Goal: Communication & Community: Answer question/provide support

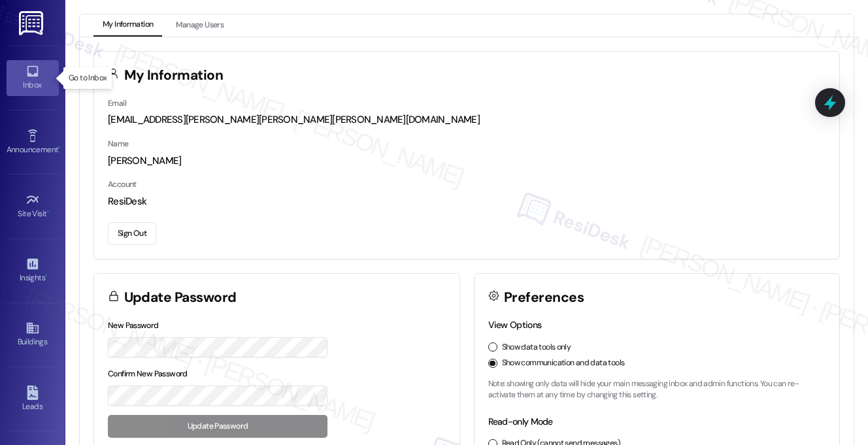
click at [30, 71] on icon at bounding box center [32, 71] width 14 height 14
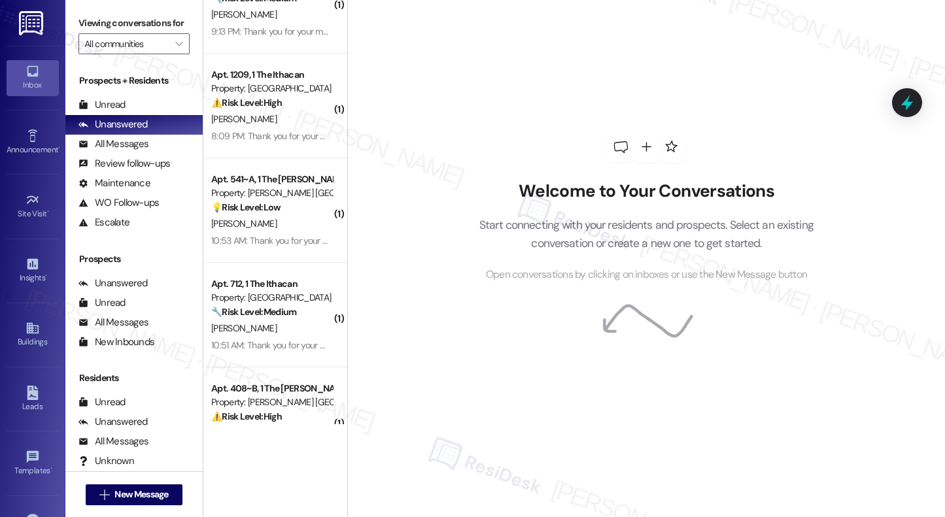
scroll to position [726, 0]
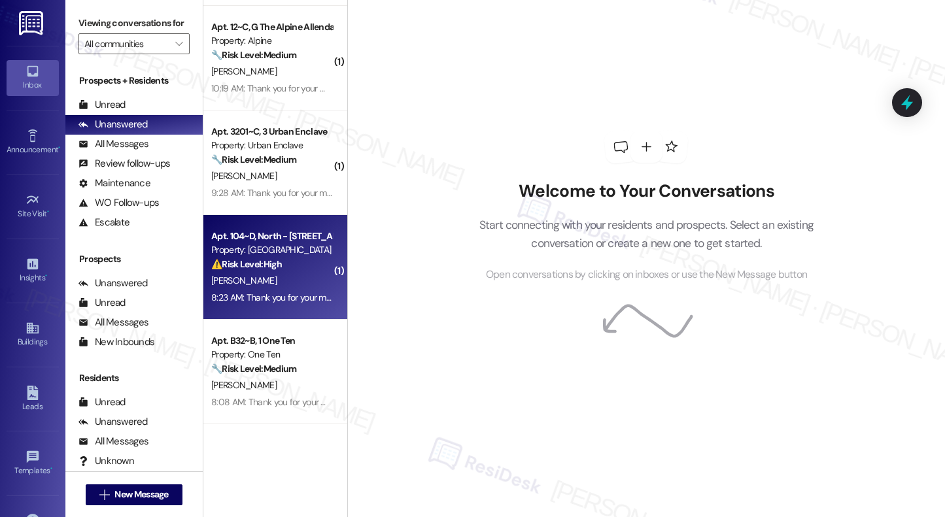
click at [259, 281] on div "[PERSON_NAME]" at bounding box center [272, 281] width 124 height 16
click at [258, 280] on div "[PERSON_NAME]" at bounding box center [272, 281] width 124 height 16
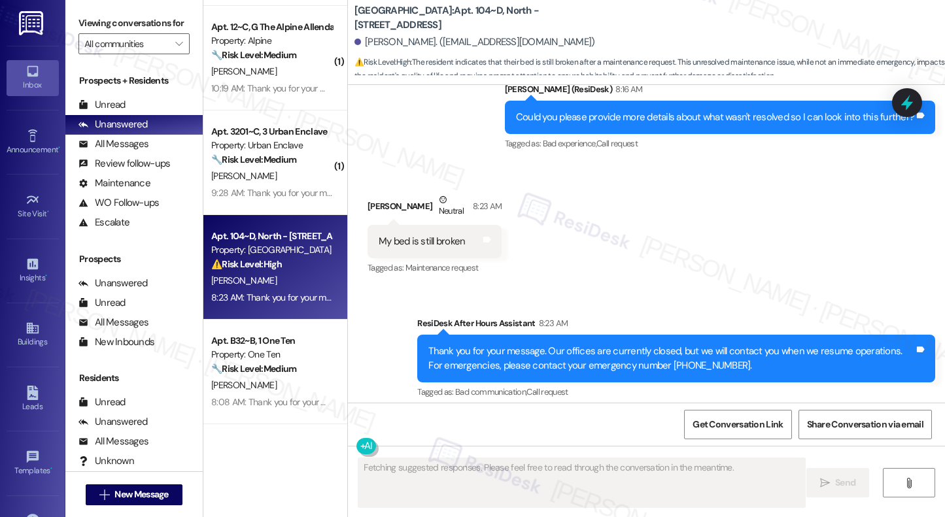
scroll to position [818, 0]
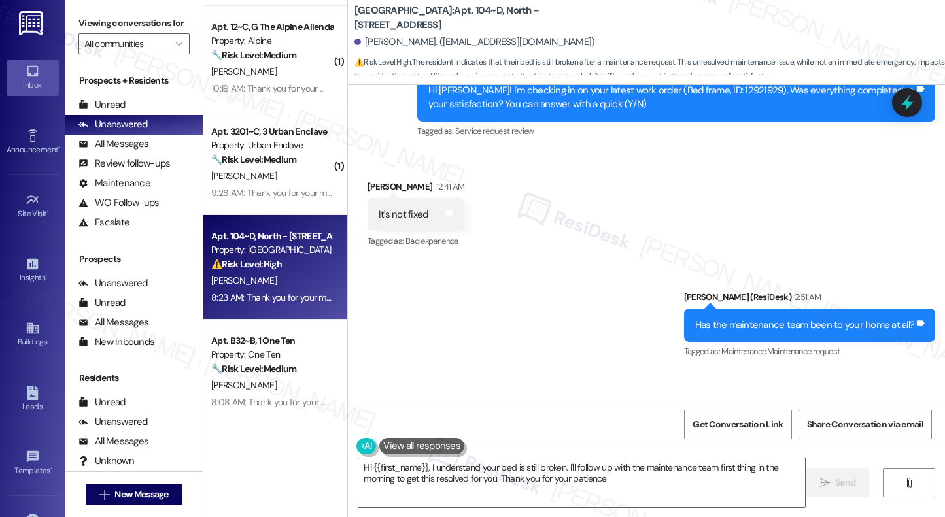
type textarea "Hi {{first_name}}, I understand your bed is still broken. I'll follow up with t…"
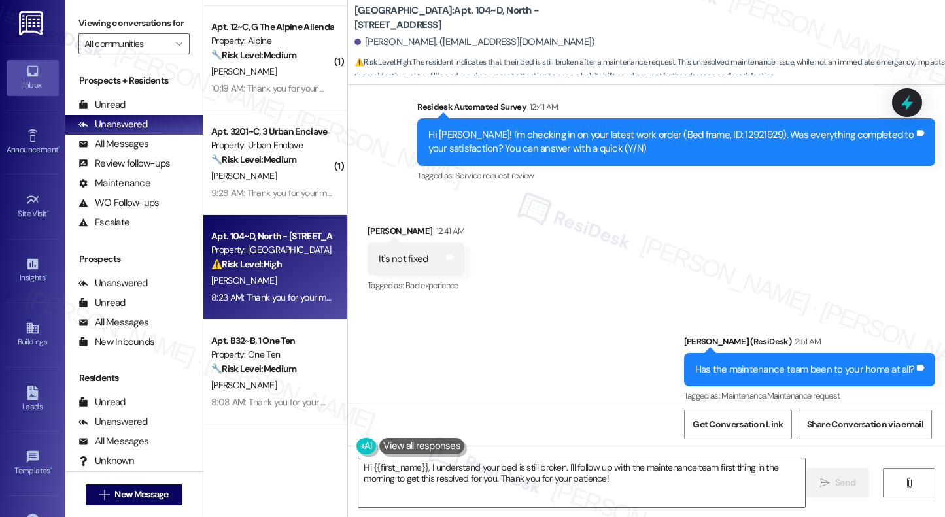
scroll to position [345, 0]
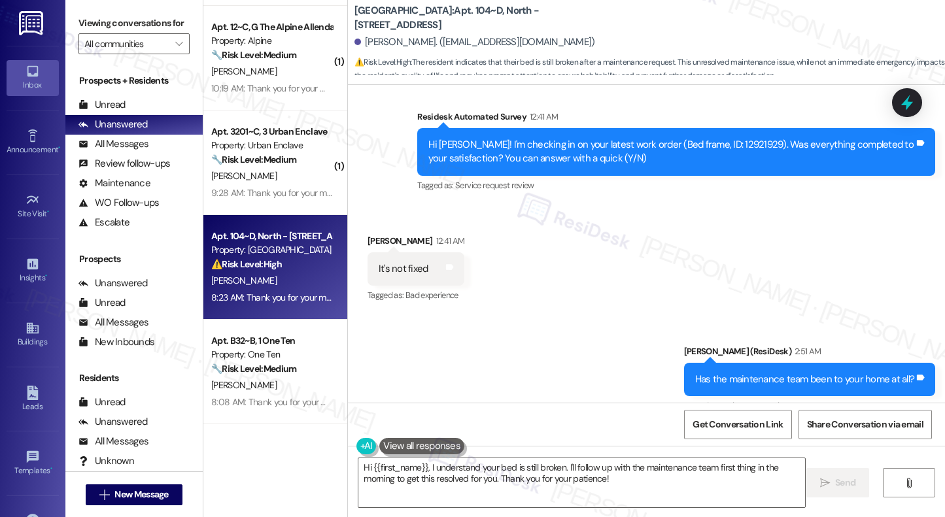
click at [789, 303] on div "Received via SMS Bayla Gerstenfeld 12:41 AM It's not fixed Tags and notes Tagge…" at bounding box center [646, 260] width 597 height 110
click at [625, 444] on textarea "Hi {{first_name}}, I understand your bed is still broken. I'll follow up with t…" at bounding box center [581, 482] width 446 height 49
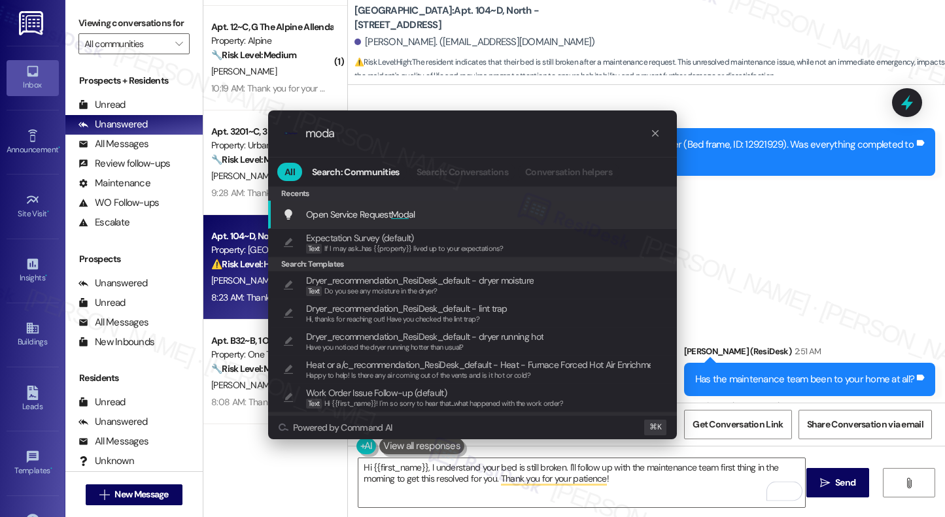
type input "modal"
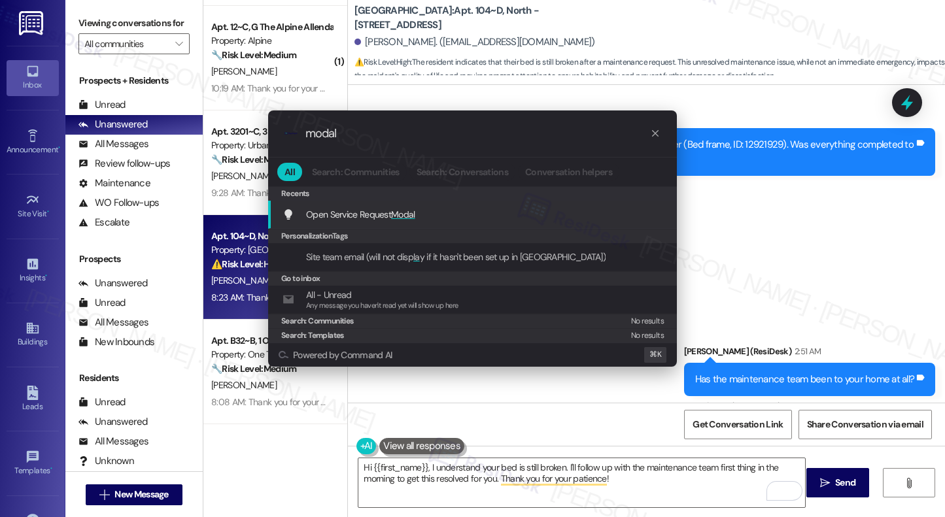
click at [559, 212] on div "Open Service Request Modal Add shortcut" at bounding box center [473, 214] width 382 height 14
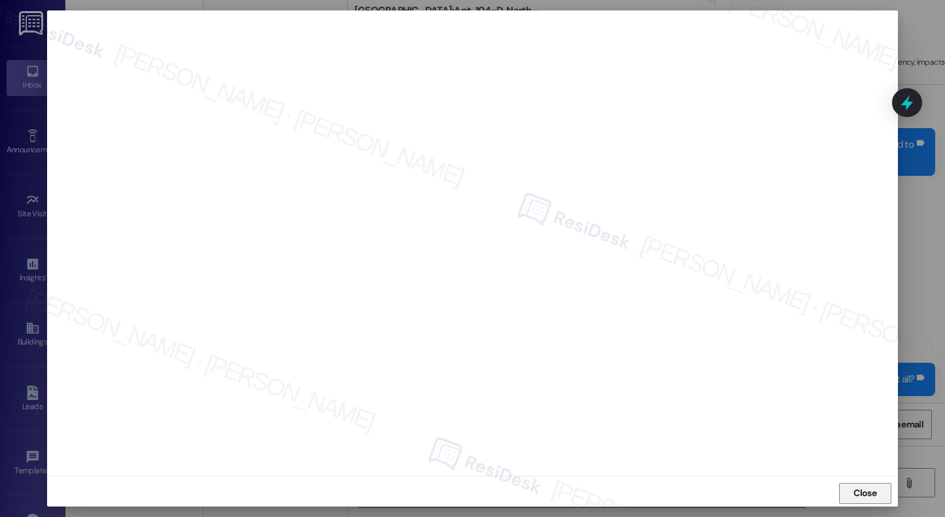
click at [862, 444] on span "Close" at bounding box center [864, 493] width 23 height 14
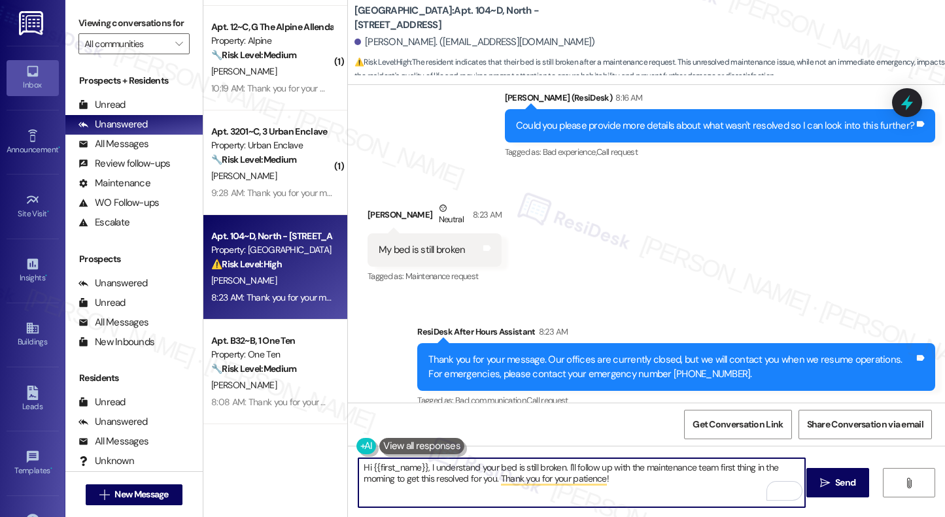
scroll to position [818, 0]
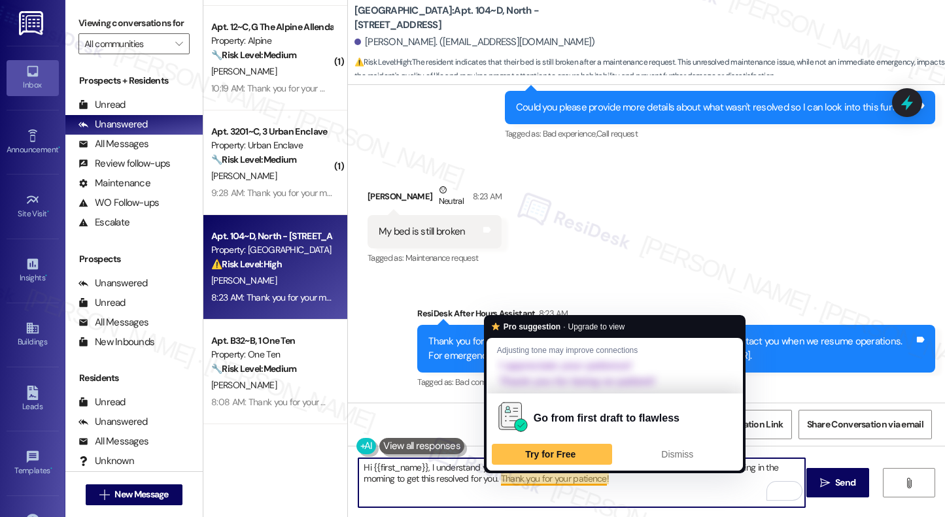
click at [518, 444] on textarea "Hi {{first_name}}, I understand your bed is still broken. I'll follow up with t…" at bounding box center [581, 482] width 446 height 49
click at [433, 444] on textarea "Hi {{first_name}}, I understand your bed is still broken. I'll follow up with t…" at bounding box center [581, 482] width 446 height 49
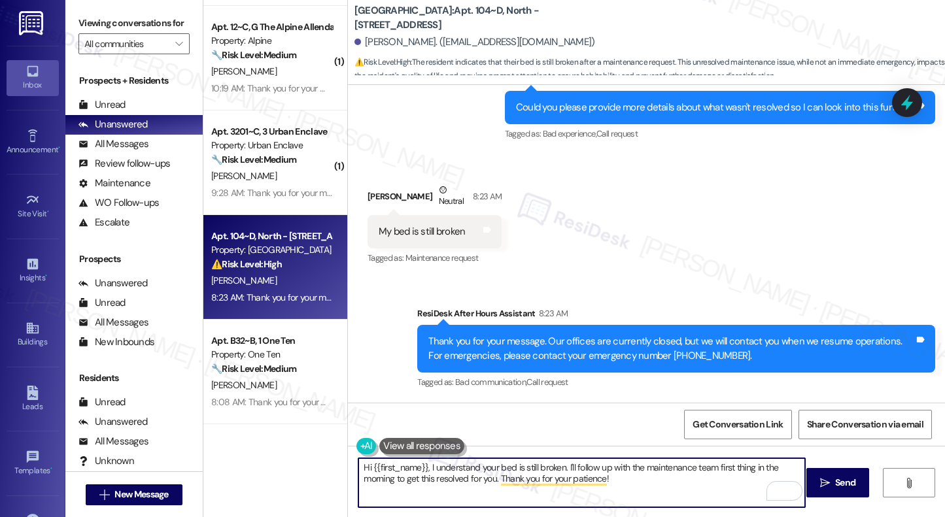
click at [433, 444] on textarea "Hi {{first_name}}, I understand your bed is still broken. I'll follow up with t…" at bounding box center [581, 482] width 446 height 49
type textarea "Hey, Bayla! I see in the previous work order that the maintenance team tightene…"
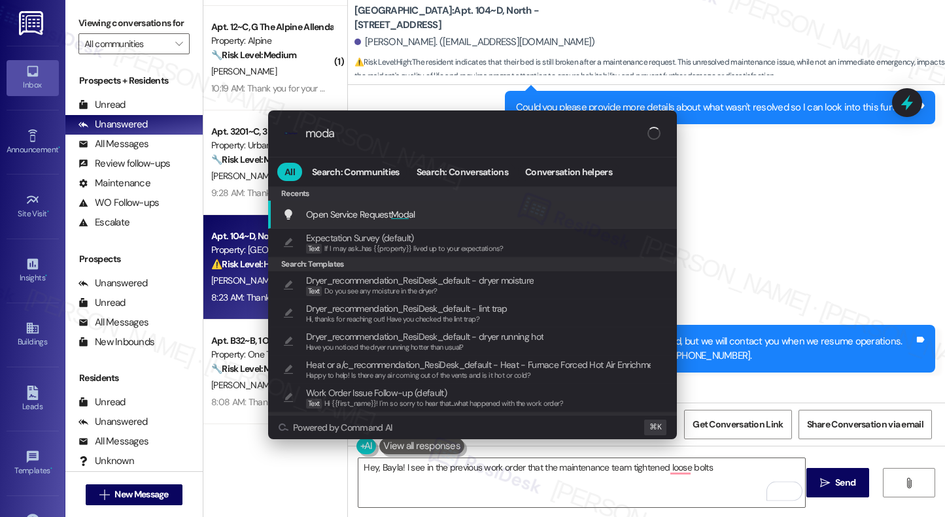
type input "modal"
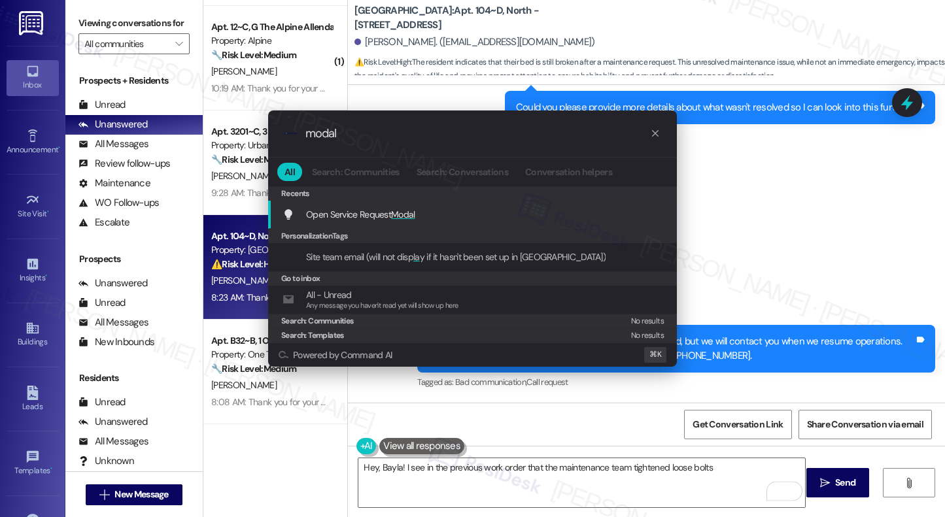
click at [324, 220] on span "Open Service Request Modal" at bounding box center [360, 215] width 109 height 12
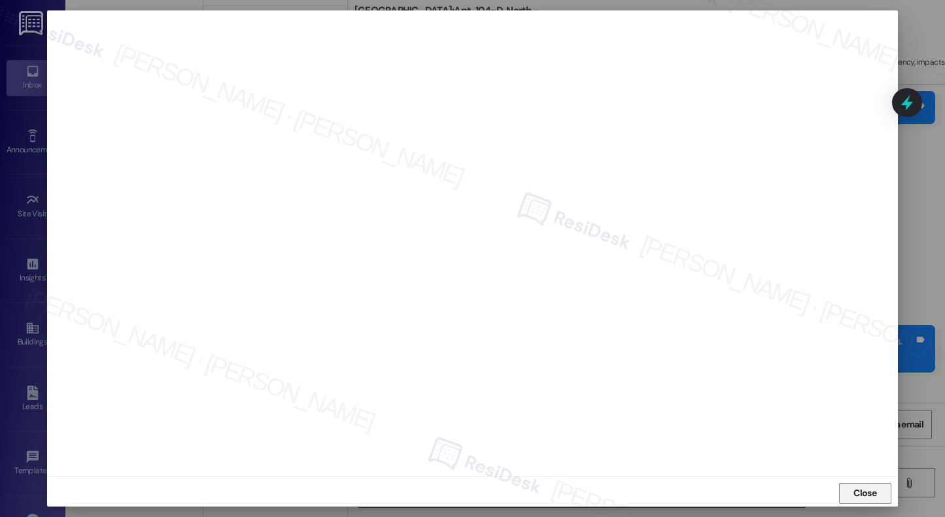
click at [861, 444] on span "Close" at bounding box center [864, 494] width 28 height 20
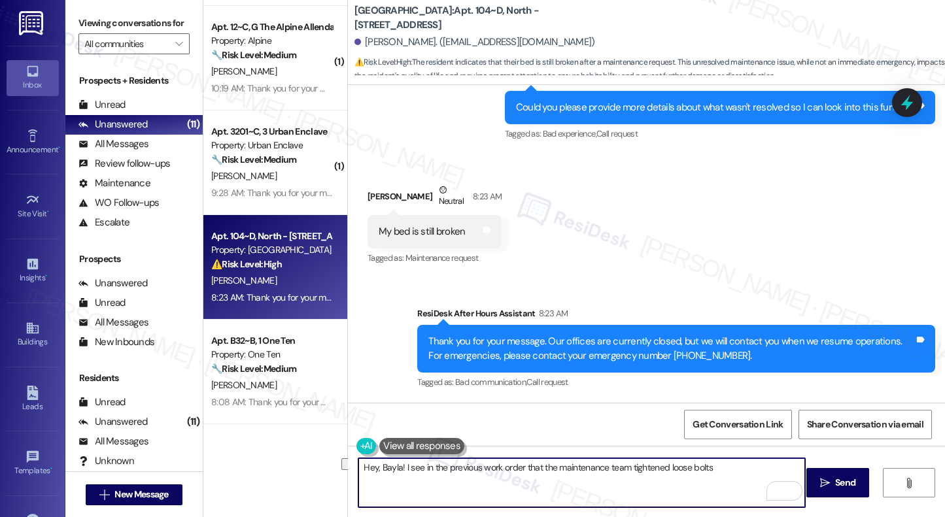
drag, startPoint x: 715, startPoint y: 469, endPoint x: 624, endPoint y: 464, distance: 91.7
click at [624, 444] on textarea "Hey, Bayla! I see in the previous work order that the maintenance team tightene…" at bounding box center [581, 482] width 446 height 49
paste textarea "Tightened up all connections. MS"
click at [765, 444] on textarea "Hey, Bayla! I see in the previous work order that the maintenance team tightene…" at bounding box center [581, 482] width 446 height 49
drag, startPoint x: 737, startPoint y: 469, endPoint x: 737, endPoint y: 480, distance: 11.8
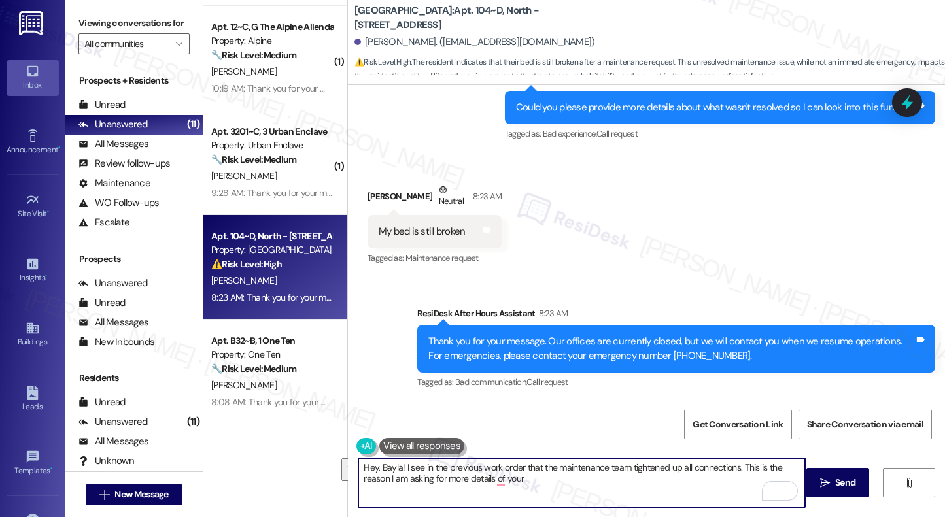
click at [737, 444] on textarea "Hey, Bayla! I see in the previous work order that the maintenance team tightene…" at bounding box center [581, 482] width 446 height 49
type textarea "Hey, Bayla! I see in the previous work order that the maintenance team tightene…"
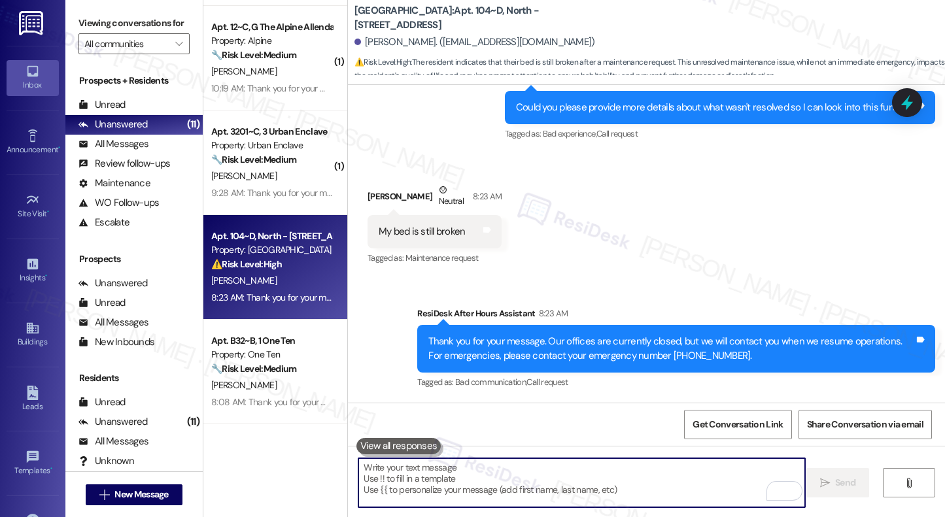
paste textarea "Hi Bayla, I reviewed the previous work order and saw that the maintenance team …"
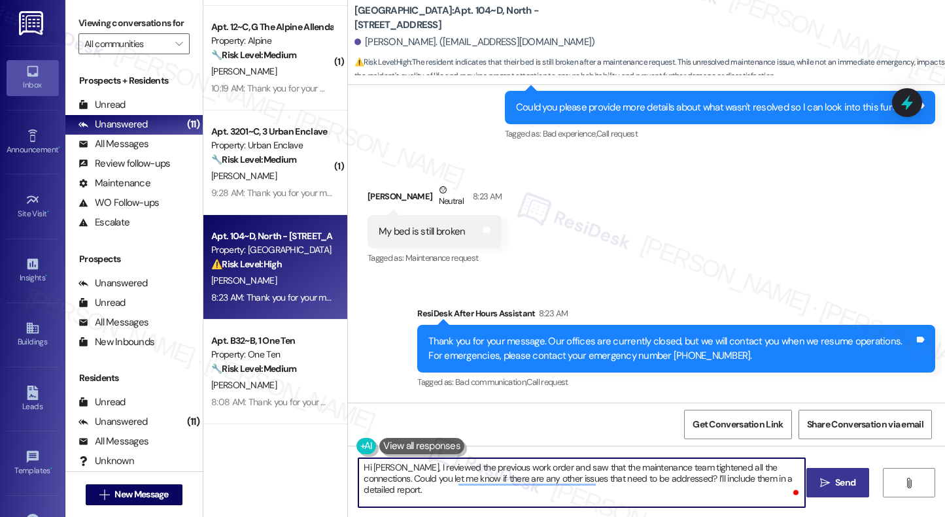
type textarea "Hi Bayla, I reviewed the previous work order and saw that the maintenance team …"
click at [826, 444] on icon "" at bounding box center [825, 483] width 10 height 10
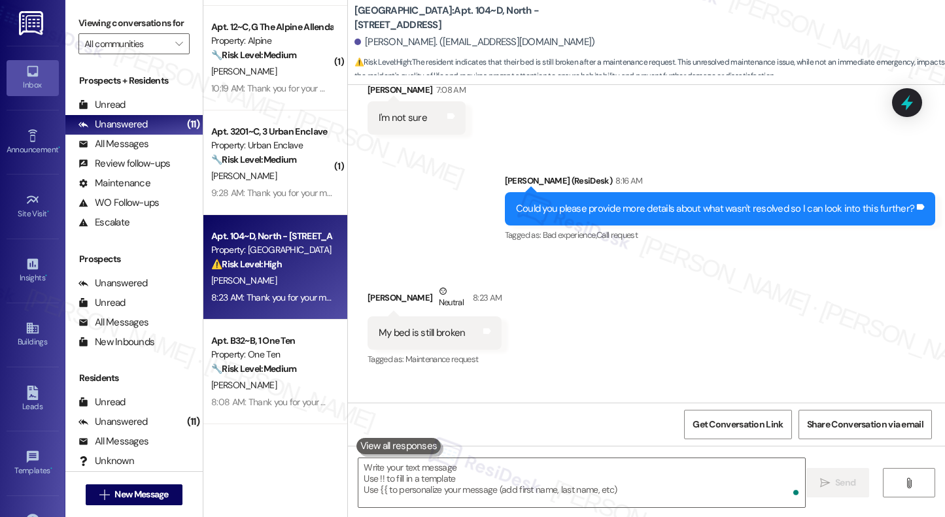
scroll to position [693, 0]
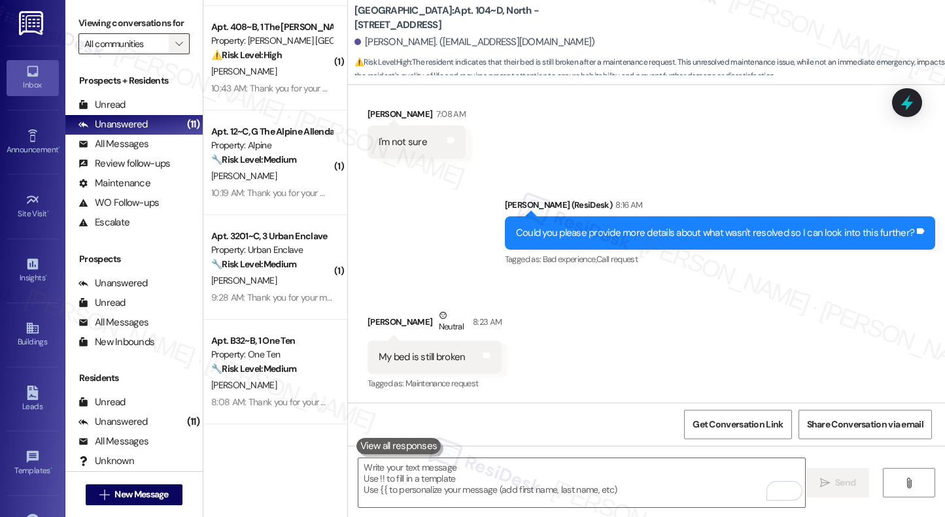
click at [175, 49] on icon "" at bounding box center [178, 44] width 7 height 10
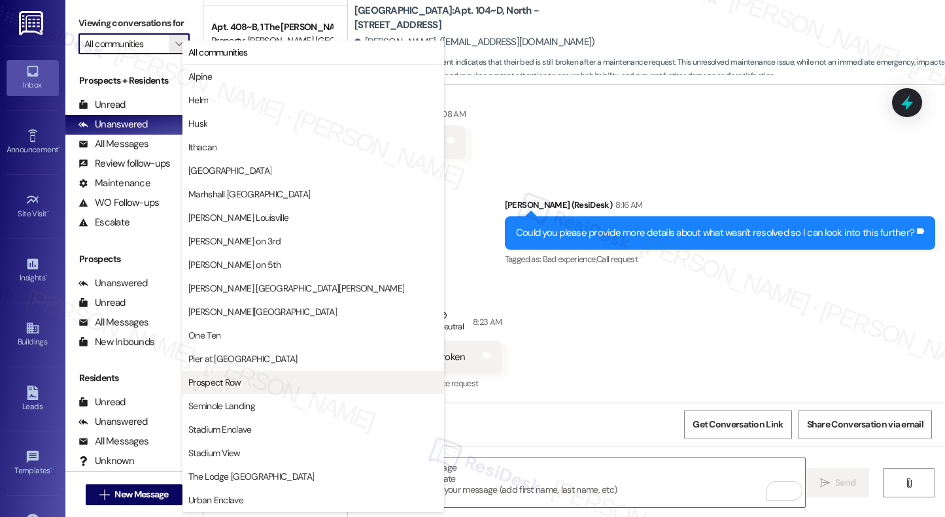
click at [248, 372] on button "Prospect Row" at bounding box center [312, 383] width 261 height 24
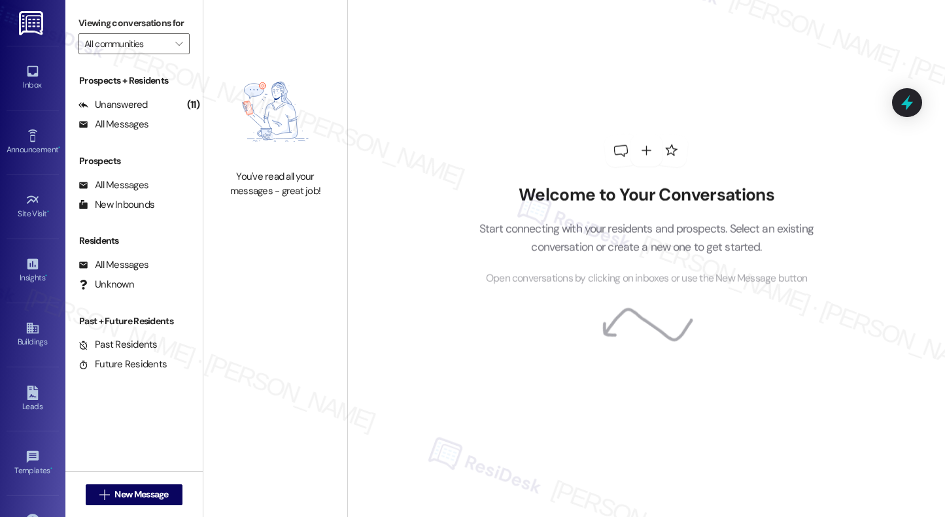
type input "Prospect Row"
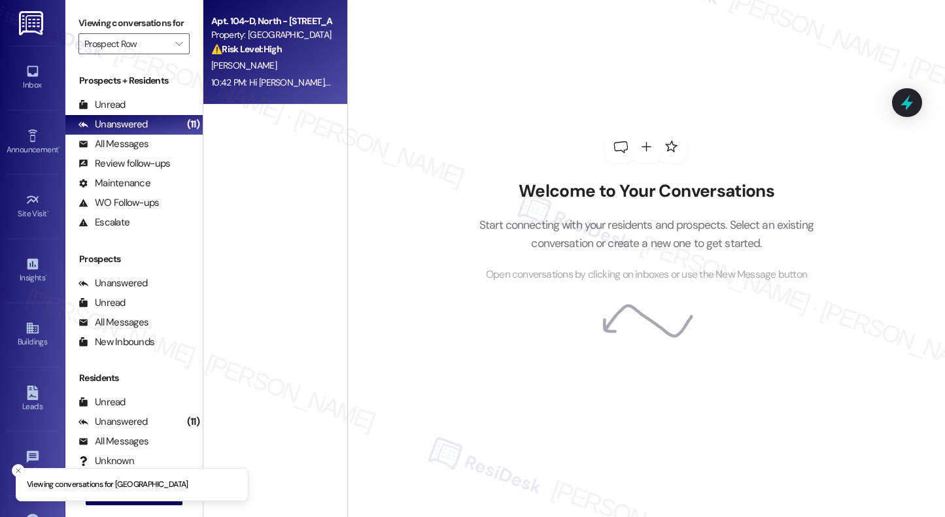
click at [282, 58] on div "[PERSON_NAME]" at bounding box center [272, 66] width 124 height 16
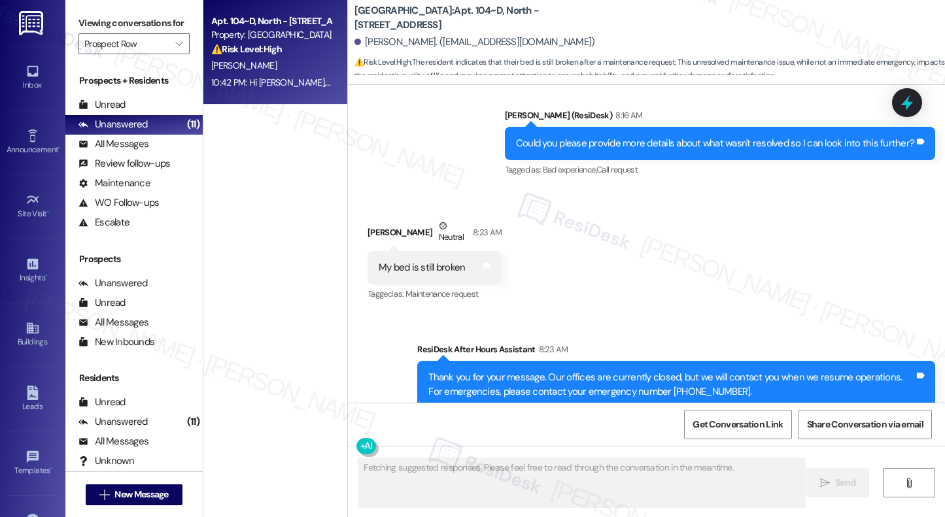
scroll to position [943, 0]
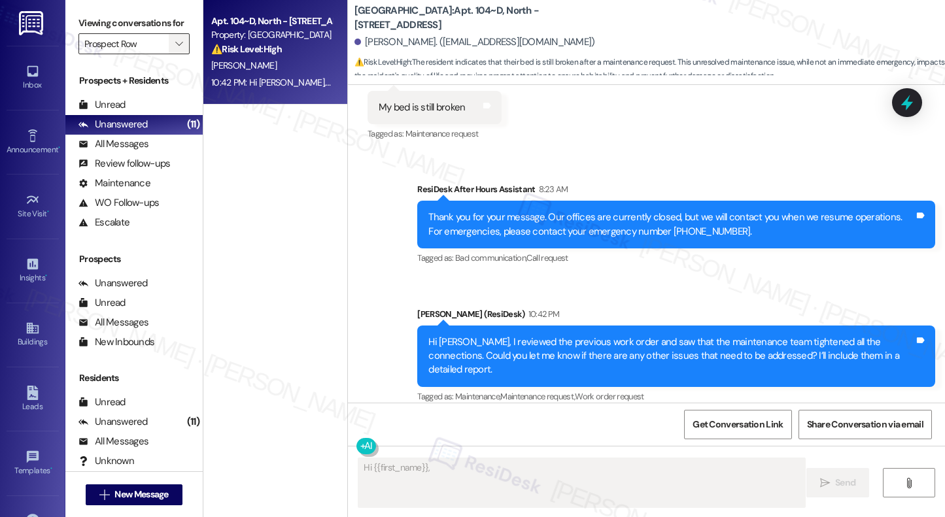
click at [178, 54] on span "" at bounding box center [179, 43] width 12 height 21
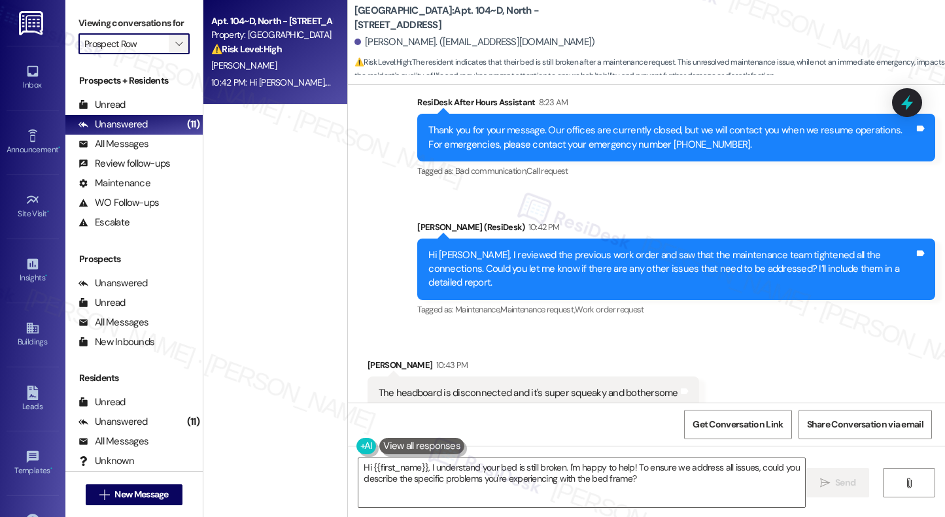
scroll to position [1033, 0]
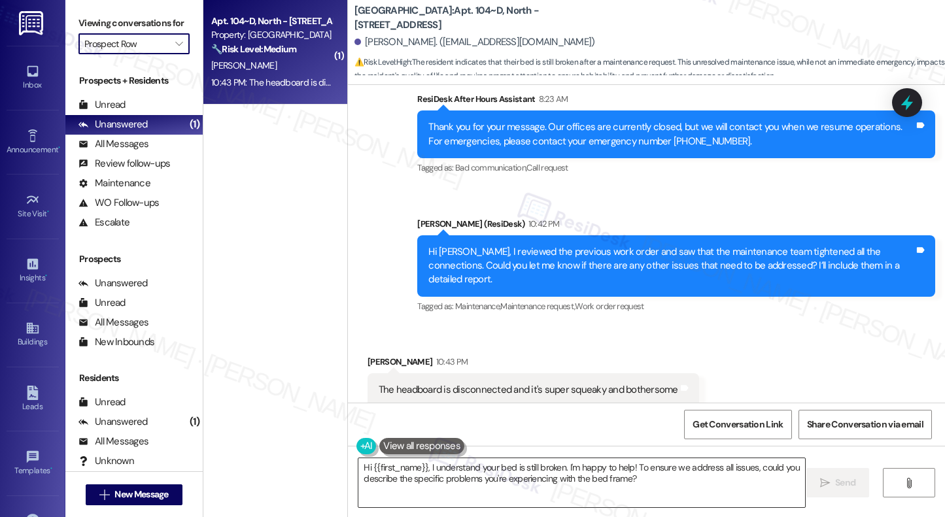
click at [473, 444] on textarea "Hi {{first_name}}, I understand your bed is still broken. I'm happy to help! To…" at bounding box center [581, 482] width 446 height 49
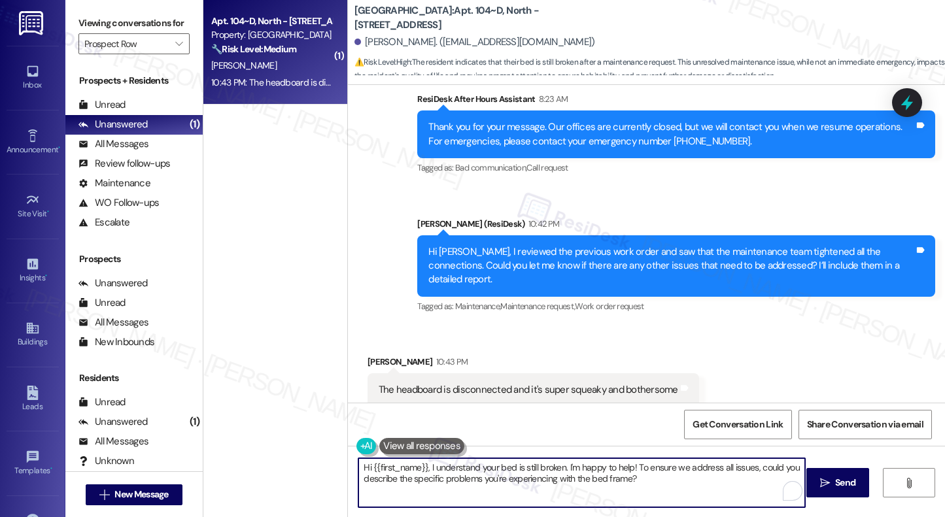
click at [473, 444] on textarea "Hi {{first_name}}, I understand your bed is still broken. I'm happy to help! To…" at bounding box center [581, 482] width 446 height 49
click at [472, 444] on textarea "Hi {{first_name}}, I understand your bed is still broken. I'm happy to help! To…" at bounding box center [581, 482] width 446 height 49
click at [473, 444] on textarea "Hi {{first_name}}, I understand your bed is still broken. I'm happy to help! To…" at bounding box center [581, 482] width 446 height 49
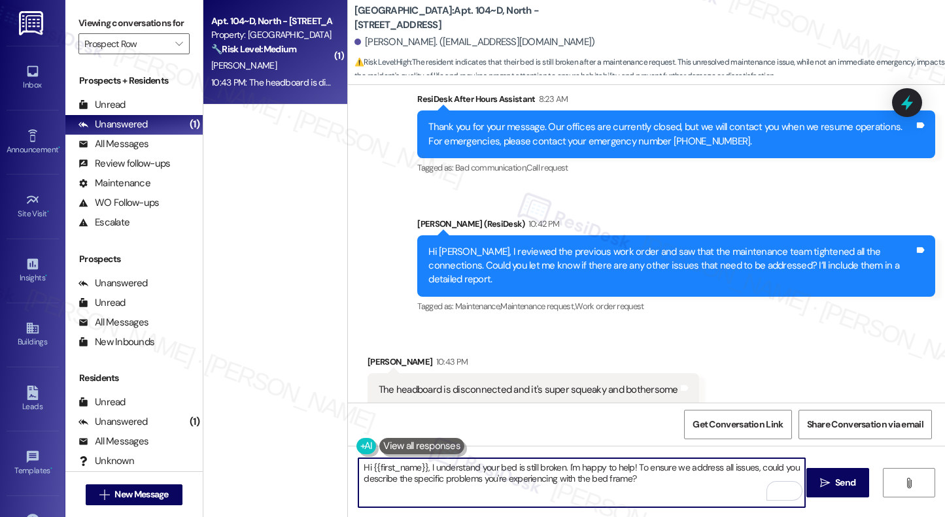
click at [475, 444] on textarea "Hi {{first_name}}, I understand your bed is still broken. I'm happy to help! To…" at bounding box center [581, 482] width 446 height 49
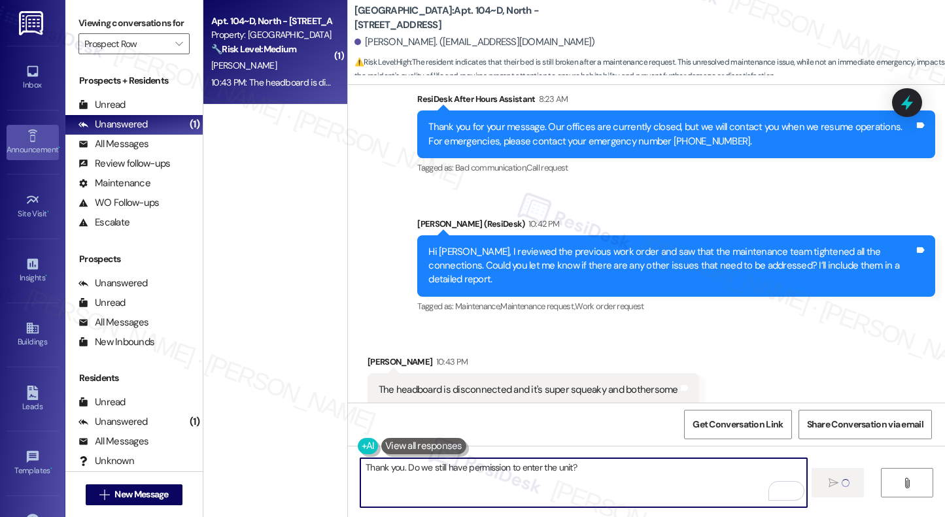
type textarea "Thank you. Do we still have permission to enter the unit?"
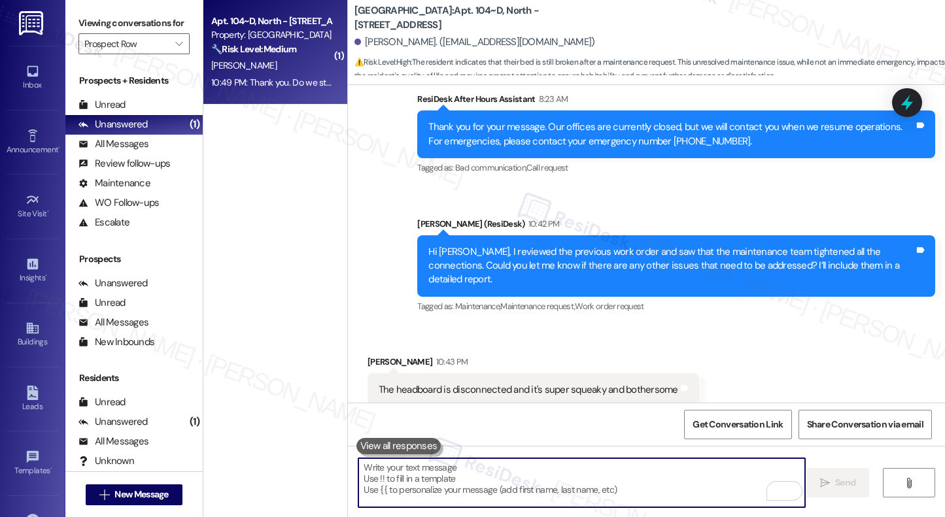
click at [565, 253] on div "Hi Bayla, I reviewed the previous work order and saw that the maintenance team …" at bounding box center [671, 266] width 486 height 42
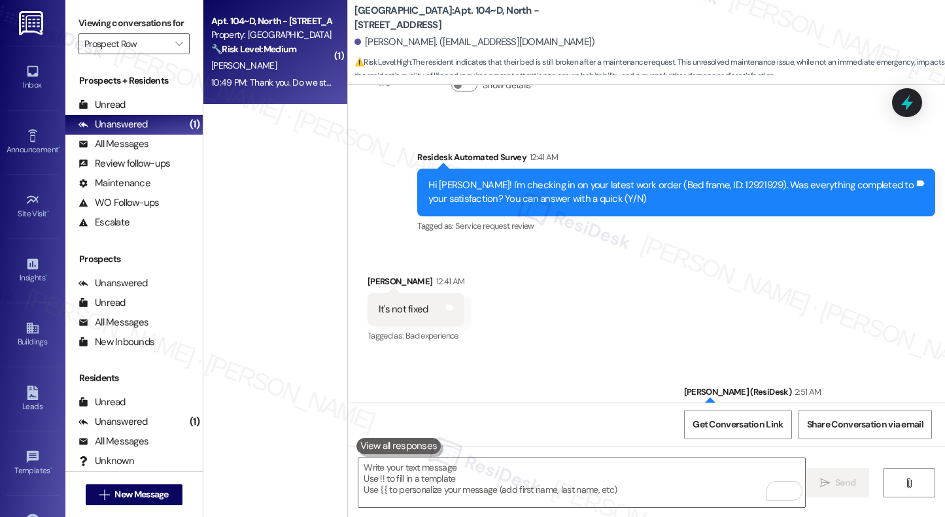
scroll to position [299, 0]
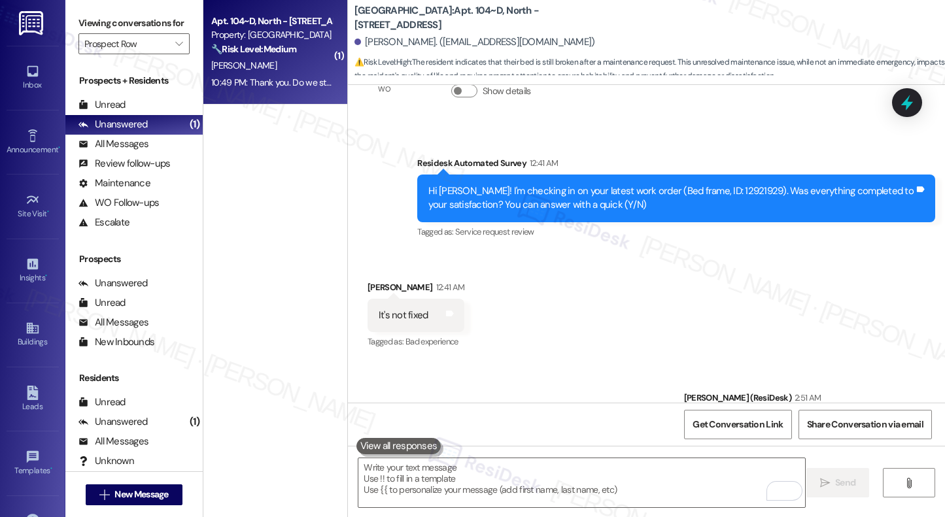
click at [573, 195] on div "Hi Bayla! I'm checking in on your latest work order (Bed frame, ID: 12921929). …" at bounding box center [671, 198] width 486 height 28
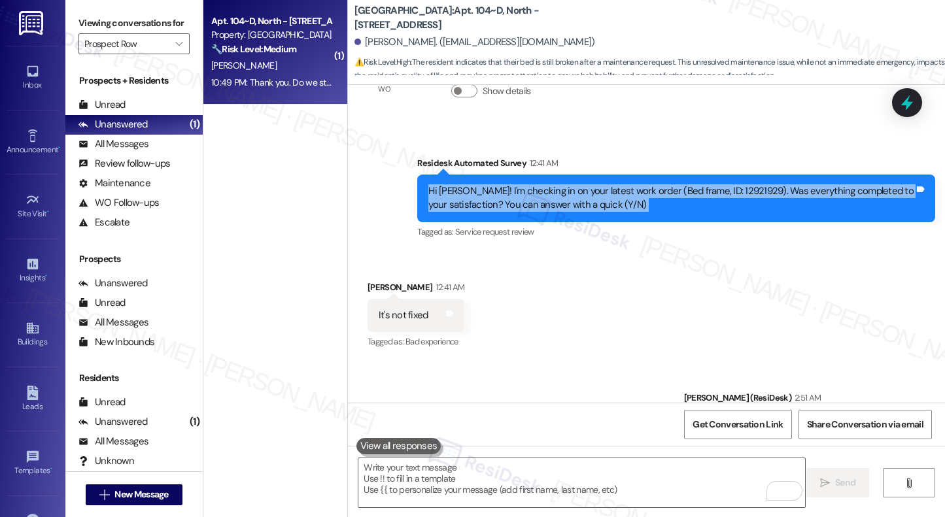
copy div "Hi Bayla! I'm checking in on your latest work order (Bed frame, ID: 12921929). …"
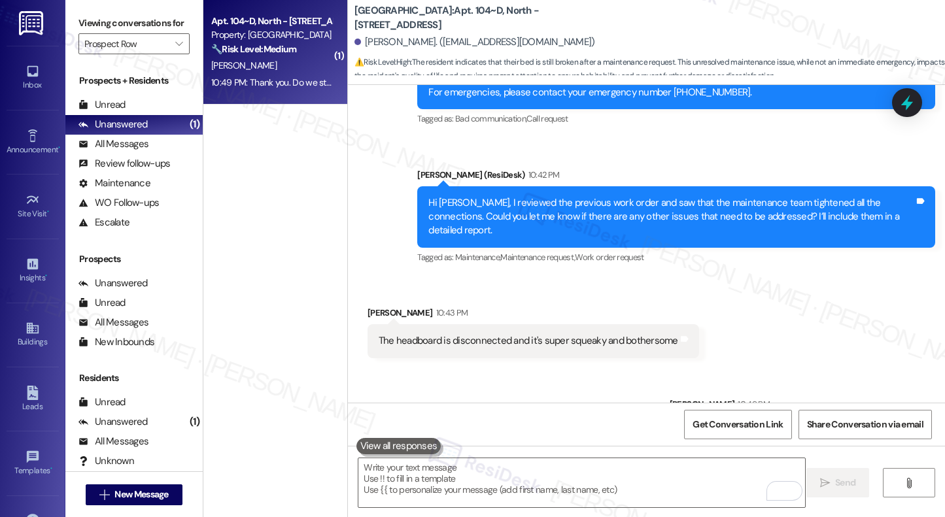
scroll to position [1125, 0]
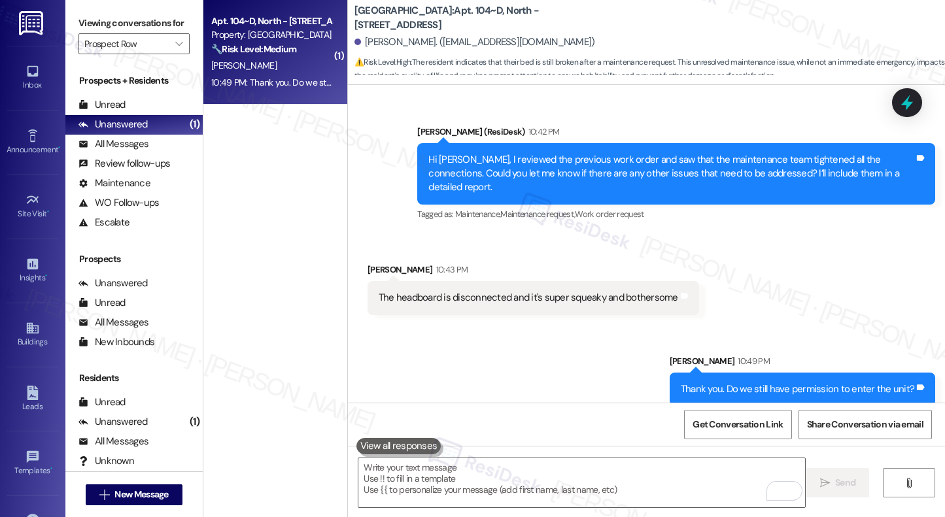
click at [564, 291] on div "The headboard is disconnected and it's super squeaky and bothersome" at bounding box center [527, 298] width 299 height 14
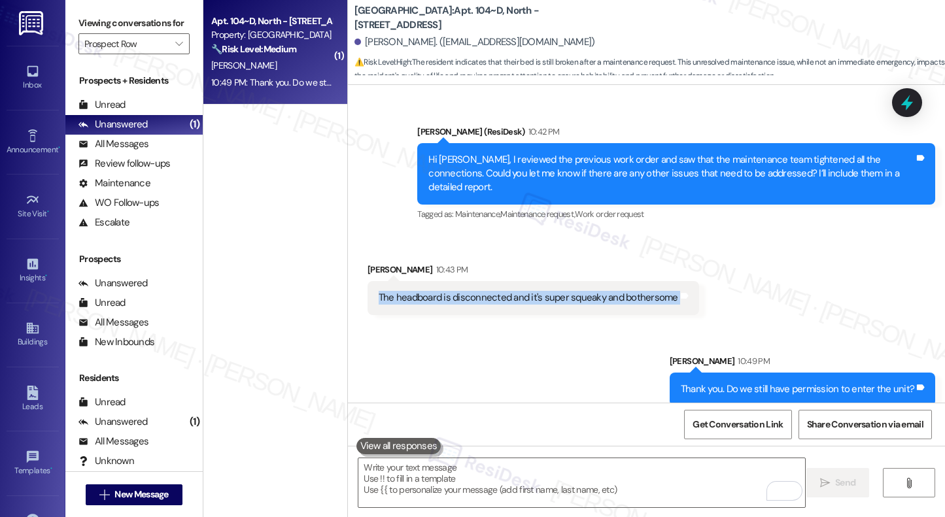
click at [564, 291] on div "The headboard is disconnected and it's super squeaky and bothersome" at bounding box center [527, 298] width 299 height 14
copy div "The headboard is disconnected and it's super squeaky and bothersome Tags and no…"
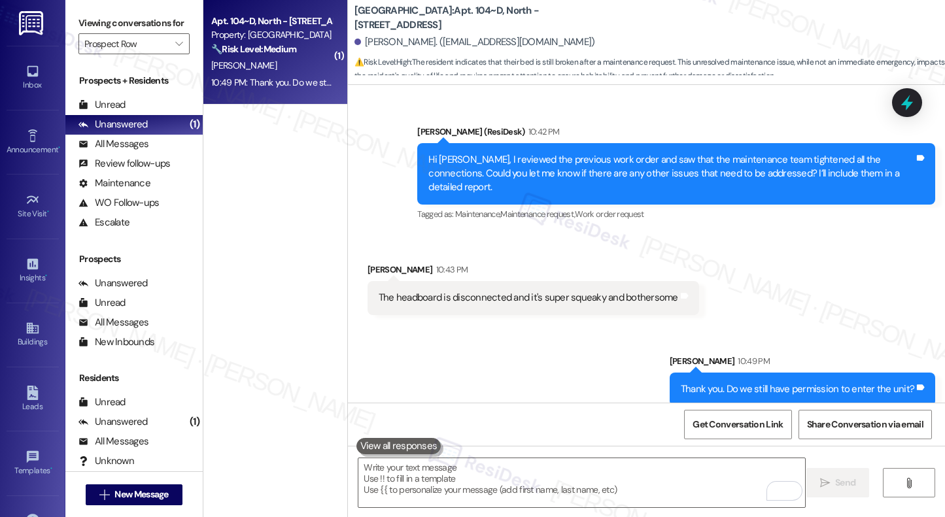
click at [182, 61] on div "Viewing conversations for Prospect Row " at bounding box center [133, 33] width 137 height 67
click at [176, 54] on span "" at bounding box center [179, 43] width 12 height 21
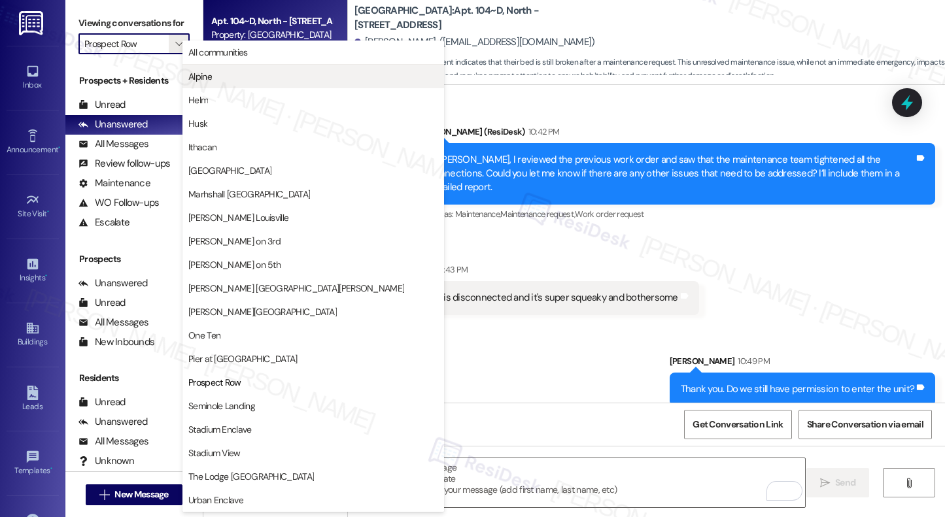
click at [192, 72] on span "Alpine" at bounding box center [200, 76] width 24 height 13
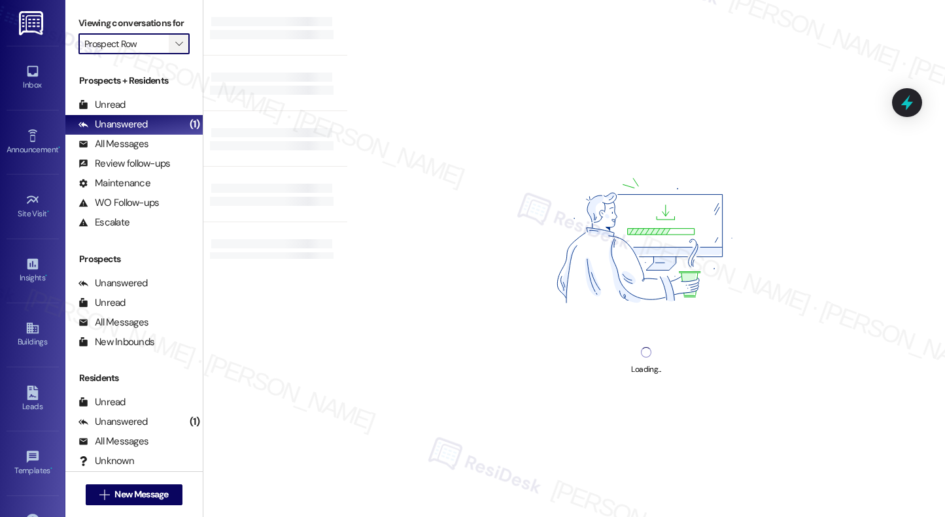
type input "Alpine"
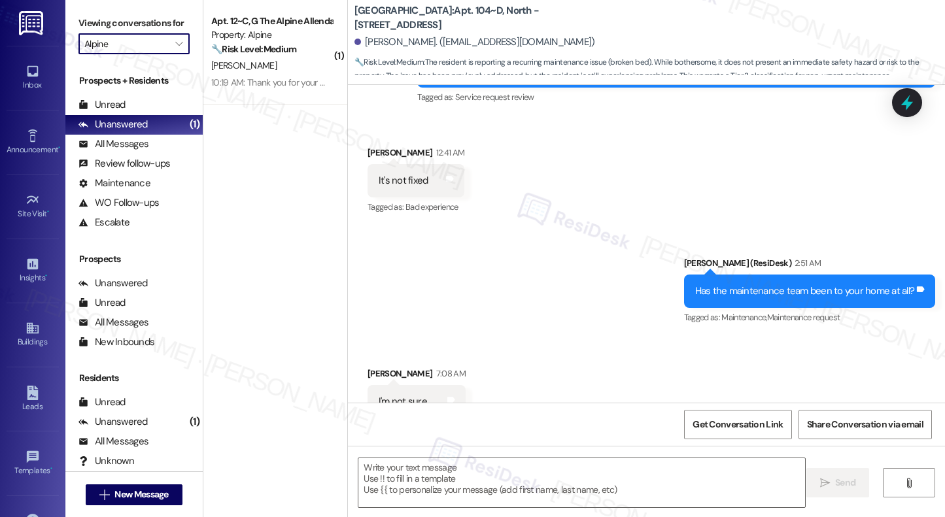
type textarea "Fetching suggested responses. Please feel free to read through the conversation…"
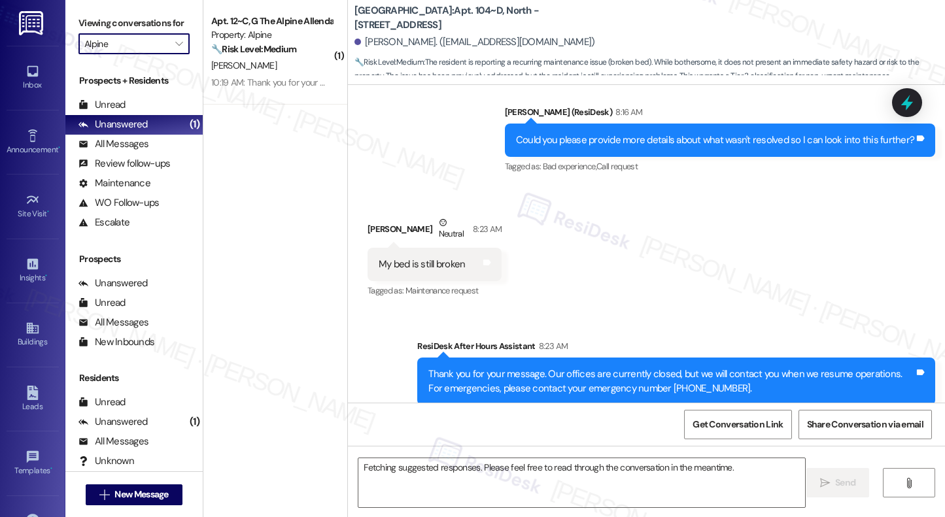
click at [252, 67] on div "[PERSON_NAME]" at bounding box center [272, 66] width 124 height 16
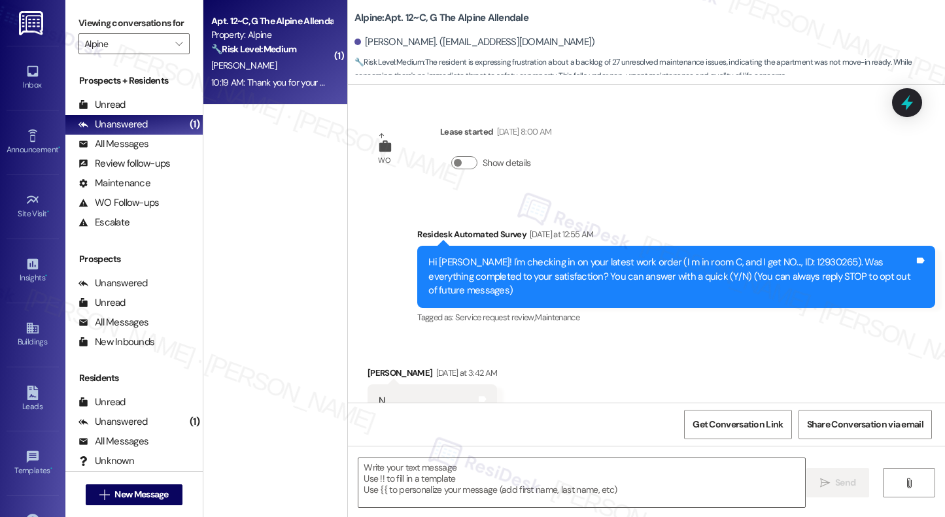
scroll to position [1507, 0]
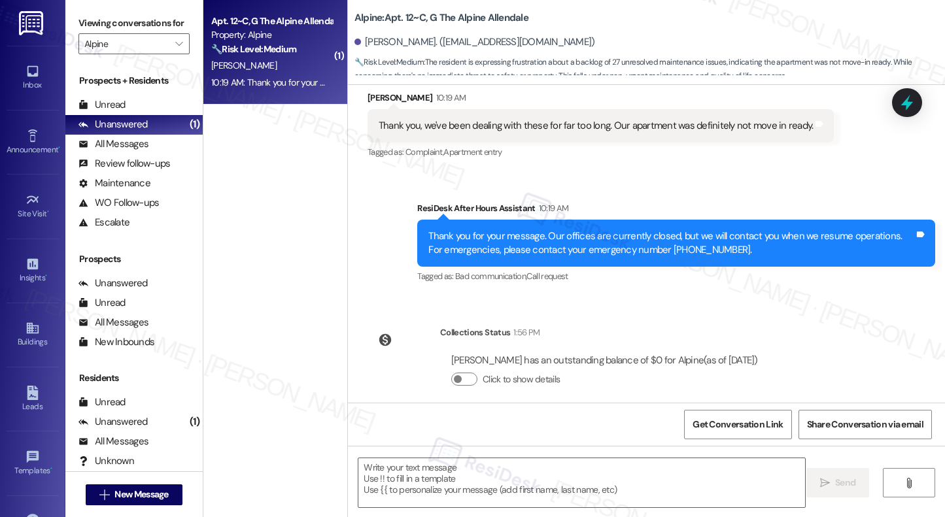
click at [252, 67] on div "[PERSON_NAME]" at bounding box center [272, 66] width 124 height 16
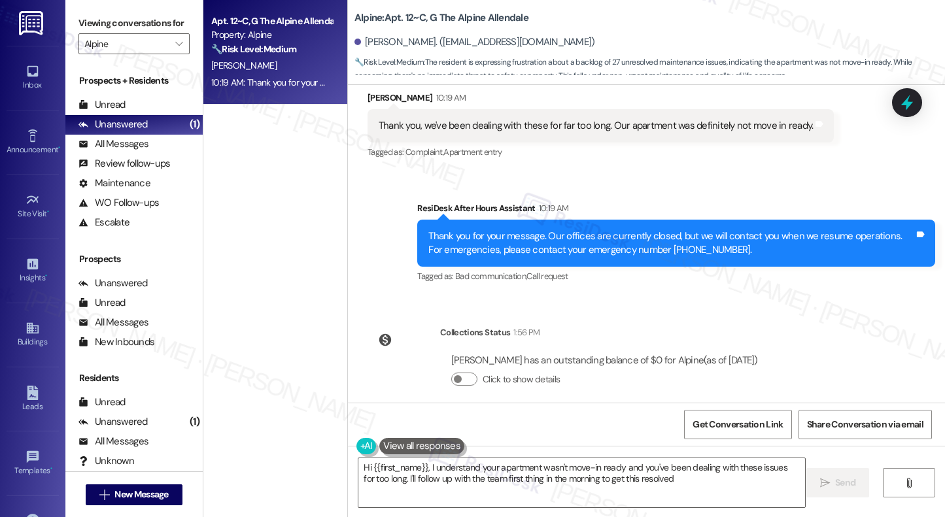
type textarea "Hi {{first_name}}, I understand your apartment wasn't move-in ready and you've …"
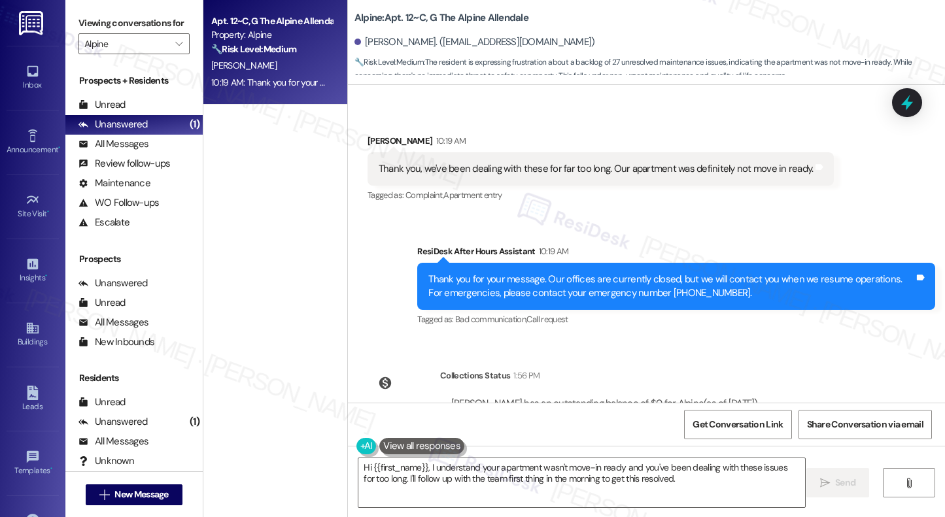
scroll to position [1465, 0]
click at [175, 49] on icon "" at bounding box center [178, 44] width 7 height 10
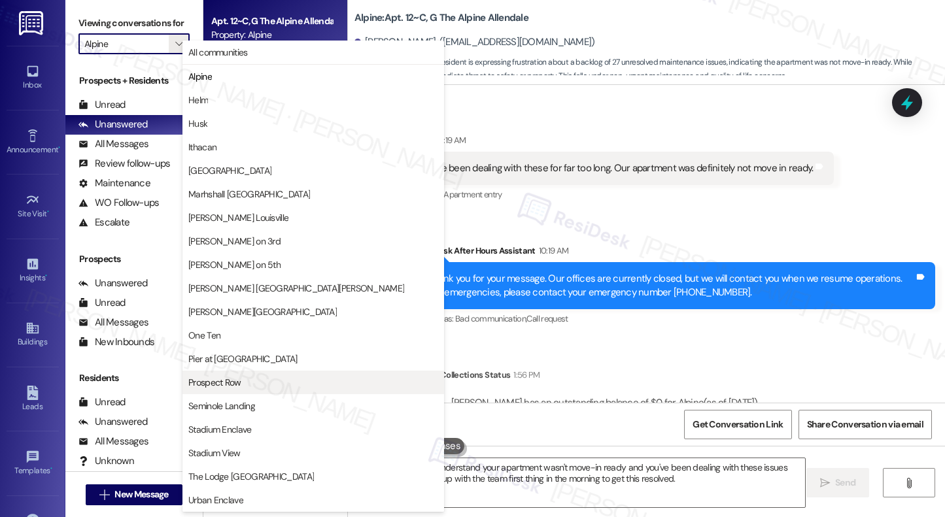
click at [246, 387] on span "Prospect Row" at bounding box center [313, 382] width 250 height 13
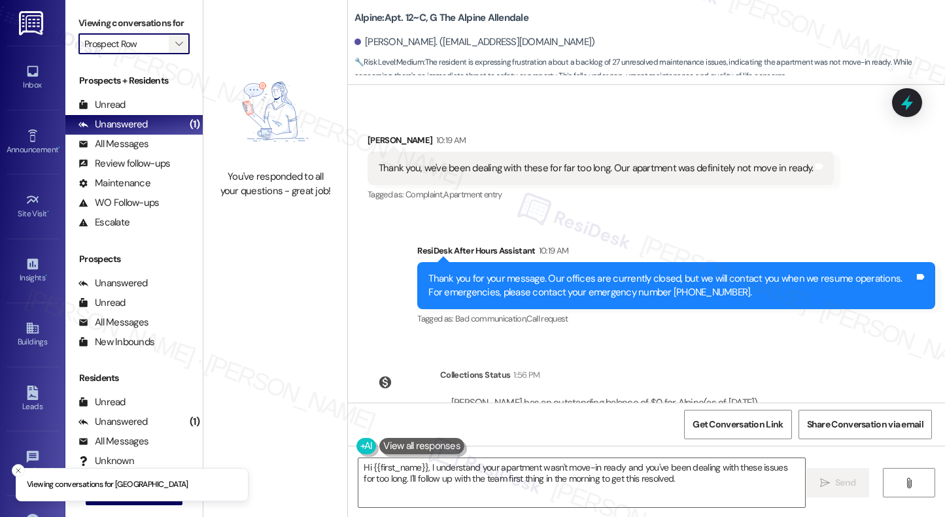
click at [175, 49] on icon "" at bounding box center [178, 44] width 7 height 10
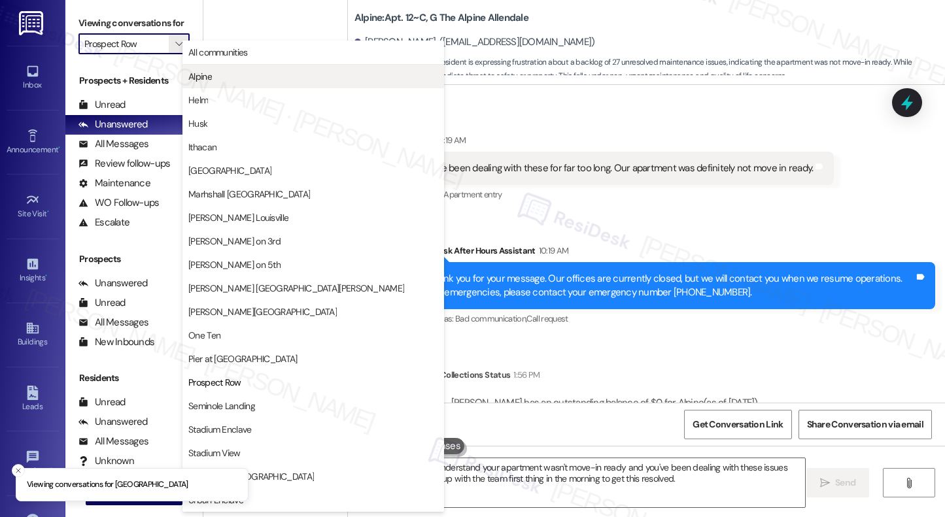
click at [197, 79] on span "Alpine" at bounding box center [200, 76] width 24 height 13
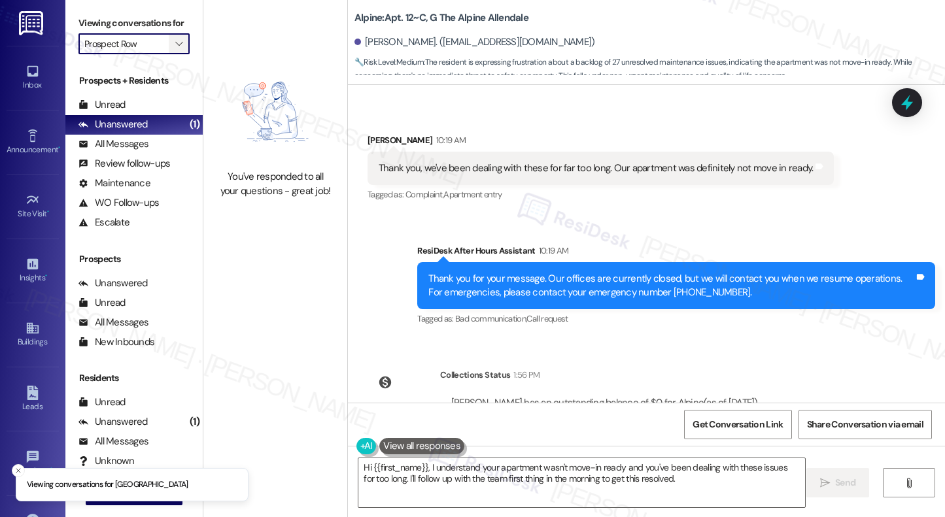
type input "Alpine"
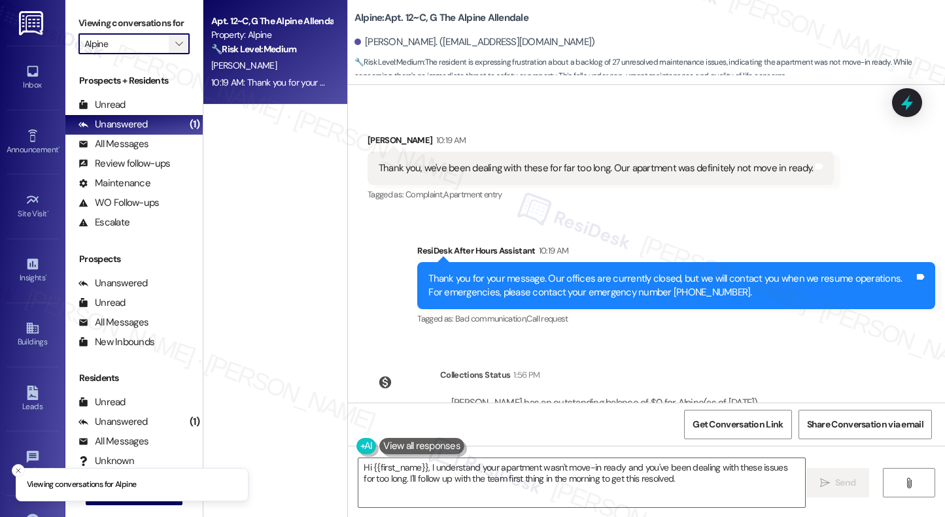
click at [175, 49] on icon "" at bounding box center [178, 44] width 7 height 10
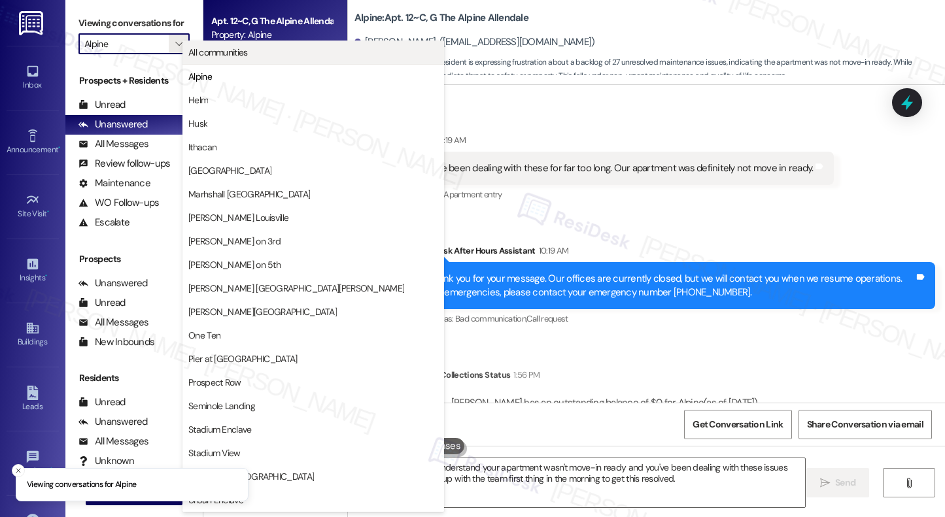
click at [209, 59] on button "All communities" at bounding box center [312, 53] width 261 height 24
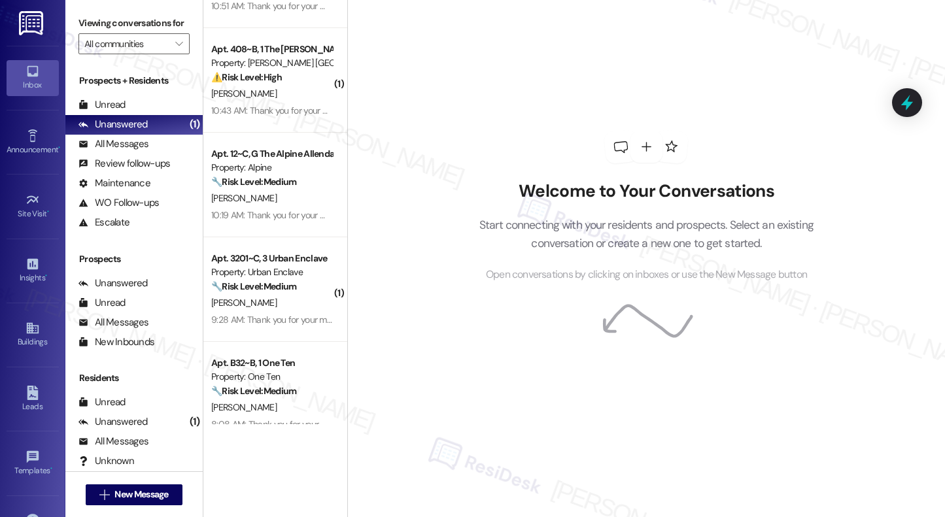
scroll to position [597, 0]
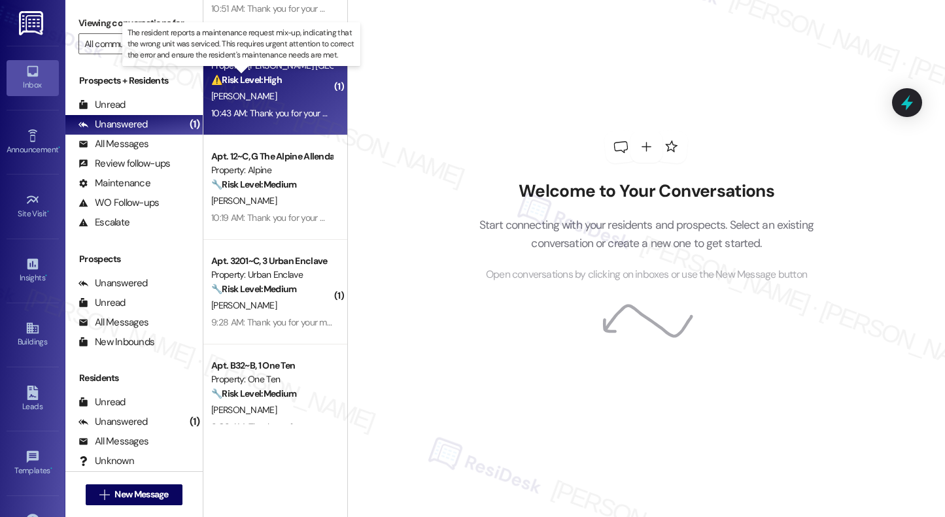
click at [271, 76] on strong "⚠️ Risk Level: High" at bounding box center [246, 80] width 71 height 12
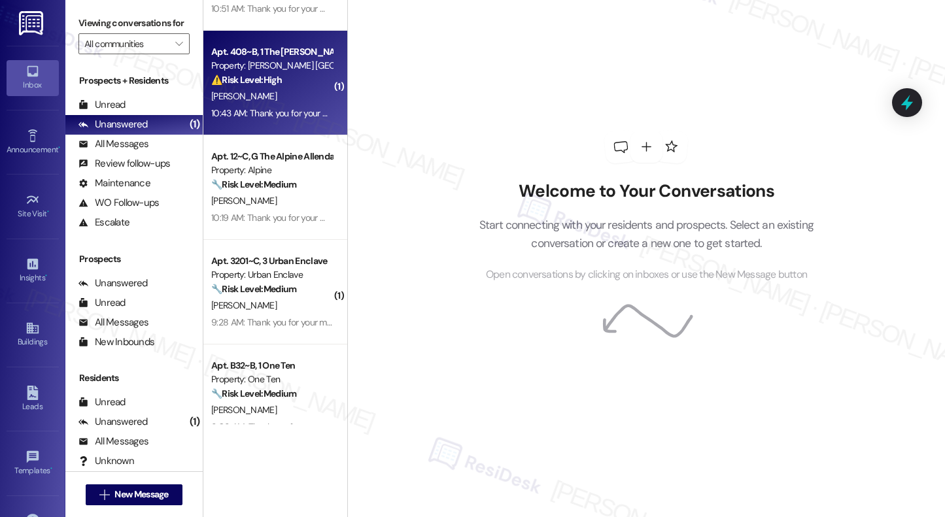
click at [271, 76] on strong "⚠️ Risk Level: High" at bounding box center [246, 80] width 71 height 12
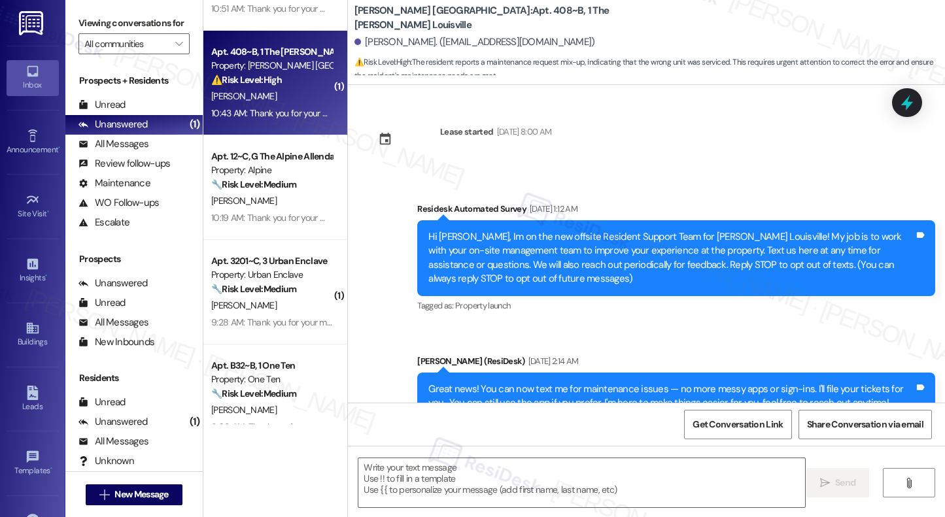
scroll to position [1908, 0]
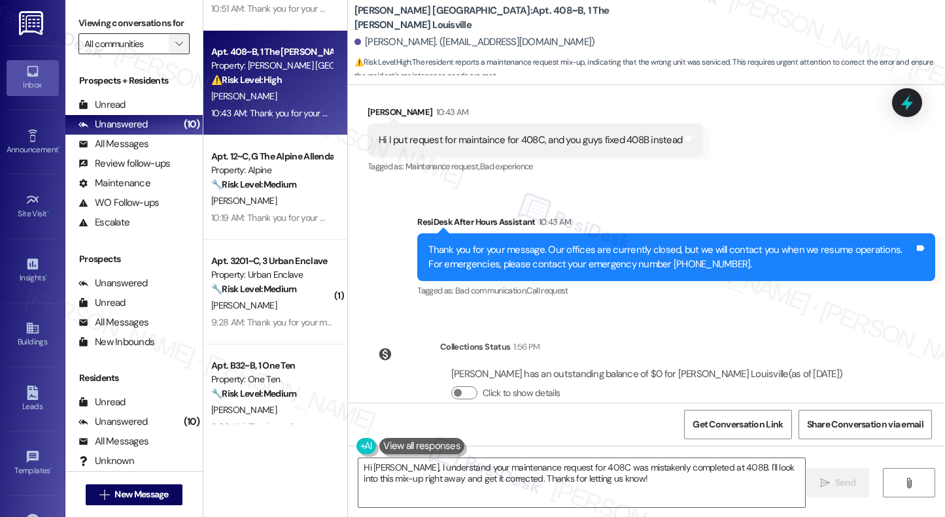
click at [180, 54] on button "" at bounding box center [179, 43] width 21 height 21
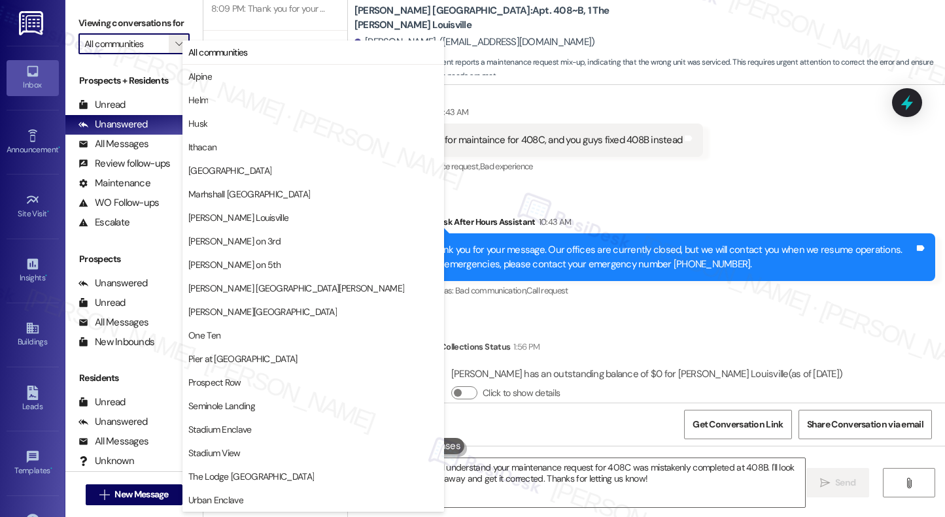
click at [587, 205] on div "Sent via SMS ResiDesk After Hours Assistant 10:43 AM Thank you for your message…" at bounding box center [675, 257] width 537 height 105
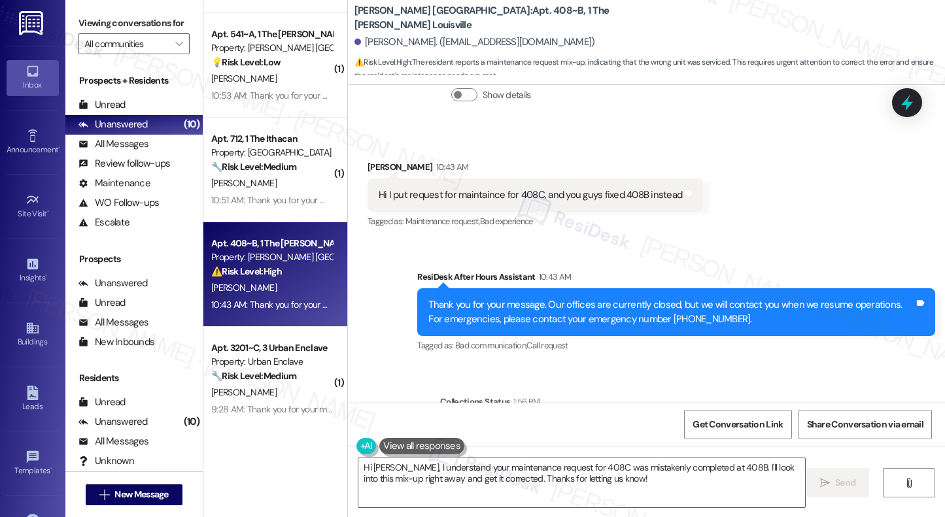
scroll to position [1860, 0]
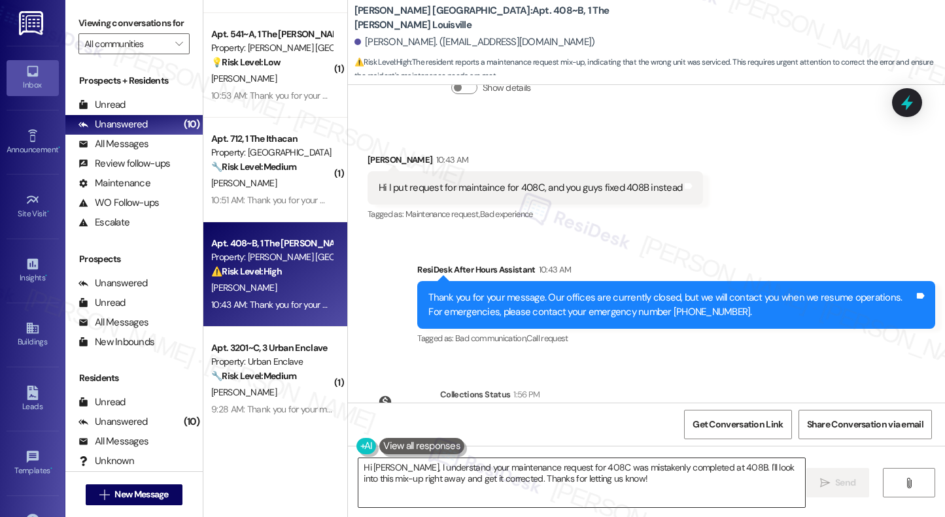
click at [477, 444] on textarea "Hi Abdullahi, I understand your maintenance request for 408C was mistakenly com…" at bounding box center [581, 482] width 446 height 49
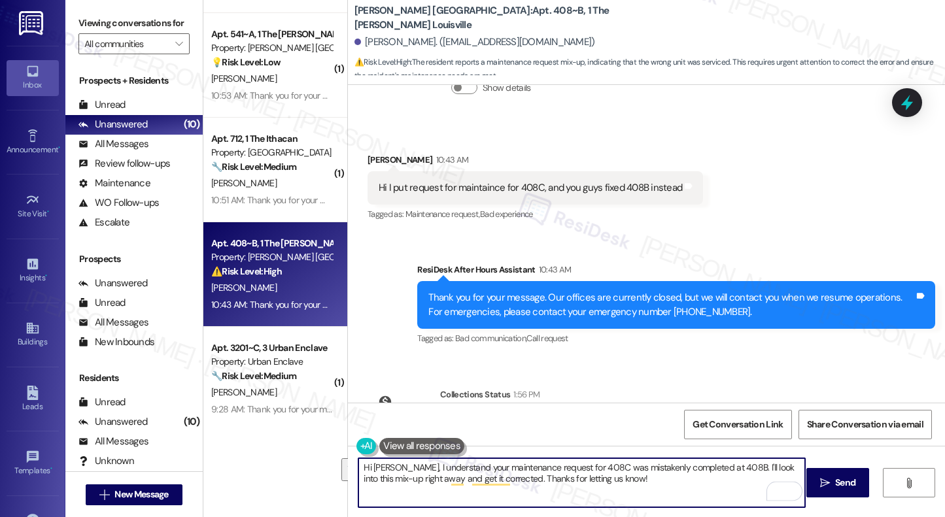
drag, startPoint x: 635, startPoint y: 478, endPoint x: 405, endPoint y: 467, distance: 230.4
click at [405, 444] on textarea "Hi Abdullahi, I understand your maintenance request for 408C was mistakenly com…" at bounding box center [581, 482] width 446 height 49
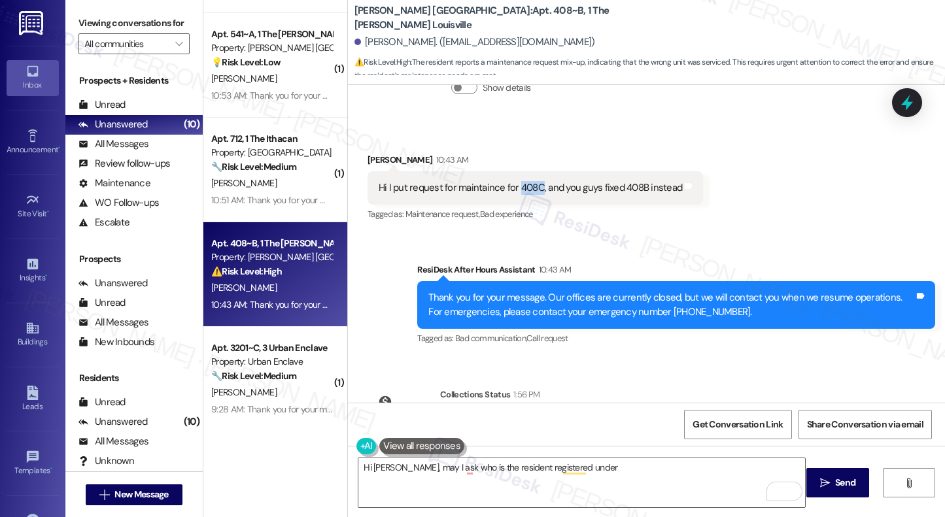
drag, startPoint x: 511, startPoint y: 159, endPoint x: 531, endPoint y: 159, distance: 20.9
click at [531, 181] on div "Hi I put request for maintaince for 408C, and you guys fixed 408B instead" at bounding box center [529, 188] width 303 height 14
copy div "408C"
click at [590, 444] on textarea "Hi Abdullahi, may I ask who is the resident registered under" at bounding box center [581, 482] width 446 height 49
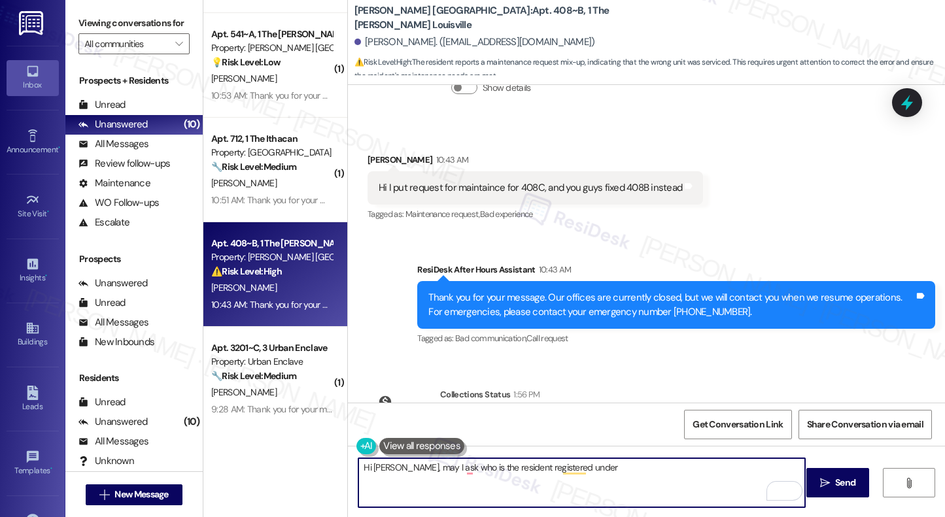
paste textarea "408C"
type textarea "Hi Abdullahi, may I ask who is the resident registered under 408C?"
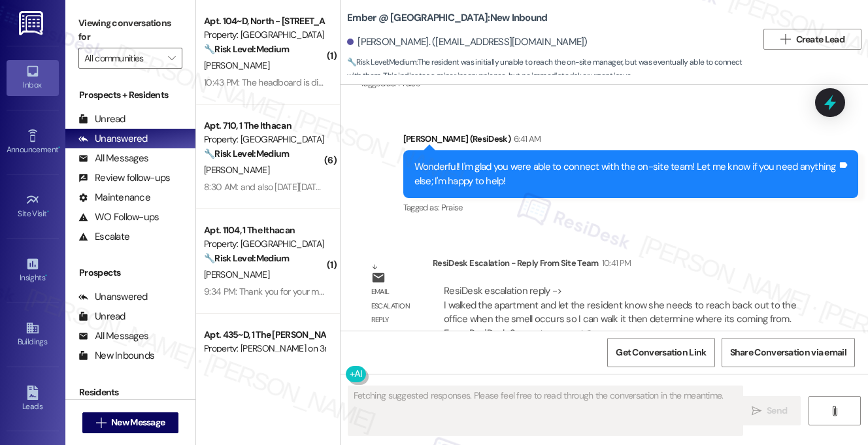
scroll to position [2627, 0]
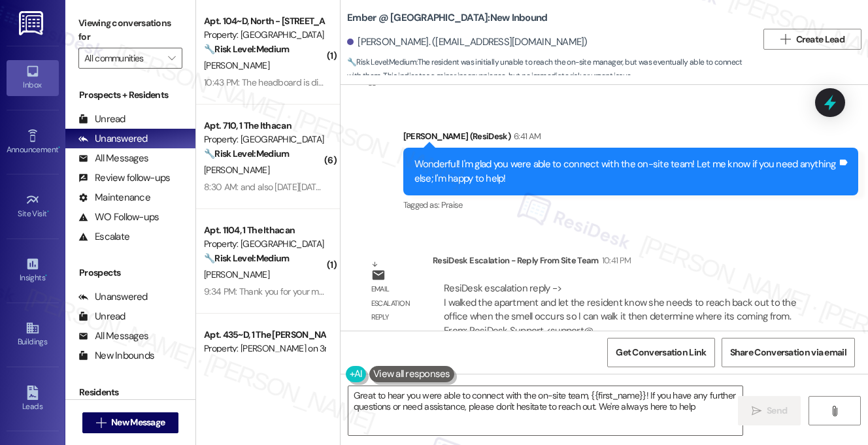
type textarea "Great to hear you were able to connect with the on-site team, {{first_name}}! I…"
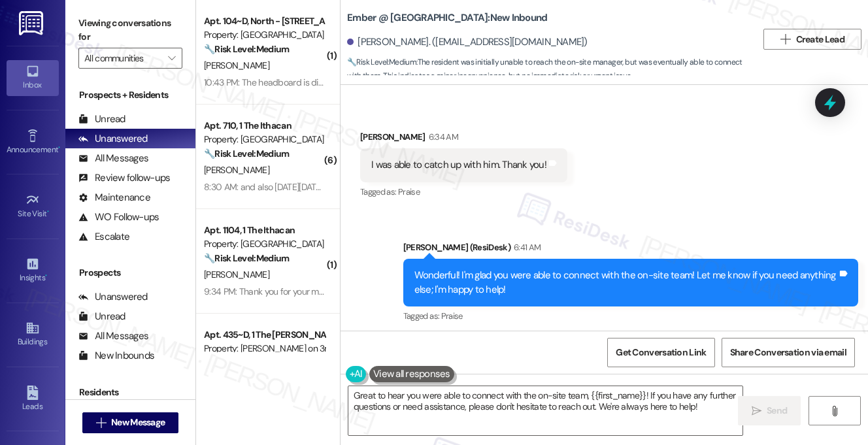
scroll to position [2505, 0]
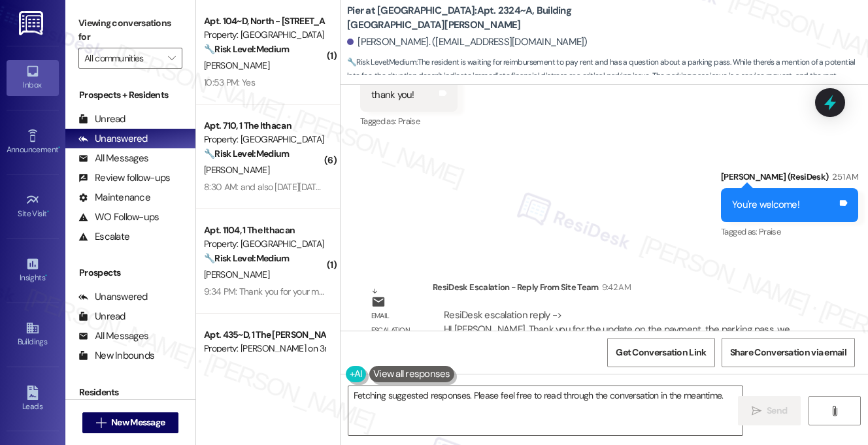
scroll to position [4788, 0]
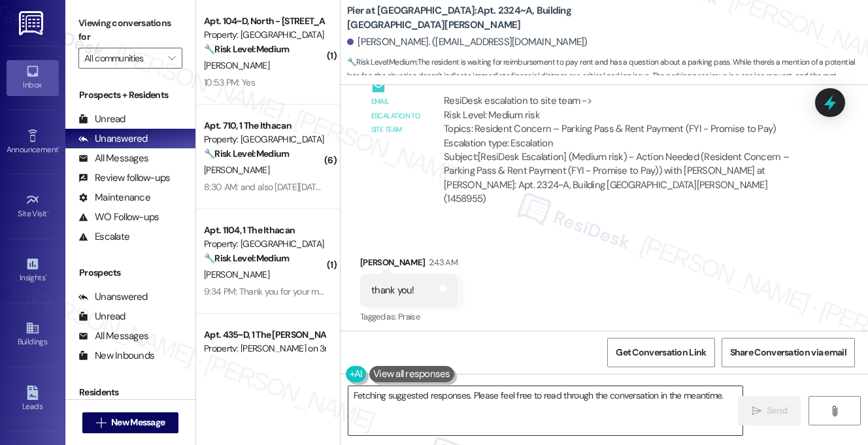
click at [444, 403] on textarea "Hi {{first_name}}! I understand you need a parking pass. I'll look into the par…" at bounding box center [545, 410] width 394 height 49
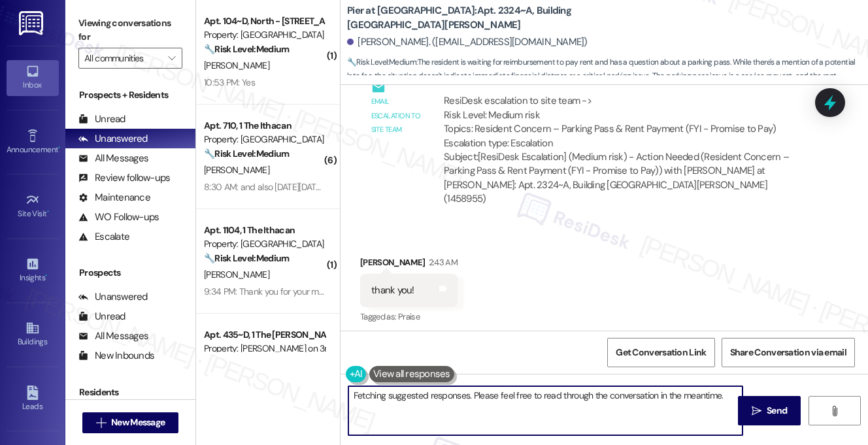
click at [444, 403] on textarea "Hi {{first_name}}! I understand you need a parking pass. I'll look into the par…" at bounding box center [545, 410] width 394 height 49
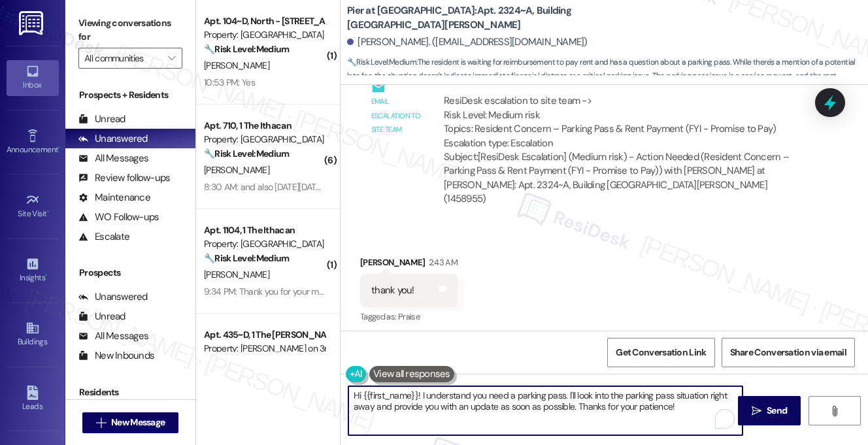
paste textarea "Emma, thank you for the update on your payment. Regarding the parking pass, we …"
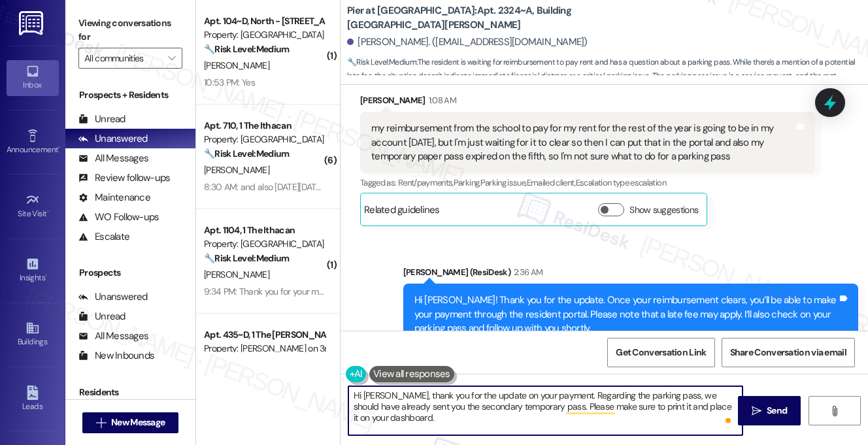
scroll to position [4439, 0]
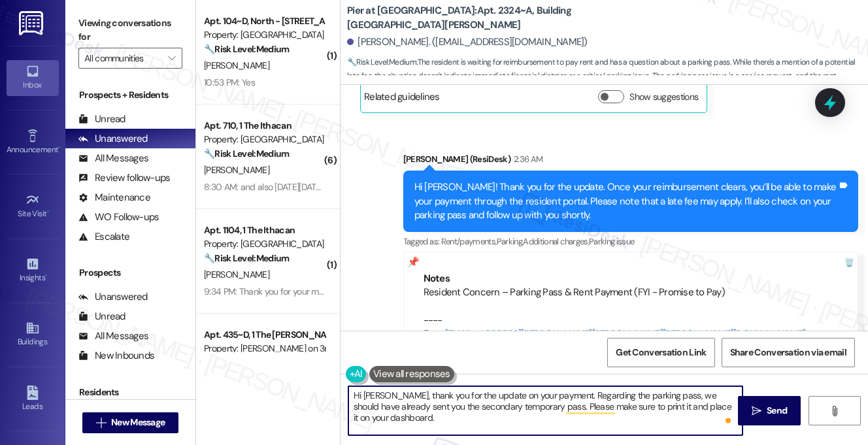
click at [455, 419] on textarea "Hi Emma, thank you for the update on your payment. Regarding the parking pass, …" at bounding box center [545, 410] width 394 height 49
type textarea "Hi Emma, thank you for the update on your payment. Regarding the parking pass, …"
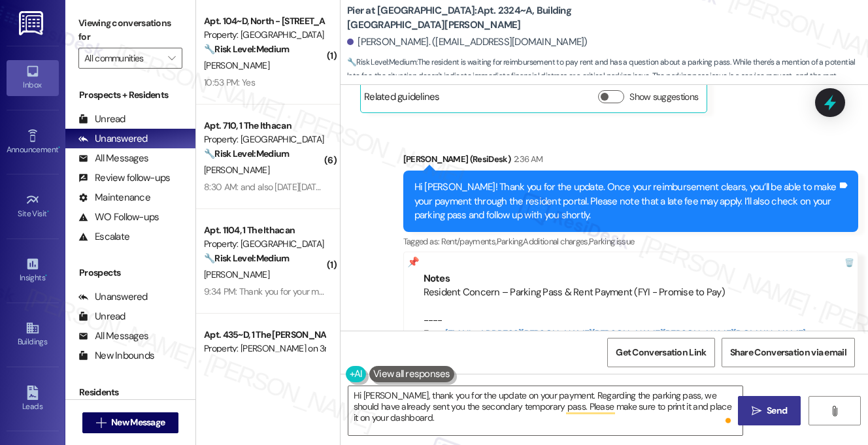
click at [778, 422] on button " Send" at bounding box center [769, 410] width 63 height 29
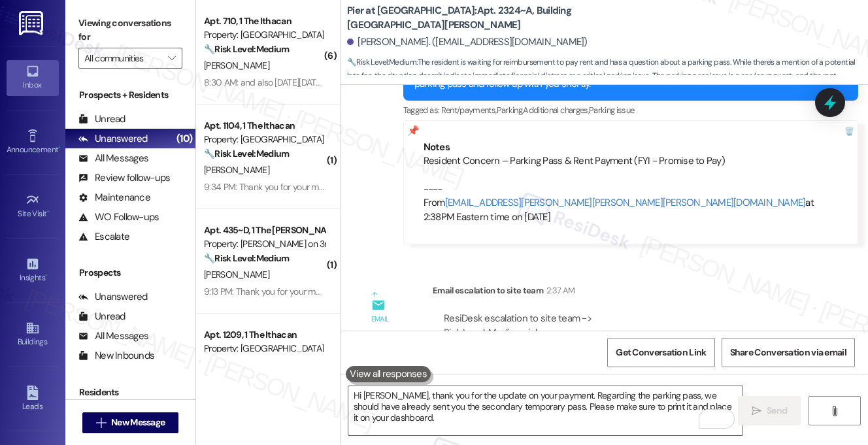
scroll to position [4768, 0]
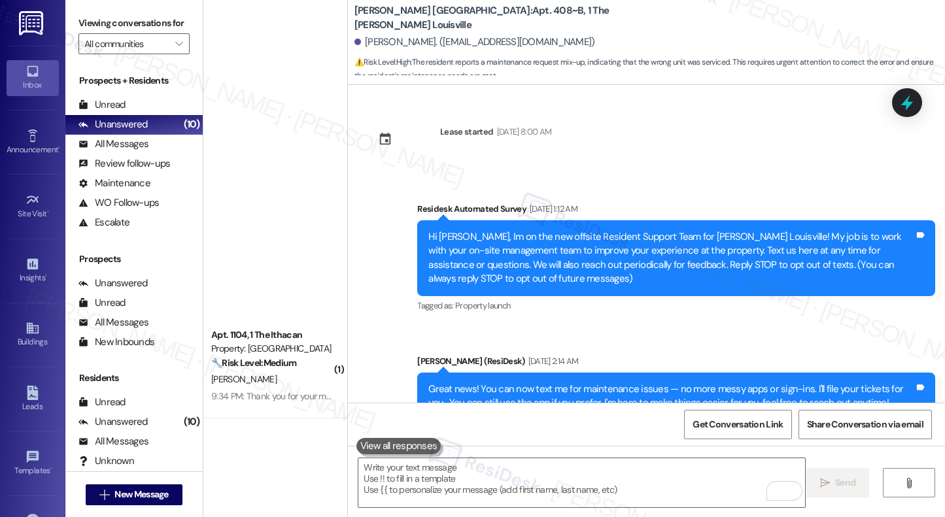
scroll to position [1860, 0]
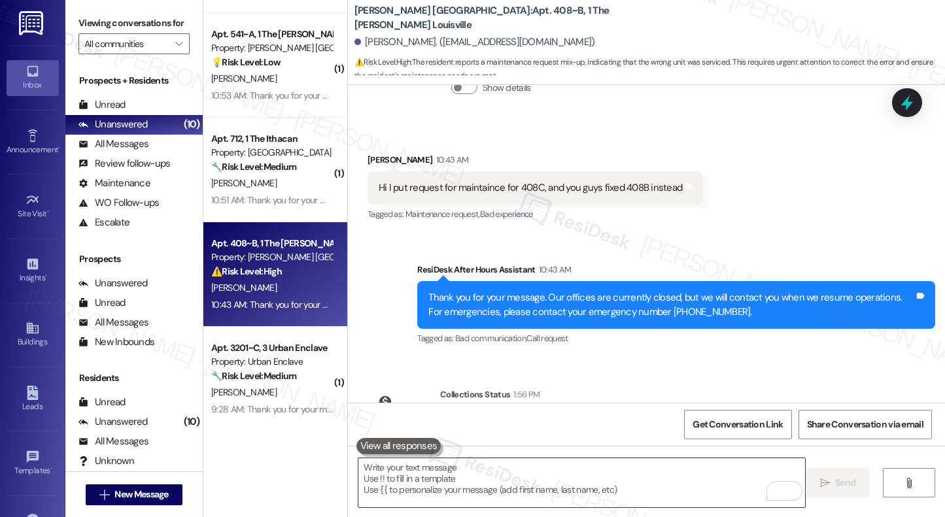
click at [410, 499] on textarea "To enrich screen reader interactions, please activate Accessibility in Grammarl…" at bounding box center [581, 482] width 446 height 49
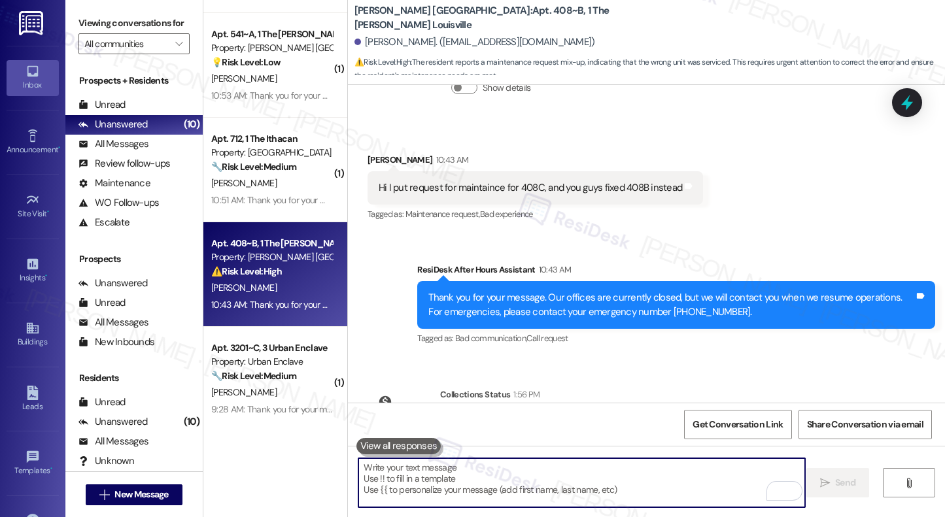
paste textarea "Hi Abdullahi, could you please confirm the name of the resident registered unde…"
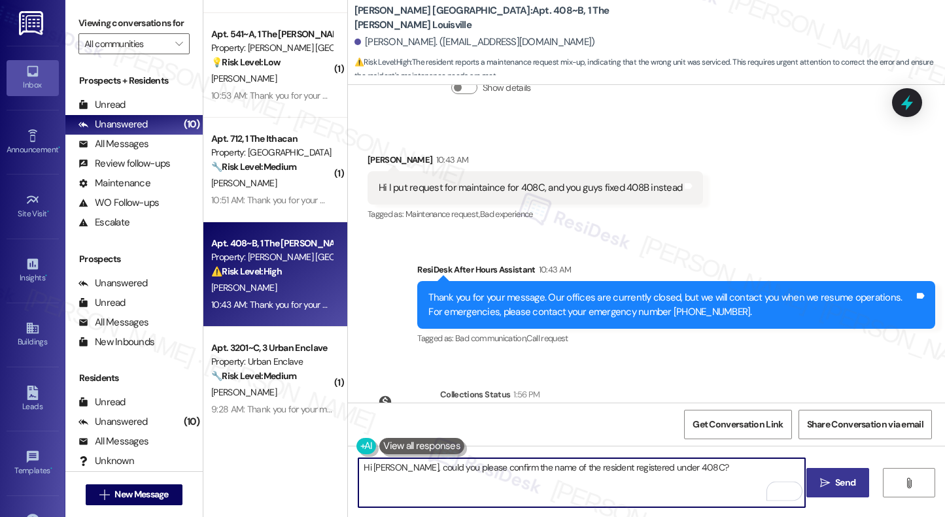
type textarea "Hi Abdullahi, could you please confirm the name of the resident registered unde…"
click at [837, 490] on button " Send" at bounding box center [837, 482] width 63 height 29
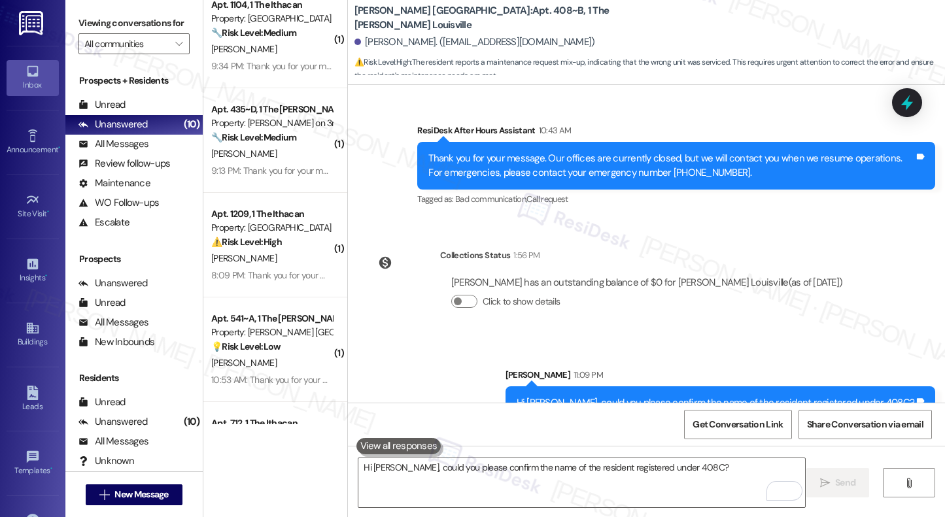
scroll to position [352, 0]
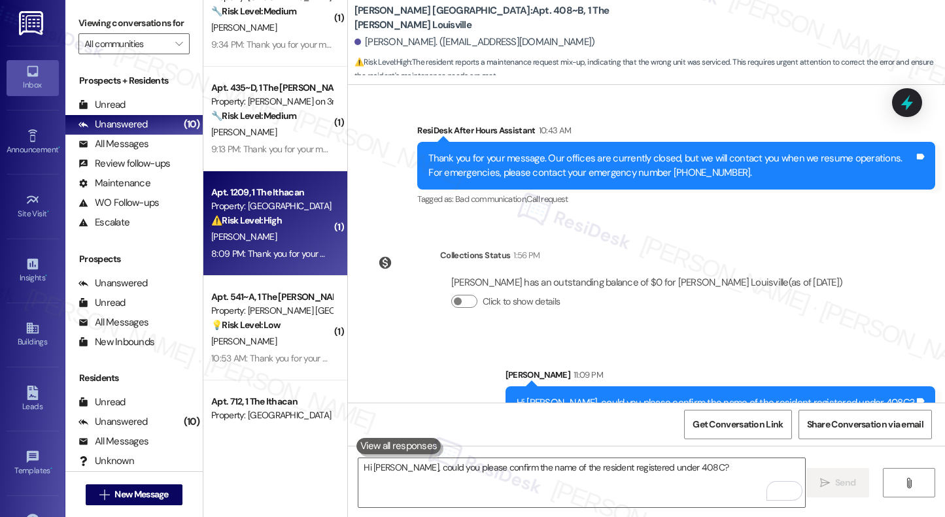
click at [311, 222] on div "⚠️ Risk Level: High The resident in apartment 1209 reports excessive dust from …" at bounding box center [271, 221] width 121 height 14
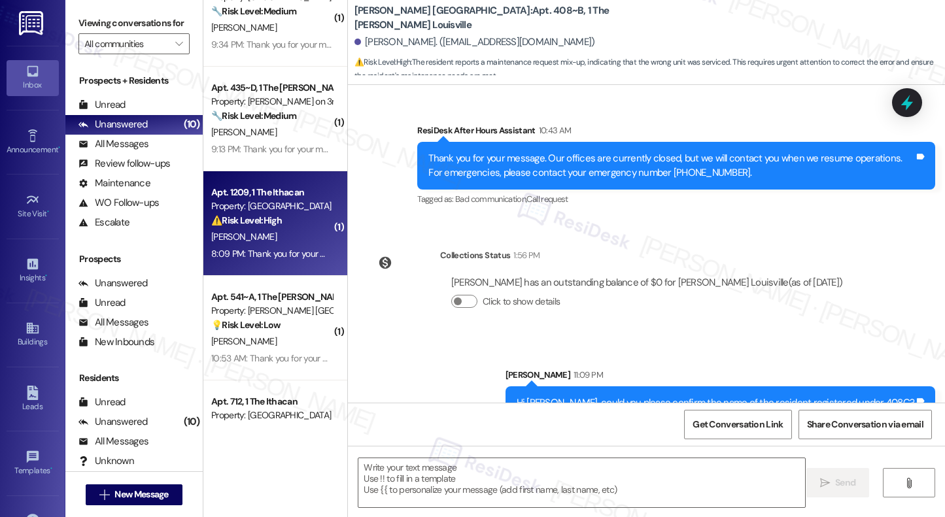
click at [311, 222] on div "⚠️ Risk Level: High The resident in apartment 1209 reports excessive dust from …" at bounding box center [271, 221] width 121 height 14
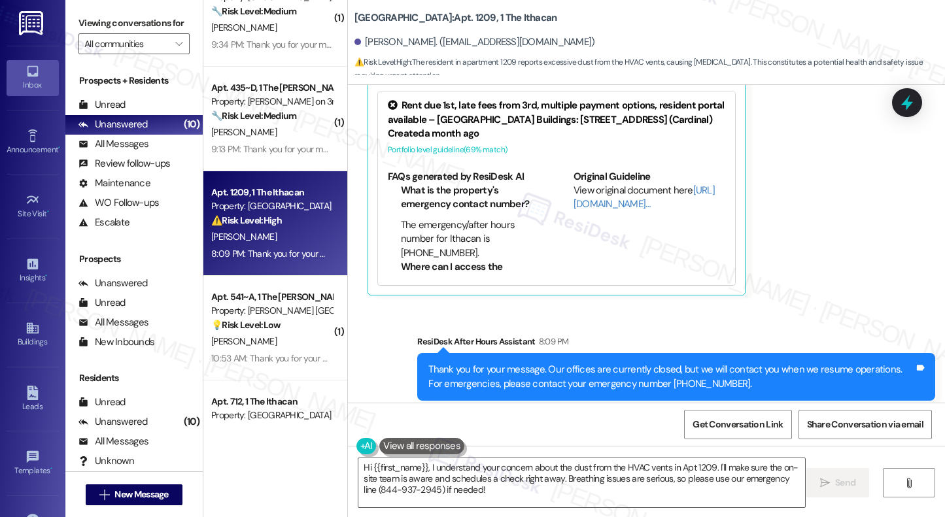
scroll to position [3, 0]
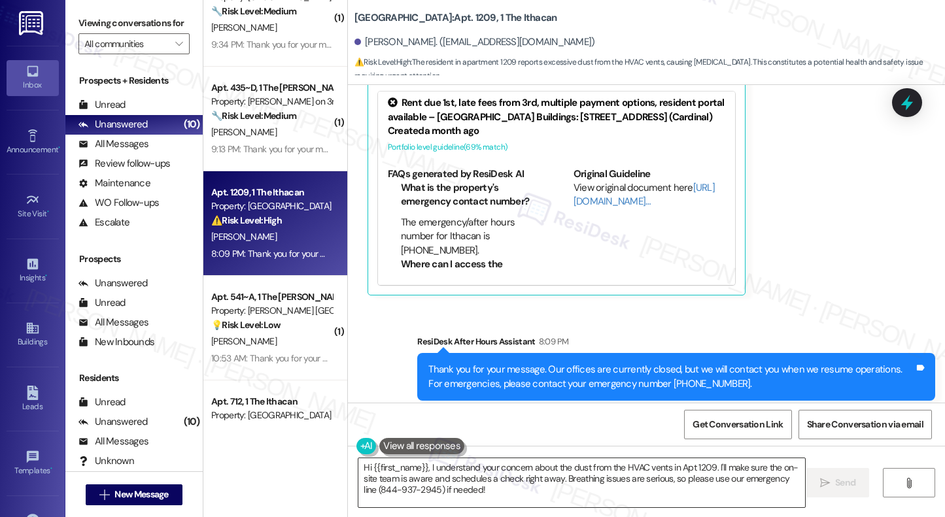
click at [509, 488] on textarea "Hi {{first_name}}, I understand your concern about the dust from the HVAC vents…" at bounding box center [581, 482] width 446 height 49
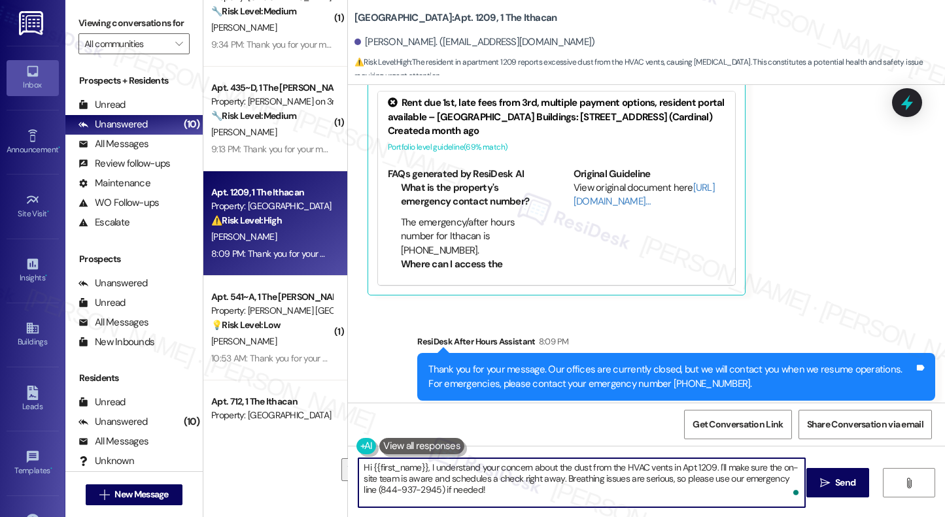
drag, startPoint x: 558, startPoint y: 477, endPoint x: 558, endPoint y: 496, distance: 19.0
click at [558, 496] on textarea "Hi {{first_name}}, I understand your concern about the dust from the HVAC vents…" at bounding box center [581, 482] width 446 height 49
type textarea "Hi {{first_name}}, I understand your concern about the dust from the HVAC vents…"
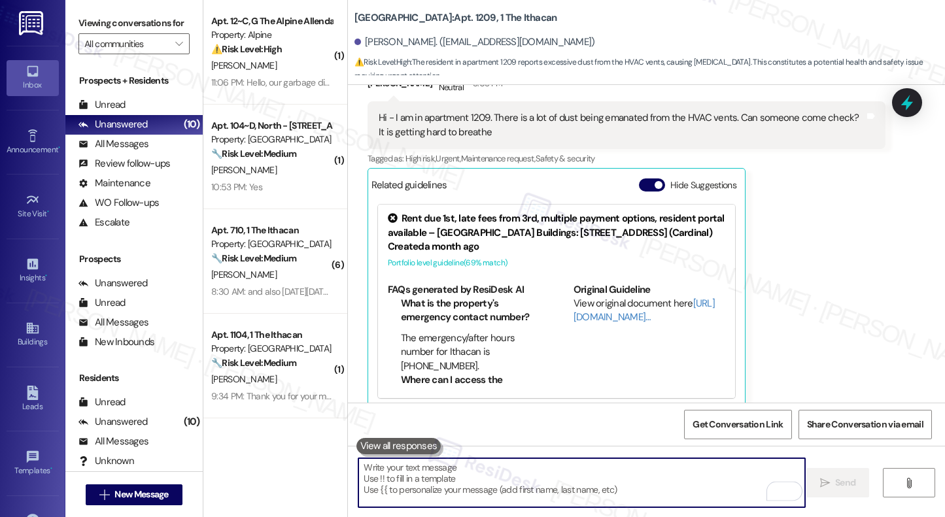
scroll to position [2192, 0]
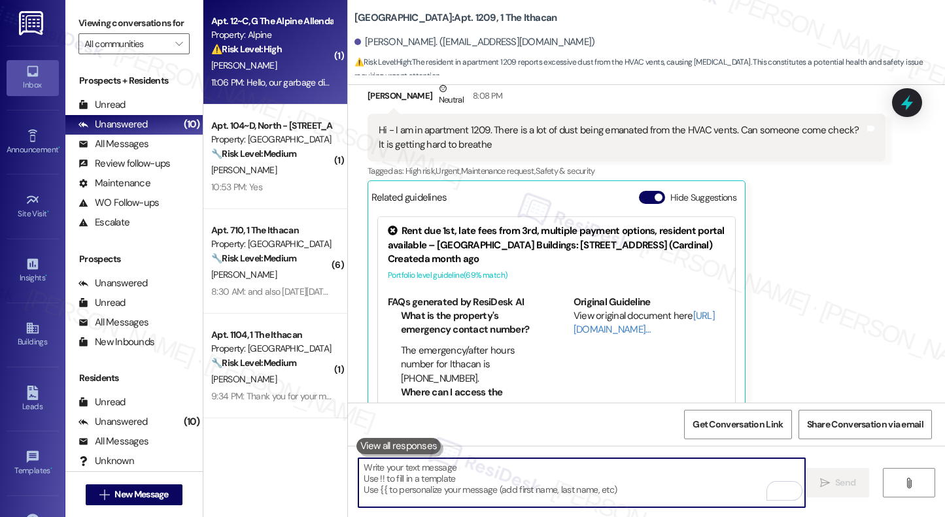
click at [247, 48] on strong "⚠️ Risk Level: High" at bounding box center [246, 49] width 71 height 12
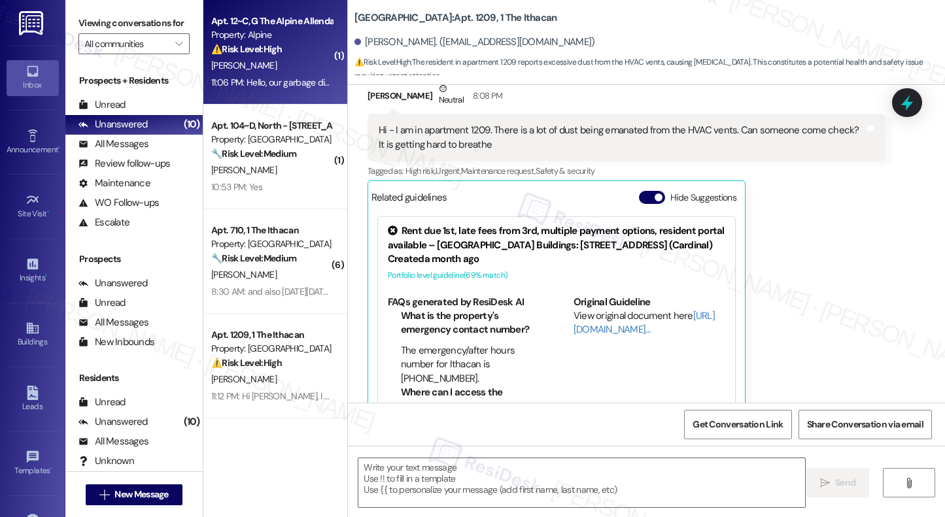
type textarea "Fetching suggested responses. Please feel free to read through the conversation…"
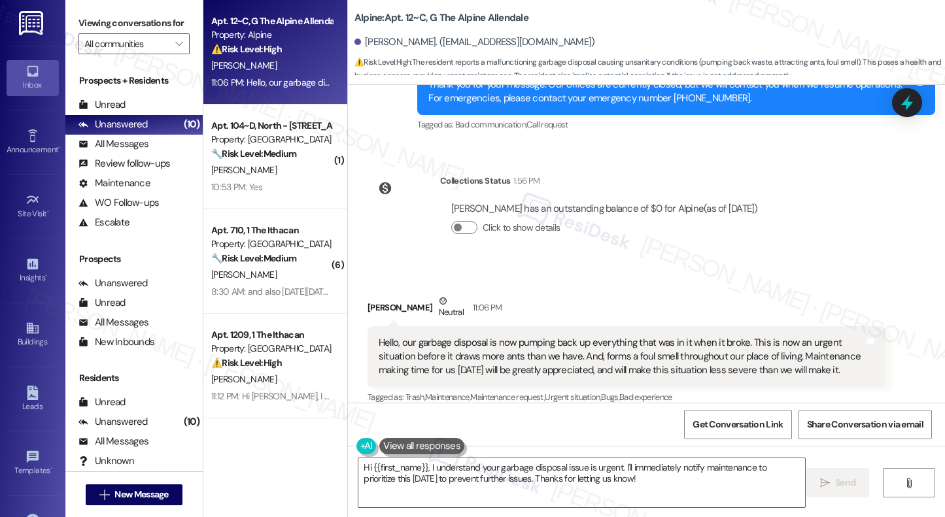
scroll to position [1660, 0]
click at [590, 335] on div "Hello, our garbage disposal is now pumping back up everything that was in it wh…" at bounding box center [621, 356] width 486 height 42
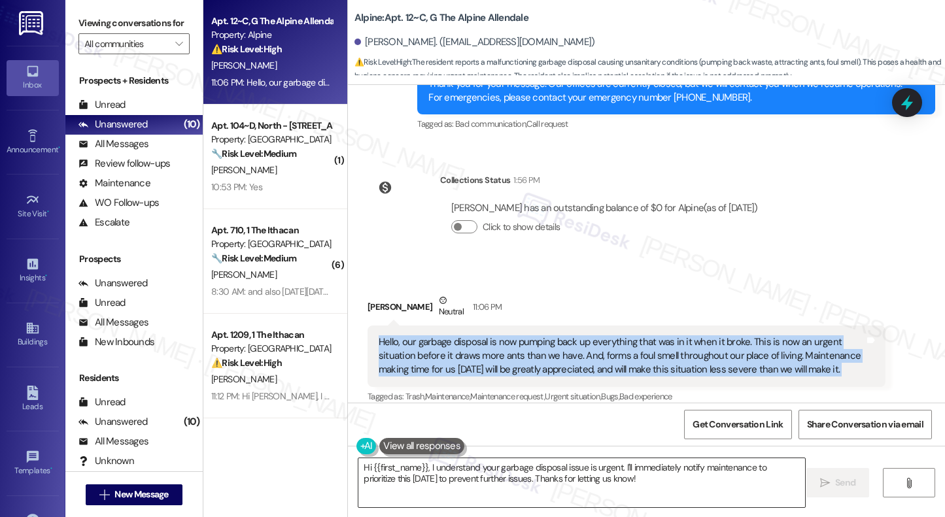
click at [612, 485] on textarea "Hi {{first_name}}, I understand your garbage disposal issue is urgent. I'll imm…" at bounding box center [581, 482] width 446 height 49
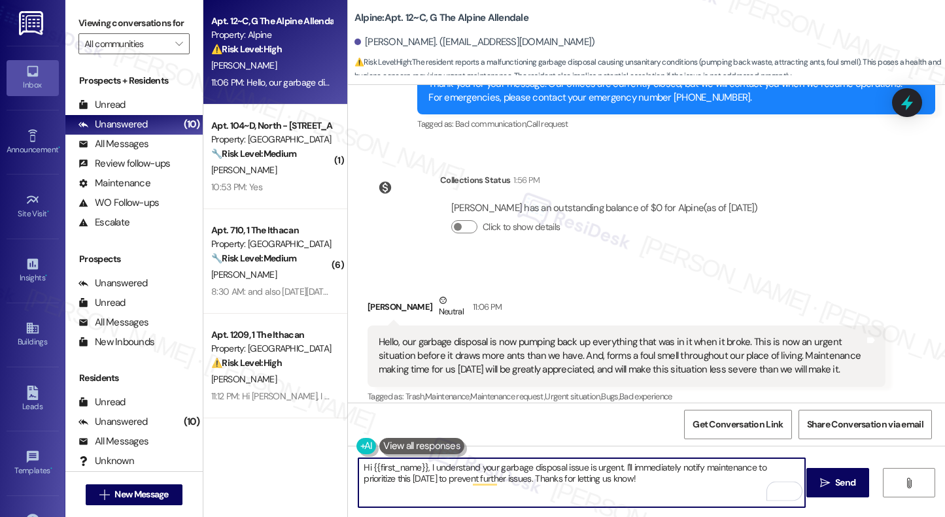
click at [611, 335] on div "Hello, our garbage disposal is now pumping back up everything that was in it wh…" at bounding box center [621, 356] width 486 height 42
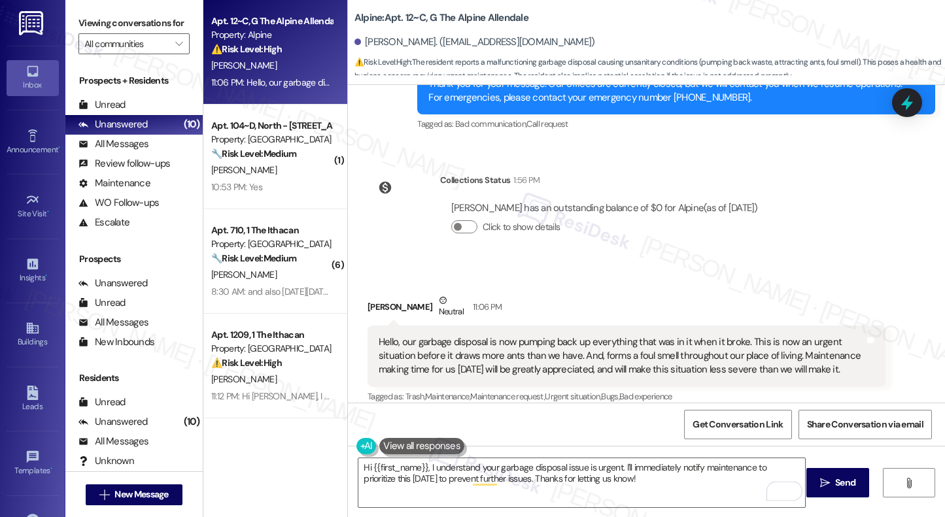
click at [611, 335] on div "Hello, our garbage disposal is now pumping back up everything that was in it wh…" at bounding box center [621, 356] width 486 height 42
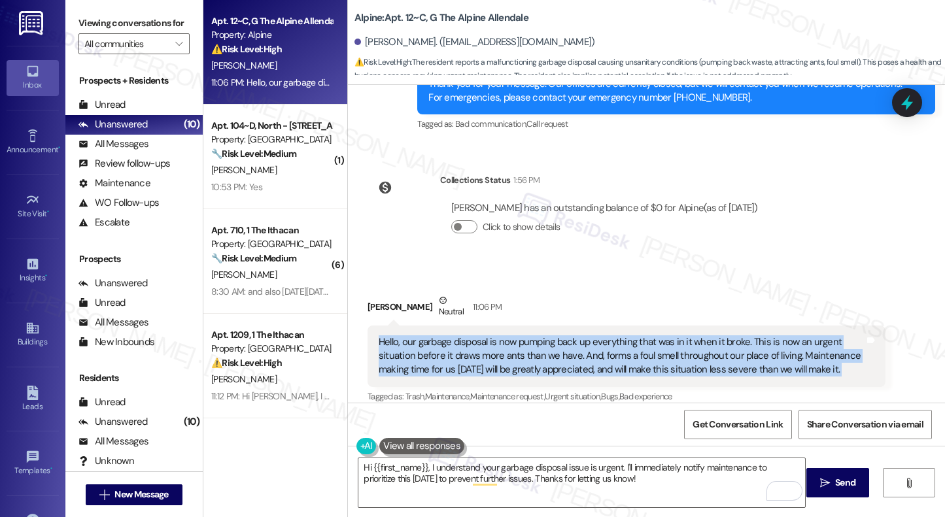
copy div "Hello, our garbage disposal is now pumping back up everything that was in it wh…"
click at [411, 480] on textarea "Hi {{first_name}}, I understand your garbage disposal issue is urgent. I'll imm…" at bounding box center [581, 482] width 446 height 49
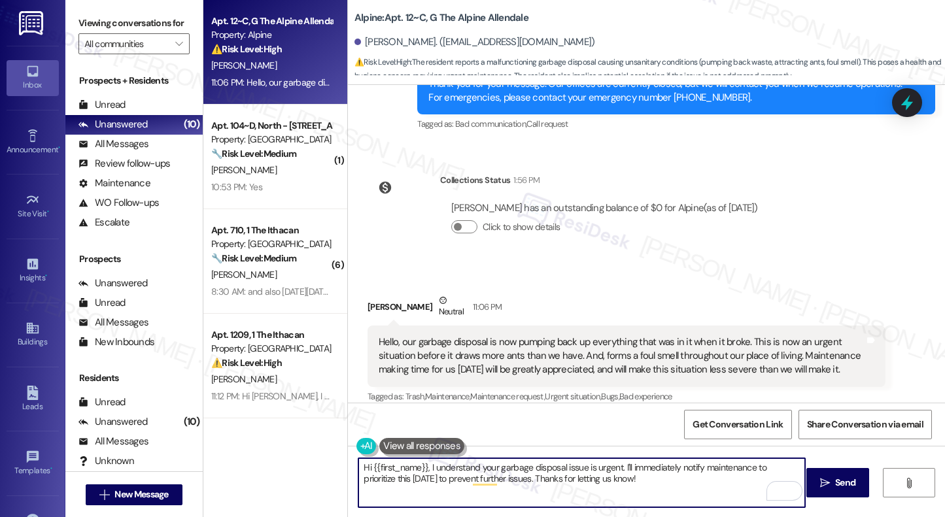
click at [411, 480] on textarea "Hi {{first_name}}, I understand your garbage disposal issue is urgent. I'll imm…" at bounding box center [581, 482] width 446 height 49
paste textarea "[Resident’s Name], thank you for letting us know right away. I understand how u…"
drag, startPoint x: 545, startPoint y: 493, endPoint x: 367, endPoint y: 480, distance: 178.3
click at [367, 480] on textarea "Hi [Resident’s Name], thank you for letting us know right away. I understand ho…" at bounding box center [581, 482] width 446 height 49
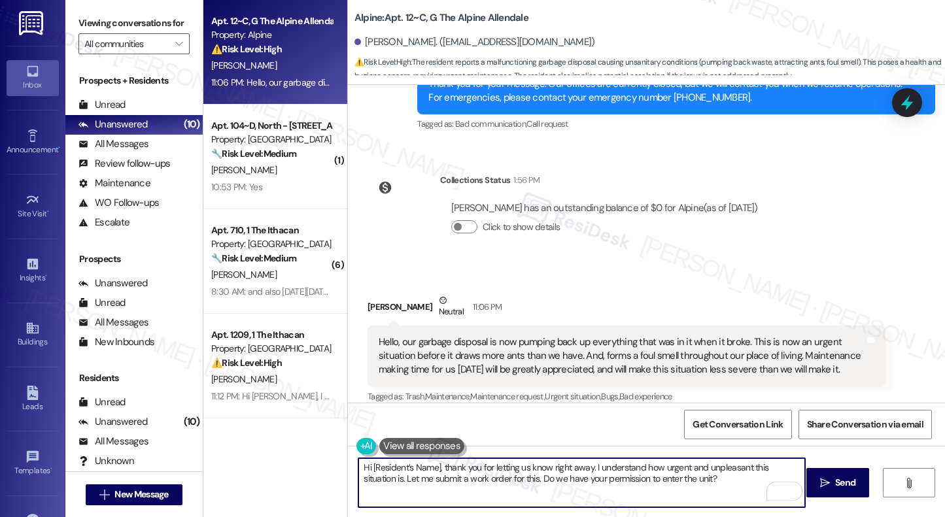
click at [377, 293] on div "Morgan Felton Neutral 11:06 PM" at bounding box center [626, 309] width 518 height 32
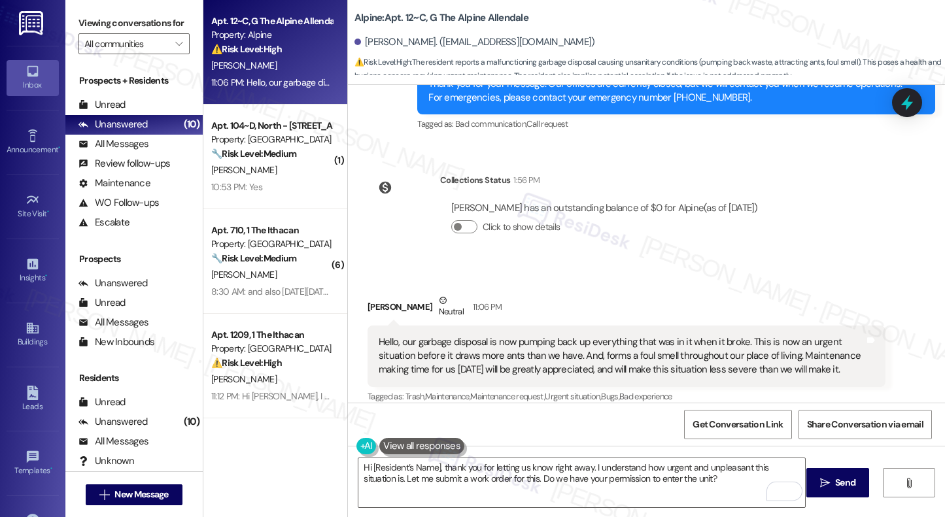
click at [377, 293] on div "Morgan Felton Neutral 11:06 PM" at bounding box center [626, 309] width 518 height 32
copy div "Morgan"
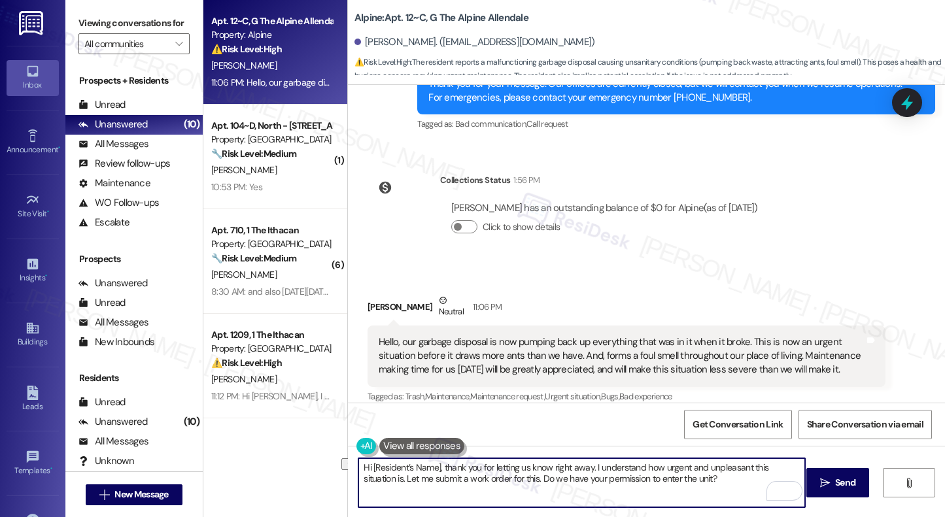
drag, startPoint x: 434, startPoint y: 469, endPoint x: 365, endPoint y: 467, distance: 68.6
click at [365, 467] on textarea "Hi [Resident’s Name], thank you for letting us know right away. I understand ho…" at bounding box center [581, 482] width 446 height 49
paste textarea "Morgan"
click at [649, 488] on textarea "Hi Morgan, thank you for letting us know right away. I understand how urgent an…" at bounding box center [581, 482] width 446 height 49
type textarea "Hi Morgan, thank you for letting us know right away. I understand how urgent an…"
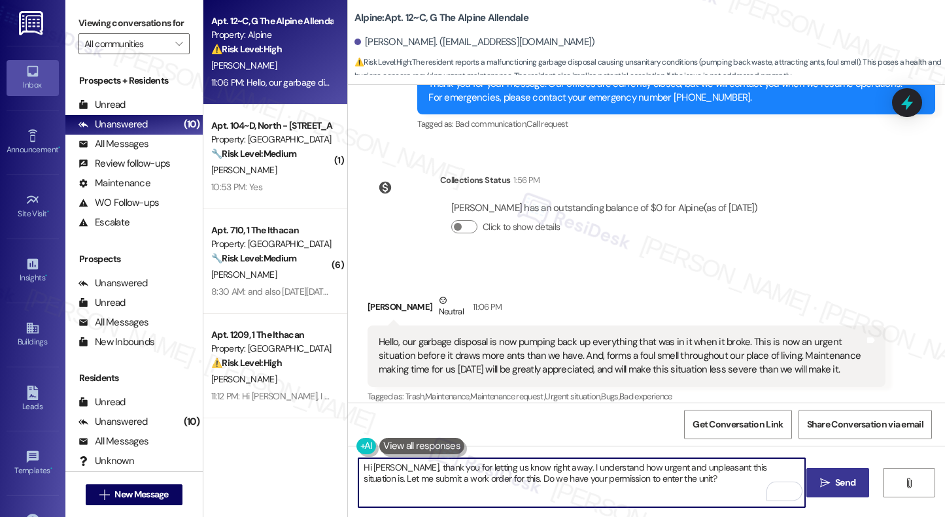
click at [836, 486] on span "Send" at bounding box center [845, 483] width 20 height 14
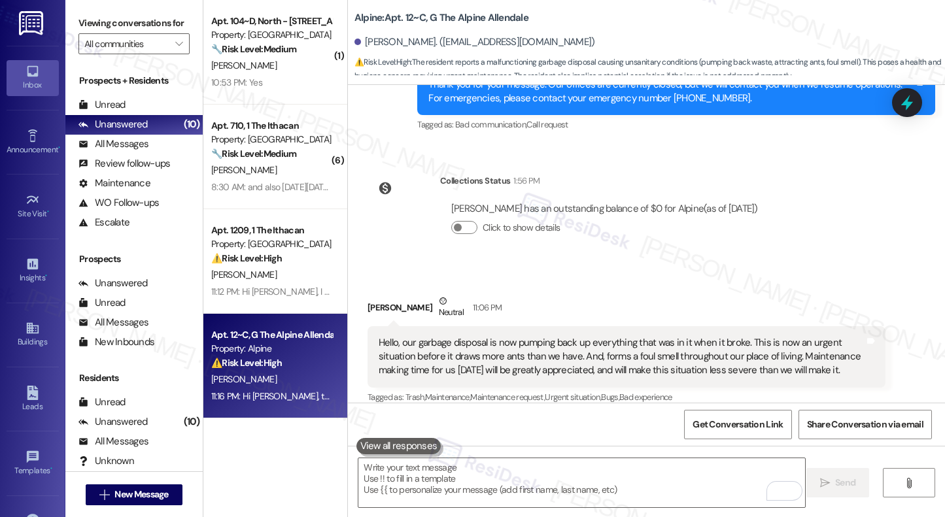
scroll to position [1765, 0]
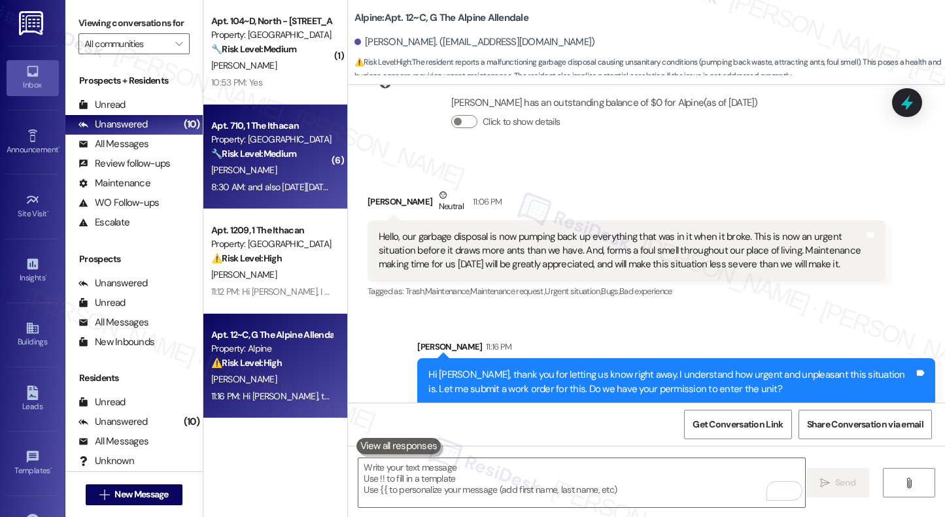
click at [278, 198] on div "Apt. 710, 1 The Ithacan Property: Ithacan 🔧 Risk Level: Medium The resident is …" at bounding box center [275, 157] width 144 height 105
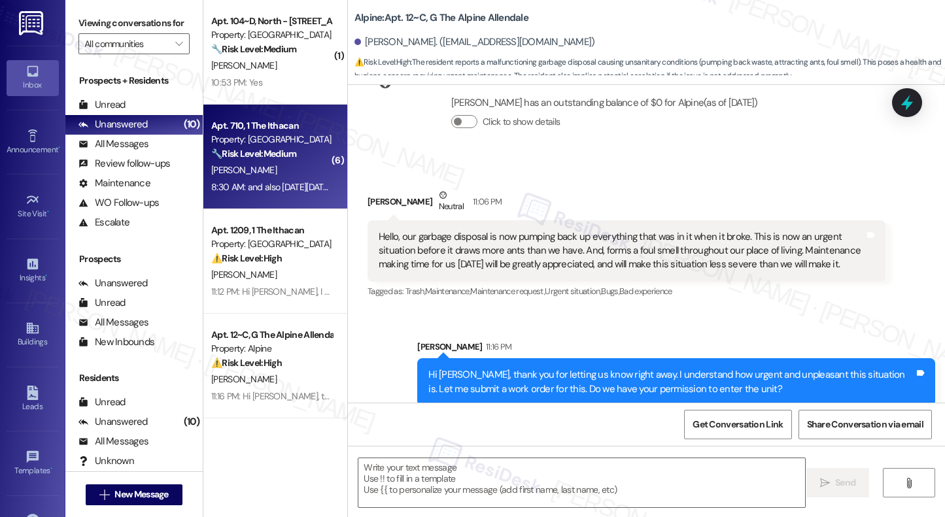
type textarea "Fetching suggested responses. Please feel free to read through the conversation…"
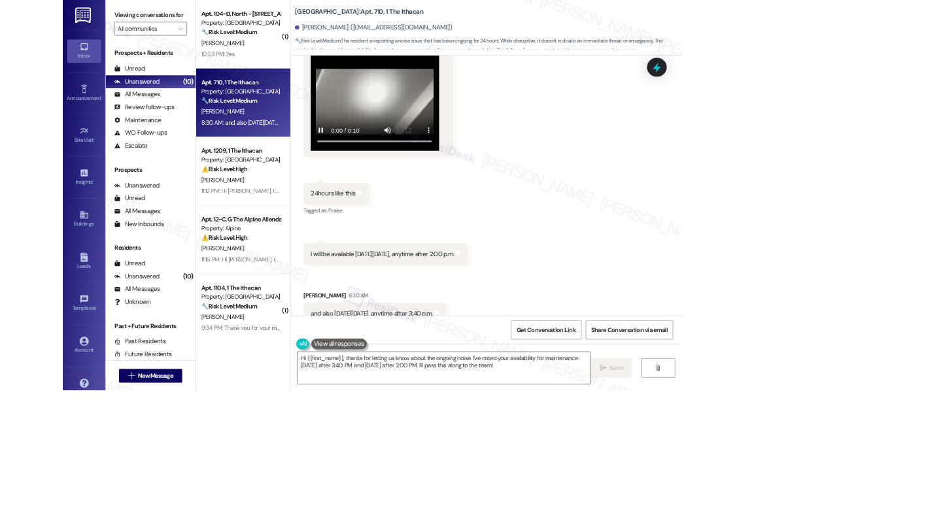
scroll to position [2164, 0]
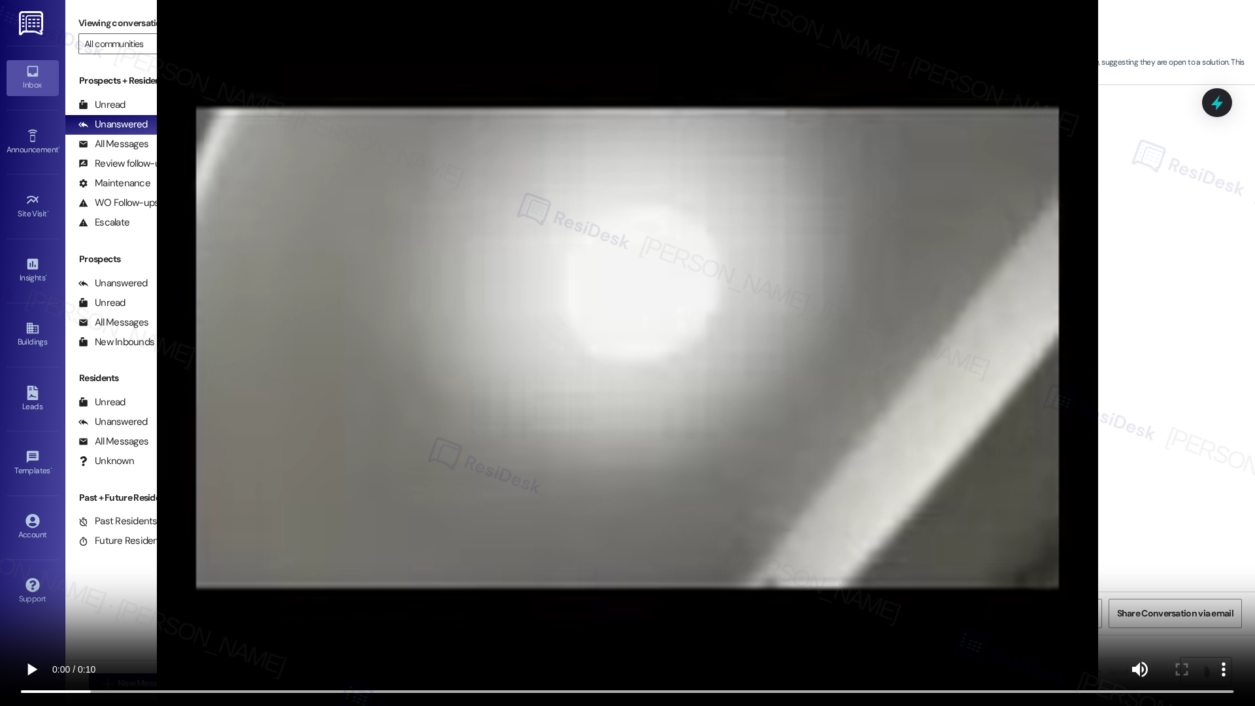
click at [673, 186] on video at bounding box center [627, 353] width 1255 height 706
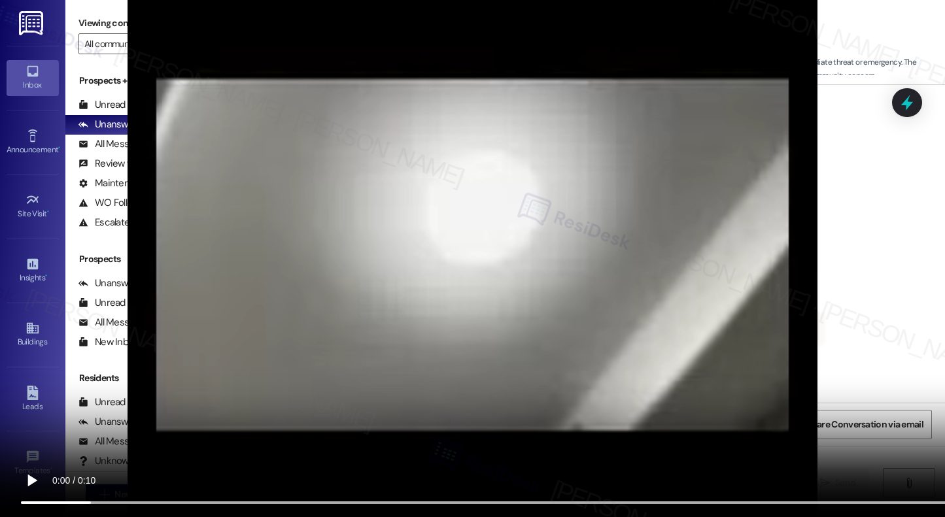
scroll to position [514, 0]
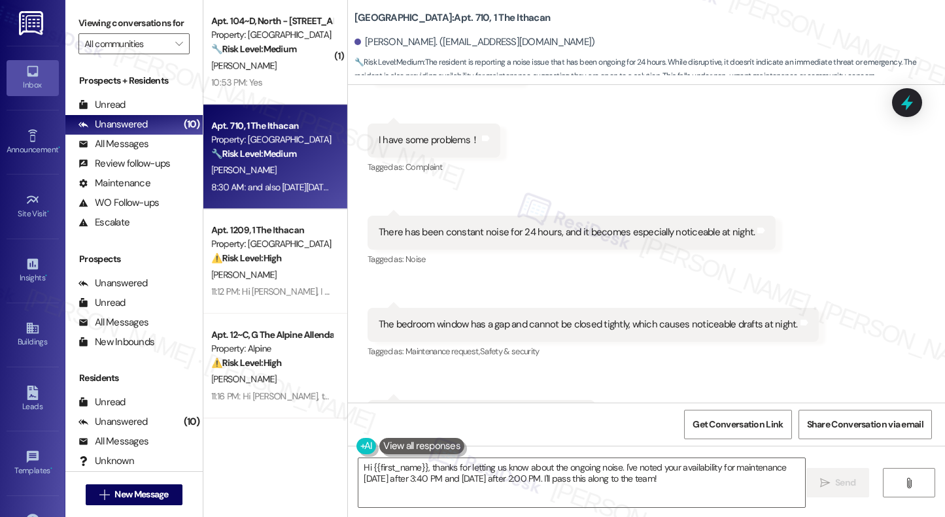
click at [530, 235] on div "There has been constant noise for 24 hours, and it becomes especially noticeabl…" at bounding box center [566, 233] width 377 height 14
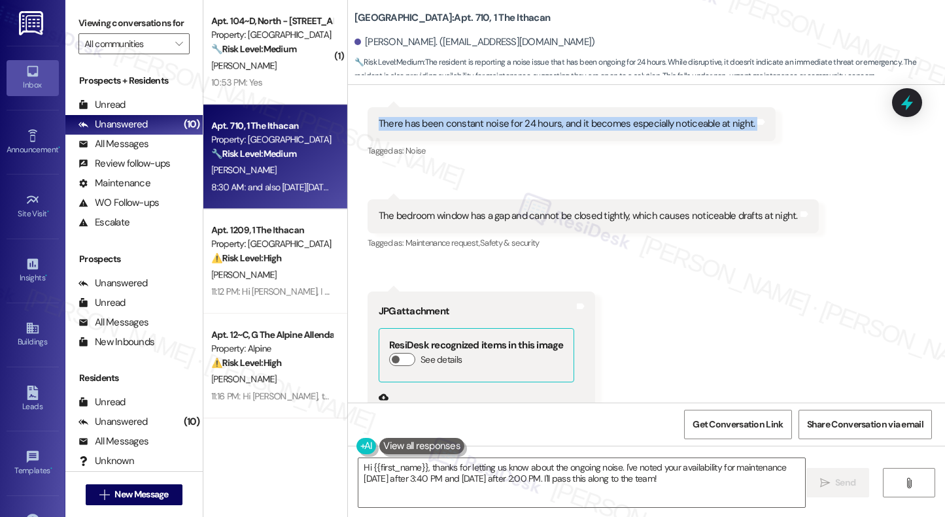
scroll to position [647, 0]
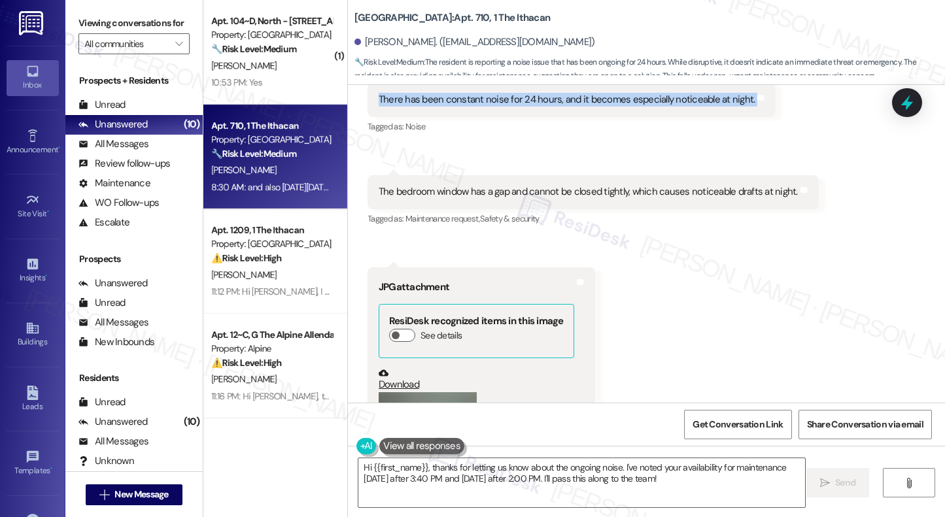
click at [552, 190] on div "The bedroom window has a gap and cannot be closed tightly, which causes noticea…" at bounding box center [587, 192] width 419 height 14
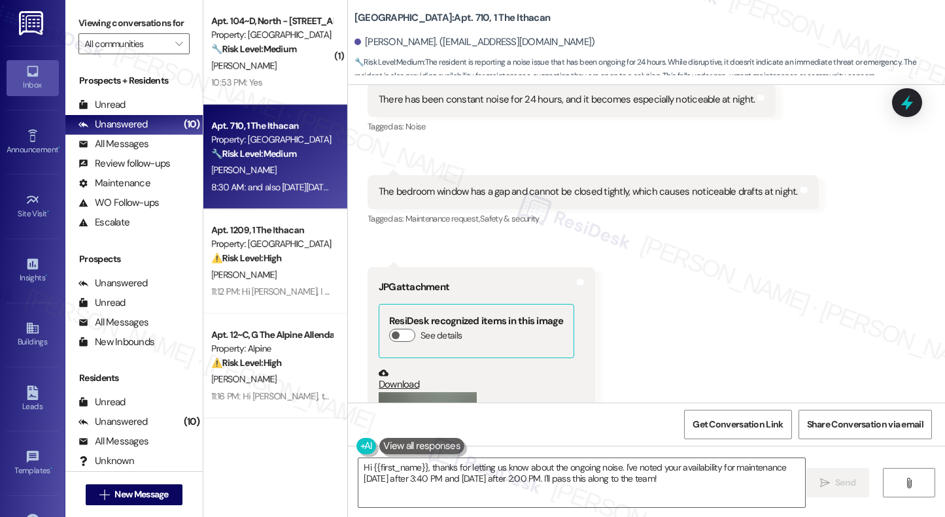
click at [552, 190] on div "The bedroom window has a gap and cannot be closed tightly, which causes noticea…" at bounding box center [587, 192] width 419 height 14
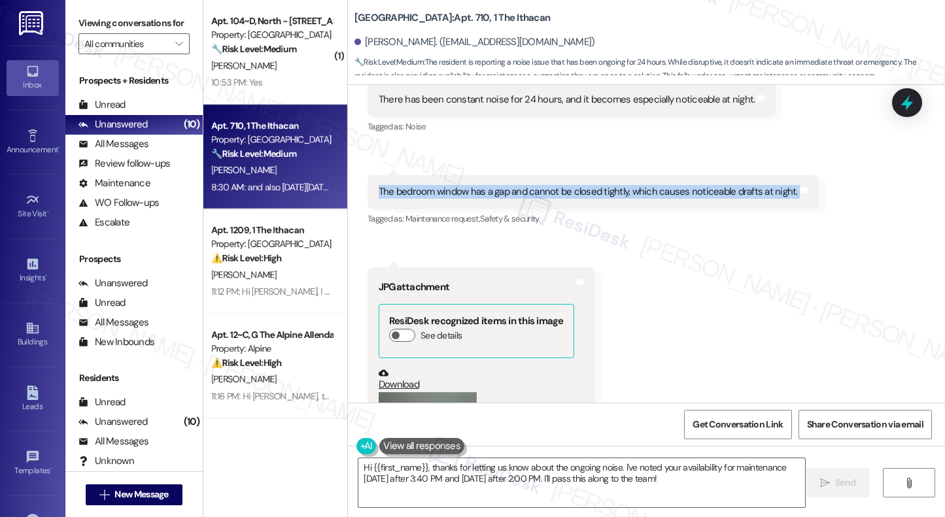
copy div "The bedroom window has a gap and cannot be closed tightly, which causes noticea…"
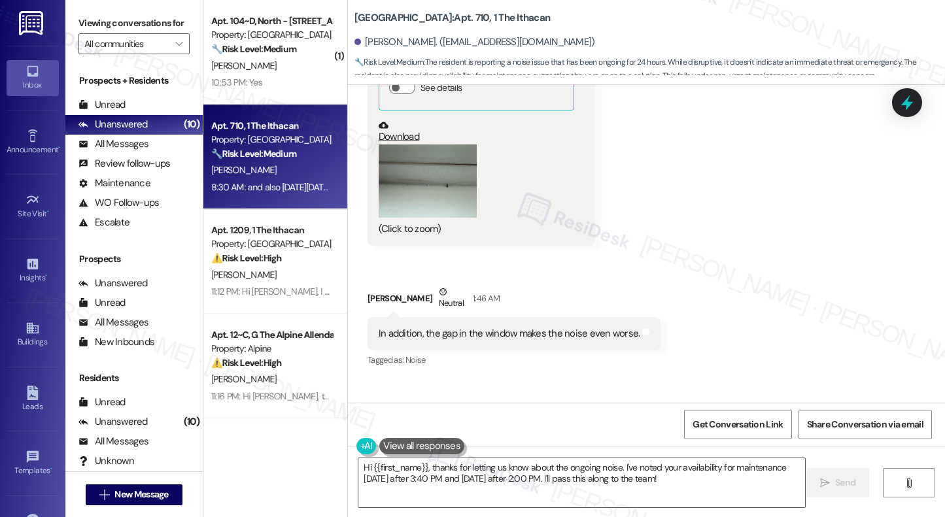
scroll to position [941, 0]
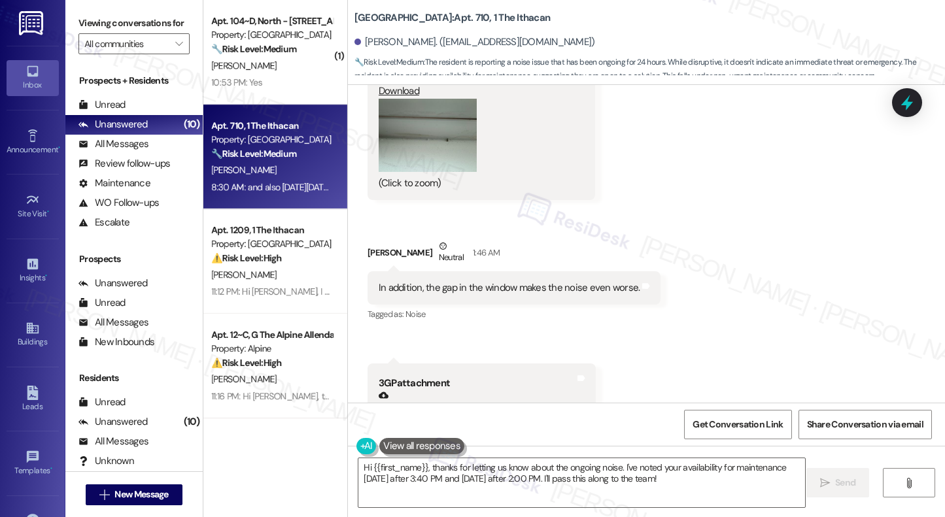
click at [477, 281] on div "In addition, the gap in the window makes the noise even worse." at bounding box center [508, 288] width 261 height 14
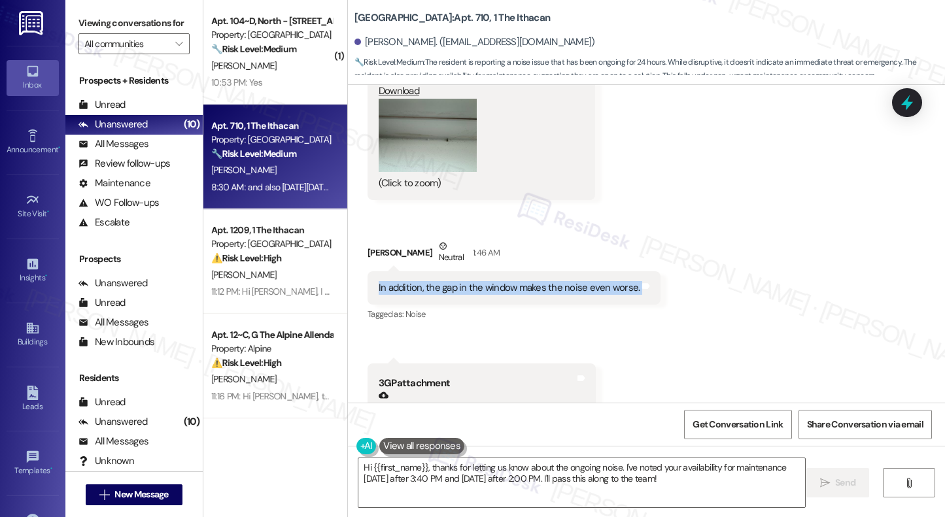
copy div "In addition, the gap in the window makes the noise even worse. Tags and notes"
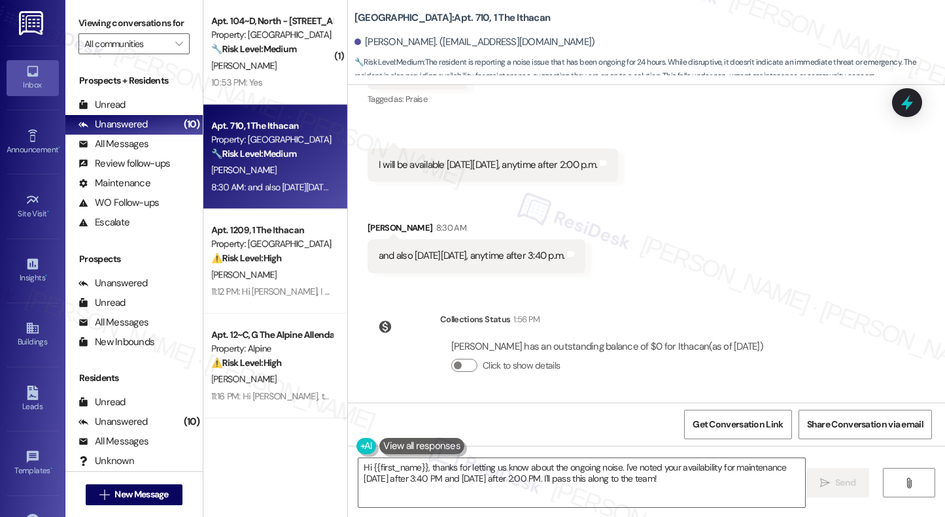
scroll to position [2598, 0]
click at [620, 367] on div "Click to show details" at bounding box center [607, 365] width 312 height 14
click at [609, 458] on textarea "Hi {{first_name}}, thanks for letting us know about the ongoing noise. I've not…" at bounding box center [581, 482] width 446 height 49
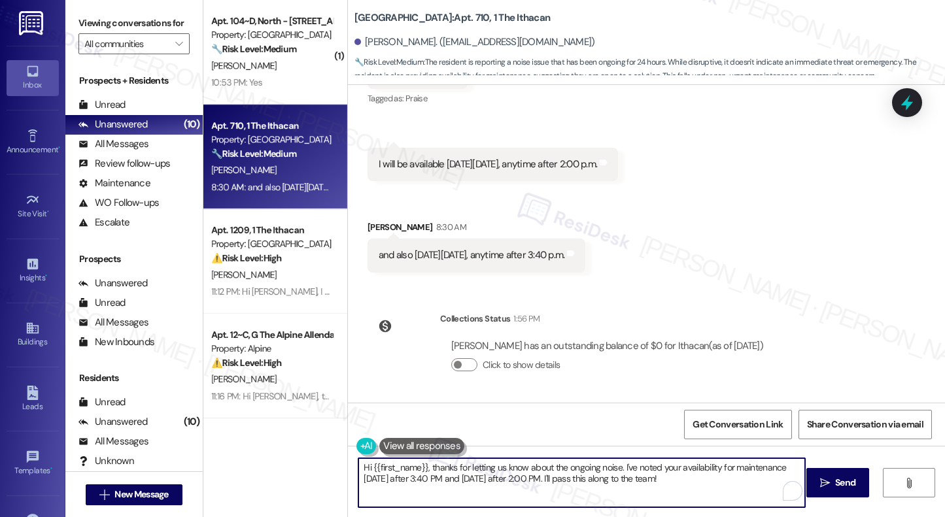
click at [612, 473] on textarea "Hi {{first_name}}, thanks for letting us know about the ongoing noise. I've not…" at bounding box center [581, 482] width 446 height 49
click at [709, 473] on textarea "Hi {{first_name}}, thanks for letting us know about the ongoing noise. I've not…" at bounding box center [581, 482] width 446 height 49
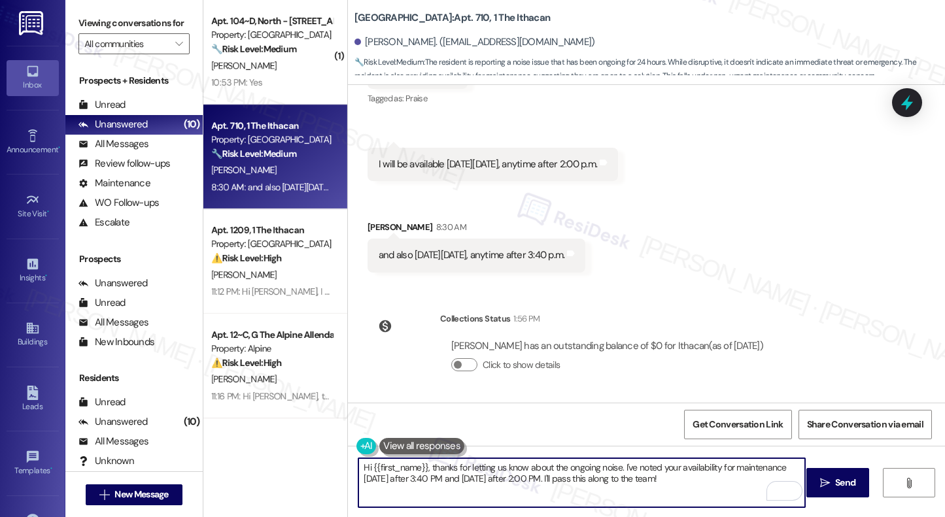
click at [705, 478] on textarea "Hi {{first_name}}, thanks for letting us know about the ongoing noise. I've not…" at bounding box center [581, 482] width 446 height 49
drag, startPoint x: 682, startPoint y: 478, endPoint x: 685, endPoint y: 490, distance: 11.4
click at [685, 490] on textarea "Hi {{first_name}}, thanks for letting us know about the ongoing noise. I've not…" at bounding box center [581, 482] width 446 height 49
type textarea "Hi {{first_name}}, thanks for letting us know about the ongoing noise. I've not…"
click at [695, 478] on textarea "Hi {{first_name}}, thanks for letting us know about the ongoing noise. I've not…" at bounding box center [581, 482] width 446 height 49
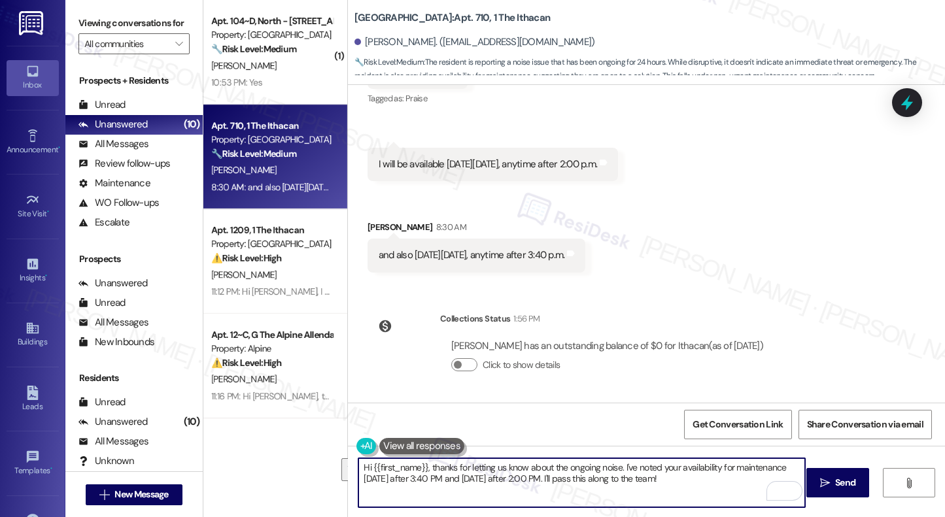
drag, startPoint x: 464, startPoint y: 470, endPoint x: 619, endPoint y: 475, distance: 155.0
click at [619, 475] on textarea "Hi {{first_name}}, thanks for letting us know about the ongoing noise. I've not…" at bounding box center [581, 482] width 446 height 49
click at [703, 482] on textarea "Hi {{first_name}}, thanks for letting us know about the ongoing noise. I've not…" at bounding box center [581, 482] width 446 height 49
click at [846, 481] on span "Send" at bounding box center [845, 483] width 20 height 14
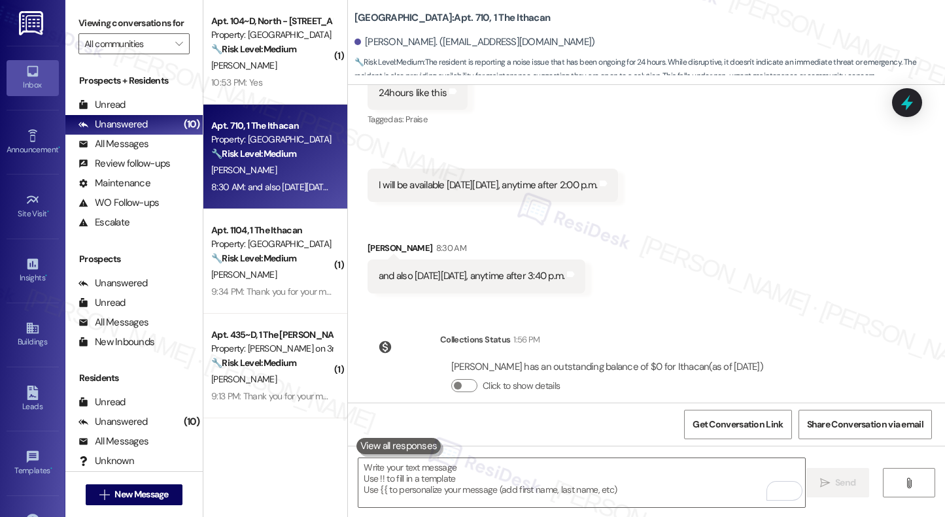
scroll to position [2704, 0]
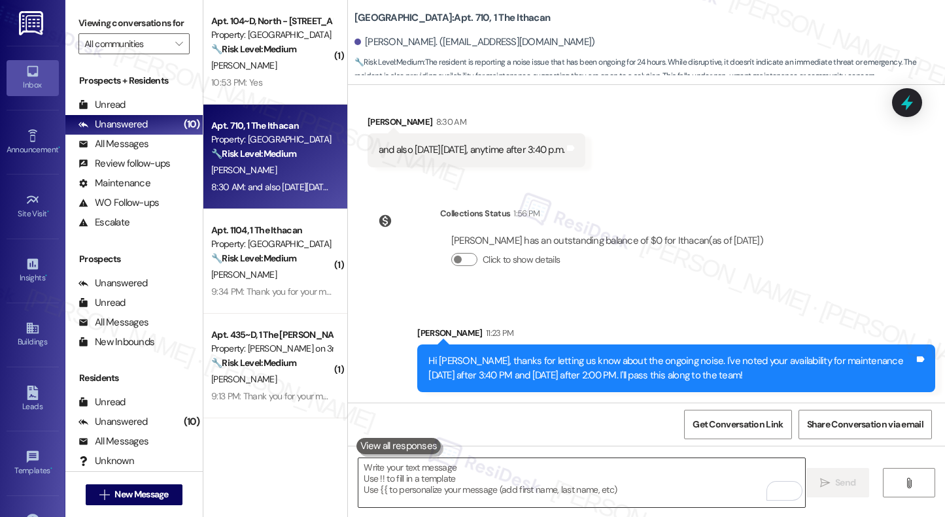
click at [539, 482] on textarea "To enrich screen reader interactions, please activate Accessibility in Grammarl…" at bounding box center [581, 482] width 446 height 49
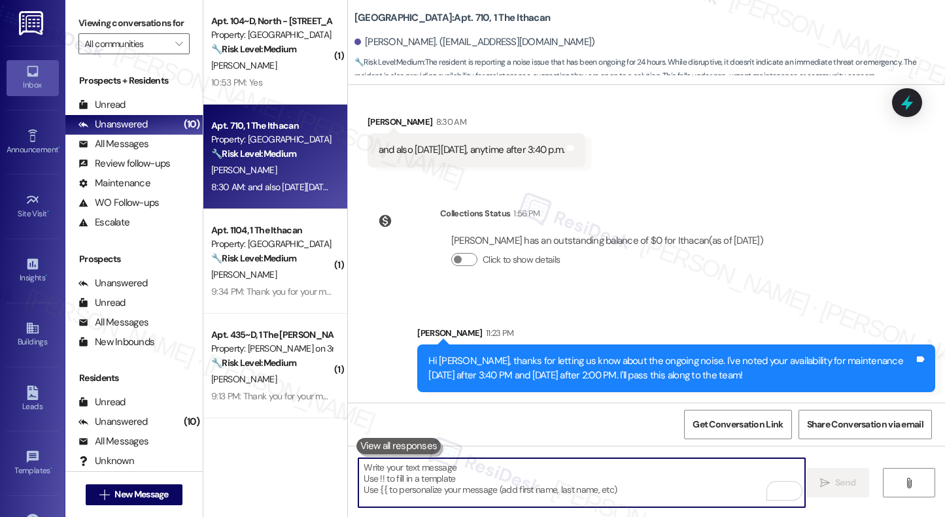
click at [539, 482] on textarea "To enrich screen reader interactions, please activate Accessibility in Grammarl…" at bounding box center [581, 482] width 446 height 49
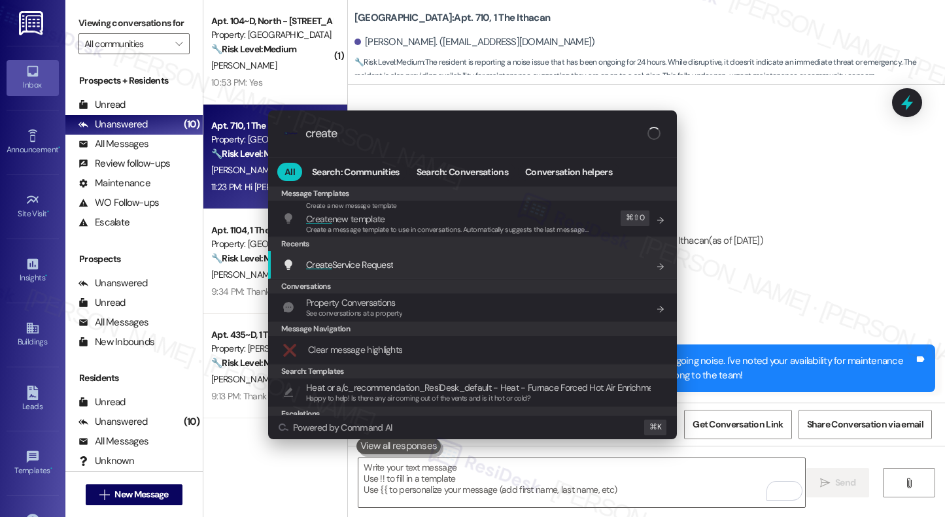
type input "create"
click at [439, 269] on div "Create Service Request Add shortcut" at bounding box center [473, 265] width 382 height 14
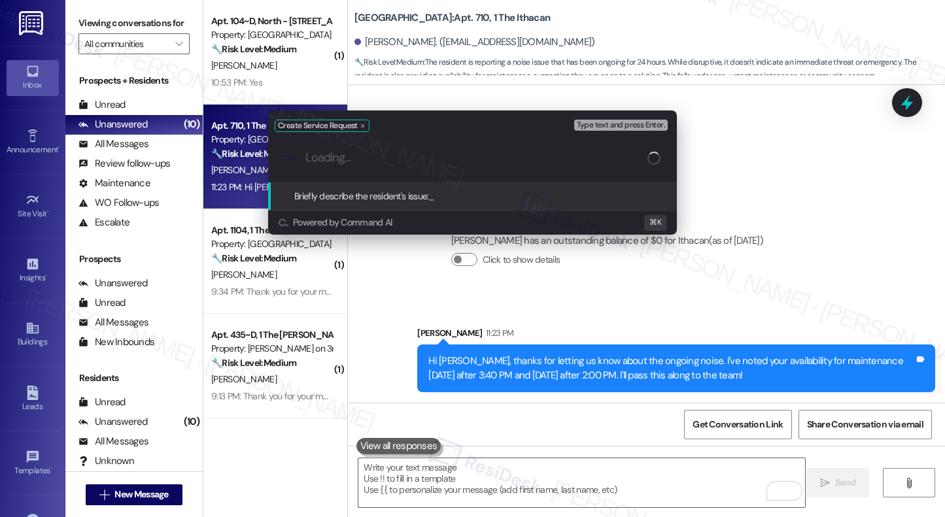
click at [401, 162] on input "Loading..." at bounding box center [476, 158] width 342 height 14
paste input "Bedroom window does not close tightly."
type input "Bedroom window does not close tightly"
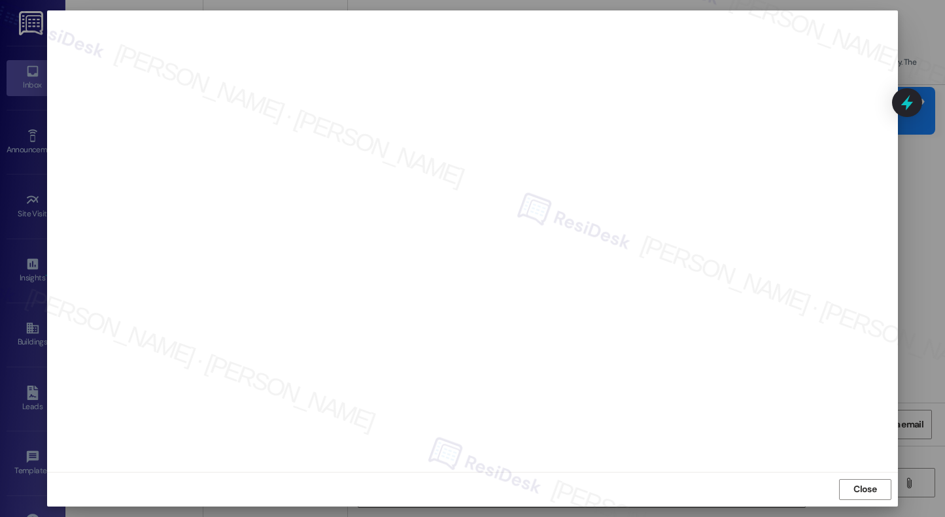
scroll to position [2968, 0]
click at [865, 490] on span "Close" at bounding box center [864, 489] width 23 height 14
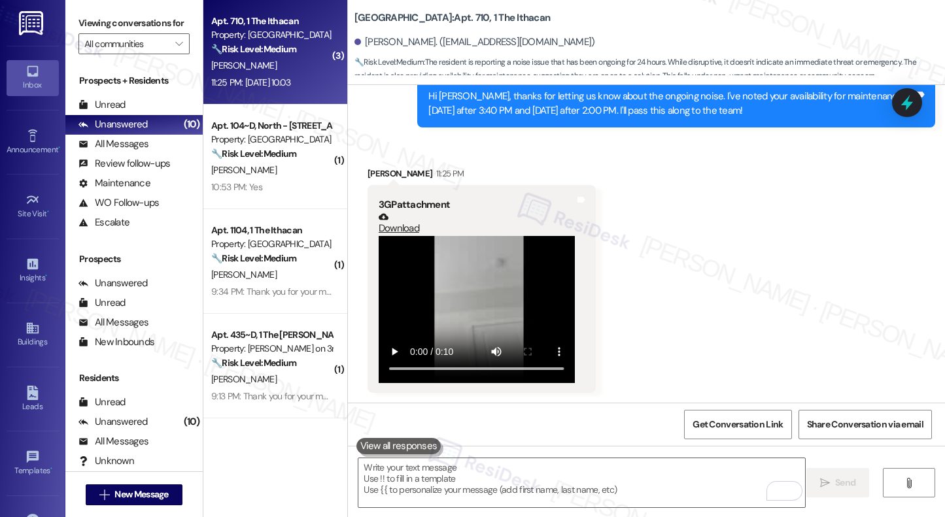
click at [865, 490] on body "Inbox Go to Inbox Announcement • Send A Text Announcement Site Visit • Go to Si…" at bounding box center [472, 258] width 945 height 517
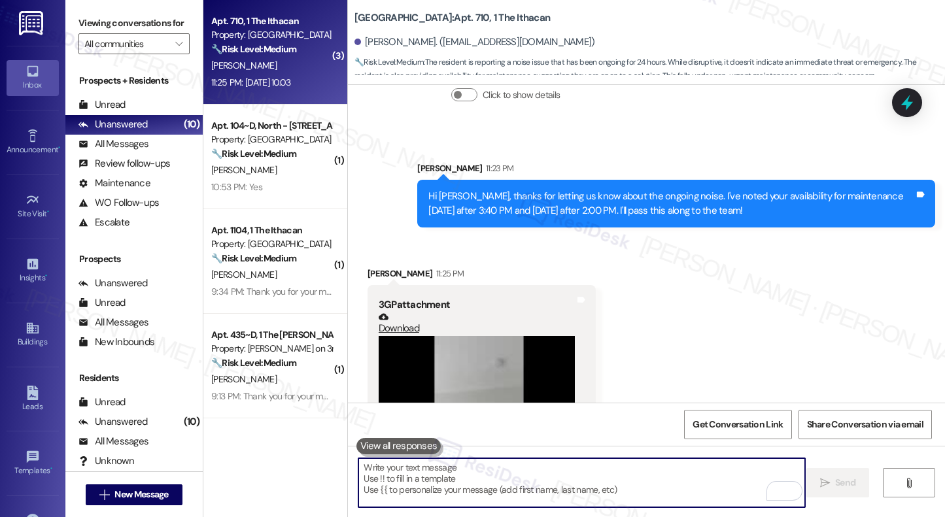
scroll to position [3151, 0]
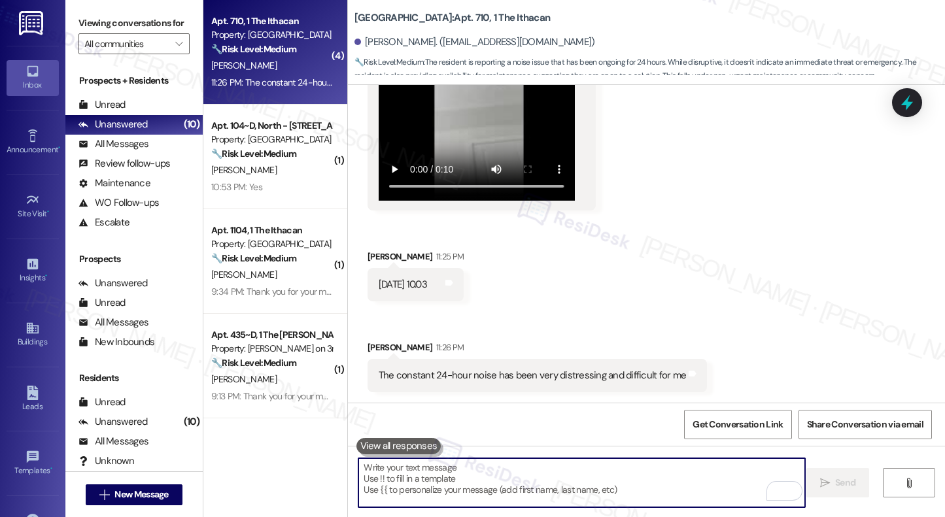
click at [561, 471] on textarea "To enrich screen reader interactions, please activate Accessibility in Grammarl…" at bounding box center [581, 482] width 446 height 49
click at [559, 478] on textarea "To enrich screen reader interactions, please activate Accessibility in Grammarl…" at bounding box center [581, 482] width 446 height 49
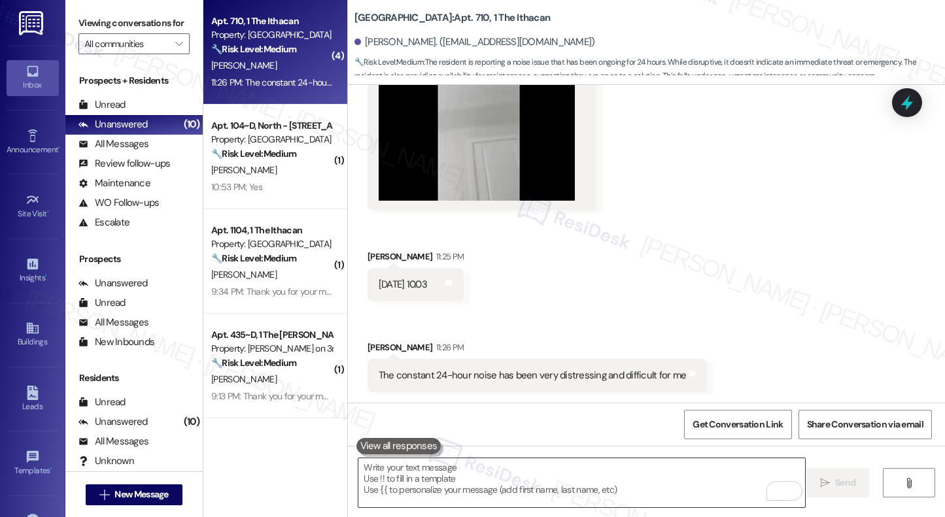
click at [488, 491] on textarea "To enrich screen reader interactions, please activate Accessibility in Grammarl…" at bounding box center [581, 482] width 446 height 49
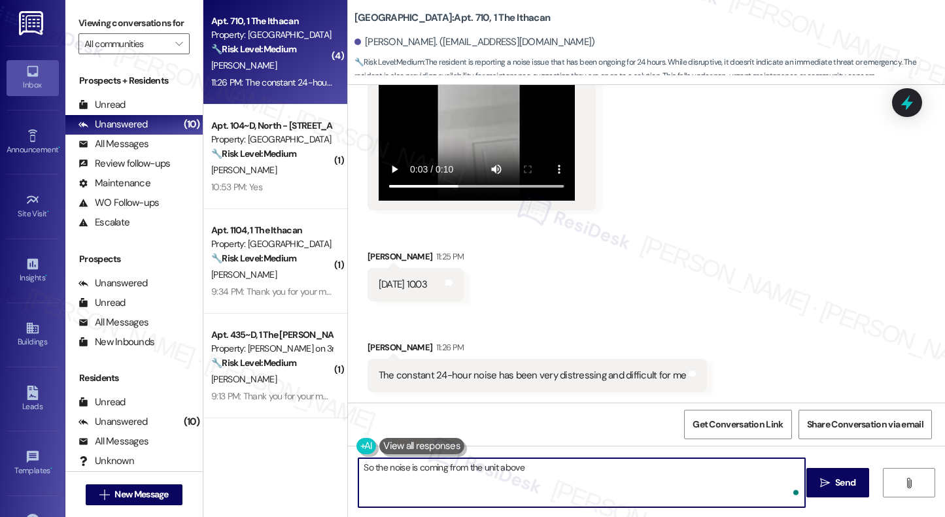
type textarea "So the noise is coming from the unit above?"
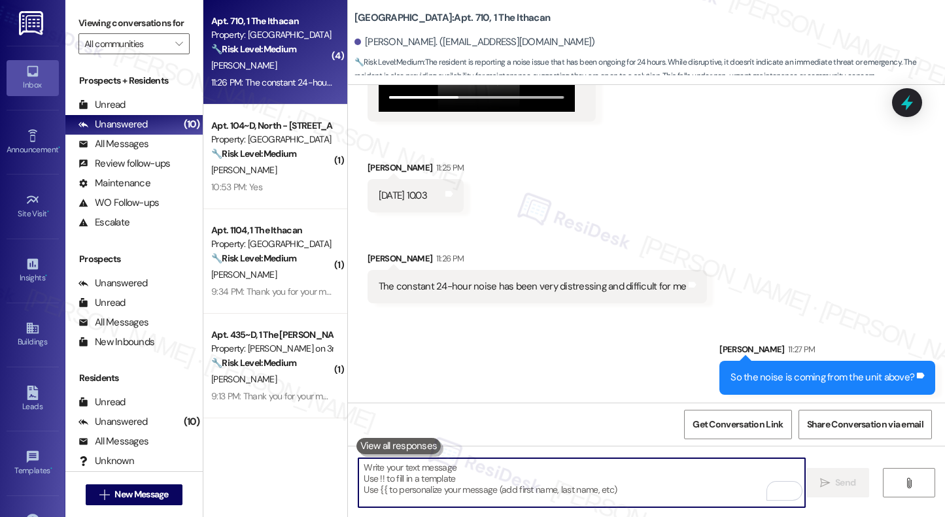
scroll to position [3242, 0]
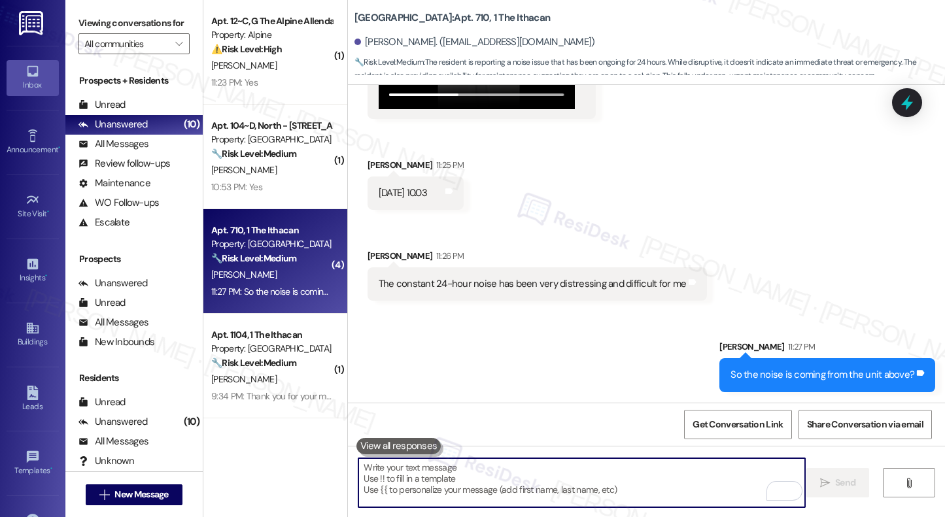
click at [506, 483] on textarea "To enrich screen reader interactions, please activate Accessibility in Grammarl…" at bounding box center [581, 482] width 446 height 49
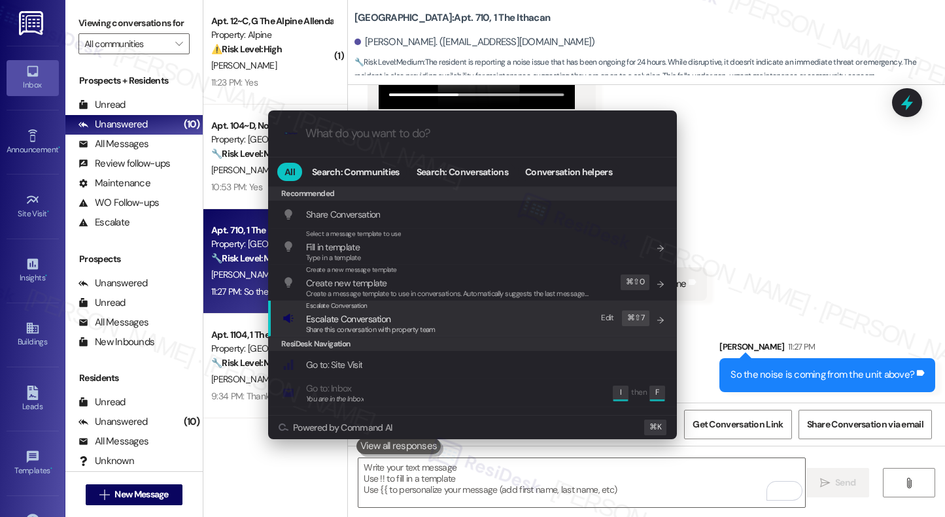
click at [412, 325] on span "Share this conversation with property team" at bounding box center [370, 329] width 129 height 9
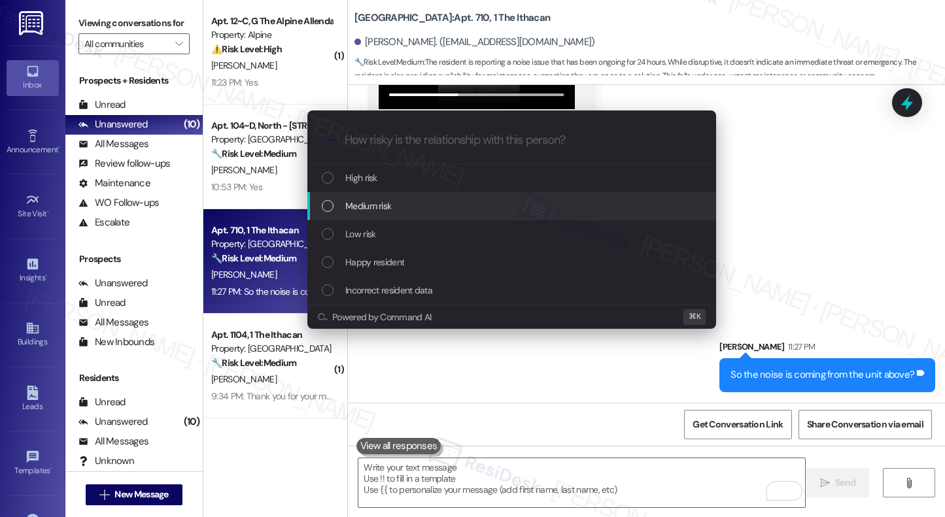
click at [422, 205] on div "Medium risk" at bounding box center [513, 206] width 382 height 14
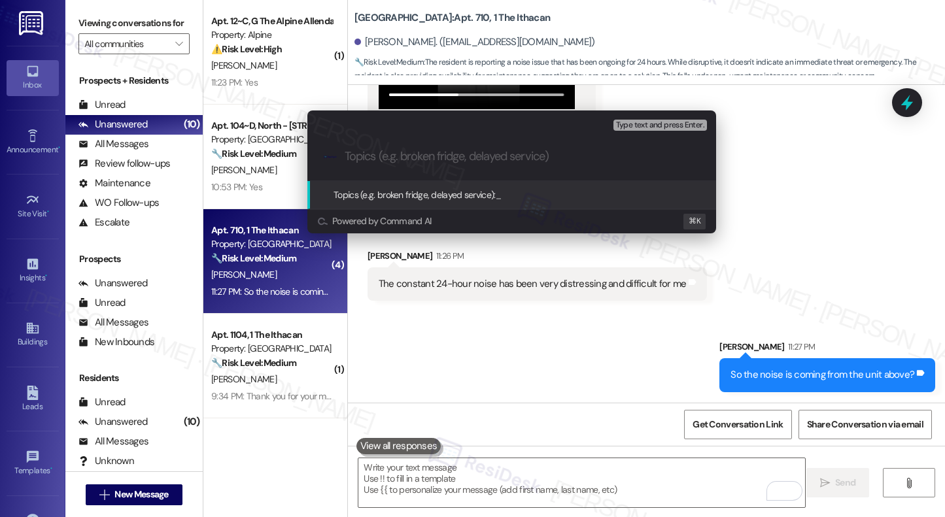
paste input "Work order submitted by Residesk | Work order # 12942502 Bedroom window does no…"
type input "Work order submitted by Residesk | Work order # 12942502 Bedroom window does no…"
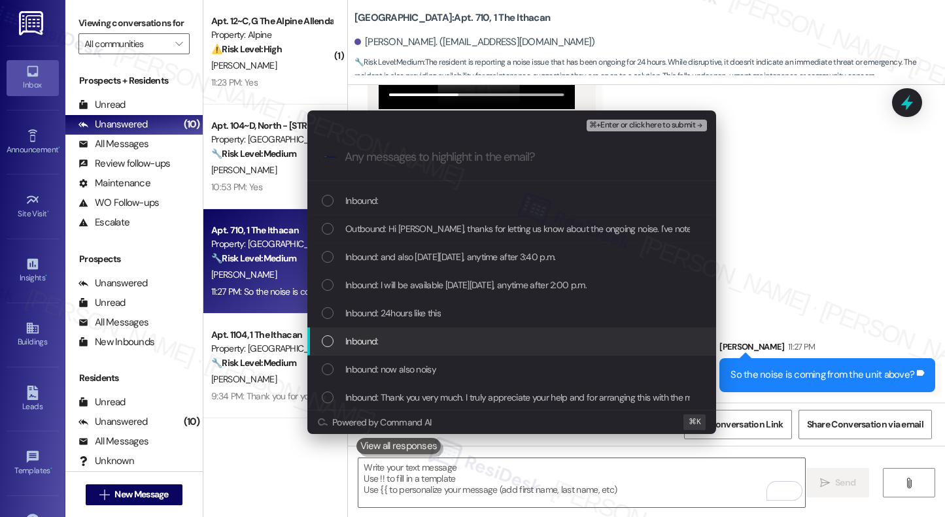
scroll to position [502, 0]
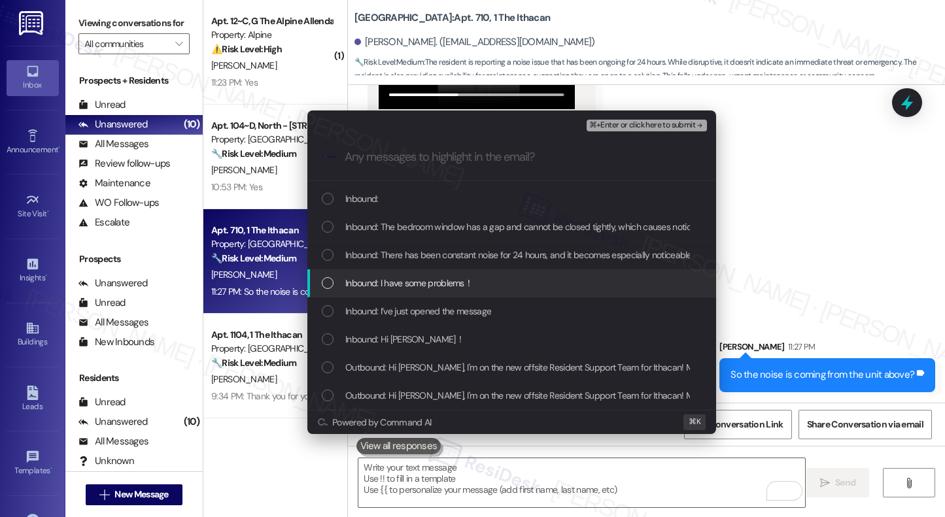
click at [435, 280] on span "Inbound: I have some problems！" at bounding box center [408, 283] width 127 height 14
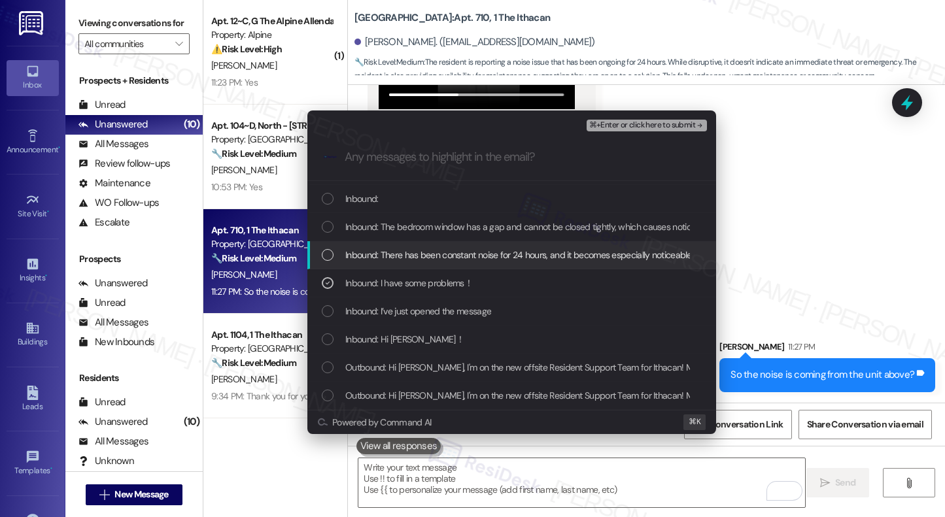
click at [426, 256] on span "Inbound: There has been constant noise for 24 hours, and it becomes especially …" at bounding box center [534, 255] width 378 height 14
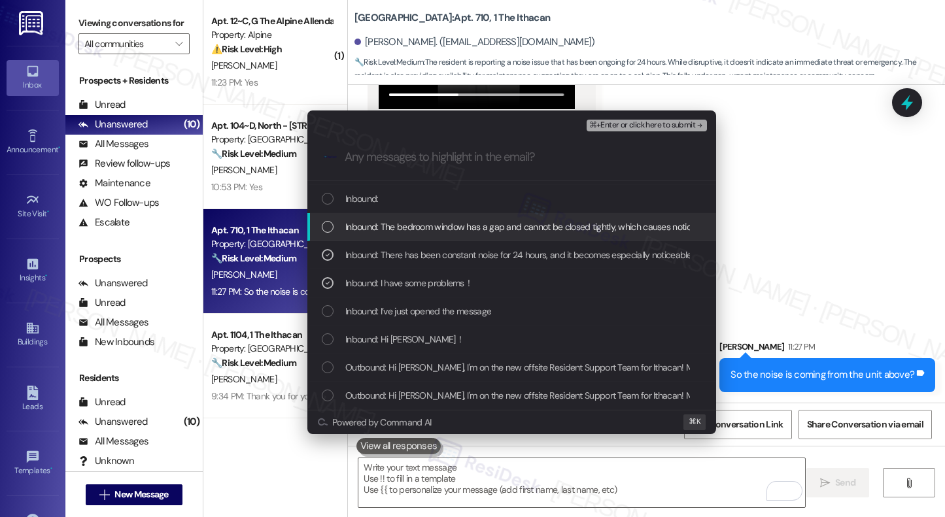
click at [418, 228] on span "Inbound: The bedroom window has a gap and cannot be closed tightly, which cause…" at bounding box center [557, 227] width 424 height 14
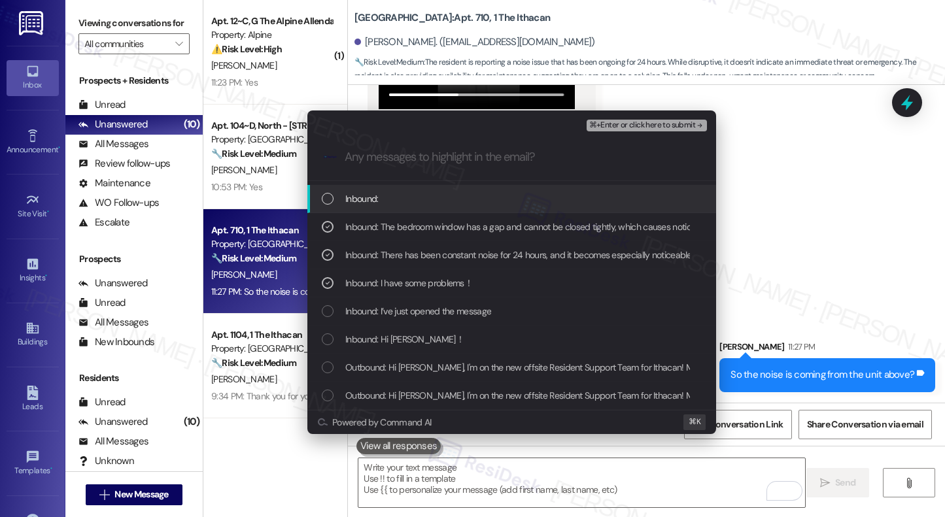
click at [407, 201] on div "Inbound:" at bounding box center [513, 199] width 382 height 14
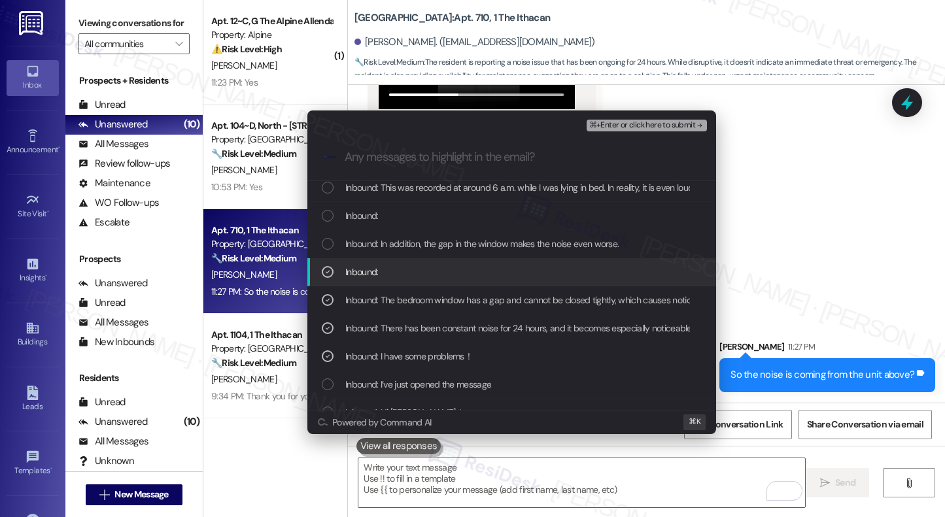
scroll to position [428, 0]
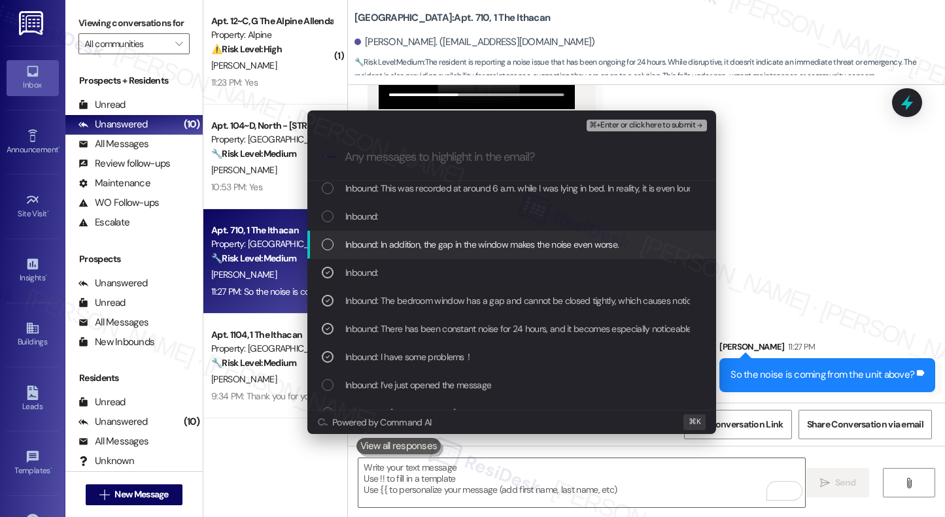
click at [398, 250] on span "Inbound: In addition, the gap in the window makes the noise even worse." at bounding box center [481, 244] width 273 height 14
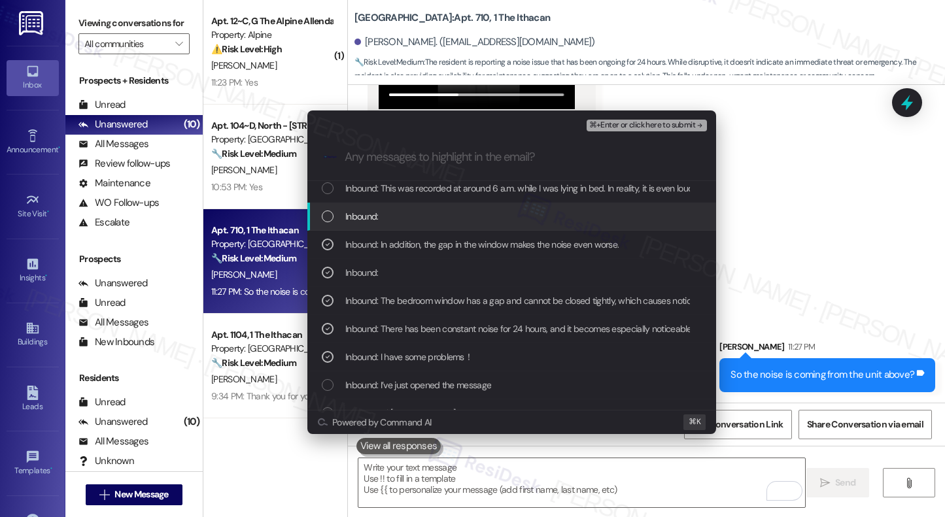
click at [399, 215] on div "Inbound:" at bounding box center [513, 216] width 382 height 14
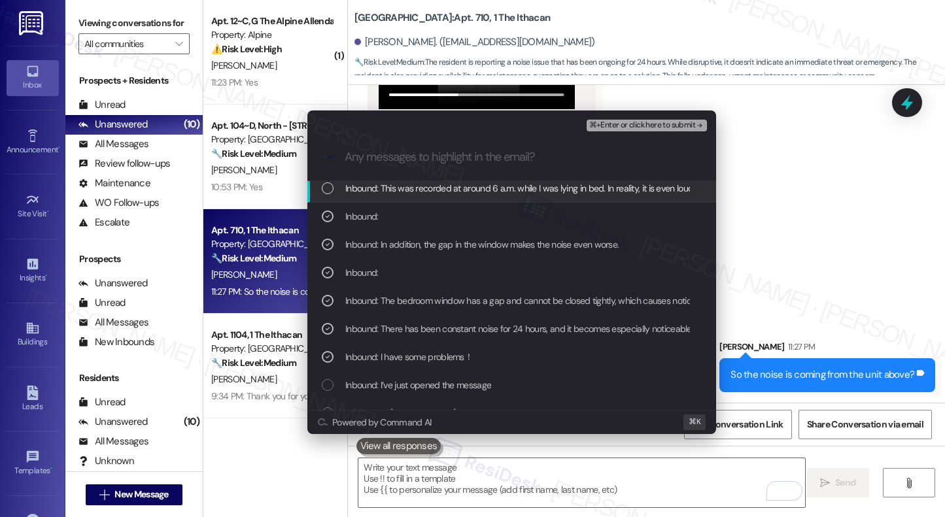
click at [408, 192] on span "Inbound: This was recorded at around 6 a.m. while I was lying in bed. In realit…" at bounding box center [596, 188] width 503 height 14
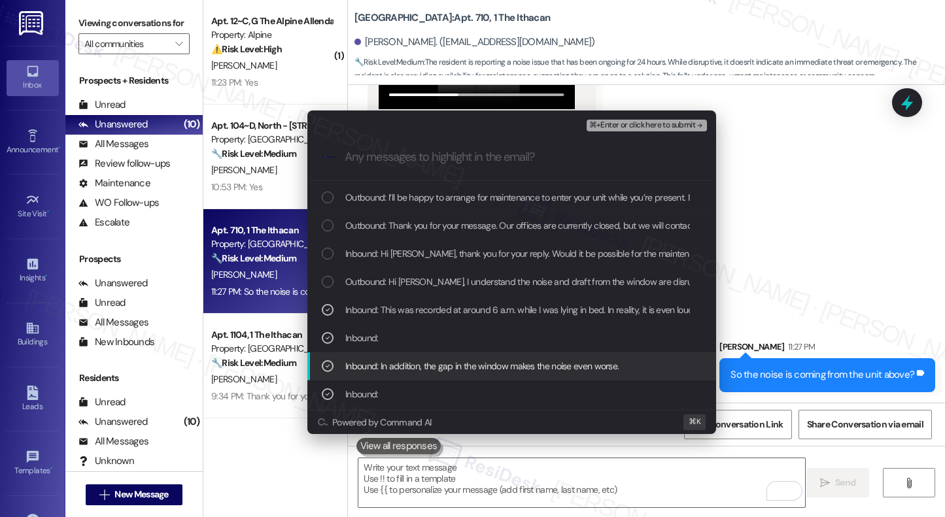
scroll to position [304, 0]
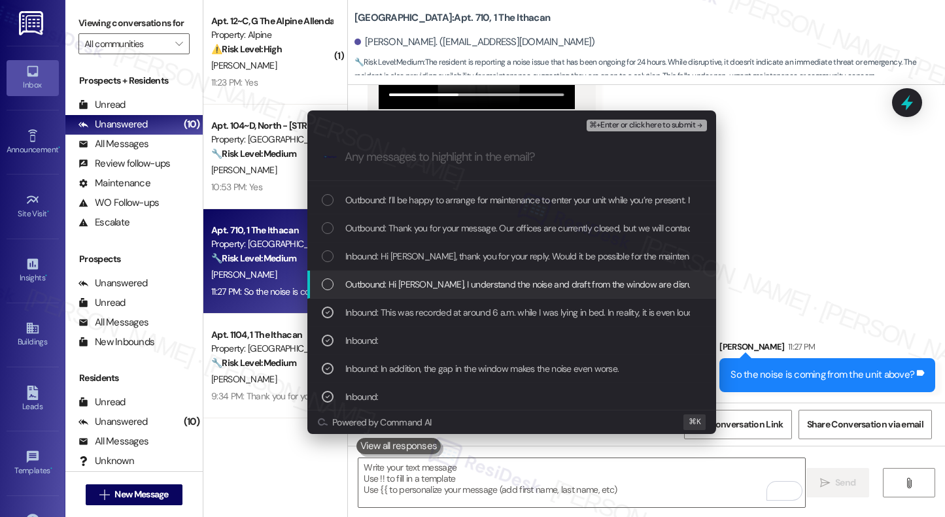
click at [404, 292] on div "Outbound: Hi Weike, I understand the noise and draft from the window are disrup…" at bounding box center [511, 285] width 409 height 28
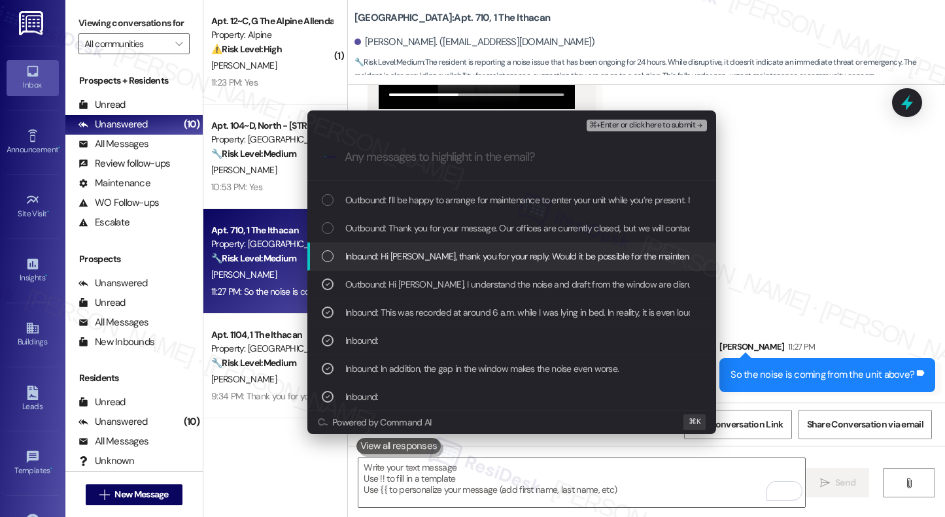
click at [405, 258] on span "Inbound: Hi Emily, thank you for your reply. Would it be possible for the maint…" at bounding box center [629, 256] width 569 height 14
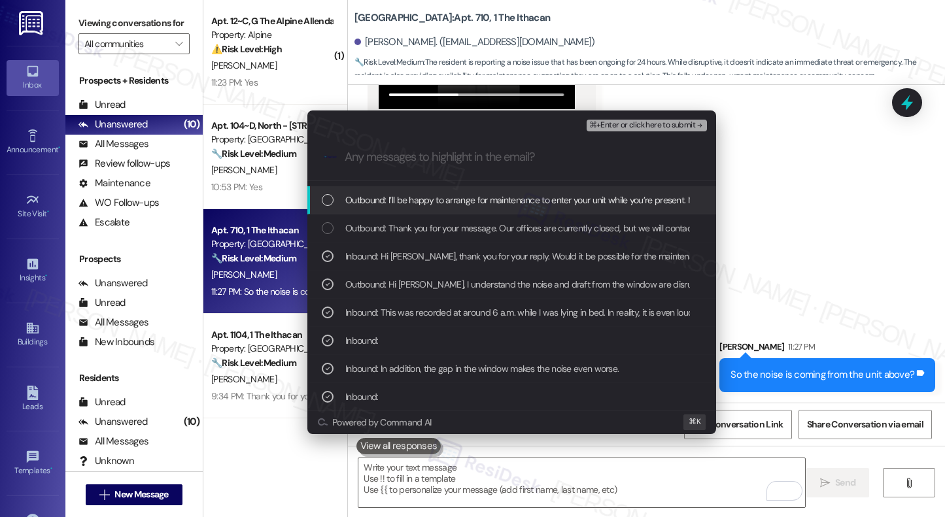
click at [426, 201] on span "Outbound: I’ll be happy to arrange for maintenance to enter your unit while you…" at bounding box center [628, 200] width 566 height 14
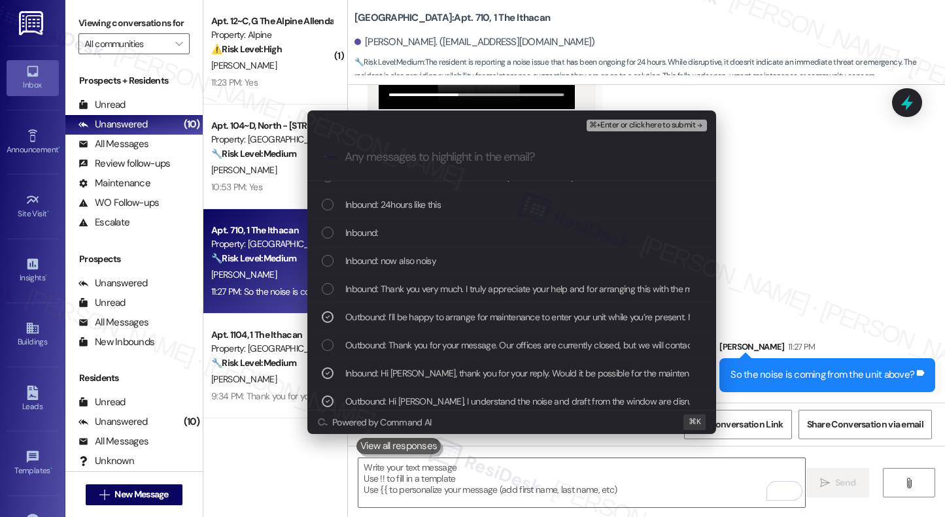
scroll to position [242, 0]
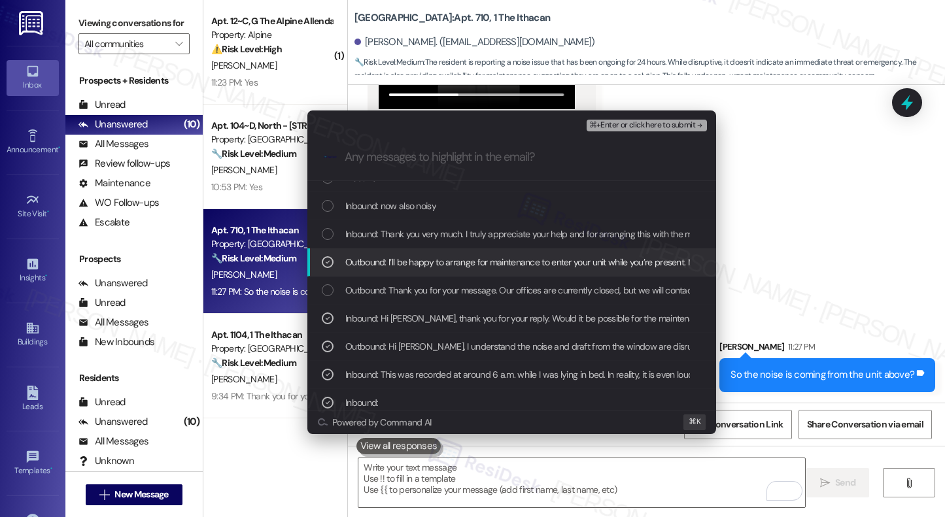
click at [382, 263] on span "Outbound: I’ll be happy to arrange for maintenance to enter your unit while you…" at bounding box center [628, 262] width 566 height 14
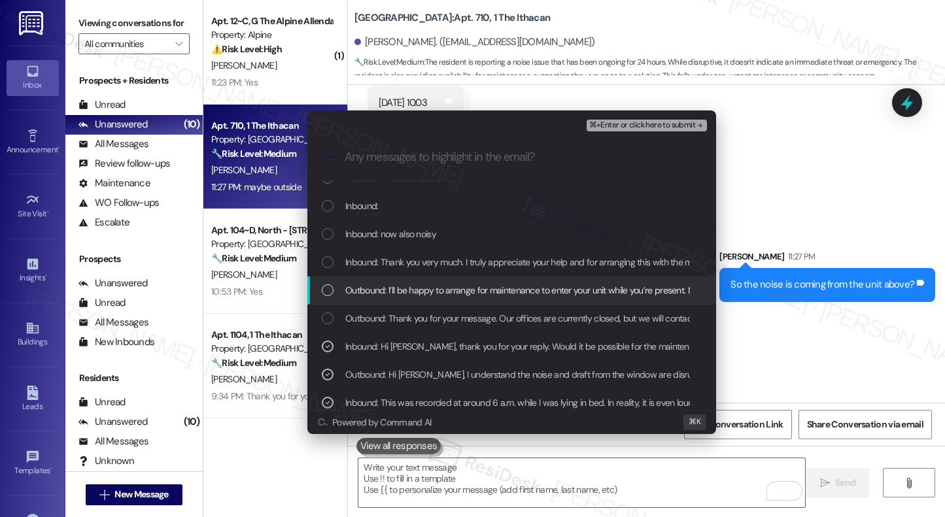
click at [475, 290] on span "Outbound: I’ll be happy to arrange for maintenance to enter your unit while you…" at bounding box center [628, 290] width 566 height 14
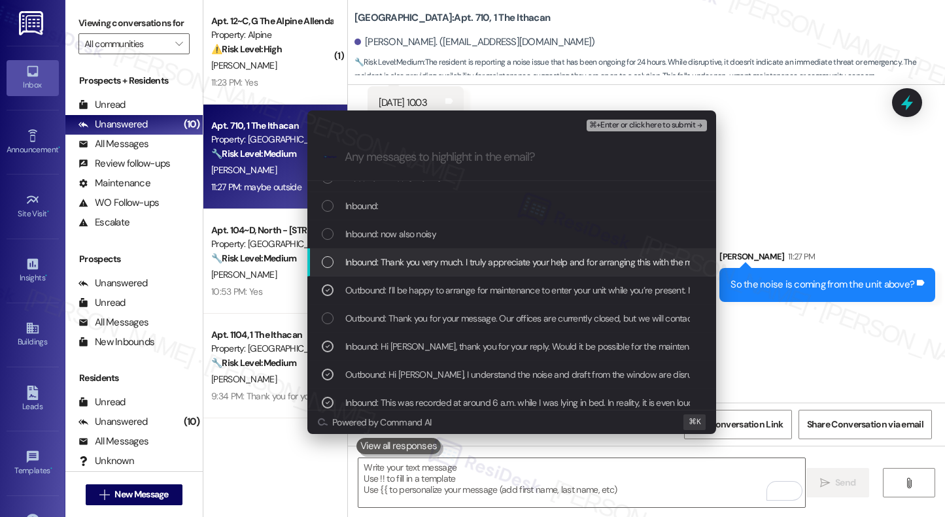
click at [441, 258] on span "Inbound: Thank you very much. I truly appreciate your help and for arranging th…" at bounding box center [551, 262] width 412 height 14
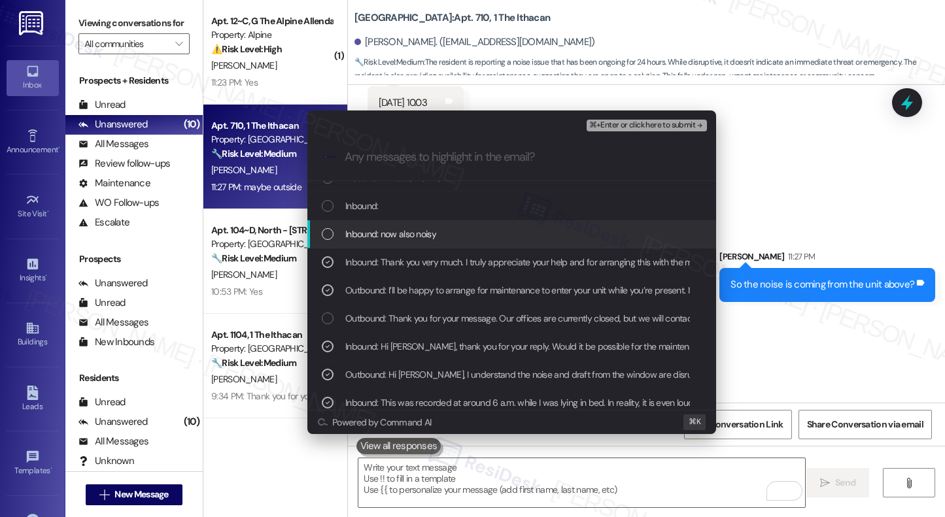
click at [376, 233] on span "Inbound: now also noisy" at bounding box center [390, 234] width 91 height 14
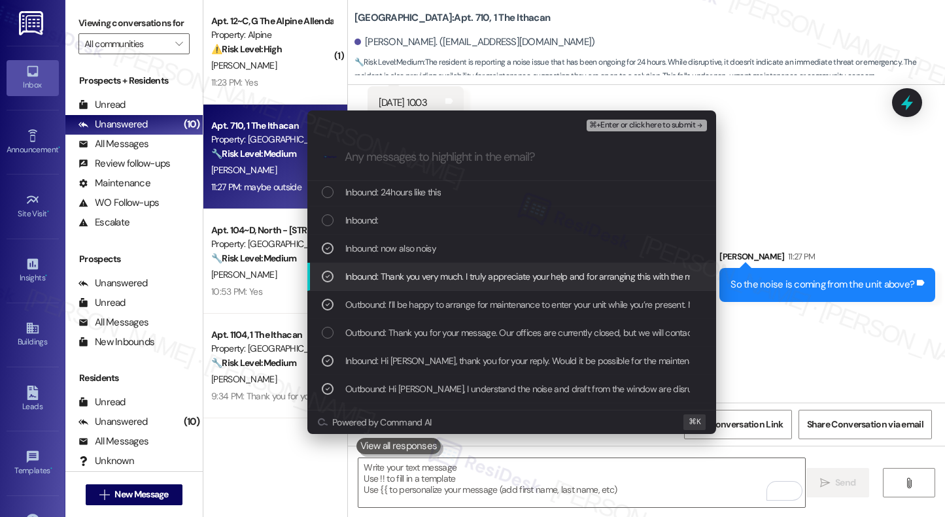
scroll to position [227, 0]
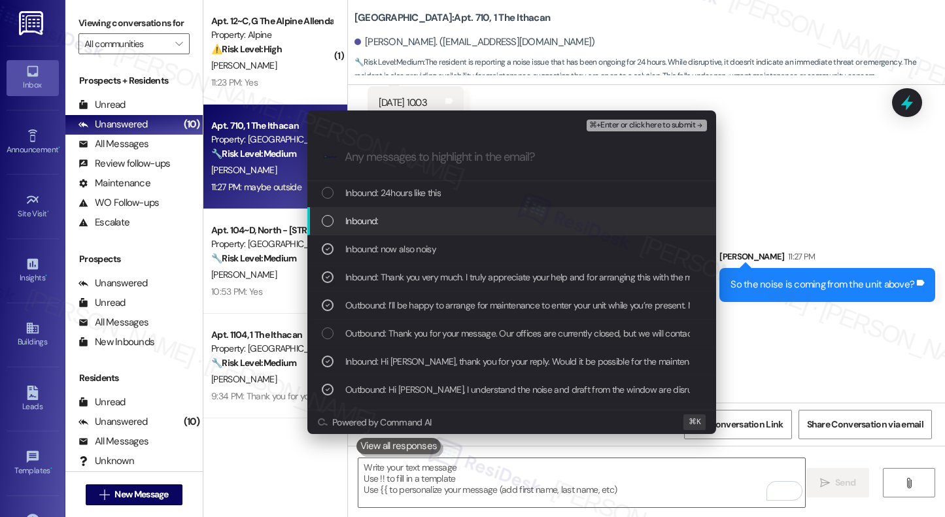
click at [363, 228] on span "Inbound:" at bounding box center [361, 221] width 33 height 14
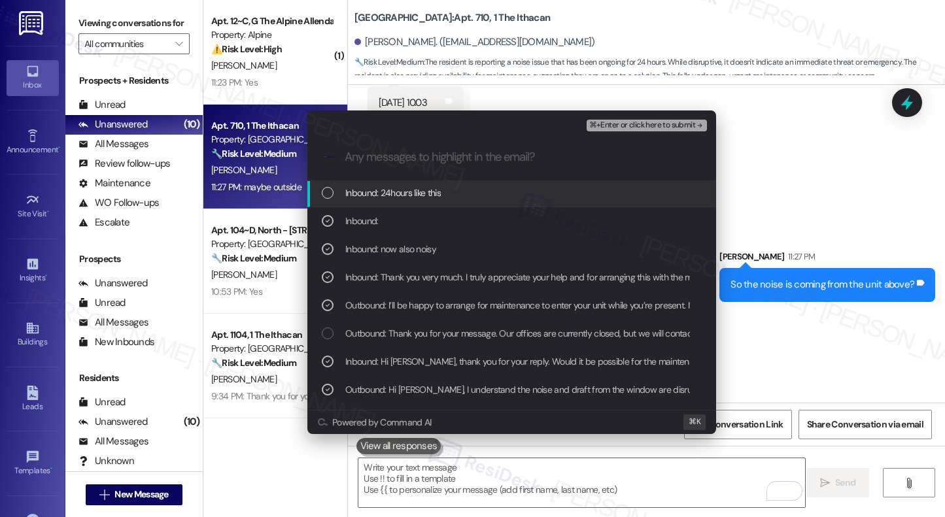
click at [362, 199] on span "Inbound: 24hours like this" at bounding box center [392, 193] width 95 height 14
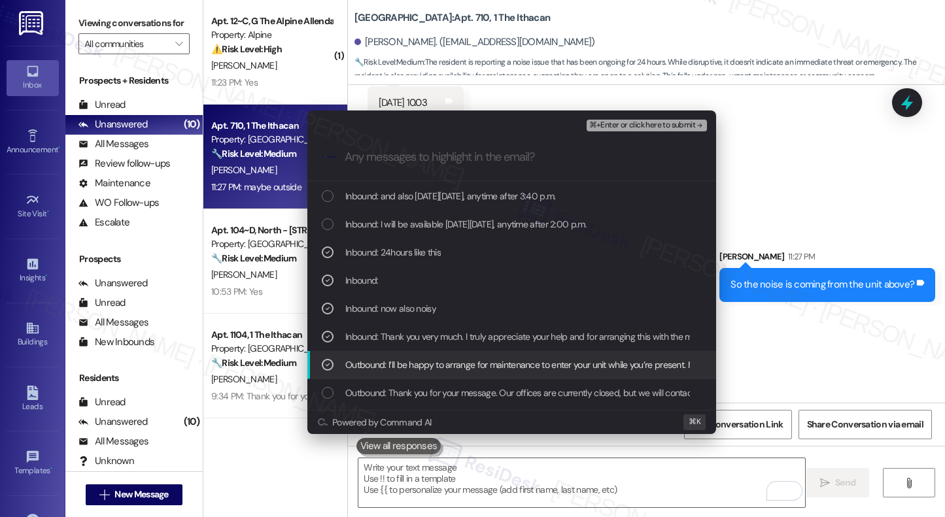
scroll to position [162, 0]
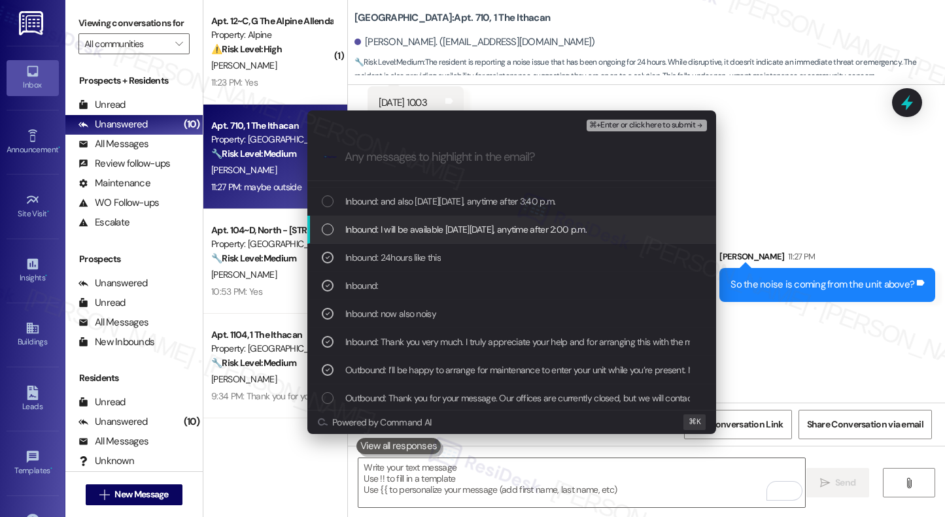
click at [382, 230] on span "Inbound: I will be available on Thursday, September 11, anytime after 2:00 p.m." at bounding box center [465, 229] width 241 height 14
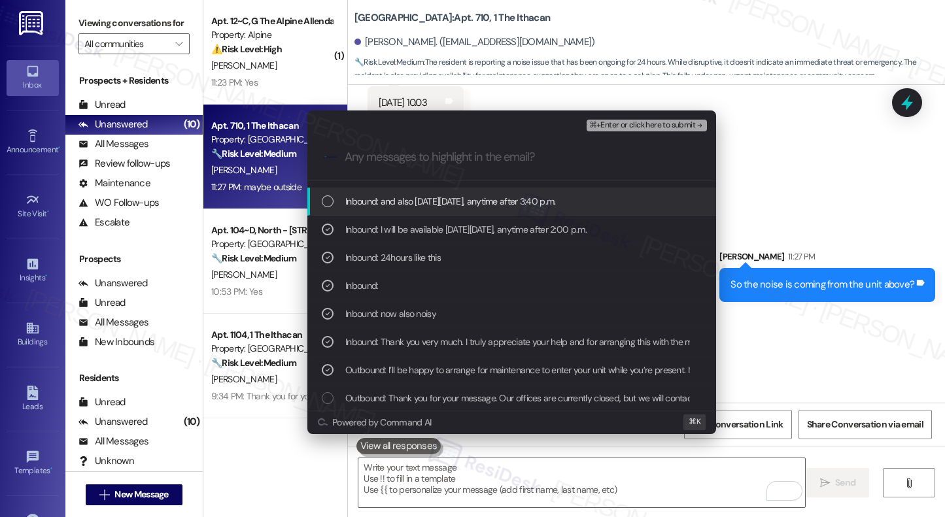
click at [388, 205] on span "Inbound: and also on Wednesday, September 10, anytime after 3:40 p.m." at bounding box center [450, 201] width 210 height 14
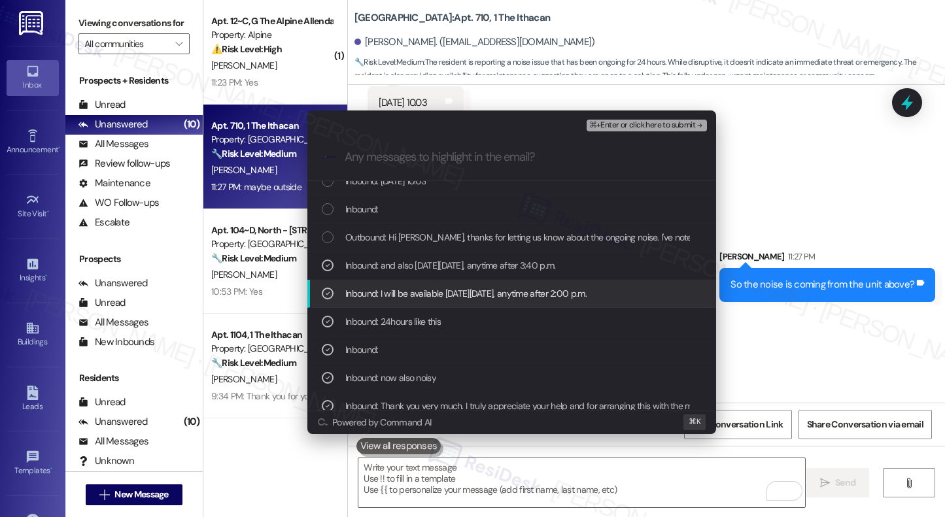
scroll to position [95, 0]
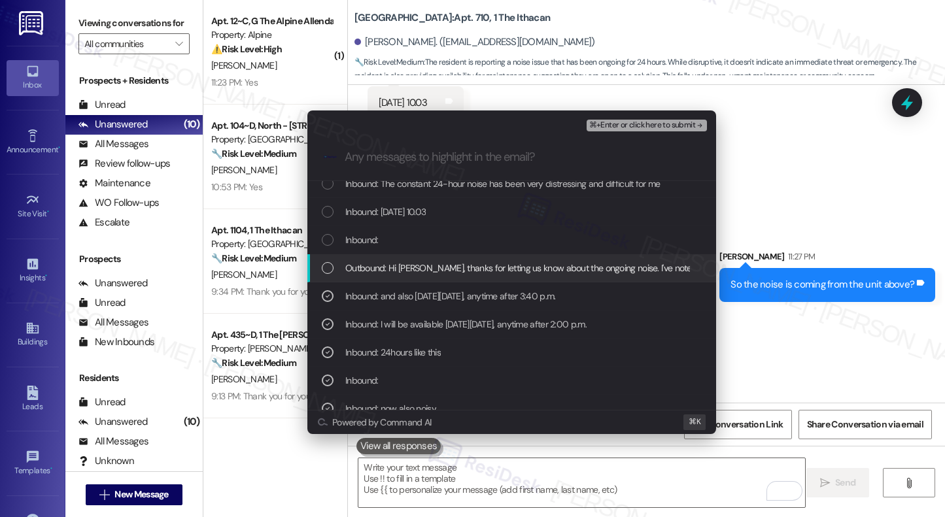
click at [382, 266] on span "Outbound: Hi Weike, thanks for letting us know about the ongoing noise. I've no…" at bounding box center [730, 268] width 771 height 14
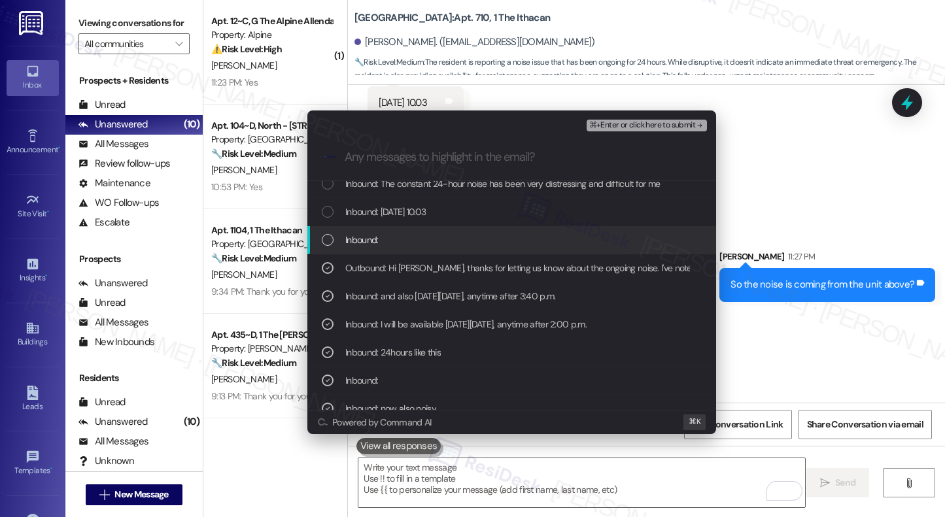
click at [367, 239] on span "Inbound:" at bounding box center [361, 240] width 33 height 14
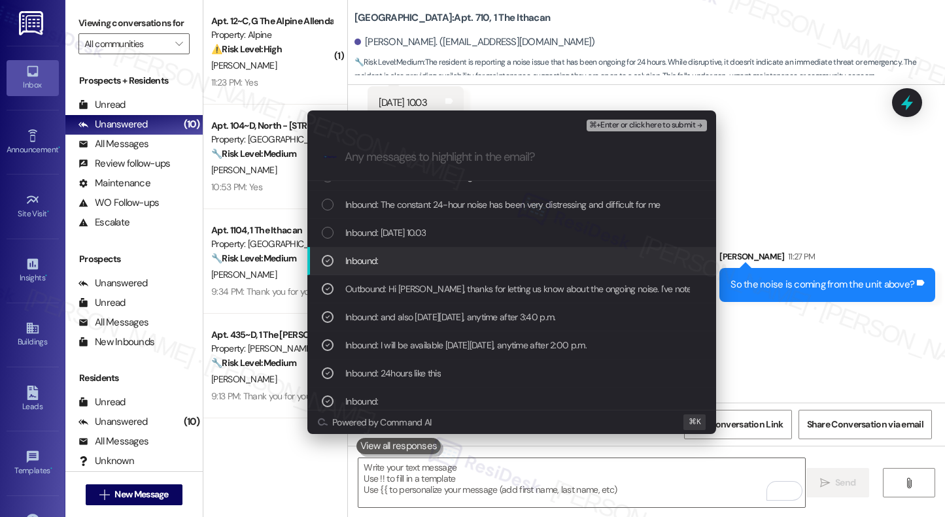
scroll to position [31, 0]
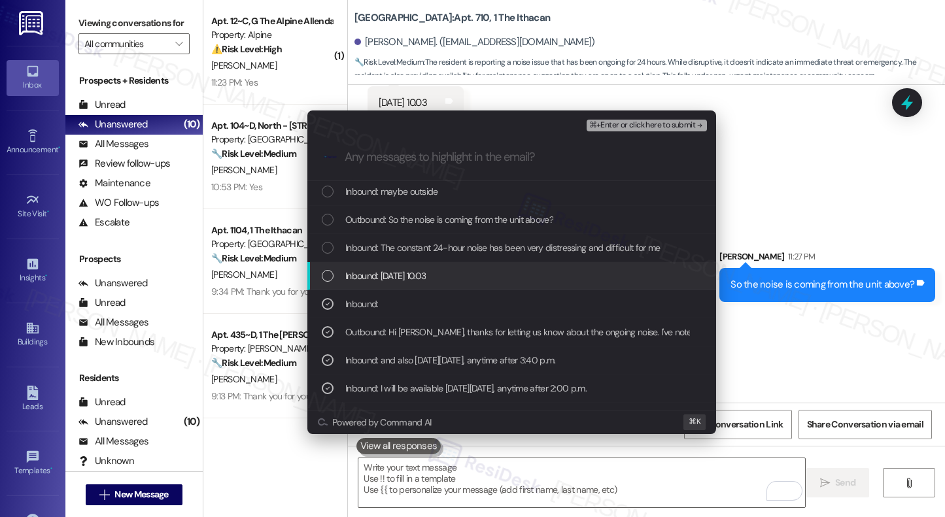
click at [367, 270] on span "Inbound: today 10.03" at bounding box center [385, 276] width 80 height 14
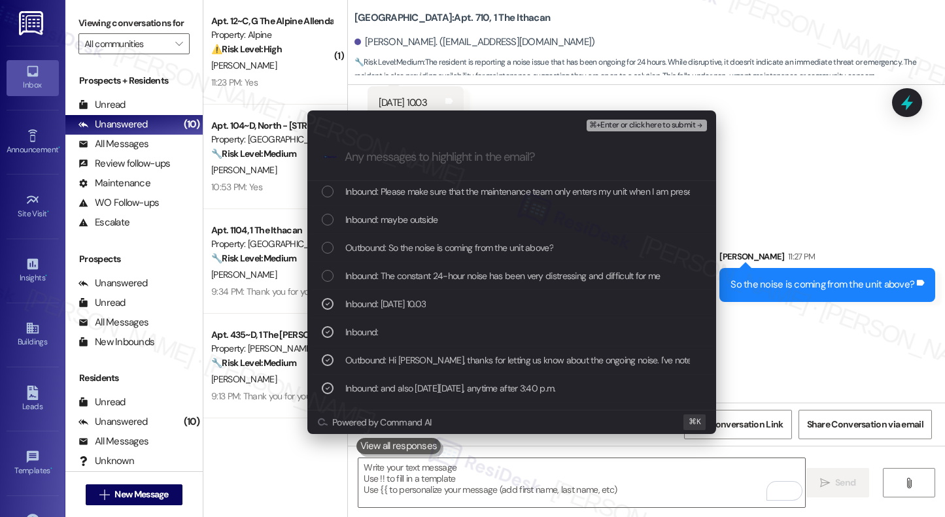
scroll to position [3424, 0]
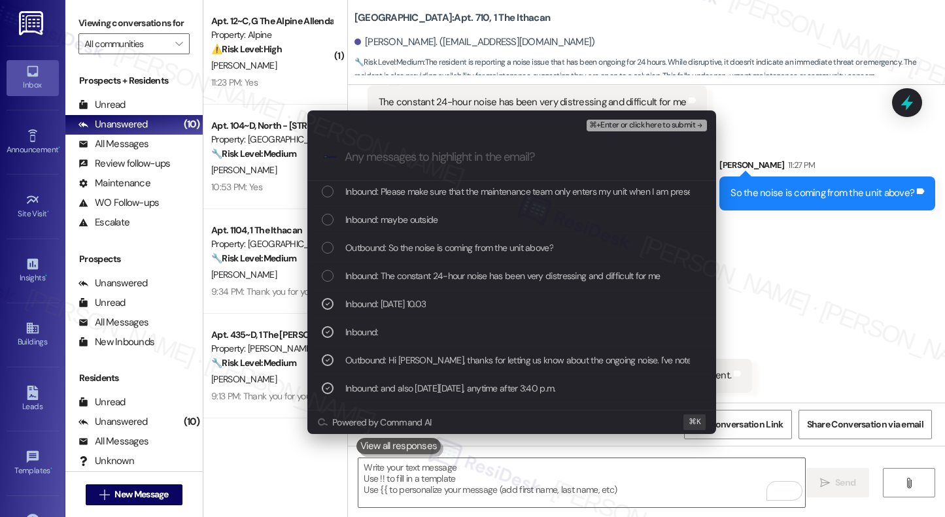
click at [369, 250] on span "Outbound: So the noise is coming from the unit above?" at bounding box center [449, 248] width 208 height 14
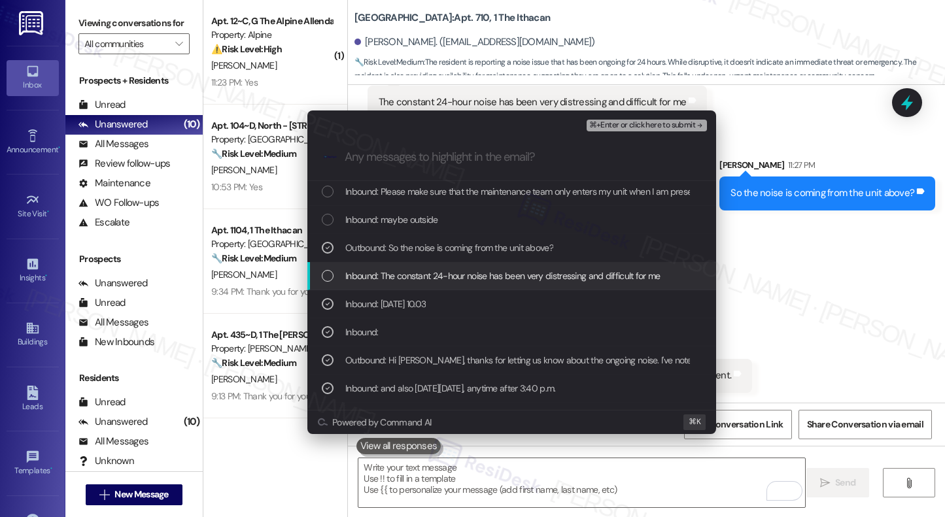
click at [368, 273] on span "Inbound: The constant 24-hour noise has been very distressing and difficult for…" at bounding box center [502, 276] width 315 height 14
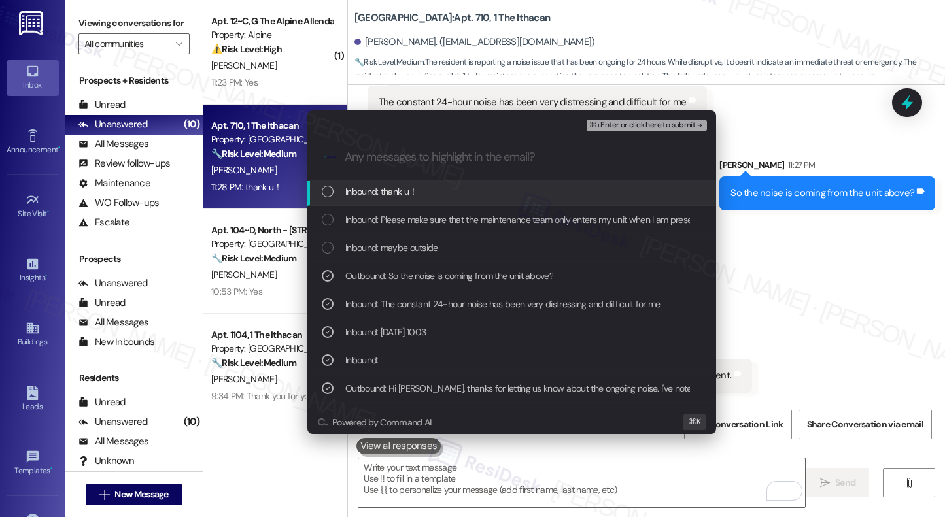
scroll to position [0, 0]
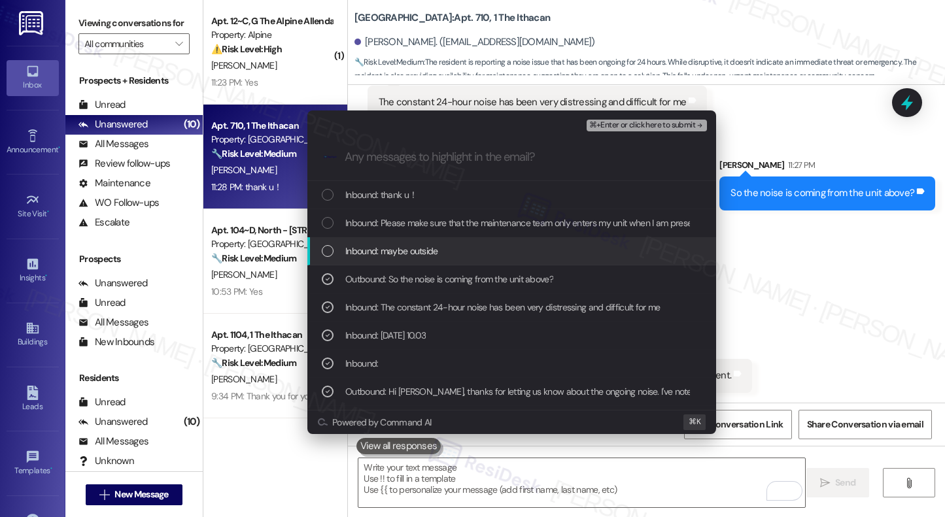
click at [373, 257] on span "Inbound: maybe outside" at bounding box center [391, 251] width 93 height 14
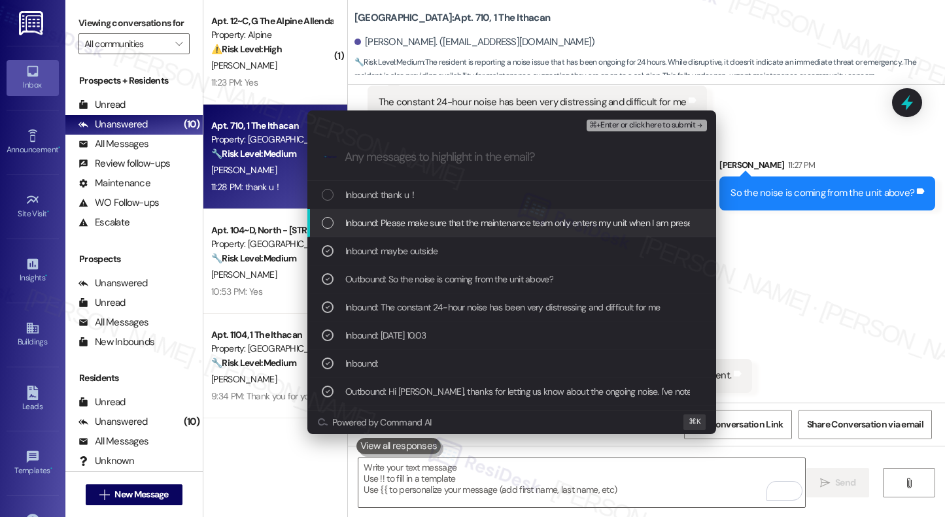
click at [390, 226] on span "Inbound: Please make sure that the maintenance team only enters my unit when I …" at bounding box center [523, 223] width 356 height 14
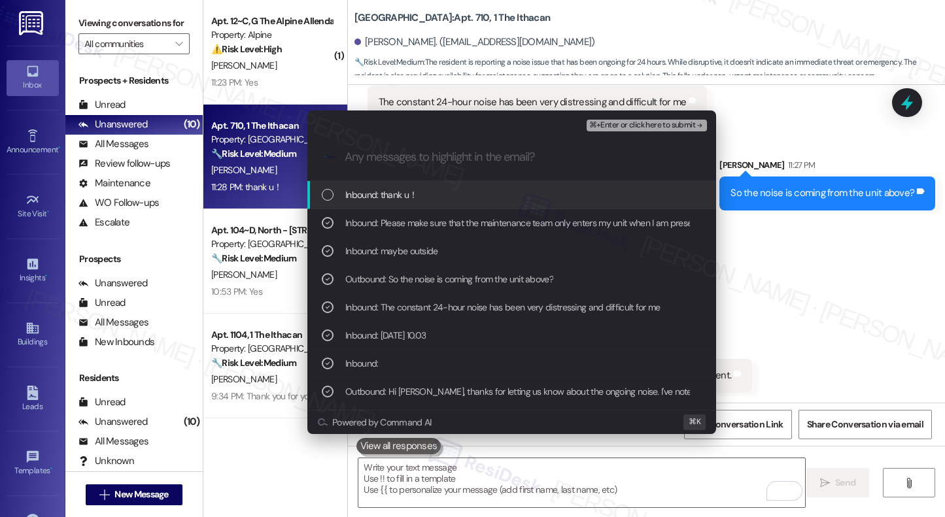
click at [387, 199] on span "Inbound: thank u！" at bounding box center [381, 195] width 72 height 14
click at [615, 122] on span "⌘+Enter or click here to submit" at bounding box center [642, 125] width 106 height 9
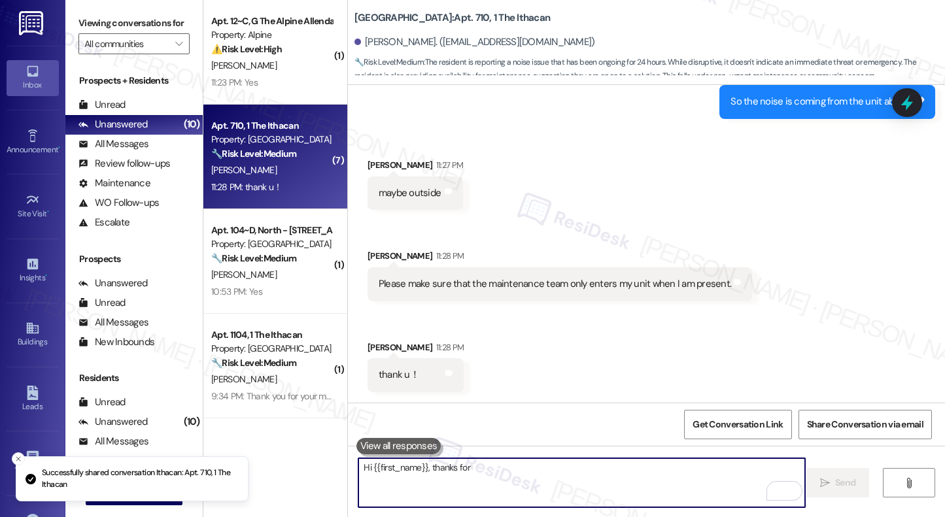
scroll to position [3515, 0]
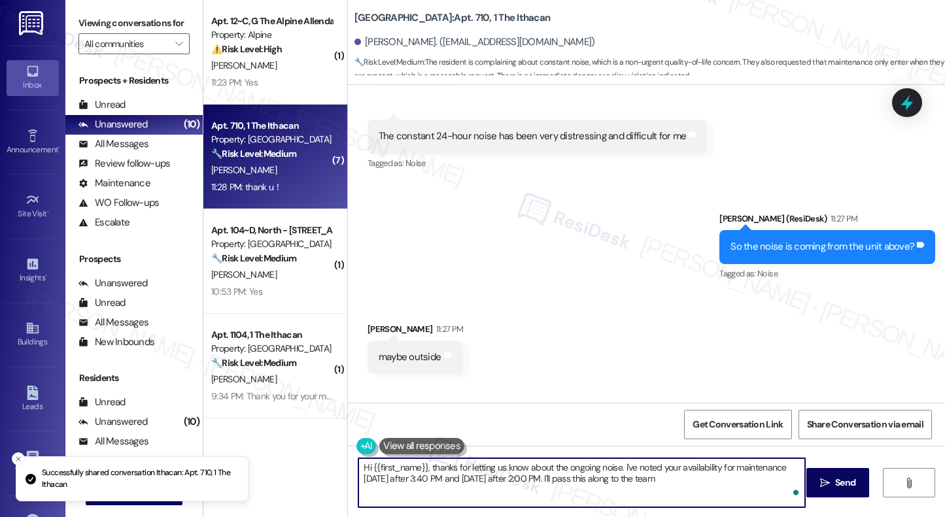
type textarea "Hi {{first_name}}, thanks for letting us know about the ongoing noise. I've not…"
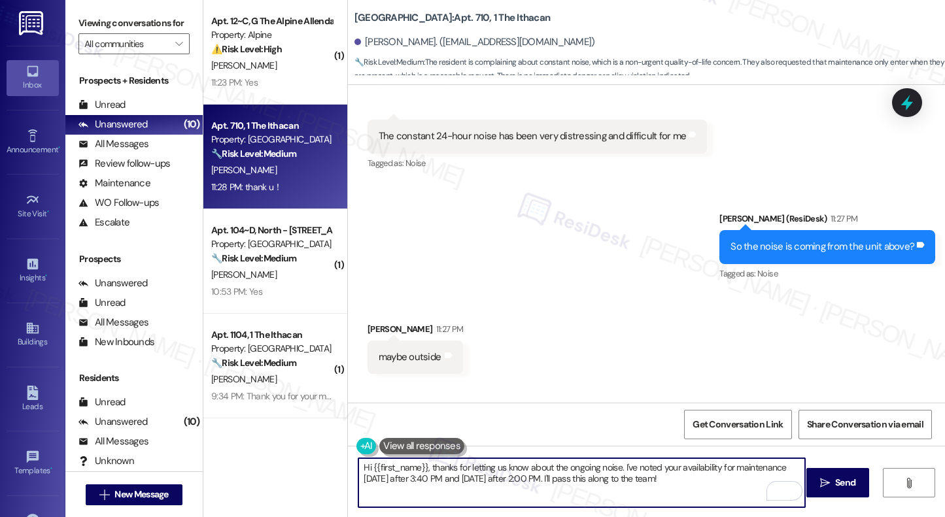
click at [561, 480] on textarea "Hi {{first_name}}, thanks for letting us know about the ongoing noise. I've not…" at bounding box center [581, 482] width 446 height 49
type textarea "Work order has been submitted. I did not put permission to enter the unit to ma…"
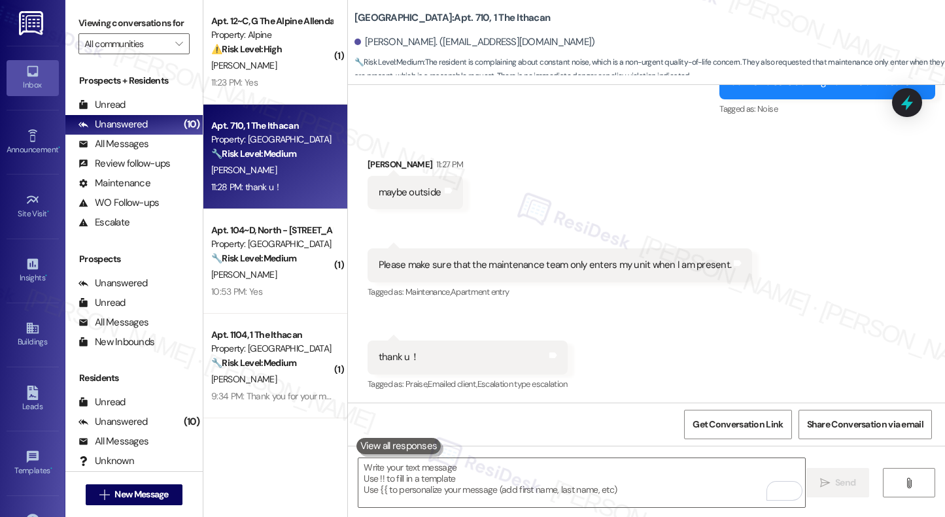
scroll to position [3681, 0]
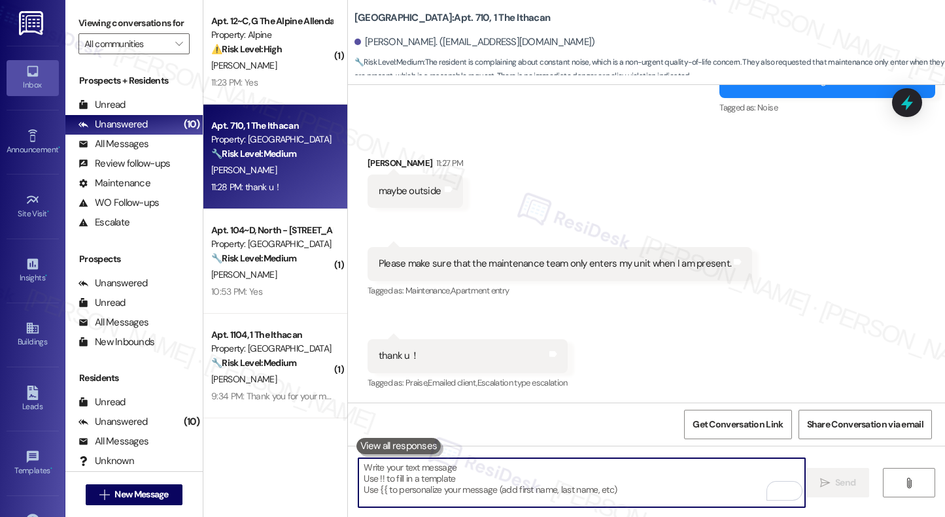
click at [445, 489] on textarea "To enrich screen reader interactions, please activate Accessibility in Grammarl…" at bounding box center [581, 482] width 446 height 49
click at [412, 481] on textarea "To enrich screen reader interactions, please activate Accessibility in Grammarl…" at bounding box center [581, 482] width 446 height 49
paste textarea "The work order has been submitted. I noted no permission to enter, so the maint…"
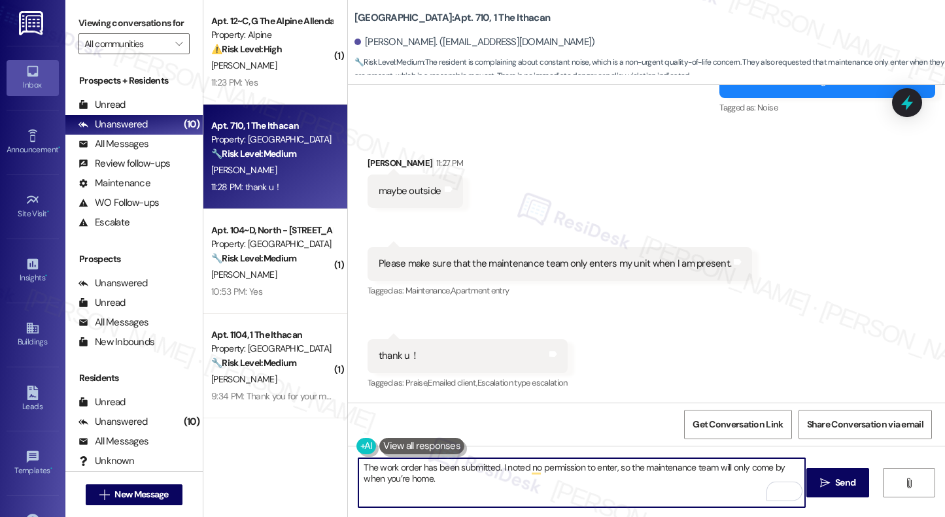
type textarea "The work order has been submitted. I noted no permission to enter, so the maint…"
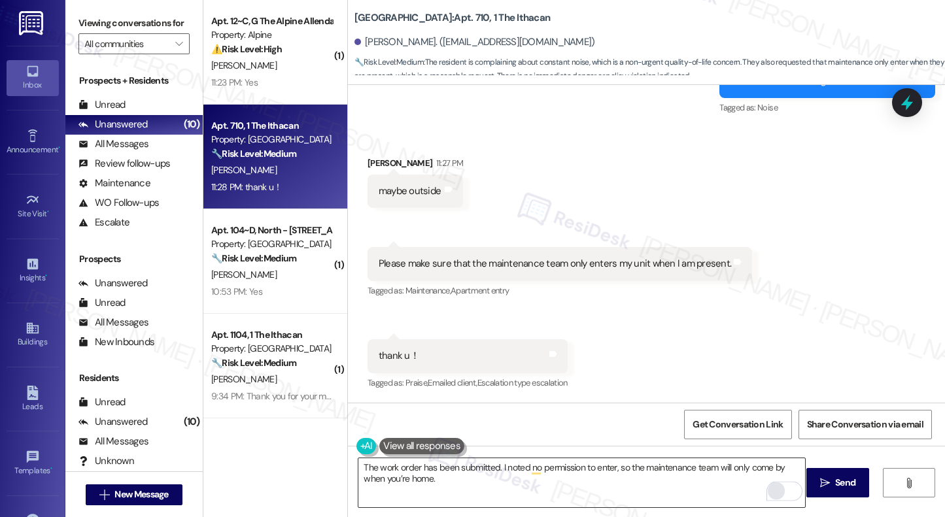
drag, startPoint x: 831, startPoint y: 477, endPoint x: 762, endPoint y: 494, distance: 70.6
click at [826, 480] on span " Send" at bounding box center [837, 483] width 41 height 14
type textarea "Hi {{first_name}}, thanks for letting us know about the ongoing noise. I've not…"
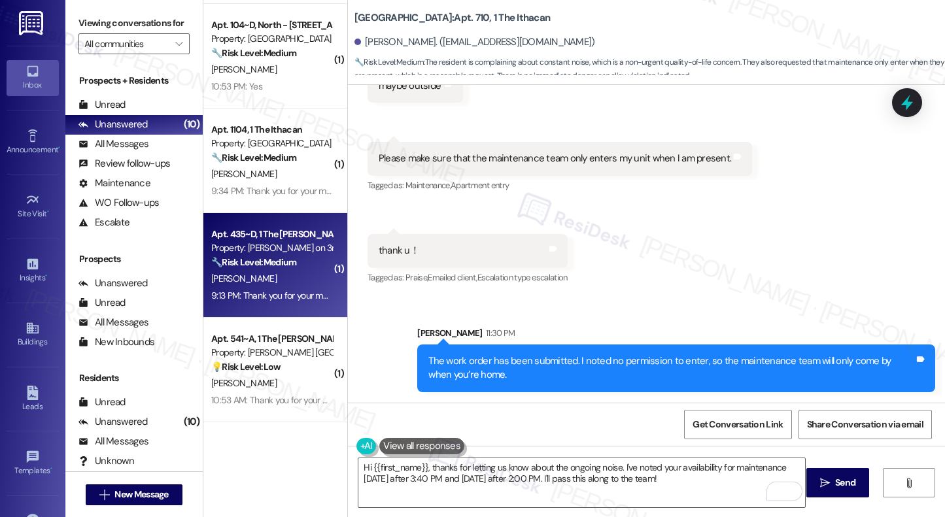
scroll to position [517, 0]
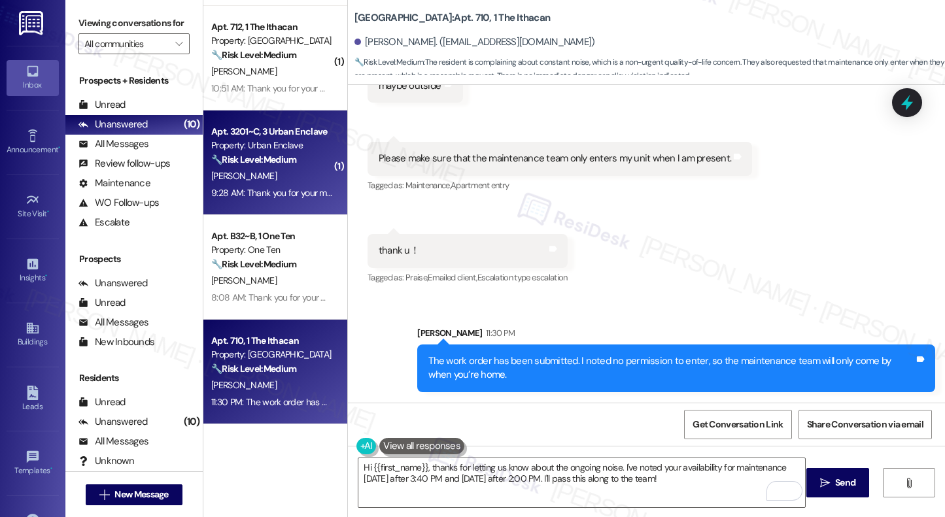
click at [282, 166] on div "🔧 Risk Level: Medium The resident is reporting outstanding requests for a couch…" at bounding box center [271, 160] width 121 height 14
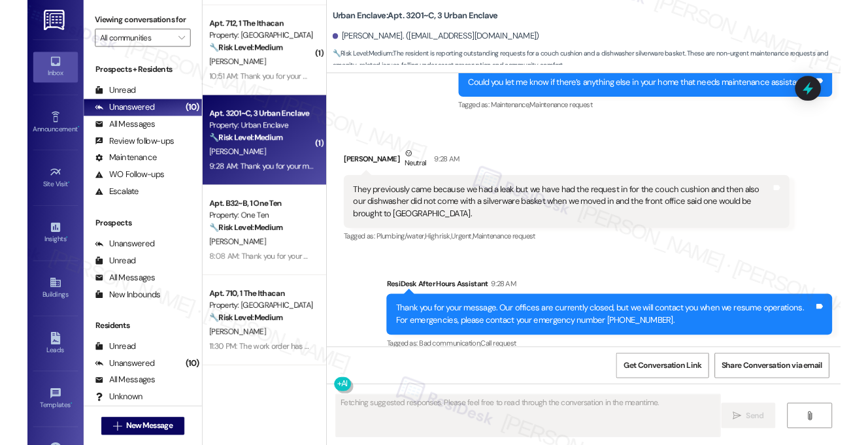
scroll to position [1093, 0]
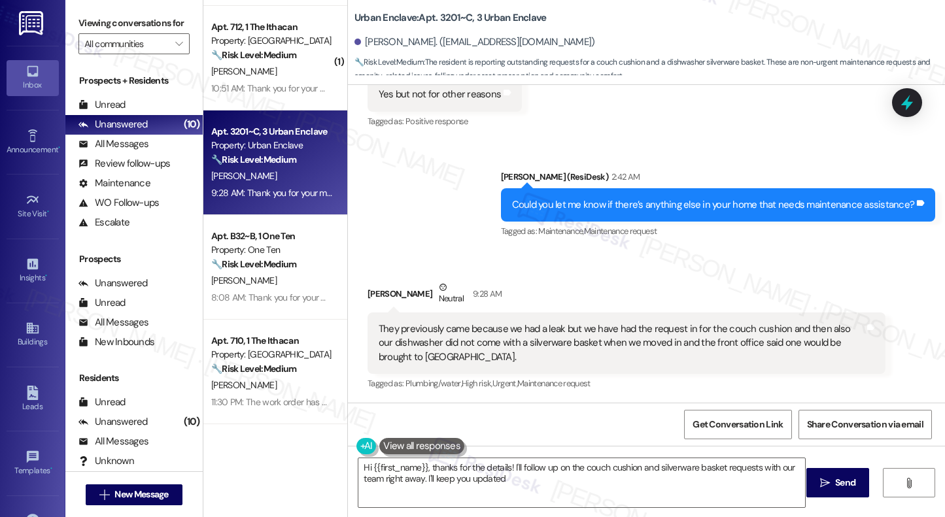
type textarea "Hi {{first_name}}, thanks for the details! I'll follow up on the couch cushion …"
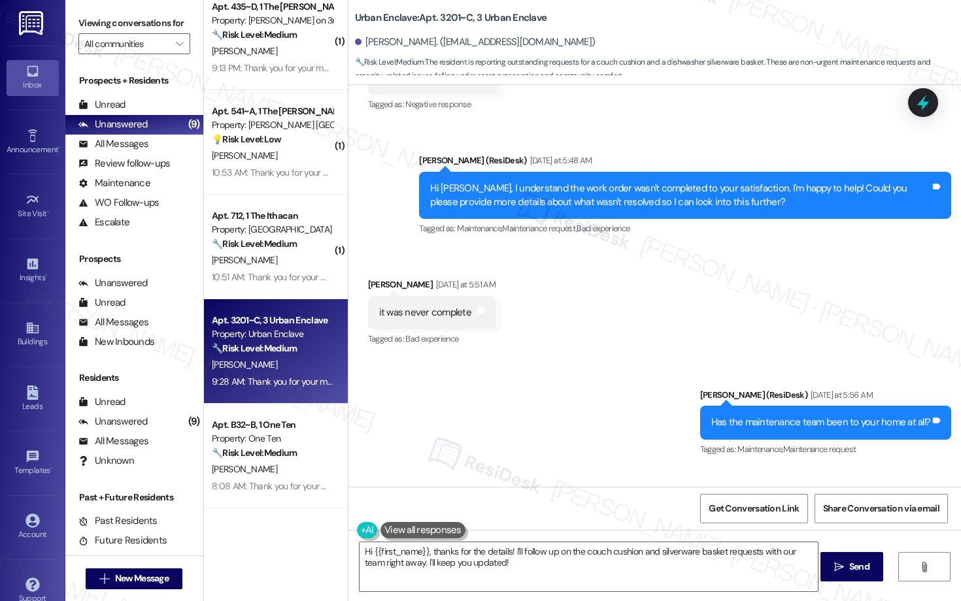
scroll to position [654, 0]
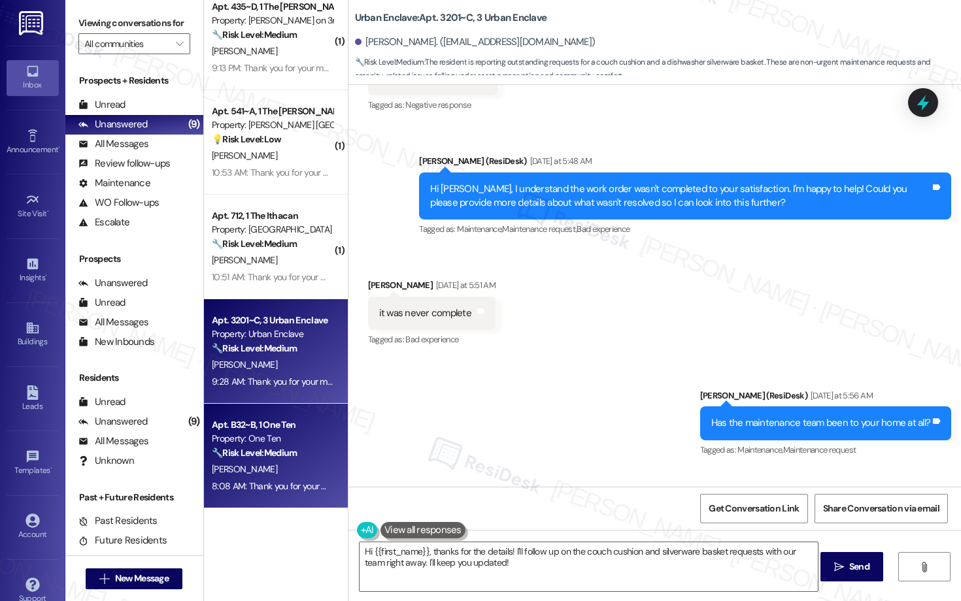
click at [243, 437] on div "Property: One Ten" at bounding box center [272, 439] width 121 height 14
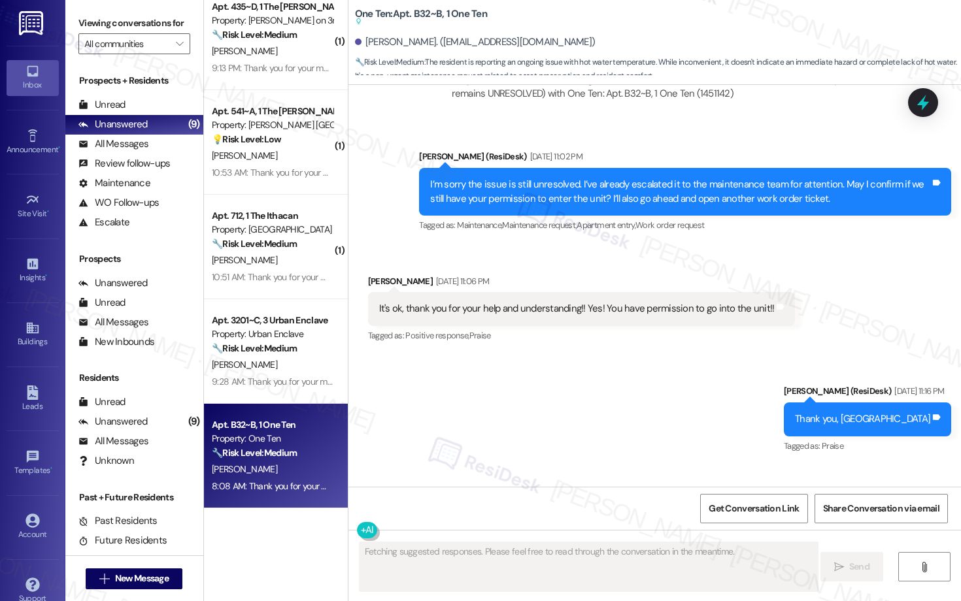
scroll to position [5085, 0]
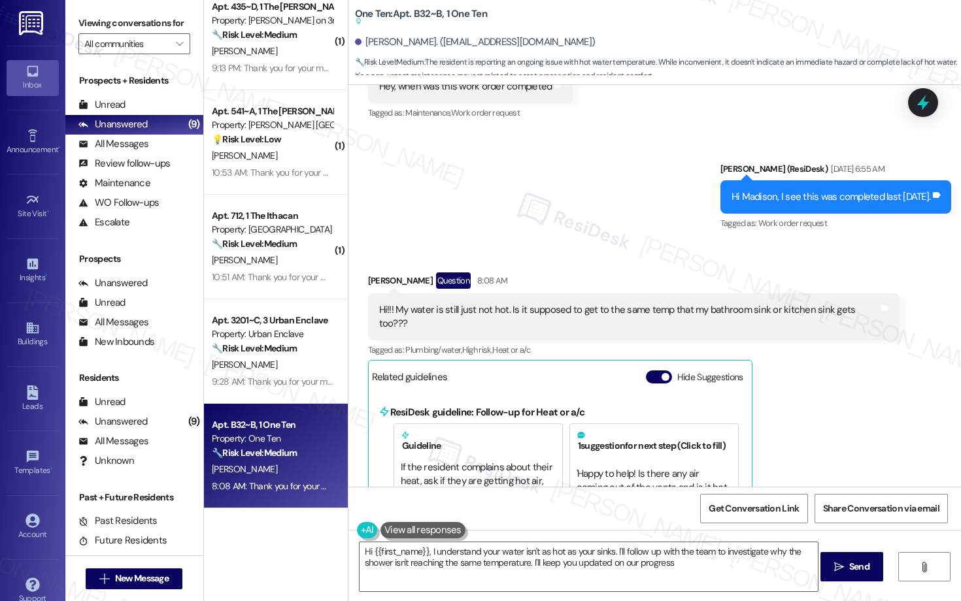
type textarea "Hi {{first_name}}, I understand your water isn't as hot as your sinks. I'll fol…"
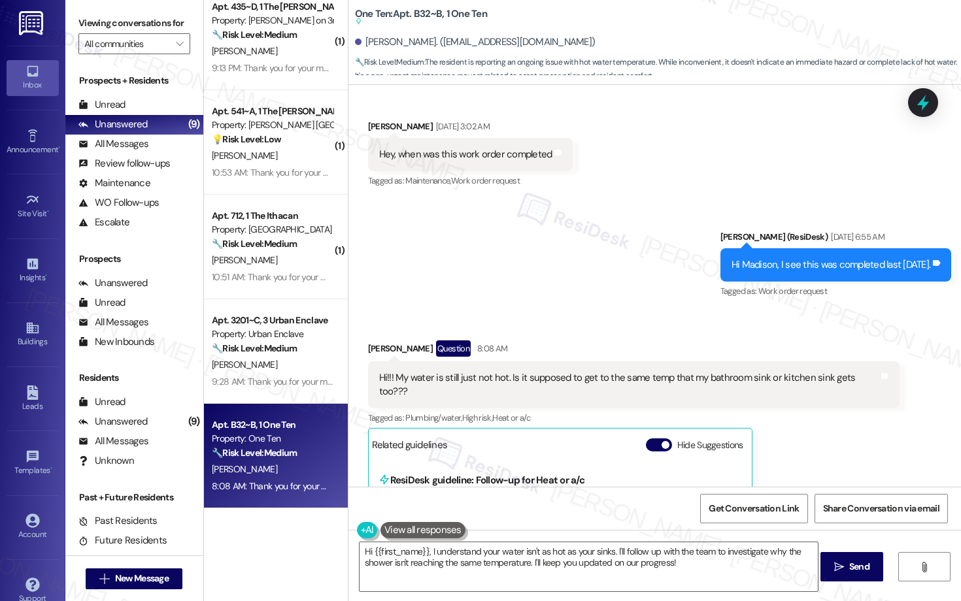
scroll to position [4993, 0]
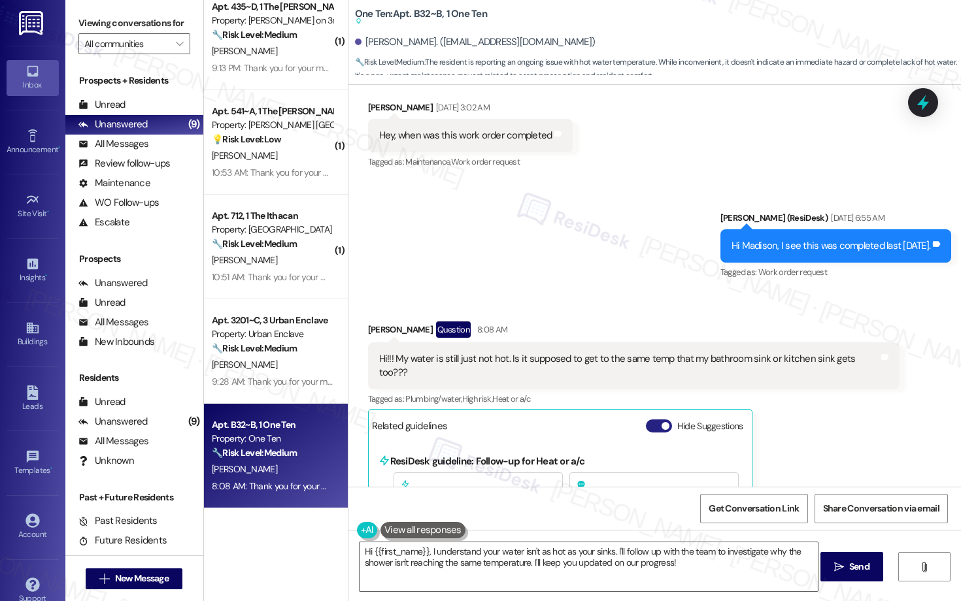
click at [647, 420] on button "Hide Suggestions" at bounding box center [659, 426] width 26 height 13
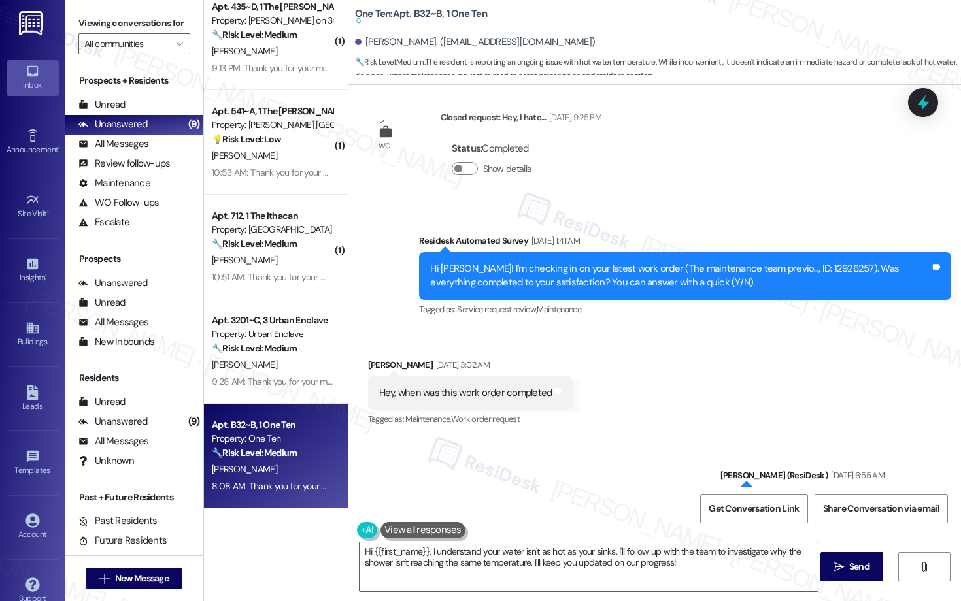
scroll to position [4706, 0]
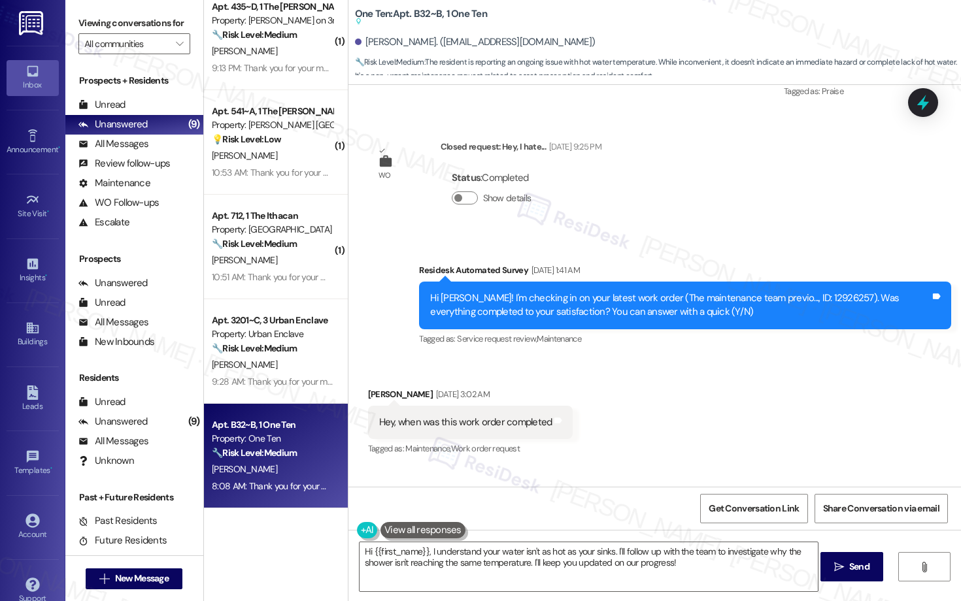
click at [697, 358] on div "Received via SMS Madison Hamlin Sep 06, 2025 at 3:02 AM Hey, when was this work…" at bounding box center [654, 413] width 612 height 110
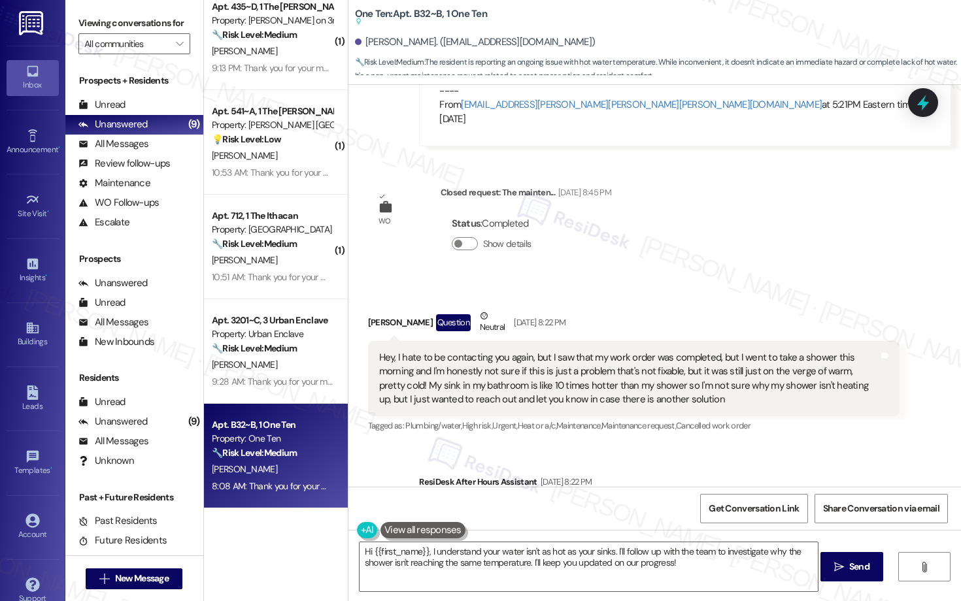
scroll to position [3499, 0]
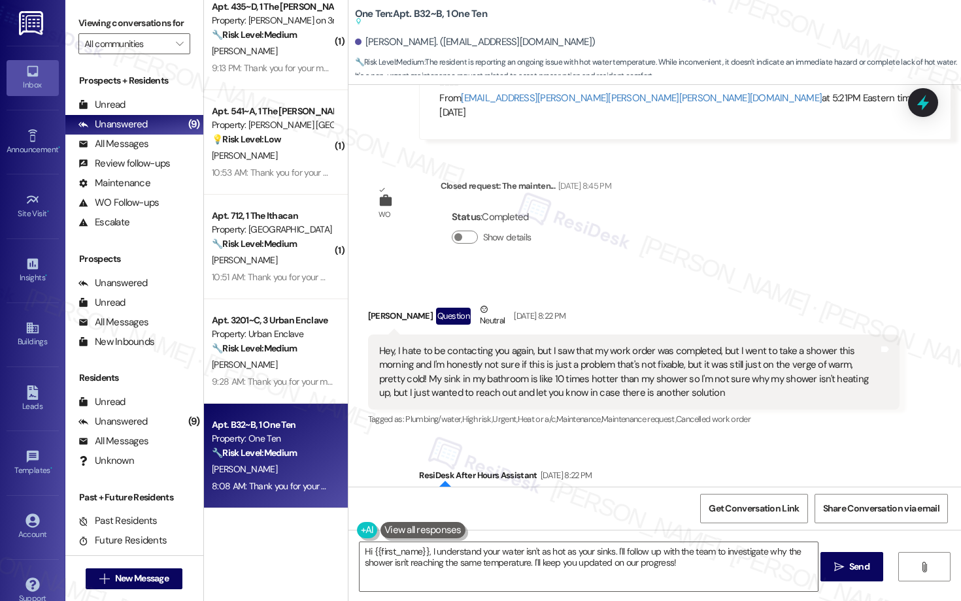
click at [602, 344] on div "Hey, I hate to be contacting you again, but I saw that my work order was comple…" at bounding box center [629, 372] width 500 height 56
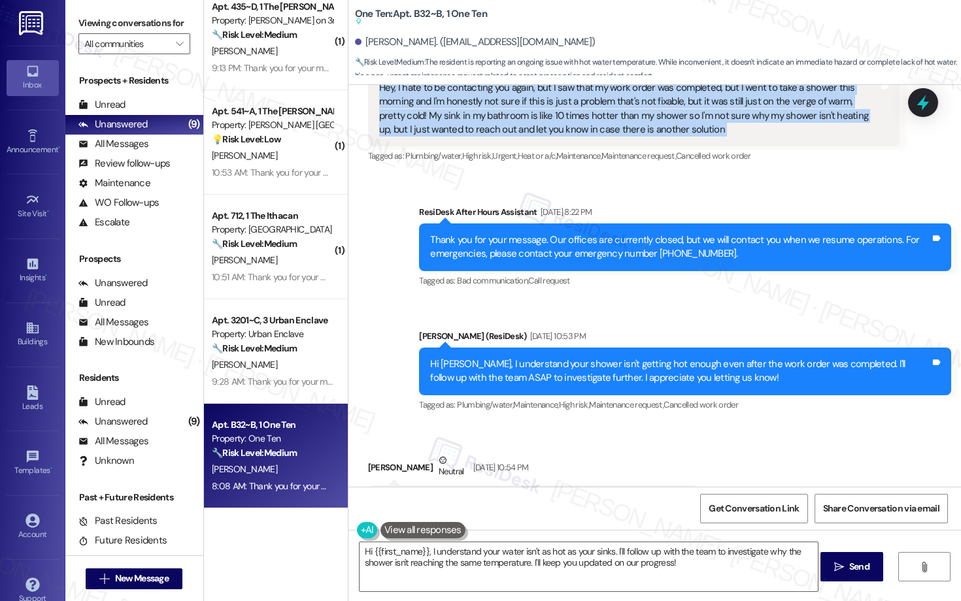
scroll to position [3767, 0]
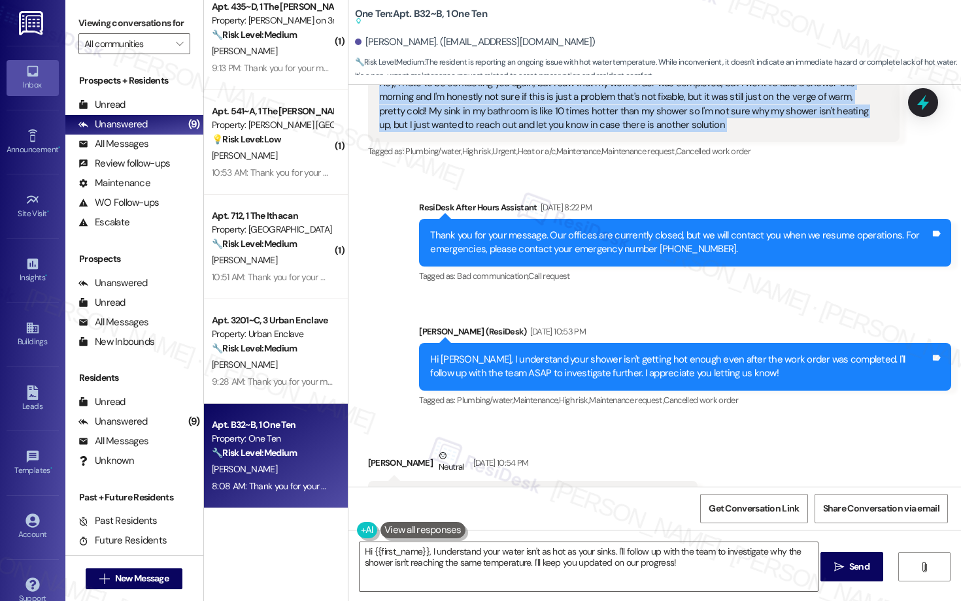
click at [707, 353] on div "Hi Madison, I understand your shower isn't getting hot enough even after the wo…" at bounding box center [680, 367] width 500 height 28
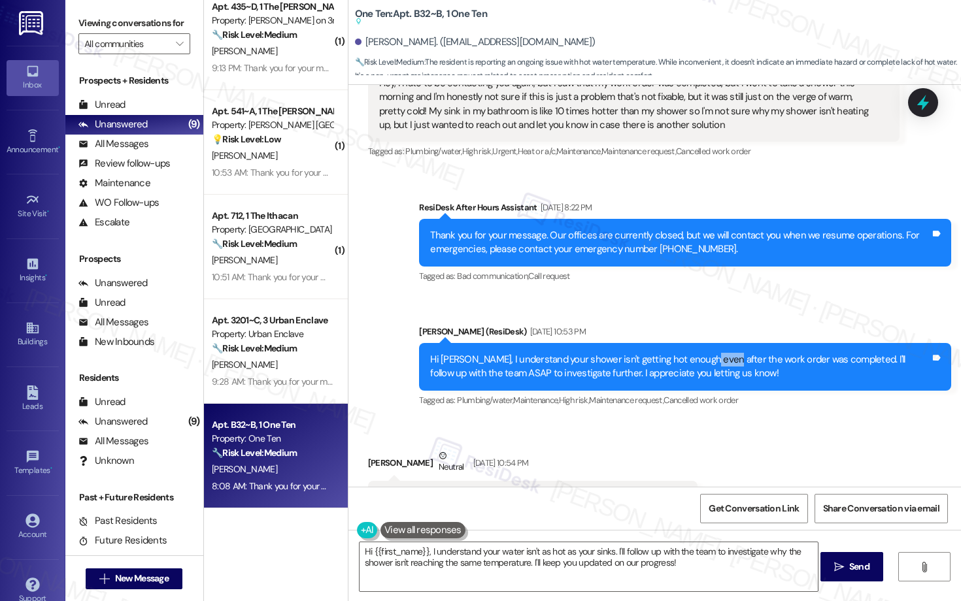
click at [707, 353] on div "Hi Madison, I understand your shower isn't getting hot enough even after the wo…" at bounding box center [680, 367] width 500 height 28
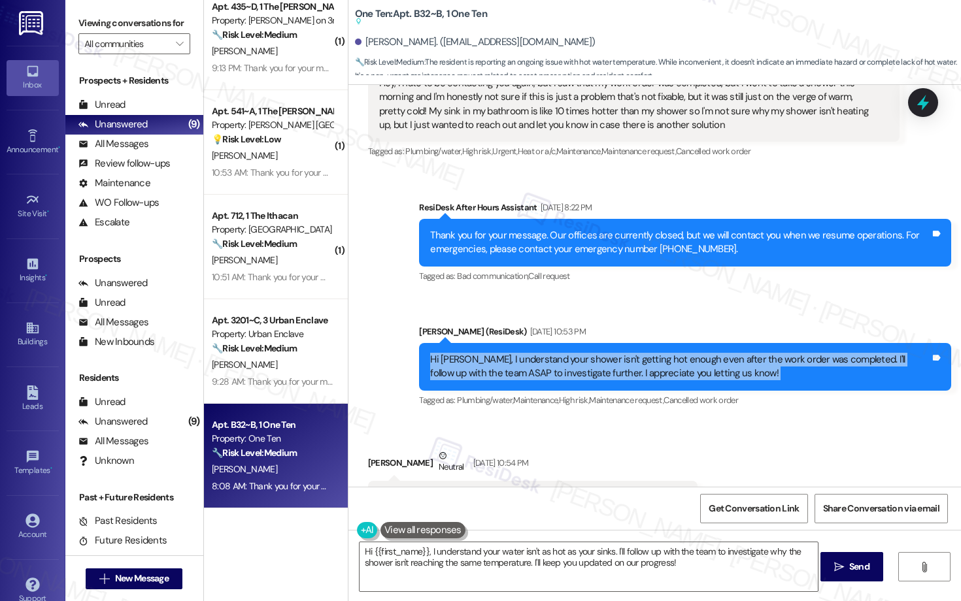
click at [707, 353] on div "Hi Madison, I understand your shower isn't getting hot enough even after the wo…" at bounding box center [680, 367] width 500 height 28
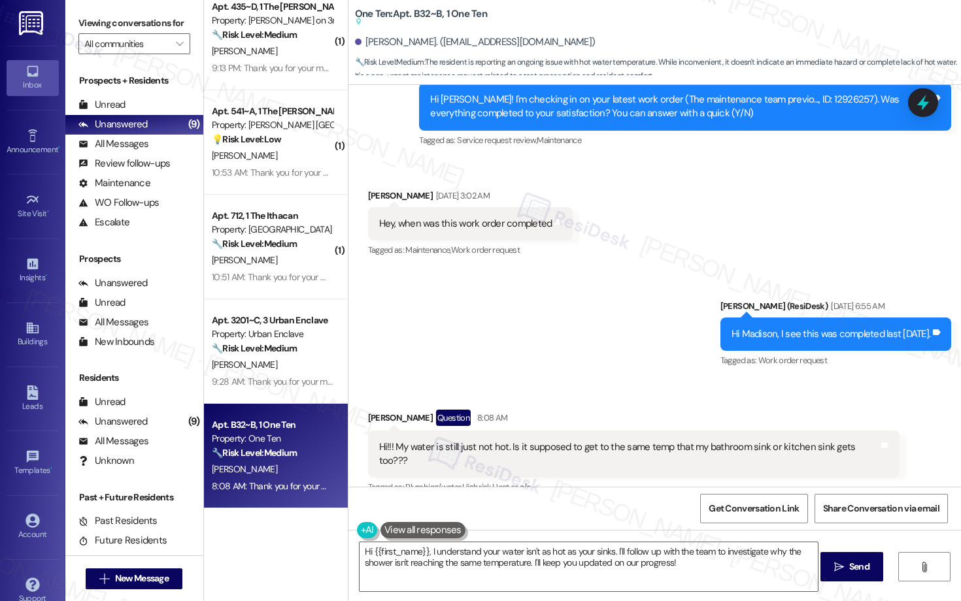
scroll to position [4913, 0]
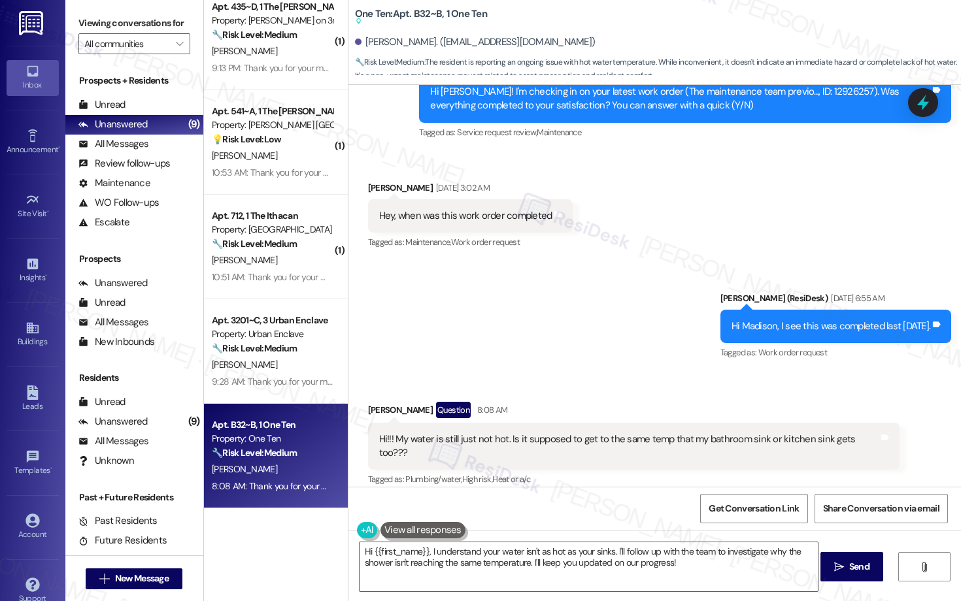
click at [599, 433] on div "Hi!!! My water is still just not hot. Is it supposed to get to the same temp th…" at bounding box center [629, 447] width 500 height 28
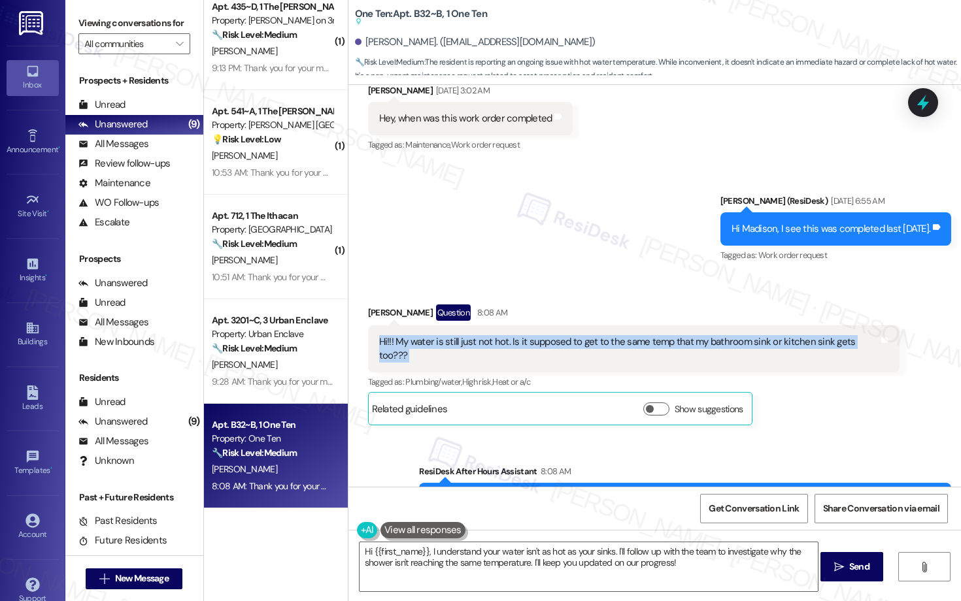
scroll to position [5149, 0]
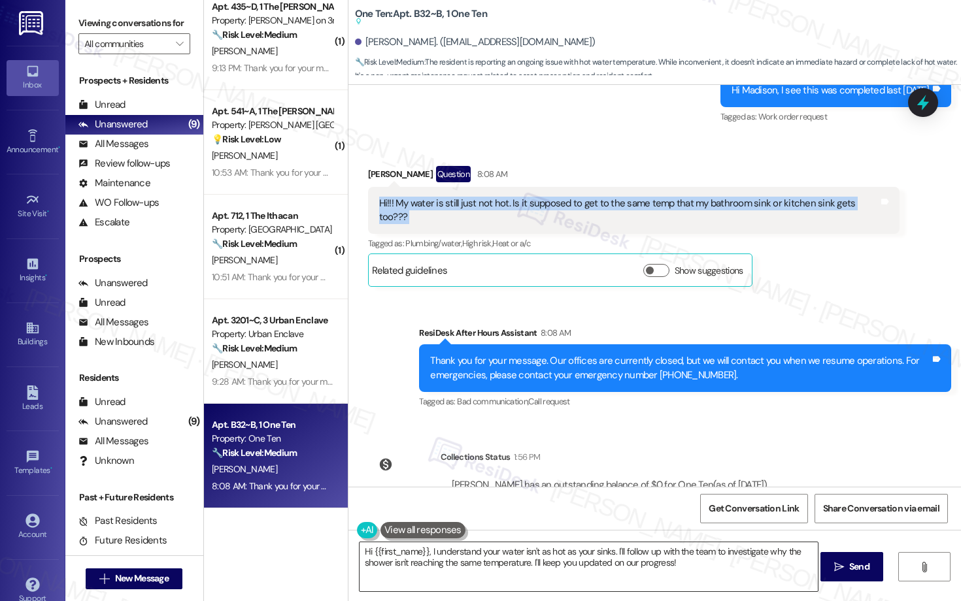
click at [682, 516] on textarea "Hi {{first_name}}, I understand your water isn't as hot as your sinks. I'll fol…" at bounding box center [589, 567] width 458 height 49
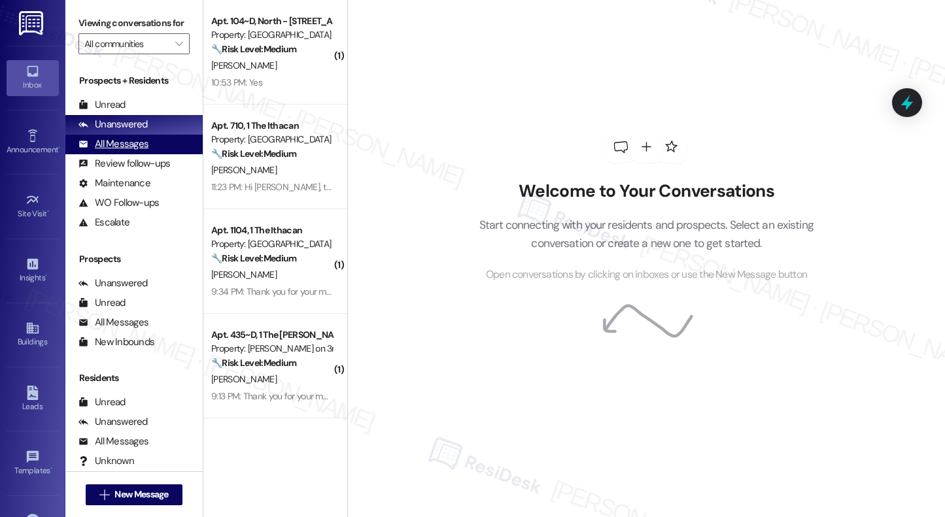
click at [141, 151] on div "All Messages" at bounding box center [113, 144] width 70 height 14
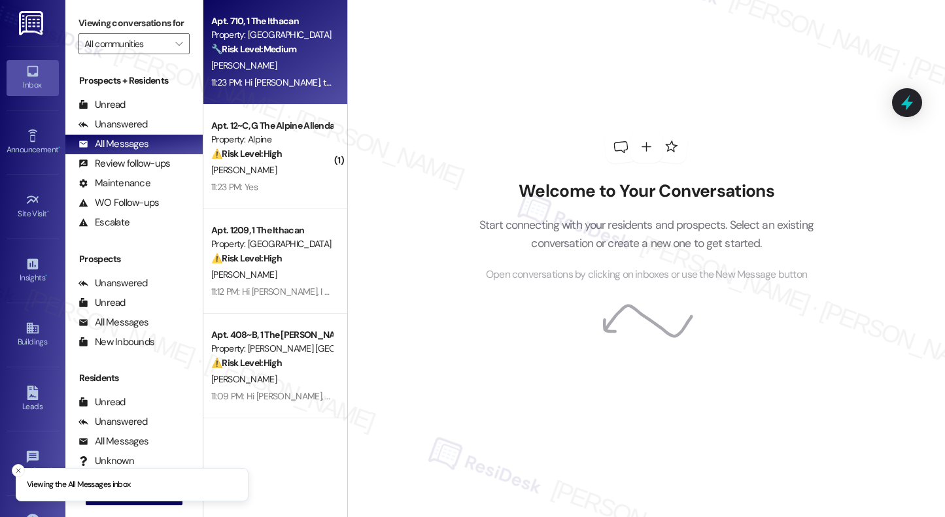
click at [252, 65] on div "[PERSON_NAME]" at bounding box center [272, 66] width 124 height 16
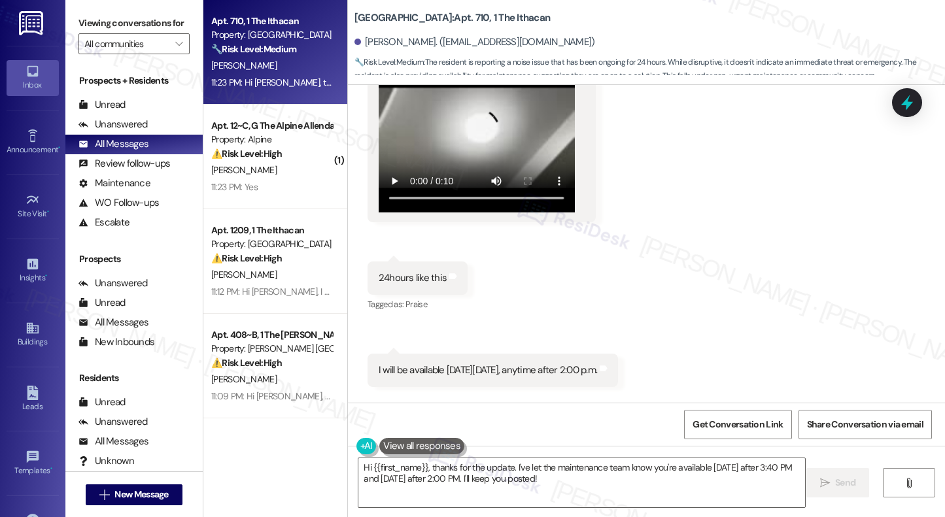
scroll to position [2545, 0]
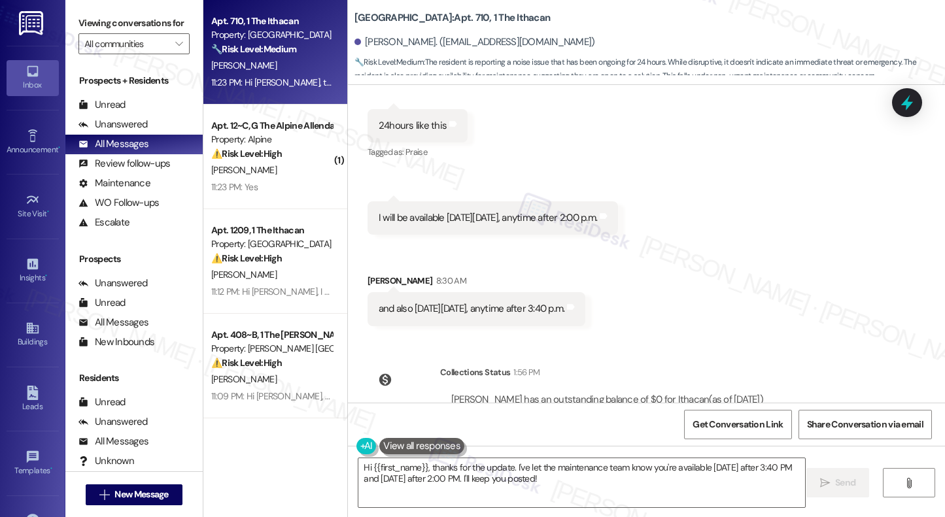
drag, startPoint x: 377, startPoint y: 218, endPoint x: 642, endPoint y: 218, distance: 265.4
click at [597, 218] on div "I will be available [DATE][DATE], anytime after 2:00 p.m." at bounding box center [487, 218] width 218 height 14
copy div "will be available [DATE][DATE], anytime after 2:00 p.m"
click at [412, 310] on div "and also [DATE][DATE], anytime after 3:40 p.m." at bounding box center [471, 309] width 186 height 14
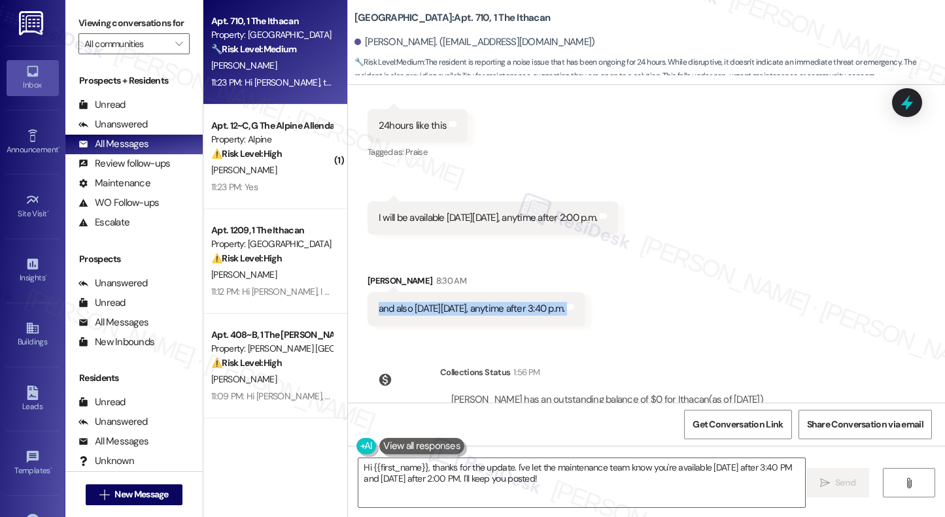
click at [412, 310] on div "and also [DATE][DATE], anytime after 3:40 p.m." at bounding box center [471, 309] width 186 height 14
copy div "and also [DATE][DATE], anytime after 3:40 p.m. Tags and notes"
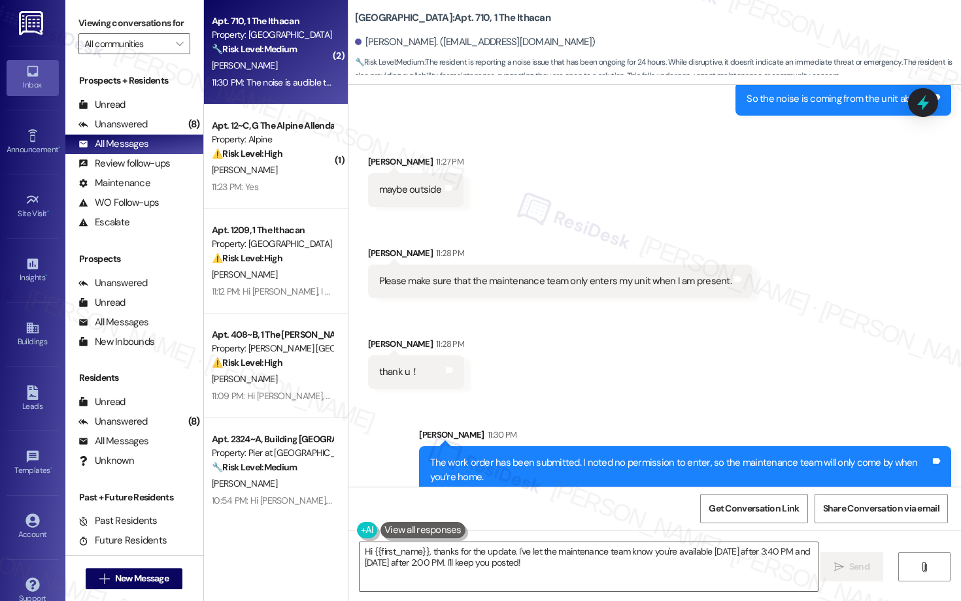
scroll to position [3723, 0]
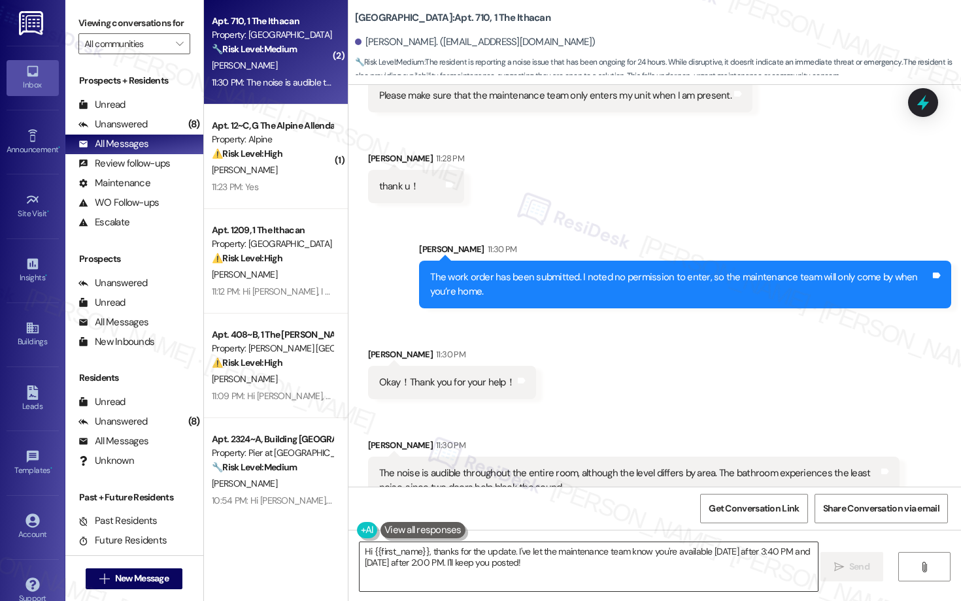
click at [458, 516] on textarea "Hi {{first_name}}, thanks for the update. I've let the maintenance team know yo…" at bounding box center [589, 567] width 458 height 49
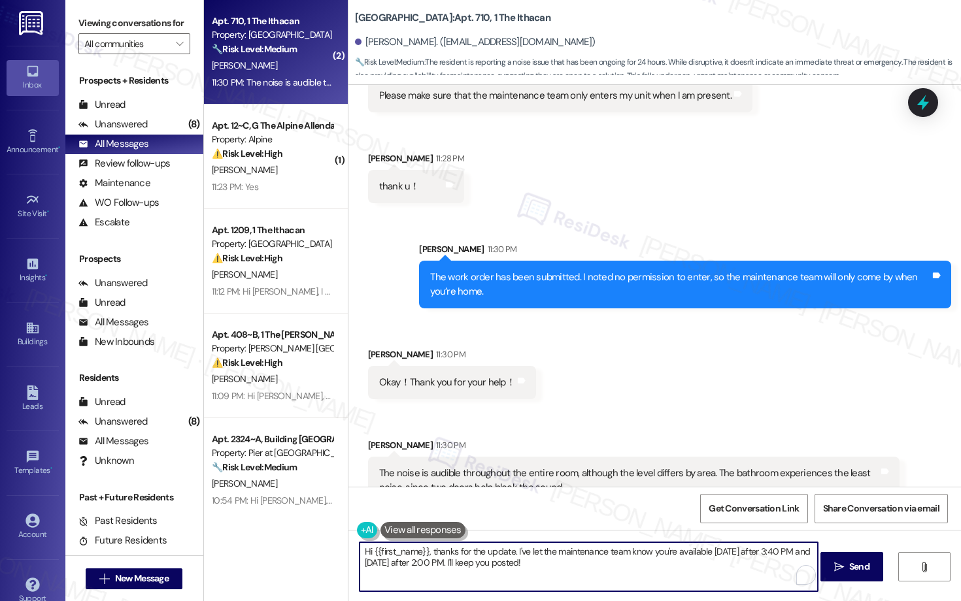
click at [458, 516] on textarea "Hi {{first_name}}, thanks for the update. I've let the maintenance team know yo…" at bounding box center [589, 567] width 458 height 49
click at [562, 516] on textarea "Please make sure to share this information when maintenance team arrives." at bounding box center [589, 567] width 458 height 49
click at [695, 516] on textarea "Please make sure to share this information when the maintenance team arrives." at bounding box center [589, 567] width 458 height 49
type textarea "Please make sure to share this information when the maintenance team arrives."
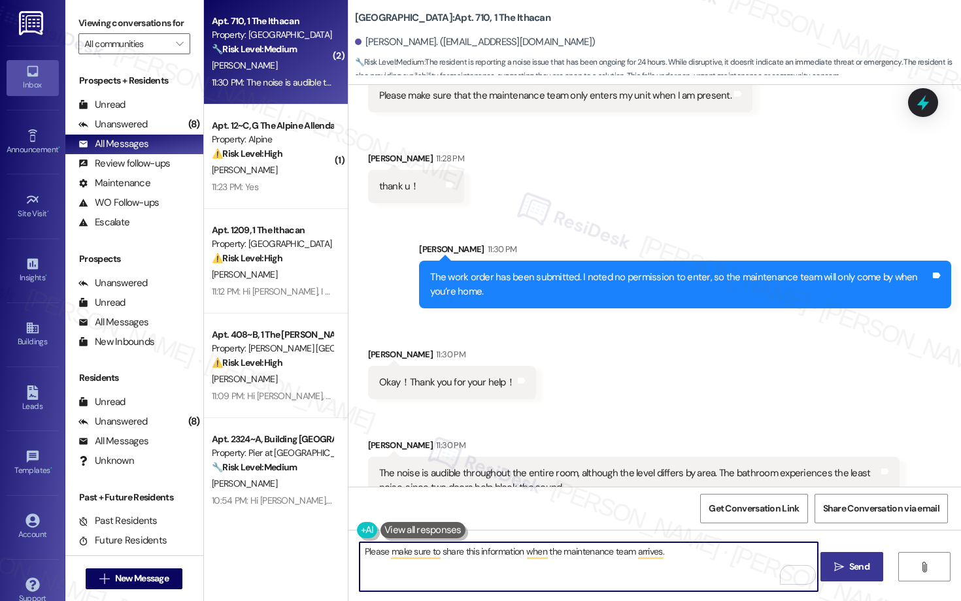
click at [841, 516] on button " Send" at bounding box center [851, 566] width 63 height 29
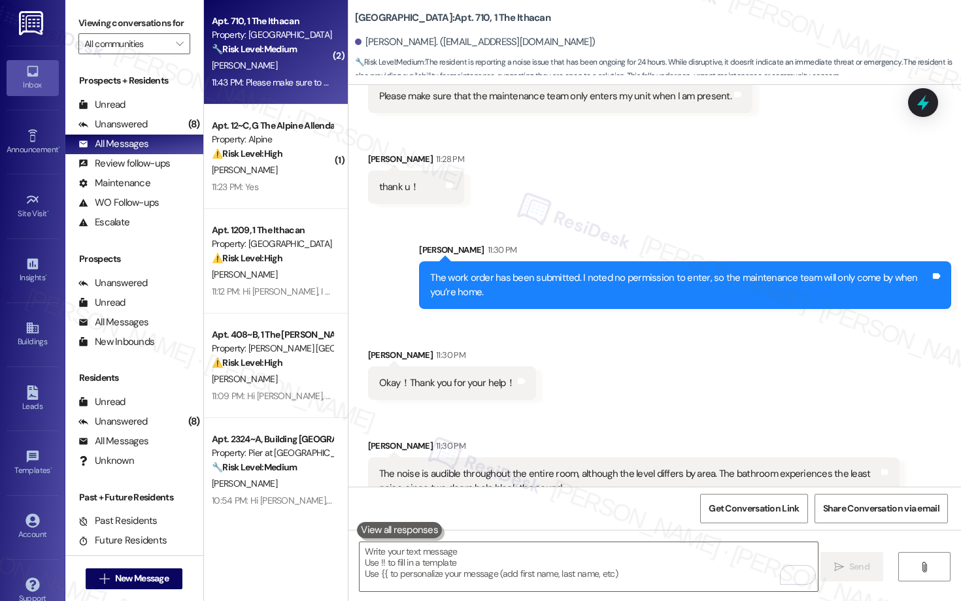
scroll to position [3815, 0]
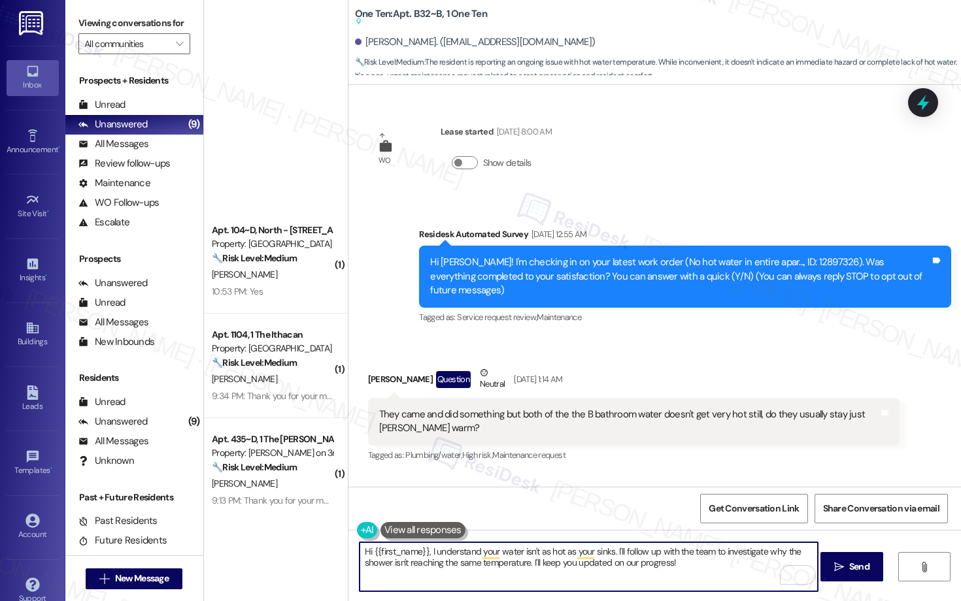
scroll to position [5149, 0]
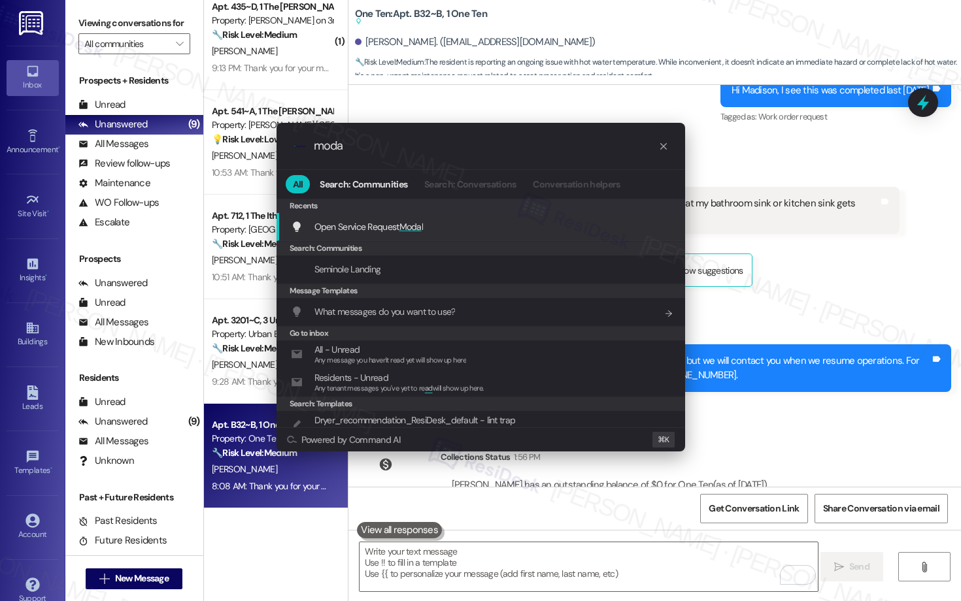
click at [563, 231] on div "Open Service Request Moda l Add shortcut" at bounding box center [482, 227] width 382 height 14
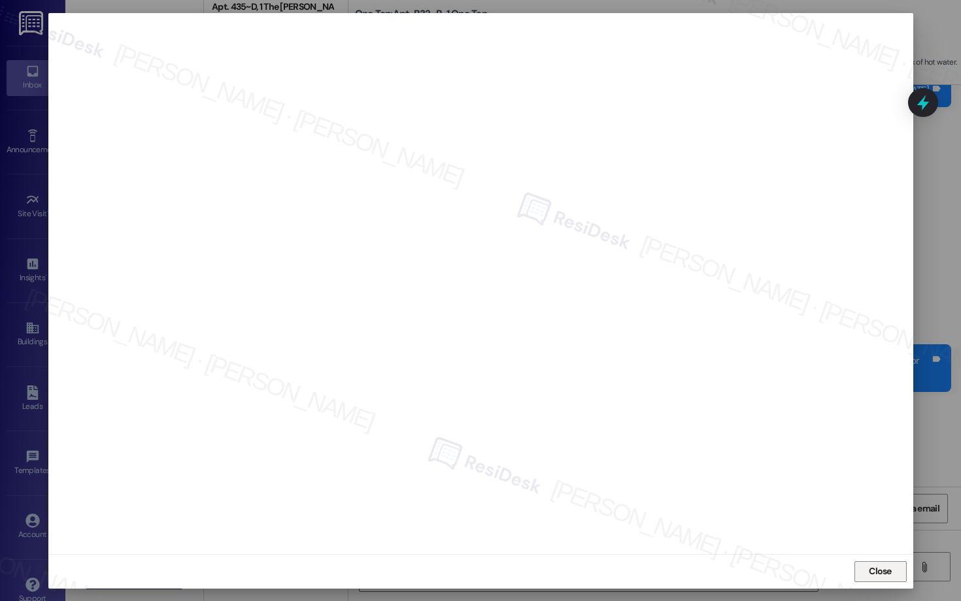
click at [877, 567] on span "Close" at bounding box center [880, 572] width 23 height 14
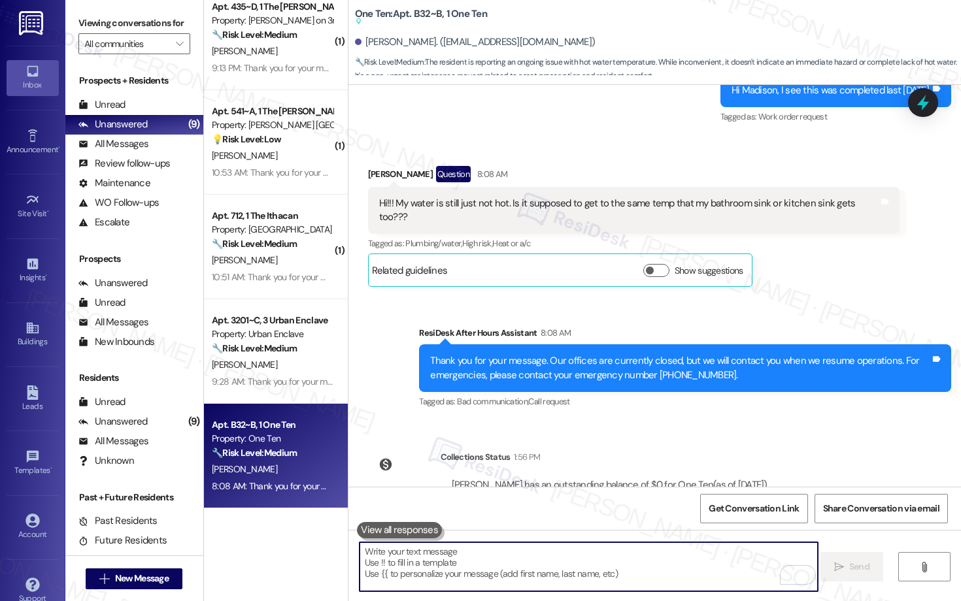
click at [628, 561] on textarea "To enrich screen reader interactions, please activate Accessibility in Grammarl…" at bounding box center [589, 567] width 458 height 49
click at [621, 187] on div "Hi!!! My water is still just not hot. Is it supposed to get to the same temp th…" at bounding box center [634, 211] width 532 height 48
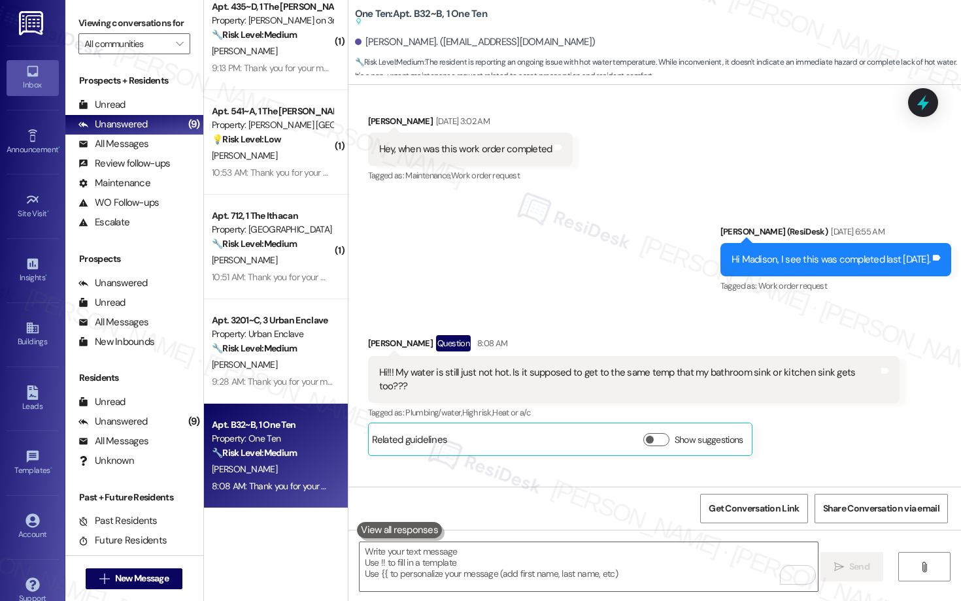
scroll to position [4970, 0]
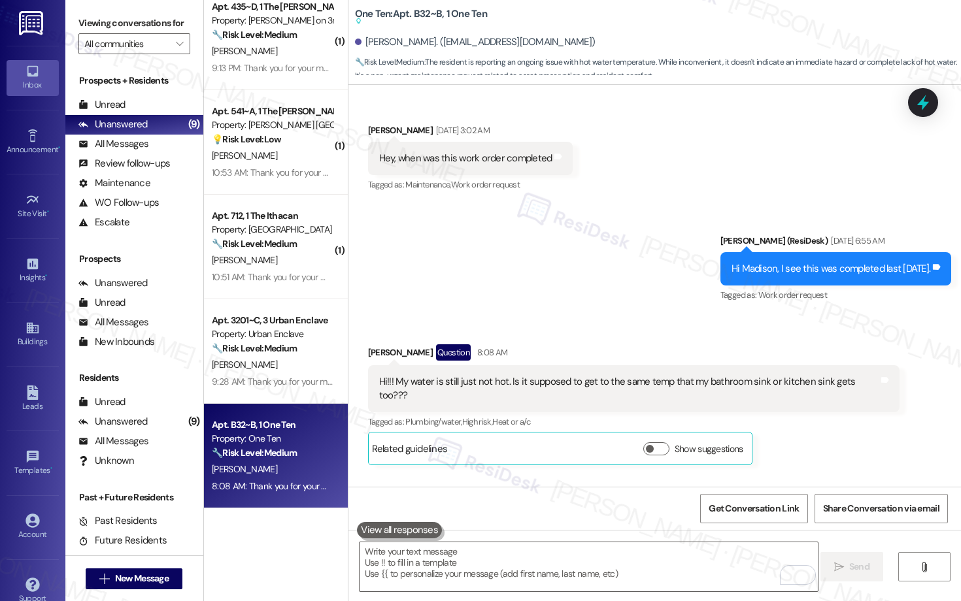
click at [490, 375] on div "Hi!!! My water is still just not hot. Is it supposed to get to the same temp th…" at bounding box center [629, 389] width 500 height 28
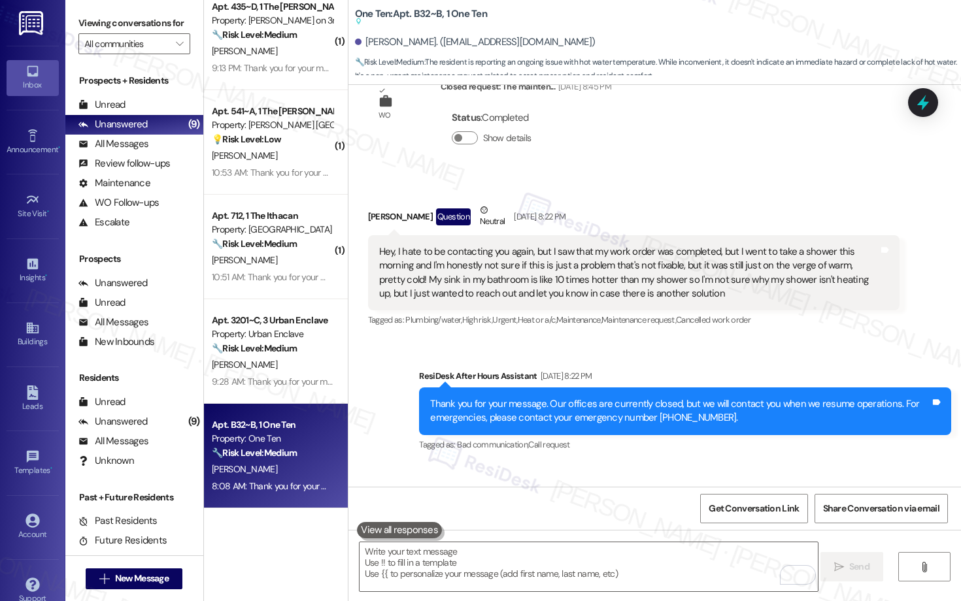
scroll to position [3572, 0]
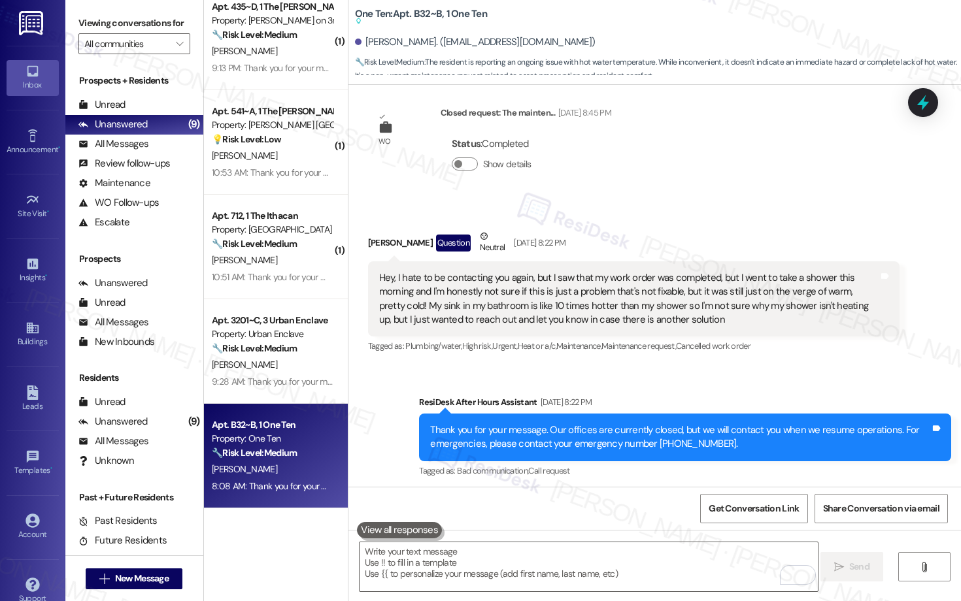
click at [508, 271] on div "Hey, I hate to be contacting you again, but I saw that my work order was comple…" at bounding box center [629, 299] width 500 height 56
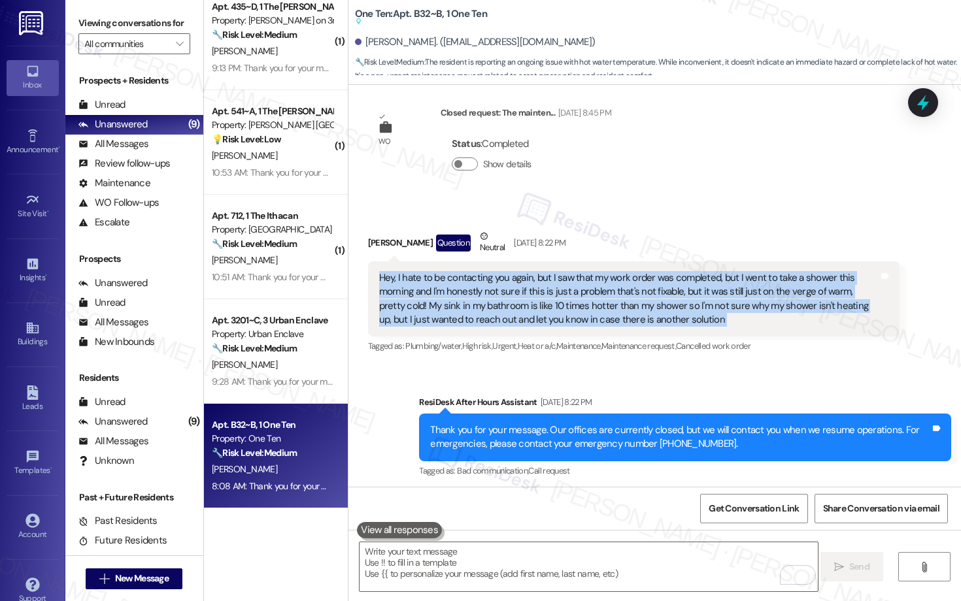
copy div "Hey, I hate to be contacting you again, but I saw that my work order was comple…"
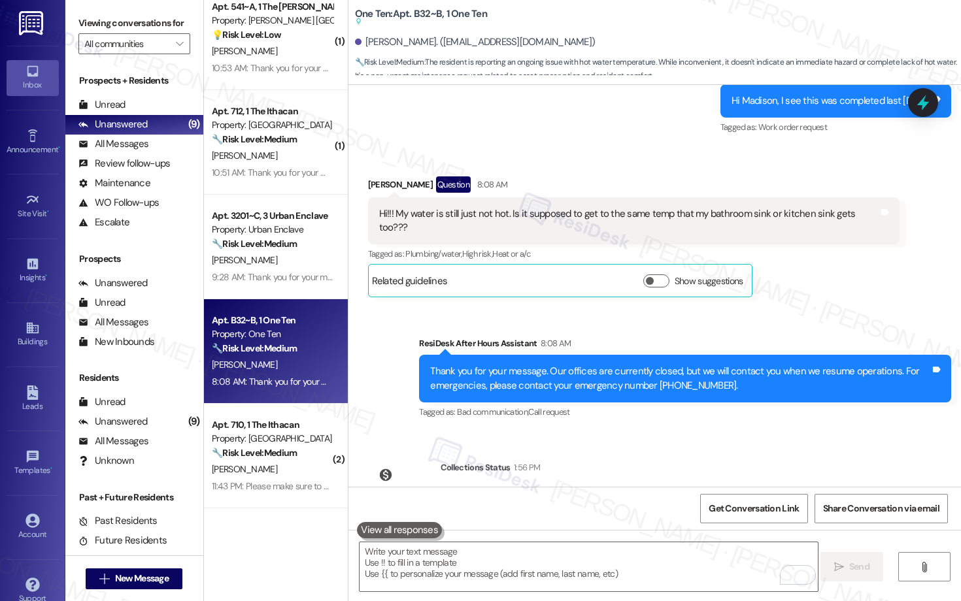
scroll to position [5149, 0]
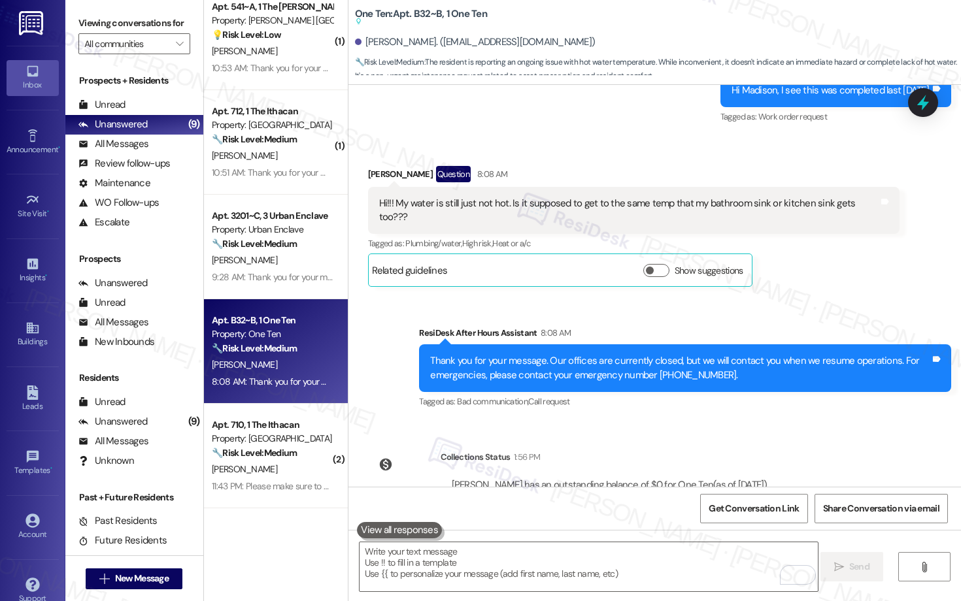
click at [538, 187] on div "Hi!!! My water is still just not hot. Is it supposed to get to the same temp th…" at bounding box center [634, 211] width 532 height 48
click at [539, 187] on div "Hi!!! My water is still just not hot. Is it supposed to get to the same temp th…" at bounding box center [634, 211] width 532 height 48
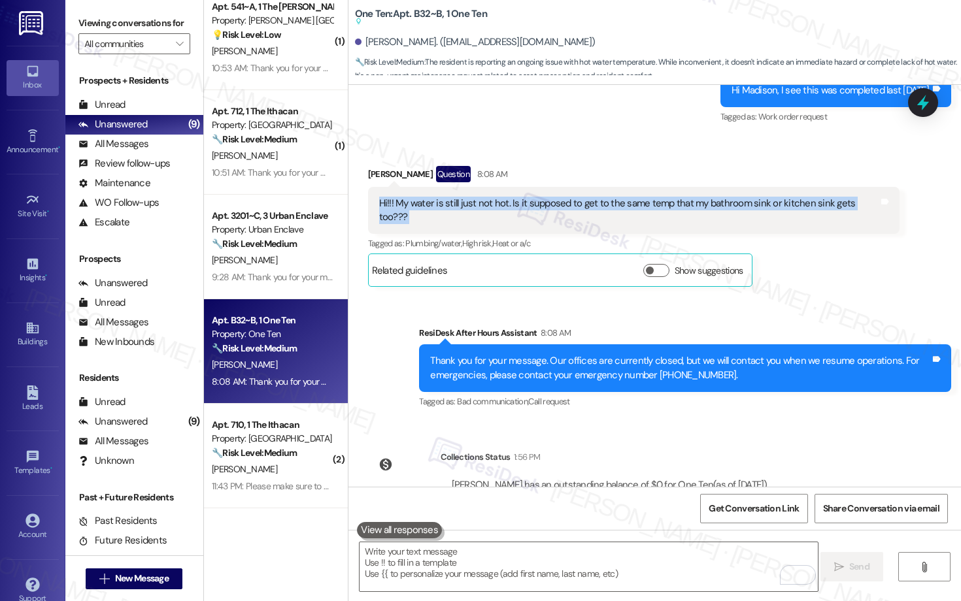
click at [536, 478] on div "[PERSON_NAME] has an outstanding balance of $0 for One Ten (as of [DATE])" at bounding box center [610, 485] width 316 height 14
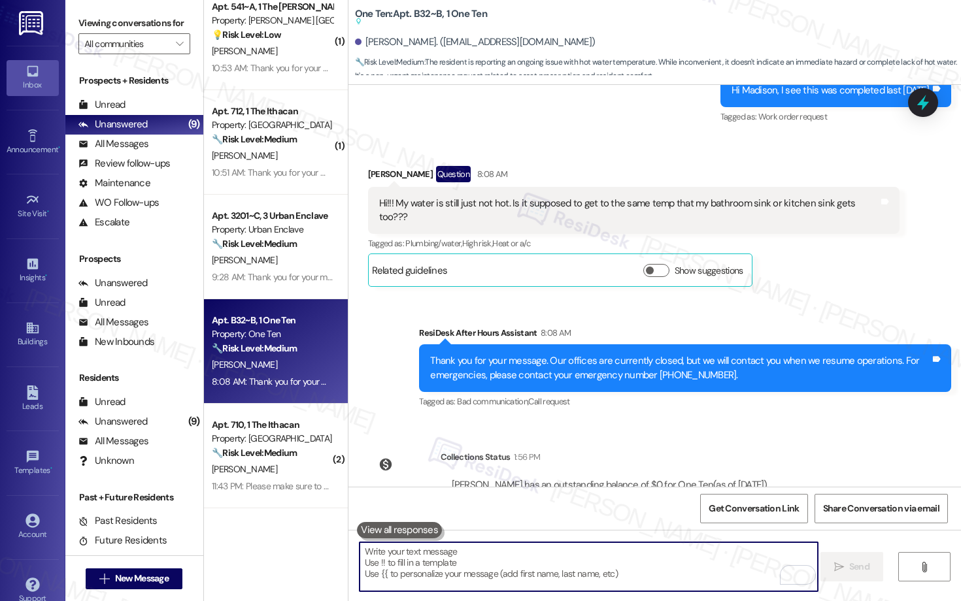
click at [527, 548] on textarea "To enrich screen reader interactions, please activate Accessibility in Grammarl…" at bounding box center [589, 567] width 458 height 49
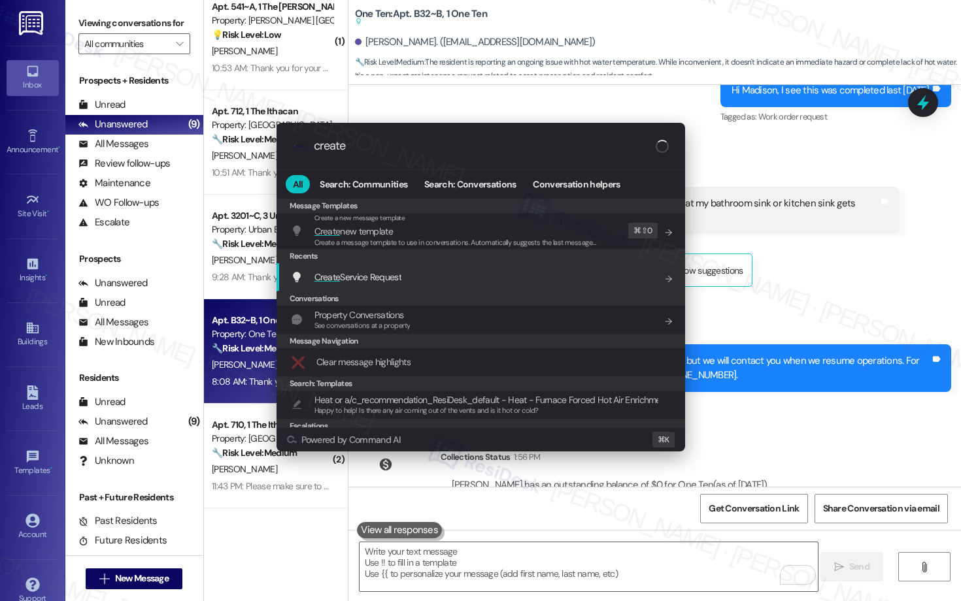
type input "create"
click at [478, 279] on div "Create Service Request Add shortcut" at bounding box center [482, 277] width 382 height 14
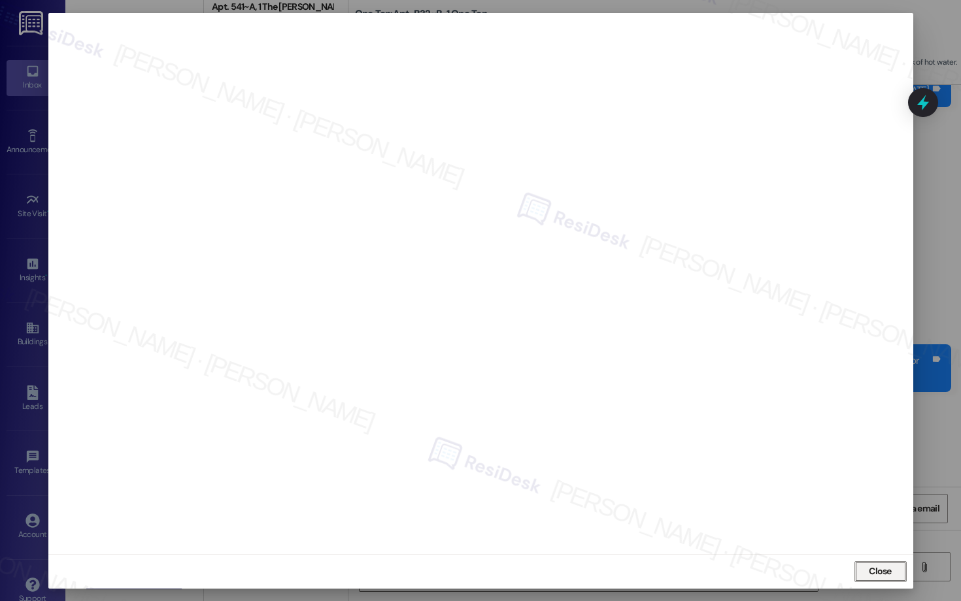
click at [875, 565] on span "Close" at bounding box center [880, 572] width 23 height 14
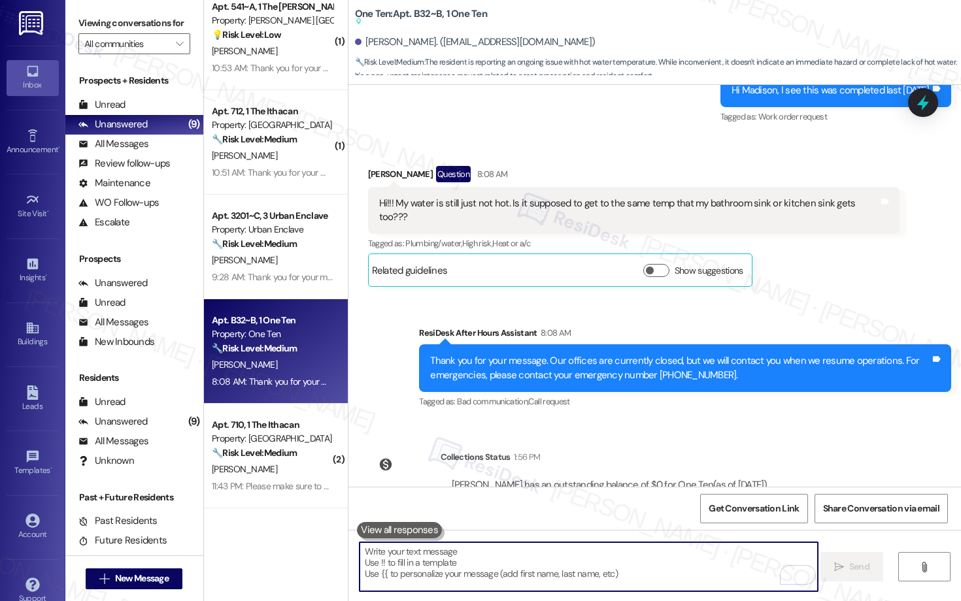
click at [597, 577] on textarea "To enrich screen reader interactions, please activate Accessibility in Grammarl…" at bounding box center [589, 567] width 458 height 49
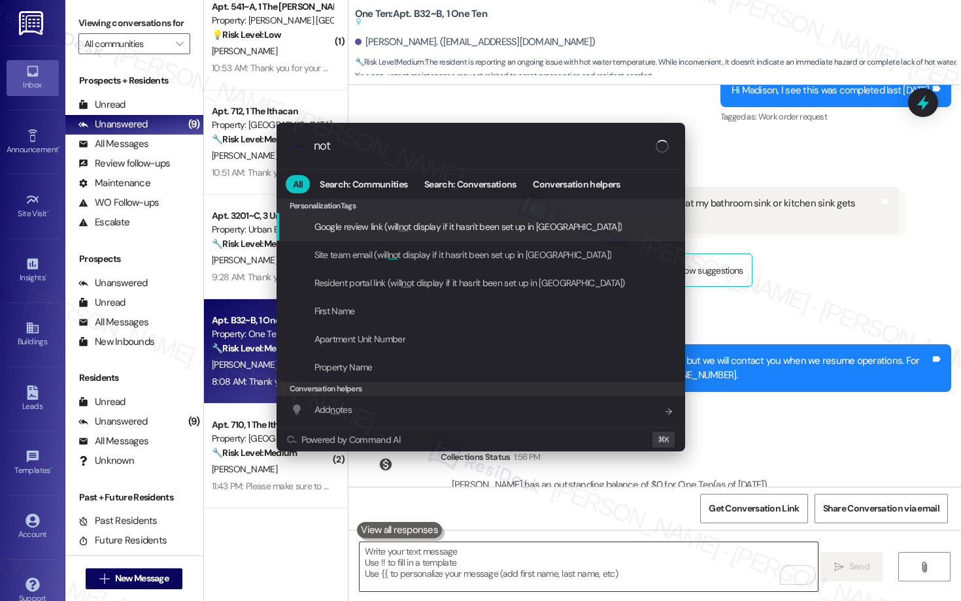
type input "note"
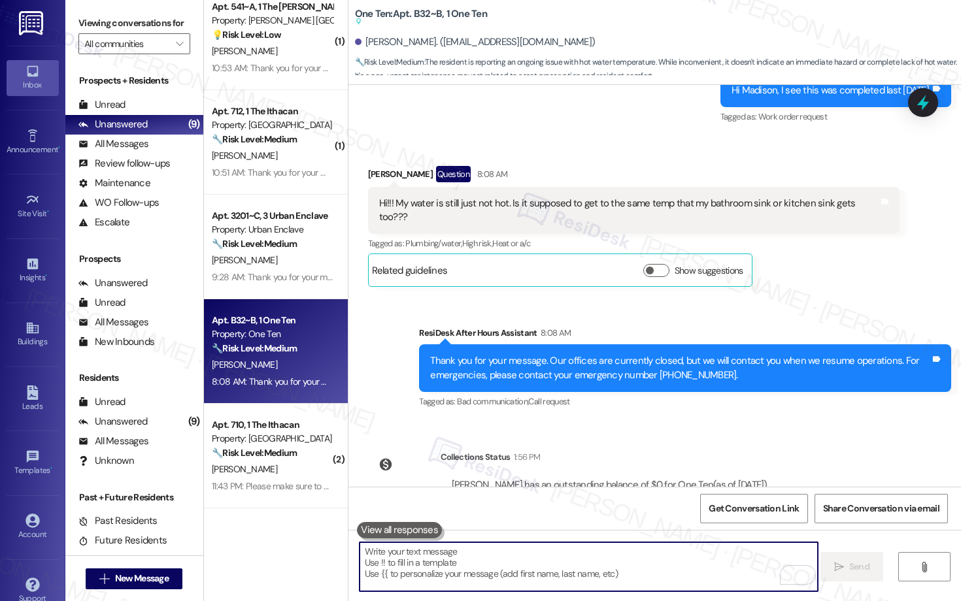
click at [562, 564] on textarea "To enrich screen reader interactions, please activate Accessibility in Grammarl…" at bounding box center [589, 567] width 458 height 49
paste textarea "Thank you, {{first_name}}. The request has been submitted. Our maintenance team…"
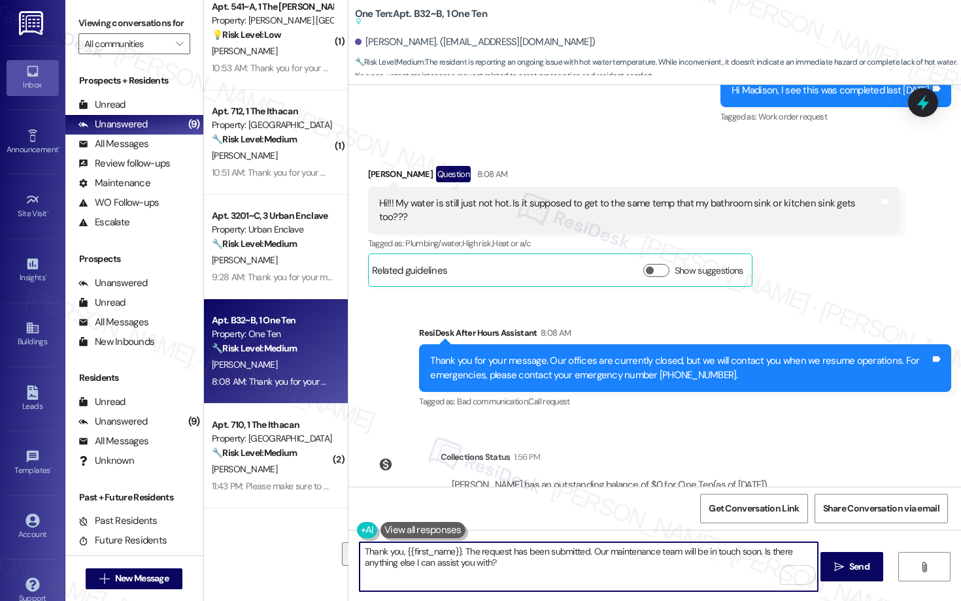
drag, startPoint x: 587, startPoint y: 552, endPoint x: 586, endPoint y: 579, distance: 27.5
click at [586, 579] on textarea "Thank you, {{first_name}}. The request has been submitted. Our maintenance team…" at bounding box center [589, 567] width 458 height 49
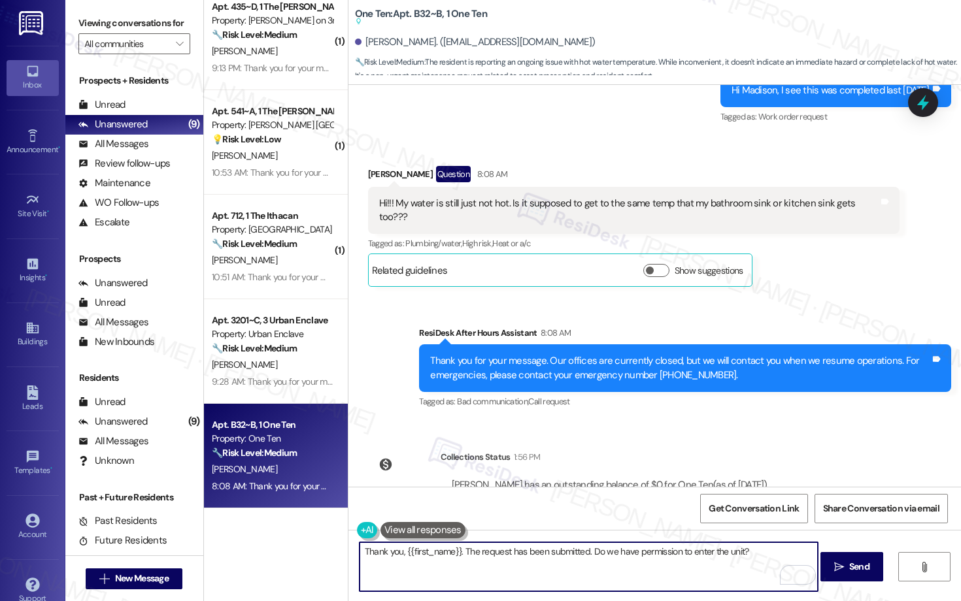
click at [587, 552] on textarea "Thank you, {{first_name}}. The request has been submitted. Do we have permissio…" at bounding box center [589, 567] width 458 height 49
click at [570, 562] on textarea "Thank you, {{first_name}}. The request has been submitted. I informed the team …" at bounding box center [589, 567] width 458 height 49
type textarea "Thank you, {{first_name}}. The request has been submitted. I informed the team …"
click at [844, 565] on span " Send" at bounding box center [851, 567] width 41 height 14
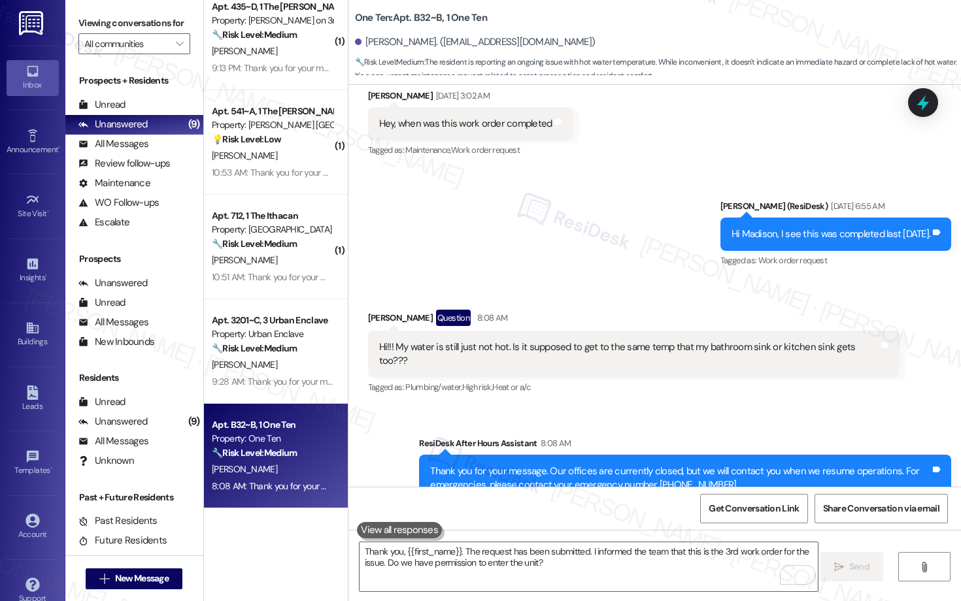
scroll to position [5220, 0]
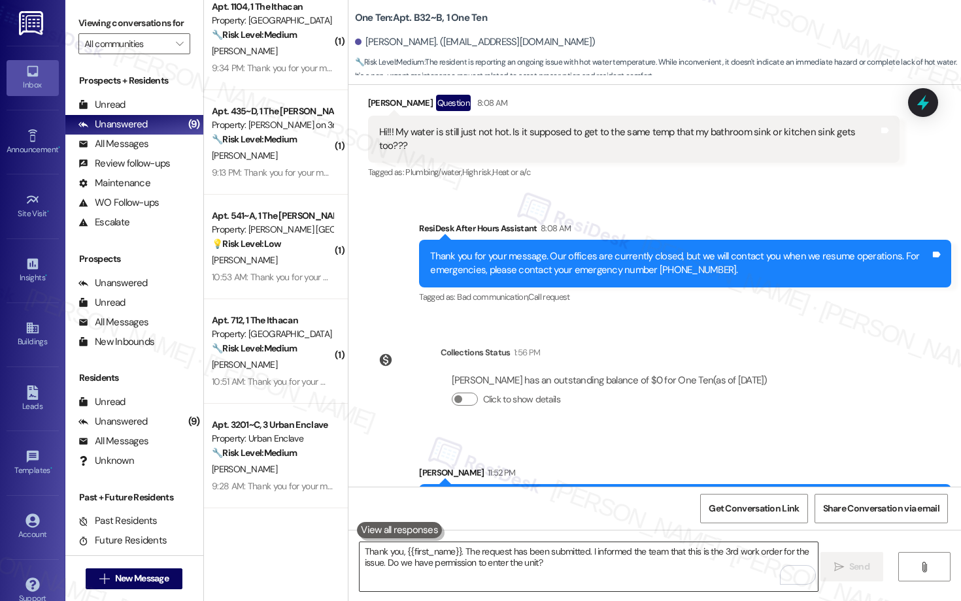
click at [471, 562] on textarea "Thank you, {{first_name}}. The request has been submitted. I informed the team …" at bounding box center [589, 567] width 458 height 49
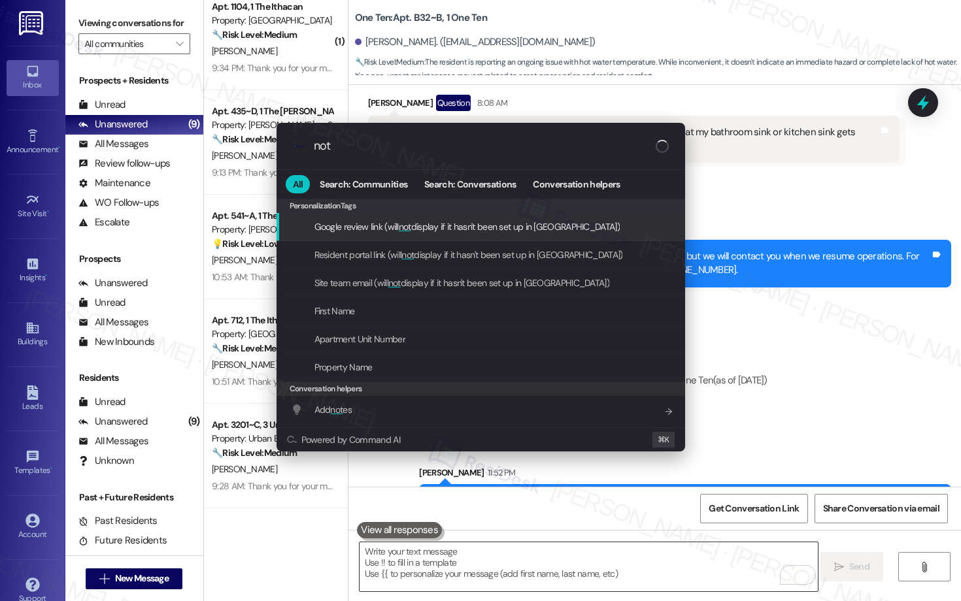
type input "note"
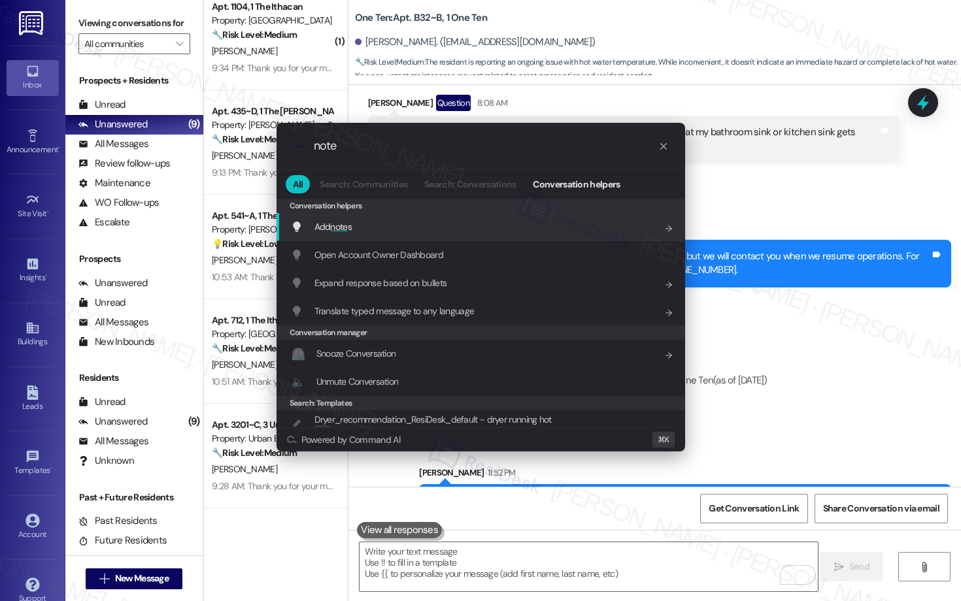
click at [410, 224] on div "Add note s Add shortcut" at bounding box center [482, 227] width 382 height 14
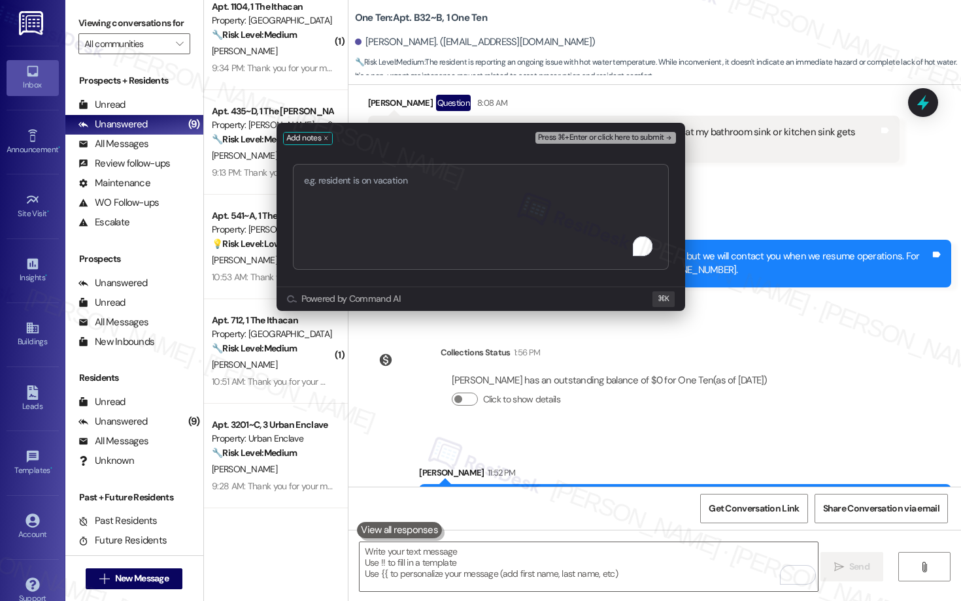
type textarea "Work order submitted by Residesk | Work order #12942556 - Shower Not Heating En…"
click at [603, 139] on span "Press ⌘+Enter or click here to submit" at bounding box center [601, 137] width 126 height 9
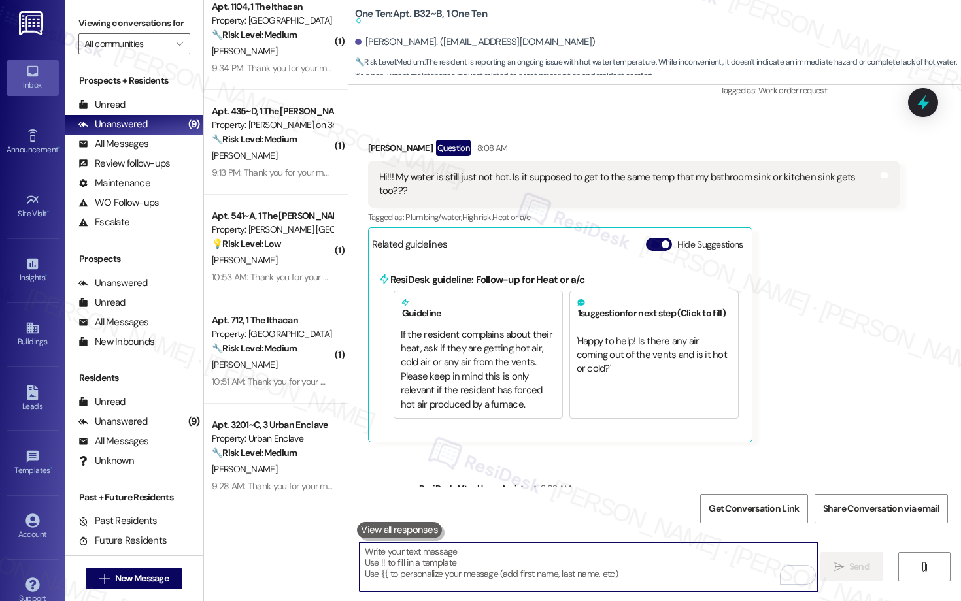
scroll to position [5565, 0]
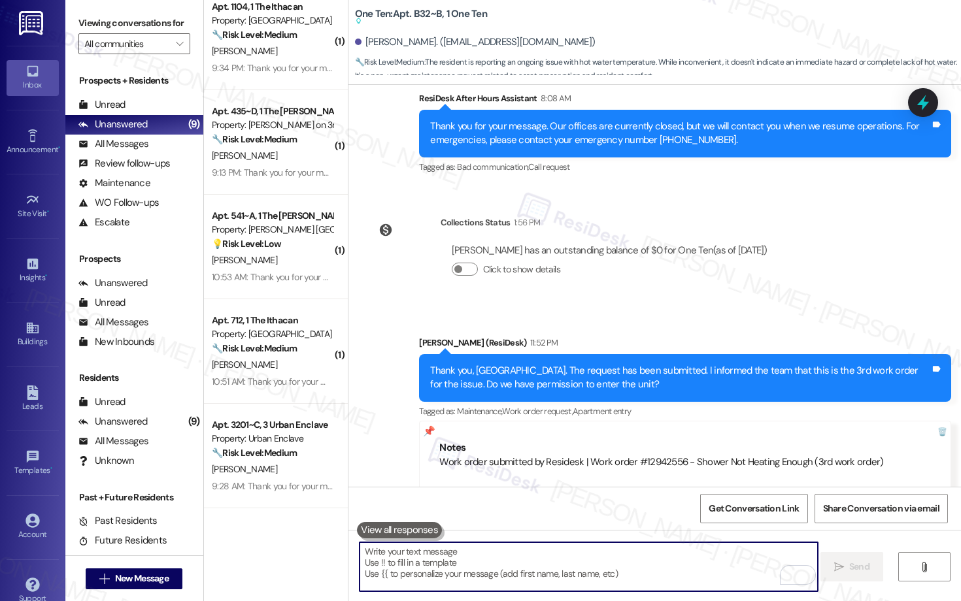
click at [507, 564] on textarea "To enrich screen reader interactions, please activate Accessibility in Grammarl…" at bounding box center [589, 567] width 458 height 49
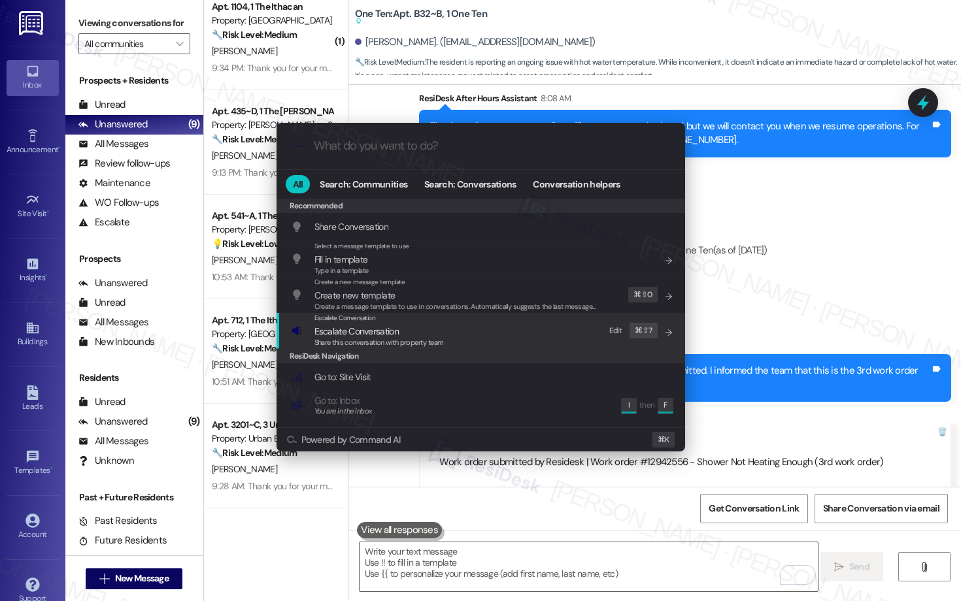
click at [442, 329] on span "Escalate Conversation" at bounding box center [378, 331] width 129 height 14
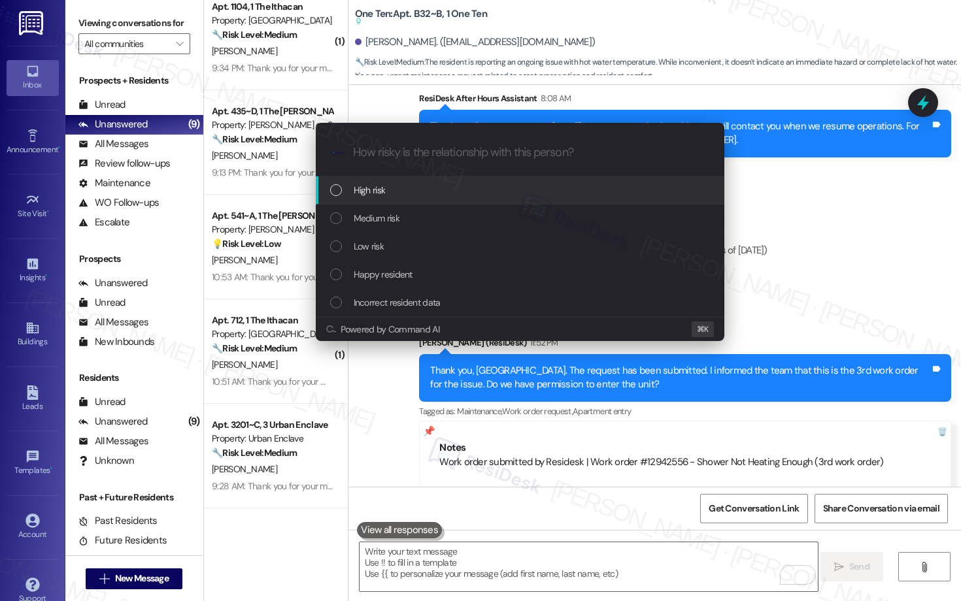
click at [454, 193] on div "High risk" at bounding box center [521, 190] width 382 height 14
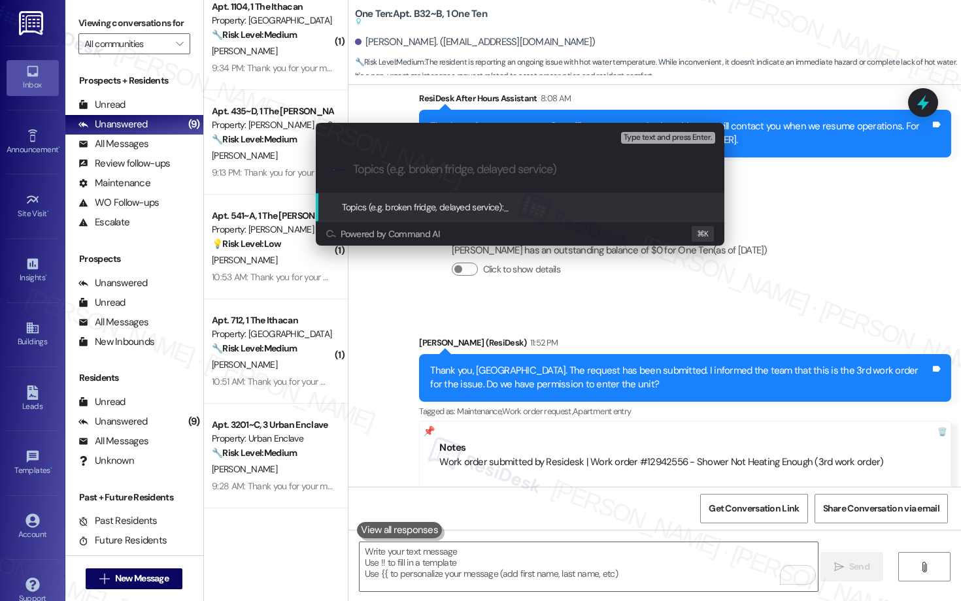
paste input "Work order submitted by Residesk | Work order #12942556 - Shower Not Heating En…"
type input "Work order submitted by Residesk | Work order #12942556 - Shower Not Heating En…"
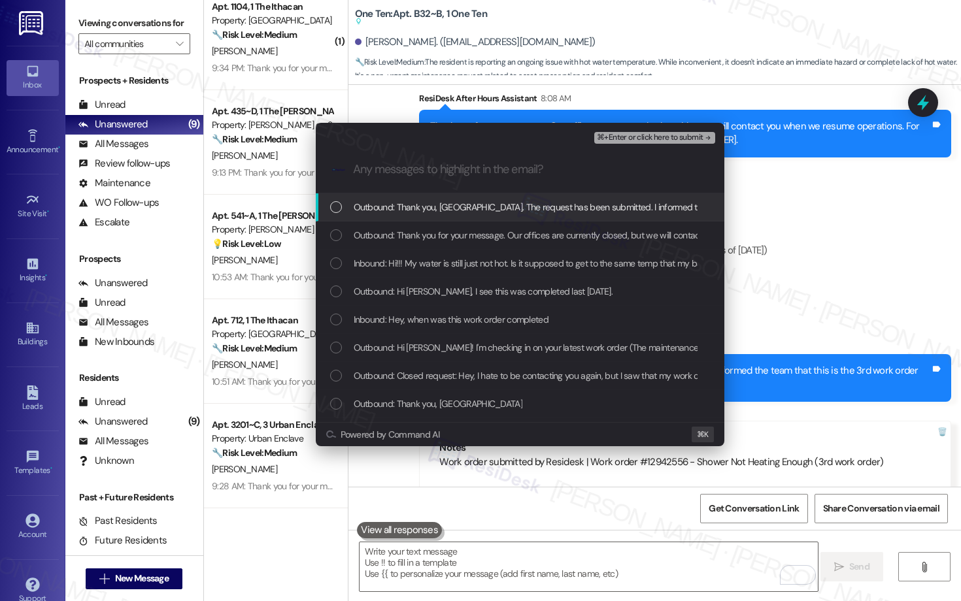
scroll to position [0, 0]
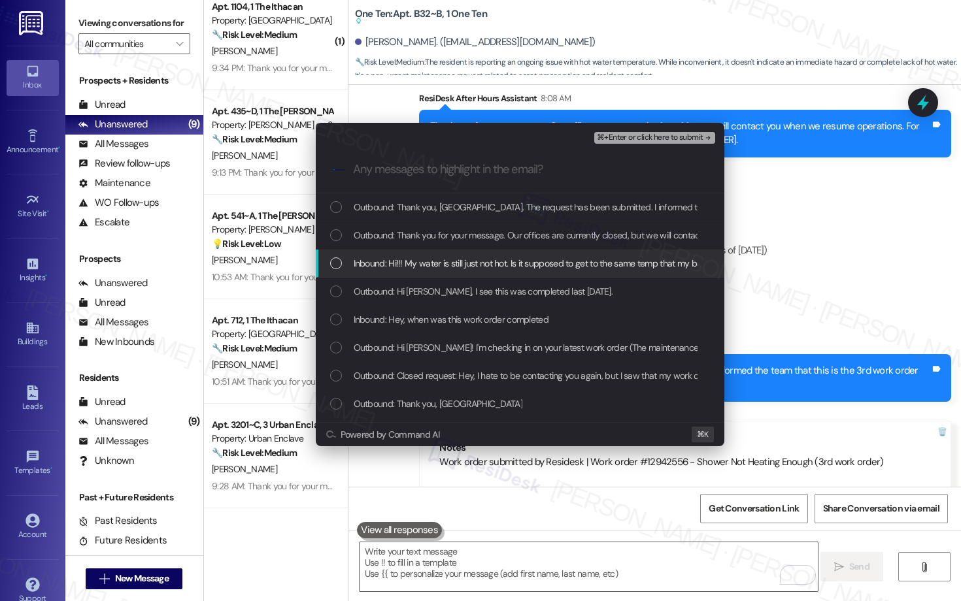
click at [448, 263] on span "Inbound: Hi!!! My water is still just not hot. Is it supposed to get to the sam…" at bounding box center [601, 263] width 494 height 14
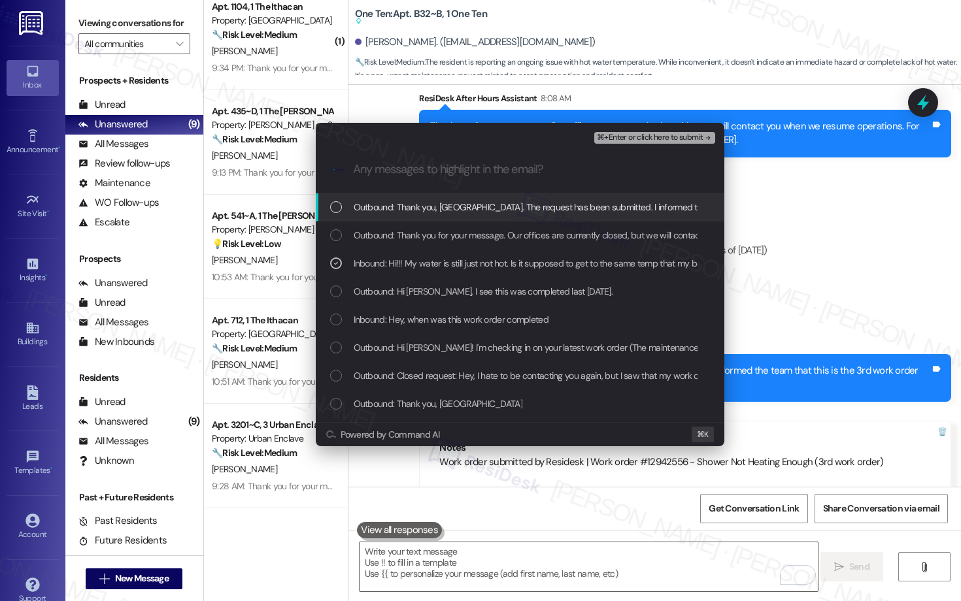
click at [583, 214] on span "Outbound: Thank you, Madison. The request has been submitted. I informed the te…" at bounding box center [702, 207] width 696 height 14
click at [646, 142] on span "⌘+Enter or click here to submit" at bounding box center [650, 137] width 106 height 9
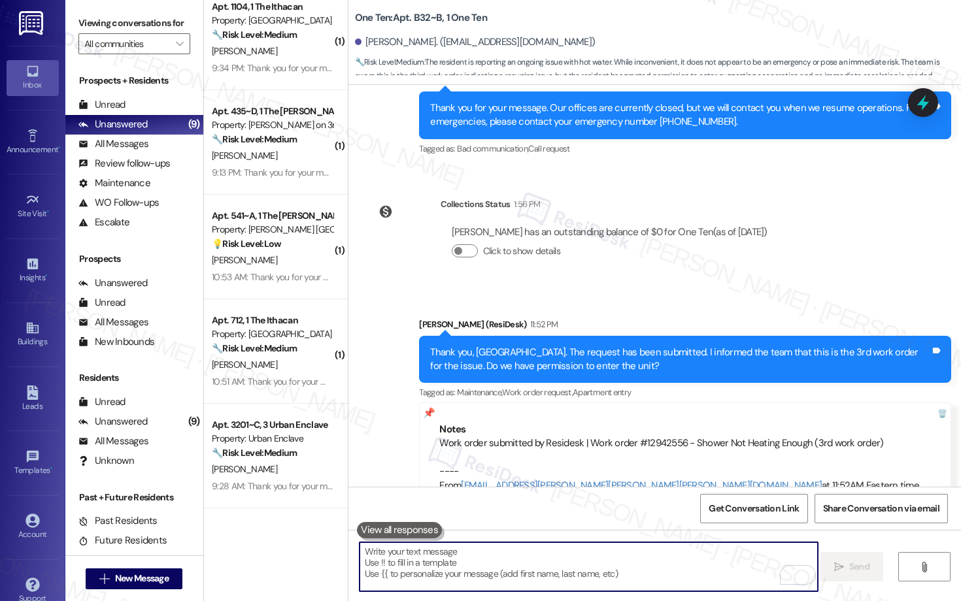
scroll to position [5460, 0]
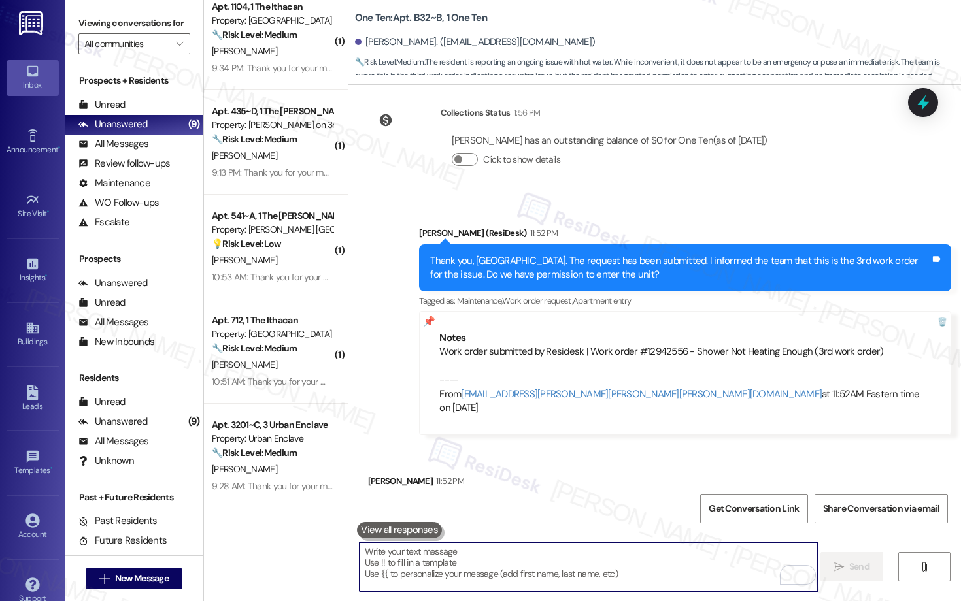
click at [569, 549] on textarea "To enrich screen reader interactions, please activate Accessibility in Grammarl…" at bounding box center [589, 567] width 458 height 49
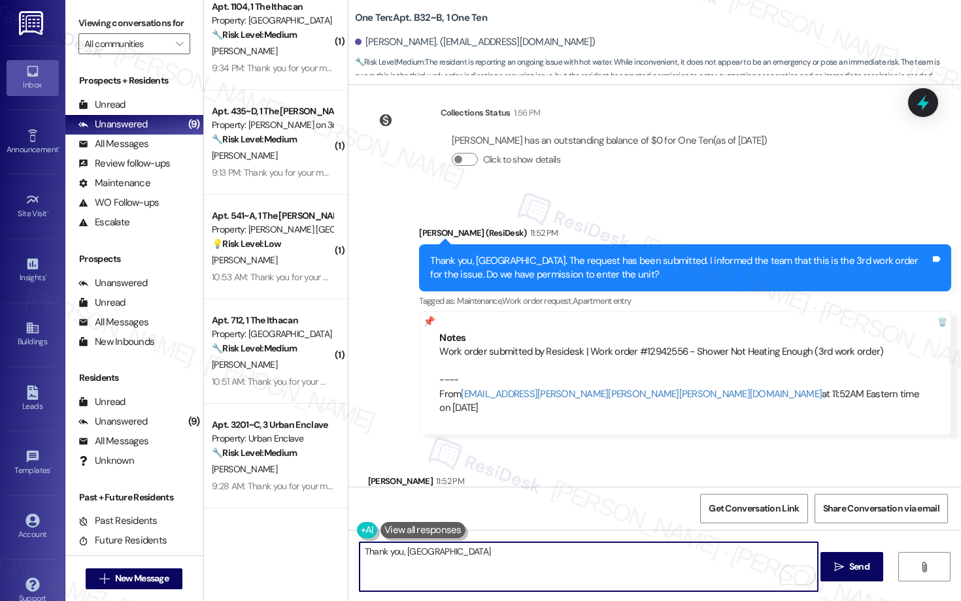
type textarea "Thank you, Madison!"
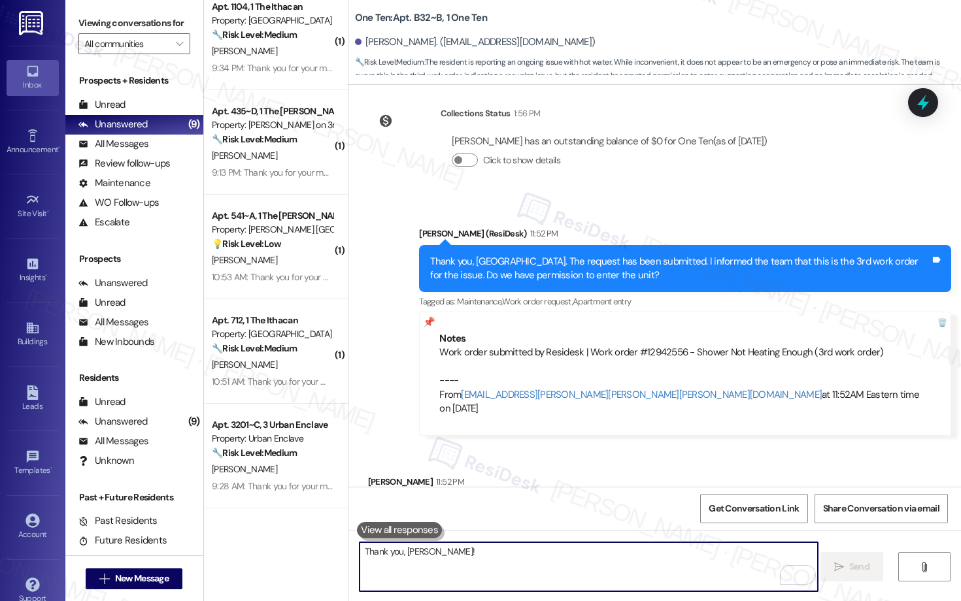
scroll to position [5551, 0]
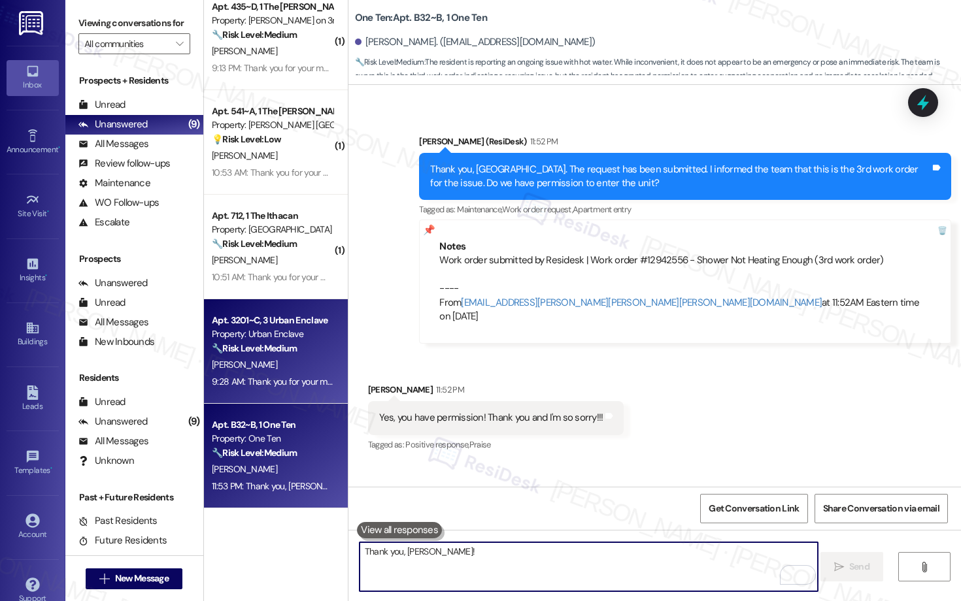
click at [265, 380] on div "9:28 AM: Thank you for your message. Our offices are currently closed, but we w…" at bounding box center [595, 382] width 767 height 12
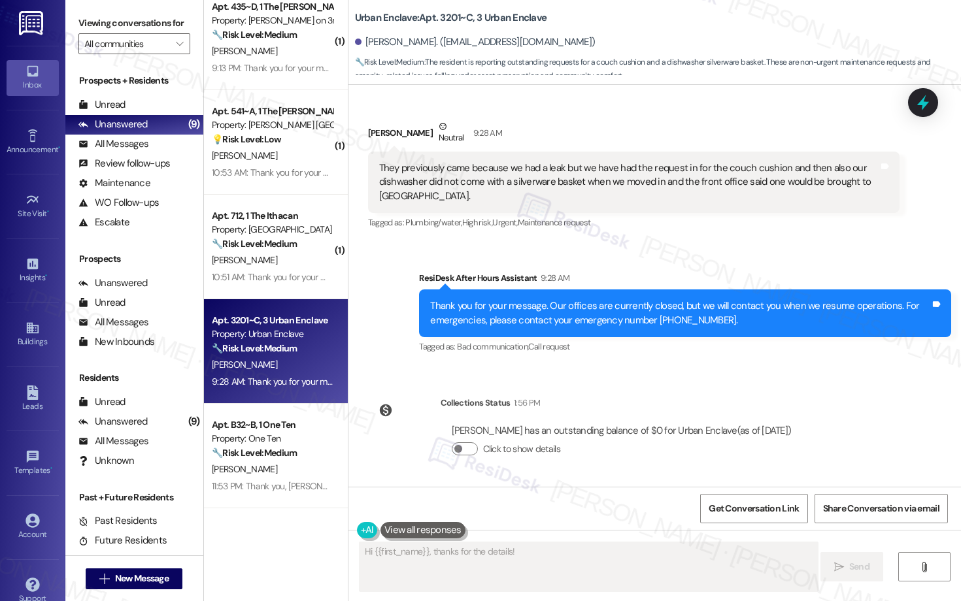
scroll to position [1240, 0]
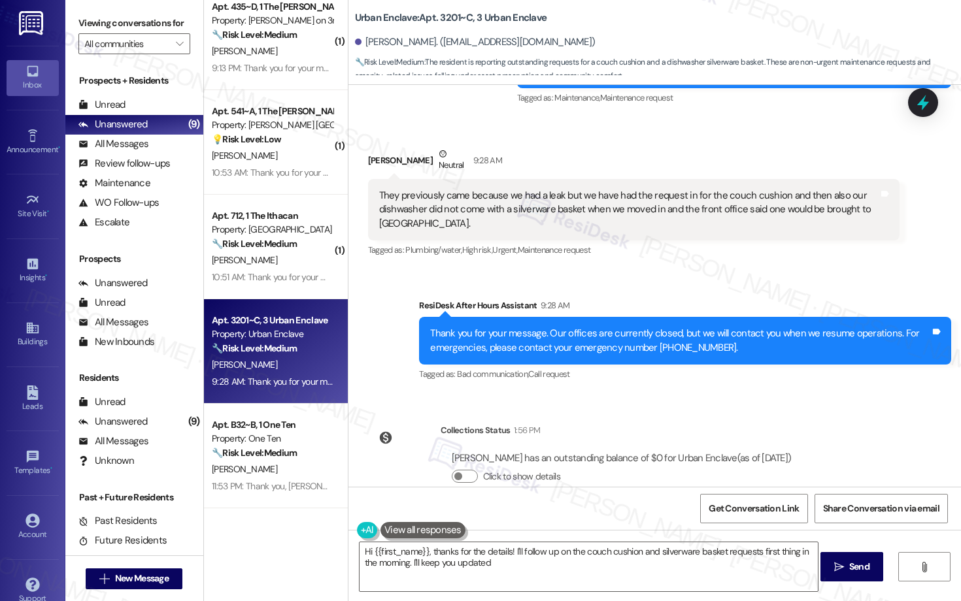
type textarea "Hi {{first_name}}, thanks for the details! I'll follow up on the couch cushion …"
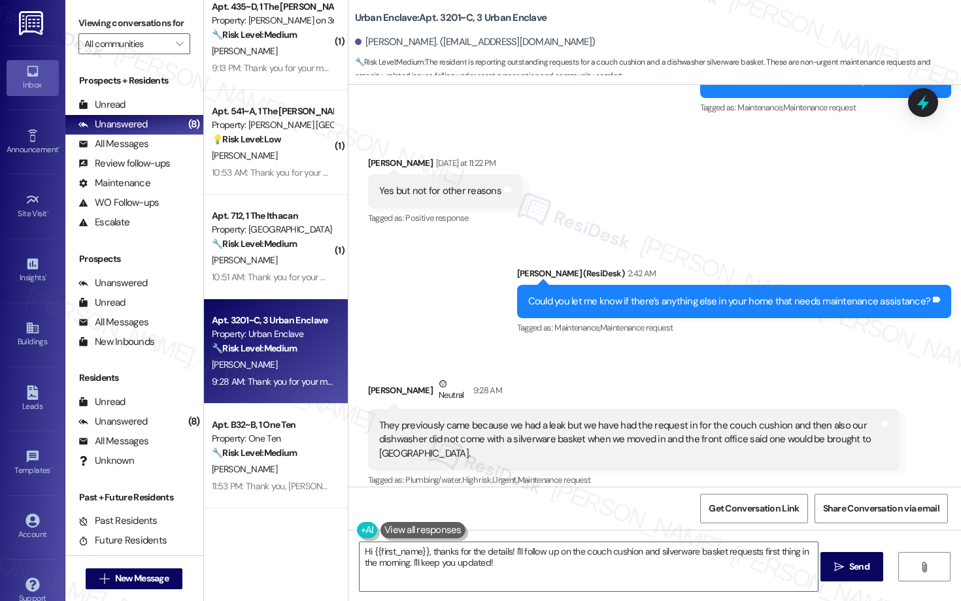
scroll to position [1009, 0]
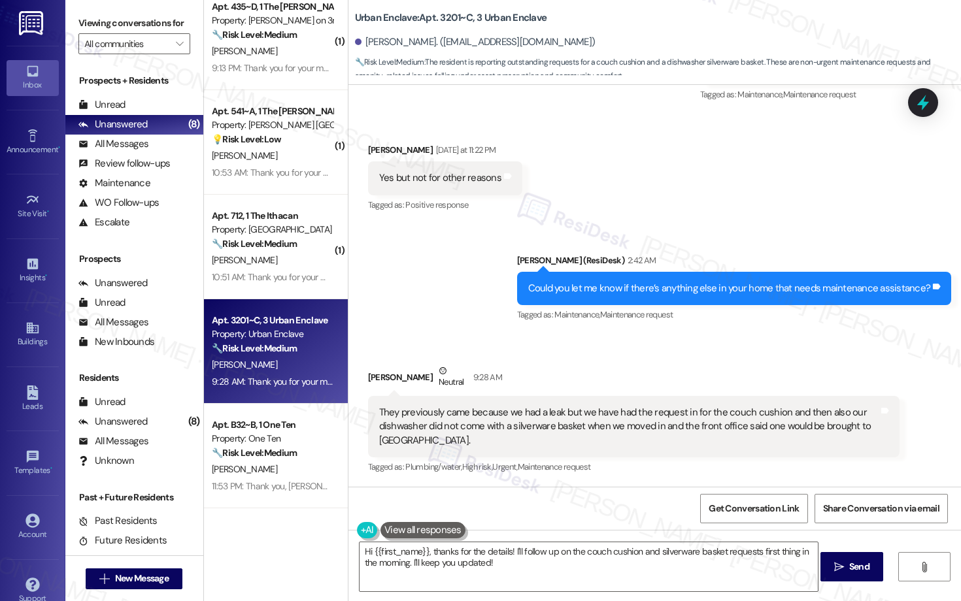
click at [630, 409] on div "They previously came because we had a leak but we have had the request in for t…" at bounding box center [629, 427] width 500 height 42
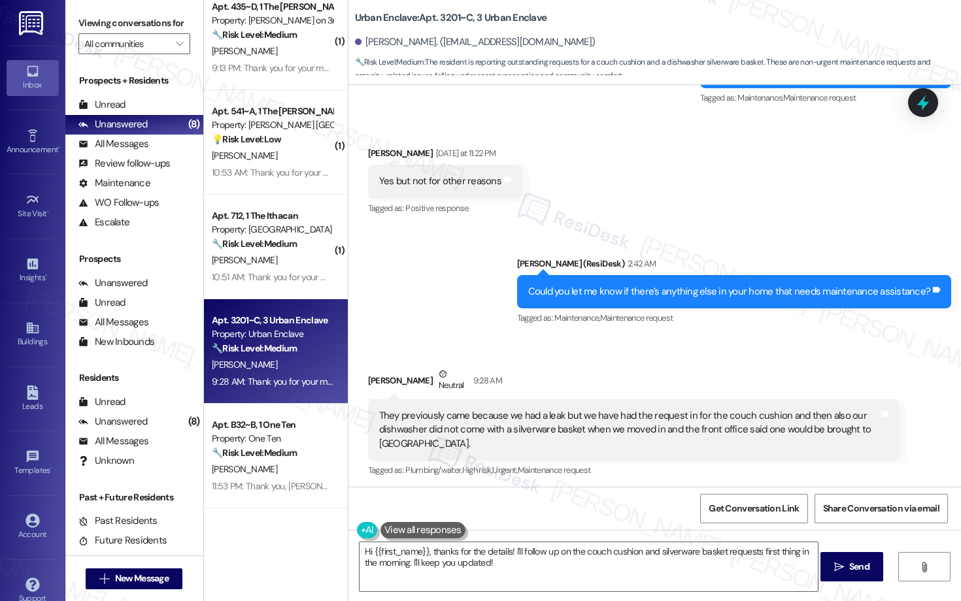
scroll to position [1037, 0]
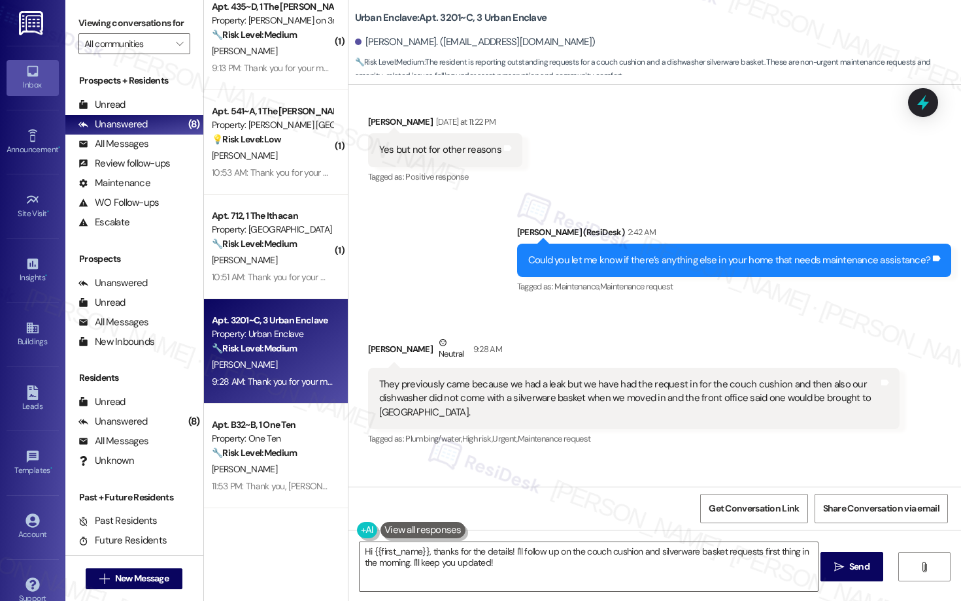
click at [625, 396] on div "They previously came because we had a leak but we have had the request in for t…" at bounding box center [629, 399] width 500 height 42
click at [624, 397] on div "They previously came because we had a leak but we have had the request in for t…" at bounding box center [629, 399] width 500 height 42
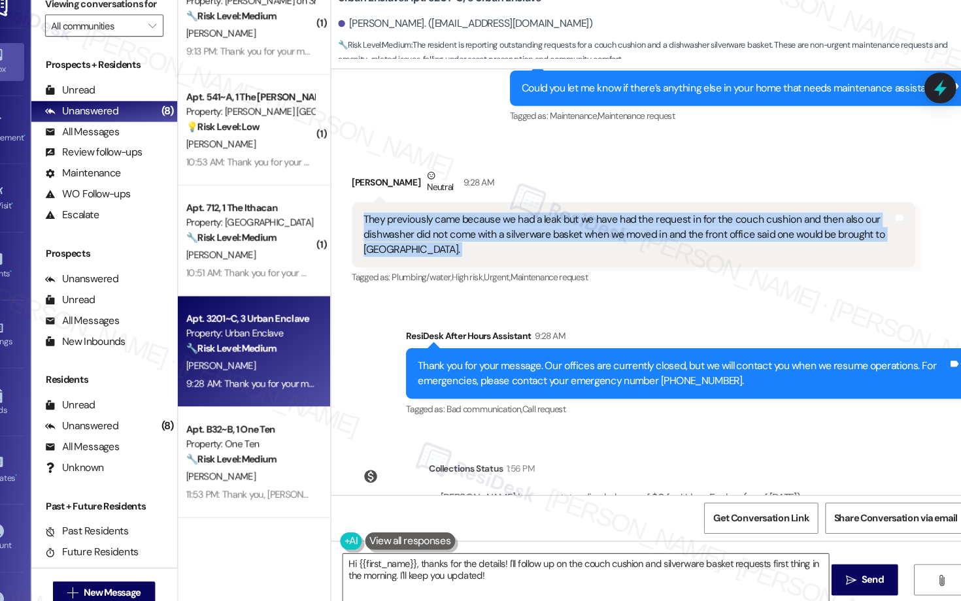
scroll to position [1201, 0]
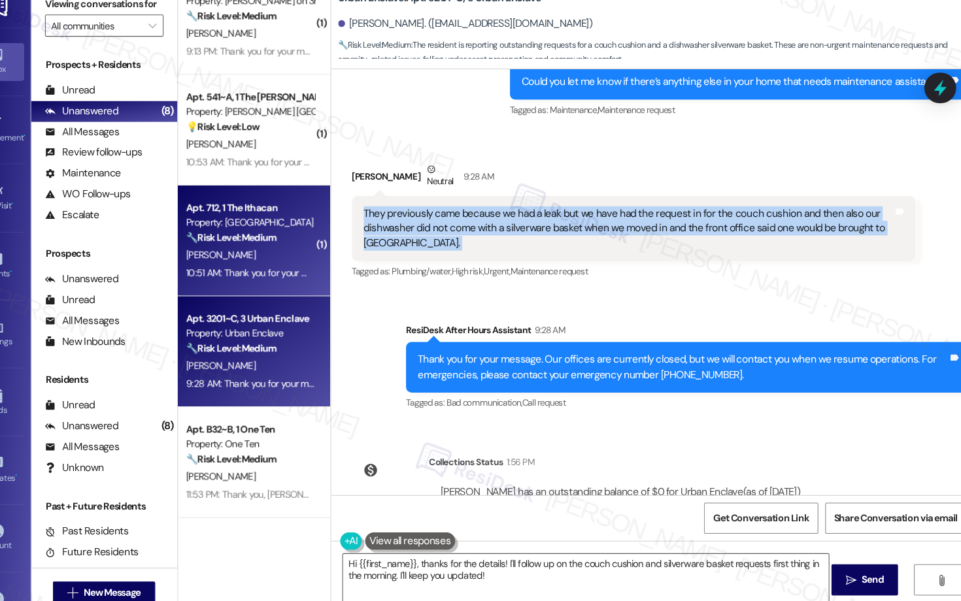
click at [286, 285] on div "10:51 AM: Thank you for your message. Our offices are currently closed, but we …" at bounding box center [272, 277] width 124 height 16
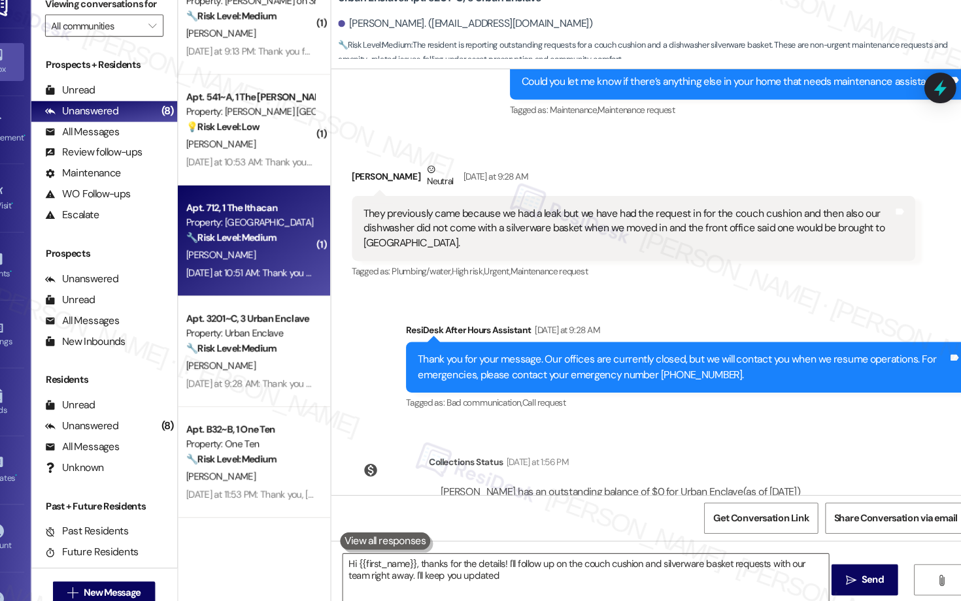
type textarea "Hi {{first_name}}, thanks for the details! I'll follow up on the couch cushion …"
click at [287, 285] on div "Yesterday at 10:51 AM: Thank you for your message. Our offices are currently cl…" at bounding box center [272, 277] width 124 height 16
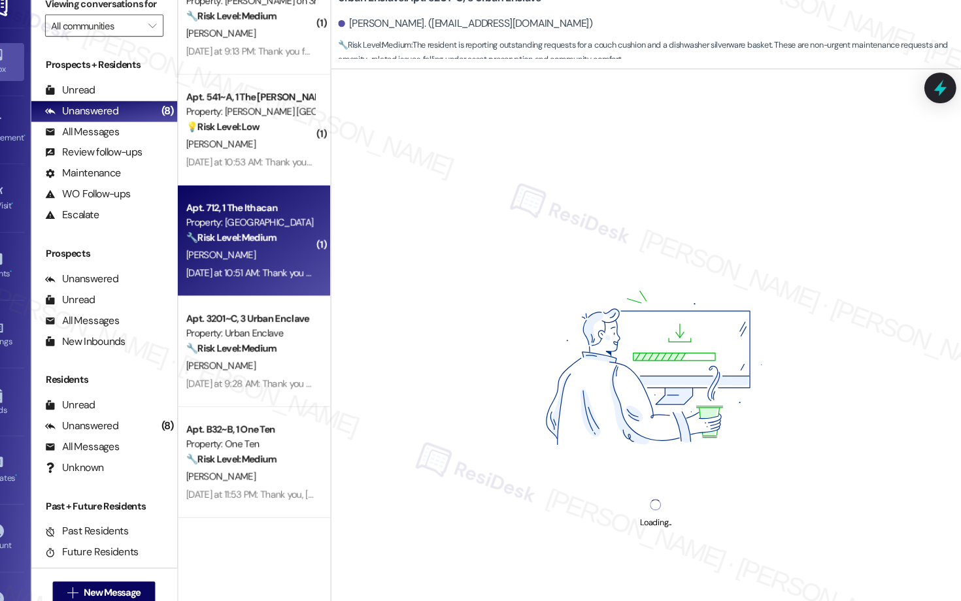
click at [287, 285] on div "Yesterday at 10:51 AM: Thank you for your message. Our offices are currently cl…" at bounding box center [272, 277] width 124 height 16
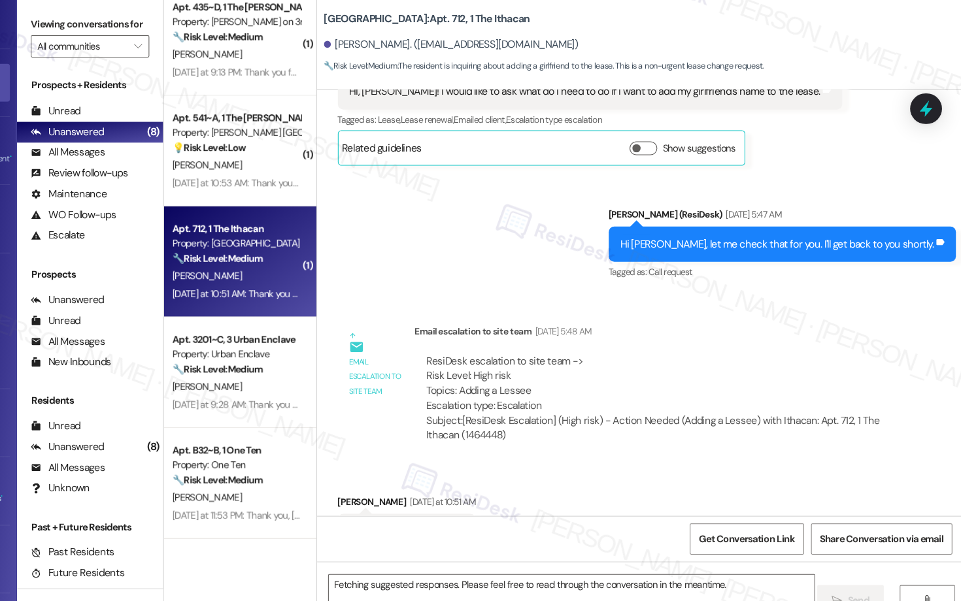
scroll to position [366, 0]
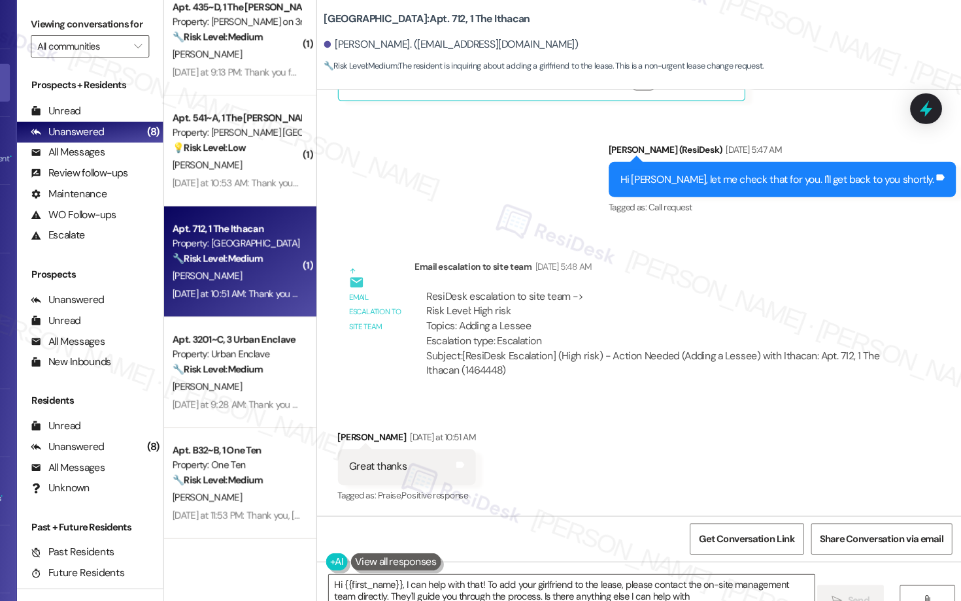
type textarea "Hi {{first_name}}, I can help with that! To add your girlfriend to the lease, p…"
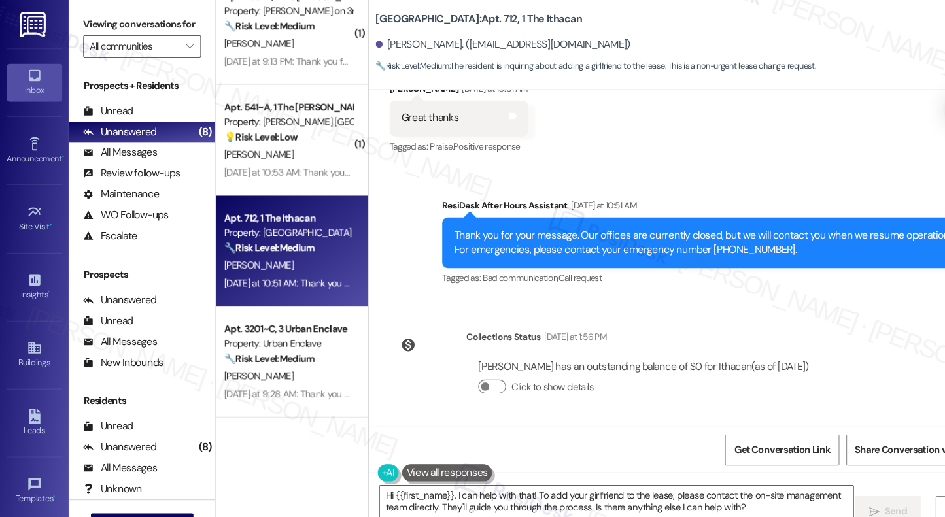
scroll to position [695, 0]
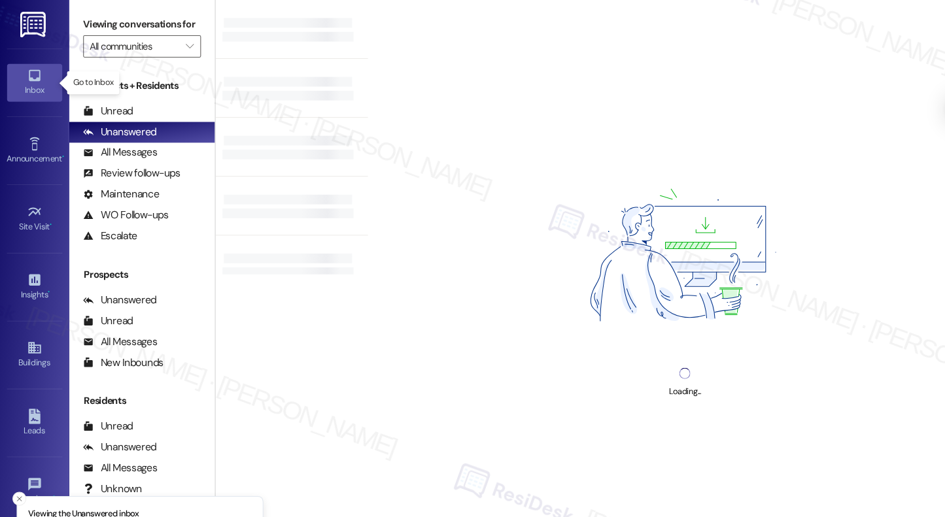
click at [25, 75] on icon at bounding box center [32, 71] width 14 height 14
click at [25, 77] on icon at bounding box center [32, 71] width 14 height 14
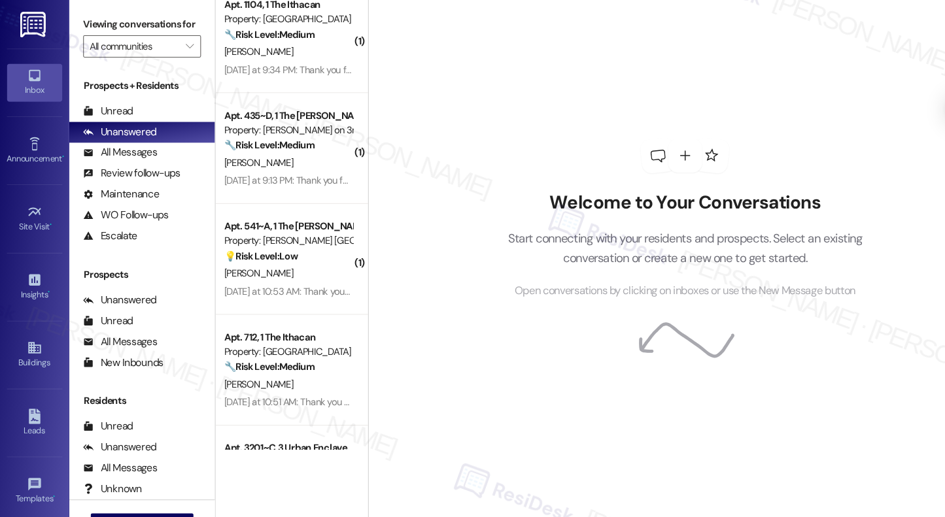
scroll to position [412, 0]
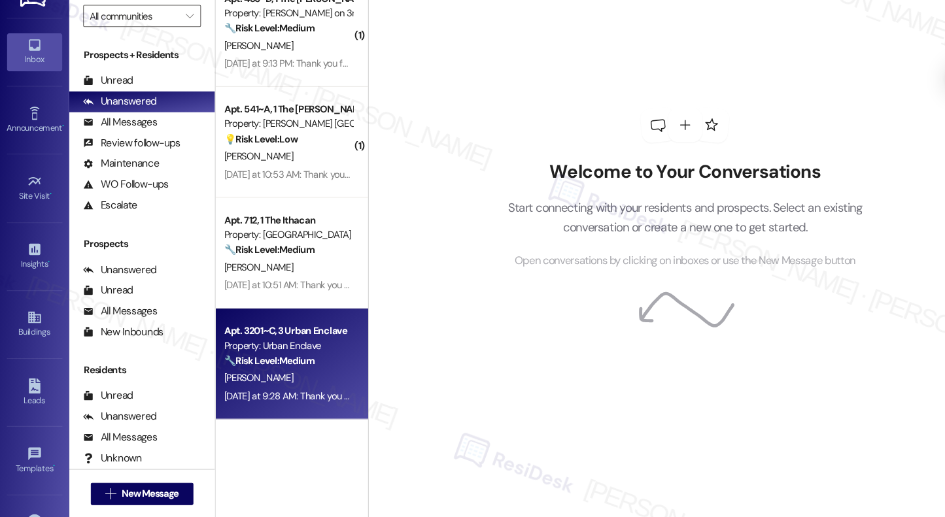
click at [267, 377] on div "[PERSON_NAME]" at bounding box center [272, 385] width 124 height 16
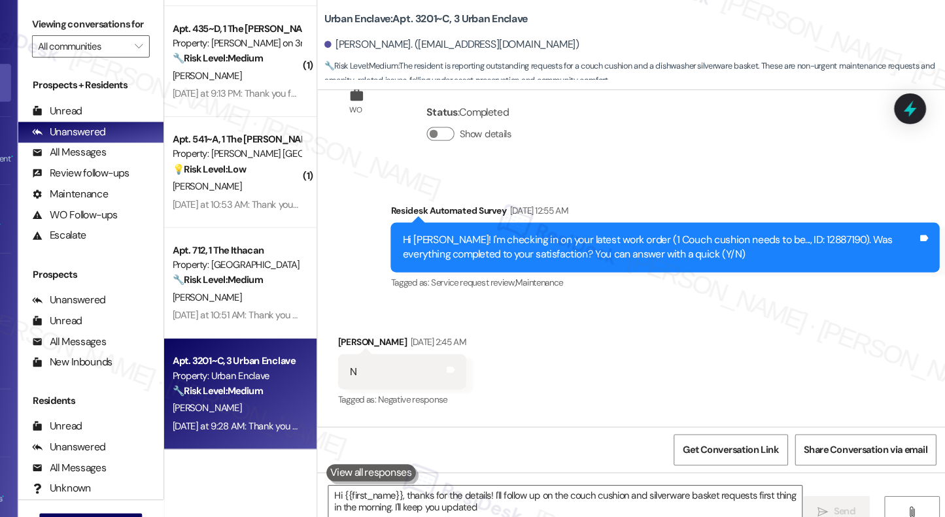
type textarea "Hi {{first_name}}, thanks for the details! I'll follow up on the couch cushion …"
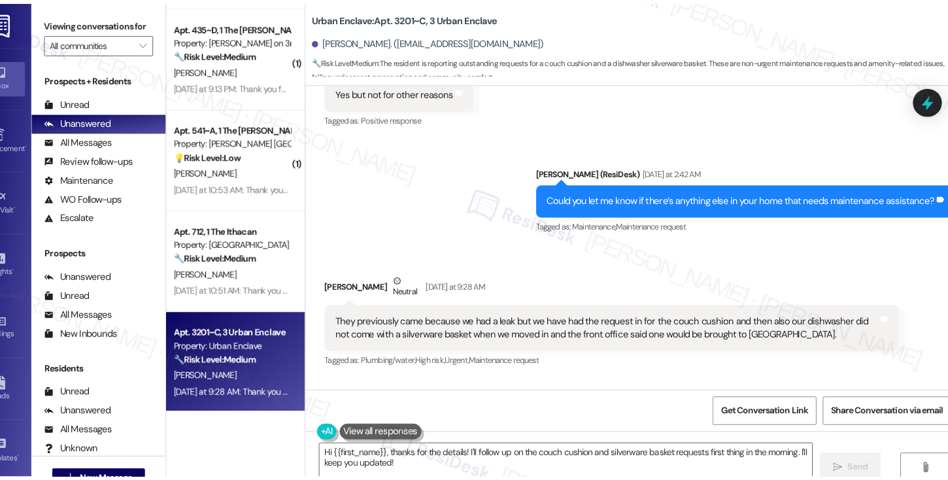
scroll to position [402, 0]
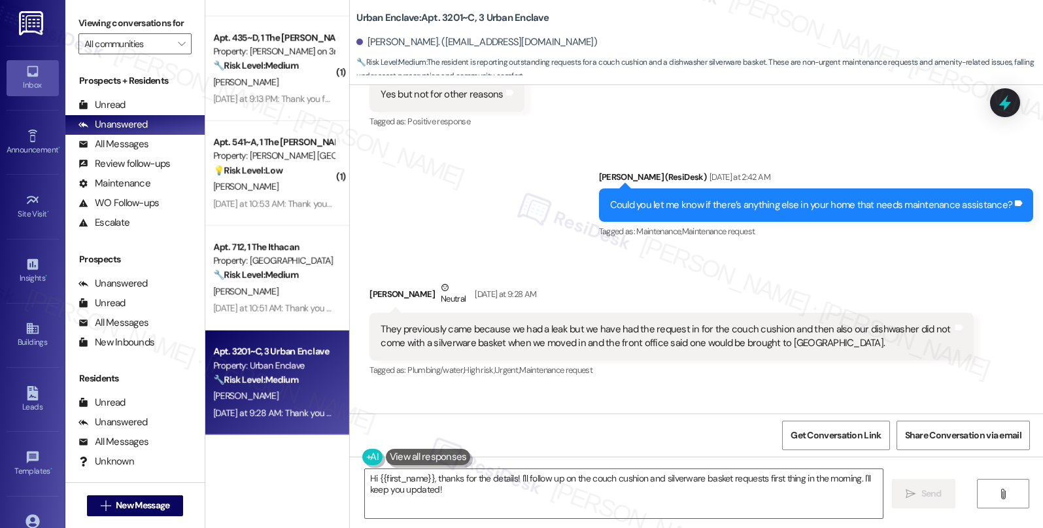
click at [594, 343] on div "They previously came because we had a leak but we have had the request in for t…" at bounding box center [666, 336] width 572 height 28
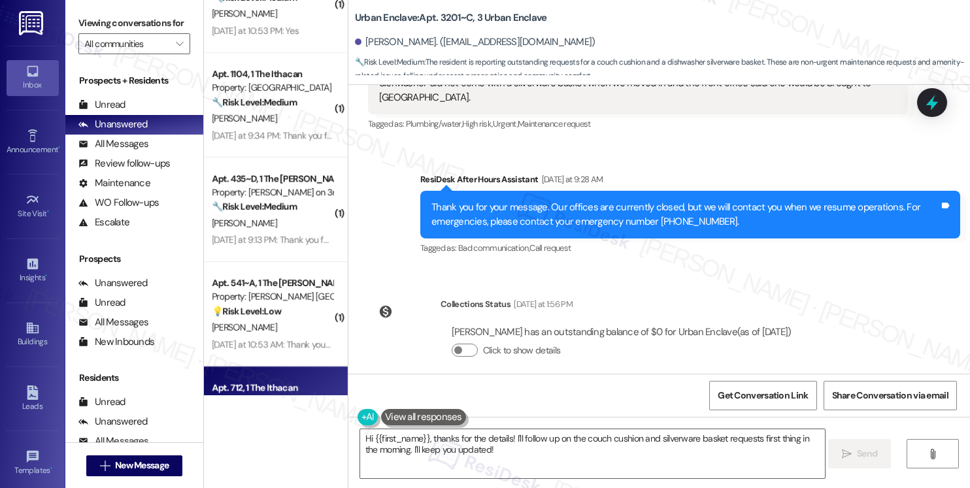
scroll to position [0, 0]
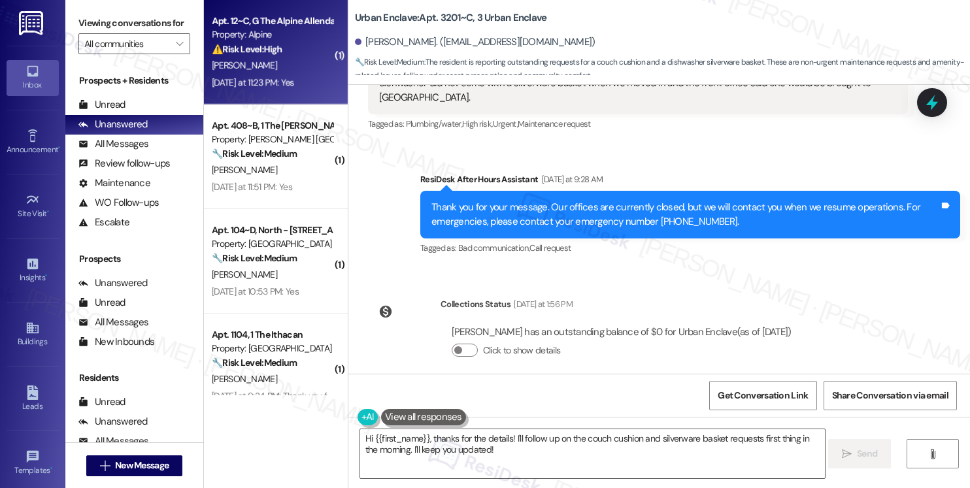
click at [292, 50] on div "⚠️ Risk Level: High The resident reports a broken garbage disposal causing a ba…" at bounding box center [272, 49] width 121 height 14
type textarea "Hi {{first_name}}, thanks for the details! I'll follow up on the couch cushion …"
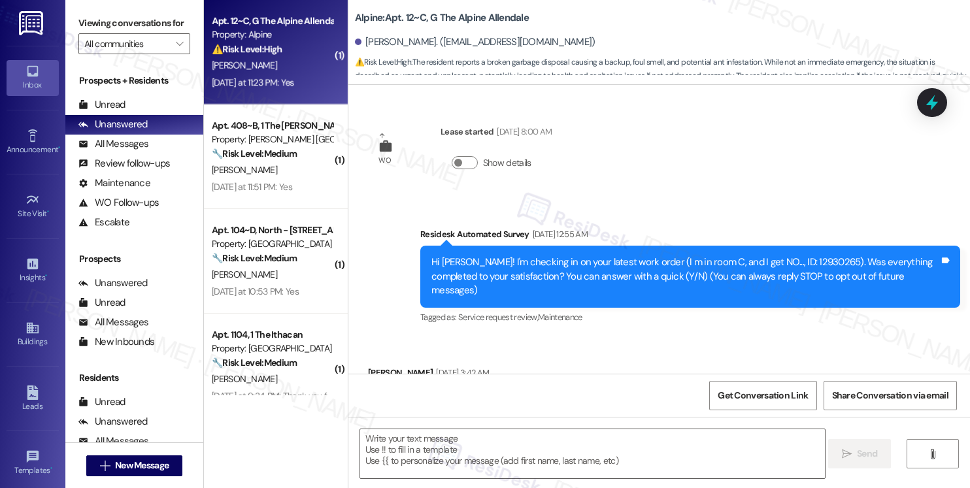
scroll to position [1894, 0]
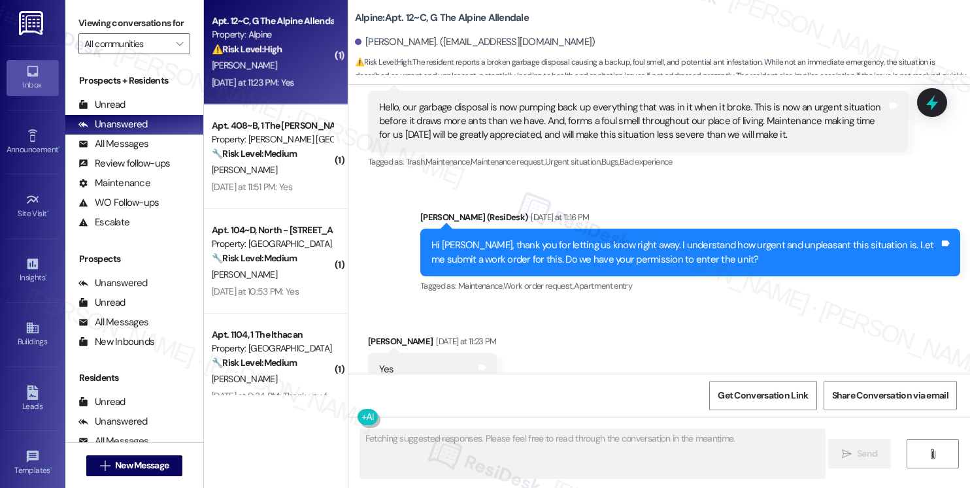
click at [497, 239] on div "Hi Morgan, thank you for letting us know right away. I understand how urgent an…" at bounding box center [685, 253] width 508 height 28
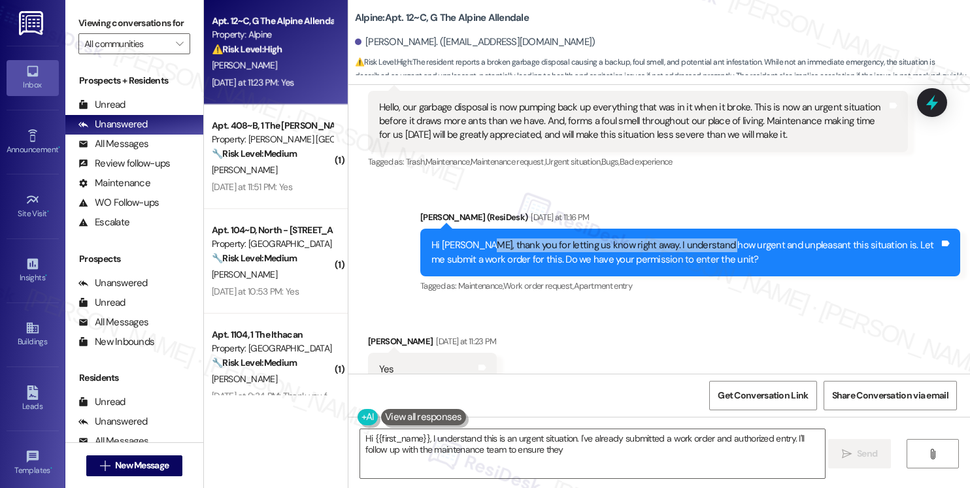
drag, startPoint x: 475, startPoint y: 201, endPoint x: 715, endPoint y: 209, distance: 240.7
click at [715, 239] on div "Hi Morgan, thank you for letting us know right away. I understand how urgent an…" at bounding box center [685, 253] width 508 height 28
type textarea "Hi {{first_name}}, I understand this is an urgent situation. I've already submi…"
click at [622, 239] on div "Hi Morgan, thank you for letting us know right away. I understand how urgent an…" at bounding box center [685, 253] width 508 height 28
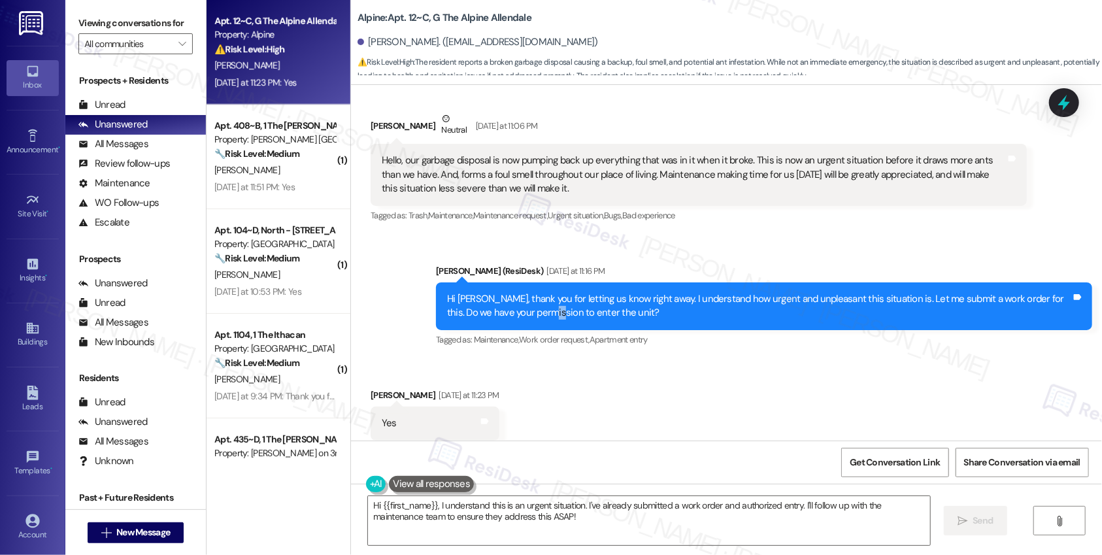
scroll to position [1827, 0]
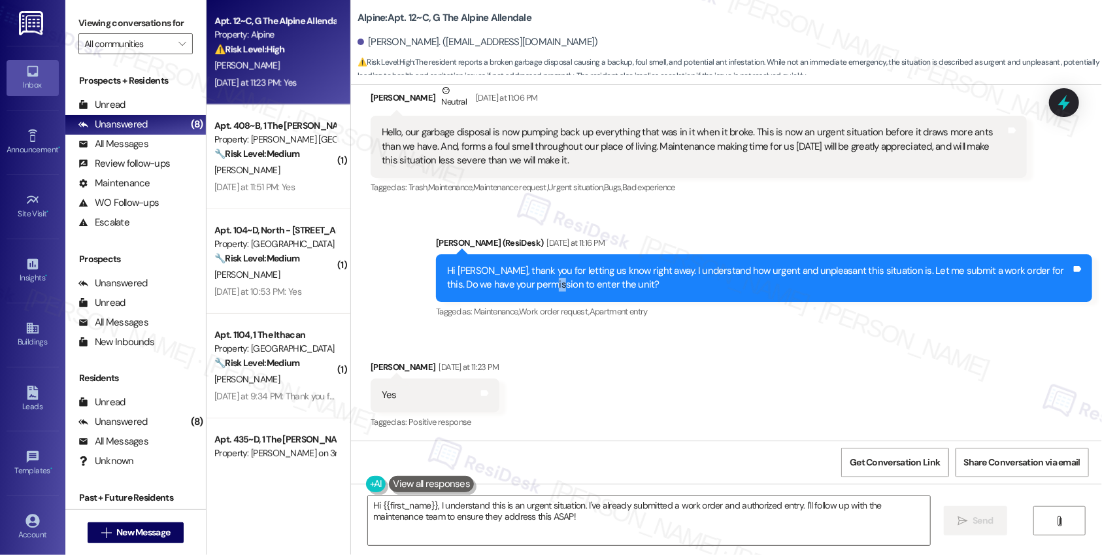
click at [605, 377] on div "Received via SMS Morgan Felton Yesterday at 11:23 PM Yes Tags and notes Tagged …" at bounding box center [726, 386] width 751 height 110
click at [549, 516] on textarea "Hi {{first_name}}, I understand this is an urgent situation. I've already submi…" at bounding box center [649, 520] width 562 height 49
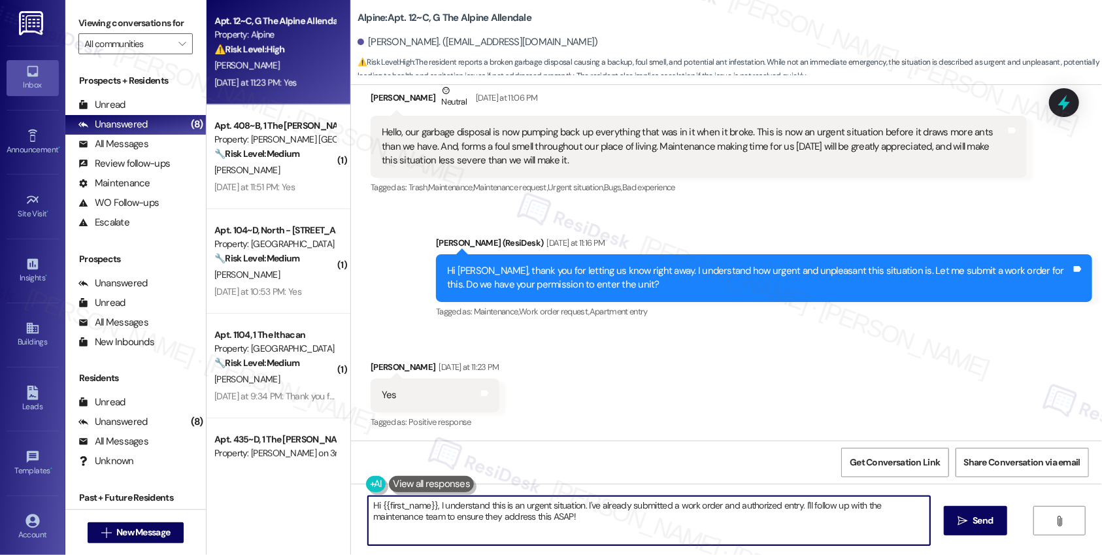
click at [549, 516] on textarea "Hi {{first_name}}, I understand this is an urgent situation. I've already submi…" at bounding box center [649, 520] width 562 height 49
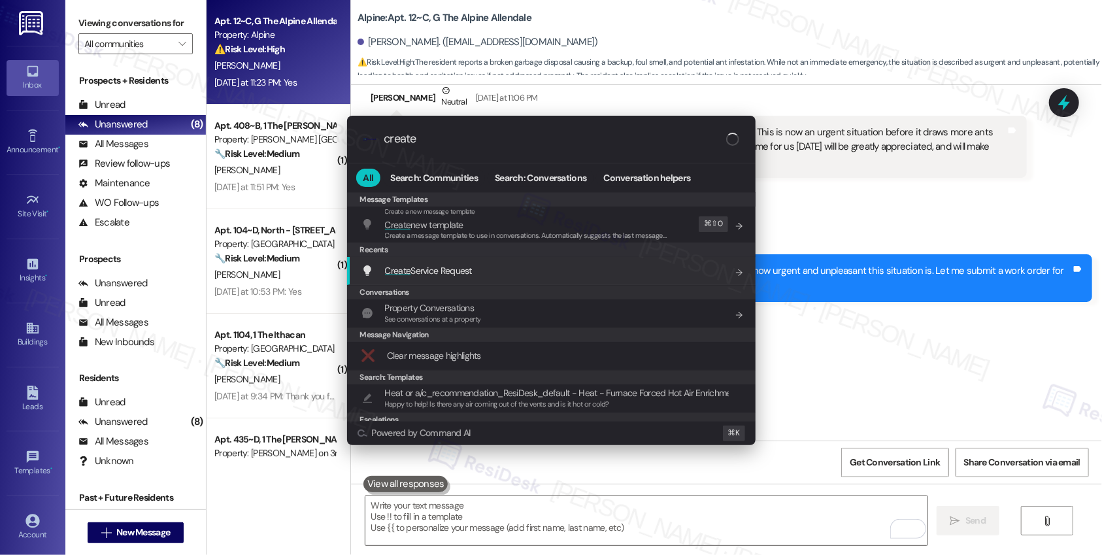
type input "create"
click at [491, 273] on div "Create Service Request Add shortcut" at bounding box center [552, 270] width 382 height 14
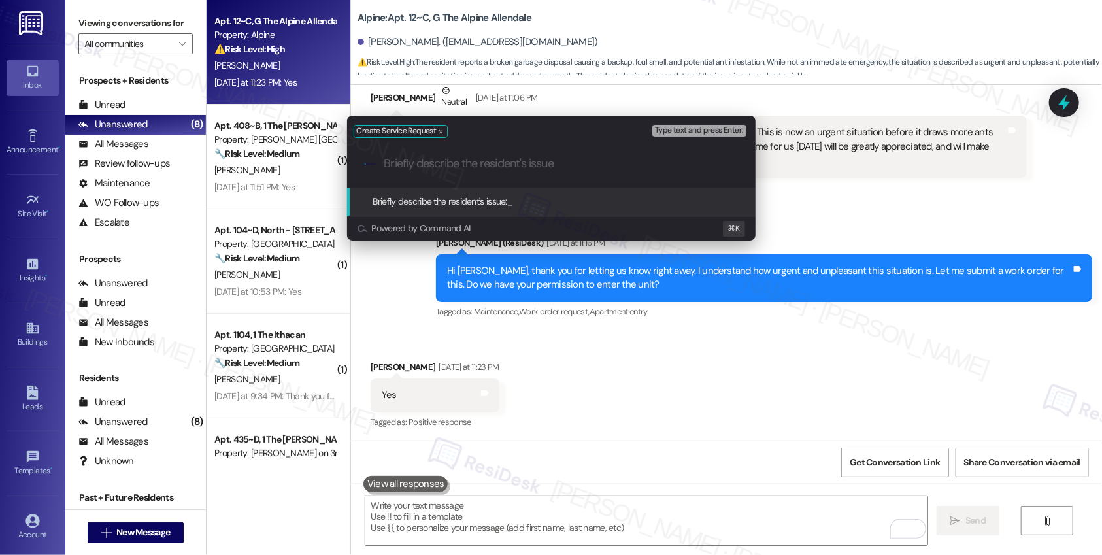
click at [408, 165] on input "Briefly describe the resident's issue" at bounding box center [561, 164] width 355 height 14
paste input "Garbage disposal malfunction"
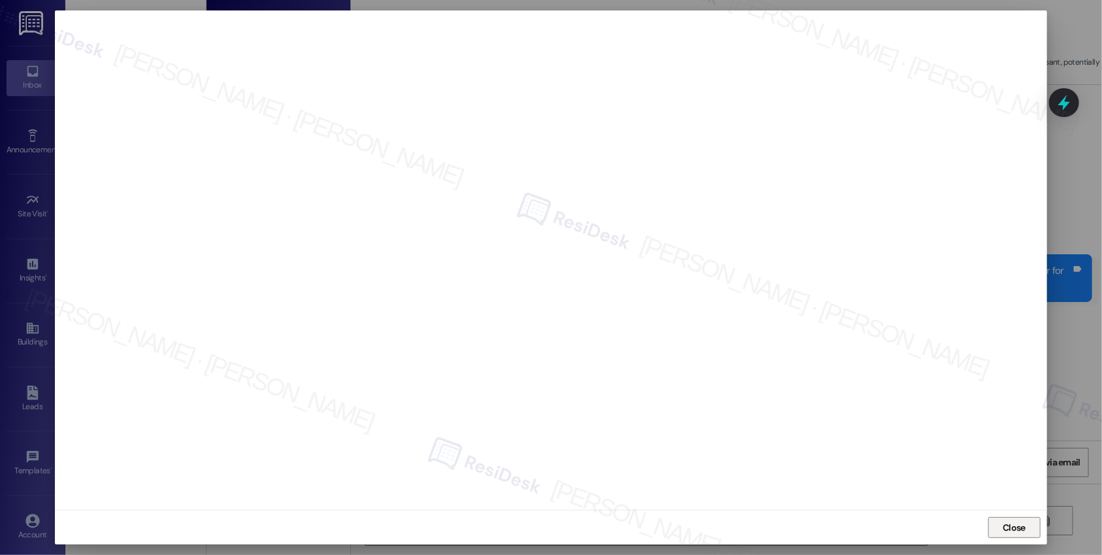
click at [944, 516] on button "Close" at bounding box center [1014, 527] width 52 height 21
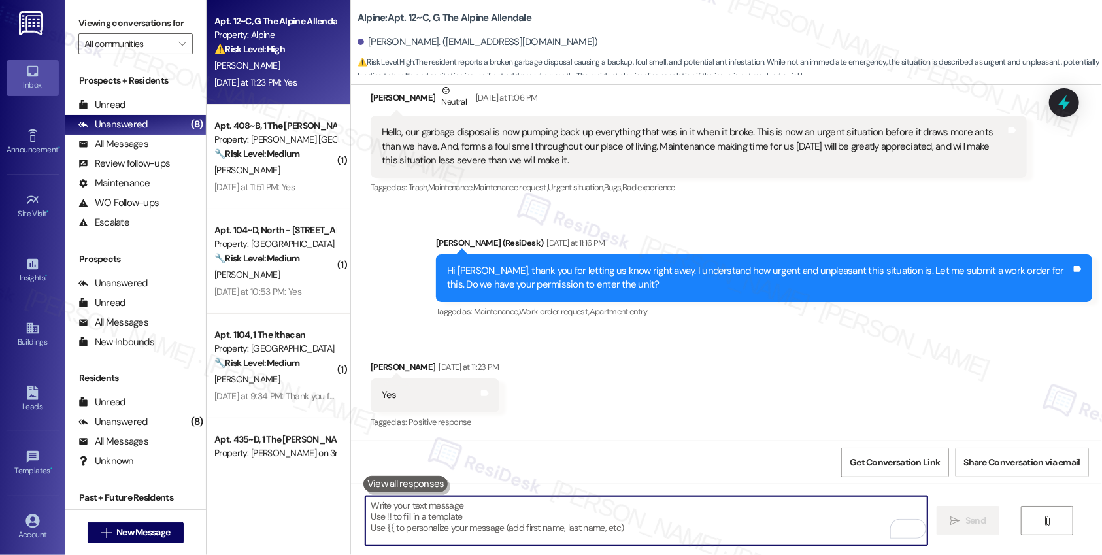
click at [770, 505] on textarea "To enrich screen reader interactions, please activate Accessibility in Grammarl…" at bounding box center [646, 520] width 562 height 49
click at [733, 516] on textarea "To enrich screen reader interactions, please activate Accessibility in Grammarl…" at bounding box center [646, 520] width 562 height 49
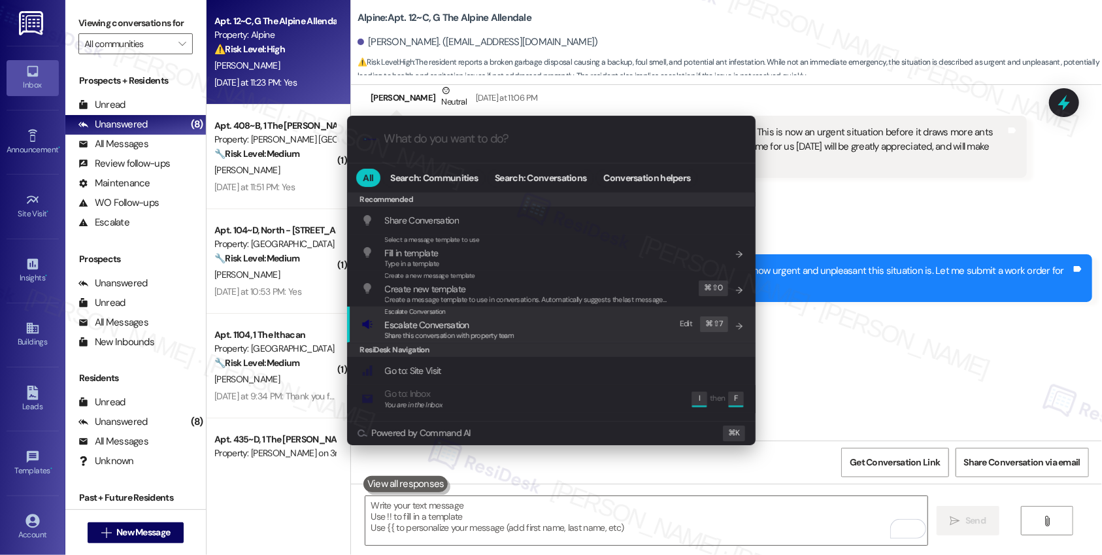
click at [550, 329] on div "Escalate Conversation Escalate Conversation Share this conversation with proper…" at bounding box center [552, 324] width 382 height 35
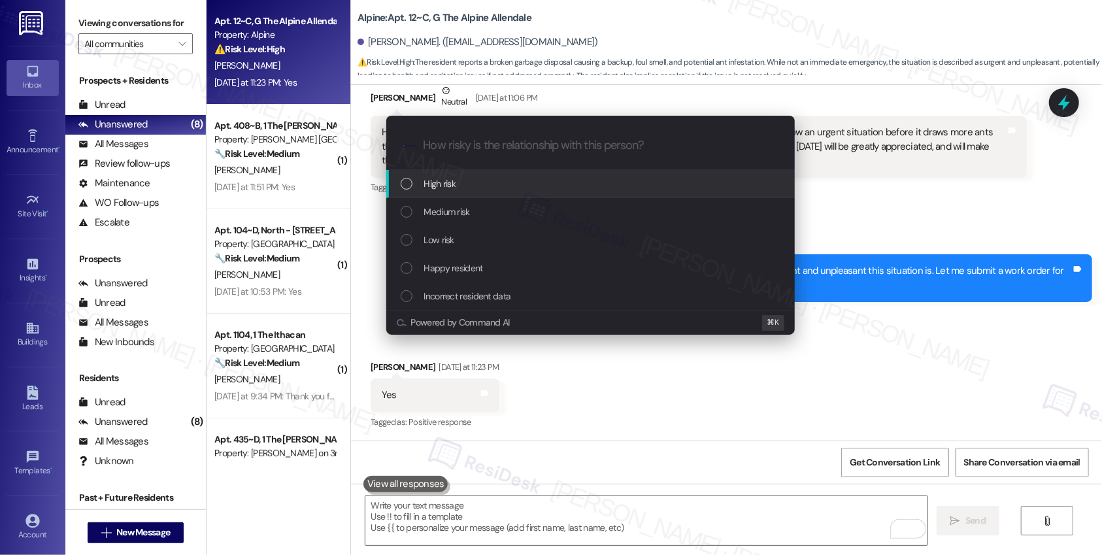
click at [512, 182] on div "High risk" at bounding box center [592, 183] width 382 height 14
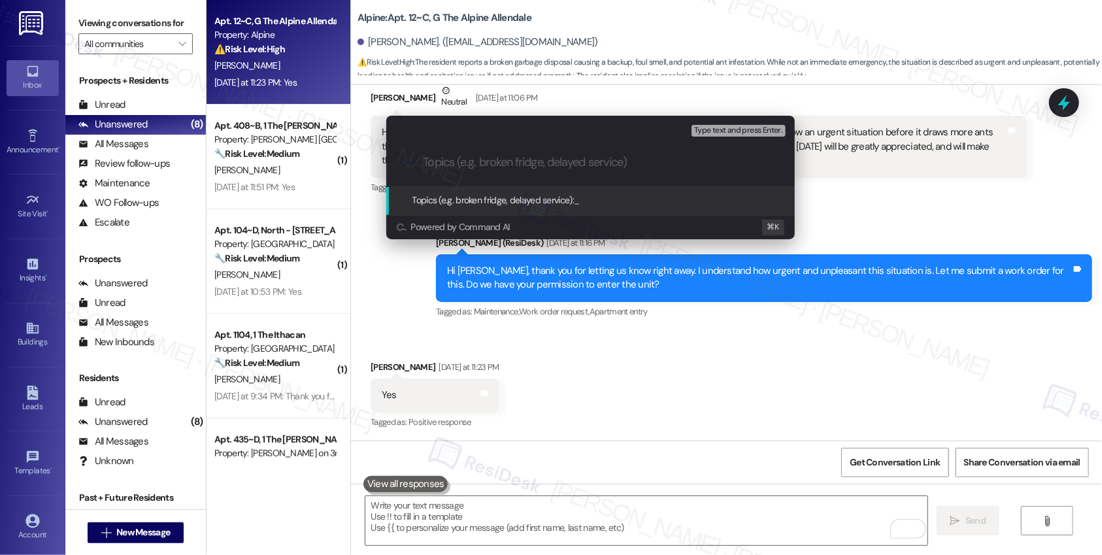
paste input "Work order submitted by Residesk | Work order #12942631 - Garbage Disposal Malf…"
type input "Work order submitted by Residesk | Work order #12942631 - Garbage Disposal Malf…"
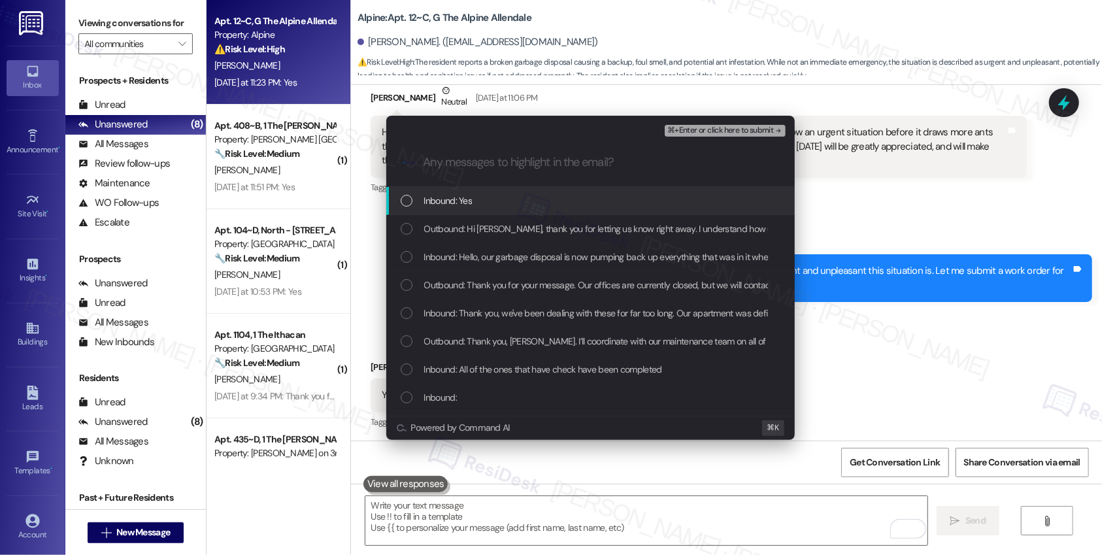
scroll to position [0, 0]
click at [508, 196] on div "Inbound: Yes" at bounding box center [592, 200] width 382 height 14
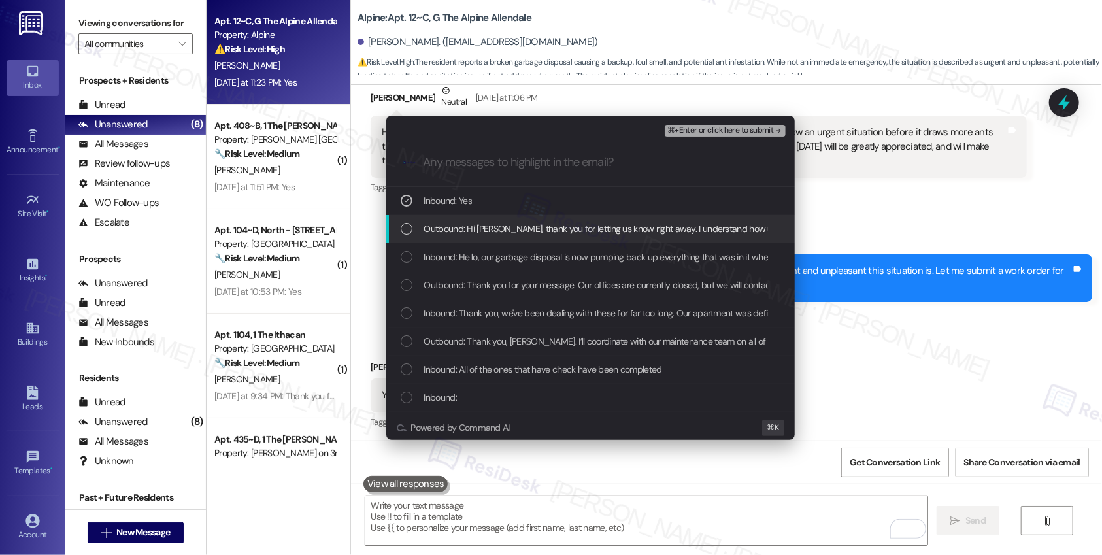
click at [499, 229] on span "Outbound: Hi Morgan, thank you for letting us know right away. I understand how…" at bounding box center [824, 229] width 801 height 14
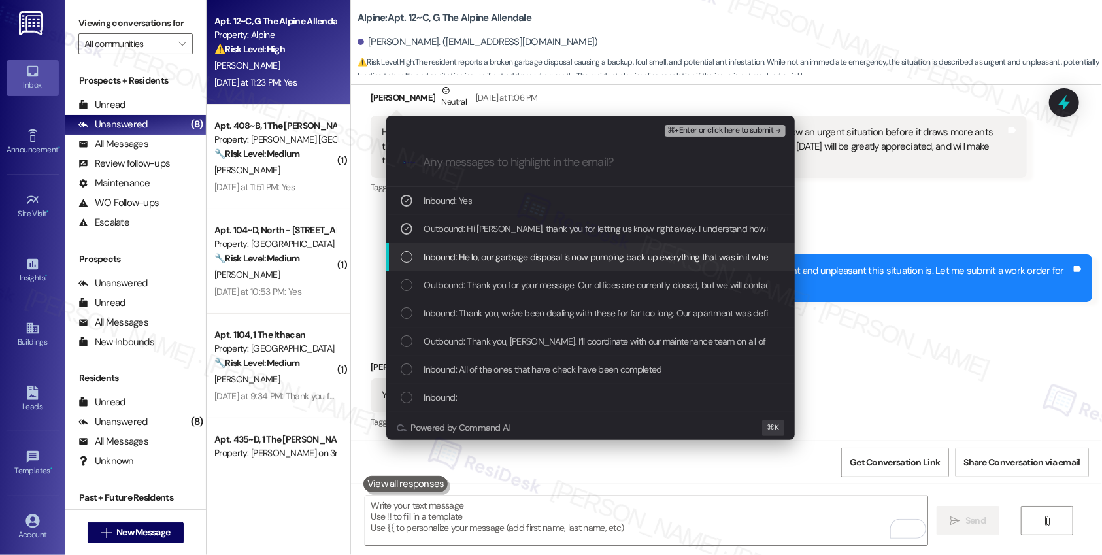
click at [489, 254] on span "Inbound: Hello, our garbage disposal is now pumping back up everything that was…" at bounding box center [1089, 257] width 1331 height 14
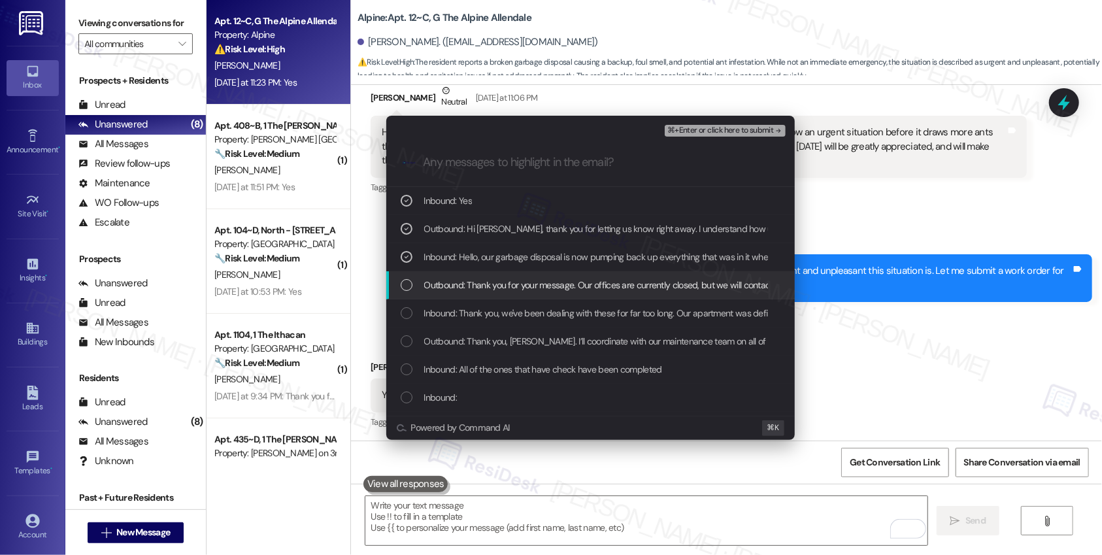
click at [479, 284] on span "Outbound: Thank you for your message. Our offices are currently closed, but we …" at bounding box center [811, 285] width 775 height 14
click at [477, 290] on span "Outbound: Thank you for your message. Our offices are currently closed, but we …" at bounding box center [811, 285] width 775 height 14
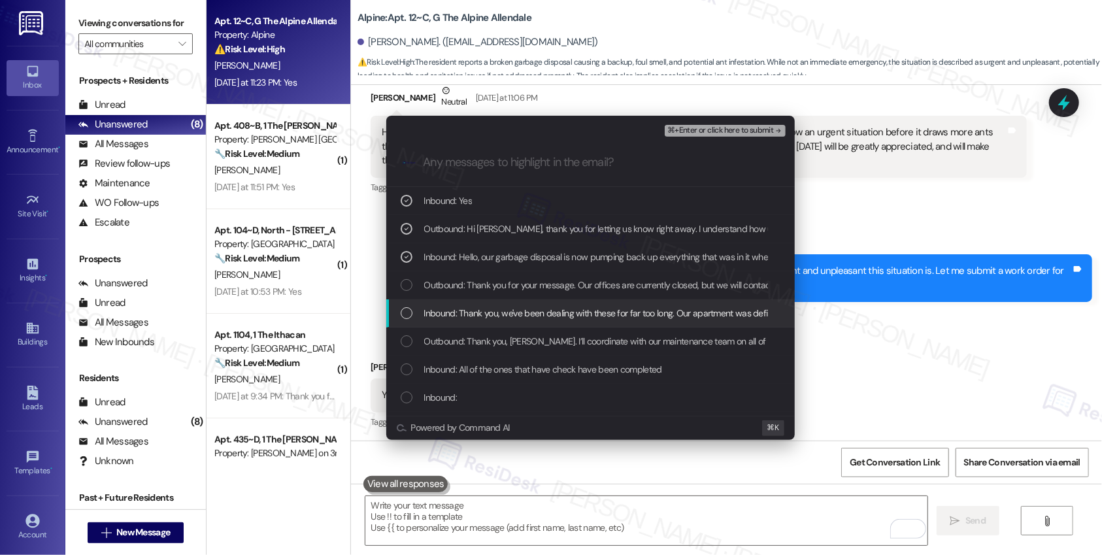
click at [469, 312] on span "Inbound: Thank you, we've been dealing with these for far too long. Our apartme…" at bounding box center [642, 313] width 436 height 14
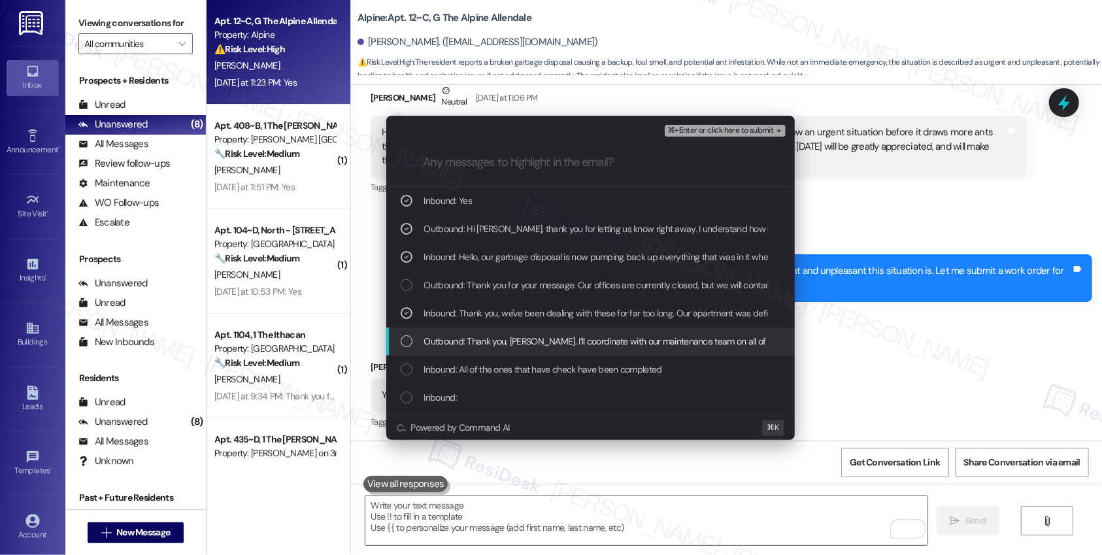
click at [461, 339] on span "Outbound: Thank you, Morgan. I’ll coordinate with our maintenance team on all o…" at bounding box center [683, 341] width 519 height 14
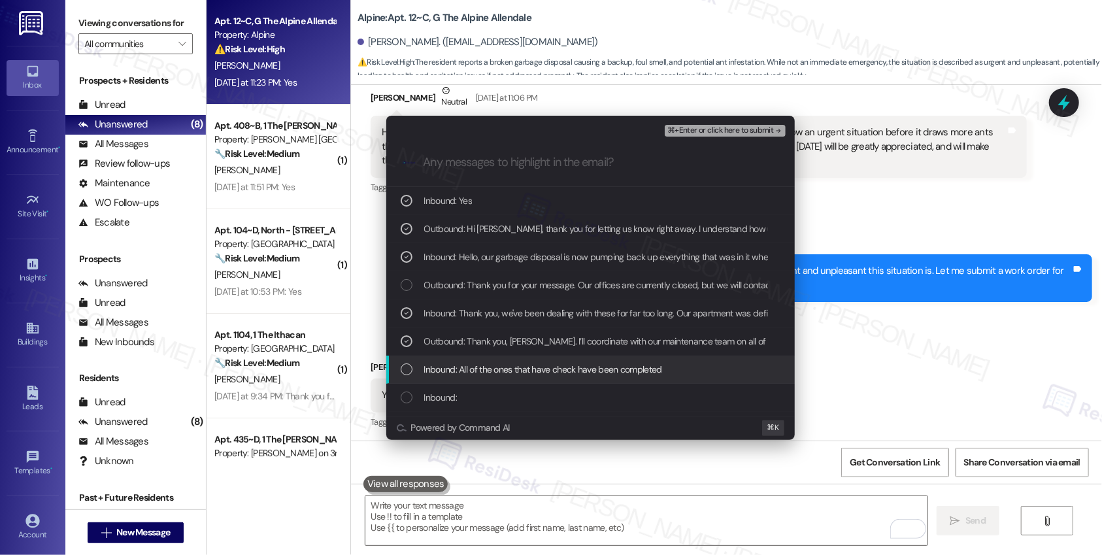
click at [463, 369] on span "Inbound: All of the ones that have check have been completed" at bounding box center [543, 369] width 238 height 14
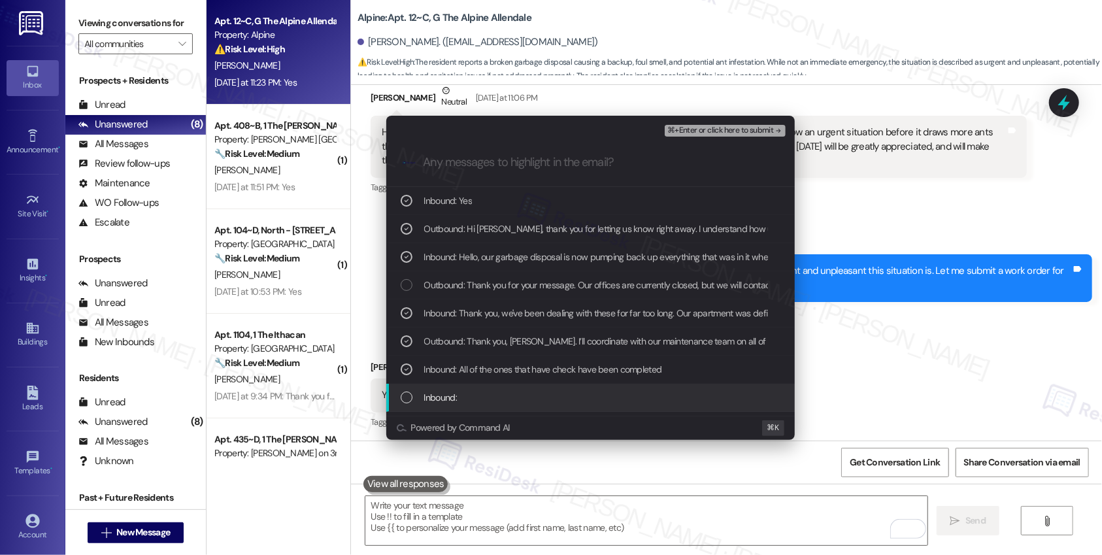
click at [458, 392] on div "Inbound:" at bounding box center [592, 397] width 382 height 14
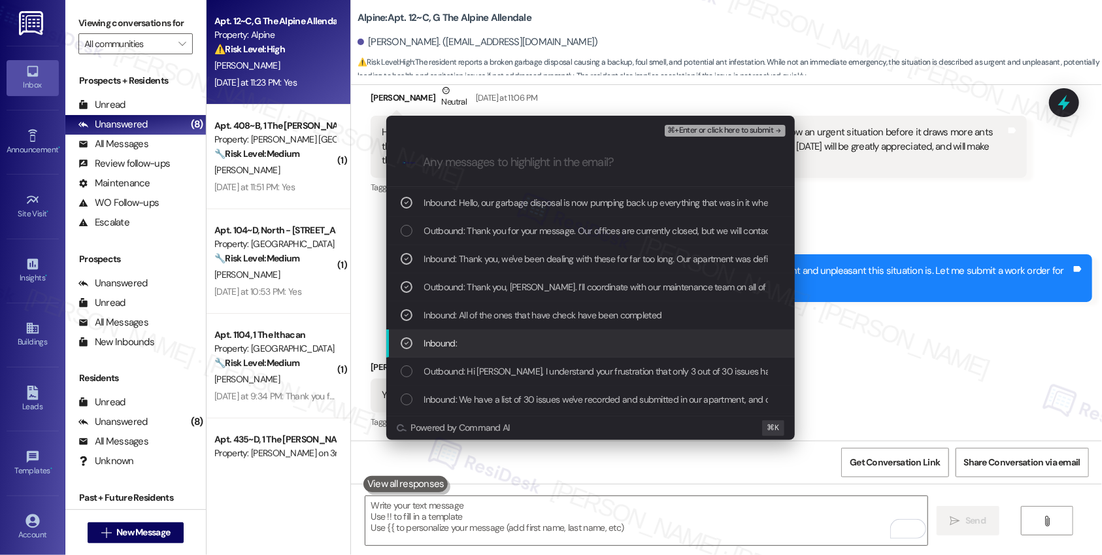
scroll to position [65, 0]
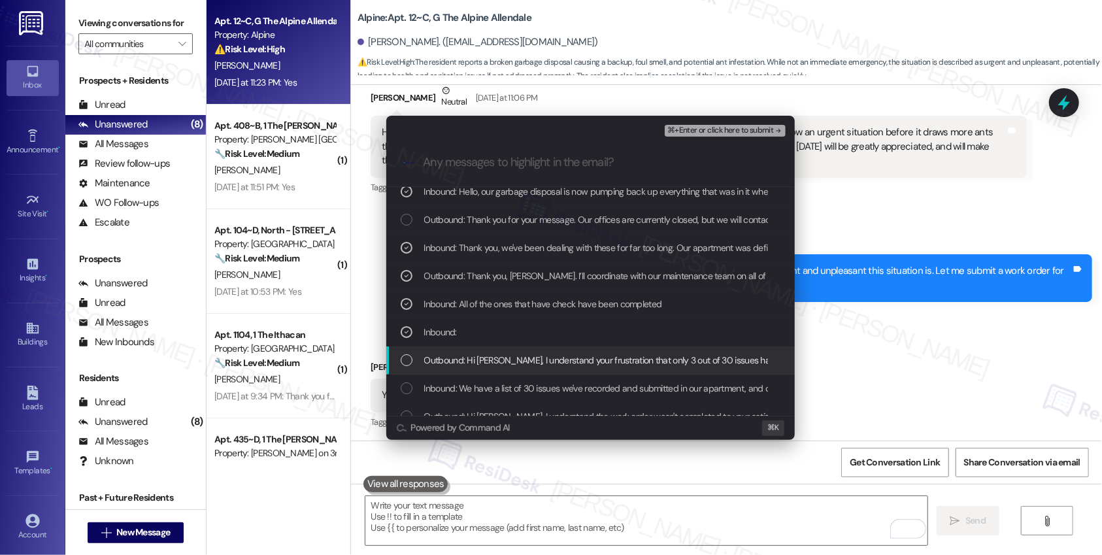
click at [465, 359] on span "Outbound: Hi Morgan, I understand your frustration that only 3 out of 30 issues…" at bounding box center [797, 360] width 746 height 14
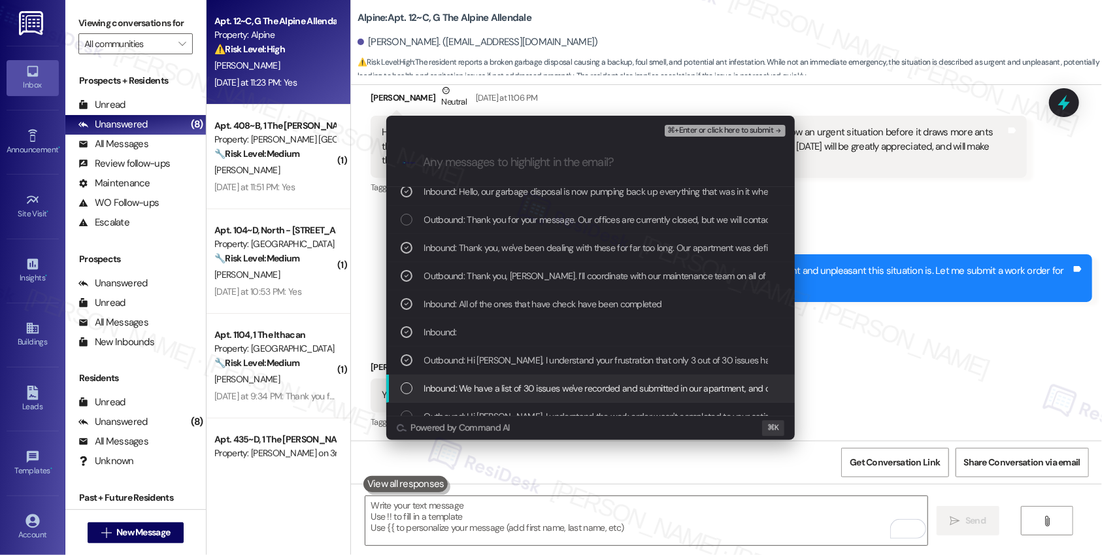
click at [459, 390] on span "Inbound: We have a list of 30 issues we've recorded and submitted in our apartm…" at bounding box center [679, 388] width 510 height 14
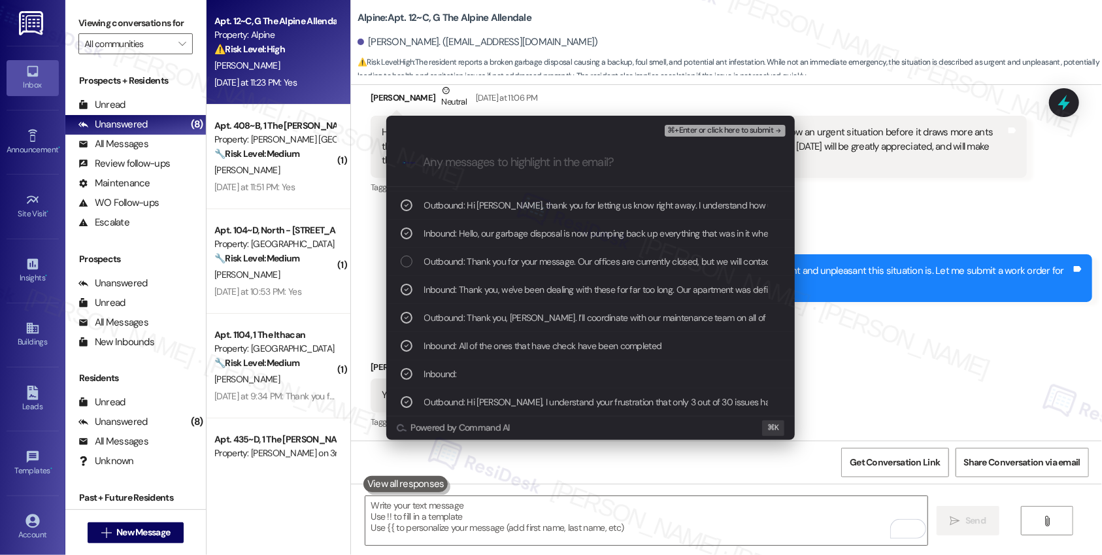
scroll to position [0, 0]
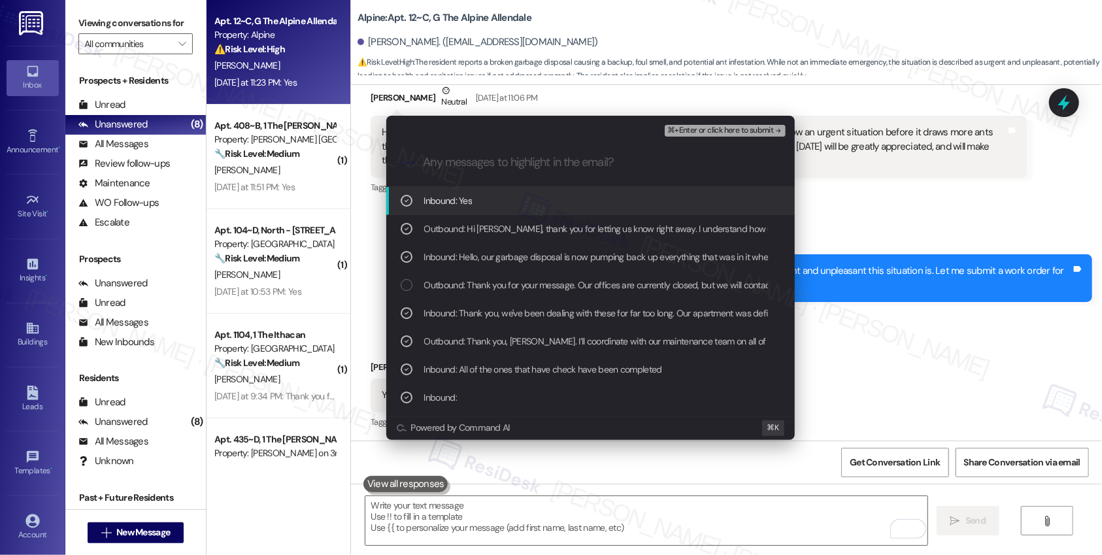
click at [728, 129] on span "⌘+Enter or click here to submit" at bounding box center [720, 130] width 106 height 9
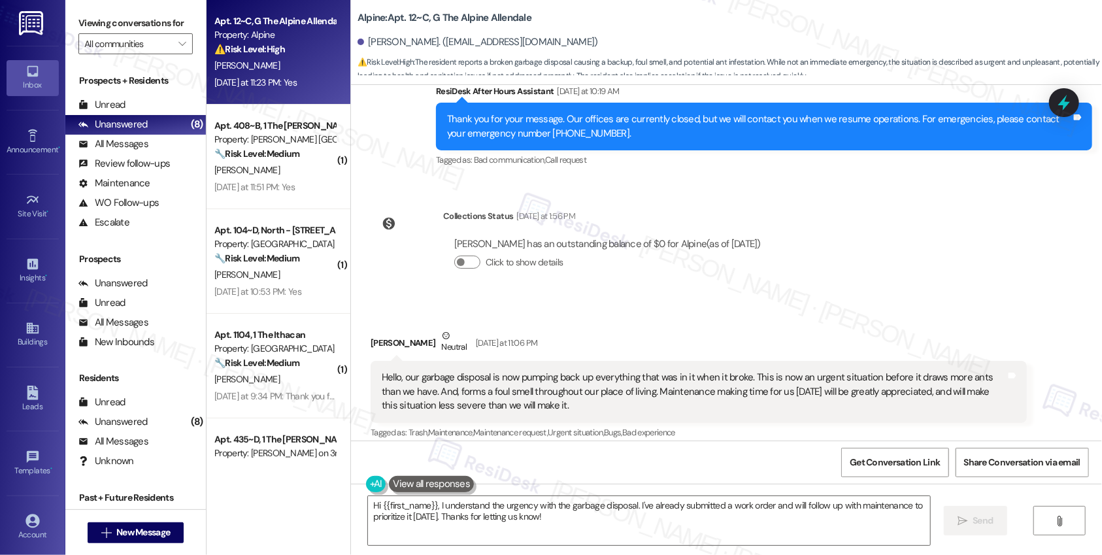
scroll to position [1574, 0]
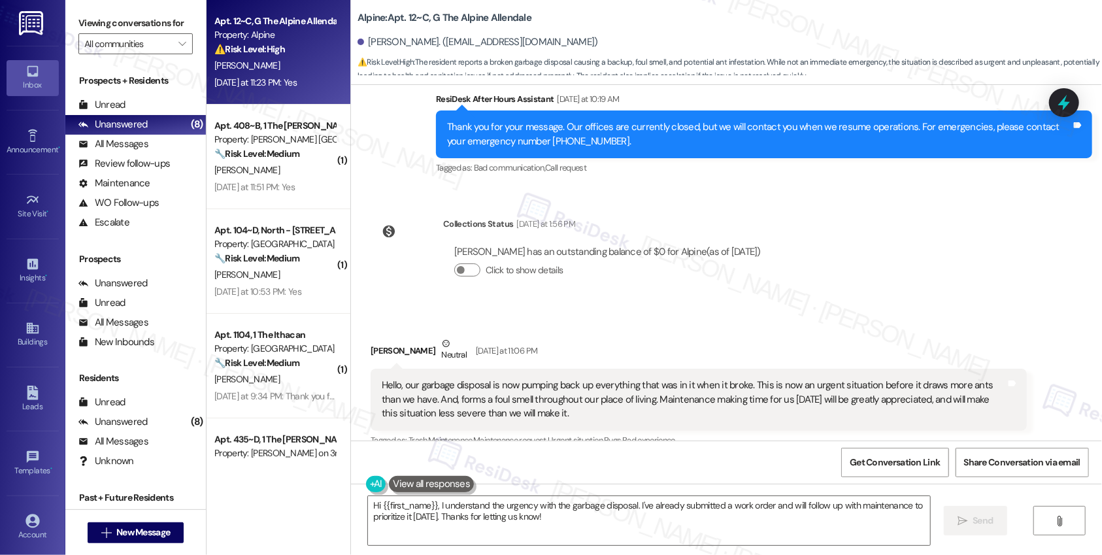
click at [590, 381] on div "Hello, our garbage disposal is now pumping back up everything that was in it wh…" at bounding box center [694, 399] width 624 height 42
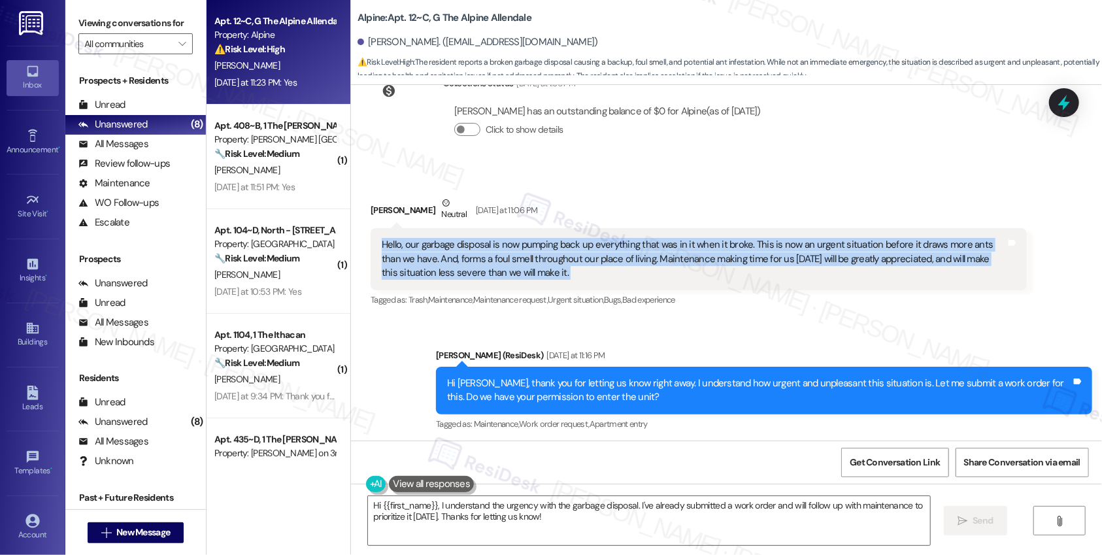
scroll to position [1827, 0]
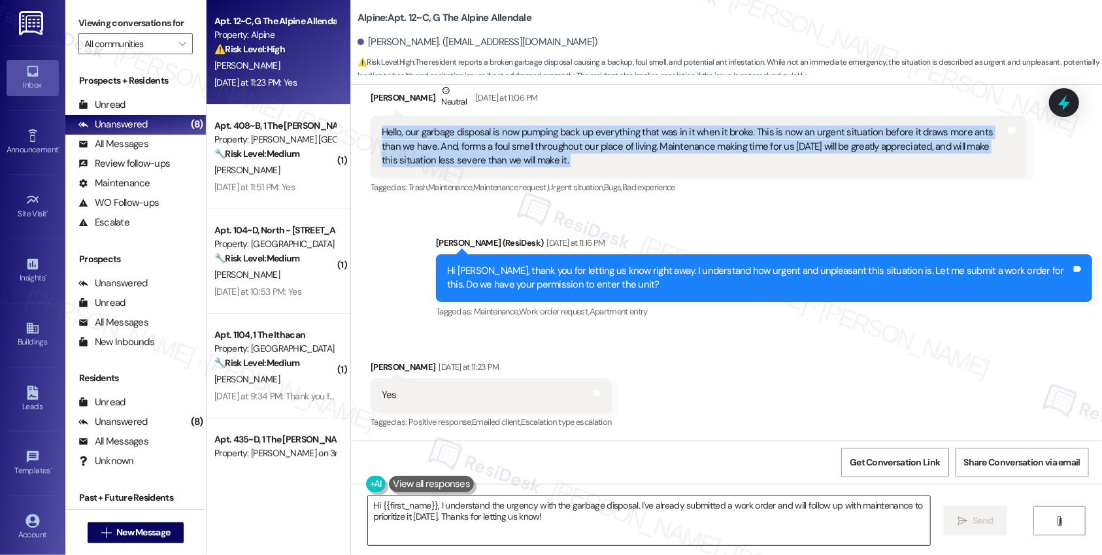
click at [550, 516] on textarea "Hi {{first_name}}, I understand the urgency with the garbage disposal. I've alr…" at bounding box center [649, 520] width 562 height 49
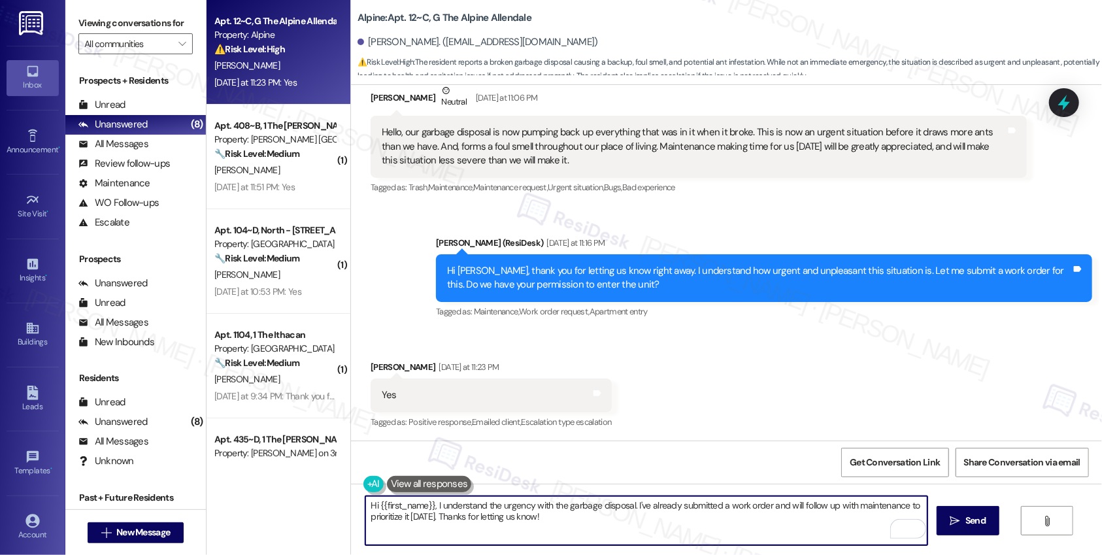
click at [490, 516] on textarea "Hi {{first_name}}, I understand the urgency with the garbage disposal. I've alr…" at bounding box center [646, 520] width 562 height 49
paste textarea "Thank you, {{first_name}}. The request has been submitted. Our maintenance team…"
click at [484, 503] on textarea "Thank you, {{first_name}}. The request has been submitted. Our maintenance team…" at bounding box center [646, 520] width 562 height 49
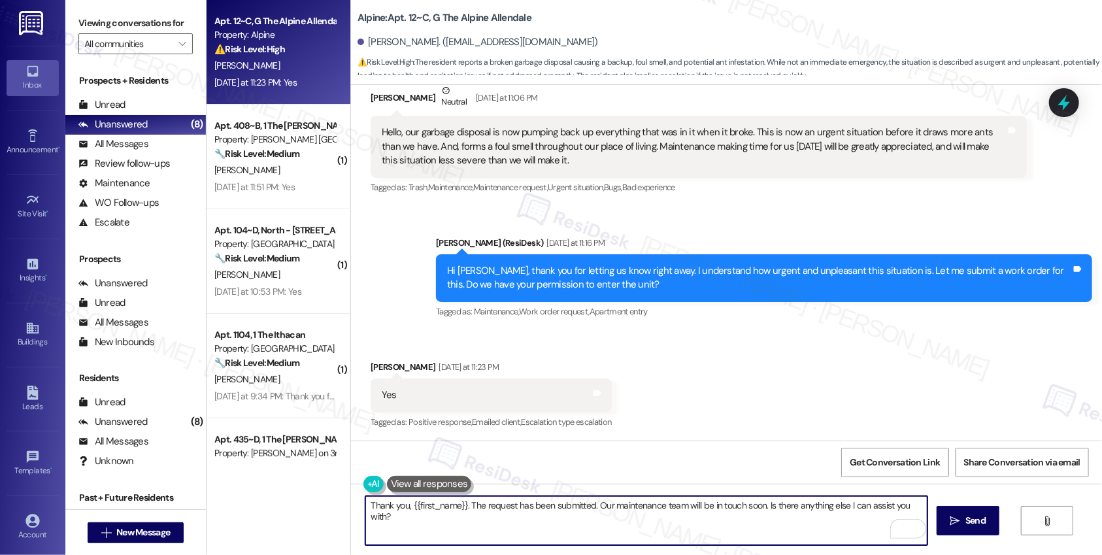
click at [484, 503] on textarea "Thank you, {{first_name}}. The request has been submitted. Our maintenance team…" at bounding box center [646, 520] width 562 height 49
type textarea "Thank you, {{first_name}}. The work order for ga has been submitted. Our mainte…"
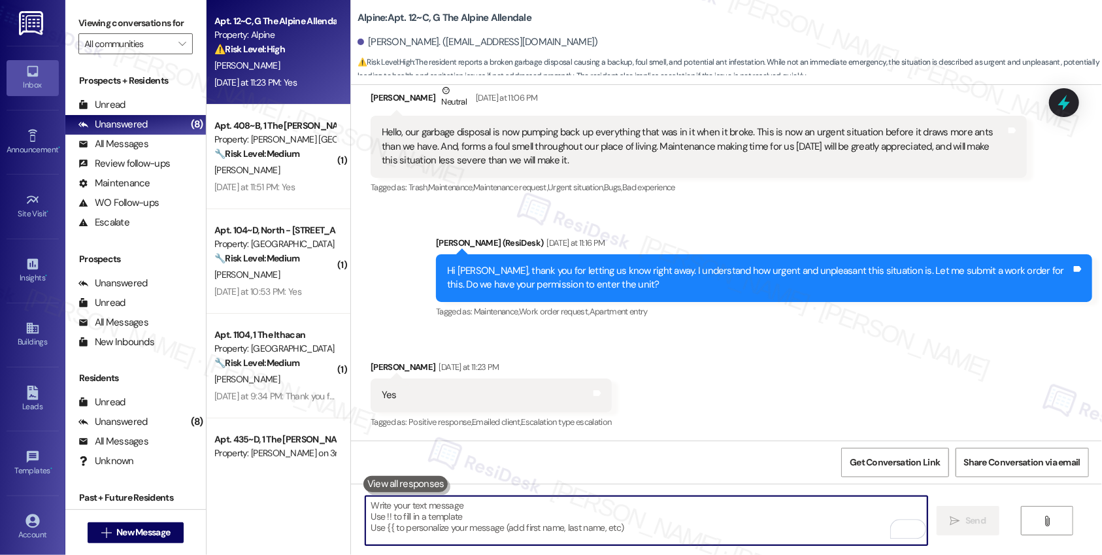
paste textarea "Thank you, {{first_name}}. The request has been submitted. Our maintenance team…"
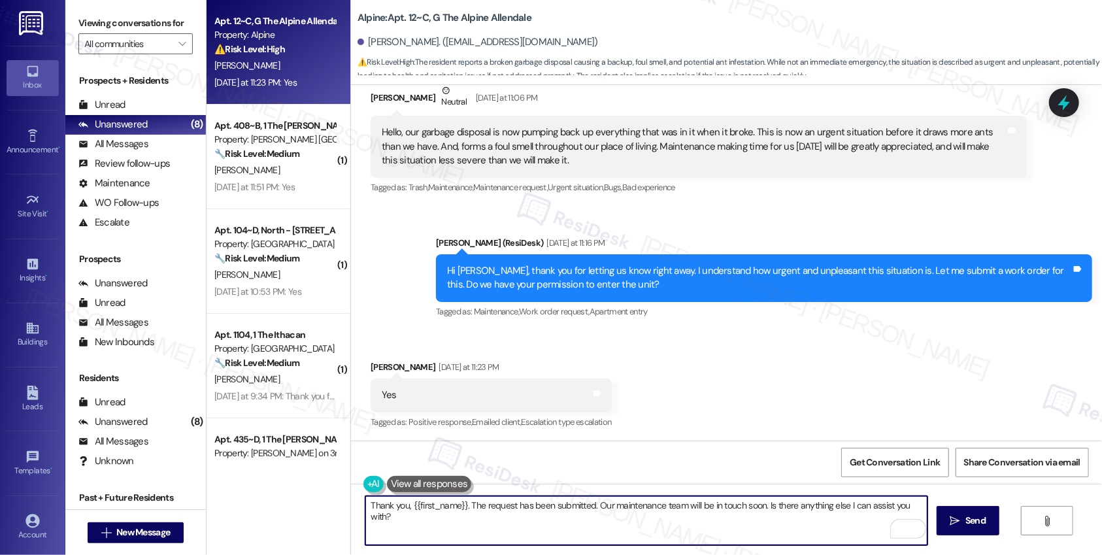
click at [805, 516] on textarea "Thank you, {{first_name}}. The request has been submitted. Our maintenance team…" at bounding box center [646, 520] width 562 height 49
drag, startPoint x: 761, startPoint y: 505, endPoint x: 763, endPoint y: 517, distance: 11.9
click at [763, 516] on textarea "Thank you, {{first_name}}. The request has been submitted. Our maintenance team…" at bounding box center [646, 520] width 562 height 49
type textarea "Thank you, {{first_name}}. The request has been submitted. Our maintenance team…"
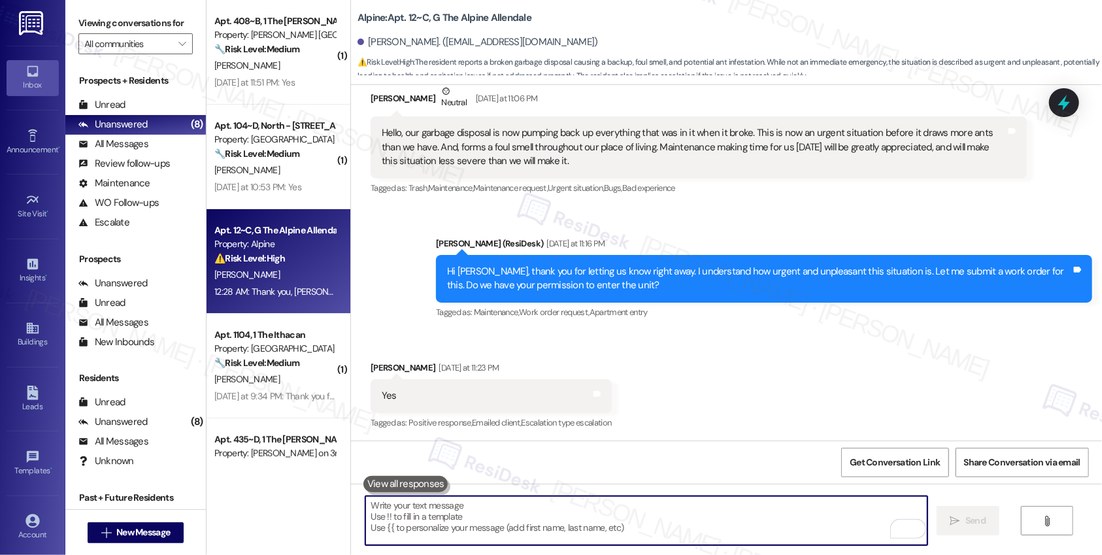
scroll to position [1932, 0]
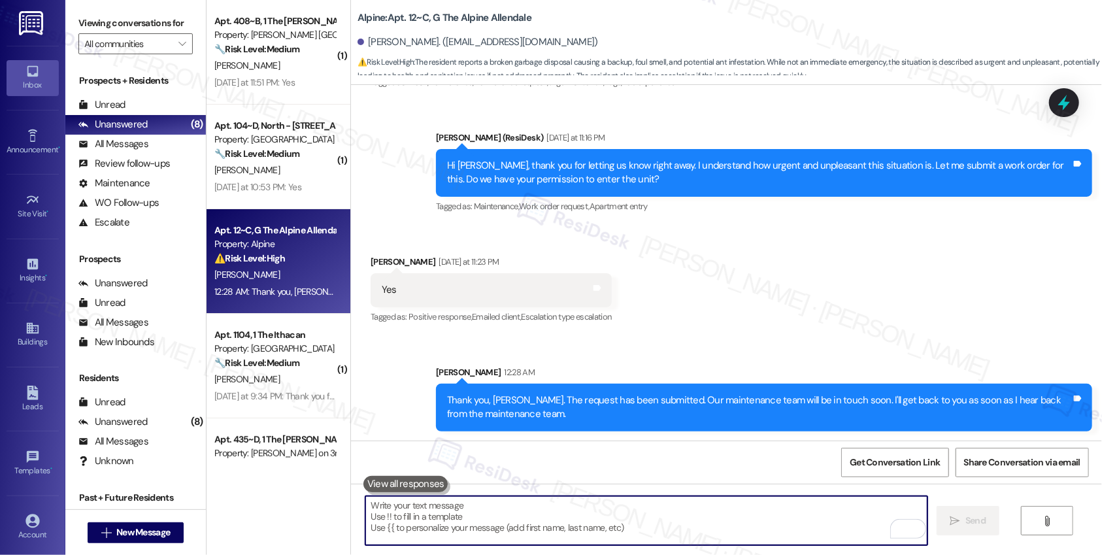
click at [622, 511] on textarea "To enrich screen reader interactions, please activate Accessibility in Grammarl…" at bounding box center [646, 520] width 562 height 49
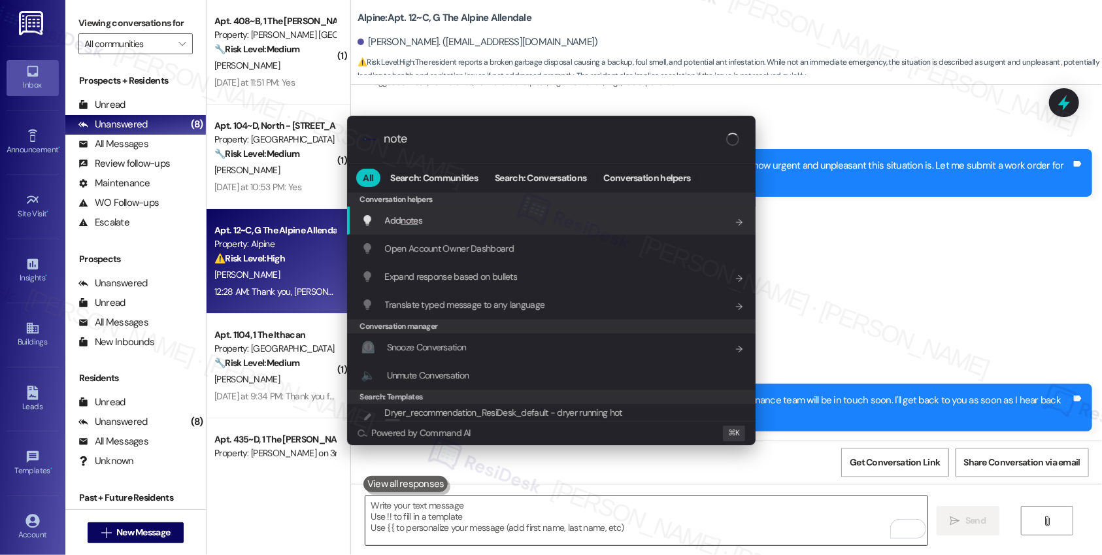
type input "notes"
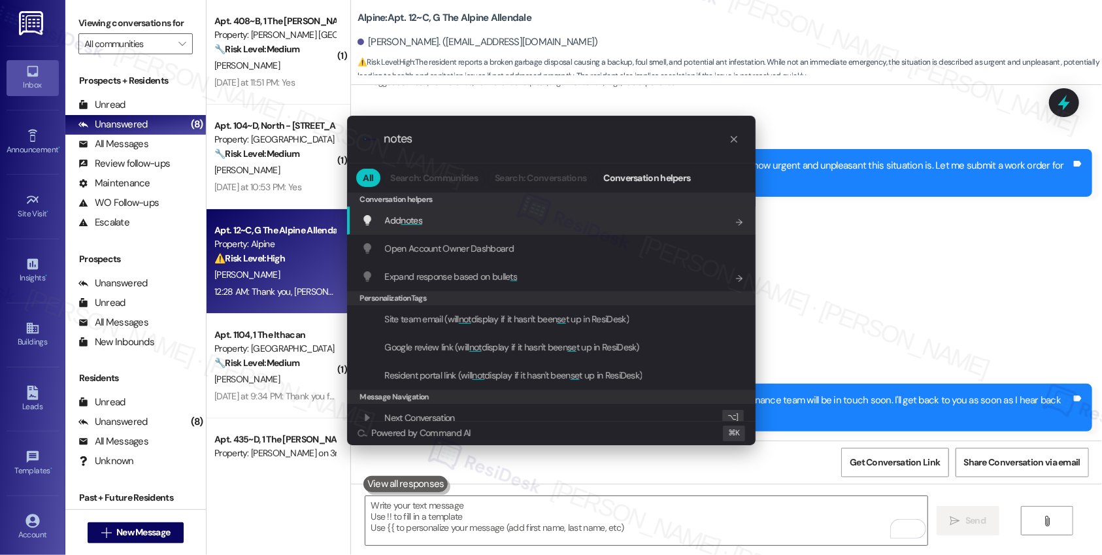
click at [565, 218] on div "Add notes Add shortcut" at bounding box center [552, 220] width 382 height 14
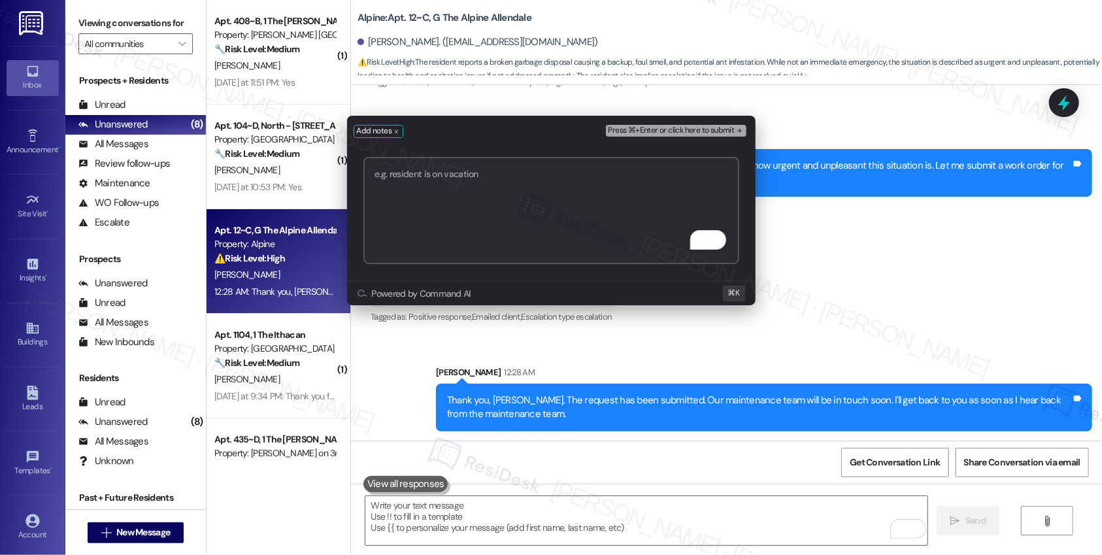
paste textarea "Work order submitted by Residesk | Work order #12942631 - Garbage Disposal Malf…"
type textarea "Work order submitted by Residesk | Work order #12942631 - Garbage Disposal Malf…"
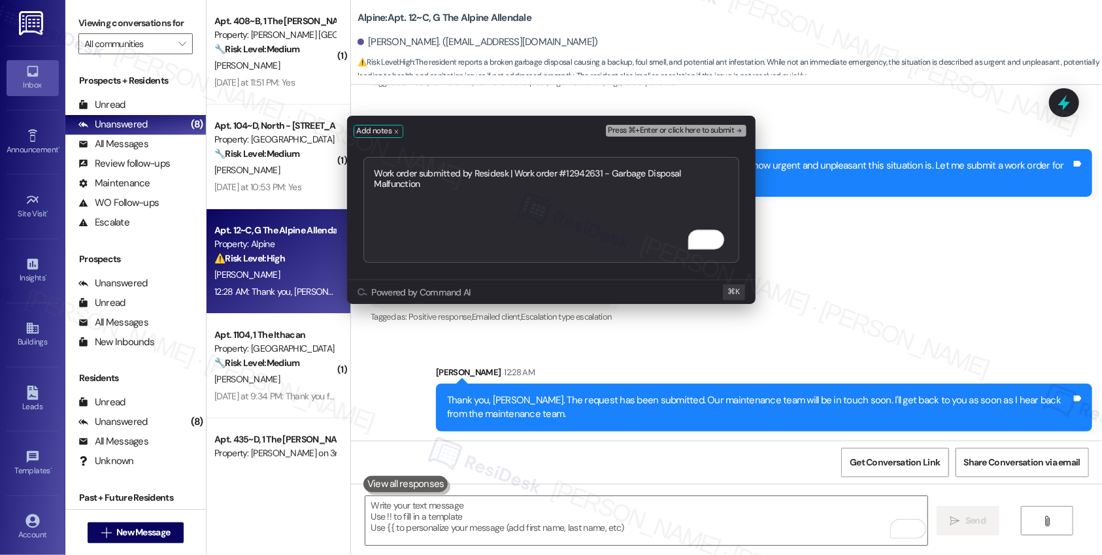
click at [653, 131] on span "Press ⌘+Enter or click here to submit" at bounding box center [672, 130] width 126 height 9
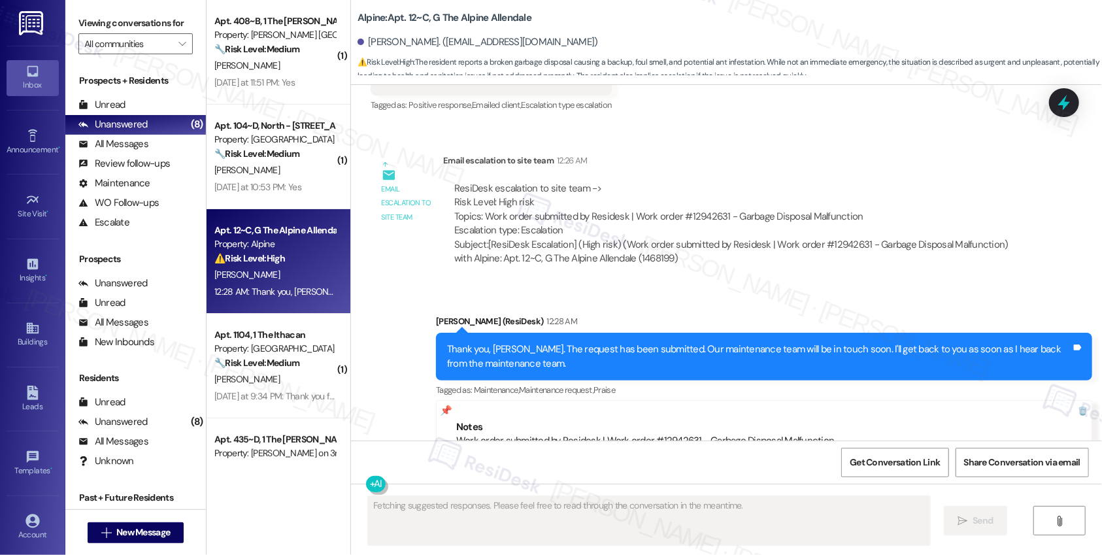
scroll to position [2222, 0]
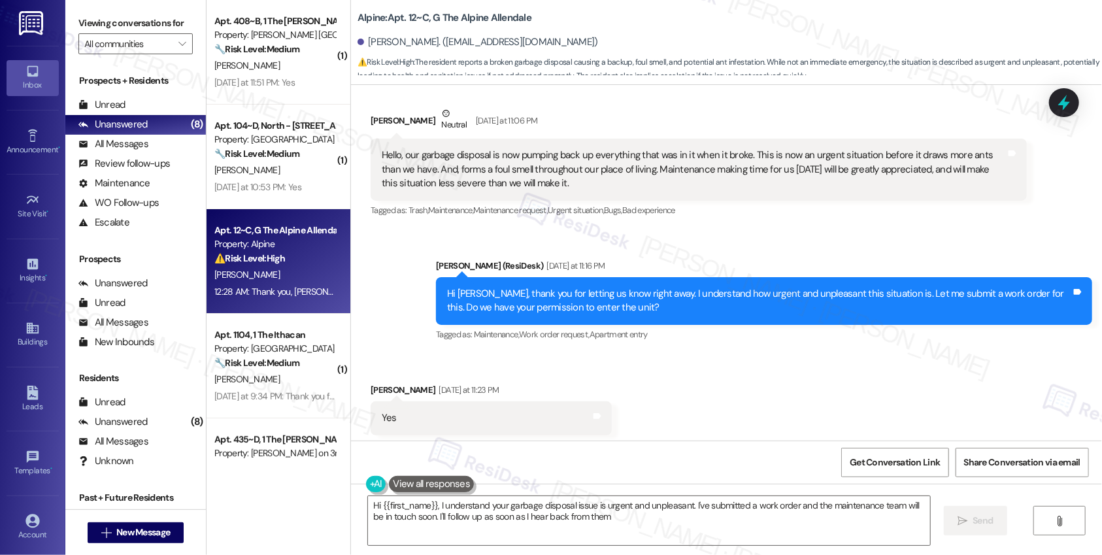
type textarea "Hi {{first_name}}, I understand your garbage disposal issue is urgent and unple…"
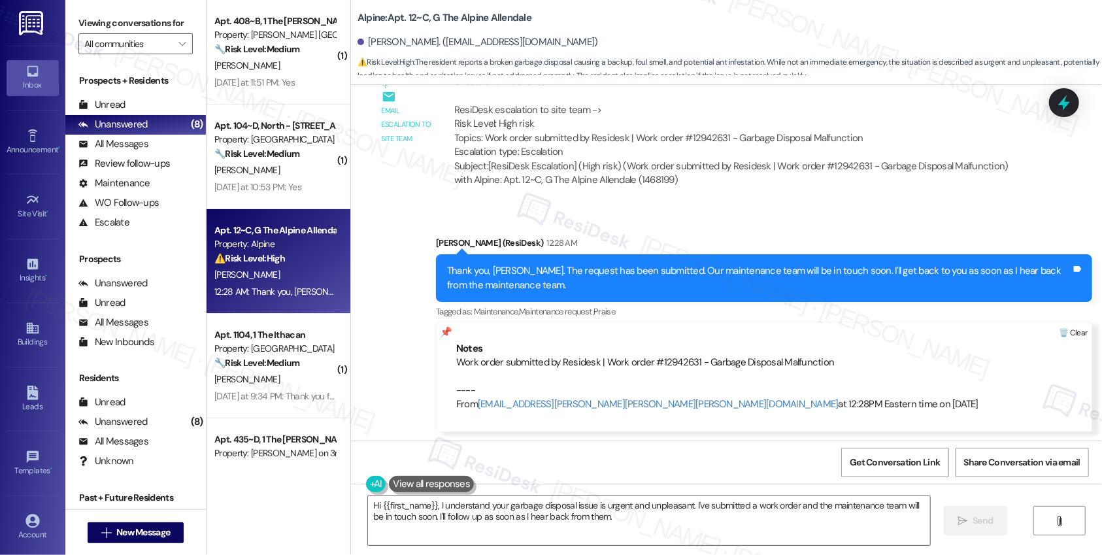
click at [944, 330] on div at bounding box center [1073, 333] width 37 height 22
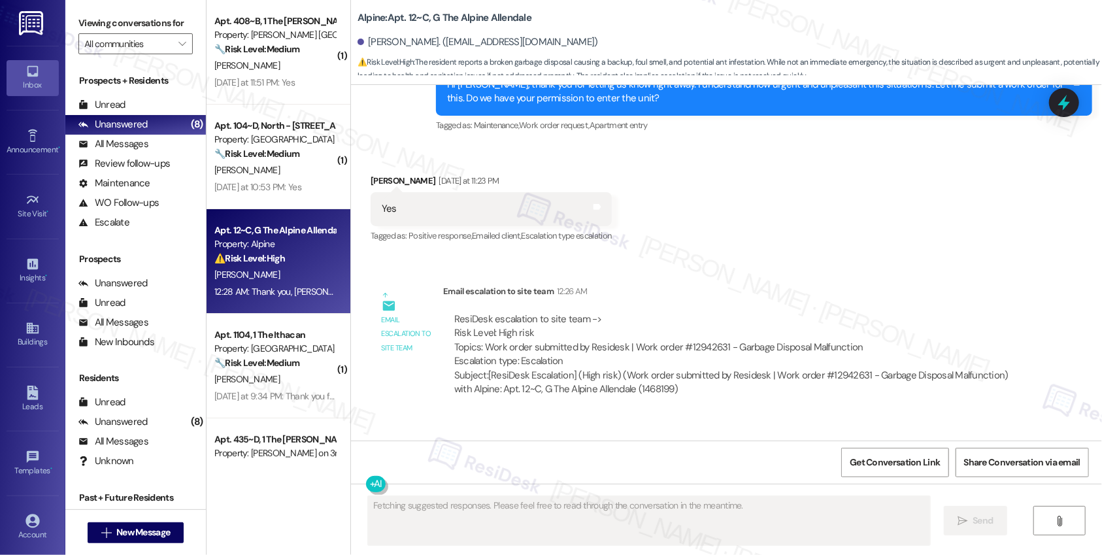
scroll to position [2112, 0]
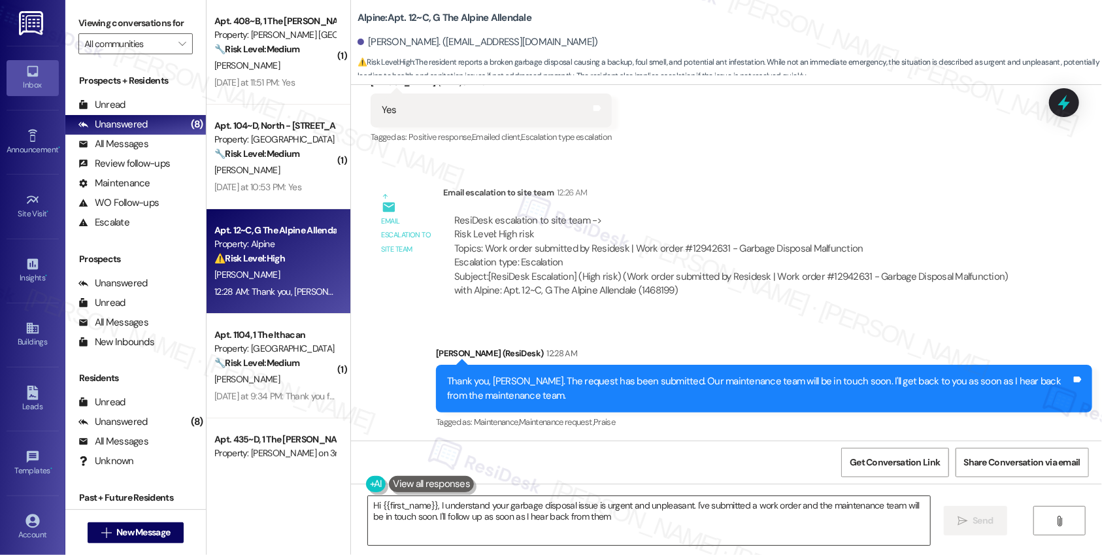
type textarea "Hi {{first_name}}, I understand your garbage disposal issue is urgent and unple…"
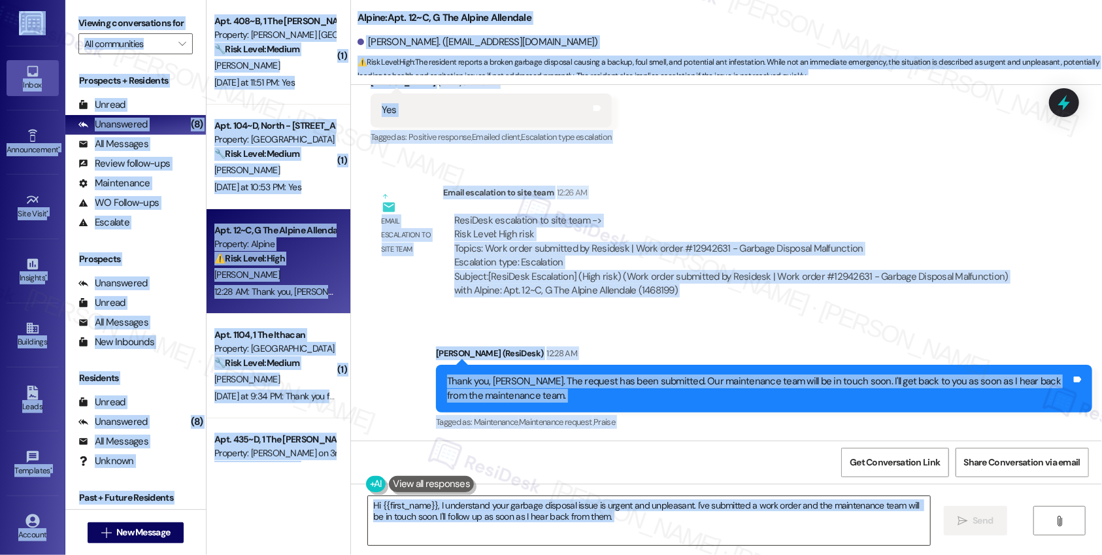
click at [689, 514] on textarea "Hi {{first_name}}, I understand your garbage disposal issue is urgent and unple…" at bounding box center [649, 520] width 562 height 49
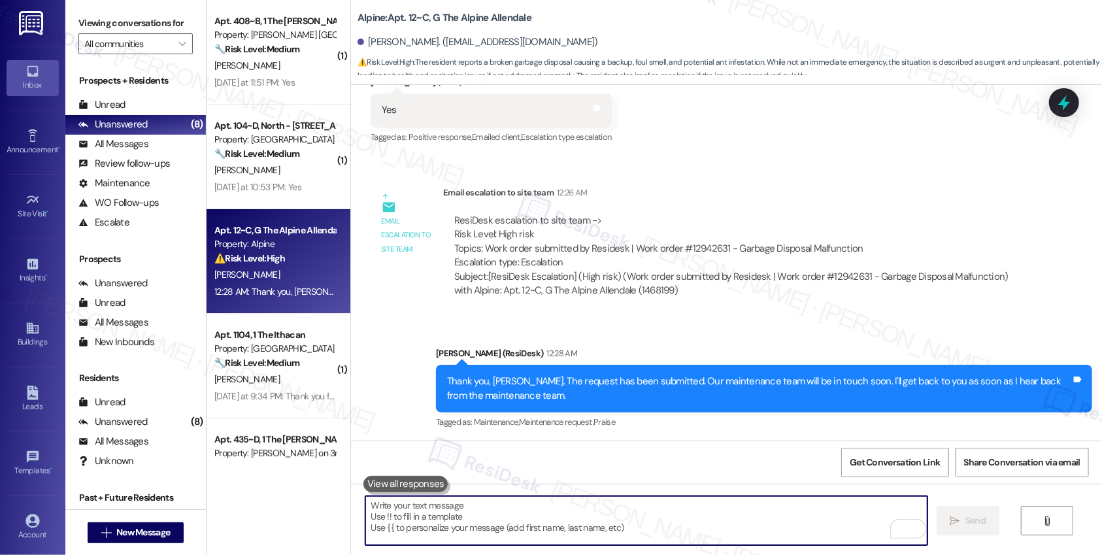
click at [646, 516] on textarea "To enrich screen reader interactions, please activate Accessibility in Grammarl…" at bounding box center [646, 520] width 562 height 49
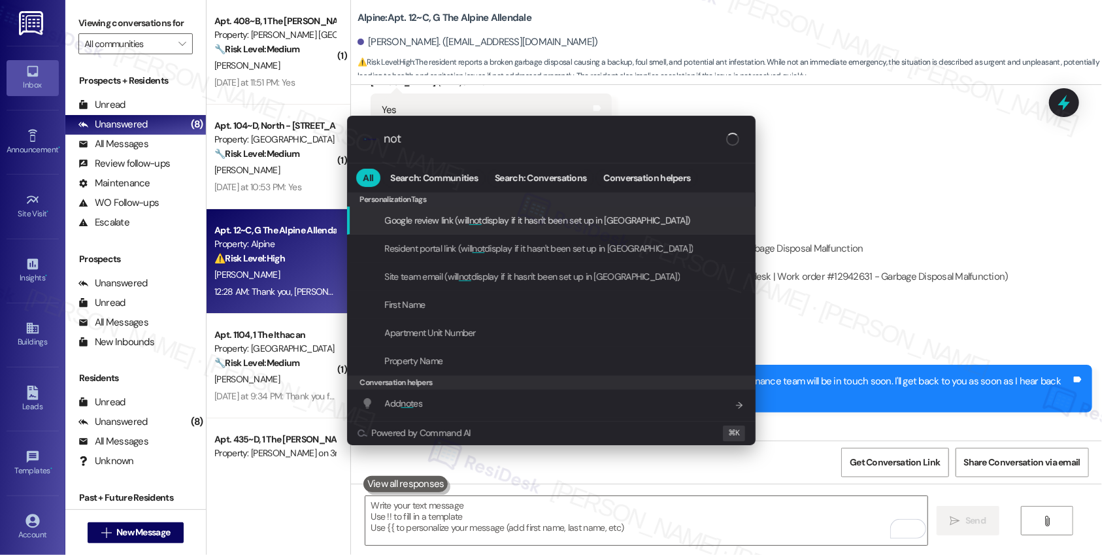
type input "note"
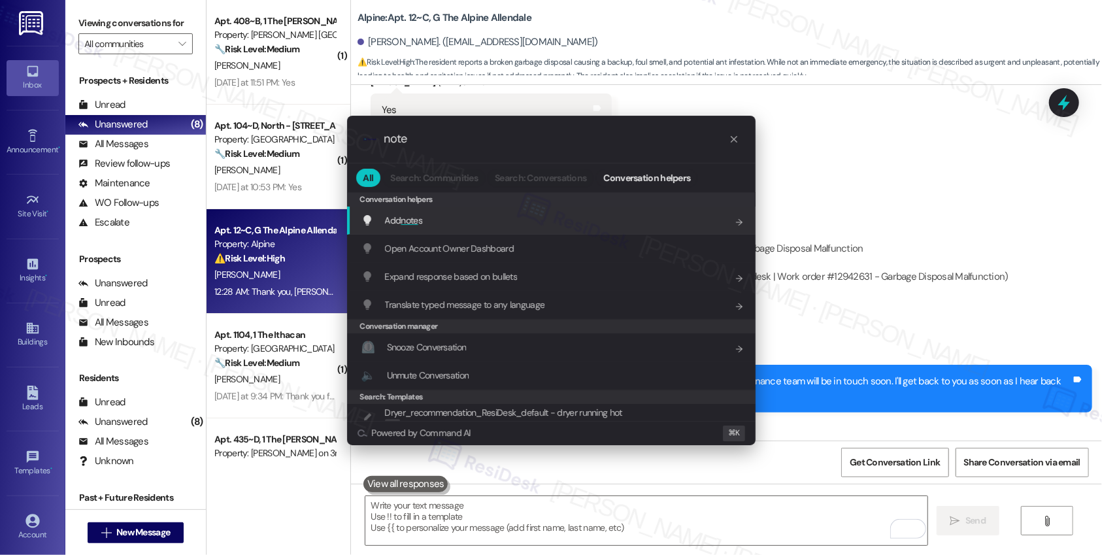
click at [456, 218] on div "Add note s Add shortcut" at bounding box center [552, 220] width 382 height 14
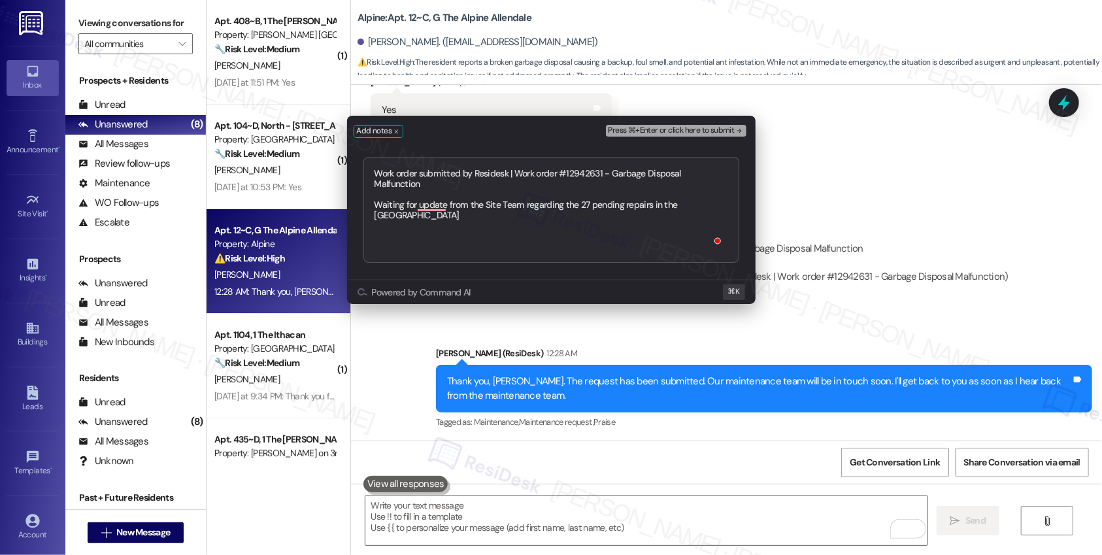
type textarea "Work order submitted by Residesk | Work order #12942631 - Garbage Disposal Malf…"
click at [657, 135] on span "Press ⌘+Enter or click here to submit" at bounding box center [672, 130] width 126 height 9
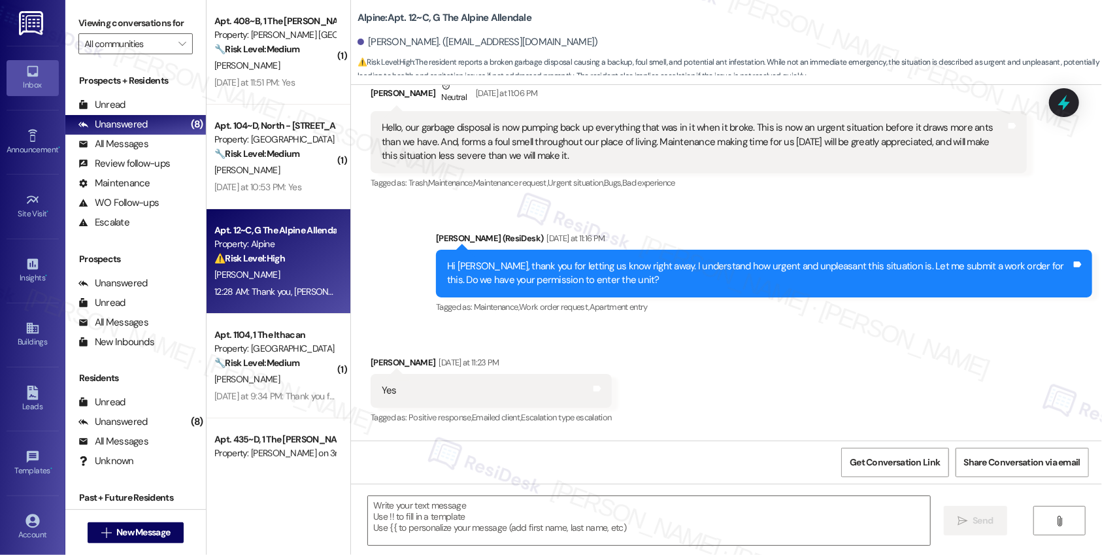
scroll to position [1826, 0]
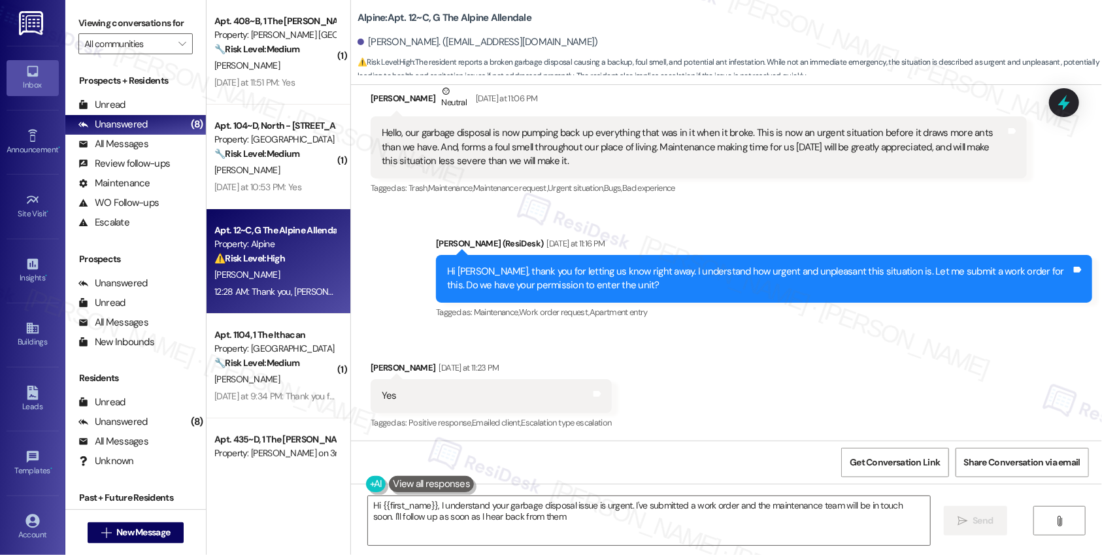
type textarea "Hi {{first_name}}, I understand your garbage disposal issue is urgent. I've sub…"
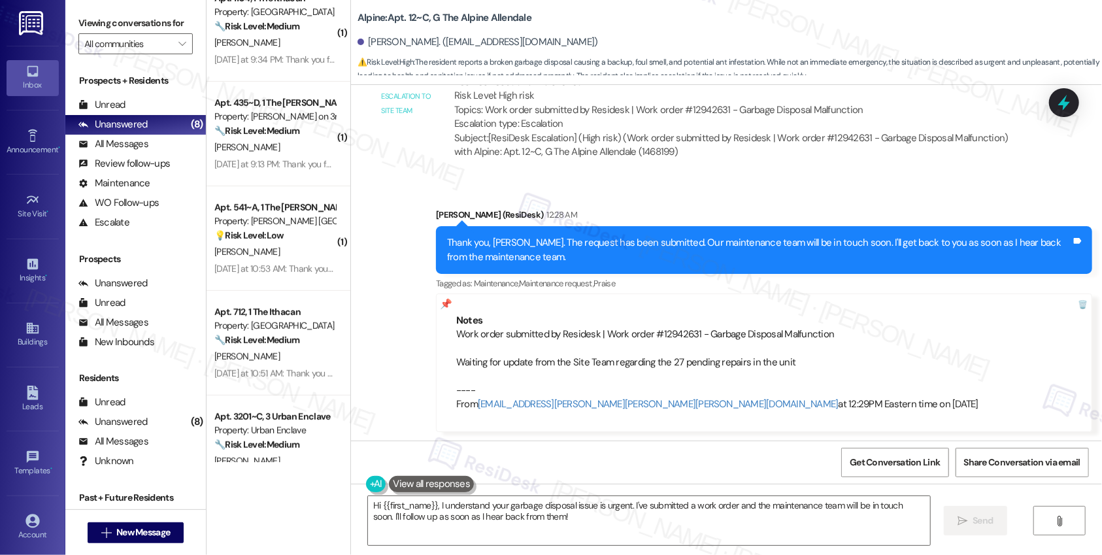
scroll to position [374, 0]
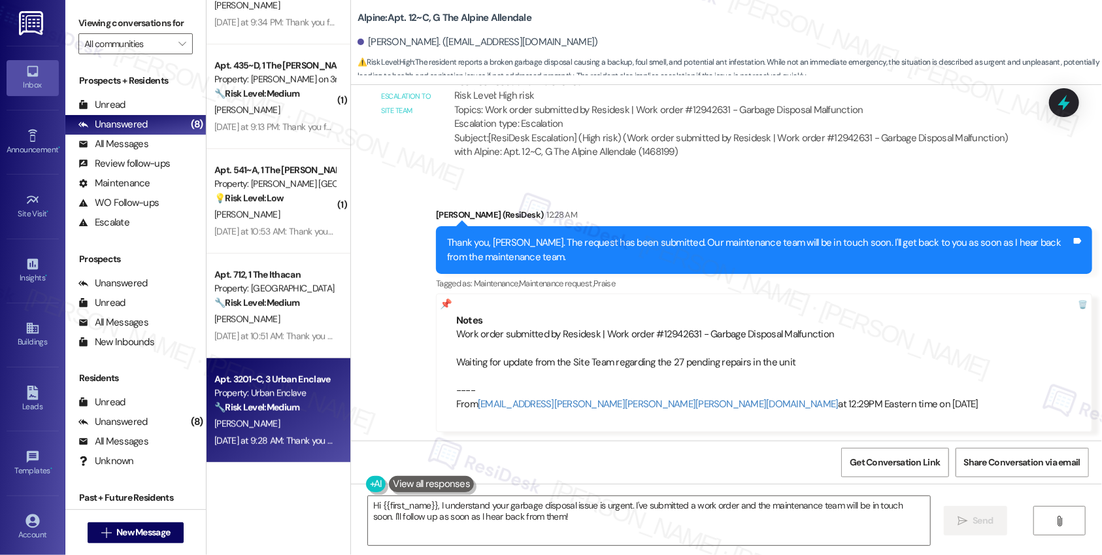
click at [293, 412] on div "🔧 Risk Level: Medium The resident is reporting outstanding requests for a couch…" at bounding box center [274, 408] width 121 height 14
type textarea "Fetching suggested responses. Please feel free to read through the conversation…"
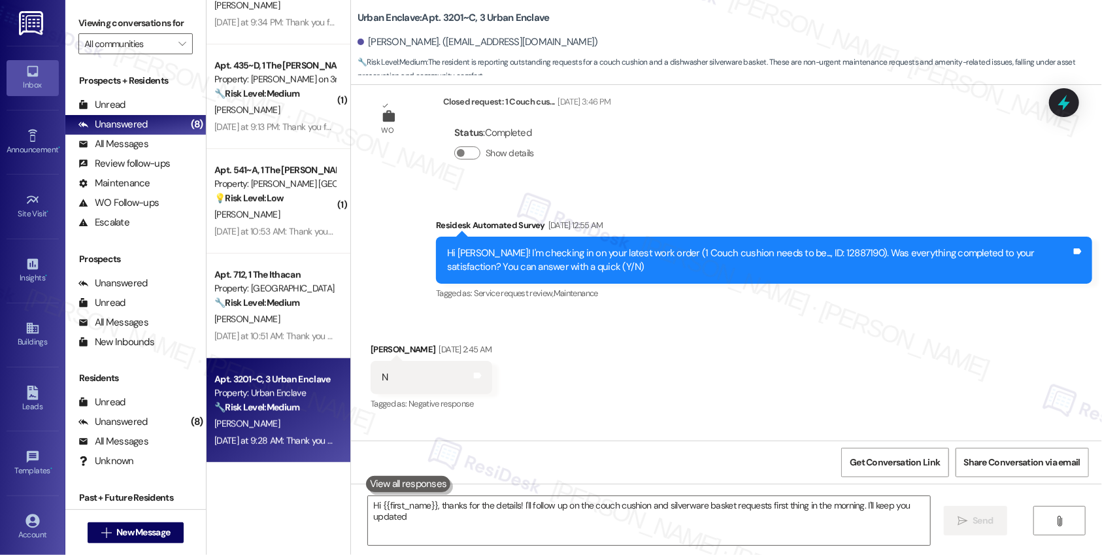
type textarea "Hi {{first_name}}, thanks for the details! I'll follow up on the couch cushion …"
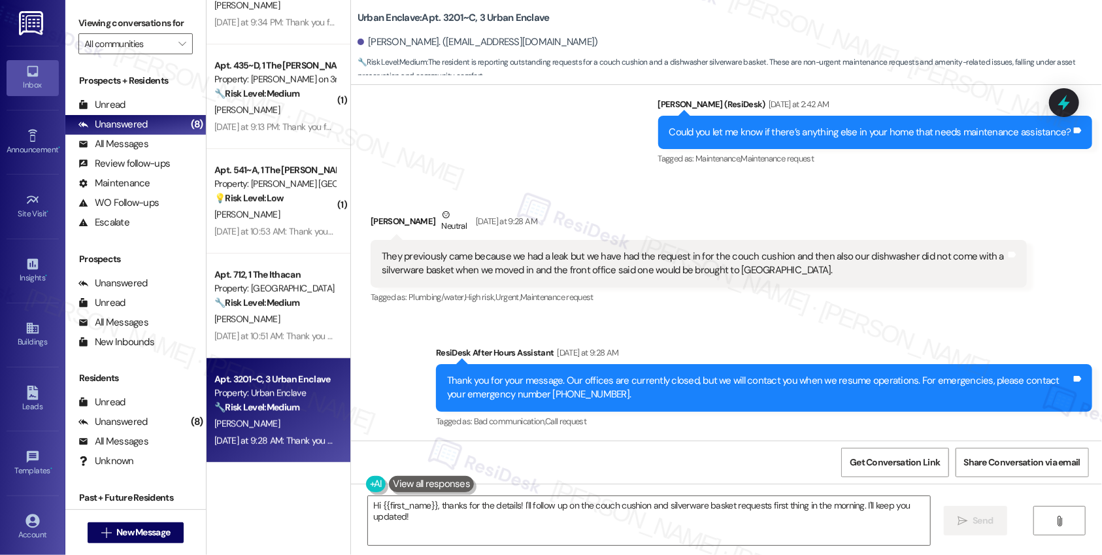
scroll to position [1166, 0]
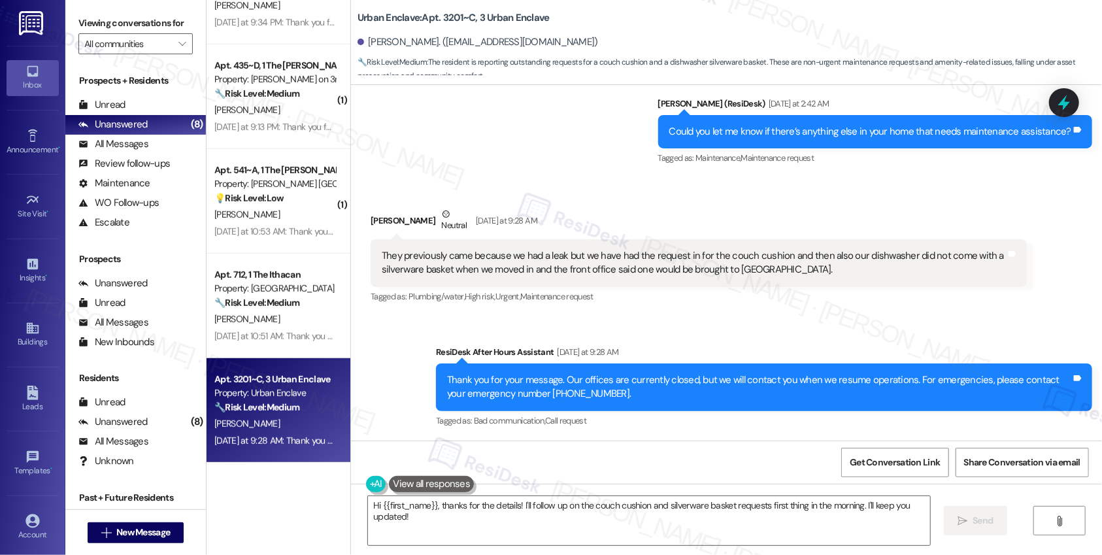
click at [423, 258] on div "They previously came because we had a leak but we have had the request in for t…" at bounding box center [694, 263] width 624 height 28
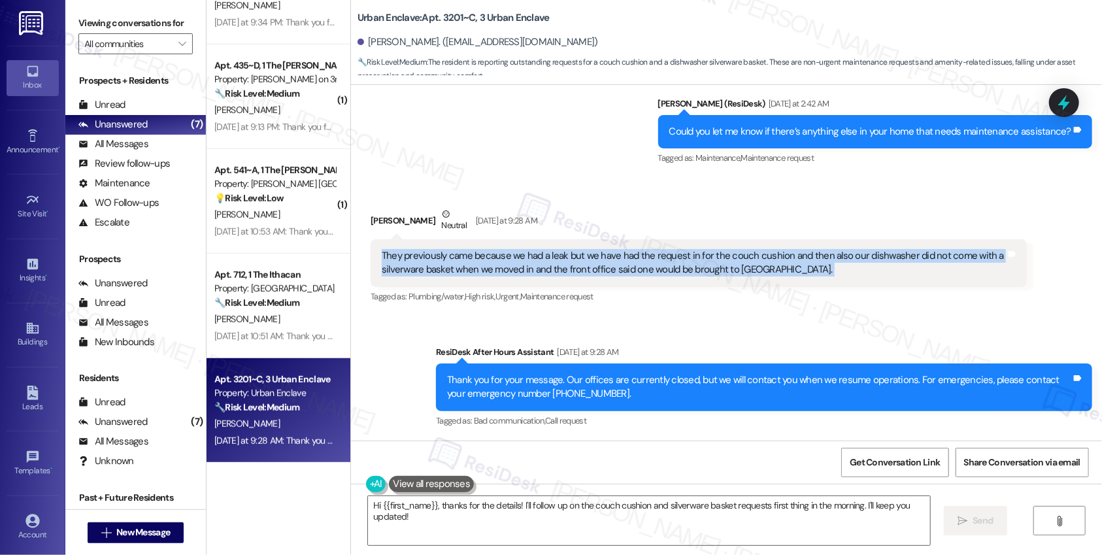
click at [449, 258] on div "They previously came because we had a leak but we have had the request in for t…" at bounding box center [694, 263] width 624 height 28
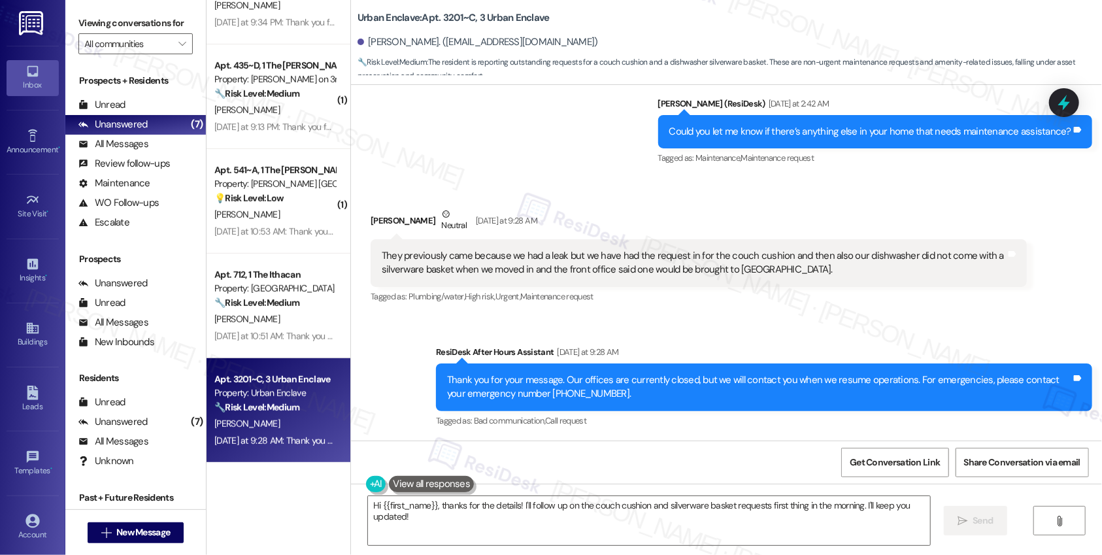
click at [449, 258] on div "They previously came because we had a leak but we have had the request in for t…" at bounding box center [694, 263] width 624 height 28
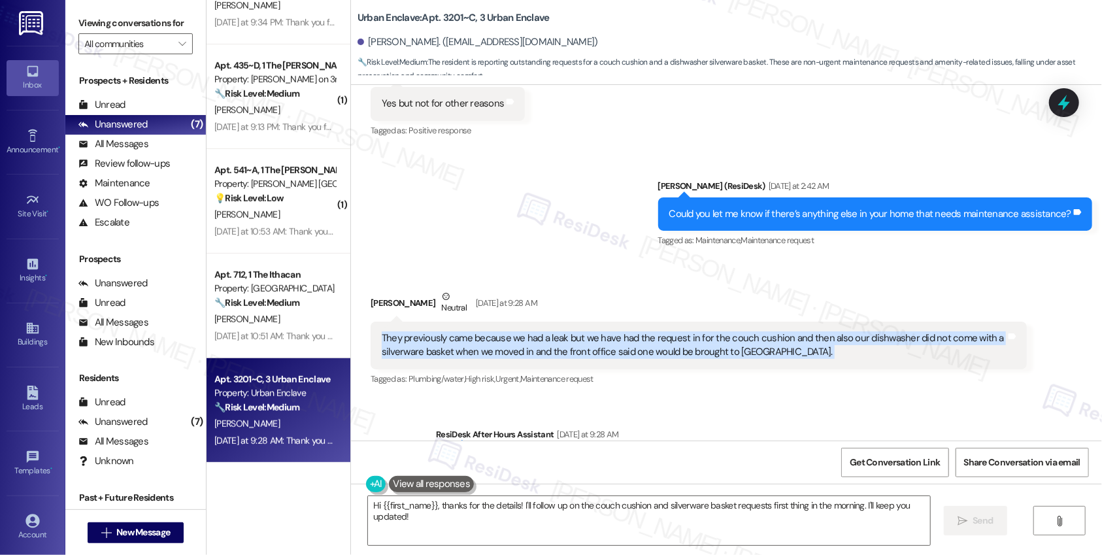
scroll to position [1098, 0]
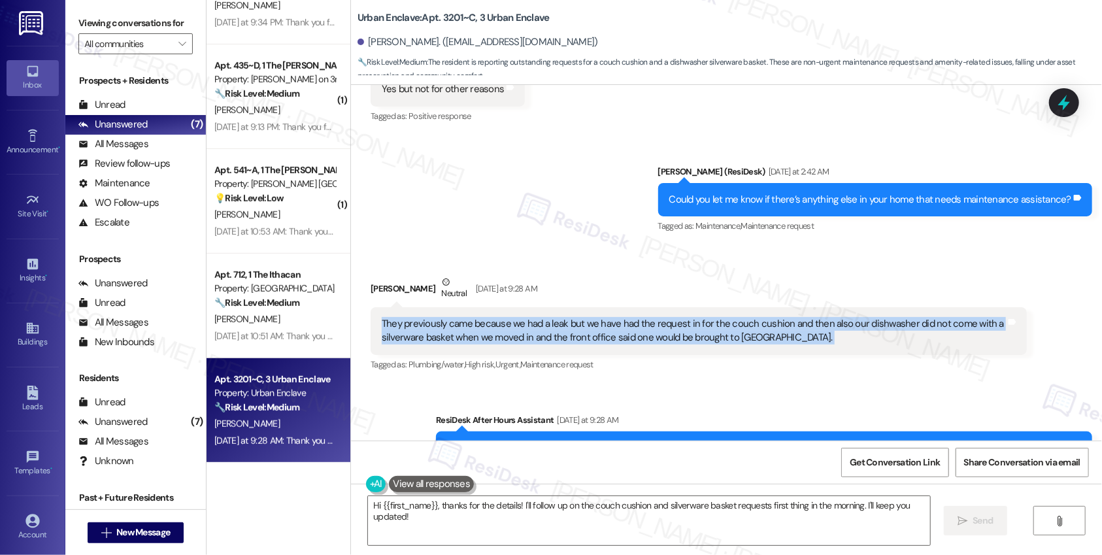
click at [677, 338] on div "They previously came because we had a leak but we have had the request in for t…" at bounding box center [694, 331] width 624 height 28
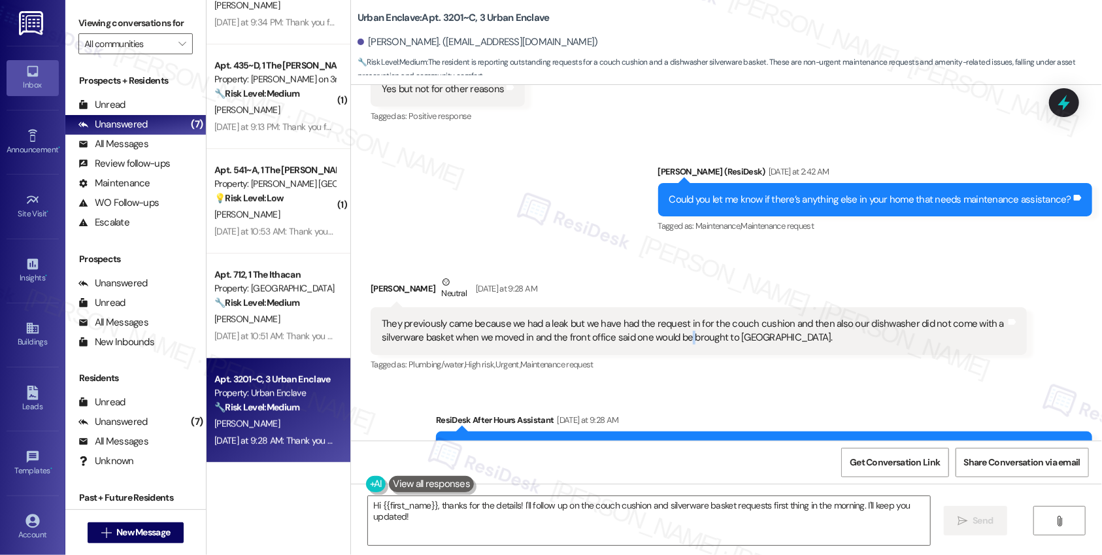
click at [677, 338] on div "They previously came because we had a leak but we have had the request in for t…" at bounding box center [694, 331] width 624 height 28
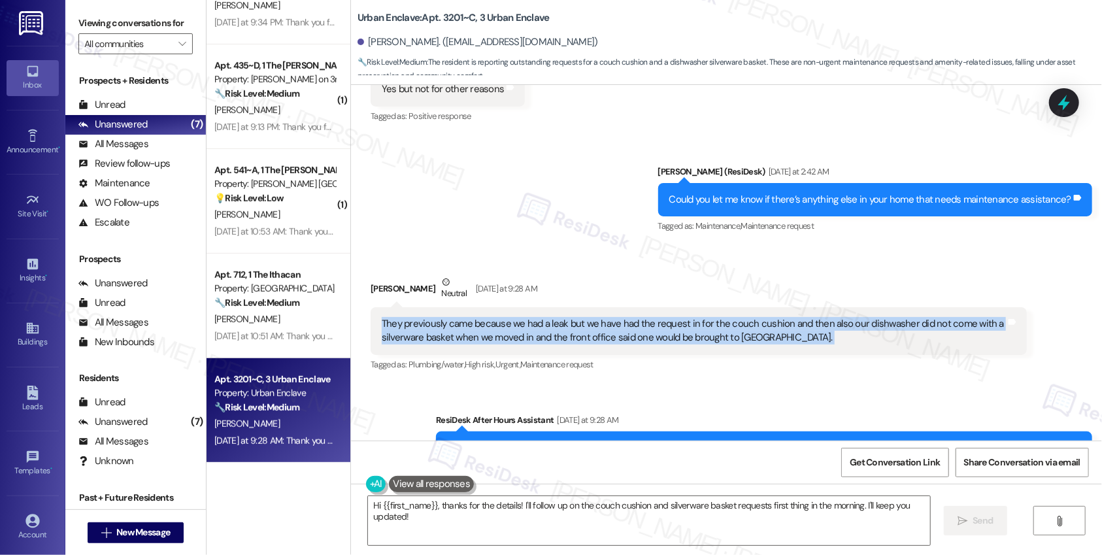
click at [677, 338] on div "They previously came because we had a leak but we have had the request in for t…" at bounding box center [694, 331] width 624 height 28
click at [574, 516] on textarea "Hi {{first_name}}, thanks for the details! I'll follow up on the couch cushion …" at bounding box center [649, 520] width 562 height 49
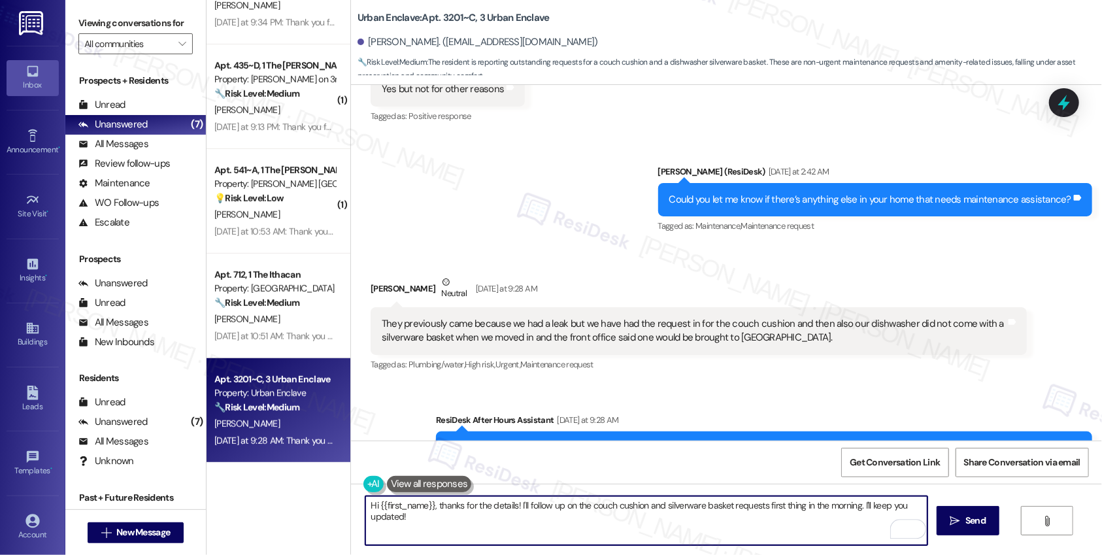
click at [574, 516] on textarea "Hi {{first_name}}, thanks for the details! I'll follow up on the couch cushion …" at bounding box center [646, 520] width 562 height 49
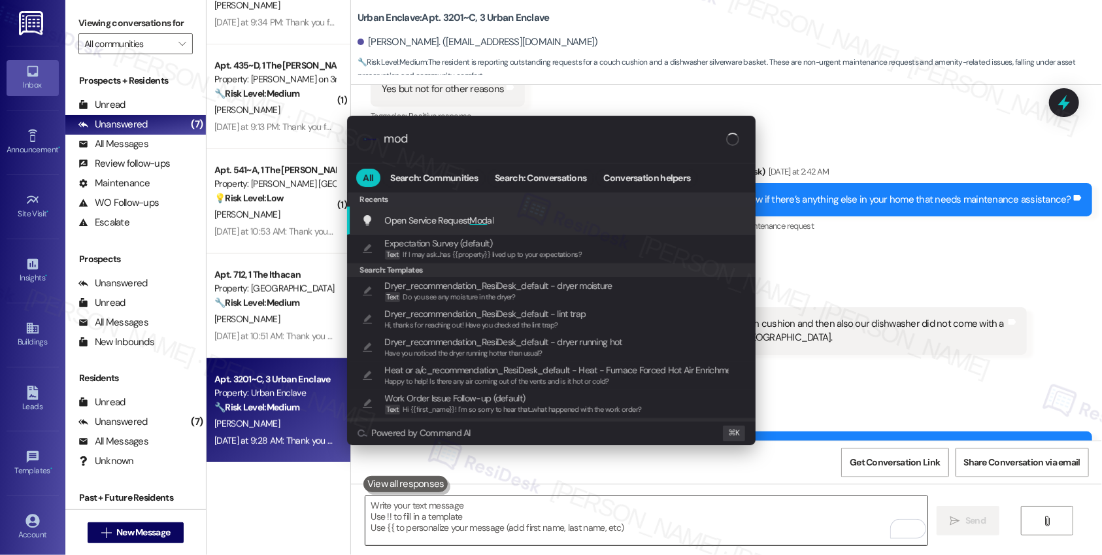
type input "moda"
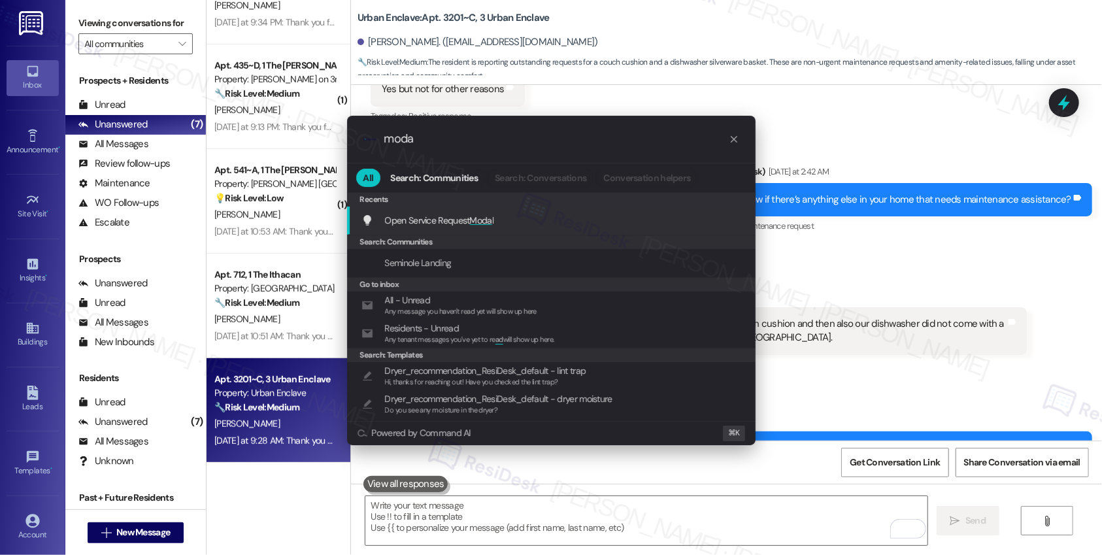
click at [531, 220] on div "Open Service Request Moda l Add shortcut" at bounding box center [552, 220] width 382 height 14
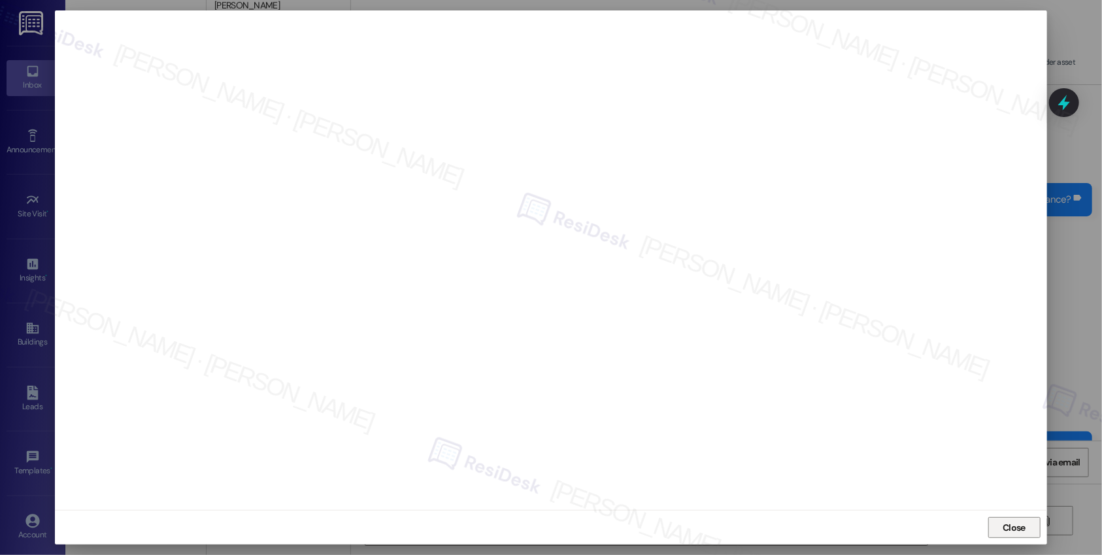
click at [944, 516] on span "Close" at bounding box center [1014, 528] width 23 height 14
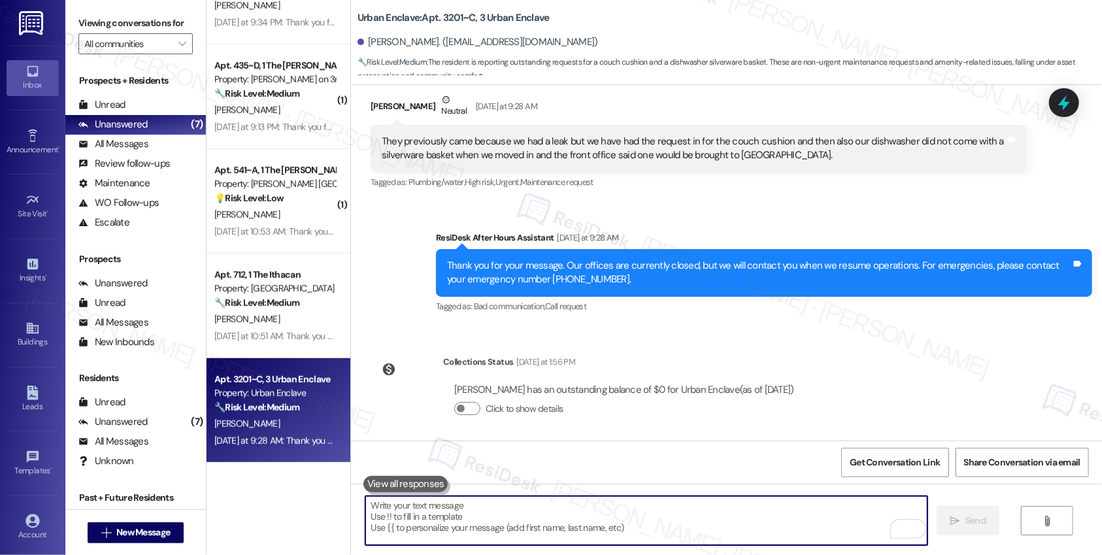
scroll to position [1286, 0]
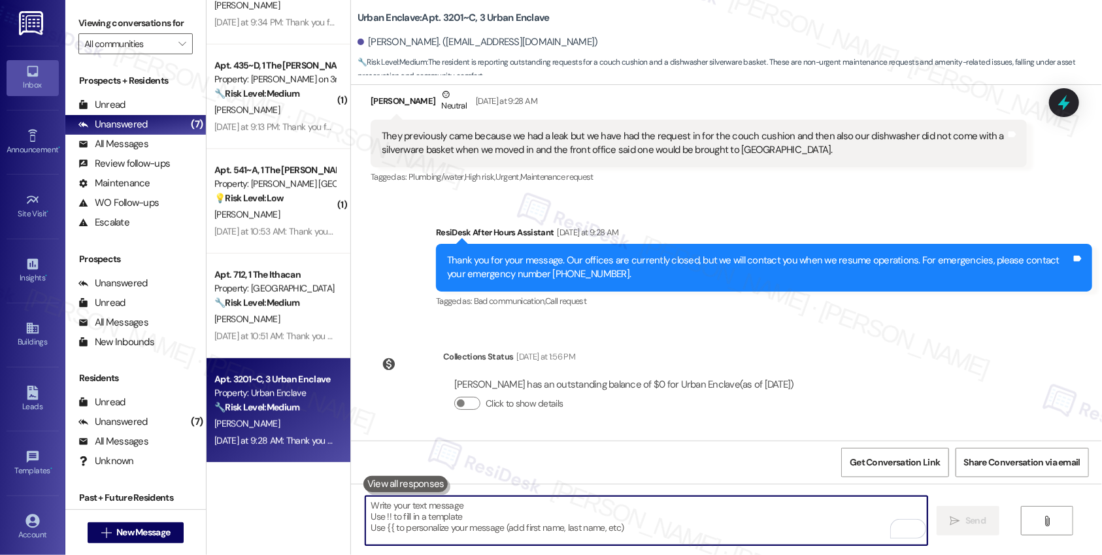
click at [613, 516] on textarea "To enrich screen reader interactions, please activate Accessibility in Grammarl…" at bounding box center [646, 520] width 562 height 49
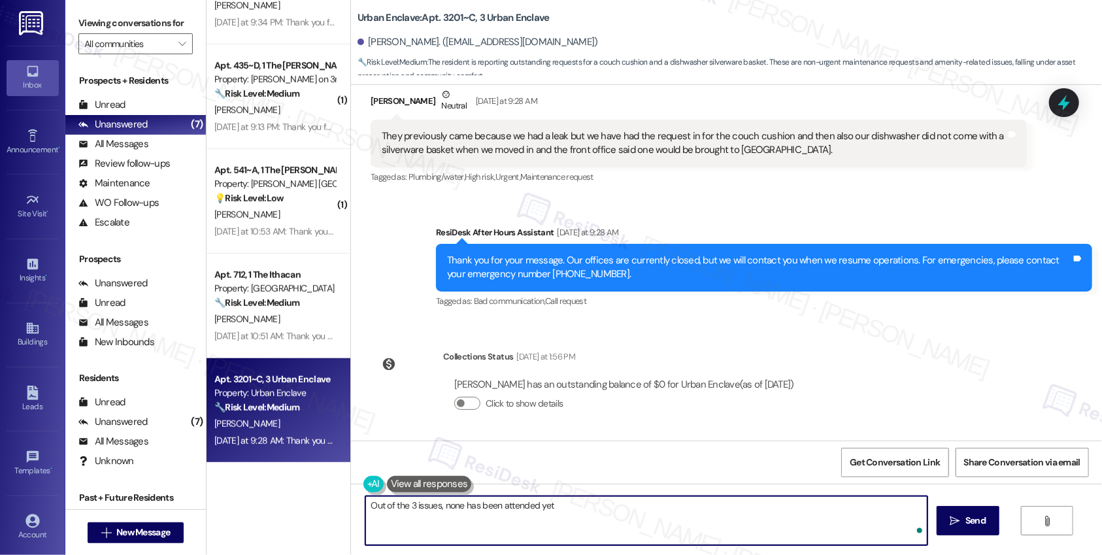
type textarea "Out of the 3 issues, none has been attended yet?"
click at [517, 508] on textarea "Out of the 3 issues, none has been attended yet?" at bounding box center [646, 520] width 562 height 49
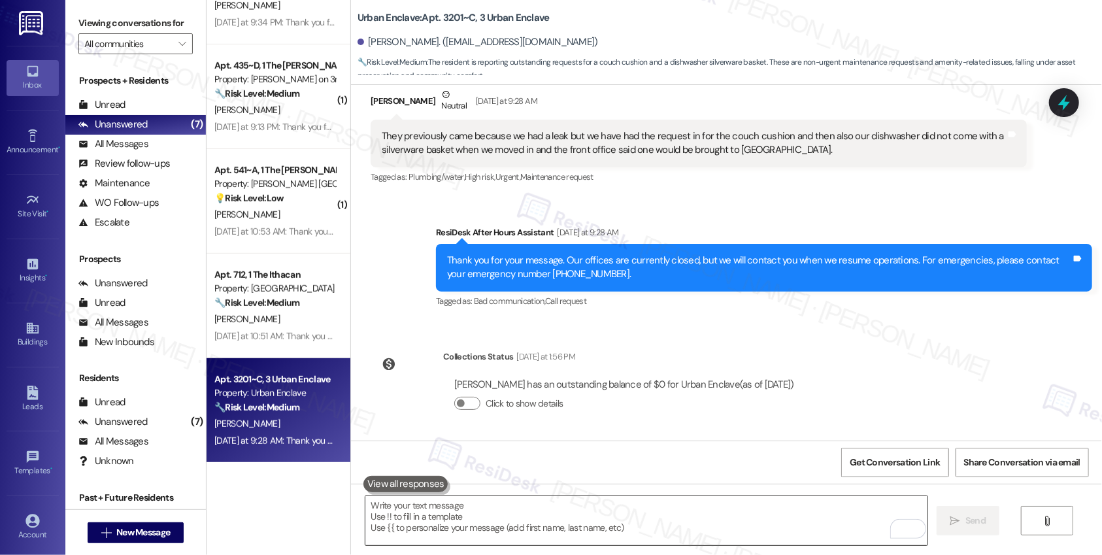
click at [552, 516] on textarea "To enrich screen reader interactions, please activate Accessibility in Grammarl…" at bounding box center [646, 520] width 562 height 49
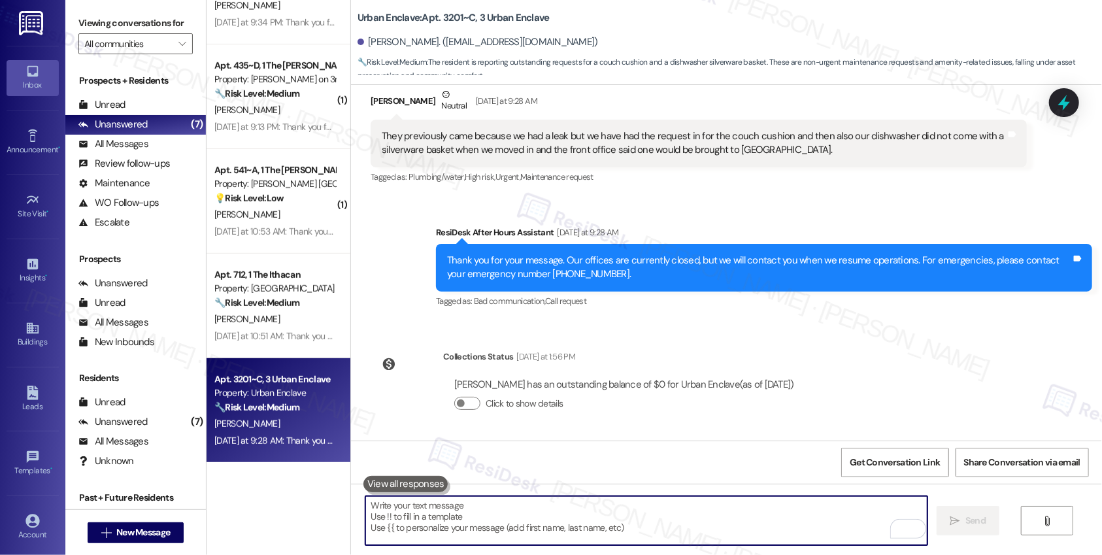
paste textarea "Just to check—have any of the three issues been taken care of yet?"
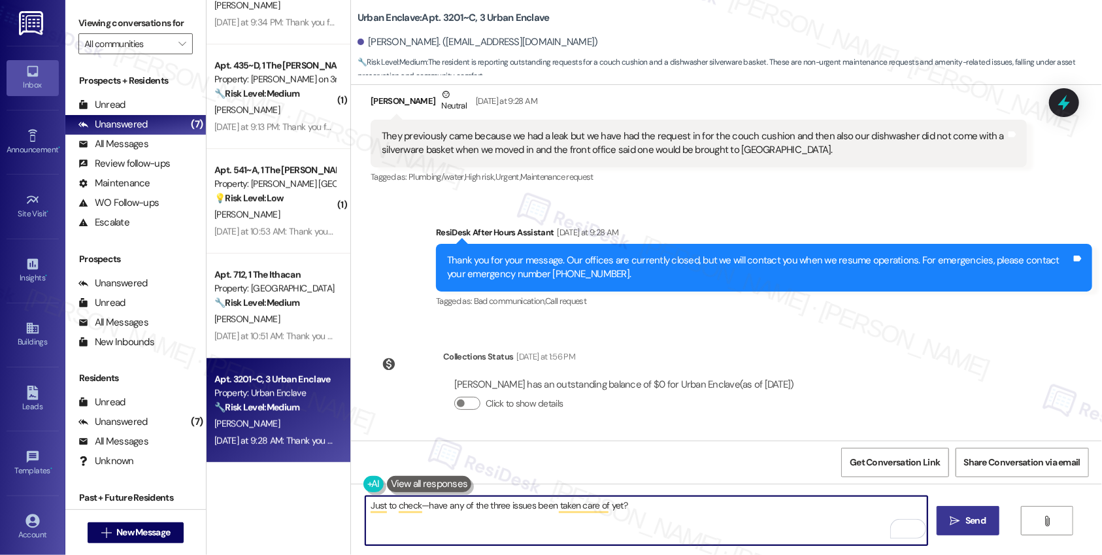
type textarea "Just to check—have any of the three issues been taken care of yet?"
click at [944, 516] on icon "" at bounding box center [955, 521] width 10 height 10
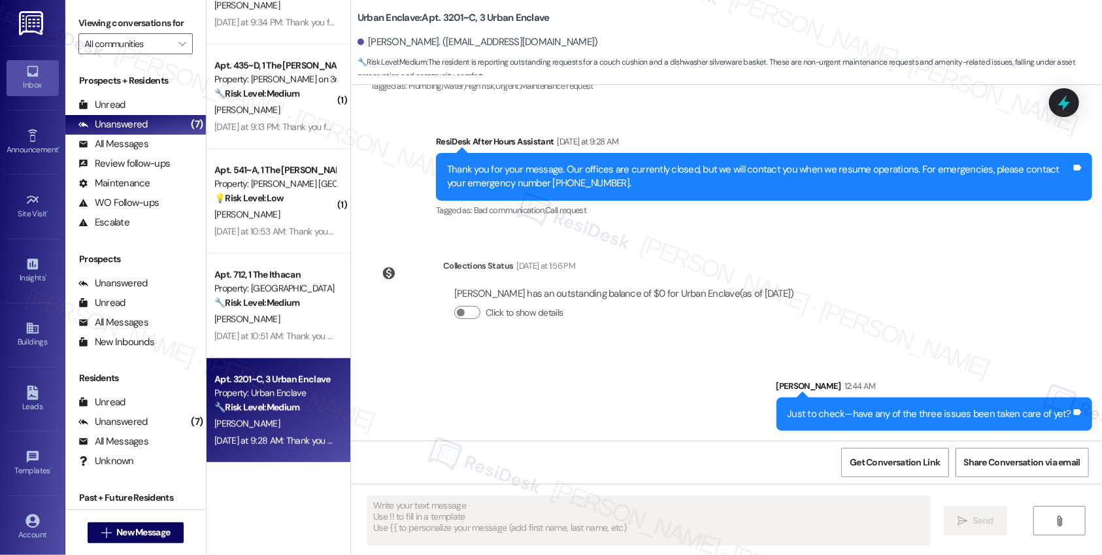
scroll to position [269, 0]
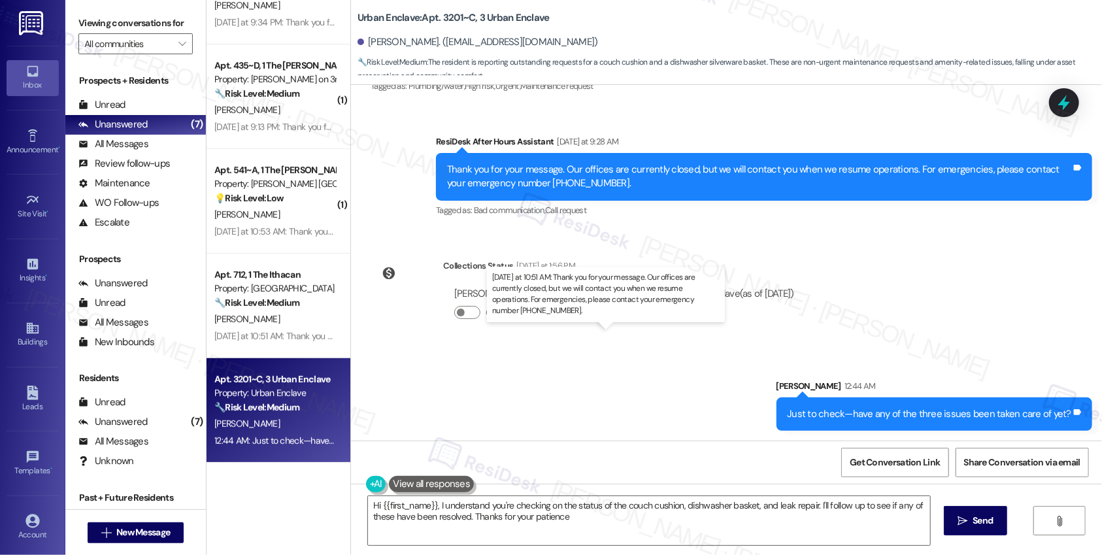
type textarea "Hi {{first_name}}, I understand you're checking on the status of the couch cush…"
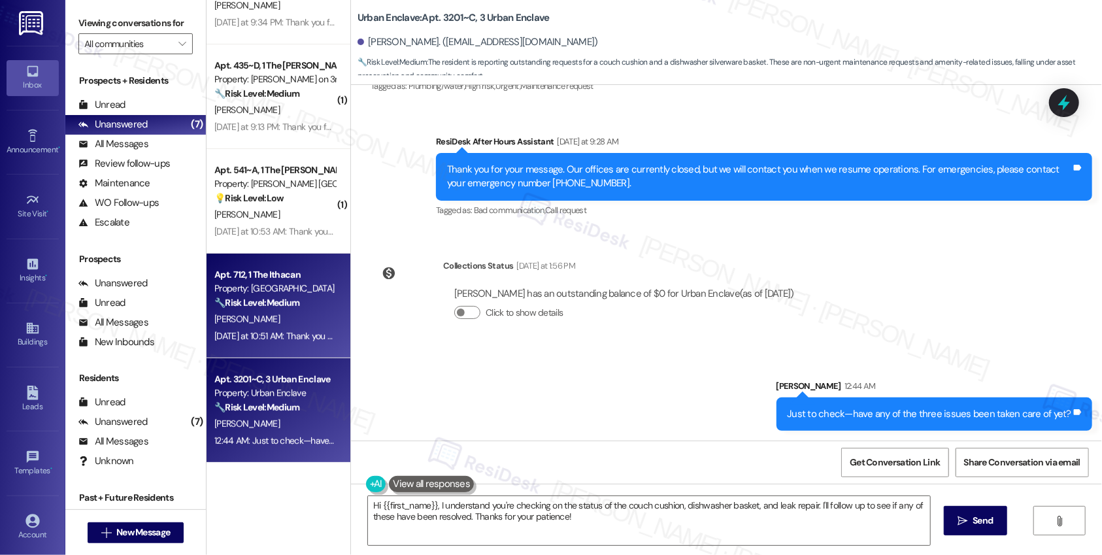
click at [286, 335] on div "Yesterday at 10:51 AM: Thank you for your message. Our offices are currently cl…" at bounding box center [615, 336] width 803 height 12
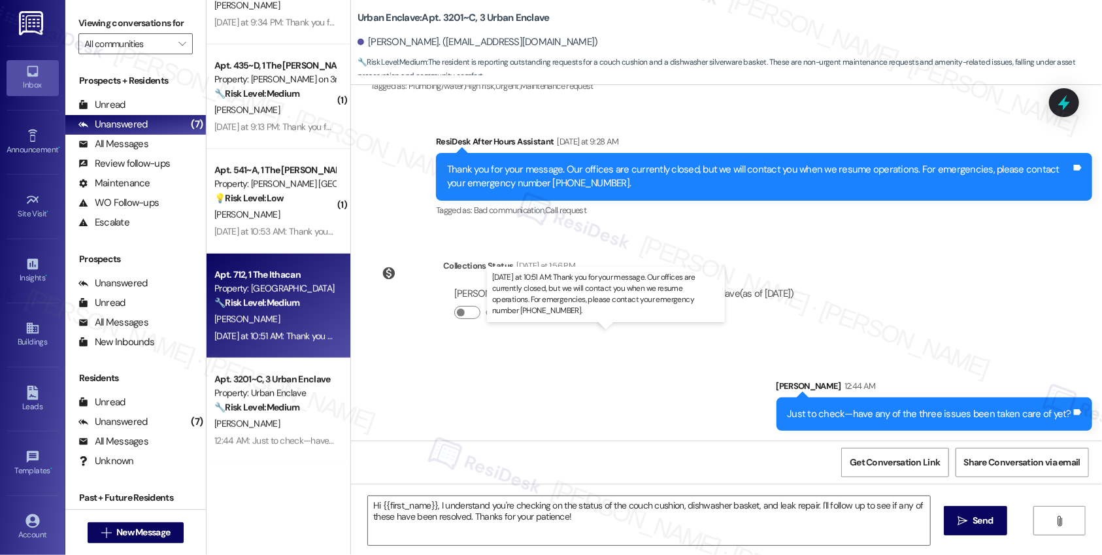
type textarea "Fetching suggested responses. Please feel free to read through the conversation…"
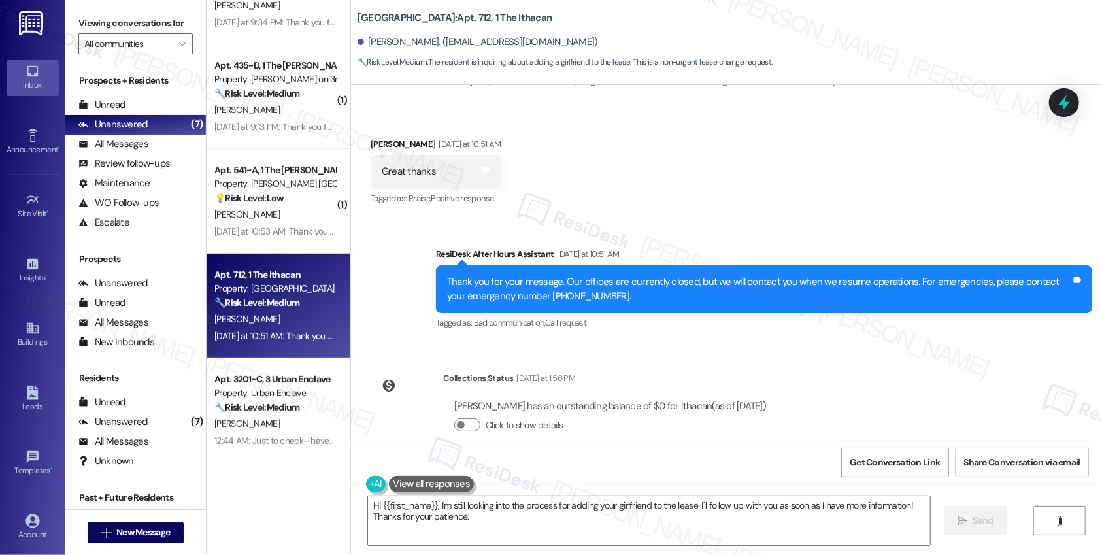
scroll to position [629, 0]
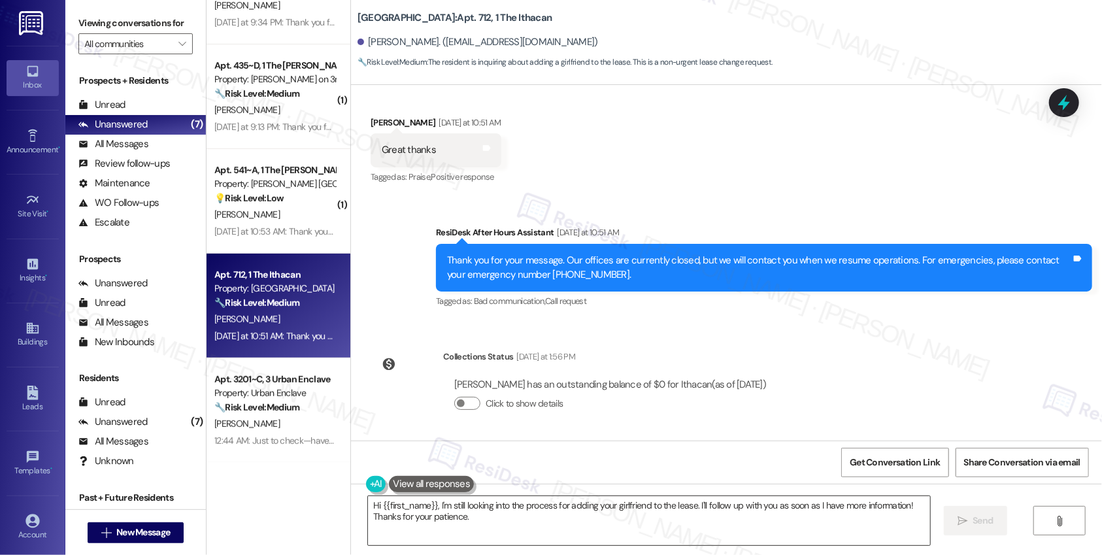
click at [477, 516] on textarea "Hi {{first_name}}, I'm still looking into the process for adding your girlfrien…" at bounding box center [649, 520] width 562 height 49
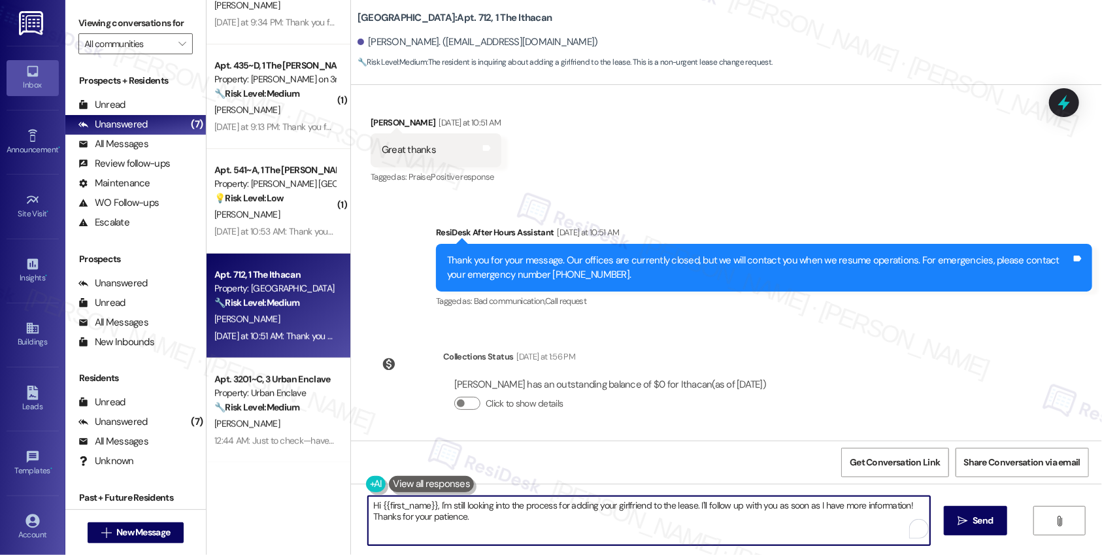
click at [477, 516] on textarea "Hi {{first_name}}, I'm still looking into the process for adding your girlfrien…" at bounding box center [649, 520] width 562 height 49
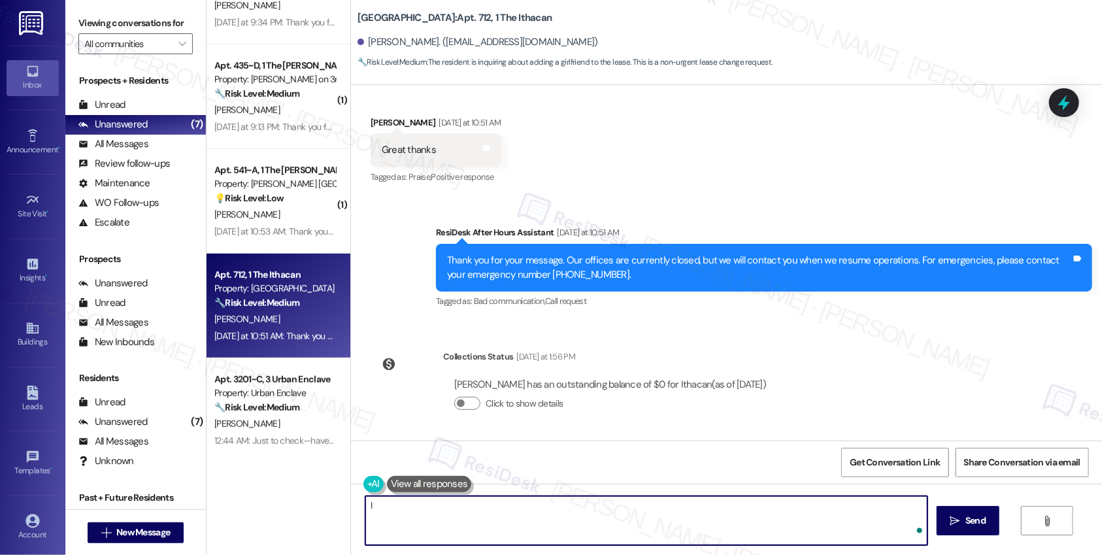
type textarea "I"
type textarea "You're welcome, Randy! I haven't receive any response yet but I will let you kn…"
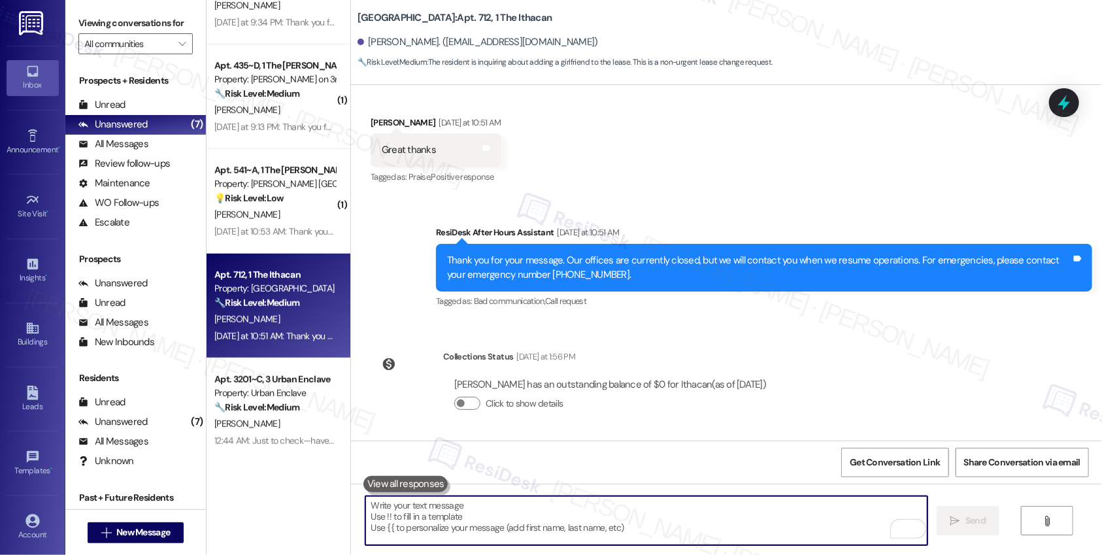
paste textarea "You’re welcome, Randy! I haven’t received a response yet, but I’ll let you know…"
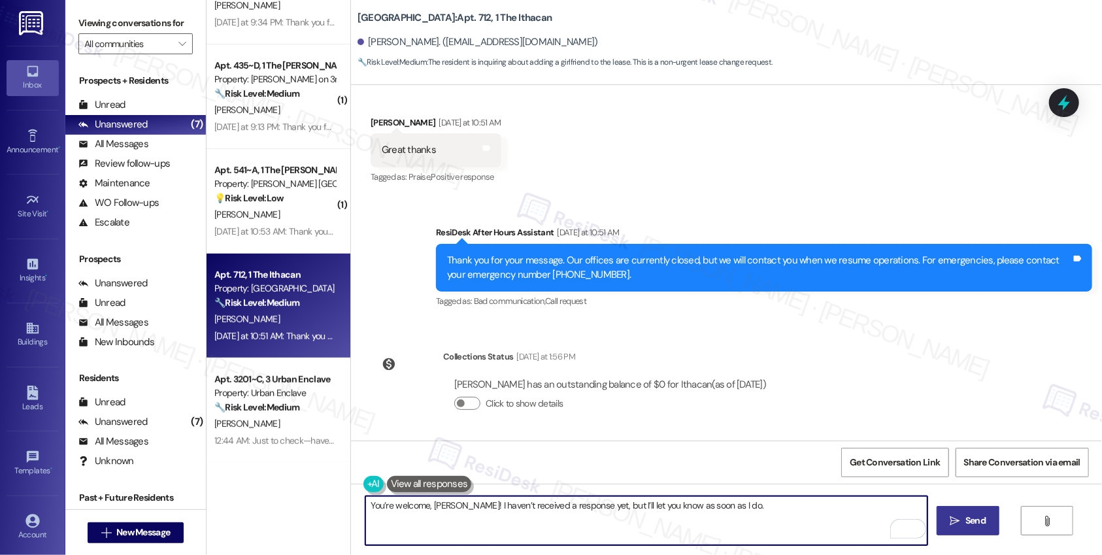
type textarea "You’re welcome, Randy! I haven’t received a response yet, but I’ll let you know…"
click at [944, 514] on span "Send" at bounding box center [975, 521] width 20 height 14
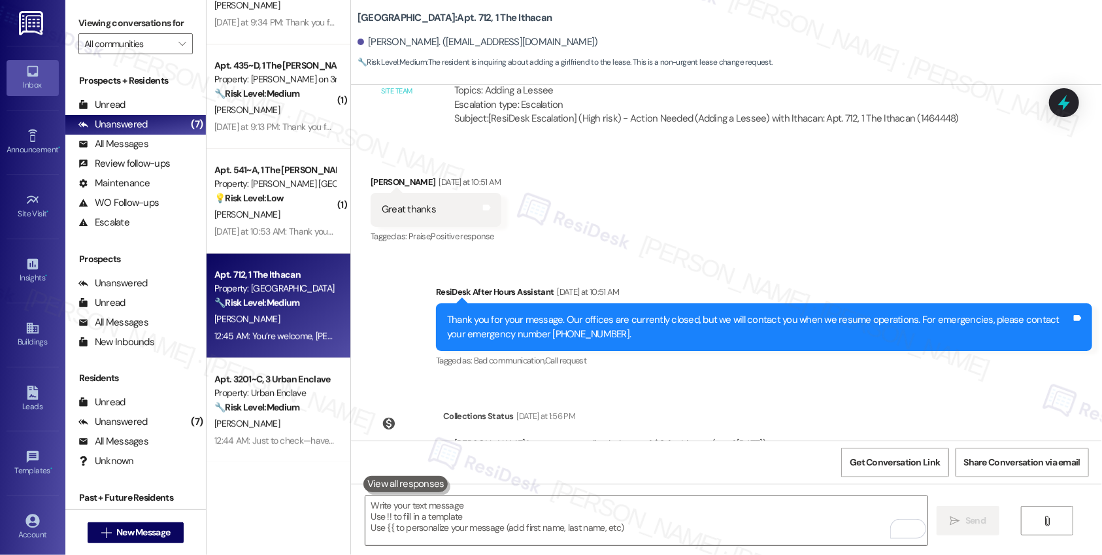
scroll to position [720, 0]
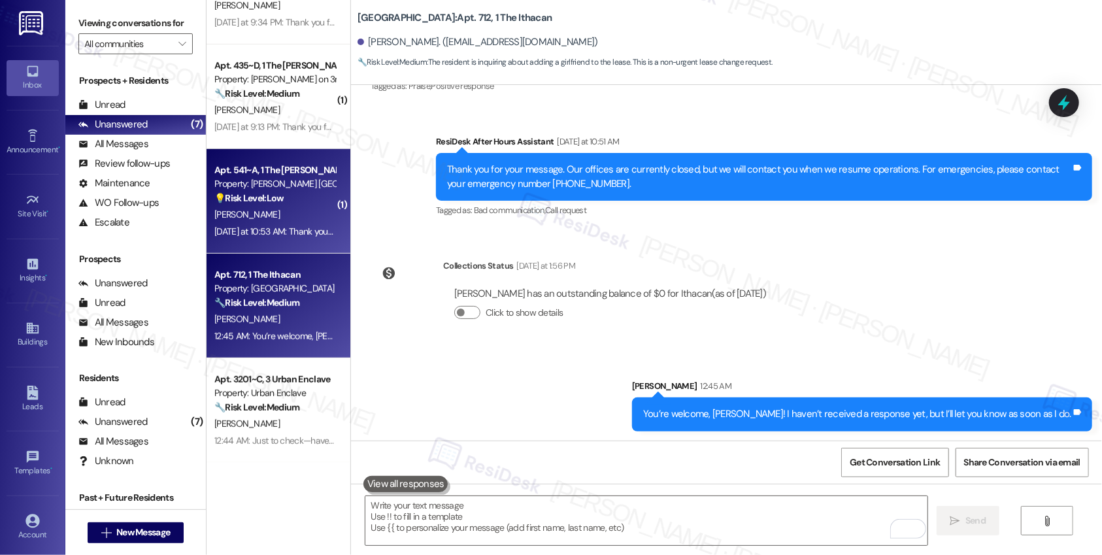
click at [280, 236] on div "Yesterday at 10:53 AM: Thank you for your message. Our offices are currently cl…" at bounding box center [617, 232] width 806 height 12
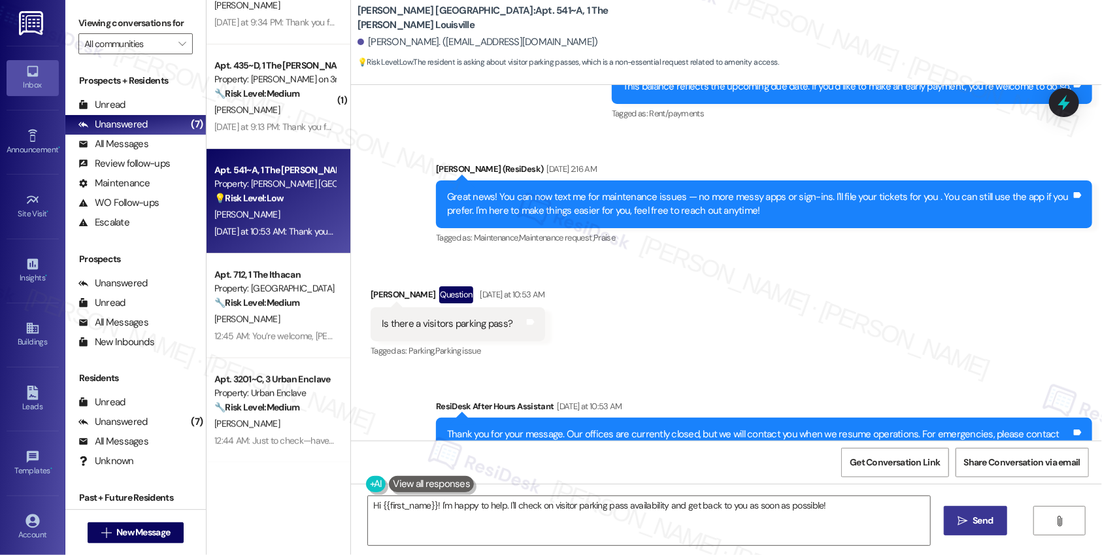
scroll to position [1652, 0]
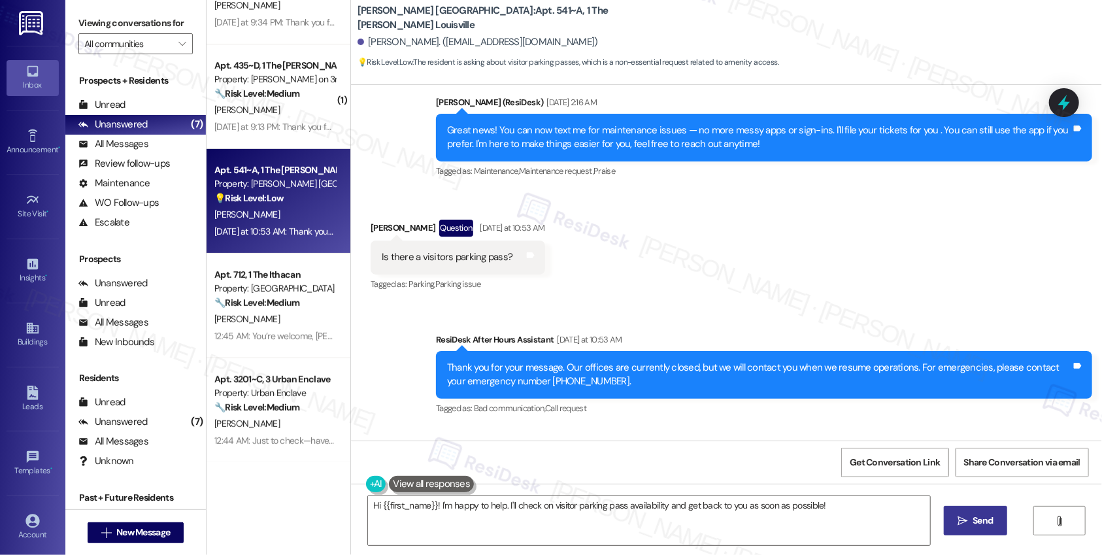
click at [373, 229] on div "Ashley Zeller Question Yesterday at 10:53 AM" at bounding box center [458, 230] width 175 height 21
copy div "Ashley"
click at [463, 506] on textarea "Hi {{first_name}}! I'm happy to help. I'll check on visitor parking pass availa…" at bounding box center [649, 520] width 562 height 49
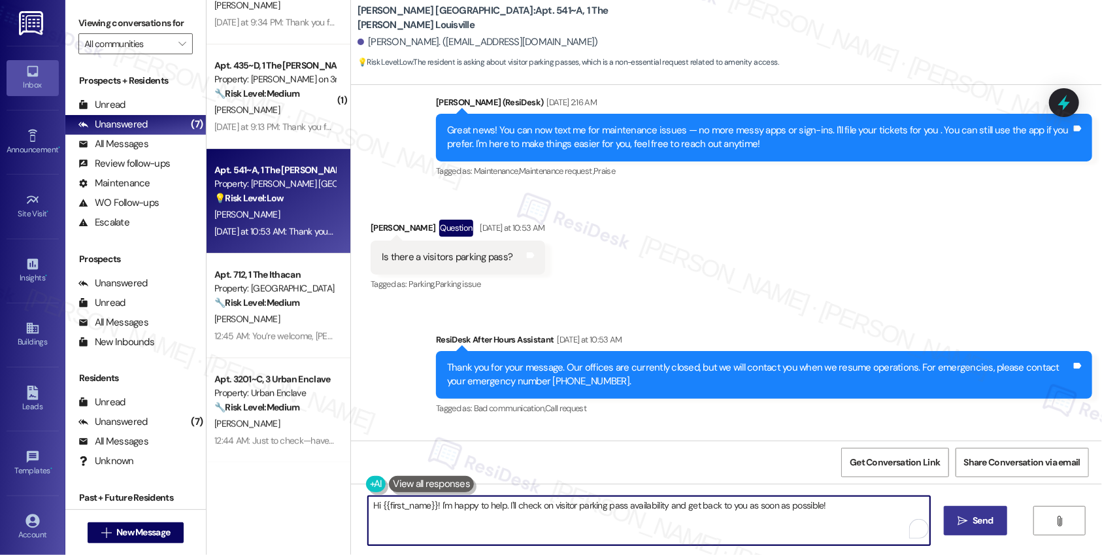
click at [463, 506] on textarea "Hi {{first_name}}! I'm happy to help. I'll check on visitor parking pass availa…" at bounding box center [649, 520] width 562 height 49
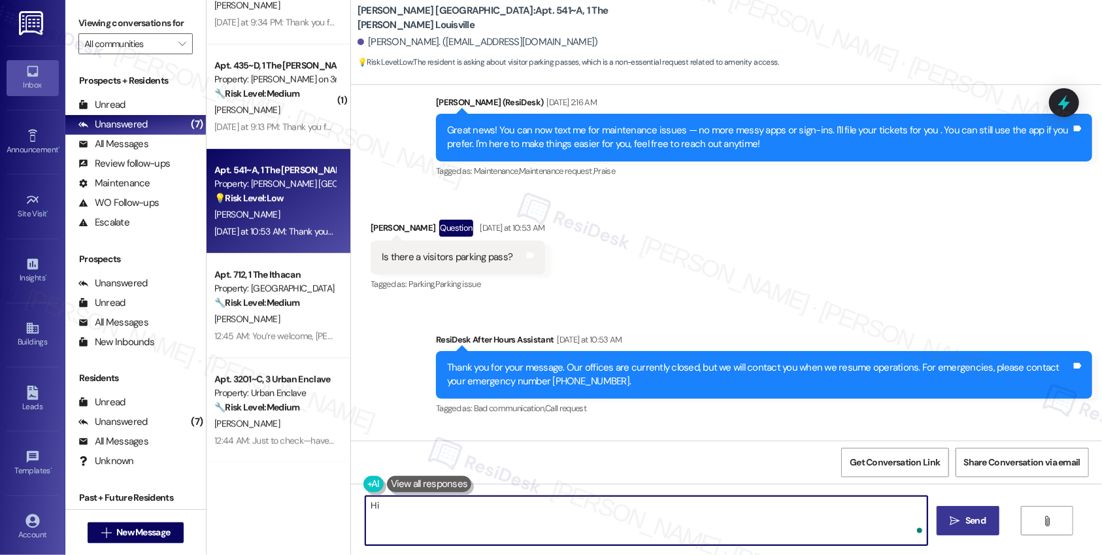
paste textarea "Ashley"
type textarea "Hi Ashley, thank you f"
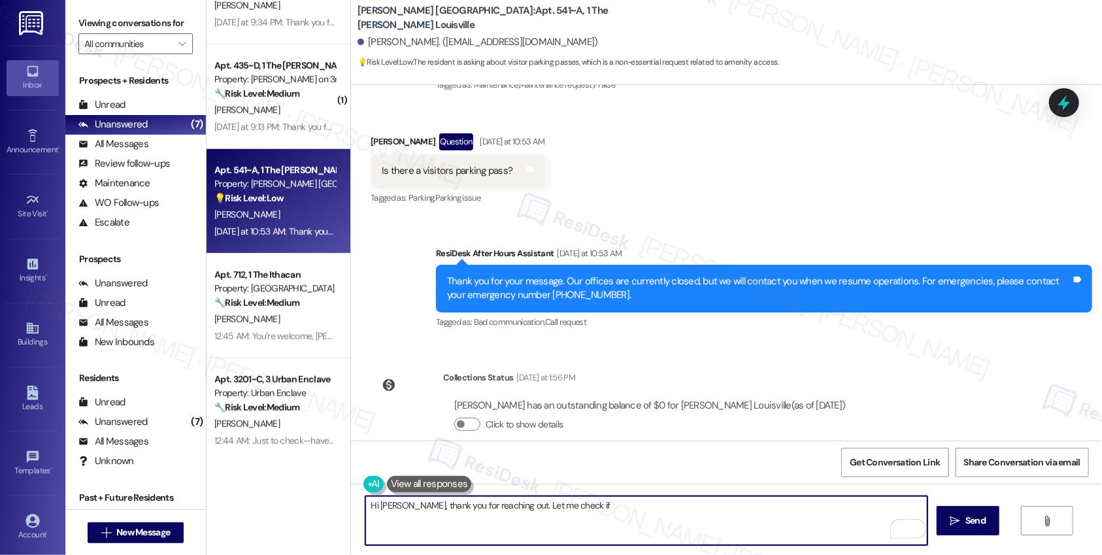
scroll to position [1759, 0]
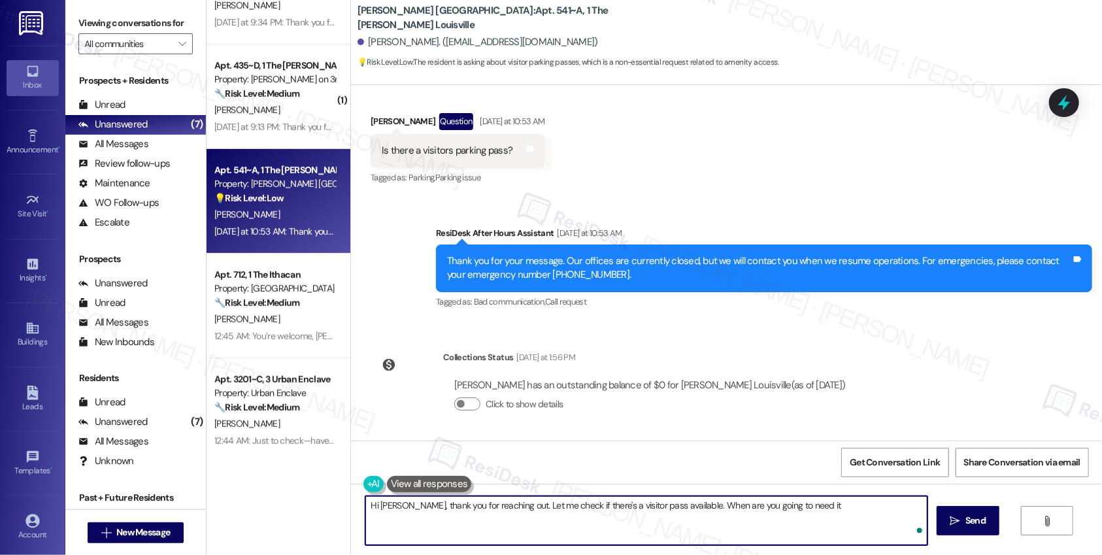
type textarea "Hi [PERSON_NAME], thank you for reaching out. Let me check if there's a visitor…"
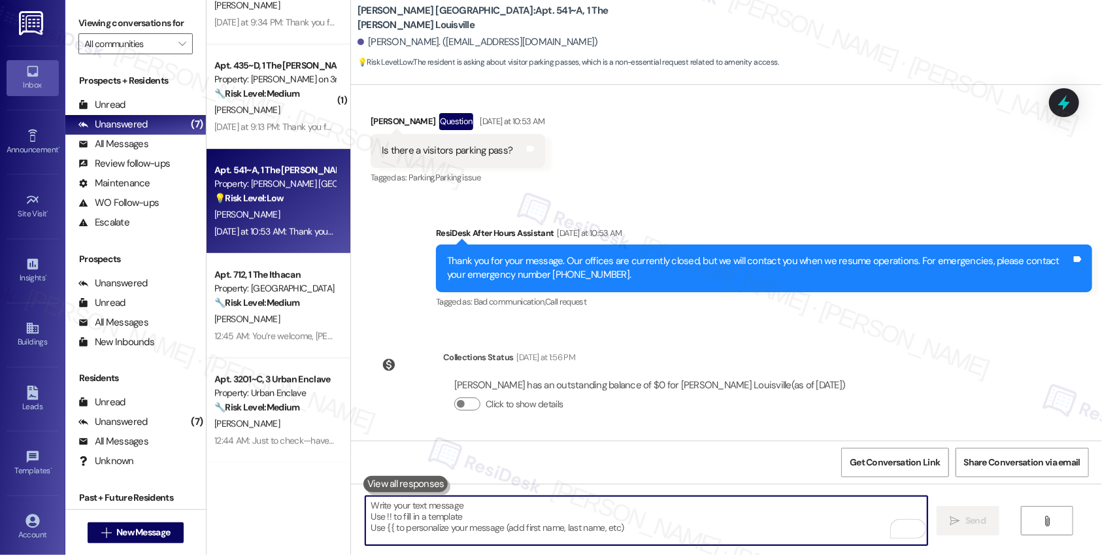
click at [488, 520] on textarea "To enrich screen reader interactions, please activate Accessibility in Grammarl…" at bounding box center [646, 520] width 562 height 49
paste textarea "Hi [PERSON_NAME], thank you for reaching out. I’ll check if a visitor pass is a…"
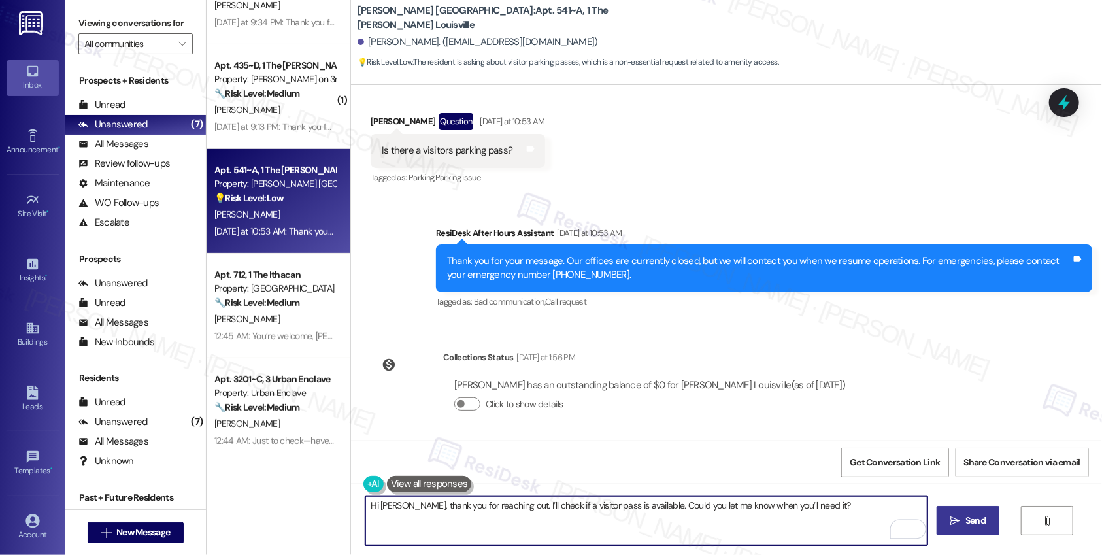
type textarea "Hi [PERSON_NAME], thank you for reaching out. I’ll check if a visitor pass is a…"
click at [971, 522] on span "Send" at bounding box center [975, 521] width 20 height 14
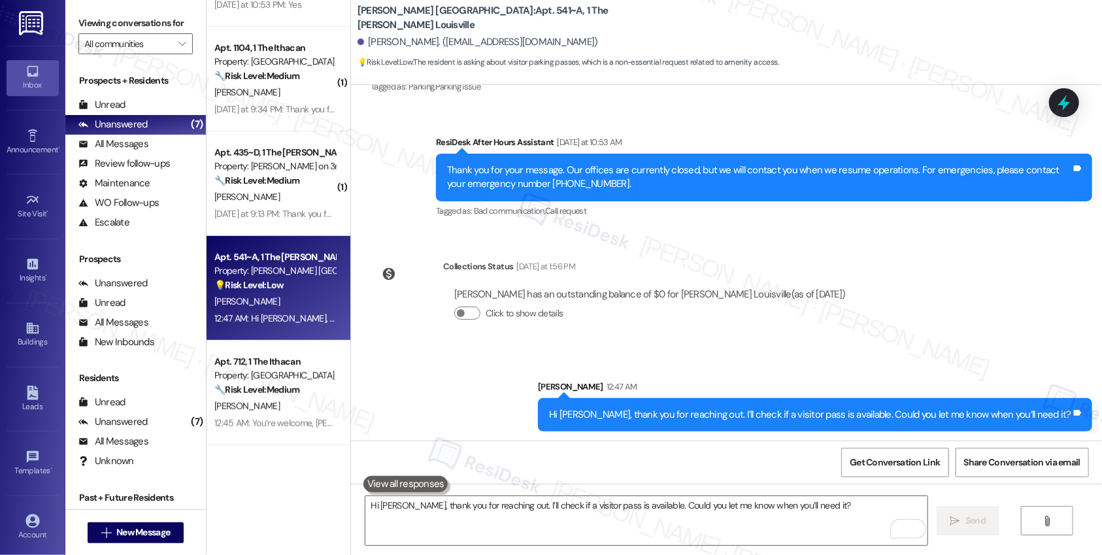
scroll to position [101, 0]
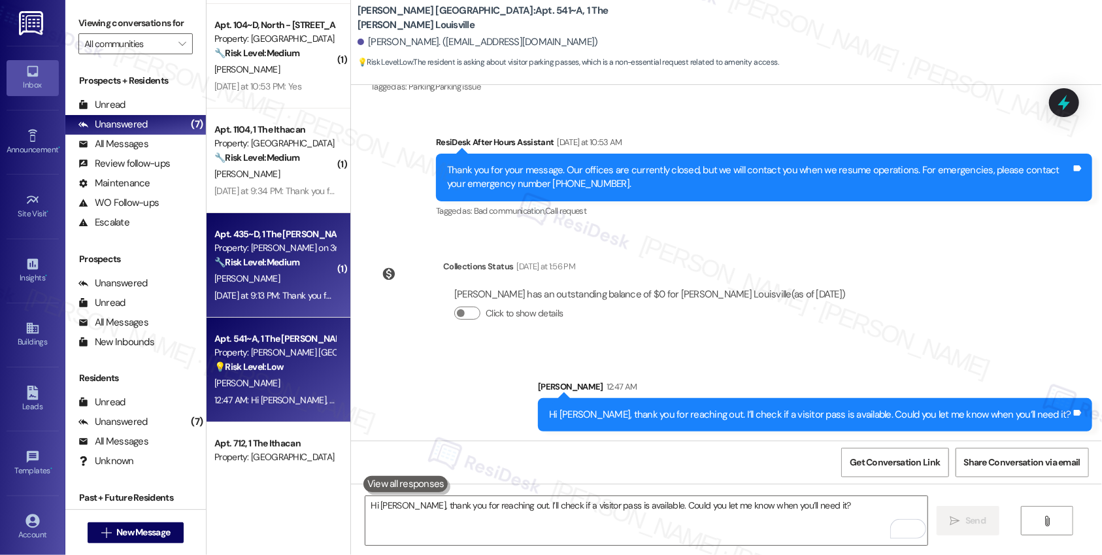
click at [275, 276] on div "[PERSON_NAME]" at bounding box center [275, 279] width 124 height 16
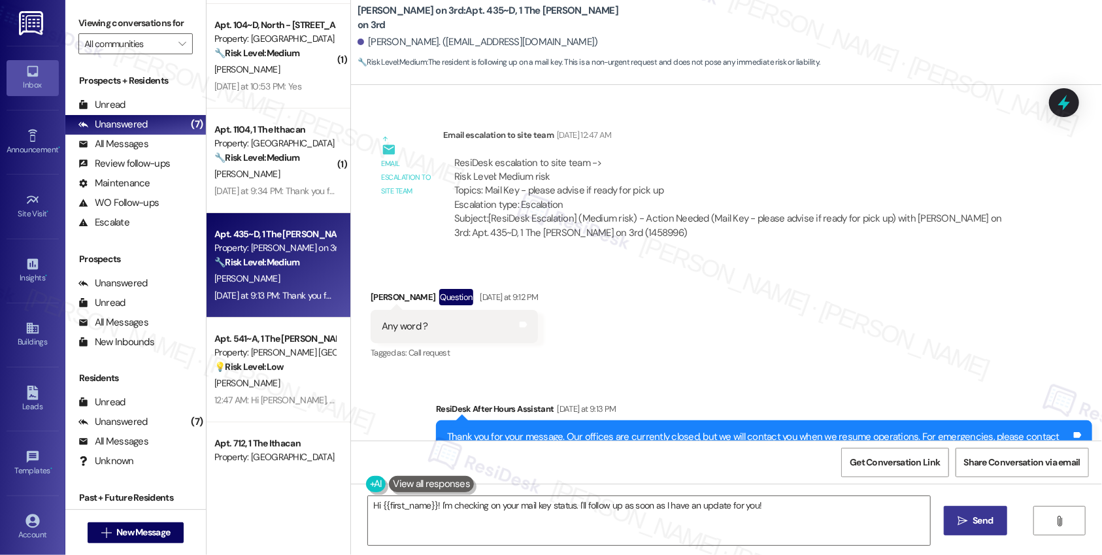
scroll to position [1098, 0]
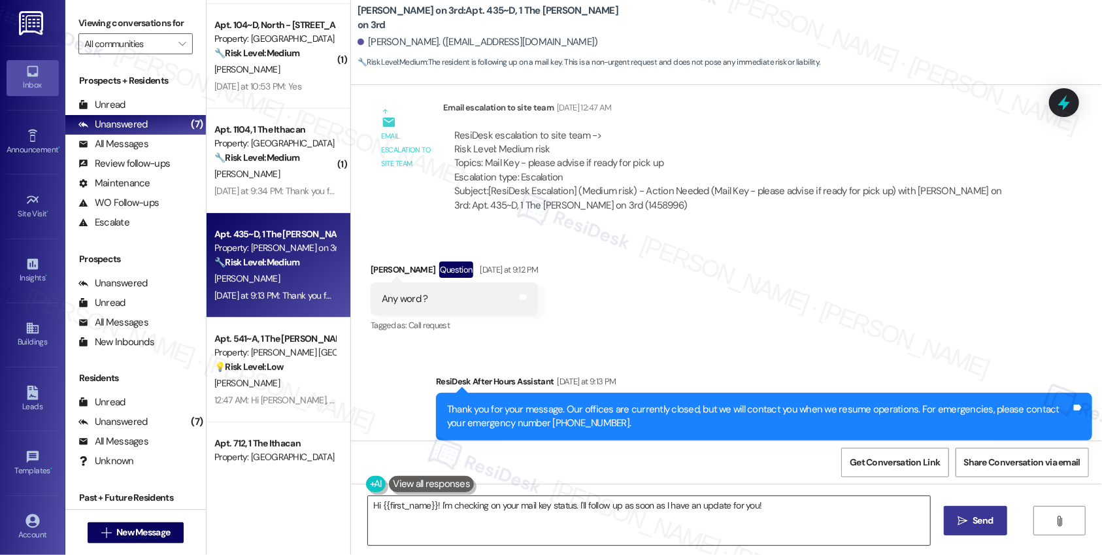
click at [538, 509] on textarea "Hi {{first_name}}! I'm checking on your mail key status. I'll follow up as soon…" at bounding box center [649, 520] width 562 height 49
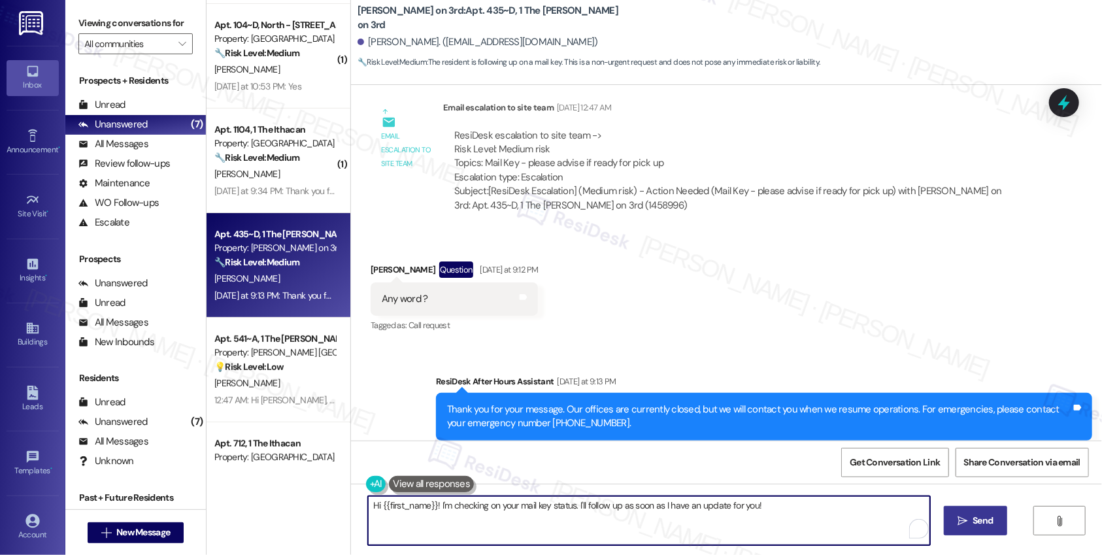
click at [538, 509] on textarea "Hi {{first_name}}! I'm checking on your mail key status. I'll follow up as soon…" at bounding box center [649, 520] width 562 height 49
type textarea "Hi [PERSON_NAME], I haven't receive any response yet but I'll let you know as s…"
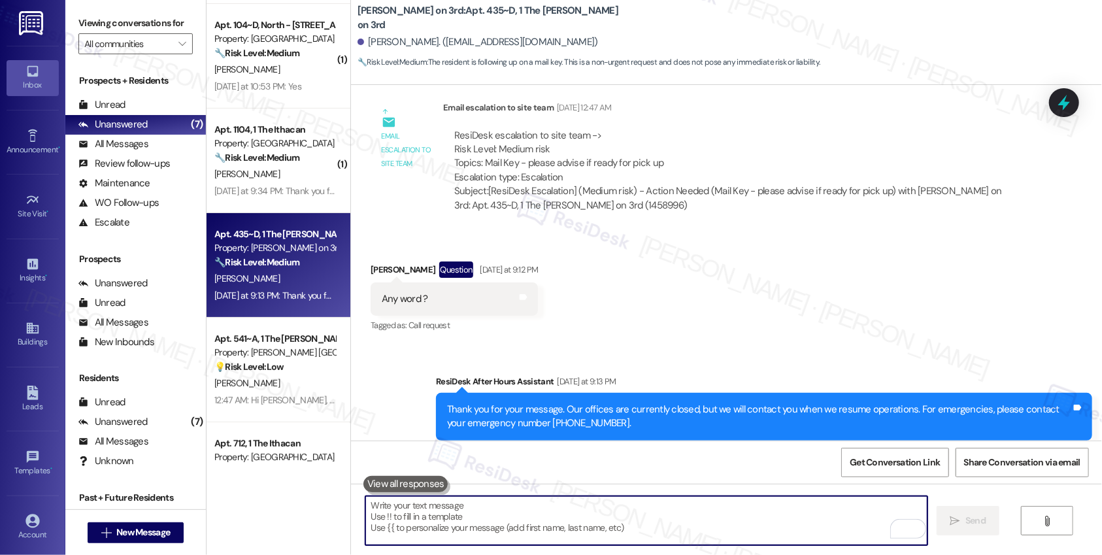
click at [573, 522] on textarea "To enrich screen reader interactions, please activate Accessibility in Grammarl…" at bounding box center [646, 520] width 562 height 49
paste textarea "Hi [PERSON_NAME], I haven’t received a response yet, but I’ll let you know as s…"
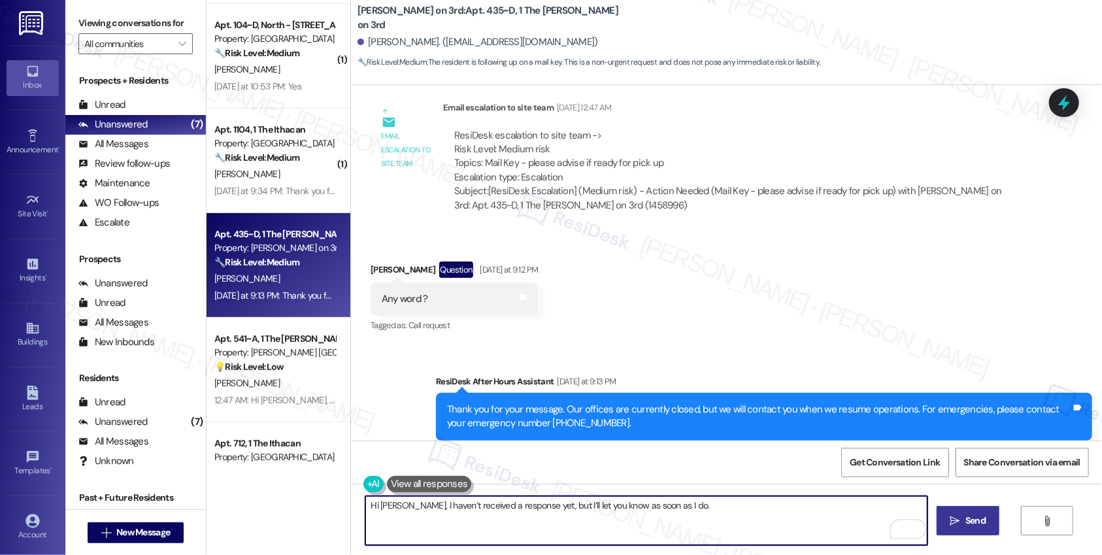
type textarea "Hi [PERSON_NAME], I haven’t received a response yet, but I’ll let you know as s…"
click at [955, 528] on button " Send" at bounding box center [968, 520] width 63 height 29
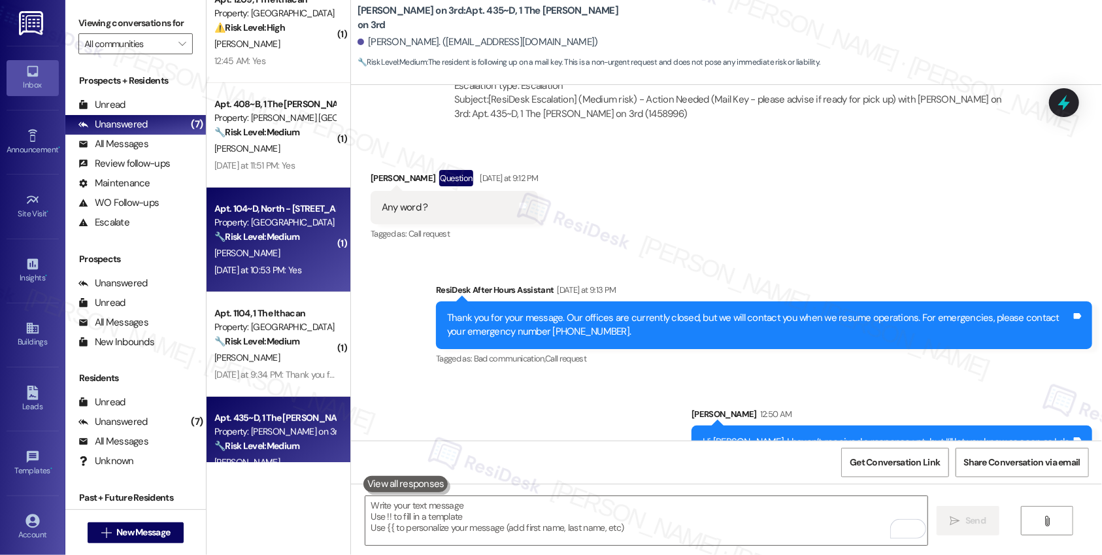
scroll to position [60, 0]
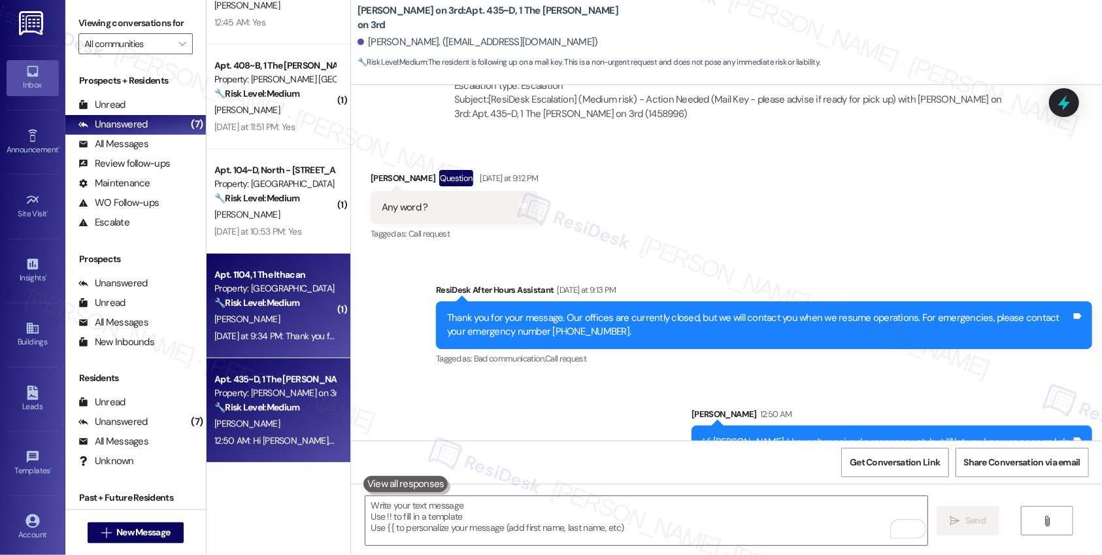
click at [290, 333] on div "[DATE] at 9:34 PM: Thank you for your message. Our offices are currently closed…" at bounding box center [615, 336] width 802 height 12
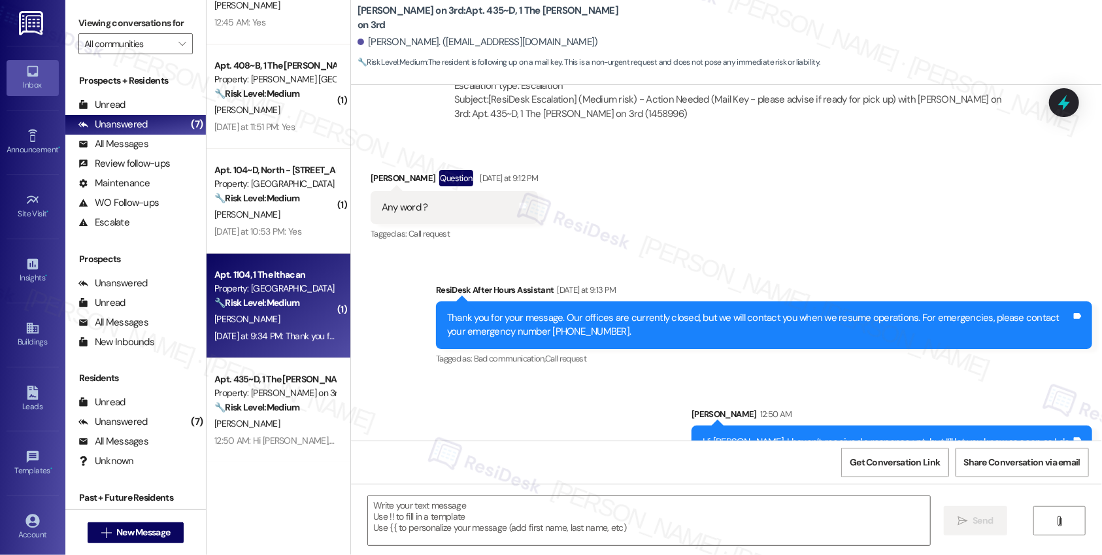
type textarea "Fetching suggested responses. Please feel free to read through the conversation…"
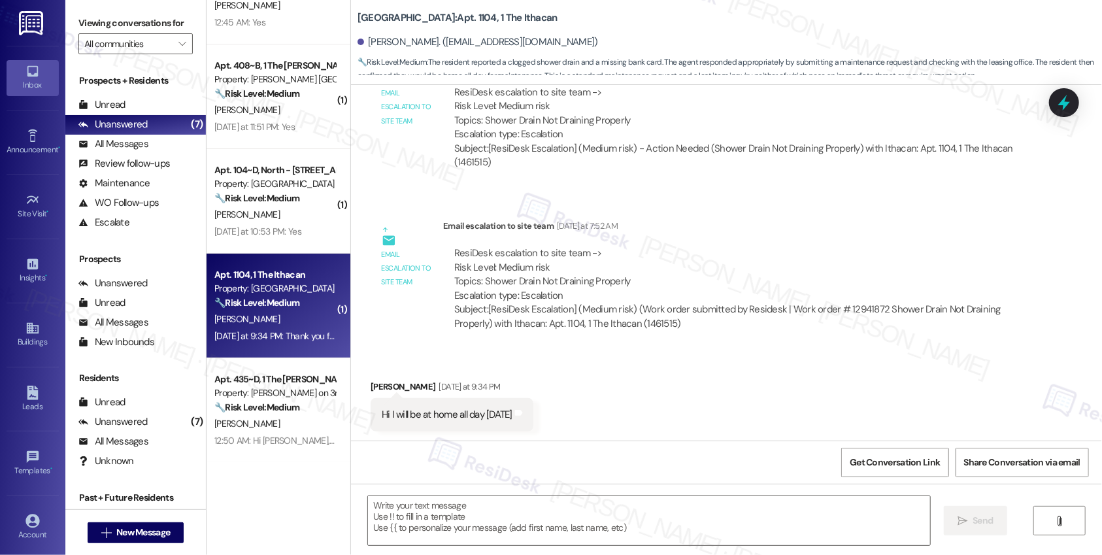
scroll to position [1313, 0]
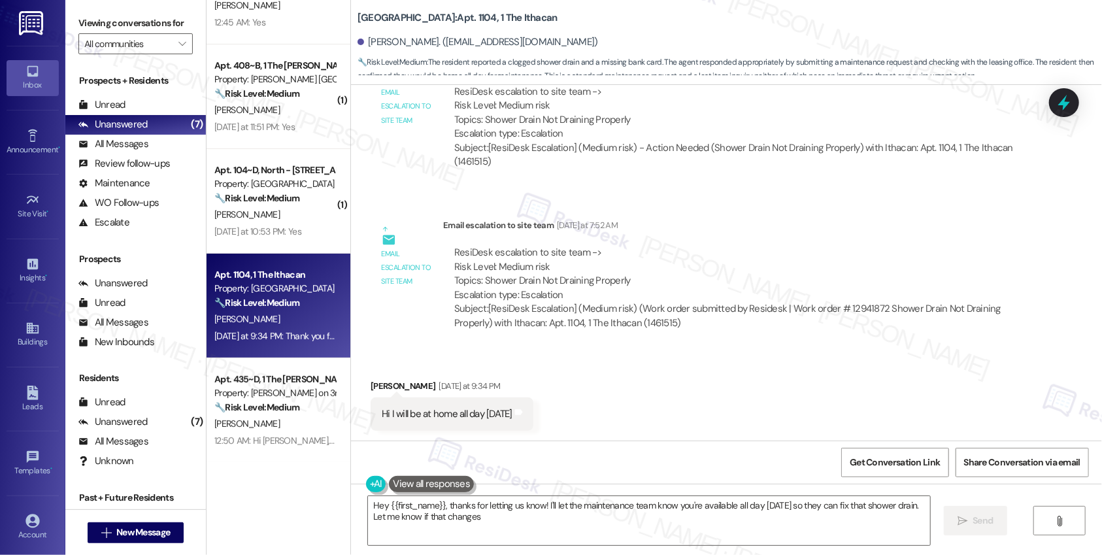
type textarea "Hey {{first_name}}, thanks for letting us know! I'll let the maintenance team k…"
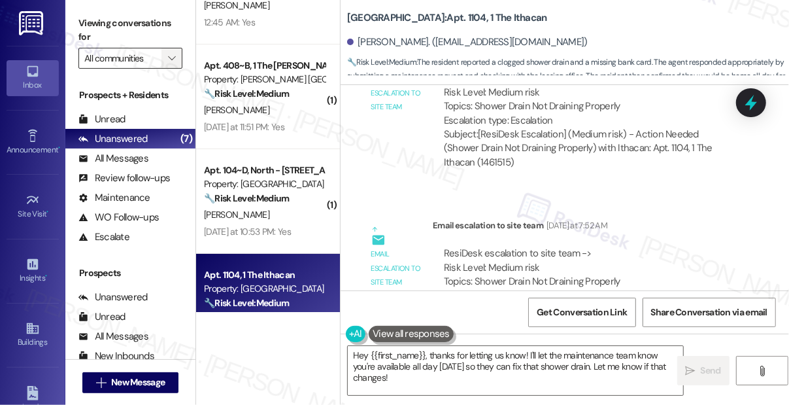
click at [173, 56] on icon "" at bounding box center [171, 58] width 7 height 10
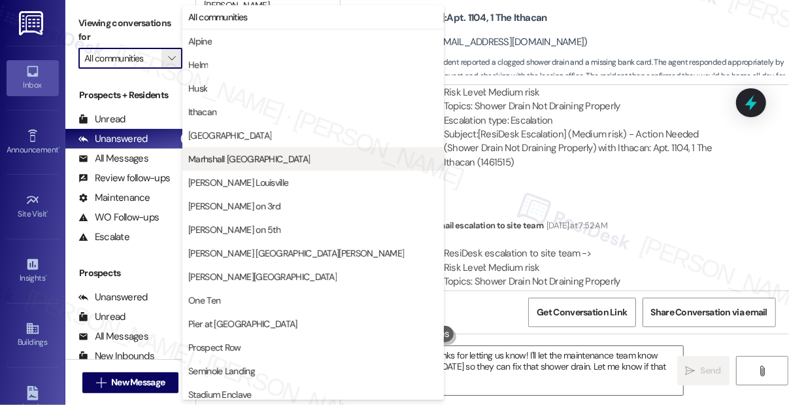
click at [218, 156] on span "Marhshall [GEOGRAPHIC_DATA]" at bounding box center [249, 158] width 122 height 13
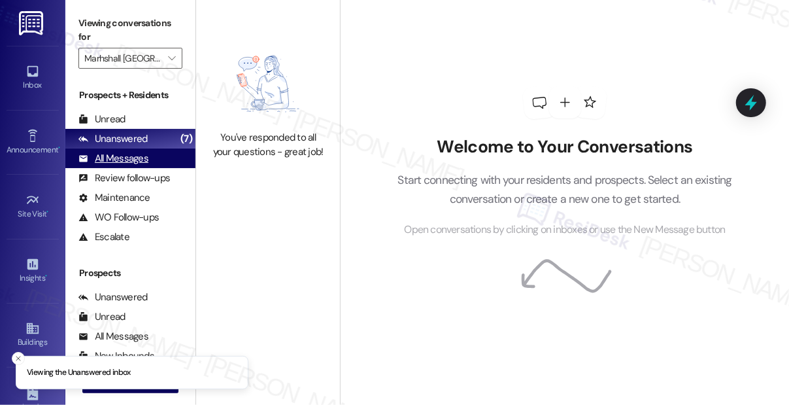
click at [126, 163] on div "All Messages" at bounding box center [113, 159] width 70 height 14
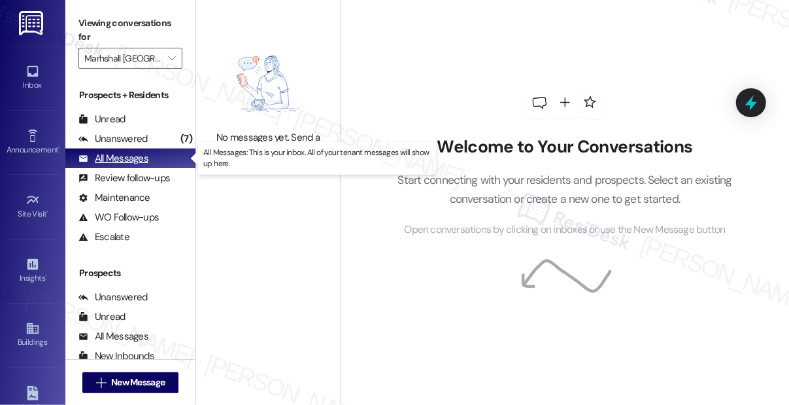
click at [137, 156] on div "All Messages" at bounding box center [113, 159] width 70 height 14
click at [124, 158] on div "All Messages" at bounding box center [113, 159] width 70 height 14
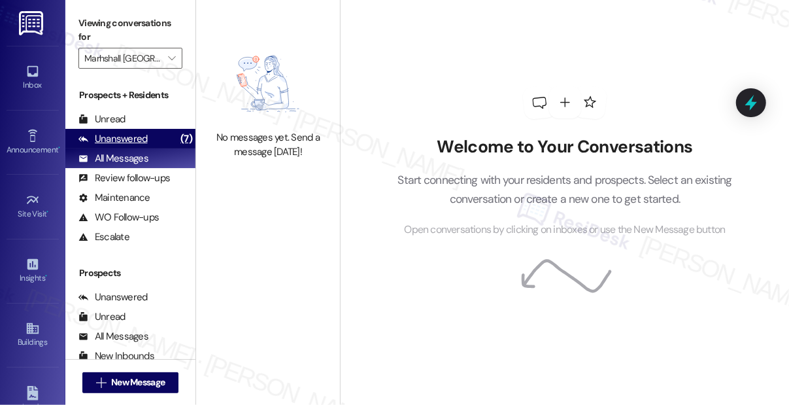
click at [127, 139] on div "Unanswered" at bounding box center [112, 139] width 69 height 14
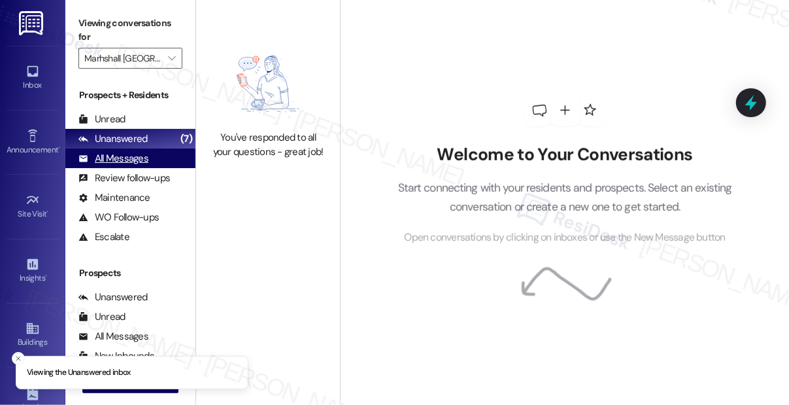
click at [124, 155] on div "All Messages" at bounding box center [113, 159] width 70 height 14
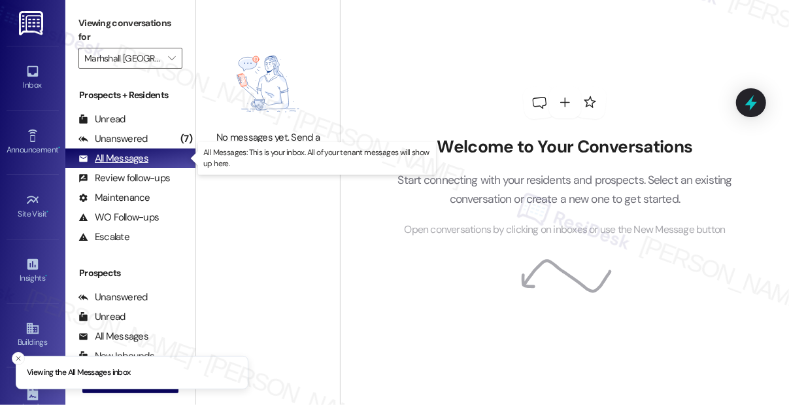
click at [124, 155] on div "All Messages" at bounding box center [113, 159] width 70 height 14
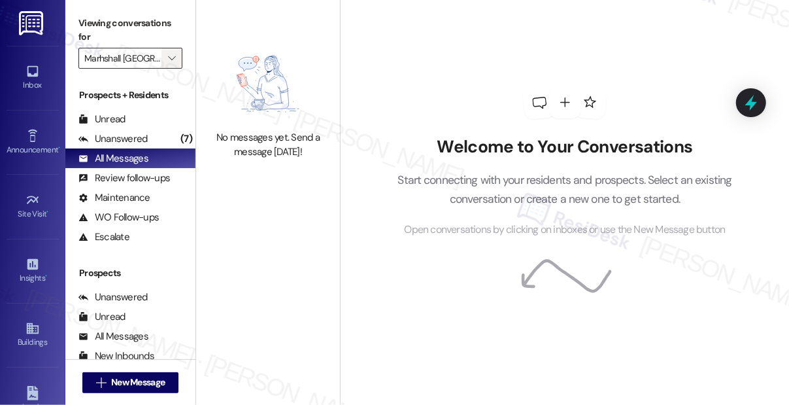
click at [173, 54] on icon "" at bounding box center [171, 58] width 7 height 10
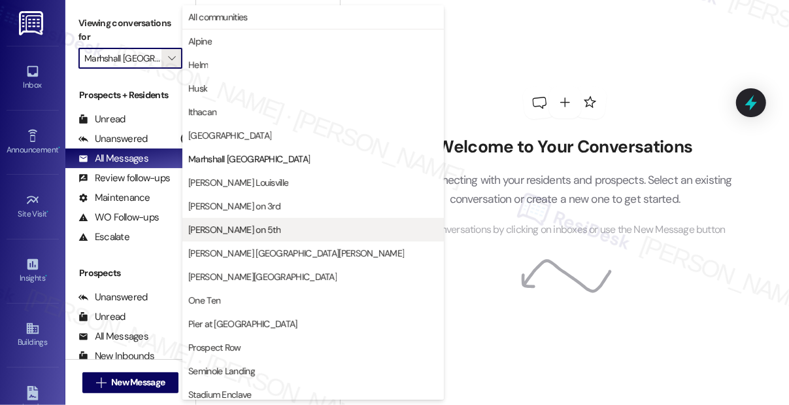
click at [241, 227] on span "[PERSON_NAME] on 5th" at bounding box center [234, 229] width 92 height 13
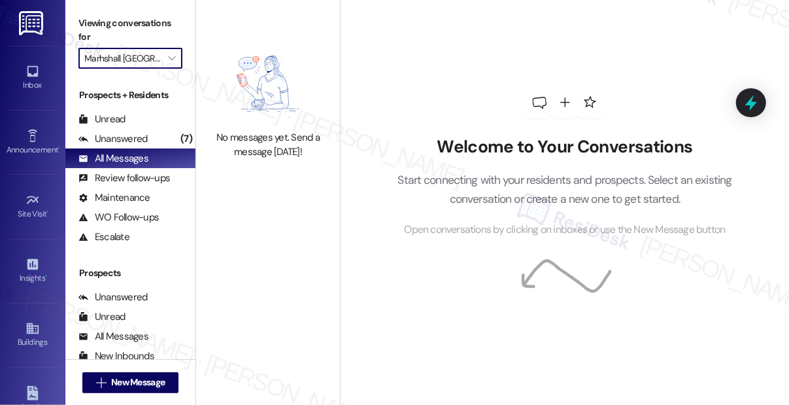
type input "[PERSON_NAME] on 5th"
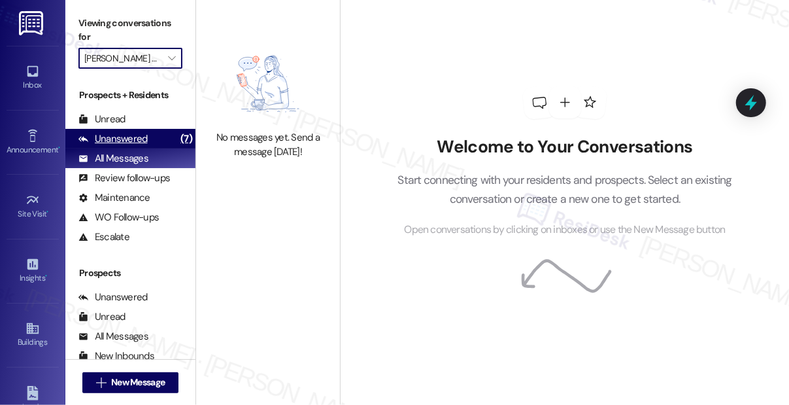
click at [130, 141] on div "Unanswered" at bounding box center [112, 139] width 69 height 14
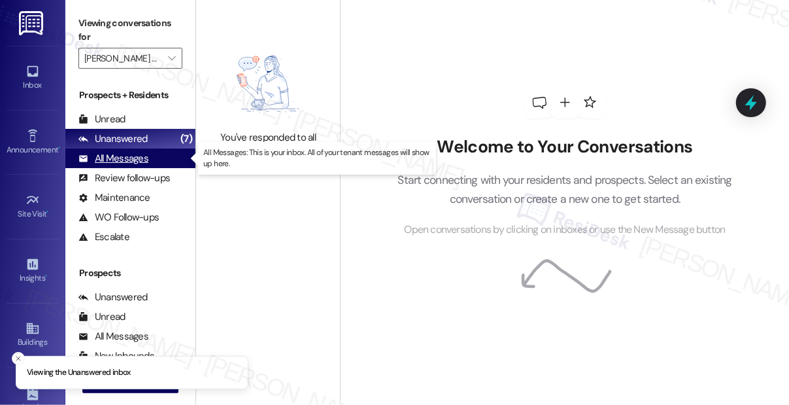
click at [128, 160] on div "All Messages" at bounding box center [113, 159] width 70 height 14
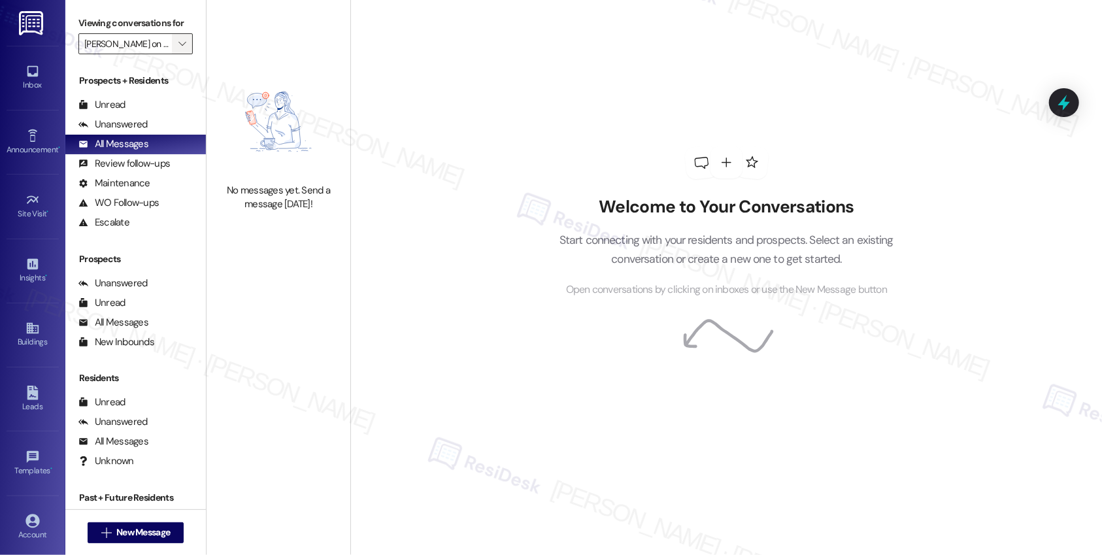
click at [176, 44] on span "" at bounding box center [182, 43] width 12 height 21
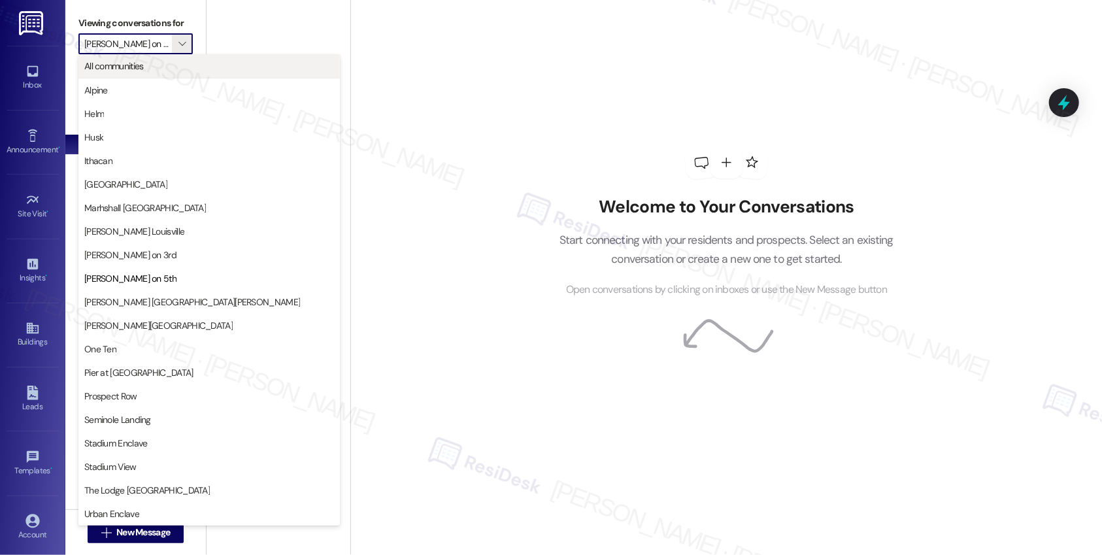
click at [164, 65] on span "All communities" at bounding box center [209, 65] width 250 height 13
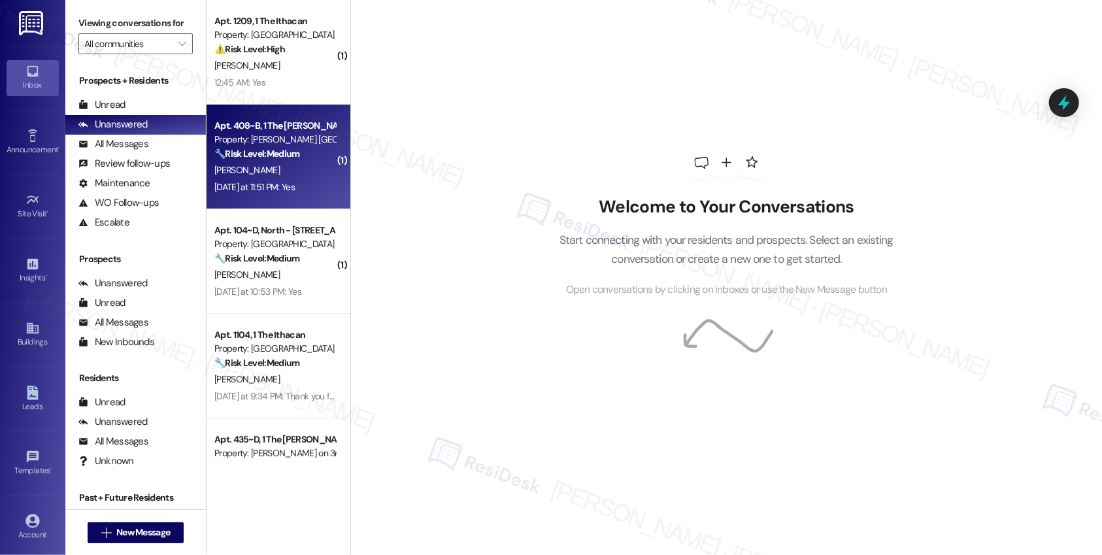
scroll to position [60, 0]
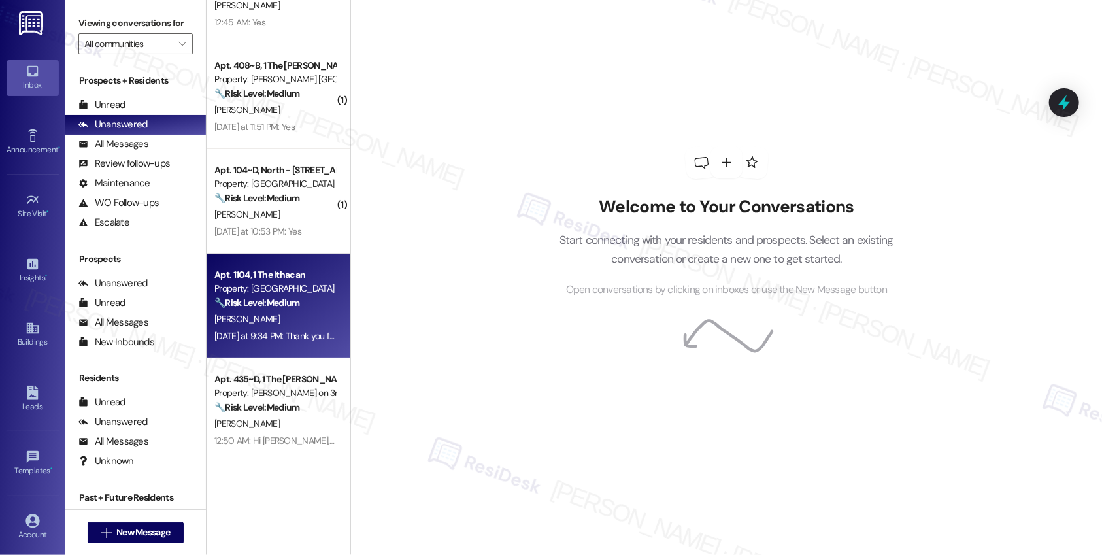
click at [293, 314] on div "[PERSON_NAME]" at bounding box center [275, 319] width 124 height 16
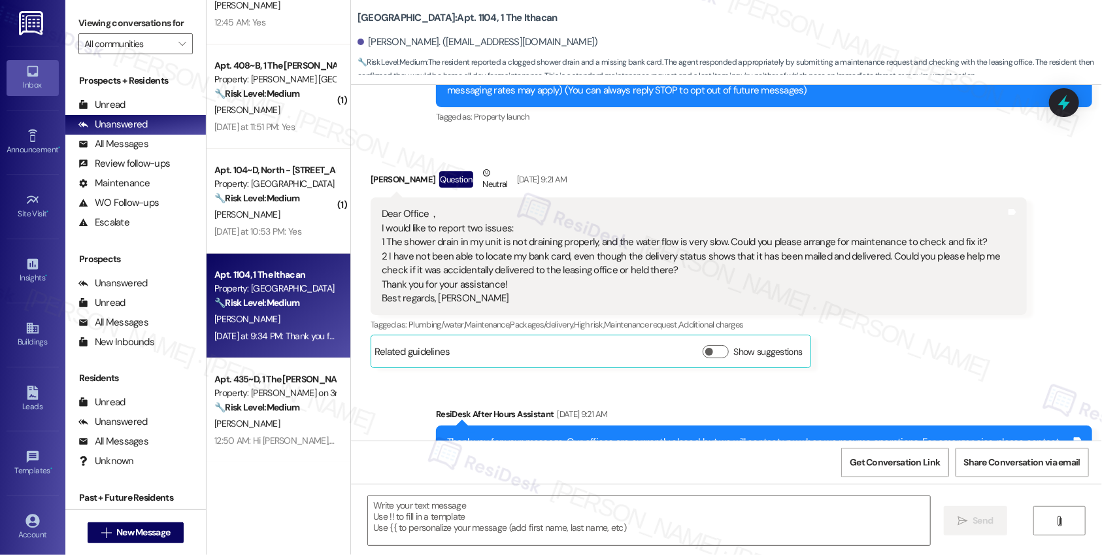
click at [293, 314] on div "[PERSON_NAME]" at bounding box center [275, 319] width 124 height 16
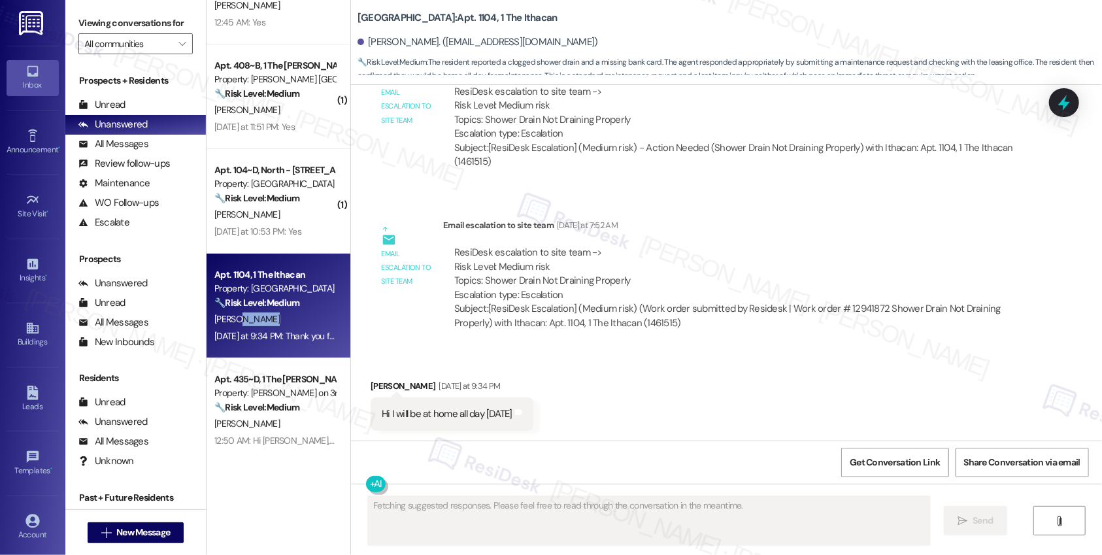
scroll to position [1437, 0]
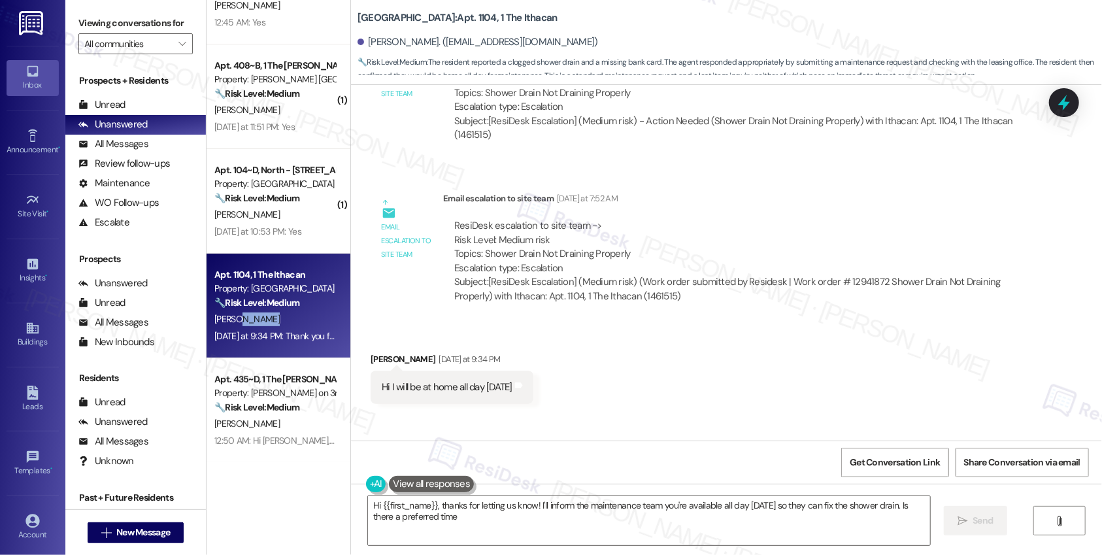
type textarea "Hi {{first_name}}, thanks for letting us know! I'll inform the maintenance team…"
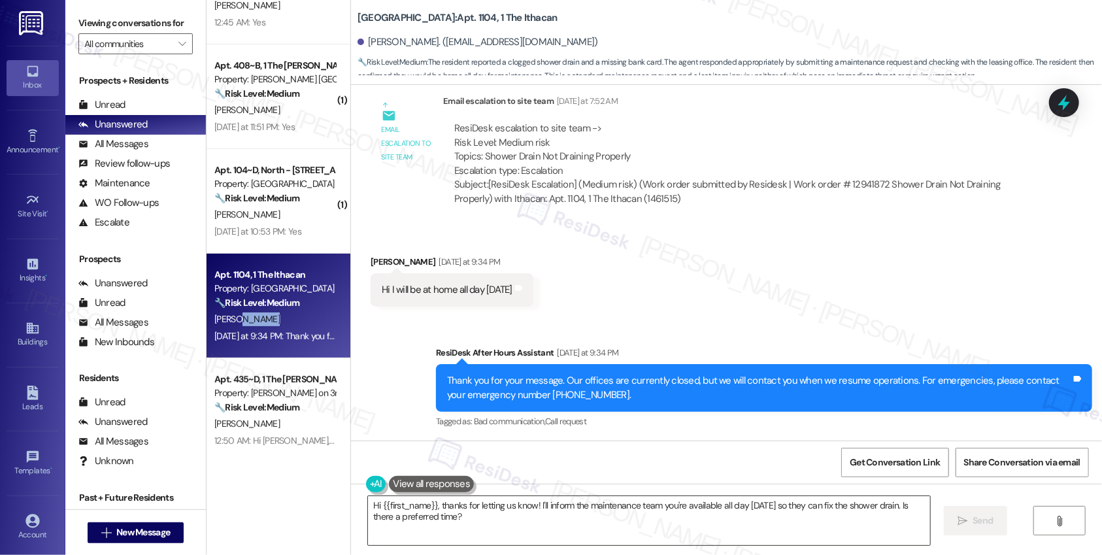
click at [470, 512] on textarea "Hi {{first_name}}, thanks for letting us know! I'll inform the maintenance team…" at bounding box center [649, 520] width 562 height 49
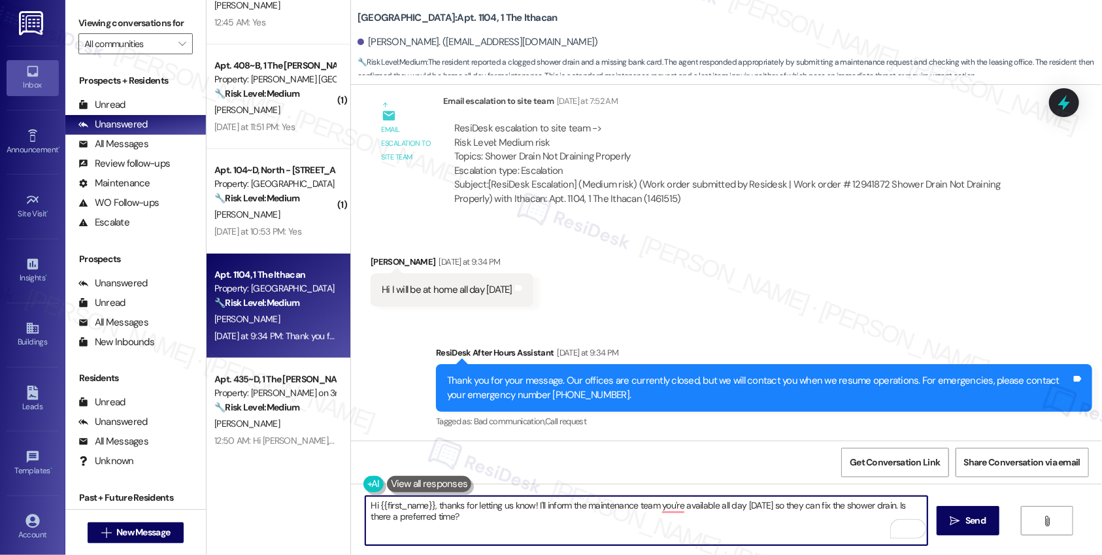
click at [495, 518] on textarea "Hi {{first_name}}, thanks for letting us know! I'll inform the maintenance team…" at bounding box center [646, 520] width 562 height 49
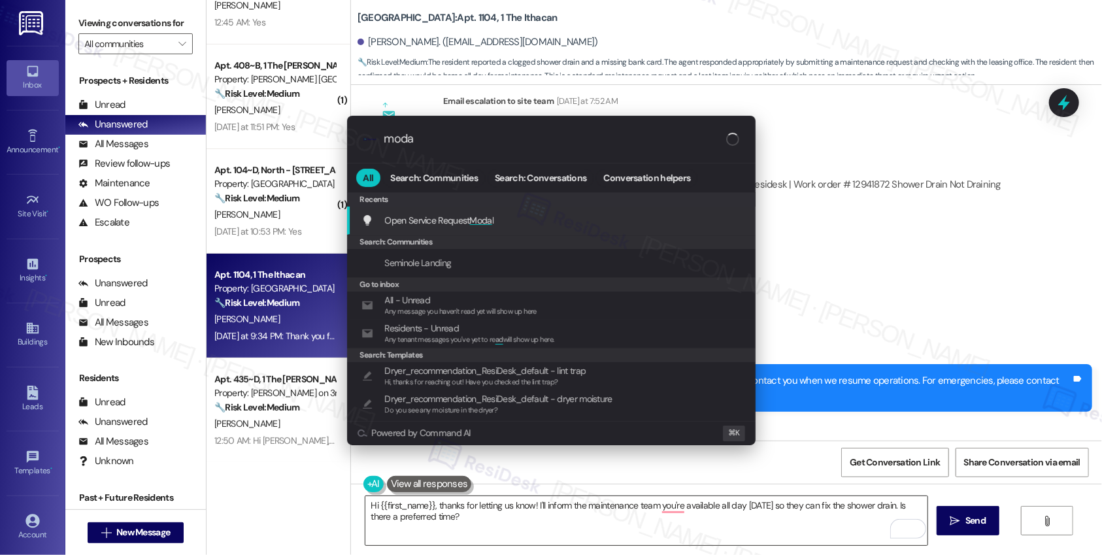
type input "modal"
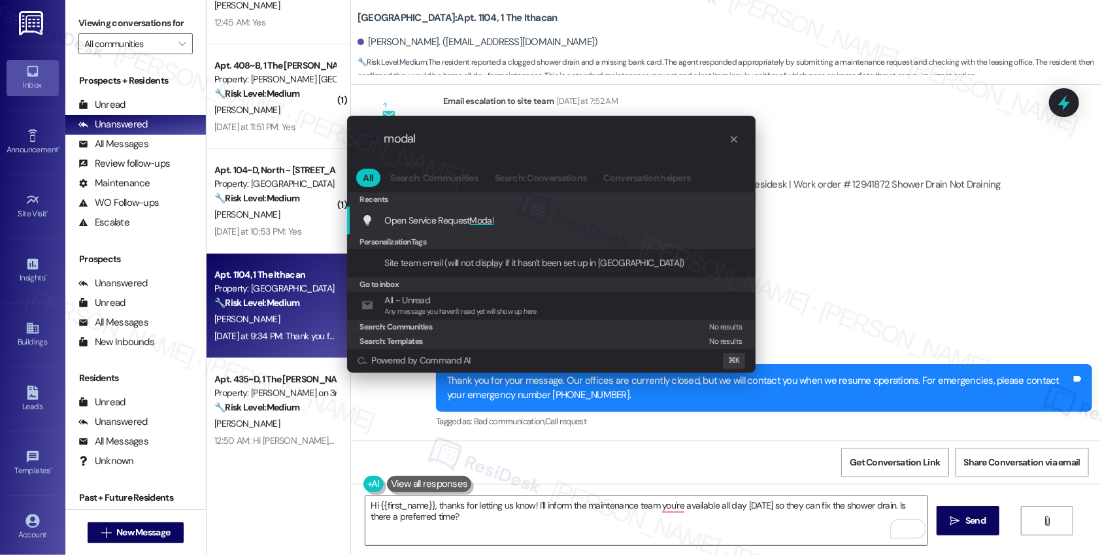
click at [528, 227] on div "Open Service Request Modal Add shortcut" at bounding box center [552, 220] width 382 height 14
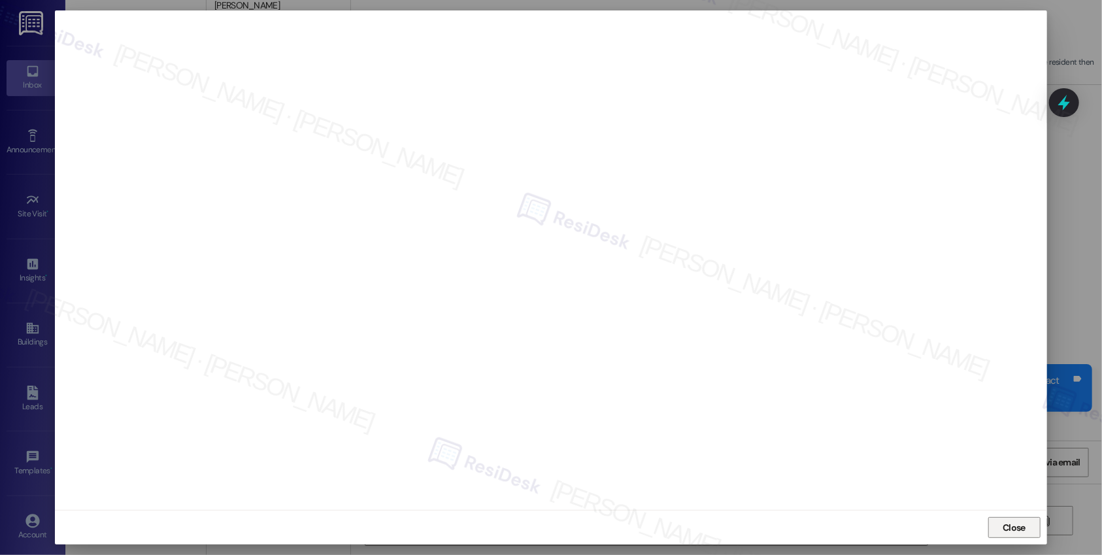
click at [1015, 523] on span "Close" at bounding box center [1014, 528] width 23 height 14
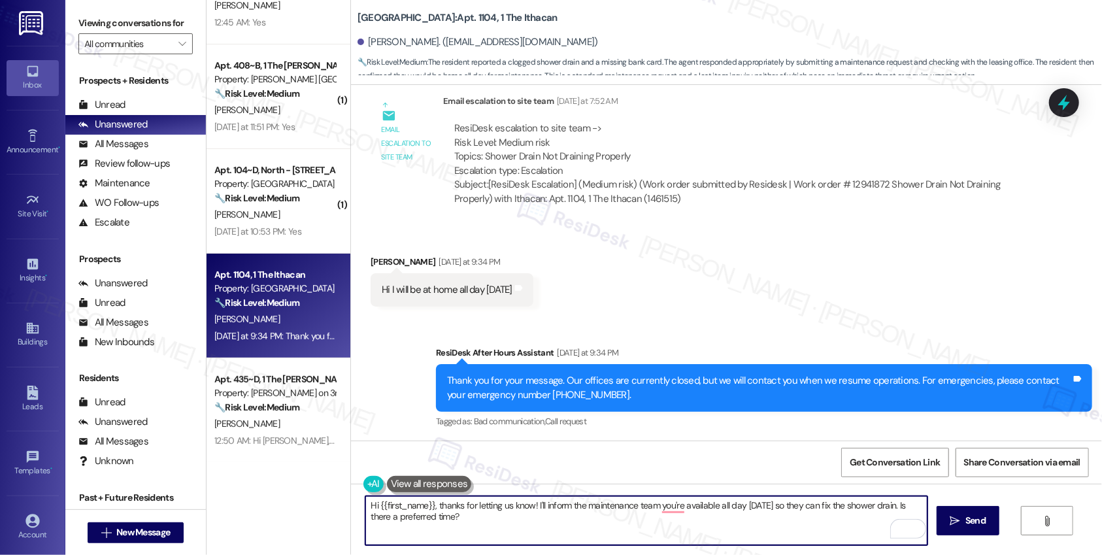
click at [699, 521] on textarea "Hi {{first_name}}, thanks for letting us know! I'll inform the maintenance team…" at bounding box center [646, 520] width 562 height 49
drag, startPoint x: 765, startPoint y: 507, endPoint x: 769, endPoint y: 521, distance: 14.9
click at [769, 521] on textarea "Hi {{first_name}}, thanks for letting us know! I'll inform the maintenance team…" at bounding box center [646, 520] width 562 height 49
click at [668, 507] on textarea "Hi {{first_name}}, thanks for letting us know! I'll inform the maintenance team…" at bounding box center [646, 520] width 562 height 49
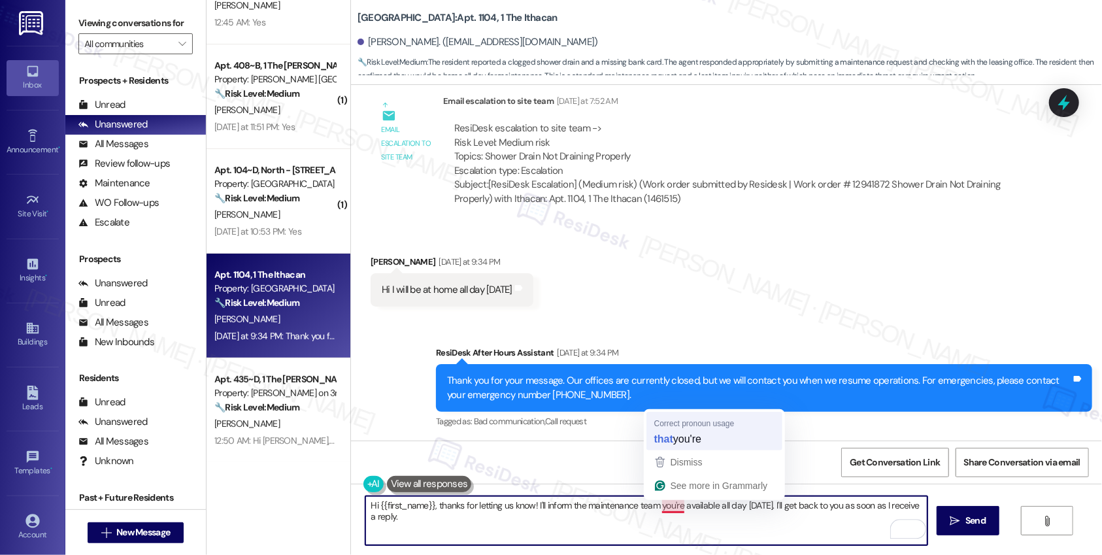
type textarea "Hi {{first_name}}, thanks for letting us know! I'll inform the maintenance team…"
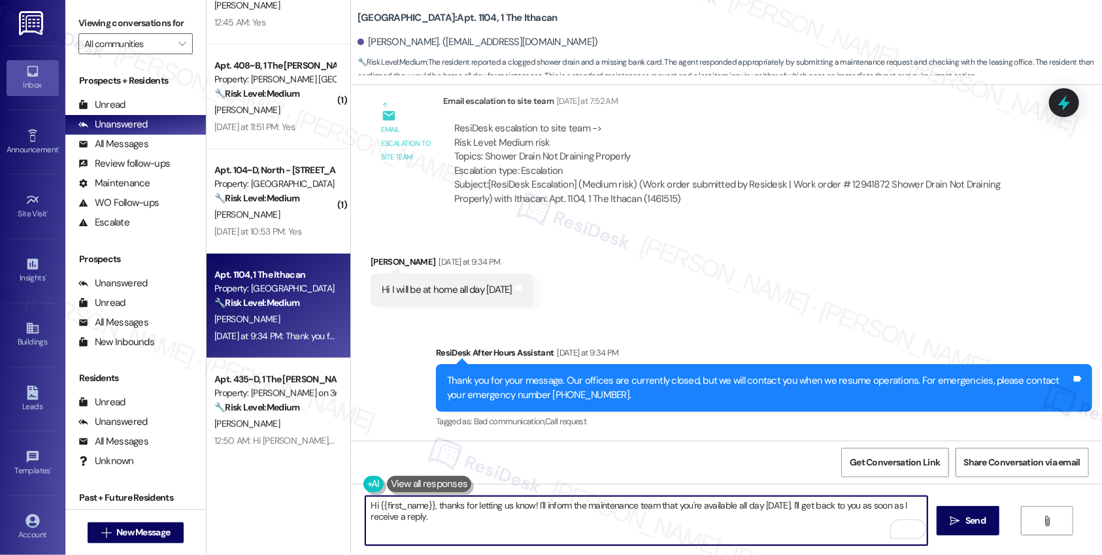
click at [611, 514] on textarea "Hi {{first_name}}, thanks for letting us know! I'll inform the maintenance team…" at bounding box center [646, 520] width 562 height 49
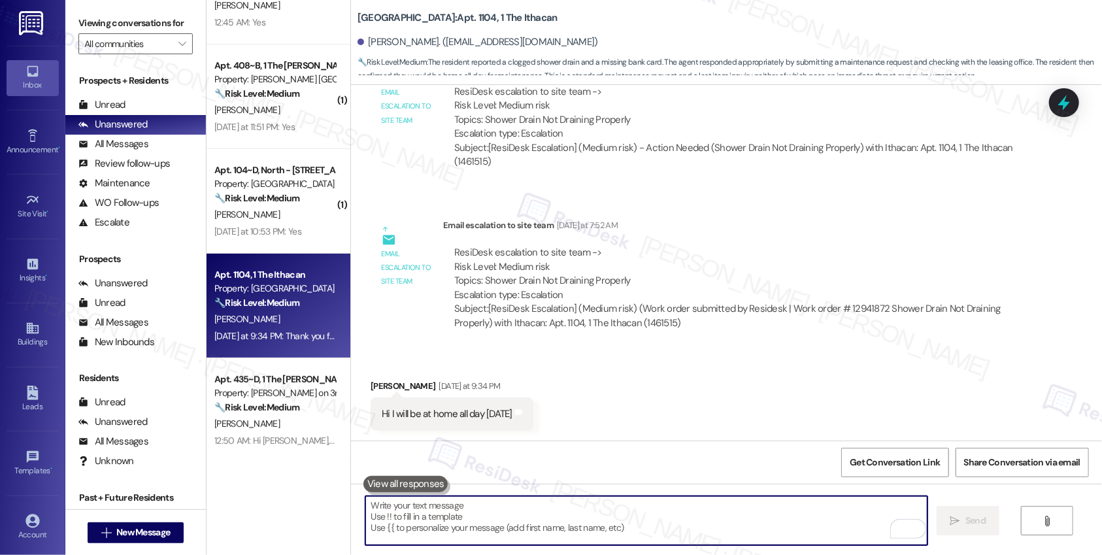
scroll to position [1529, 0]
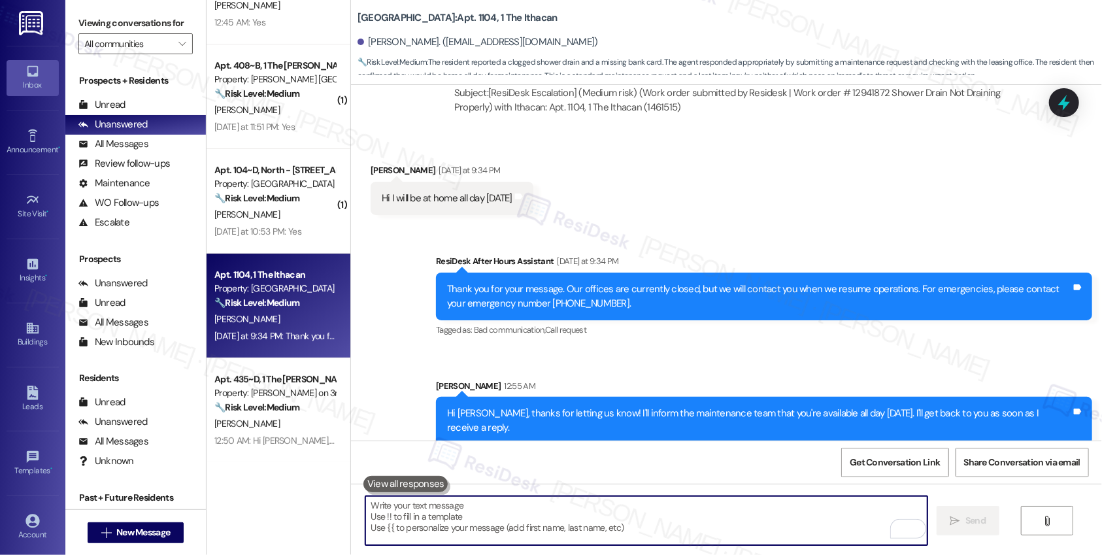
click at [445, 531] on textarea "To enrich screen reader interactions, please activate Accessibility in Grammarl…" at bounding box center [646, 520] width 562 height 49
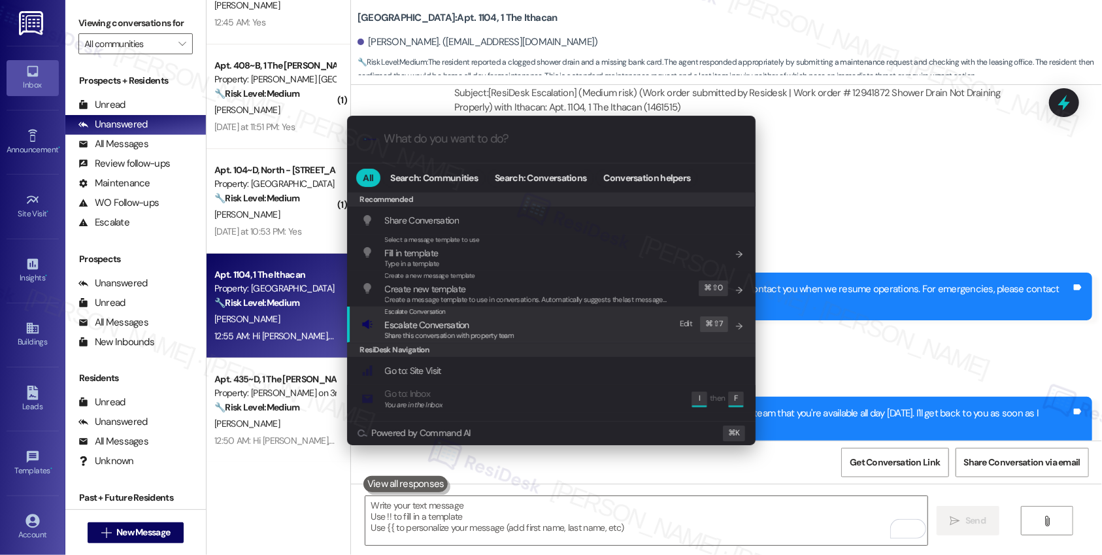
click at [460, 333] on span "Share this conversation with property team" at bounding box center [449, 335] width 129 height 9
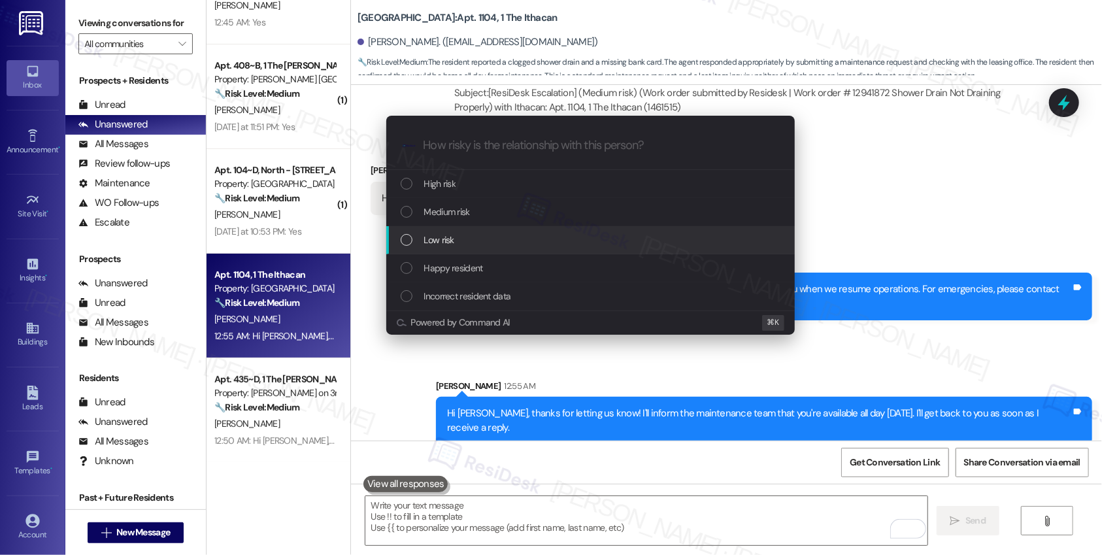
click at [456, 243] on div "Low risk" at bounding box center [592, 240] width 382 height 14
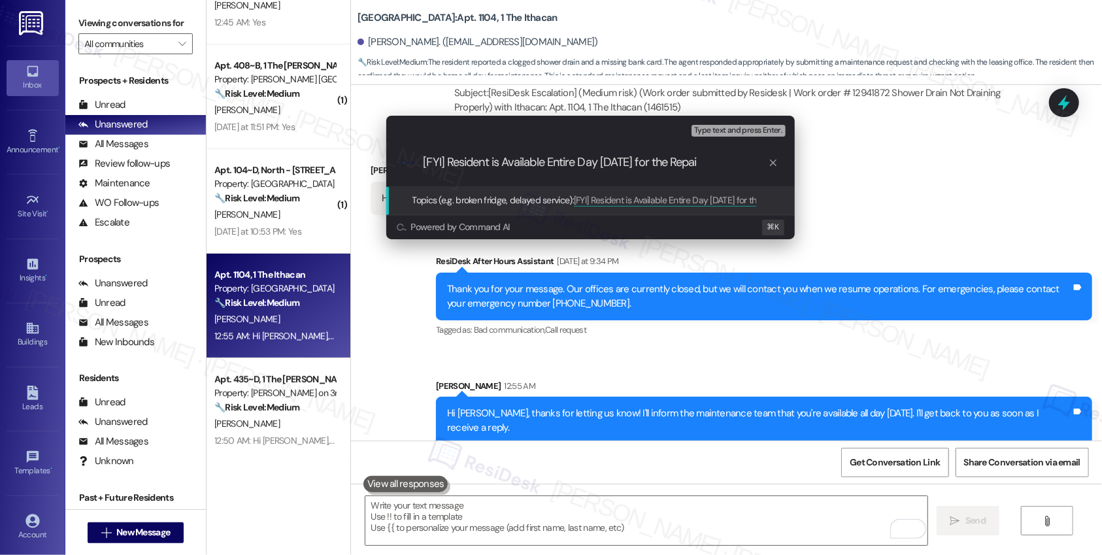
type input "[FYI] Resident is Available Entire Day Today for the Repair"
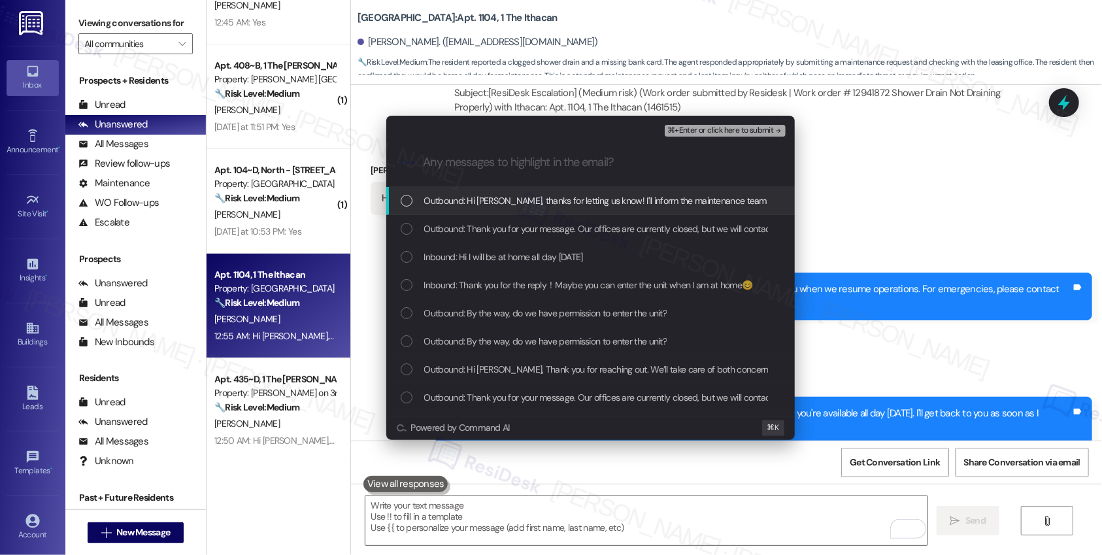
click at [544, 207] on span "Outbound: Hi Yike, thanks for letting us know! I'll inform the maintenance team…" at bounding box center [748, 200] width 648 height 14
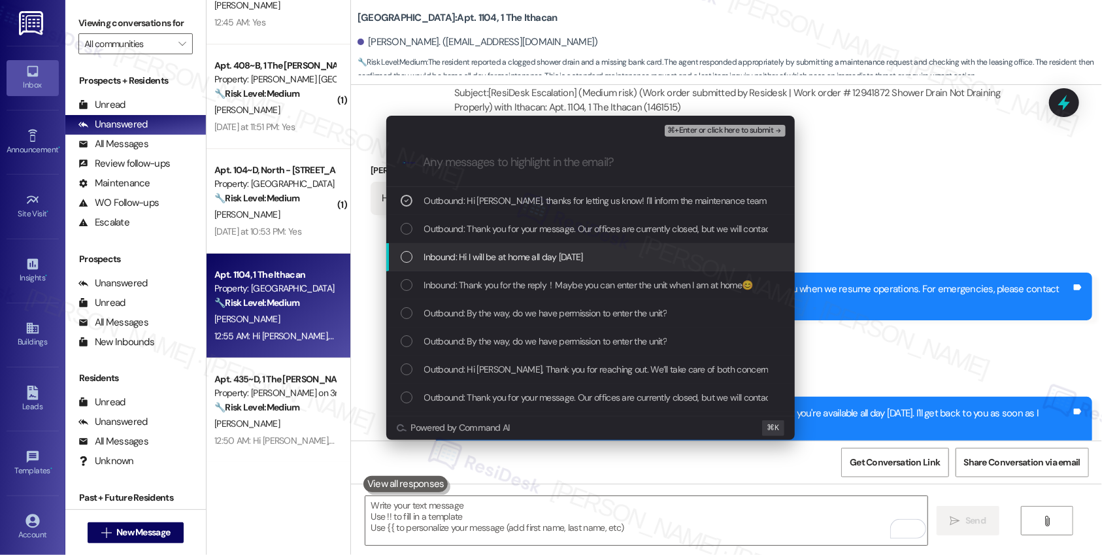
click at [525, 254] on span "Inbound: Hi I will be at home all day today" at bounding box center [503, 257] width 159 height 14
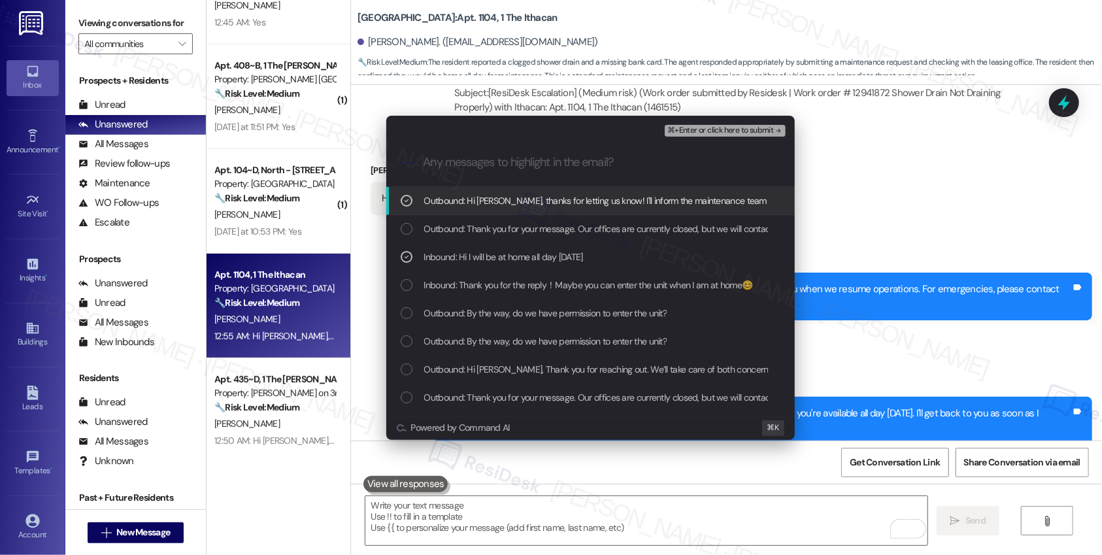
click at [688, 134] on span "⌘+Enter or click here to submit" at bounding box center [720, 130] width 106 height 9
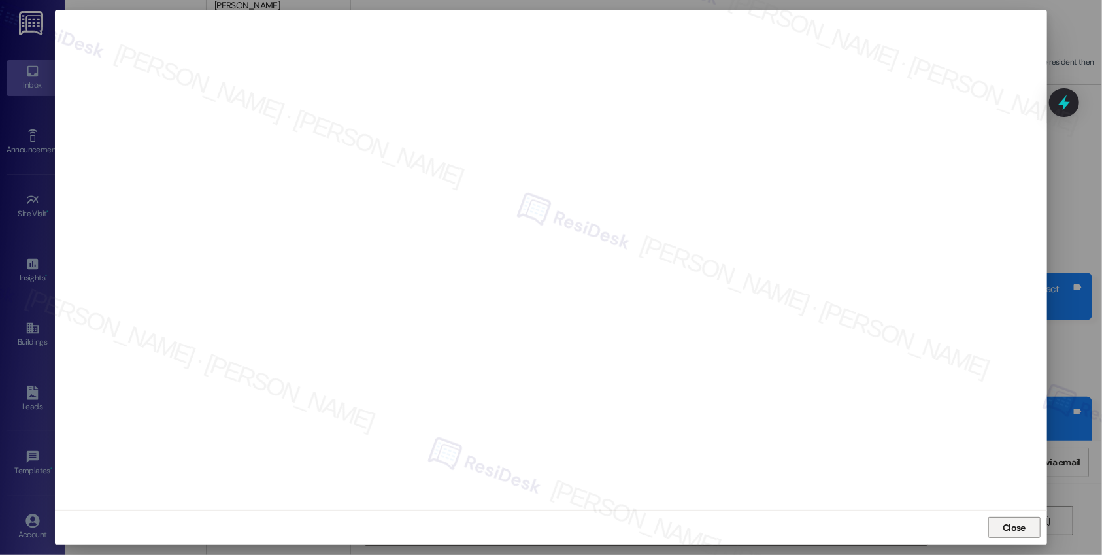
click at [1011, 521] on span "Close" at bounding box center [1014, 528] width 23 height 14
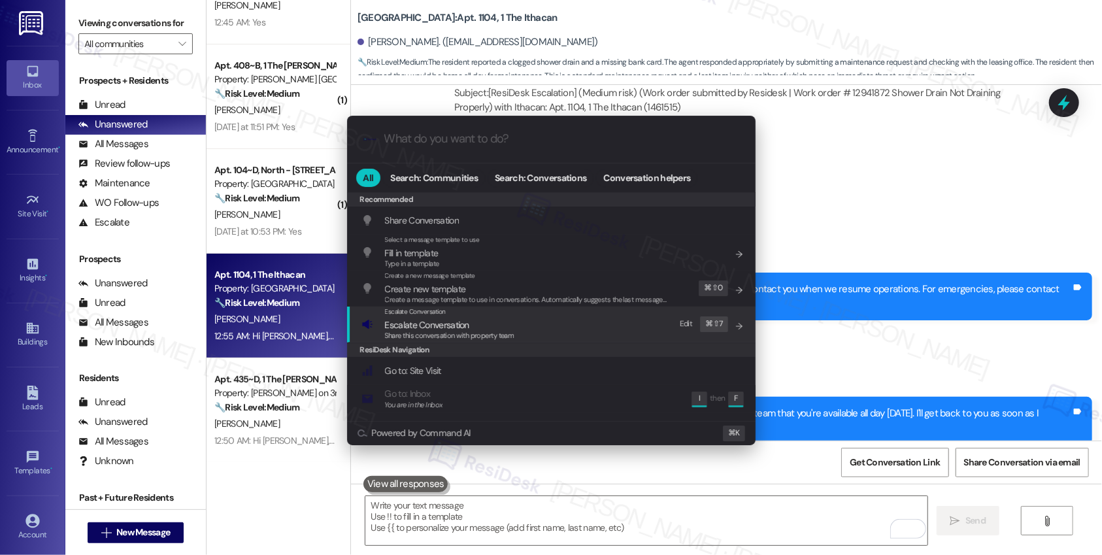
click at [622, 323] on div "Escalate Conversation Escalate Conversation Share this conversation with proper…" at bounding box center [552, 324] width 382 height 35
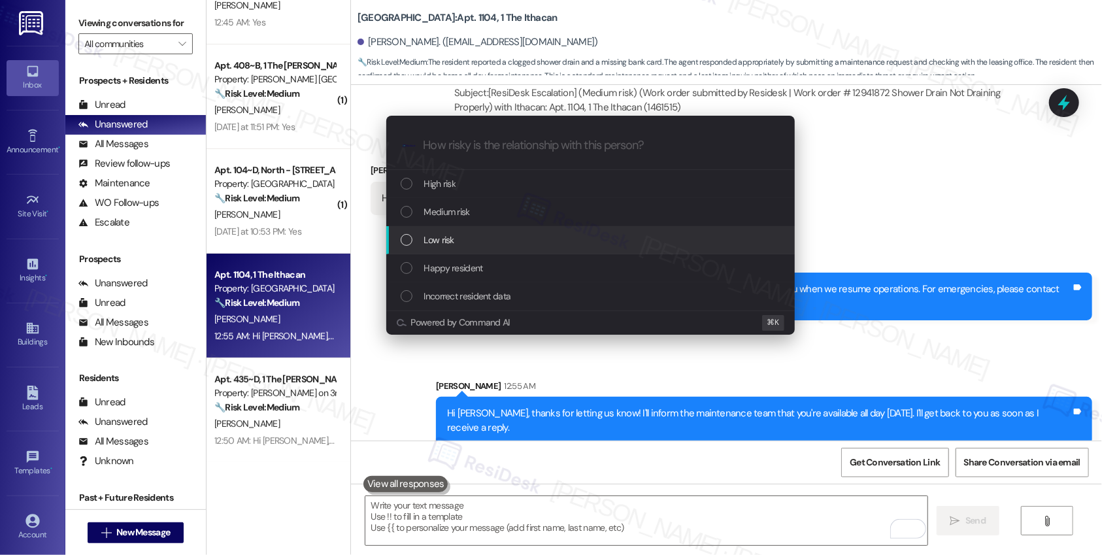
click at [597, 235] on div "Low risk" at bounding box center [592, 240] width 382 height 14
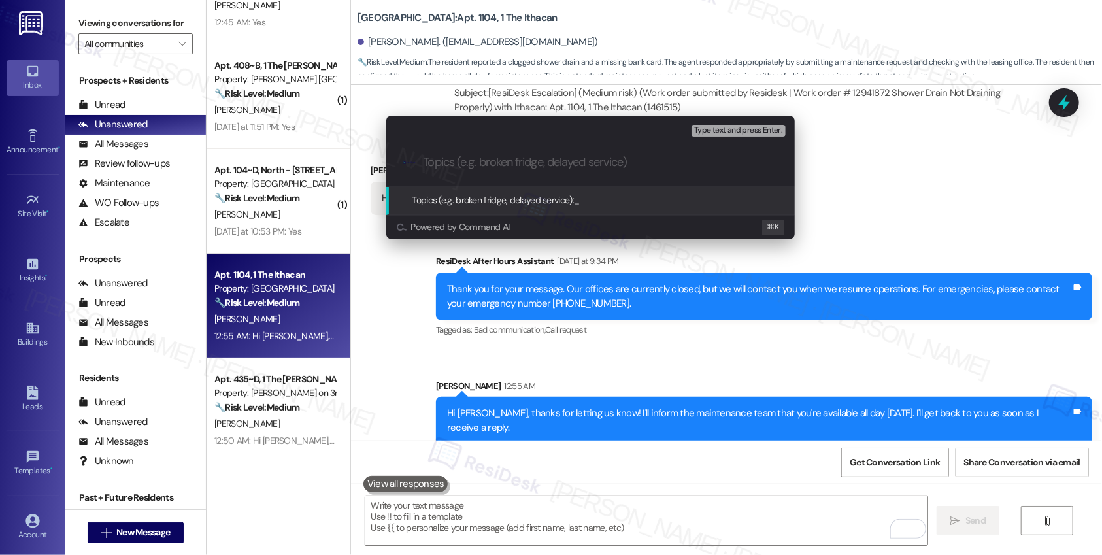
paste input "[FYI] Resident is Available Entire Day Today for the Repair"
type input "[FYI] Resident is Available Entire Day Today for the Repair"
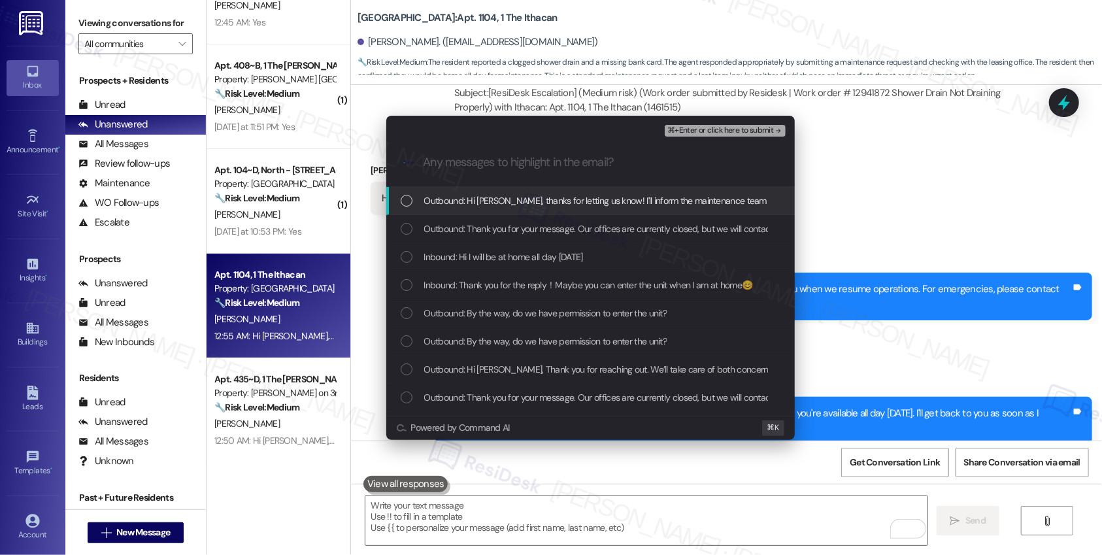
click at [596, 195] on span "Outbound: Hi Yike, thanks for letting us know! I'll inform the maintenance team…" at bounding box center [748, 200] width 648 height 14
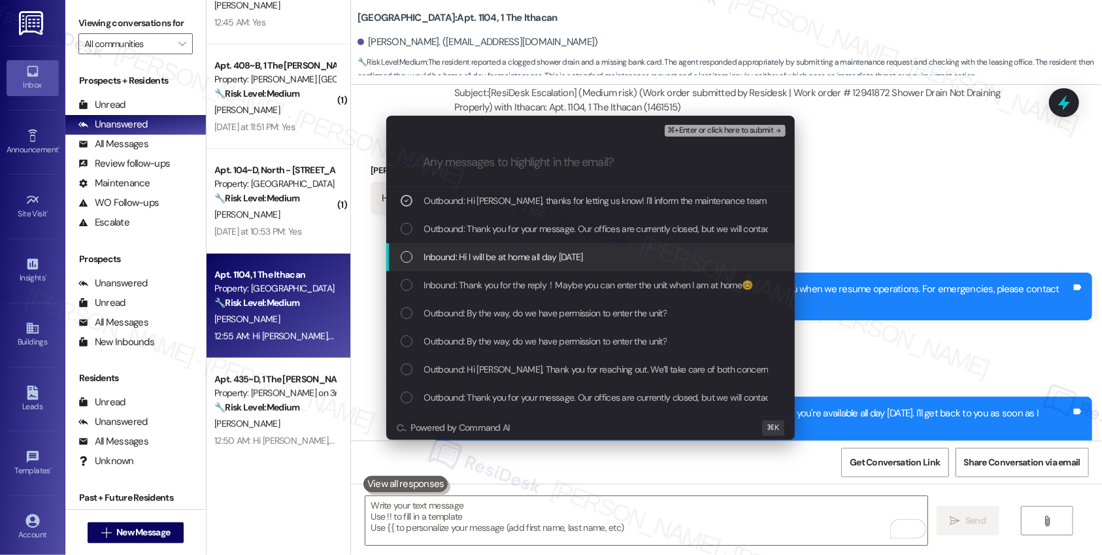
click at [562, 258] on span "Inbound: Hi I will be at home all day today" at bounding box center [503, 257] width 159 height 14
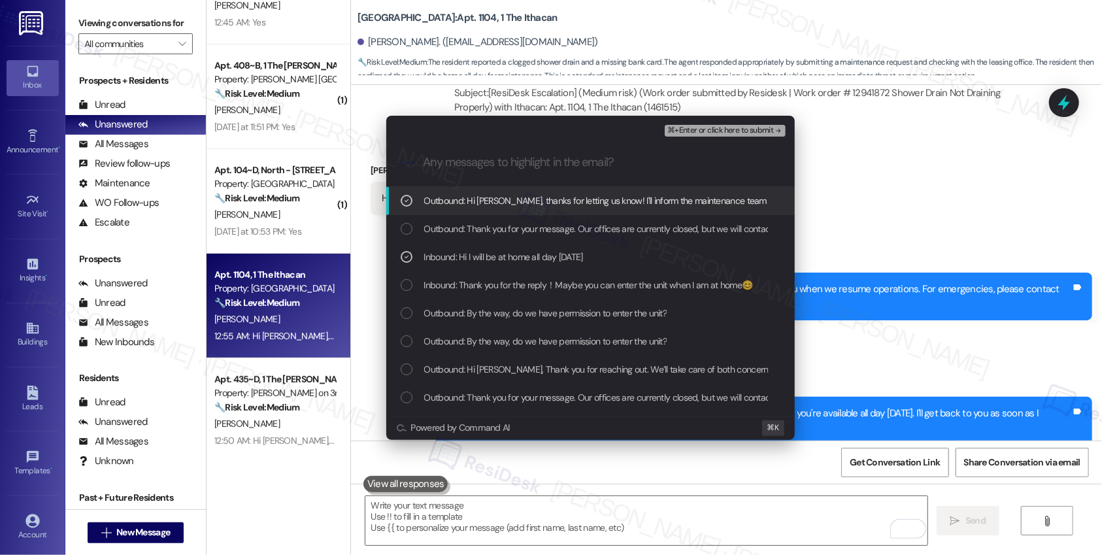
click at [718, 133] on span "⌘+Enter or click here to submit" at bounding box center [720, 130] width 106 height 9
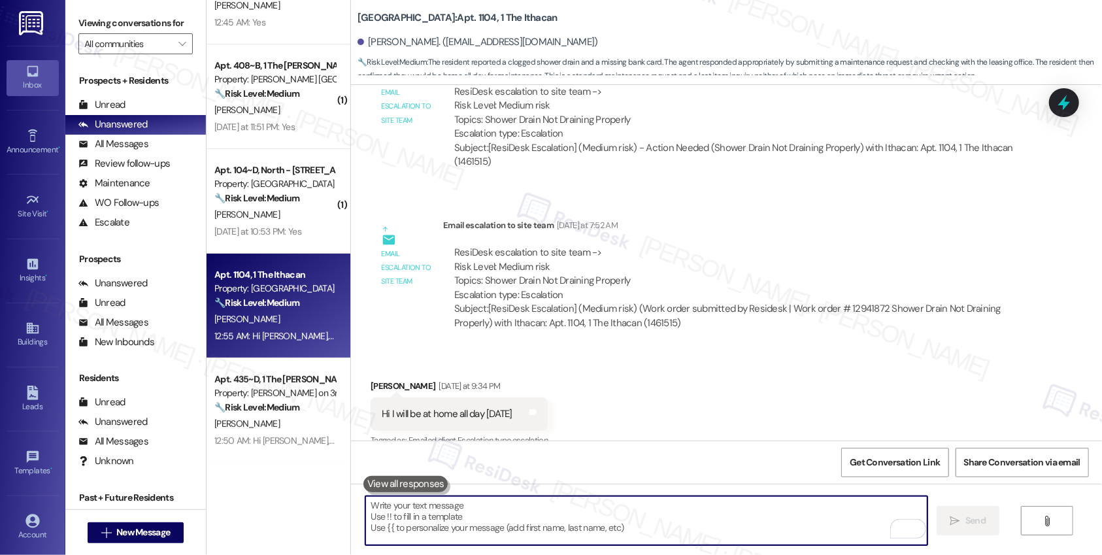
scroll to position [1567, 0]
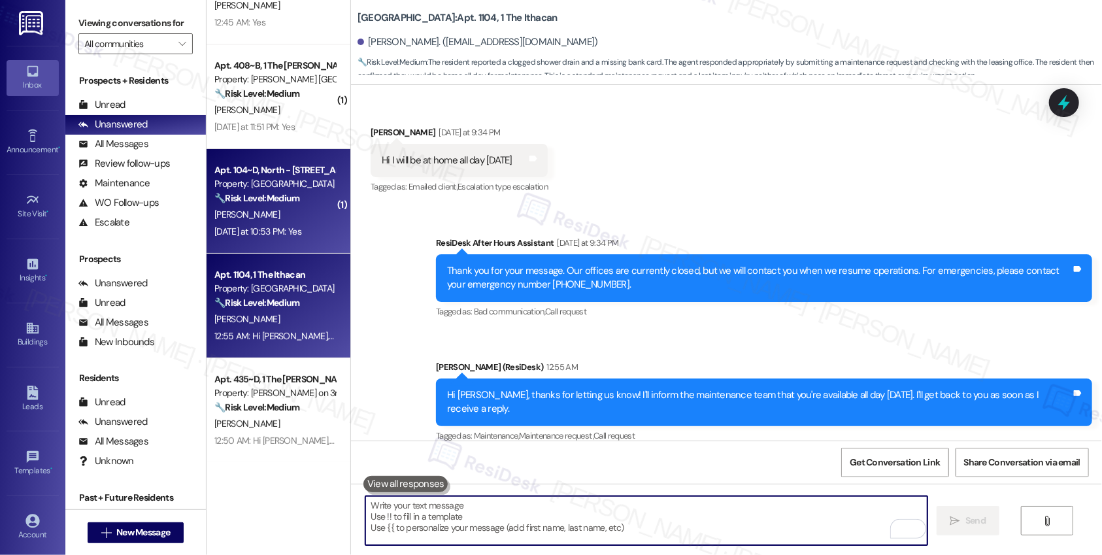
click at [303, 240] on div "Apt. 104~D, North - 1 Prospect Row Property: Prospect Row 🔧 Risk Level: Medium …" at bounding box center [279, 201] width 144 height 105
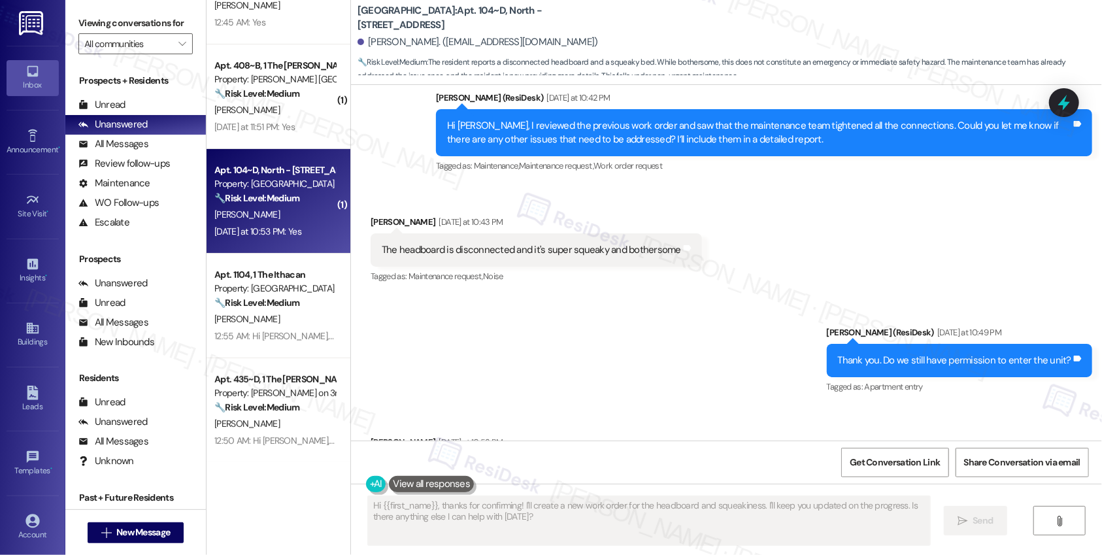
scroll to position [1235, 0]
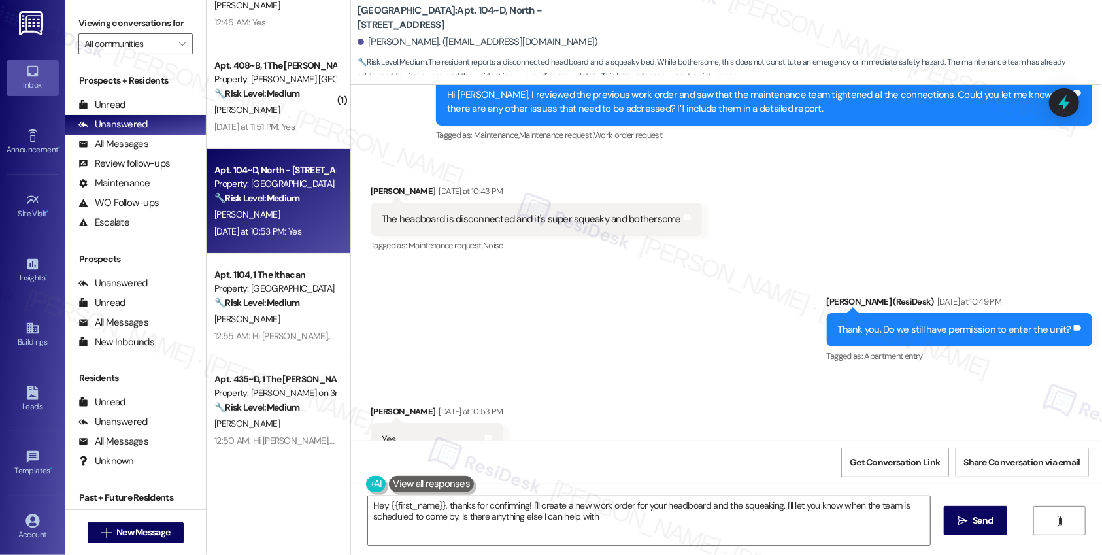
type textarea "Hey {{first_name}}, thanks for confirming! I'll create a new work order for you…"
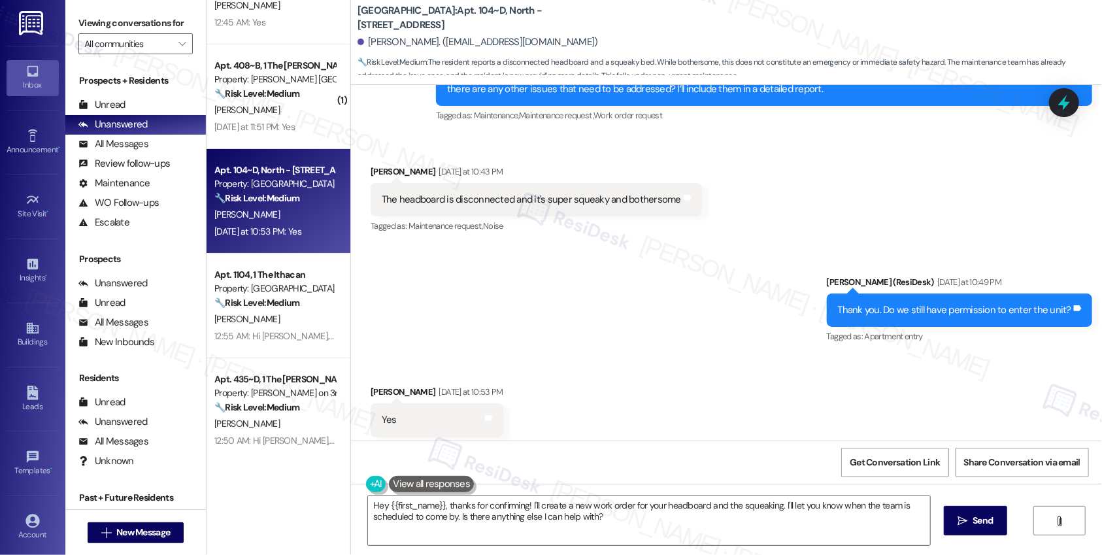
scroll to position [1210, 0]
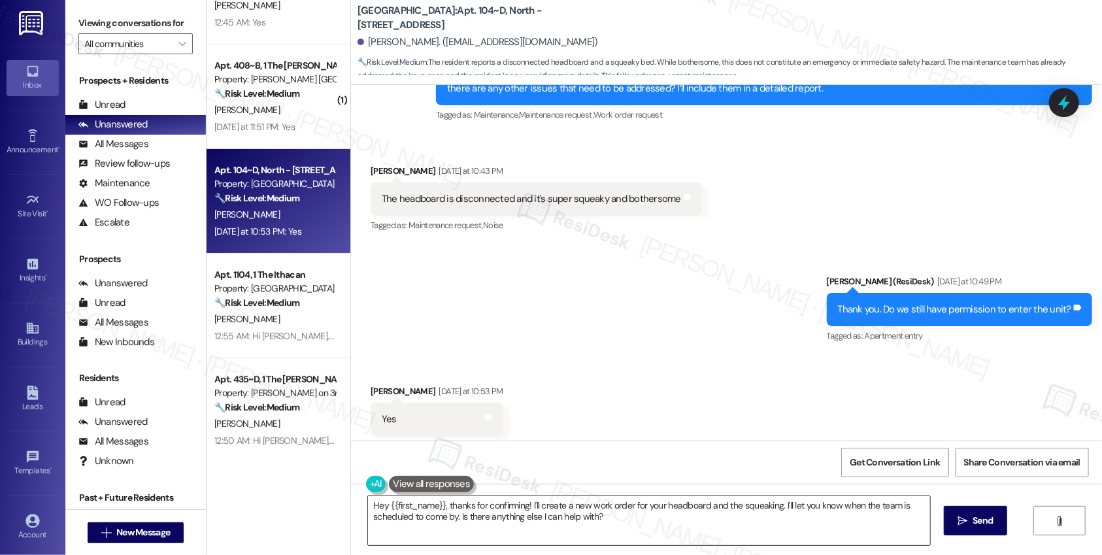
click at [538, 509] on textarea "Hey {{first_name}}, thanks for confirming! I'll create a new work order for you…" at bounding box center [649, 520] width 562 height 49
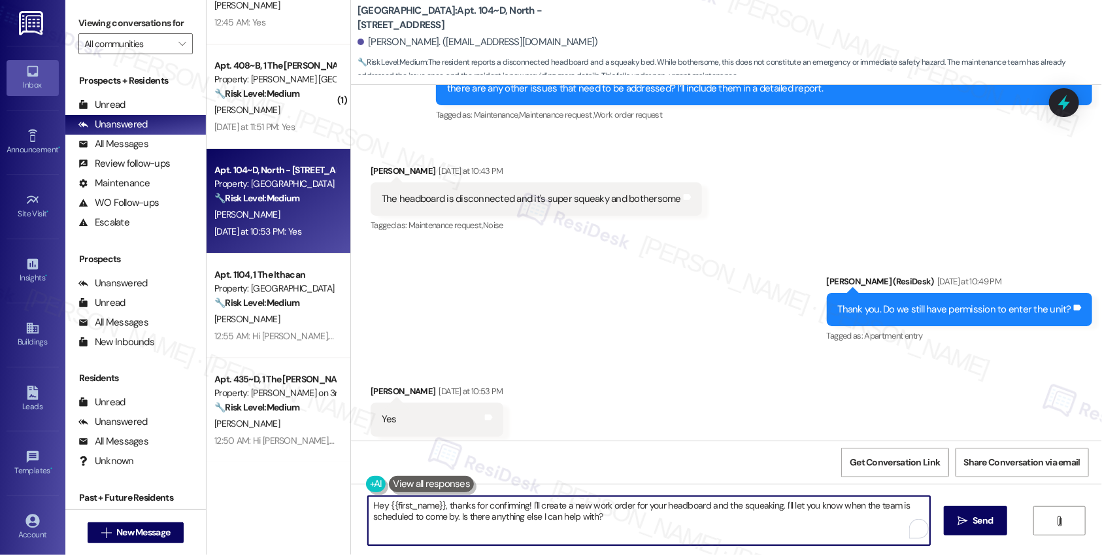
click at [538, 509] on textarea "Hey {{first_name}}, thanks for confirming! I'll create a new work order for you…" at bounding box center [649, 520] width 562 height 49
click at [626, 527] on textarea "Hey {{first_name}}, thanks for confirming! I'll create a new work order for you…" at bounding box center [646, 520] width 562 height 49
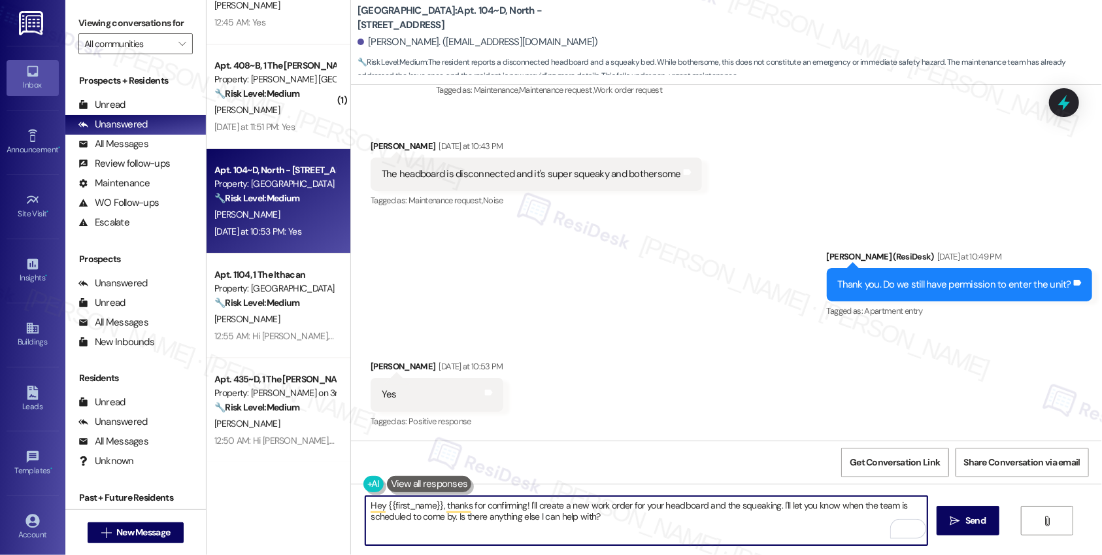
click at [928, 283] on div "Thank you. Do we still have permission to enter the unit?" at bounding box center [954, 285] width 233 height 14
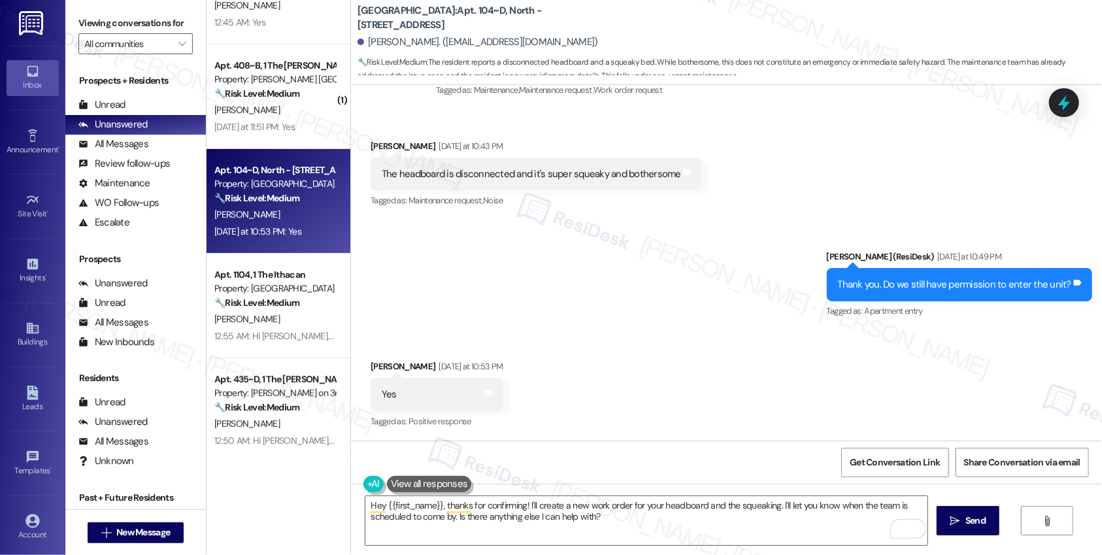
click at [928, 283] on div "Thank you. Do we still have permission to enter the unit?" at bounding box center [954, 285] width 233 height 14
click at [619, 531] on textarea "Hey {{first_name}}, thanks for confirming! I'll create a new work order for you…" at bounding box center [646, 520] width 562 height 49
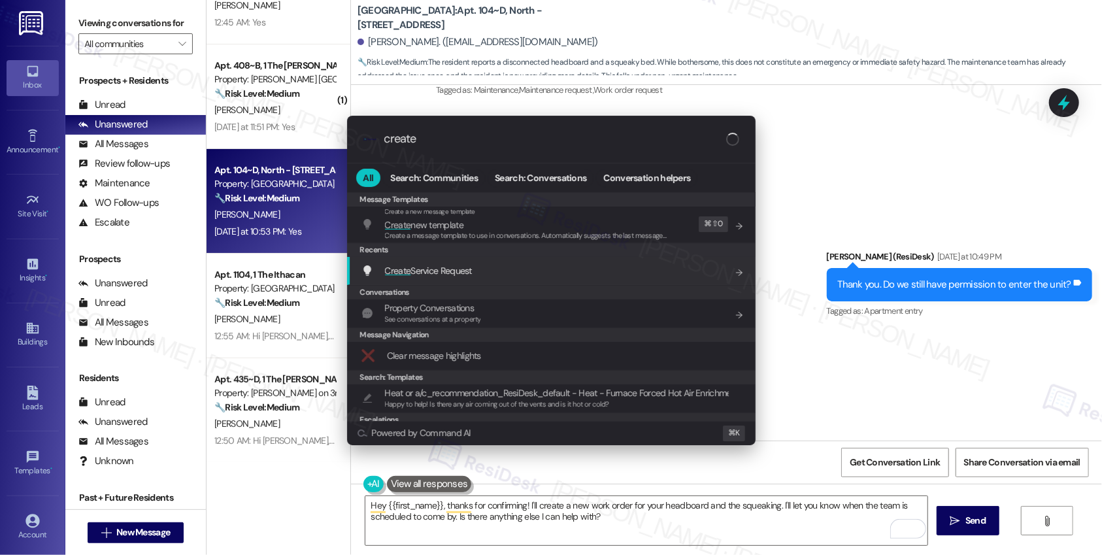
type input "create"
click at [506, 267] on div "Create Service Request Add shortcut" at bounding box center [552, 270] width 382 height 14
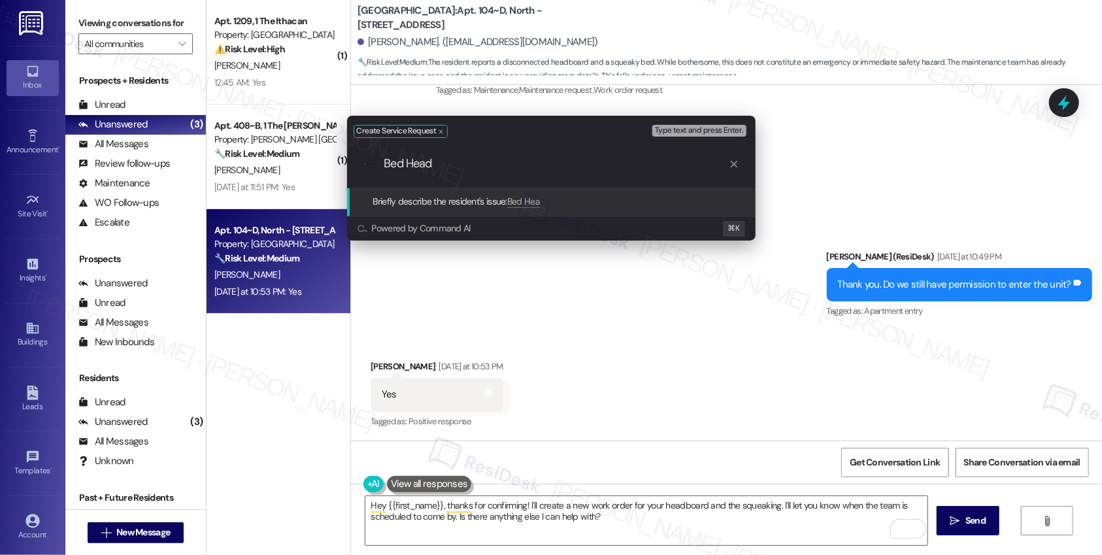
scroll to position [0, 0]
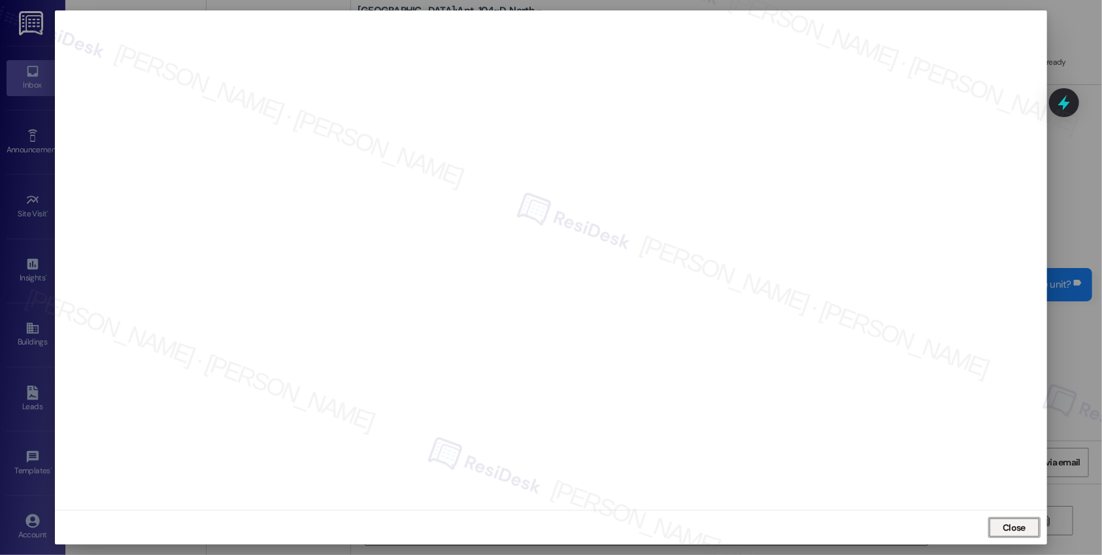
click at [1020, 525] on span "Close" at bounding box center [1014, 528] width 23 height 14
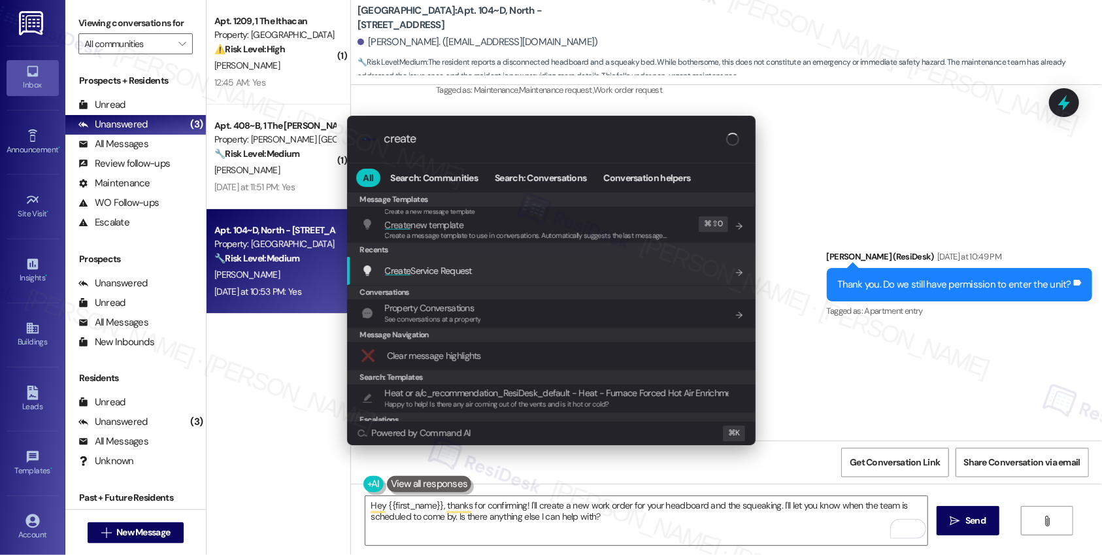
type input "create"
click at [566, 275] on div "Create Service Request Add shortcut" at bounding box center [552, 270] width 382 height 14
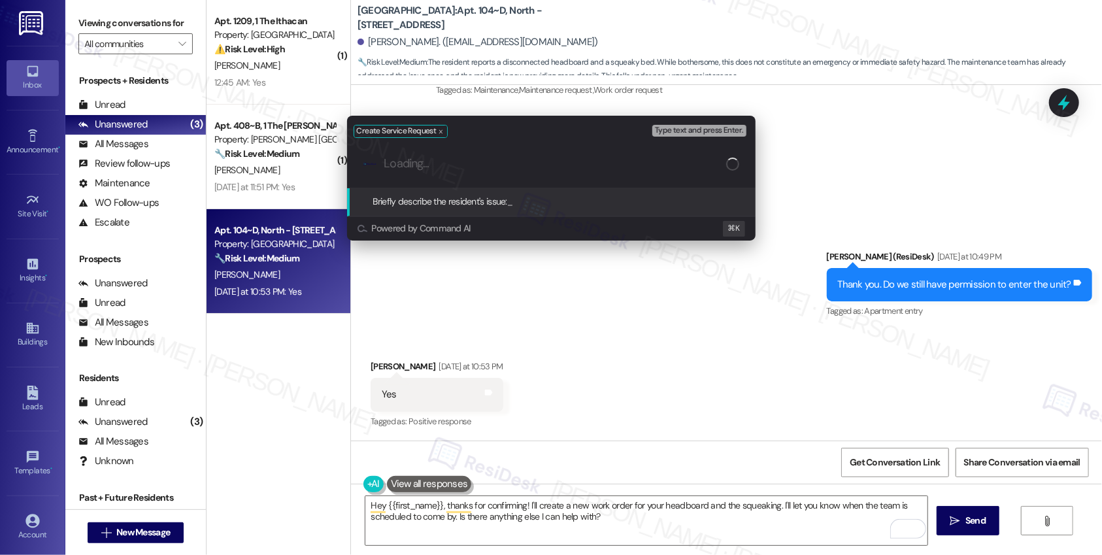
paste input "Bed Headboard Disconnected & Squeaky"
type input "Bed Headboard Disconnected & Squeaky"
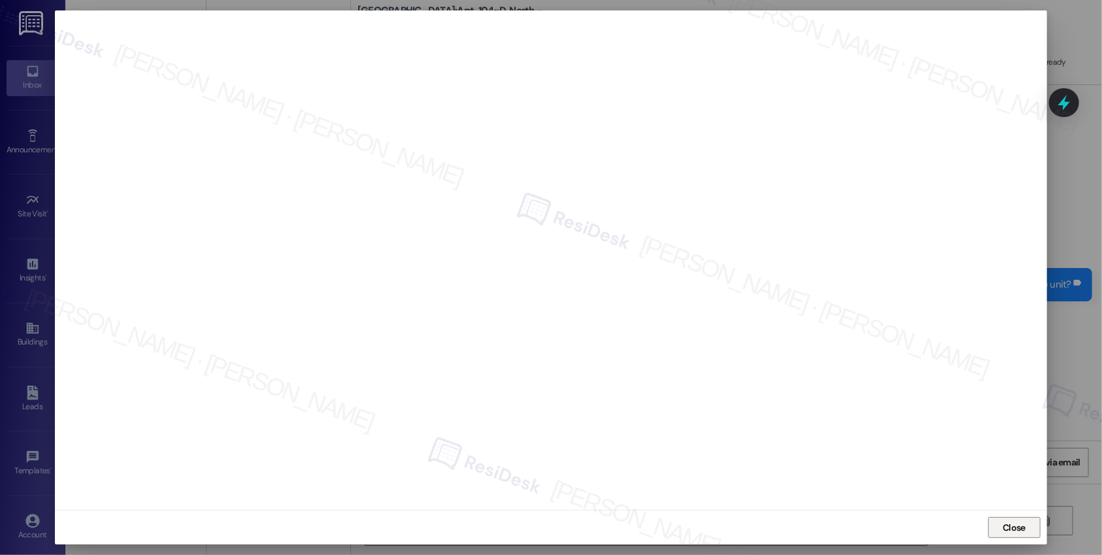
click at [1009, 528] on span "Close" at bounding box center [1014, 528] width 23 height 14
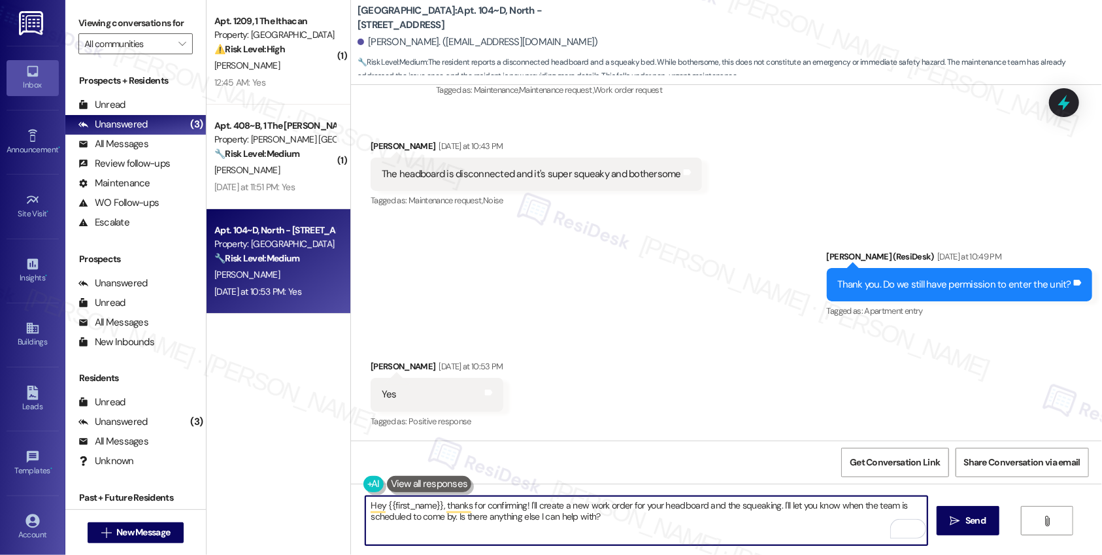
click at [557, 301] on div "Sent via SMS Sarah (ResiDesk) Yesterday at 10:49 PM Thank you. Do we still have…" at bounding box center [726, 275] width 751 height 110
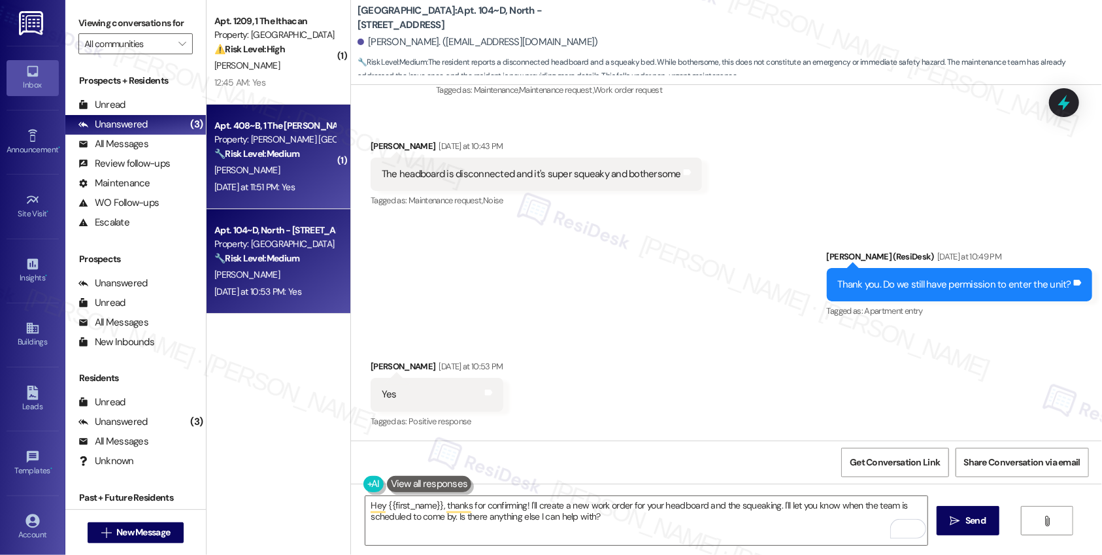
click at [290, 183] on div "Yesterday at 11:51 PM: Yes Yesterday at 11:51 PM: Yes" at bounding box center [254, 187] width 80 height 12
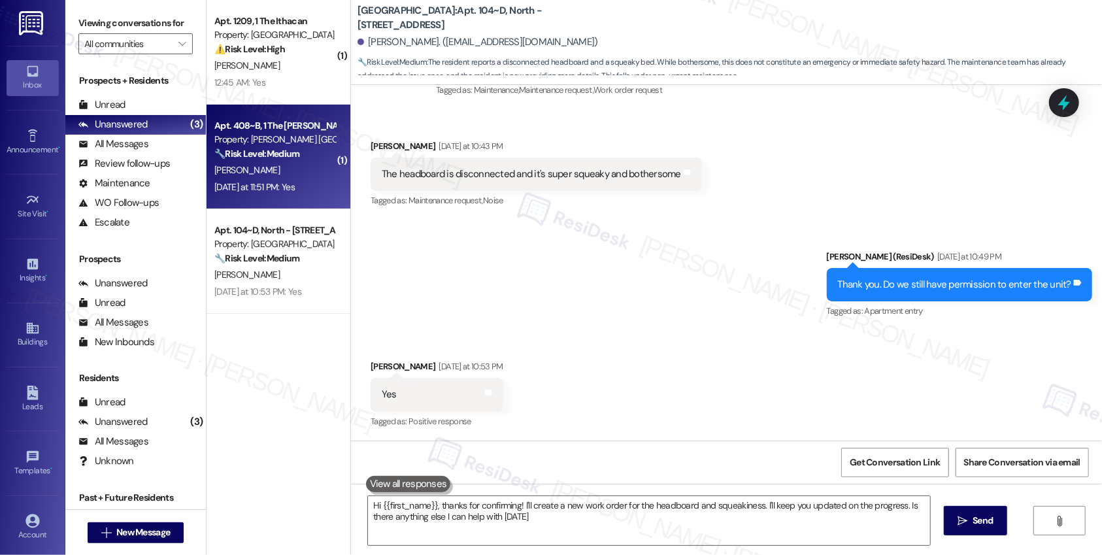
type textarea "Hi {{first_name}}, thanks for confirming! I'll create a new work order for the …"
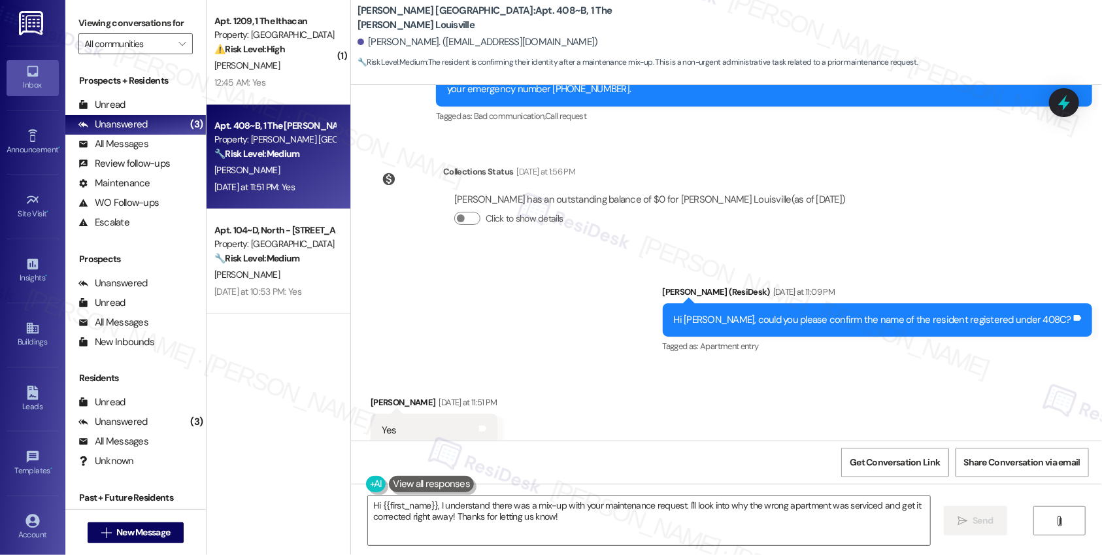
scroll to position [2062, 0]
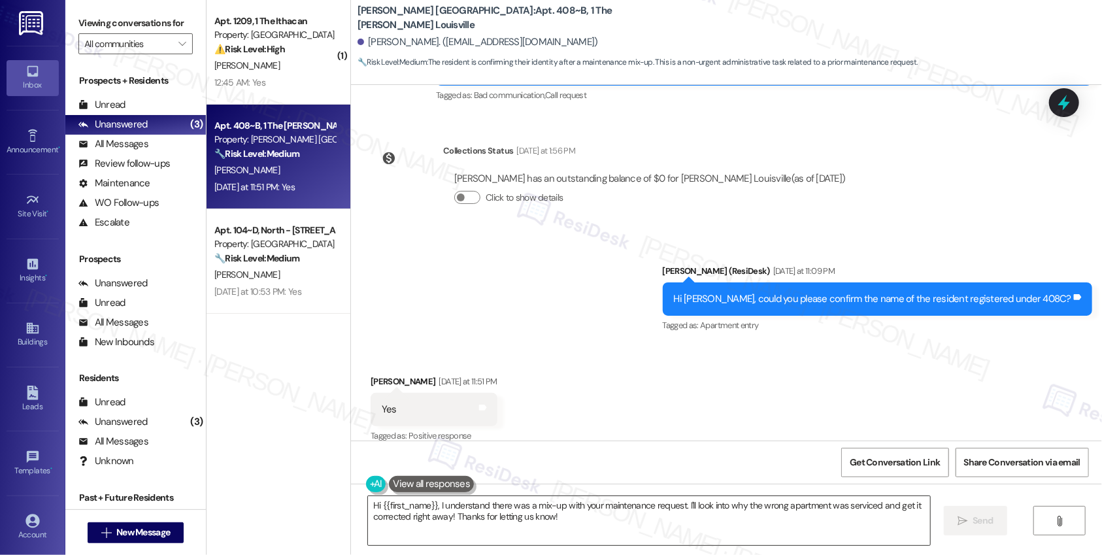
click at [580, 528] on textarea "Hi {{first_name}}, I understand there was a mix-up with your maintenance reques…" at bounding box center [649, 520] width 562 height 49
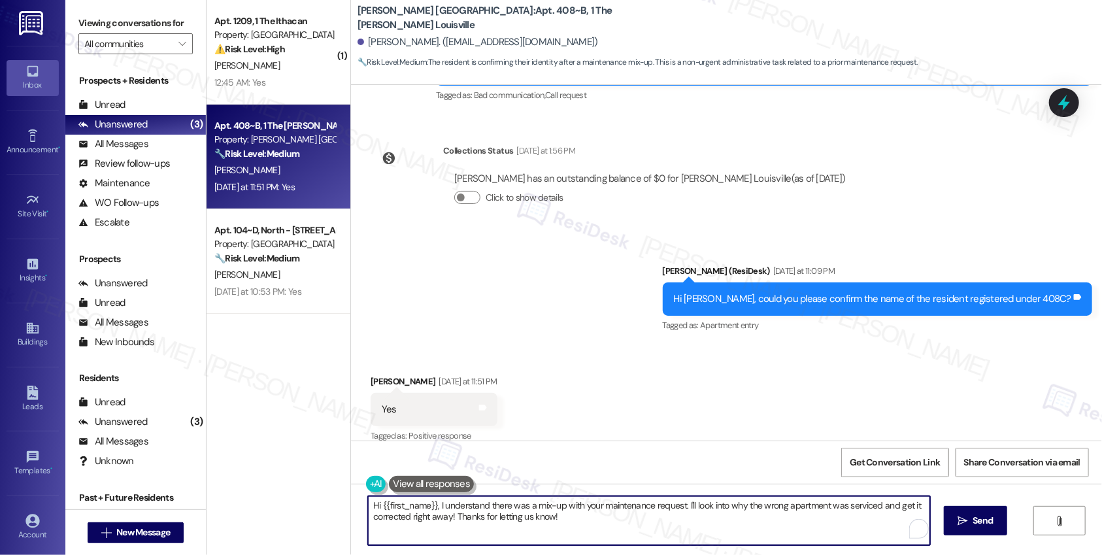
click at [580, 528] on textarea "Hi {{first_name}}, I understand there was a mix-up with your maintenance reques…" at bounding box center [649, 520] width 562 height 49
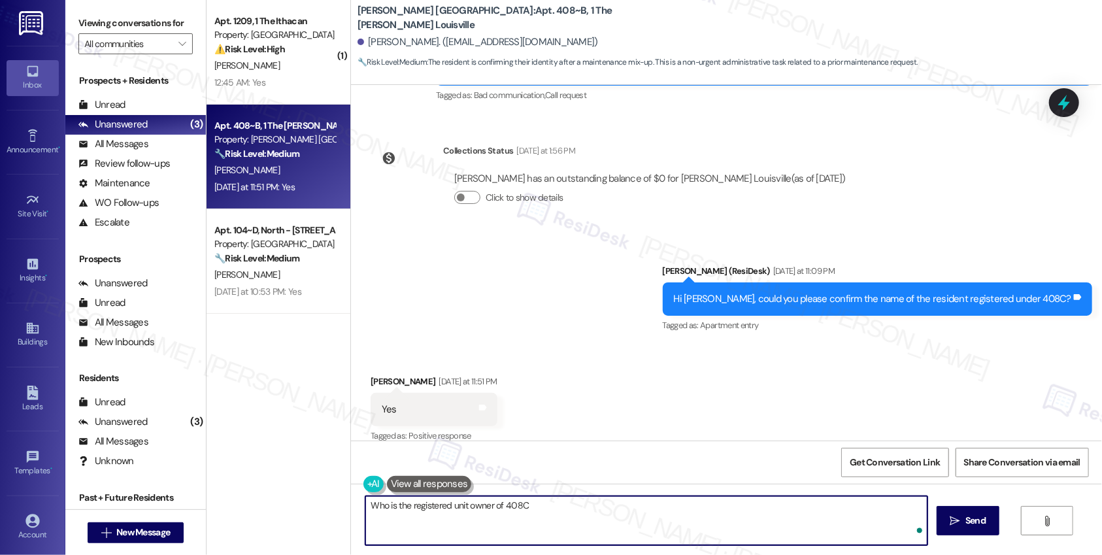
type textarea "Who is the registered unit owner of 408C?"
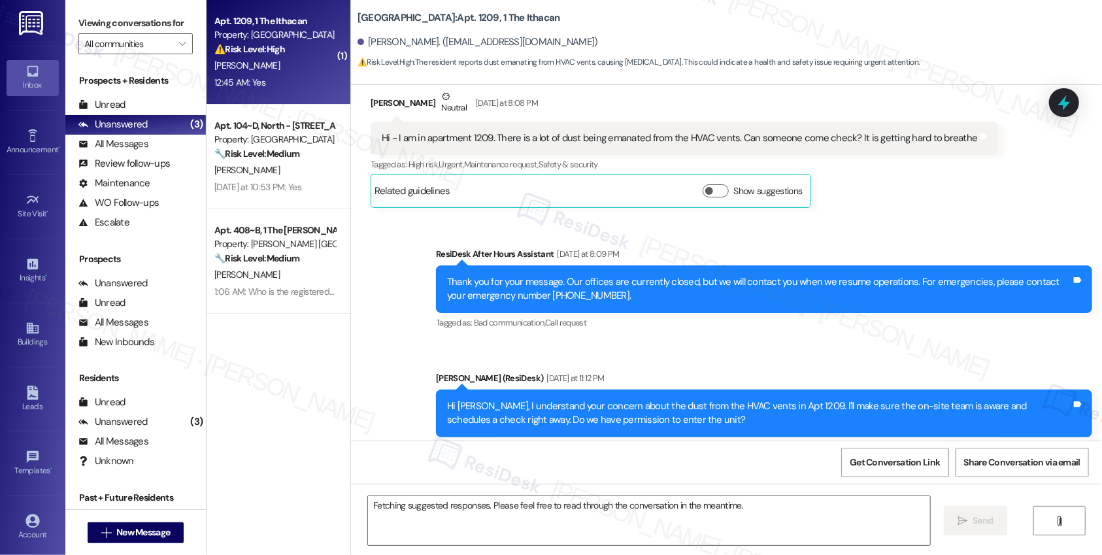
scroll to position [2264, 0]
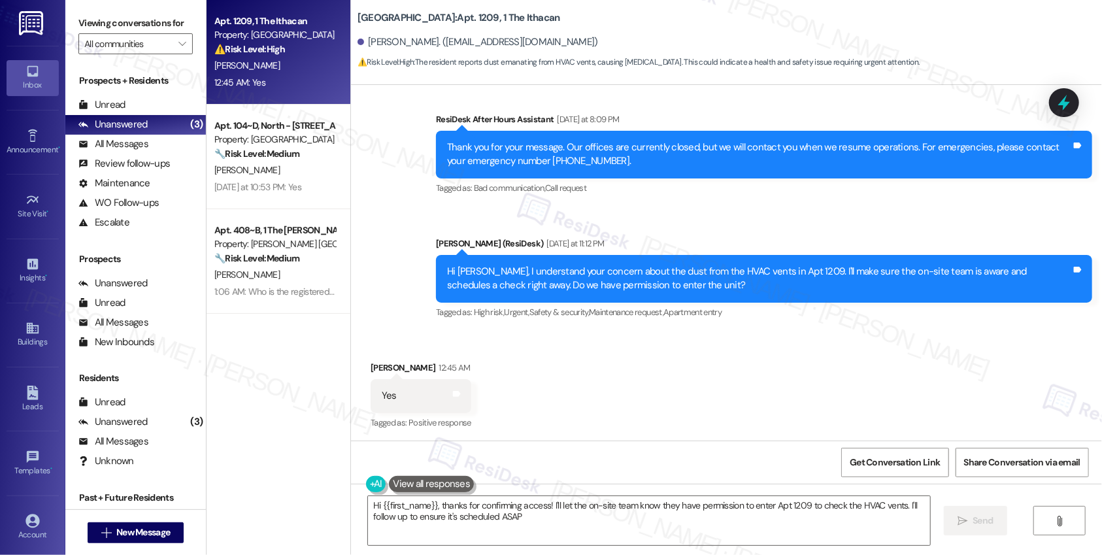
type textarea "Hi {{first_name}}, thanks for confirming access! I'll let the on-site team know…"
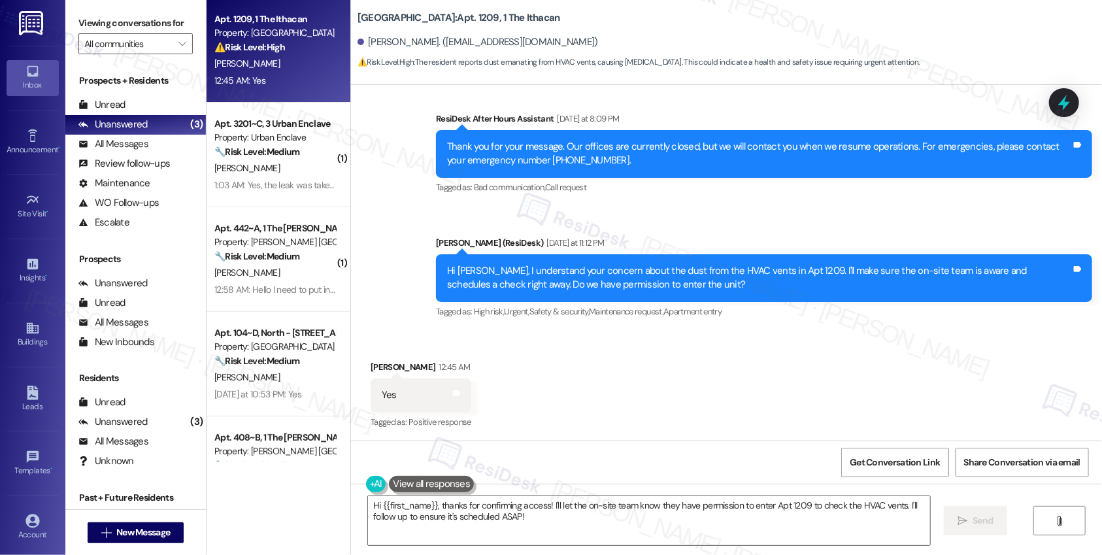
scroll to position [0, 0]
click at [620, 398] on div "Received via SMS Sivaguru Selvam 12:45 AM Yes Tags and notes Tagged as: Positiv…" at bounding box center [726, 386] width 751 height 110
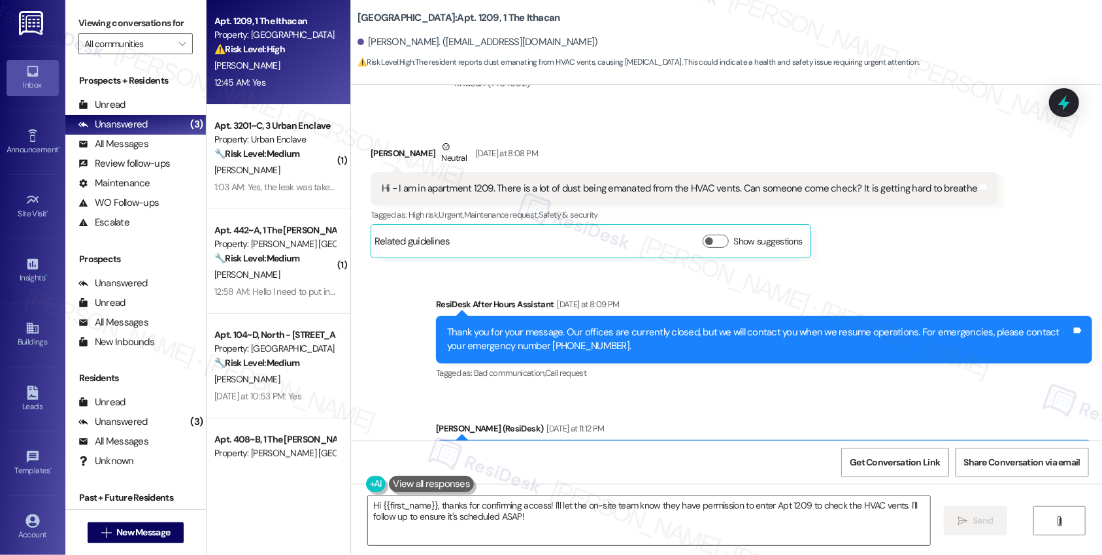
scroll to position [2039, 0]
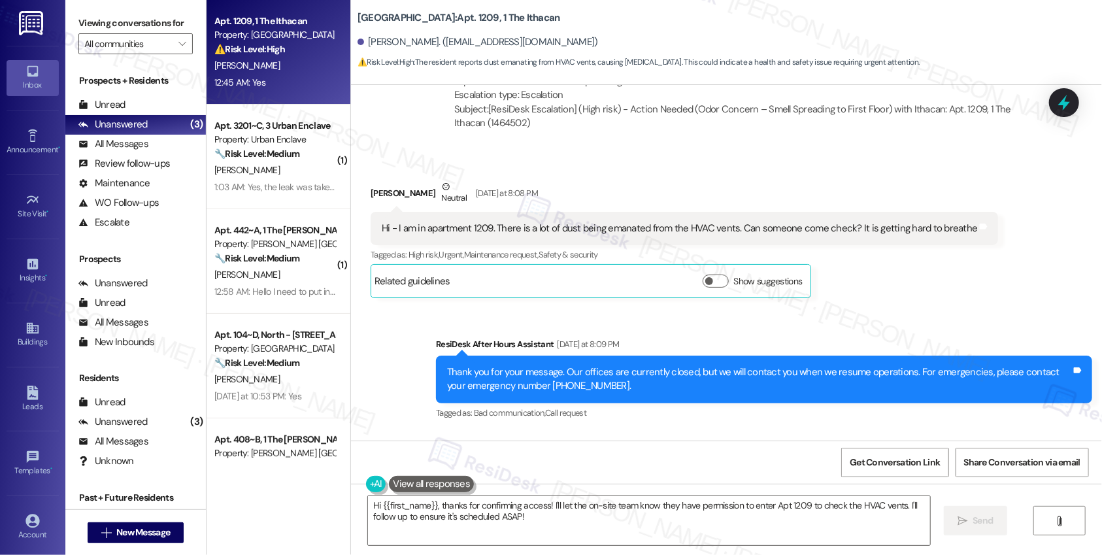
click at [606, 227] on div "Hi - I am in apartment 1209. There is a lot of dust being emanated from the HVA…" at bounding box center [679, 229] width 595 height 14
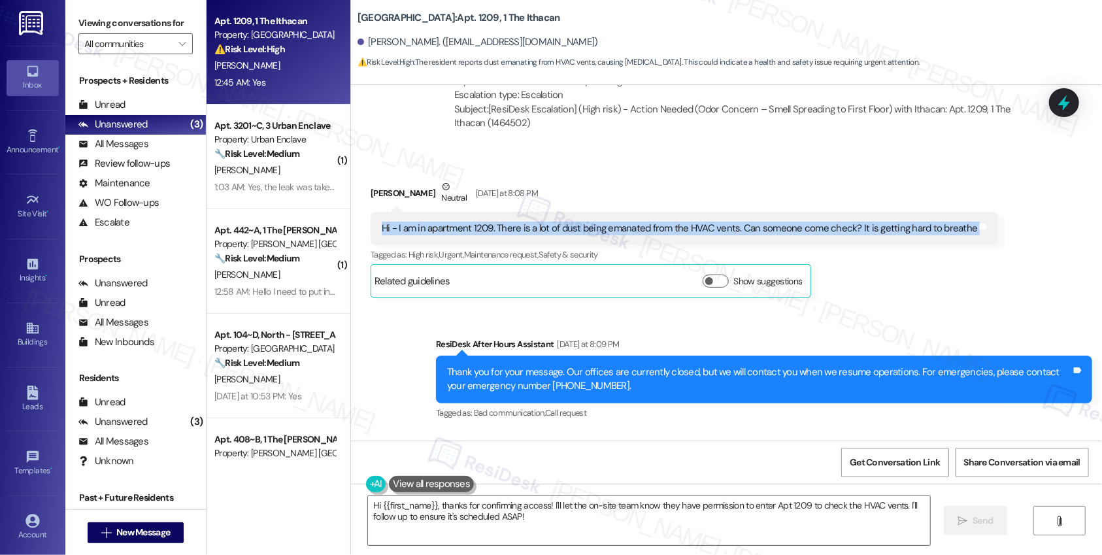
copy div "Hi - I am in apartment 1209. There is a lot of dust being emanated from the HVA…"
click at [605, 533] on textarea "Hi {{first_name}}, thanks for confirming access! I'll let the on-site team know…" at bounding box center [649, 520] width 562 height 49
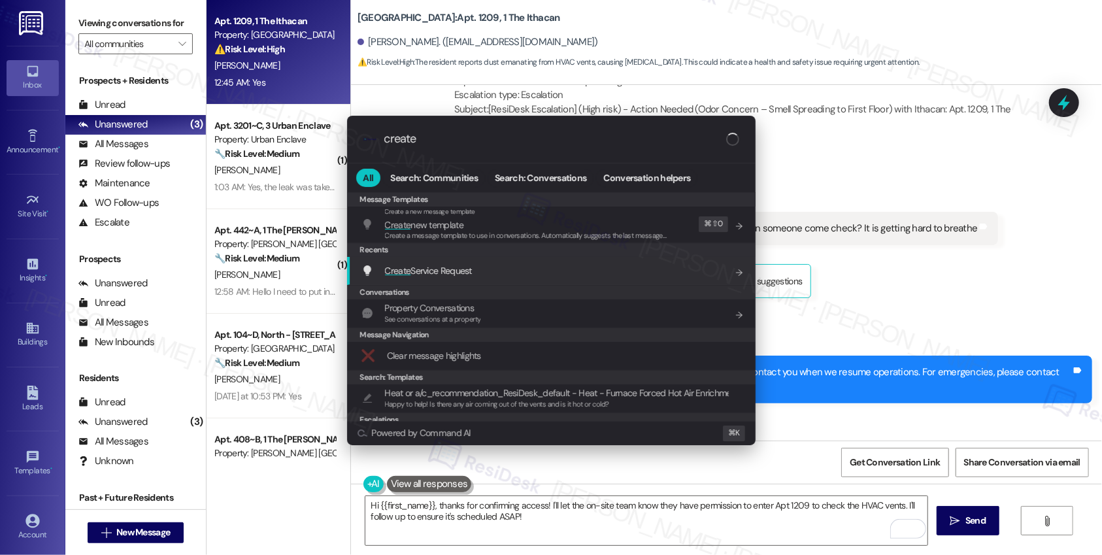
type input "create"
click at [501, 277] on div "Create Service Request Add shortcut" at bounding box center [552, 270] width 382 height 14
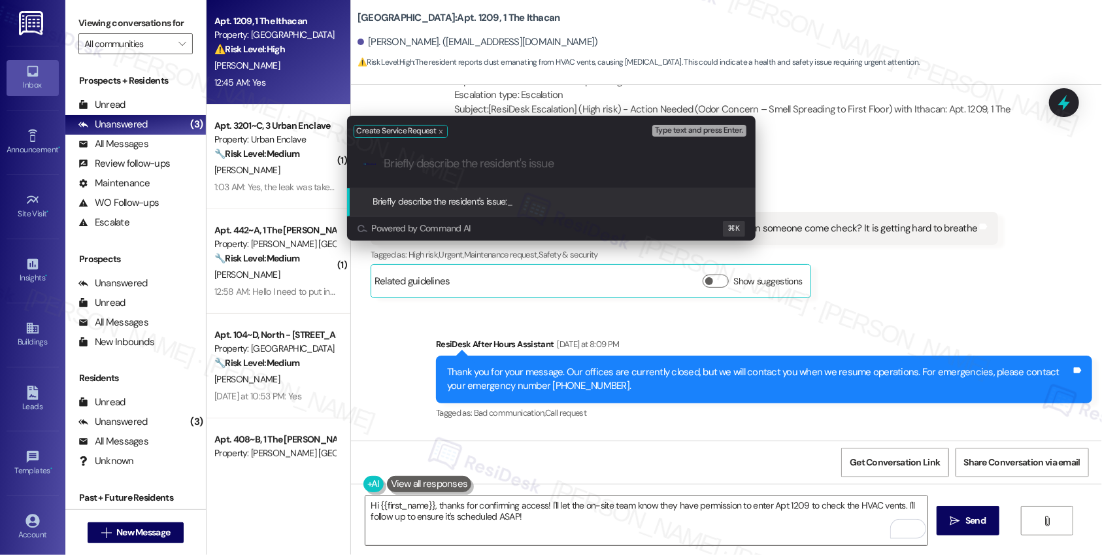
click at [427, 165] on input "Briefly describe the resident's issue" at bounding box center [561, 164] width 355 height 14
paste input "Excessive dust from HVAC vents"
type input "Excessive dust from HVAC vents"
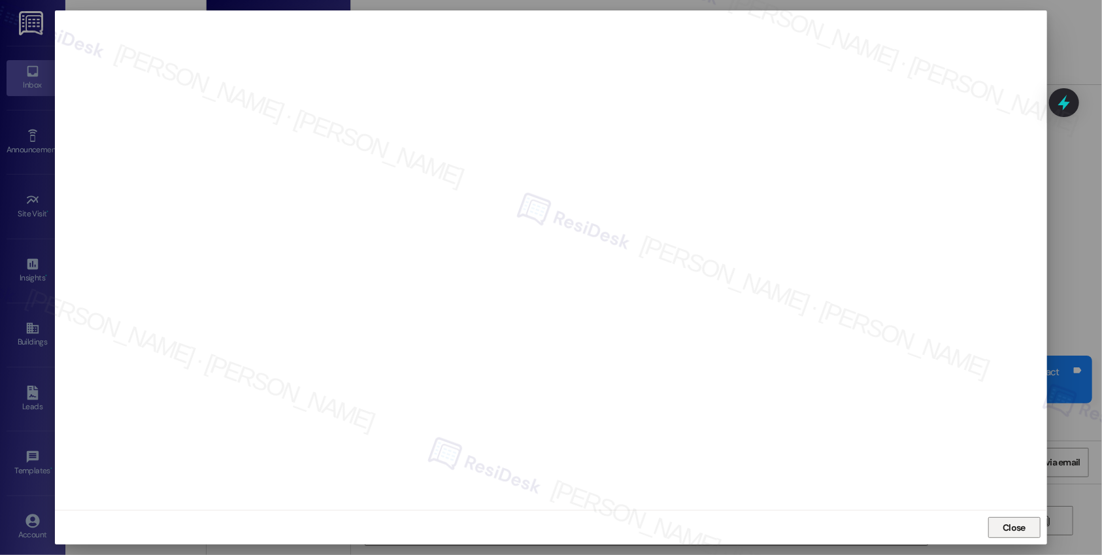
click at [1006, 522] on span "Close" at bounding box center [1014, 528] width 23 height 14
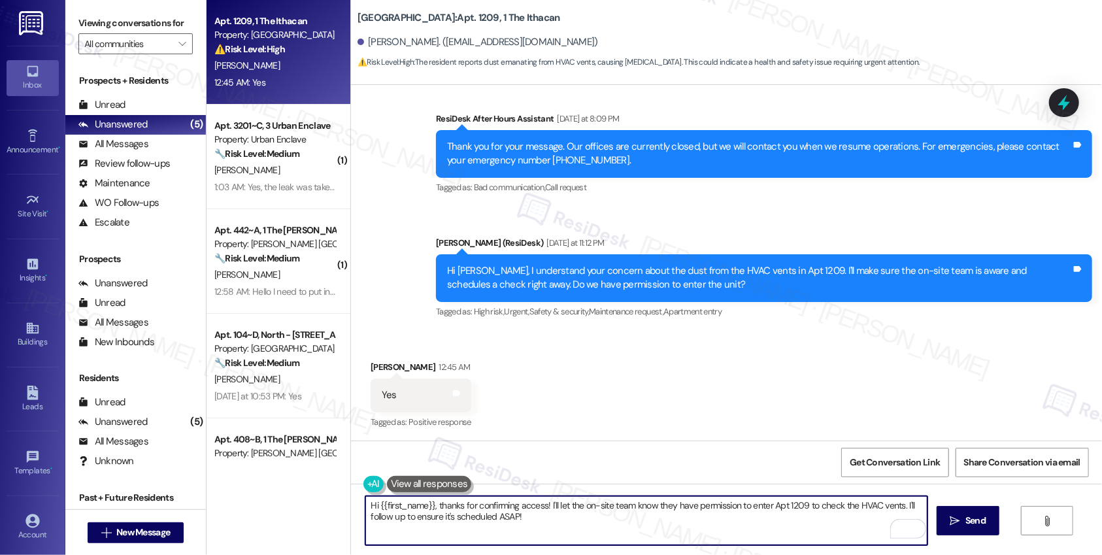
scroll to position [60, 0]
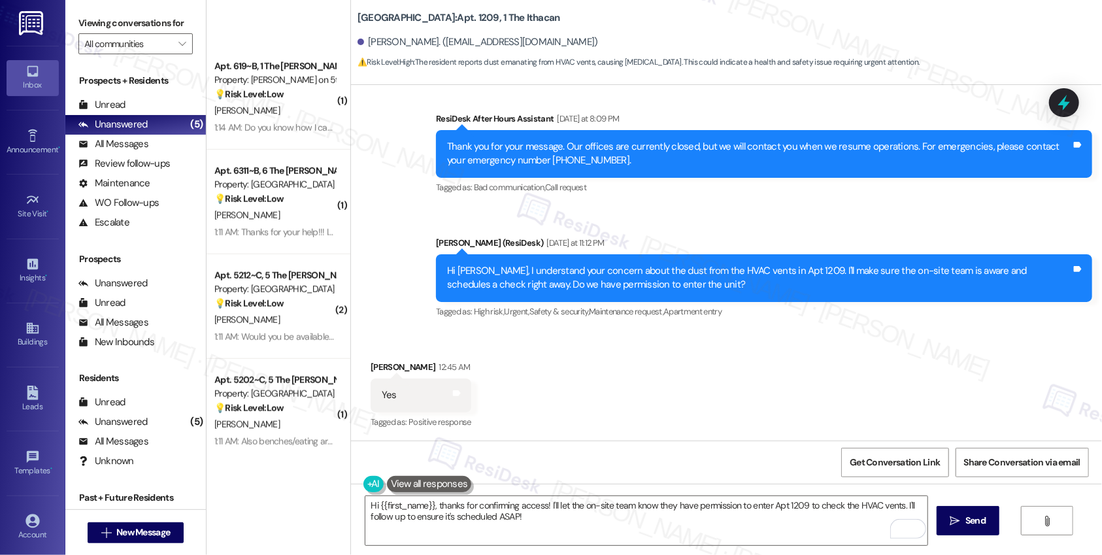
scroll to position [792, 0]
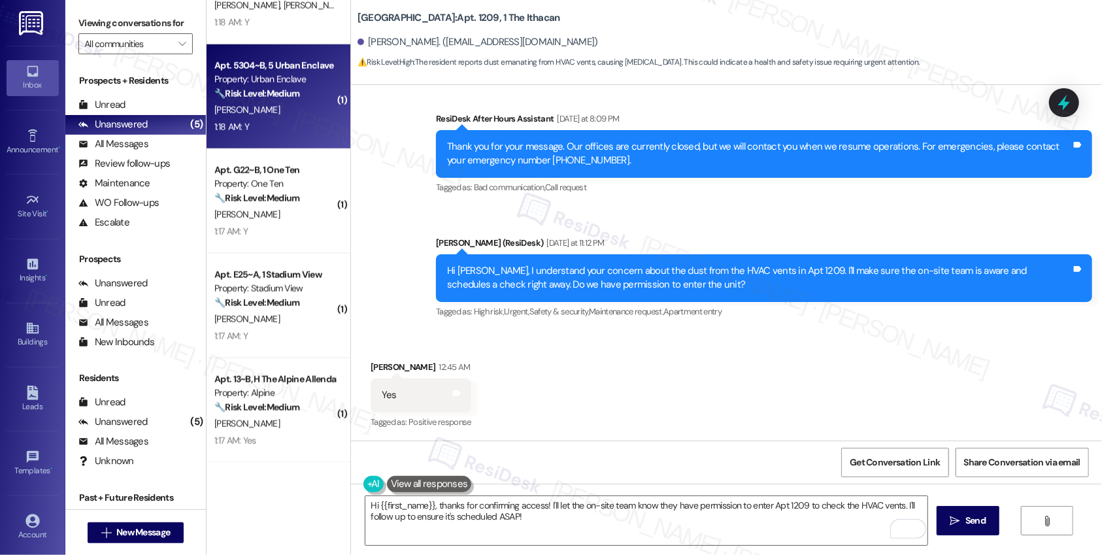
click at [290, 120] on div "1:18 AM: Y 1:18 AM: Y" at bounding box center [275, 127] width 124 height 16
type textarea "Fetching suggested responses. Please feel free to read through the conversation…"
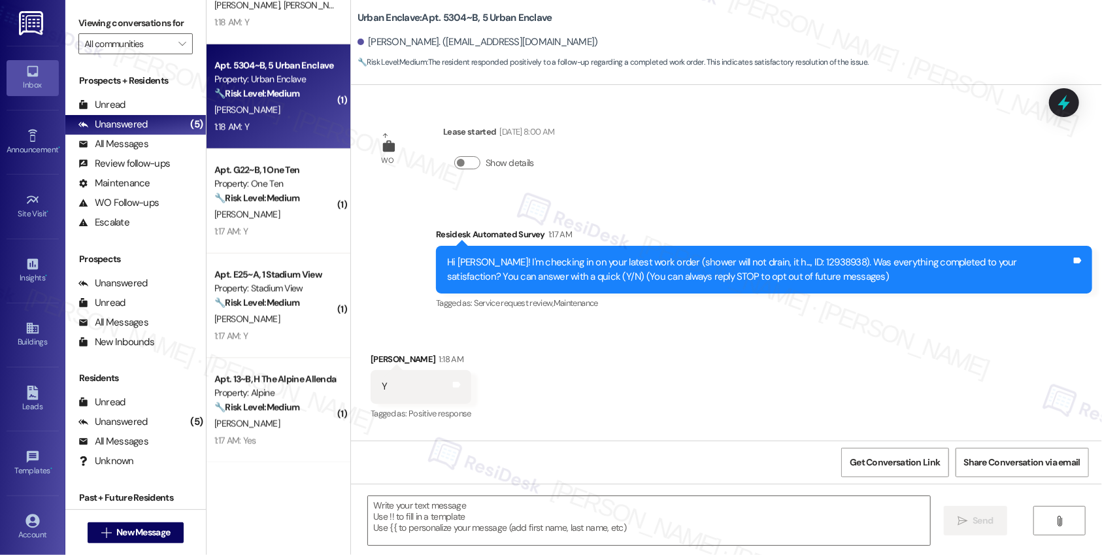
type textarea "Fetching suggested responses. Please feel free to read through the conversation…"
click at [392, 521] on textarea at bounding box center [649, 520] width 562 height 49
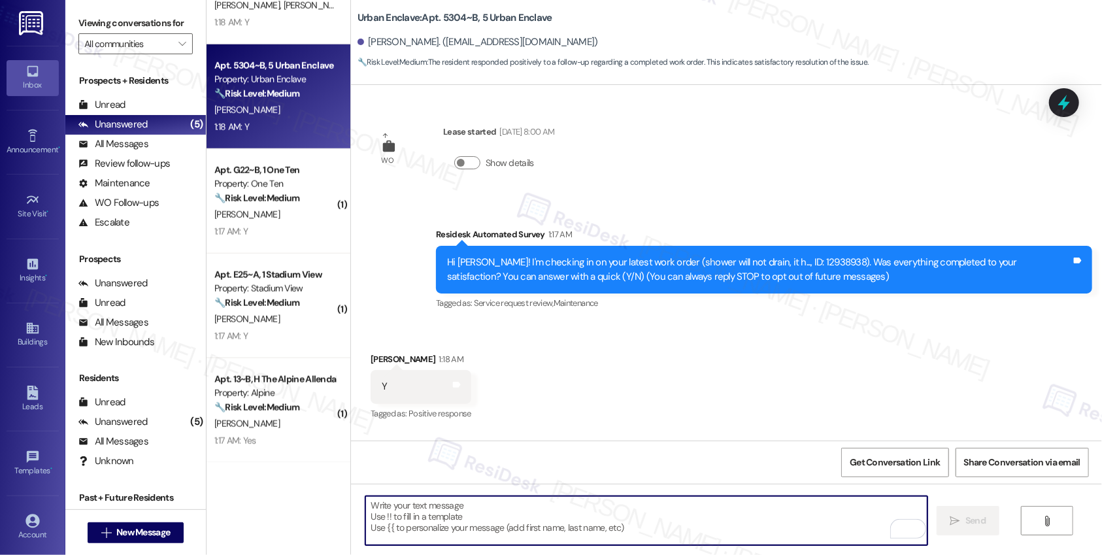
paste textarea "Hi {{first_name}}, I'm so glad to hear the work order was completed to your sat…"
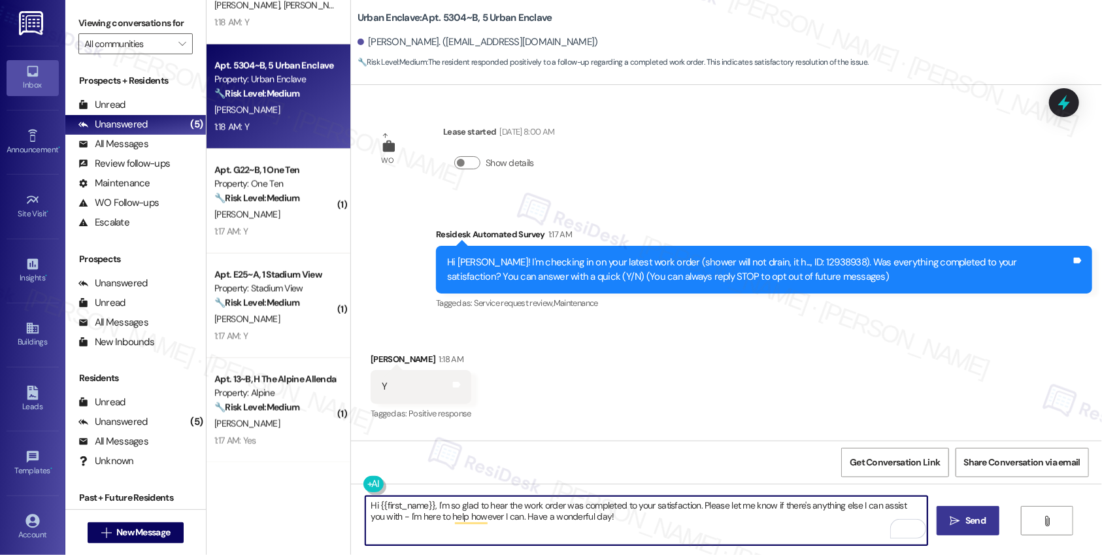
type textarea "Hi {{first_name}}, I'm so glad to hear the work order was completed to your sat…"
click at [974, 529] on button " Send" at bounding box center [968, 520] width 63 height 29
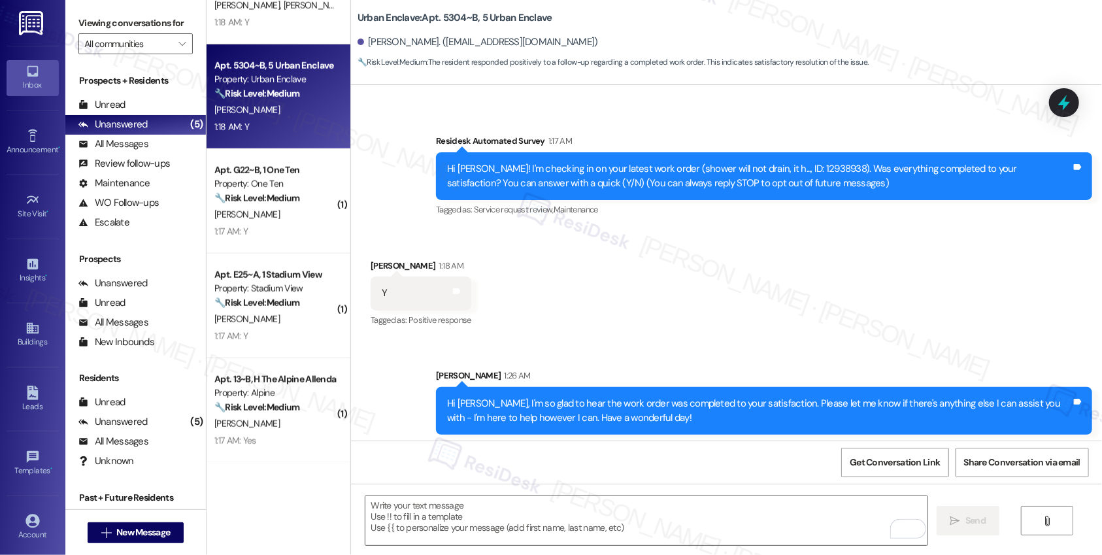
scroll to position [97, 0]
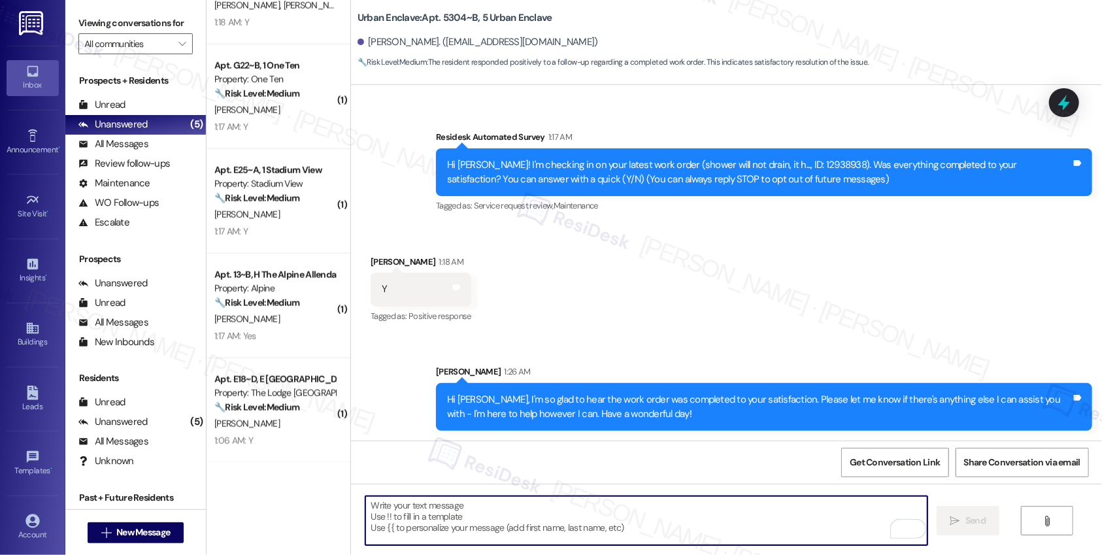
click at [590, 521] on textarea "To enrich screen reader interactions, please activate Accessibility in Grammarl…" at bounding box center [646, 520] width 562 height 49
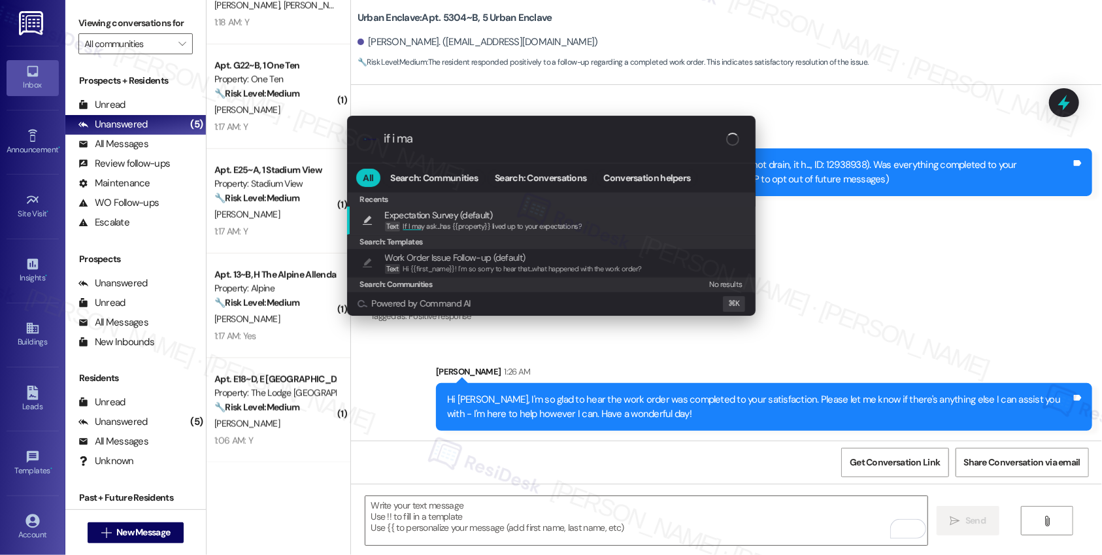
type input "if i ma"
click at [503, 225] on span "If I ma y ask...has {{property}} lived up to your expectations?" at bounding box center [492, 226] width 179 height 9
type textarea "If I may ask...has {{property}} lived up to your expectations?"
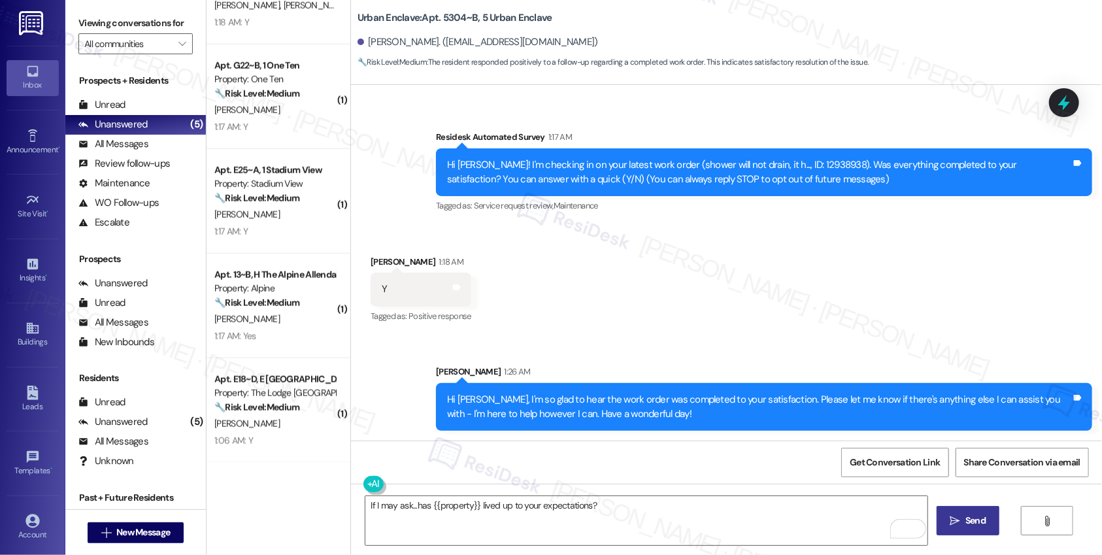
click at [959, 518] on span " Send" at bounding box center [968, 521] width 41 height 14
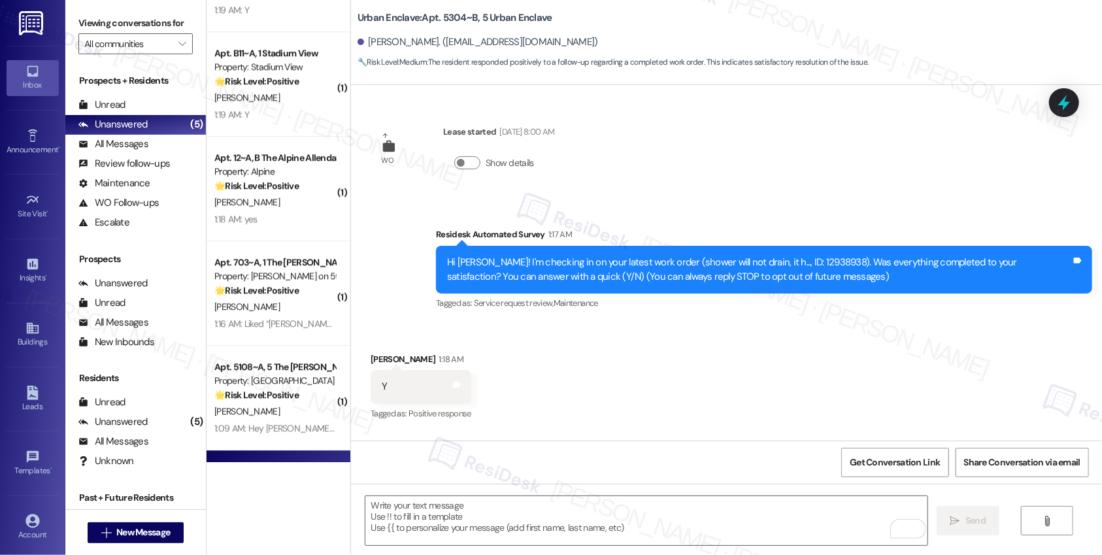
scroll to position [2137, 0]
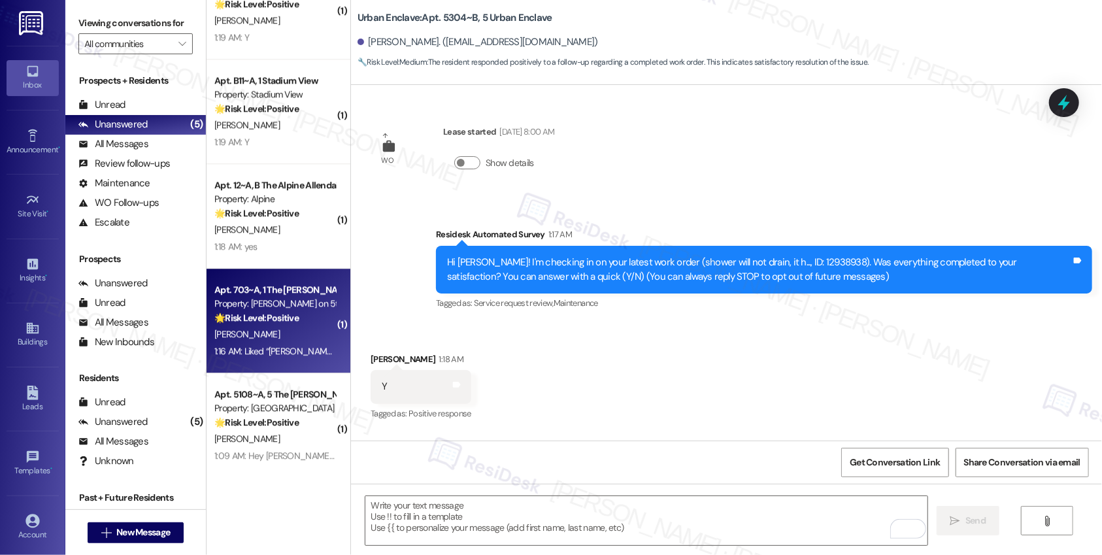
click at [285, 337] on div "D. Jayasena" at bounding box center [275, 334] width 124 height 16
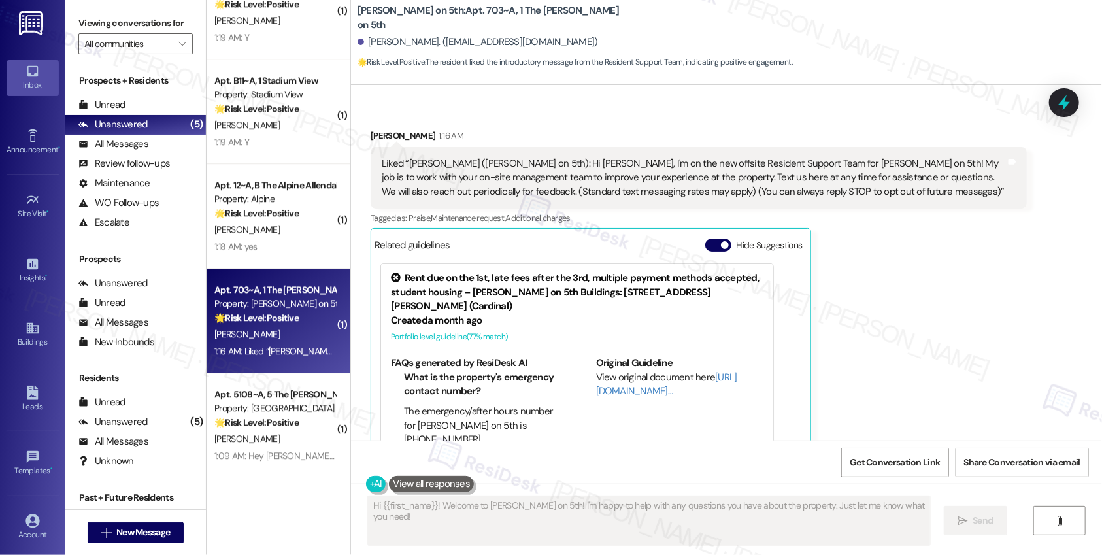
scroll to position [290, 0]
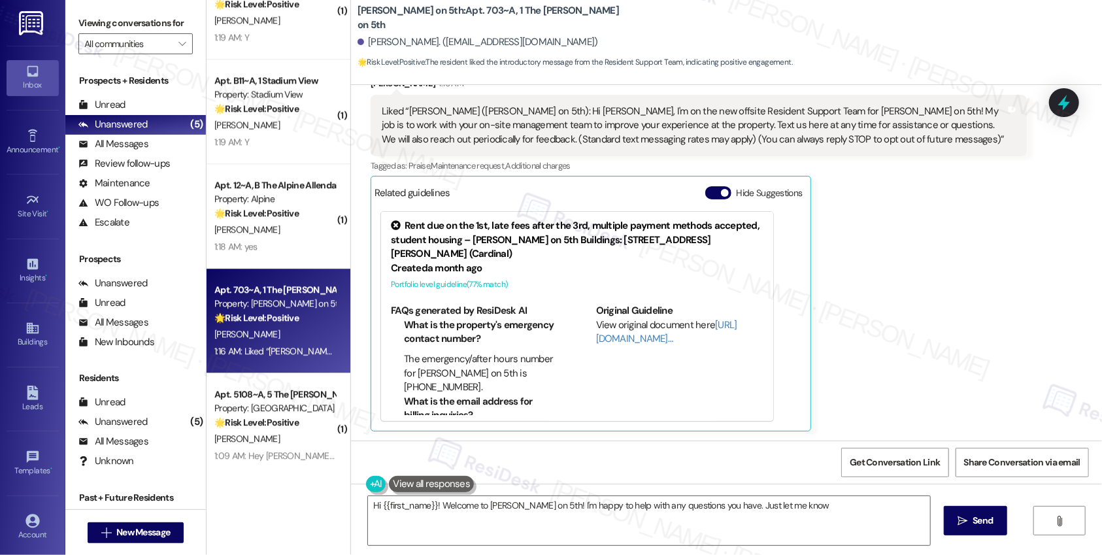
type textarea "Hi {{first_name}}! Welcome to Marshall on 5th! I'm happy to help with any quest…"
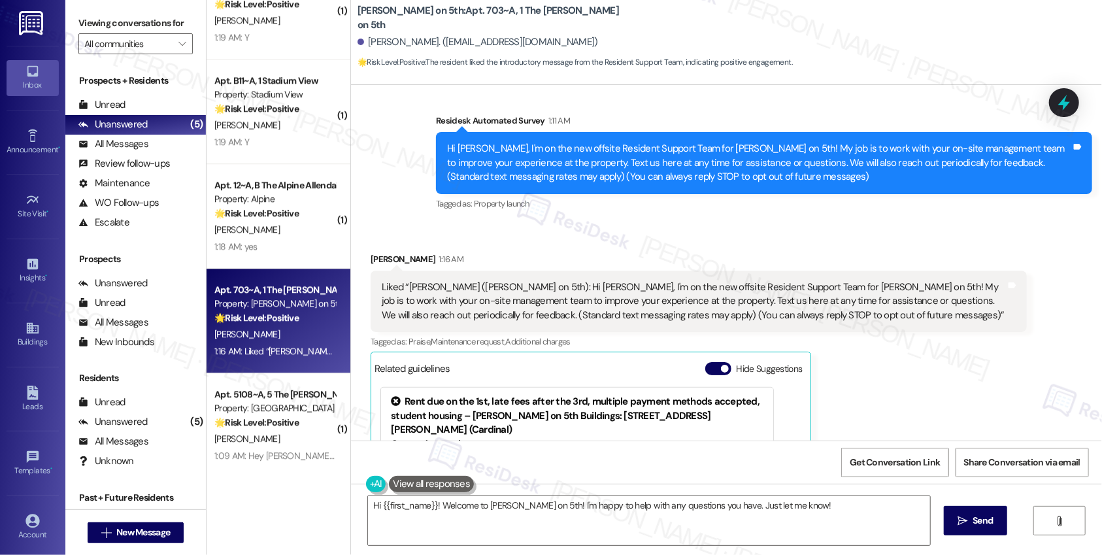
scroll to position [113, 0]
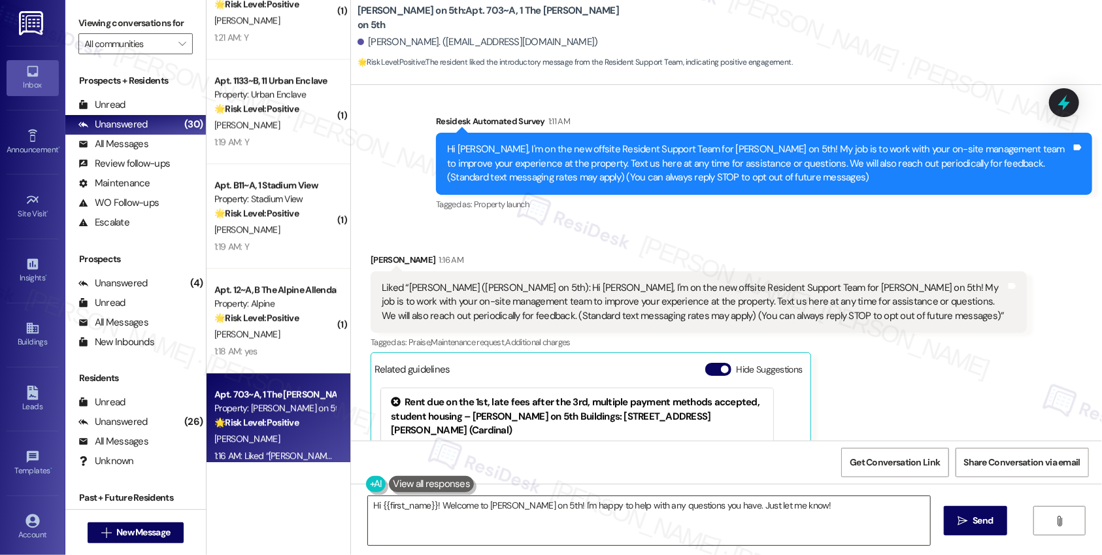
click at [812, 514] on textarea "Hi {{first_name}}! Welcome to Marshall on 5th! I'm happy to help with any quest…" at bounding box center [649, 520] width 562 height 49
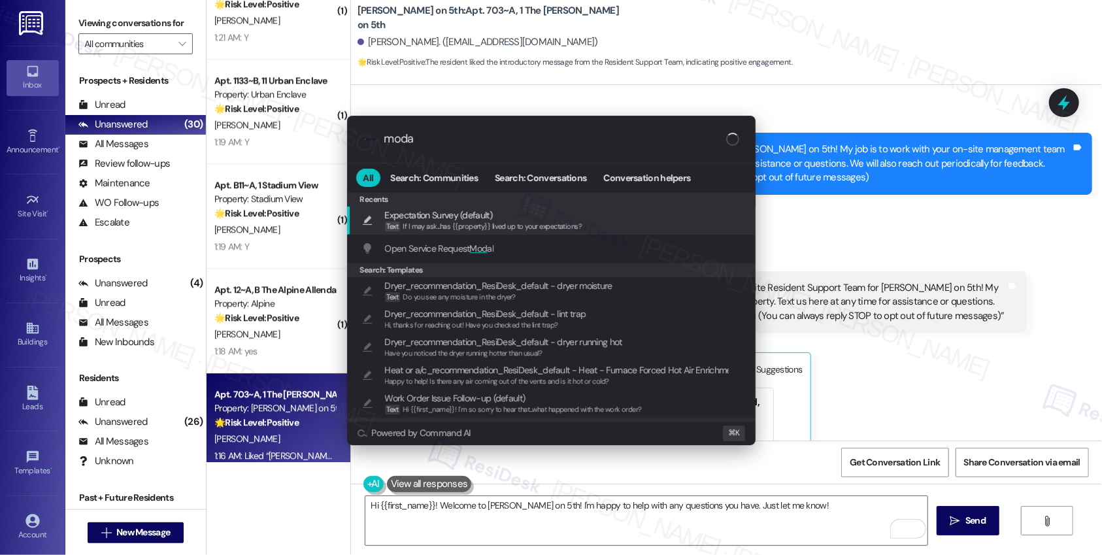
type input "modal"
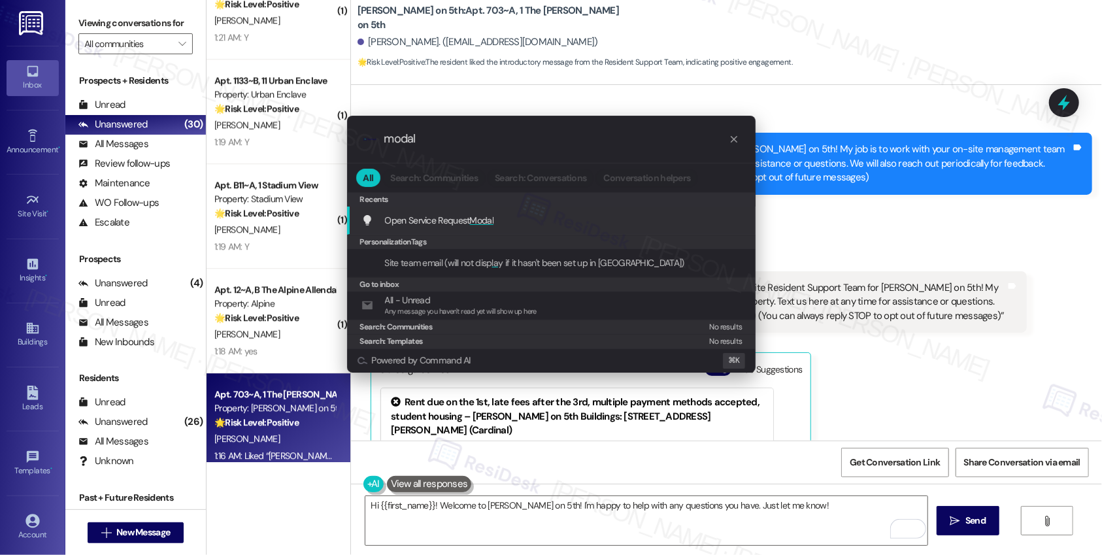
click at [582, 224] on div "Open Service Request Modal Add shortcut" at bounding box center [552, 220] width 382 height 14
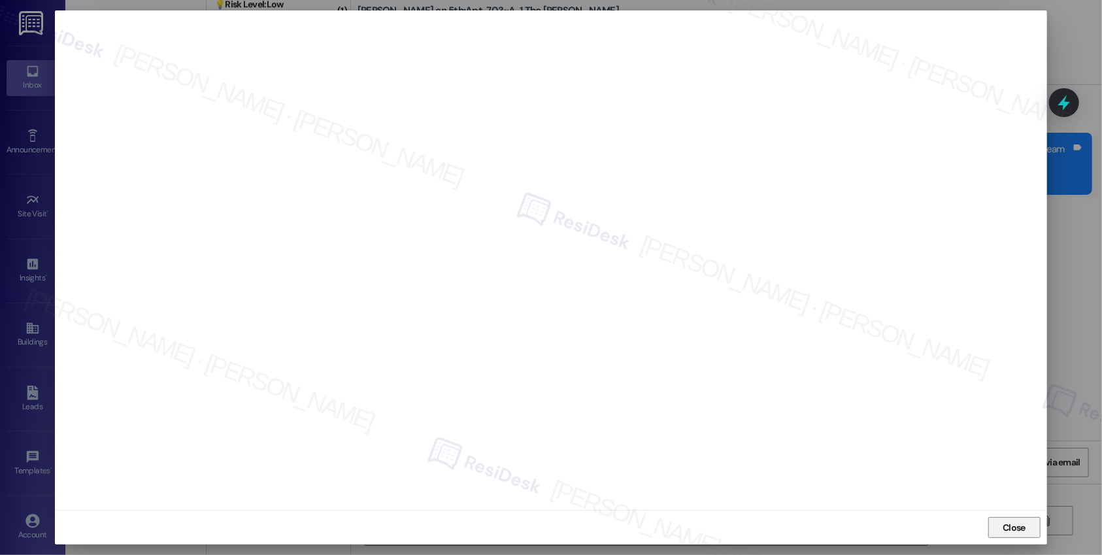
click at [1012, 526] on span "Close" at bounding box center [1014, 528] width 23 height 14
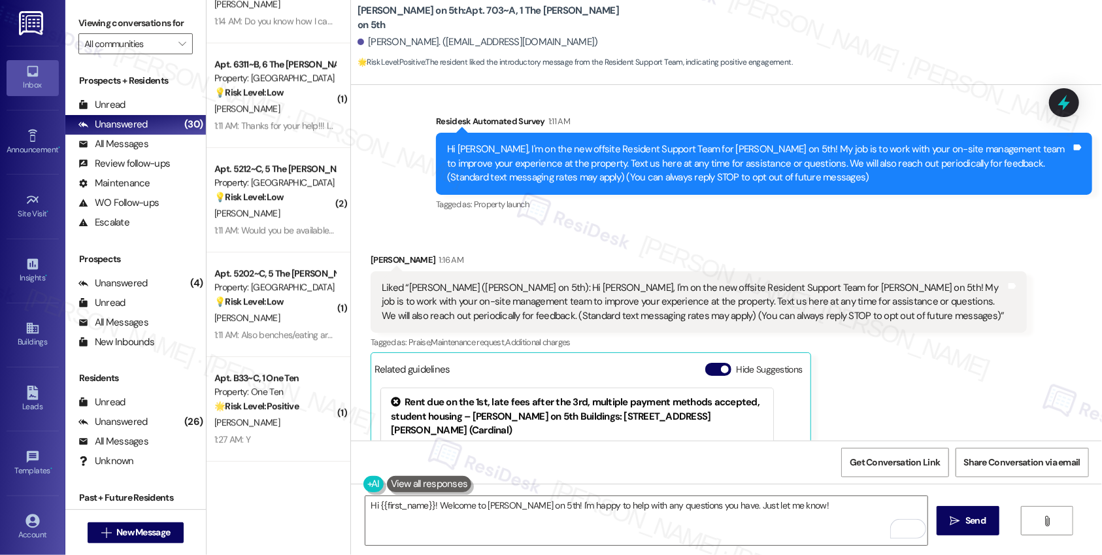
scroll to position [2151, 0]
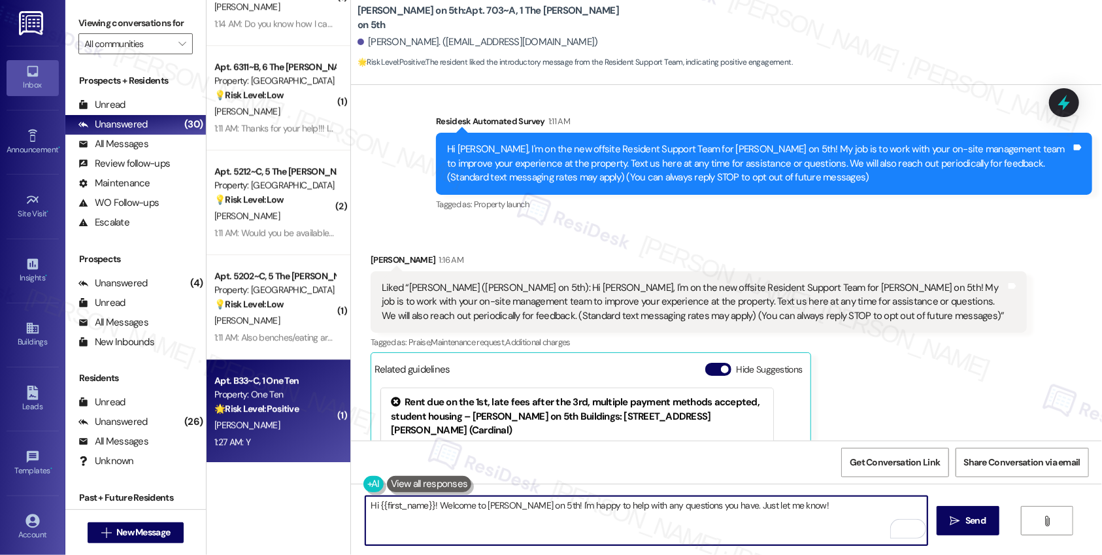
click at [280, 431] on div "C. Lasure" at bounding box center [275, 425] width 124 height 16
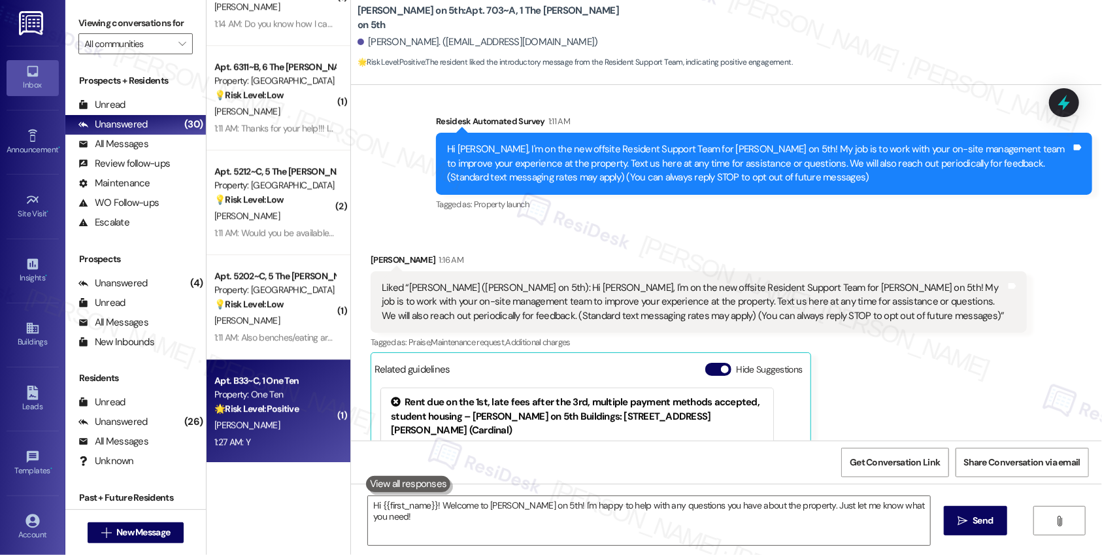
type textarea "Fetching suggested responses. Please feel free to read through the conversation…"
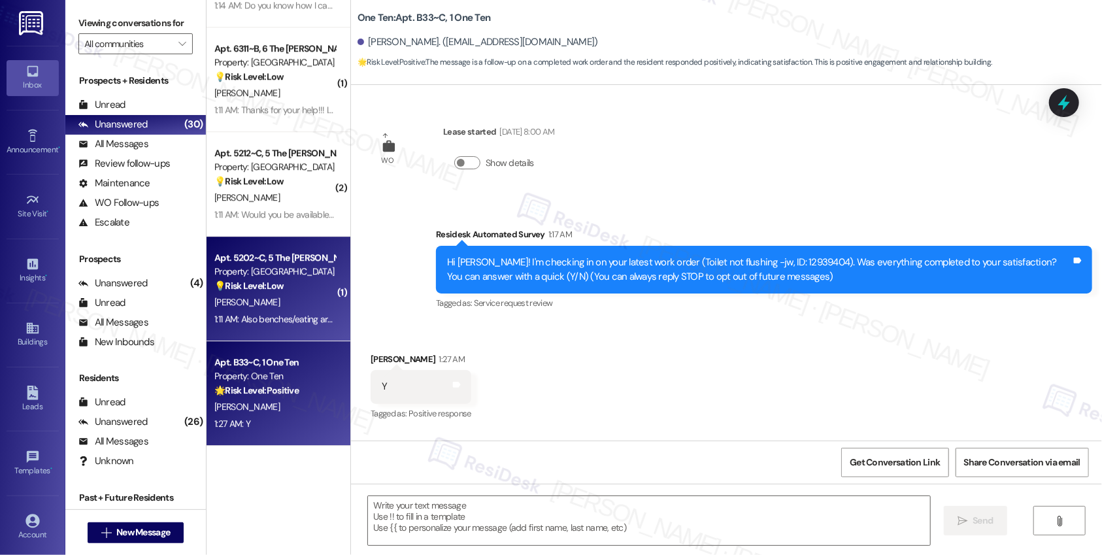
scroll to position [2547, 0]
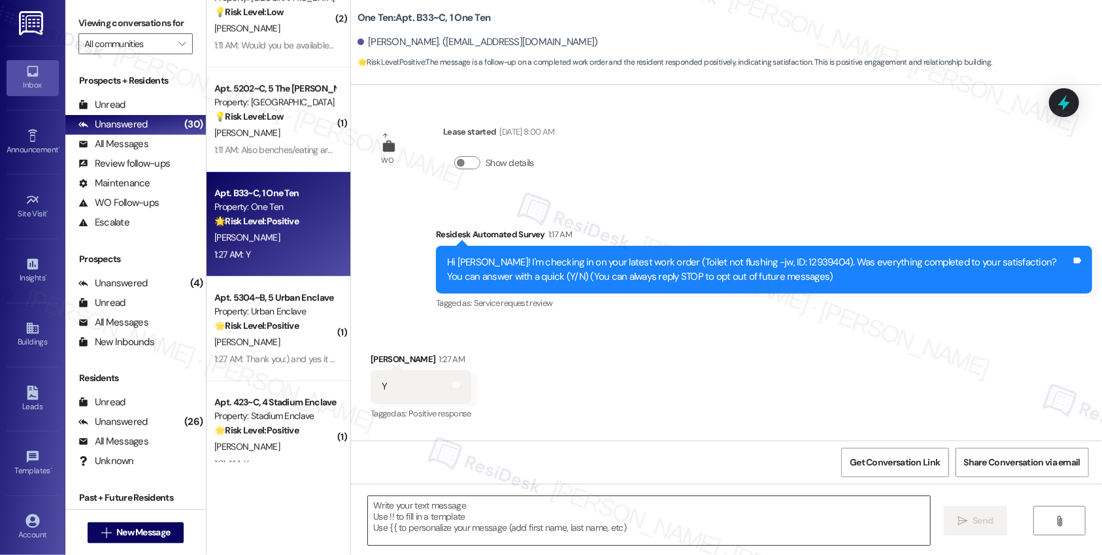
click at [478, 523] on textarea at bounding box center [649, 520] width 562 height 49
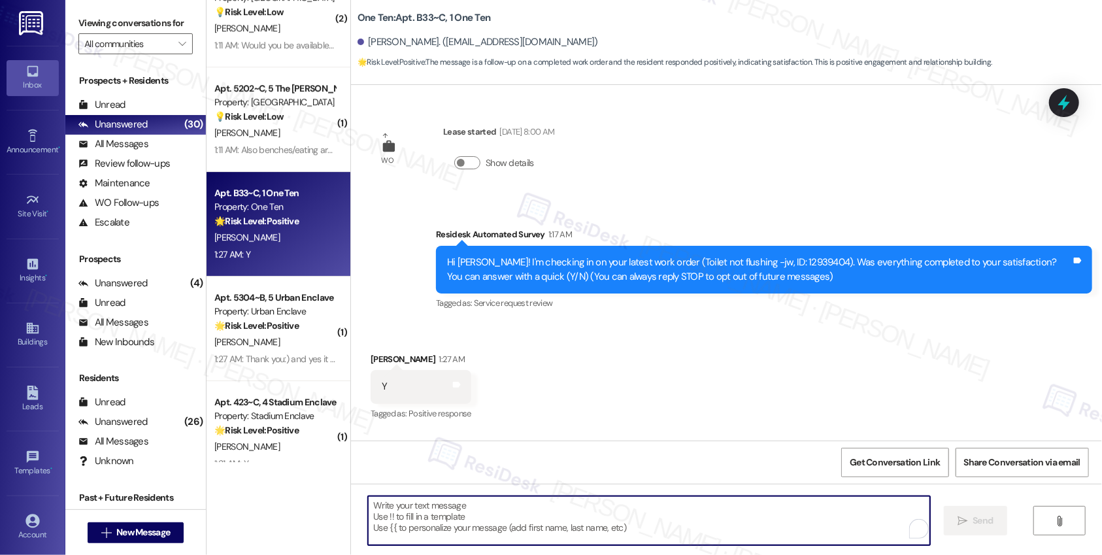
click at [478, 523] on textarea "To enrich screen reader interactions, please activate Accessibility in Grammarl…" at bounding box center [649, 520] width 562 height 49
paste textarea "Hi {{first_name}}, I'm so glad to hear the work order was completed to your sat…"
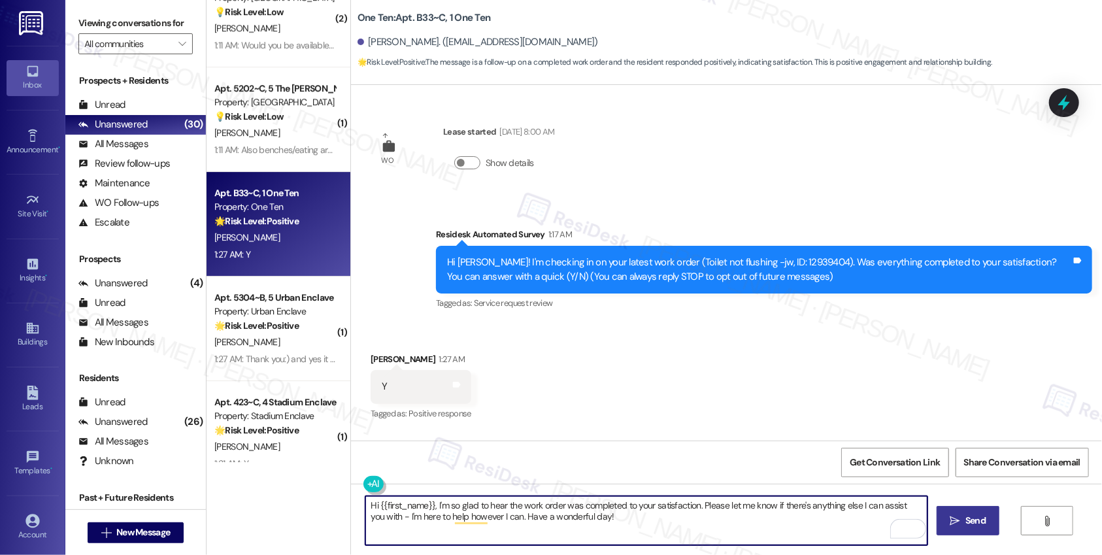
type textarea "Hi {{first_name}}, I'm so glad to hear the work order was completed to your sat…"
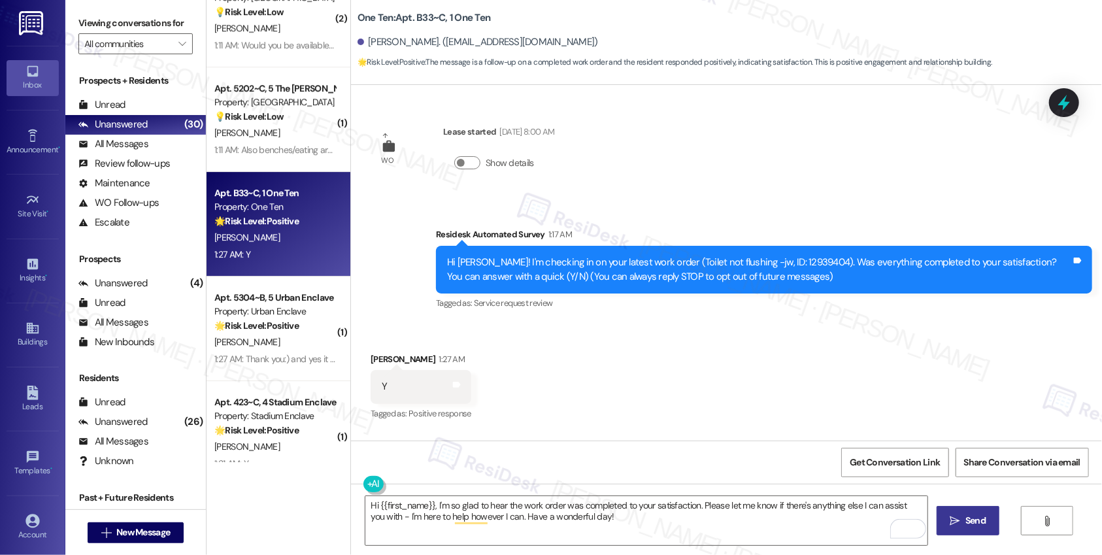
click at [945, 522] on button " Send" at bounding box center [968, 520] width 63 height 29
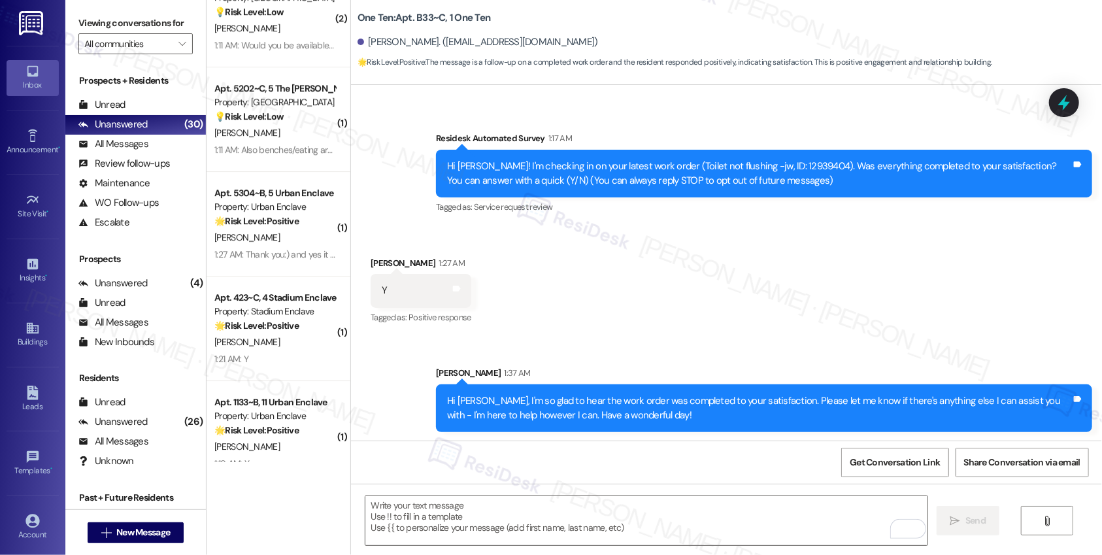
scroll to position [97, 0]
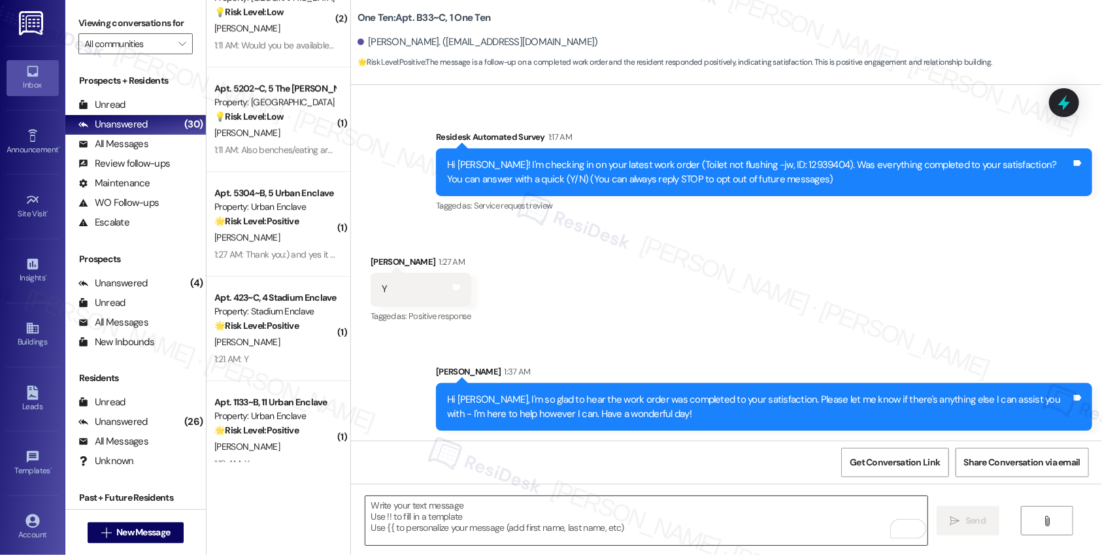
click at [492, 518] on textarea "To enrich screen reader interactions, please activate Accessibility in Grammarl…" at bounding box center [646, 520] width 562 height 49
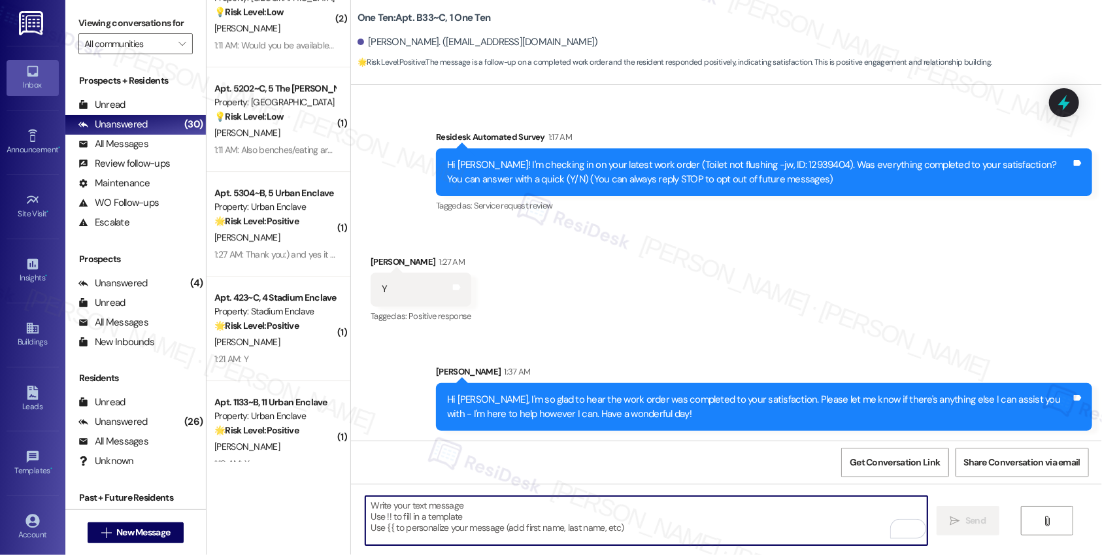
paste textarea "If I may ask...has {{property}} lived up to your expectations?"
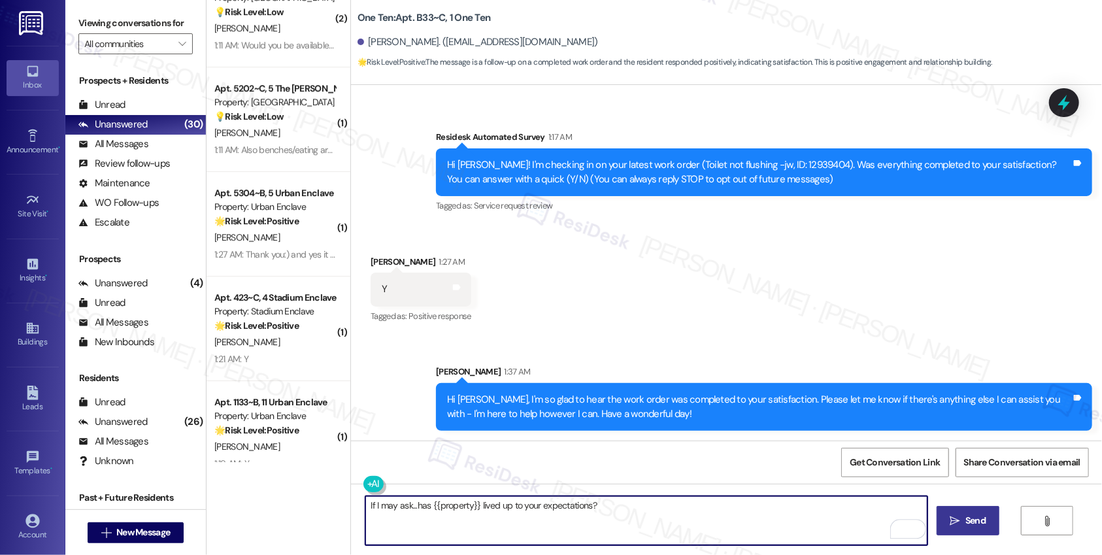
type textarea "If I may ask...has {{property}} lived up to your expectations?"
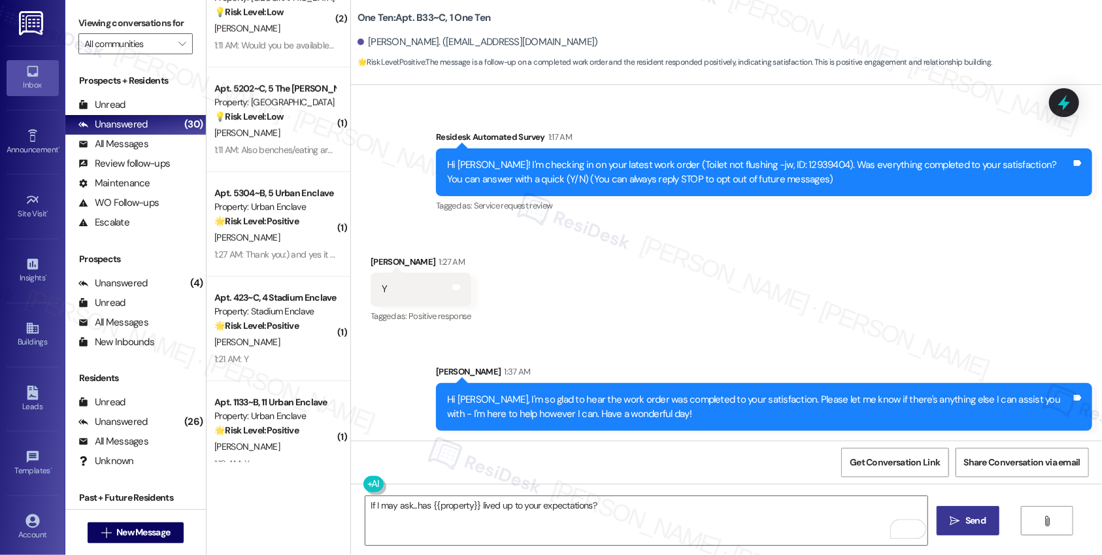
click at [963, 522] on span "Send" at bounding box center [975, 521] width 25 height 14
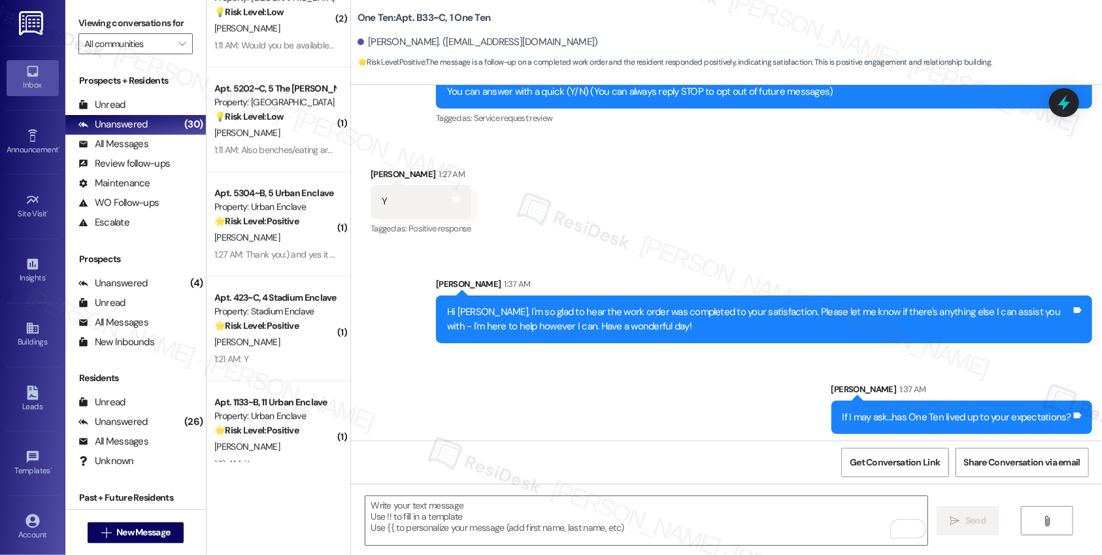
scroll to position [189, 0]
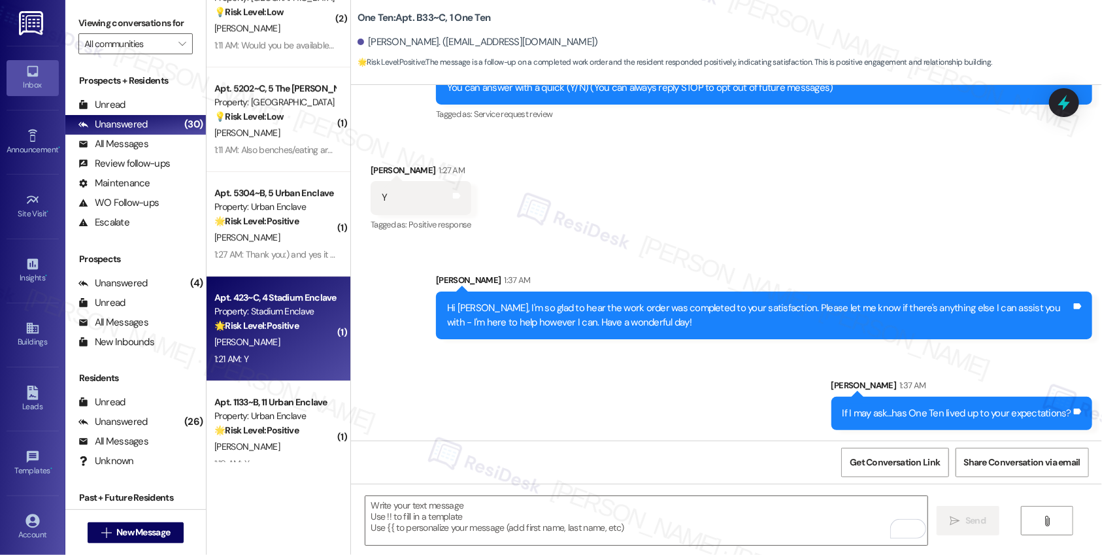
click at [304, 356] on div "1:21 AM: Y 1:21 AM: Y" at bounding box center [275, 359] width 124 height 16
type textarea "Fetching suggested responses. Please feel free to read through the conversation…"
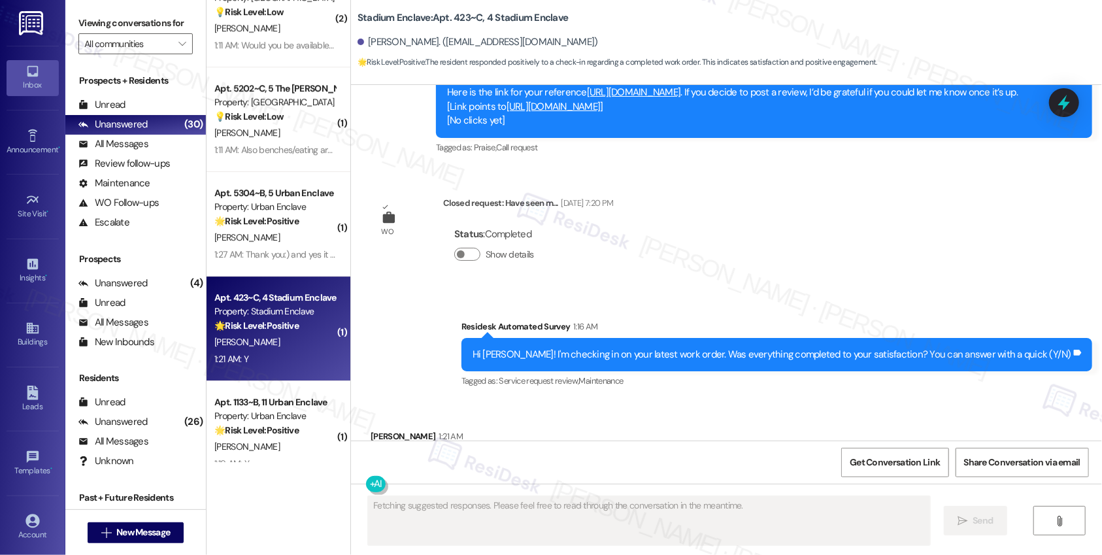
scroll to position [654, 0]
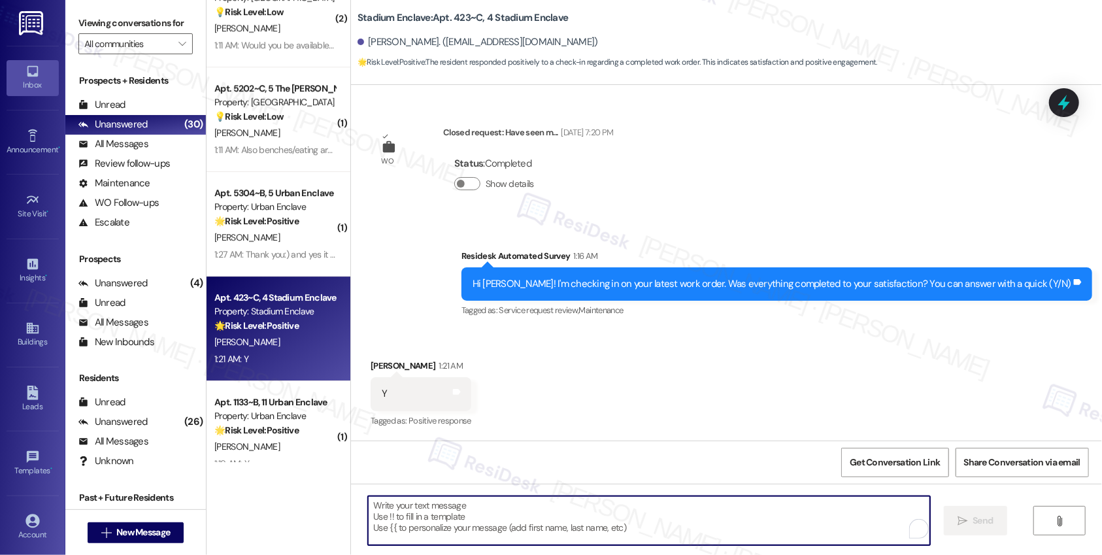
click at [495, 531] on textarea "To enrich screen reader interactions, please activate Accessibility in Grammarl…" at bounding box center [649, 520] width 562 height 49
paste textarea "Hi {{first_name}}, I'm so glad to hear the work order was completed to your sat…"
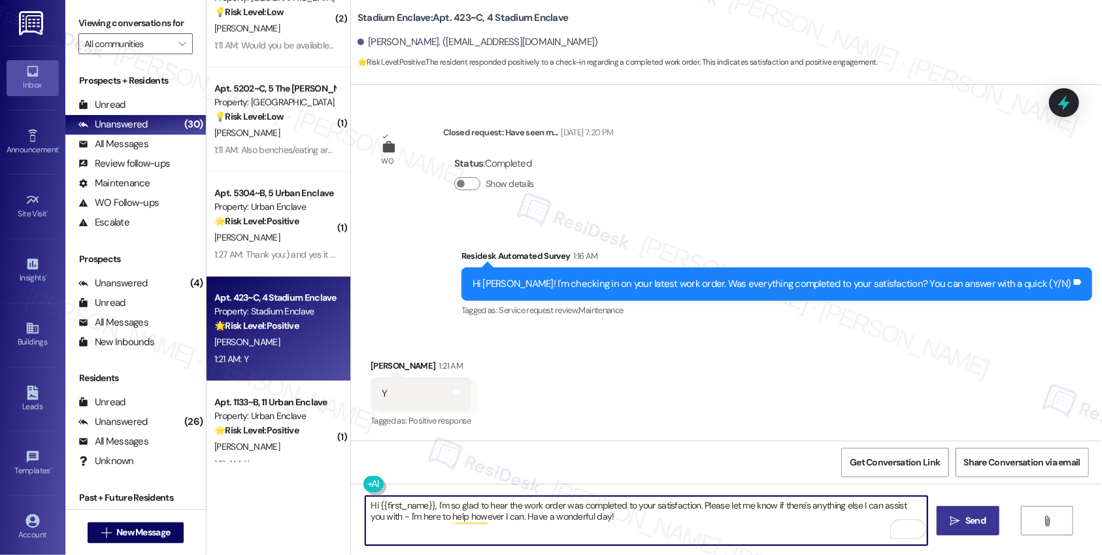
type textarea "Hi {{first_name}}, I'm so glad to hear the work order was completed to your sat…"
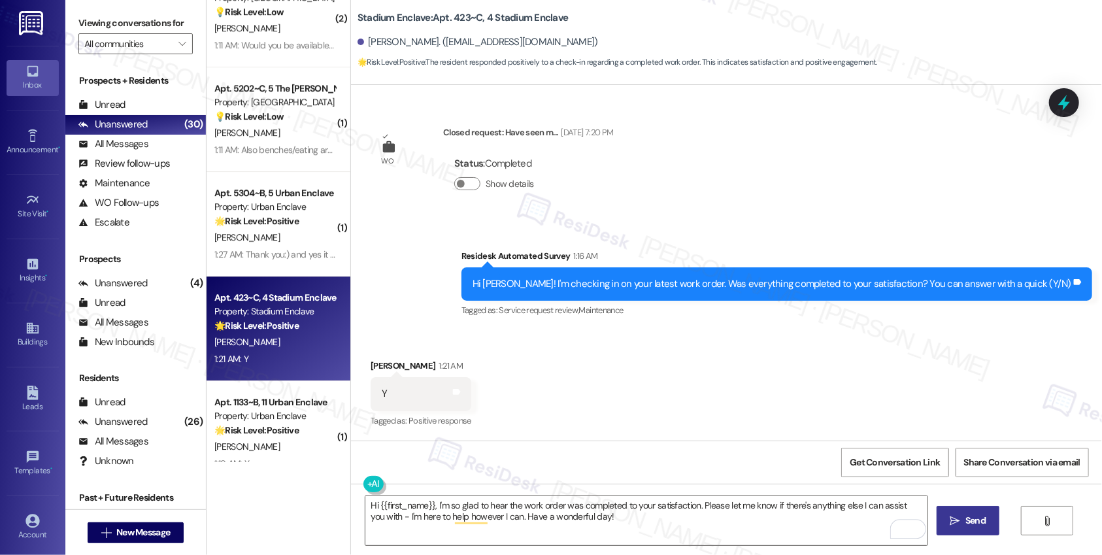
click at [956, 526] on span " Send" at bounding box center [968, 521] width 41 height 14
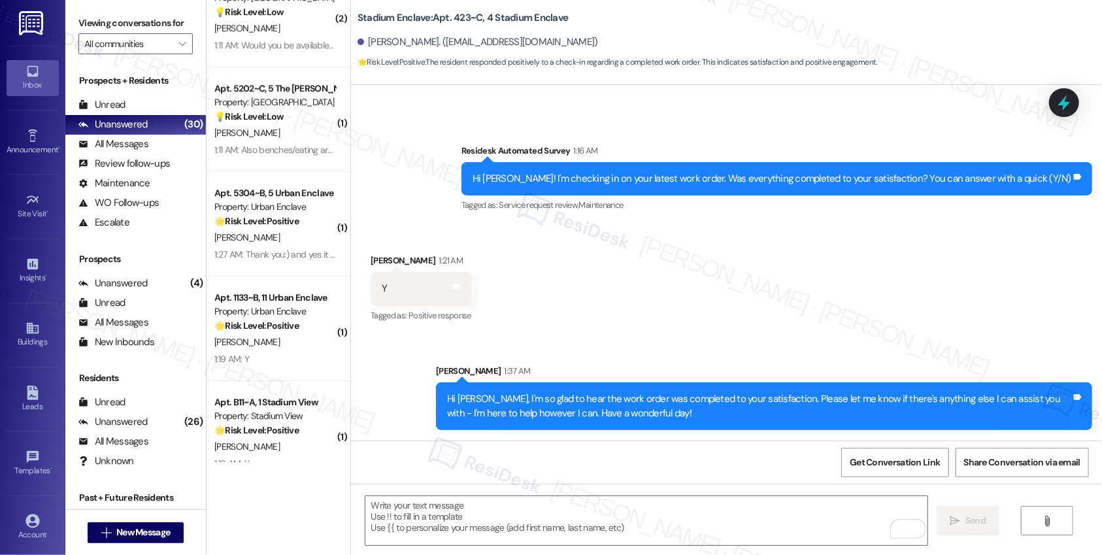
scroll to position [759, 0]
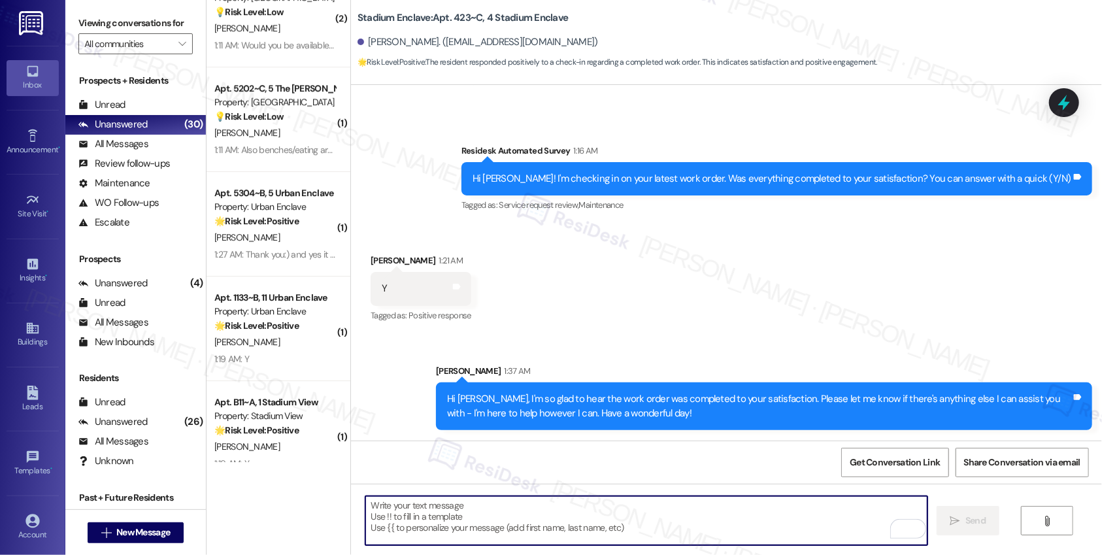
click at [471, 514] on textarea "To enrich screen reader interactions, please activate Accessibility in Grammarl…" at bounding box center [646, 520] width 562 height 49
click at [463, 518] on textarea "To enrich screen reader interactions, please activate Accessibility in Grammarl…" at bounding box center [646, 520] width 562 height 49
paste textarea "If I may ask...has {{property}} lived up to your expectations?"
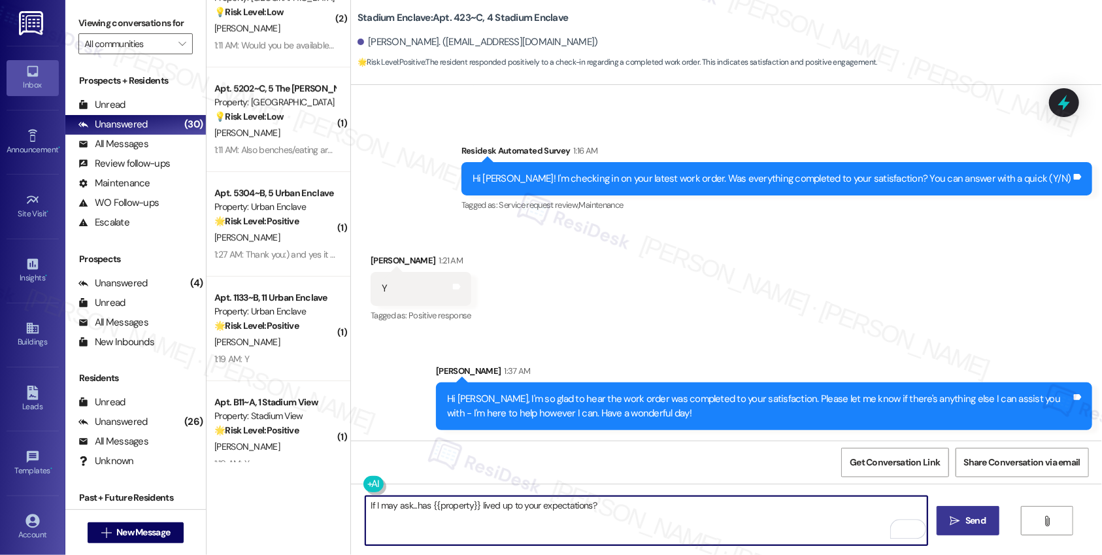
type textarea "If I may ask...has {{property}} lived up to your expectations?"
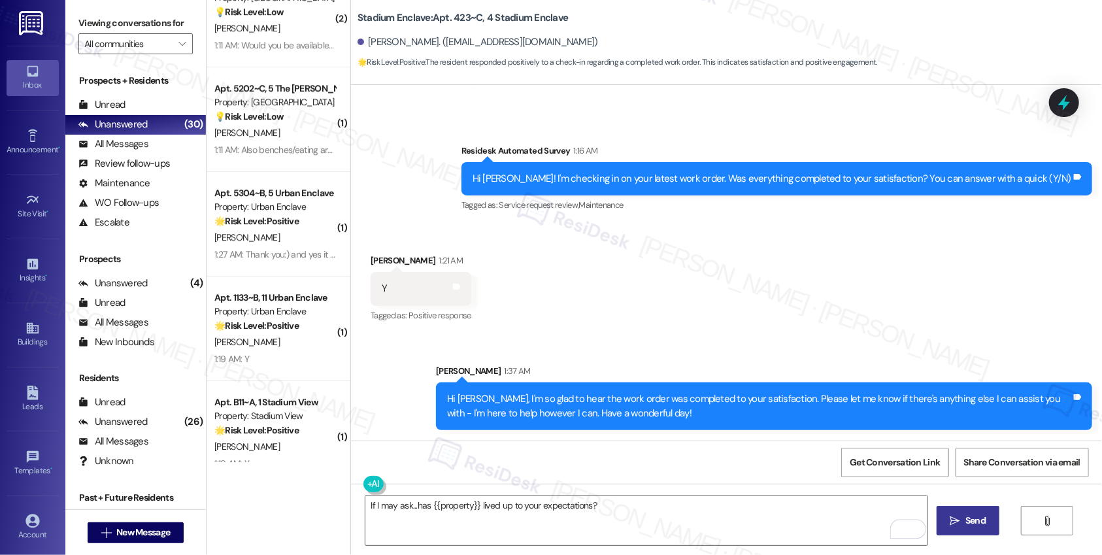
click at [948, 526] on span " Send" at bounding box center [968, 521] width 41 height 14
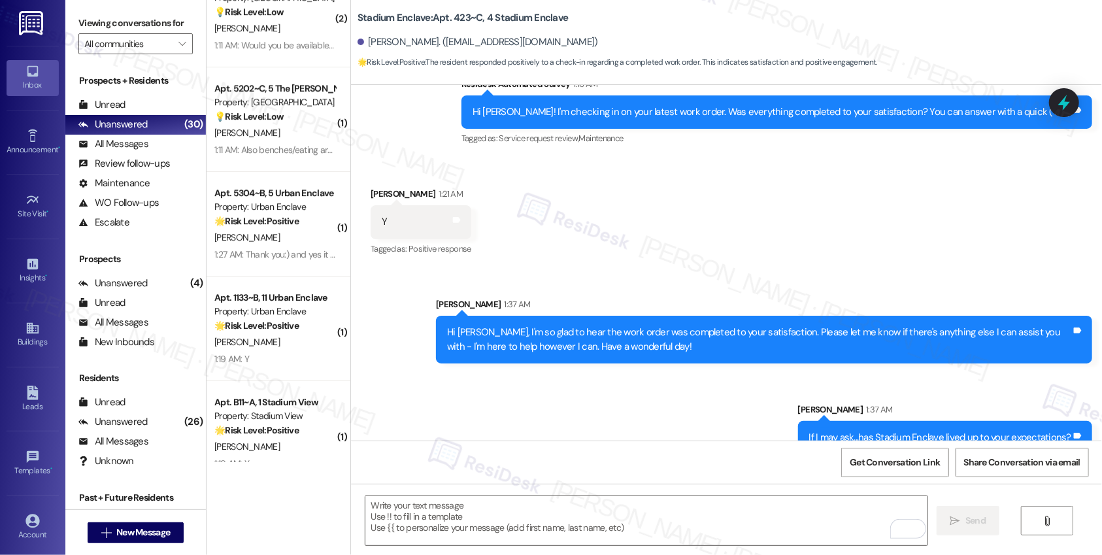
scroll to position [850, 0]
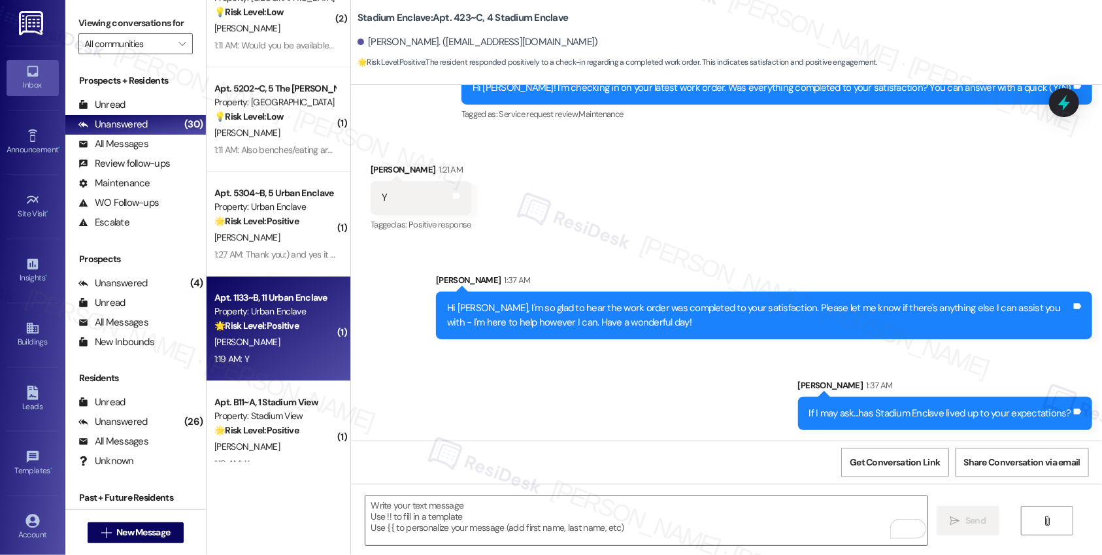
click at [272, 341] on div "T. Campbell" at bounding box center [275, 342] width 124 height 16
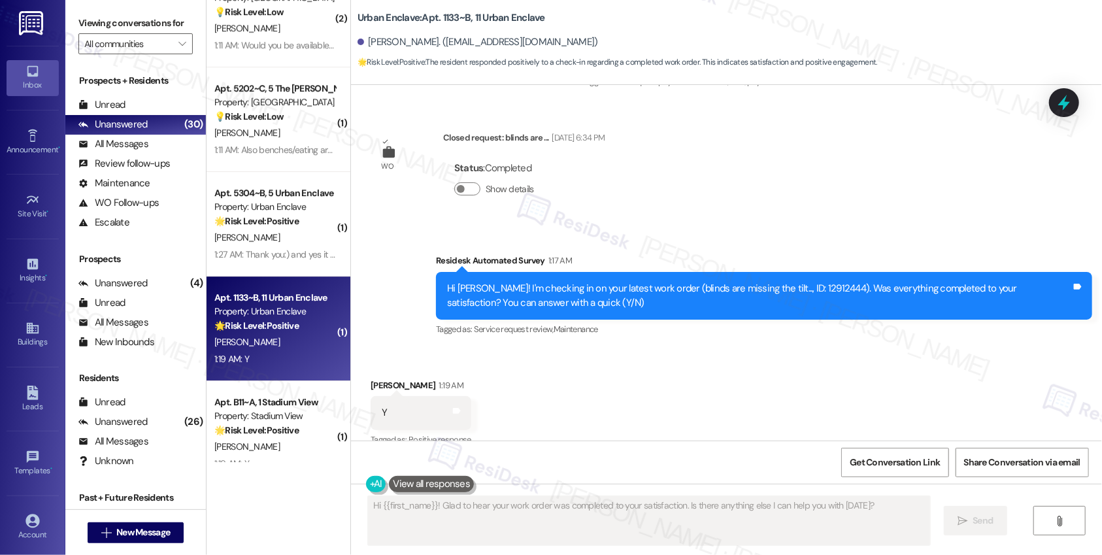
scroll to position [2017, 0]
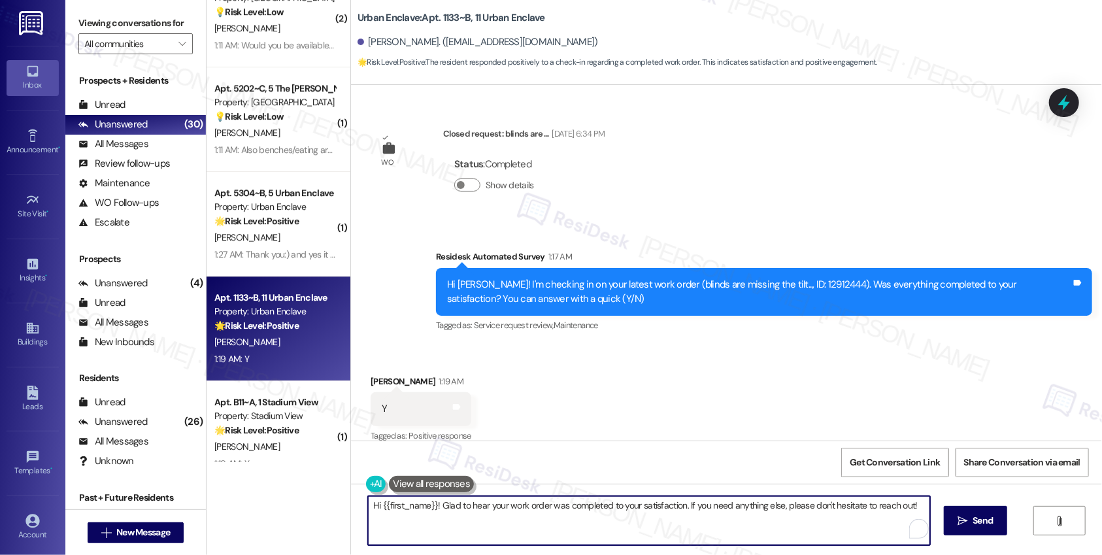
click at [516, 509] on textarea "Hi {{first_name}}! Glad to hear your work order was completed to your satisfact…" at bounding box center [649, 520] width 562 height 49
paste textarea ", I'm so glad to hear the work order was completed to your satisfaction. Please…"
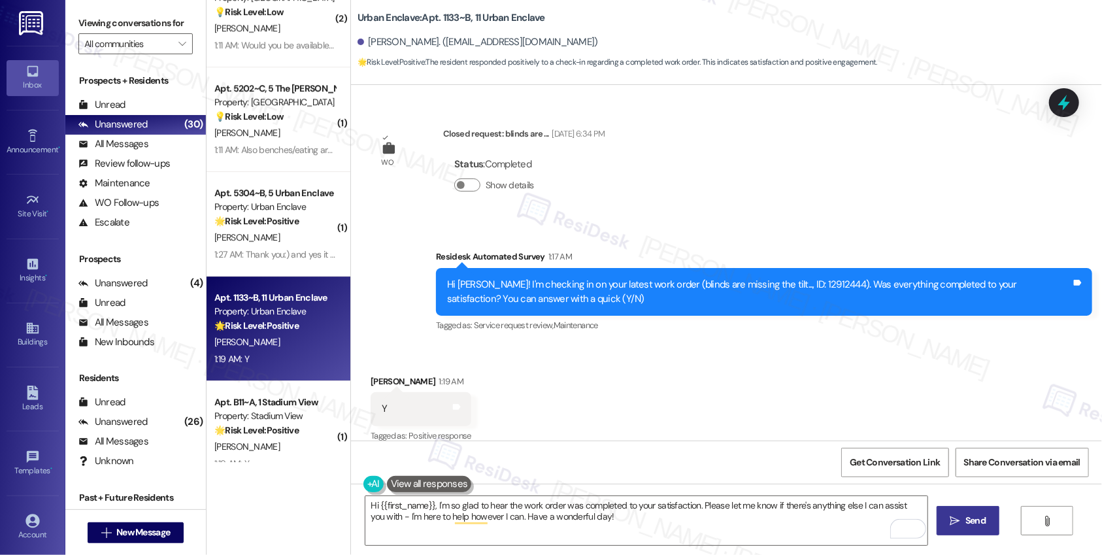
click at [963, 522] on span "Send" at bounding box center [975, 521] width 25 height 14
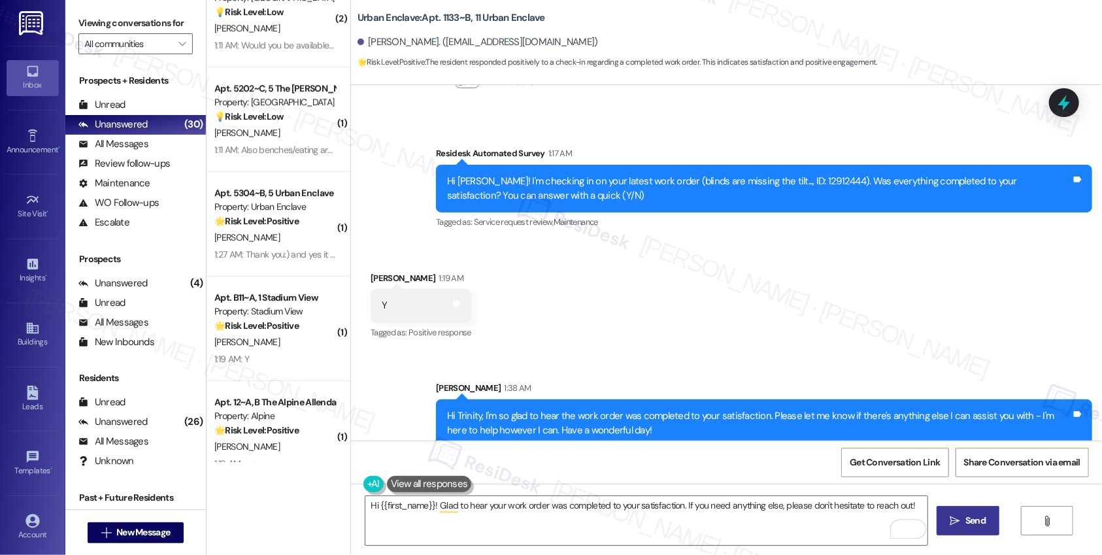
scroll to position [2122, 0]
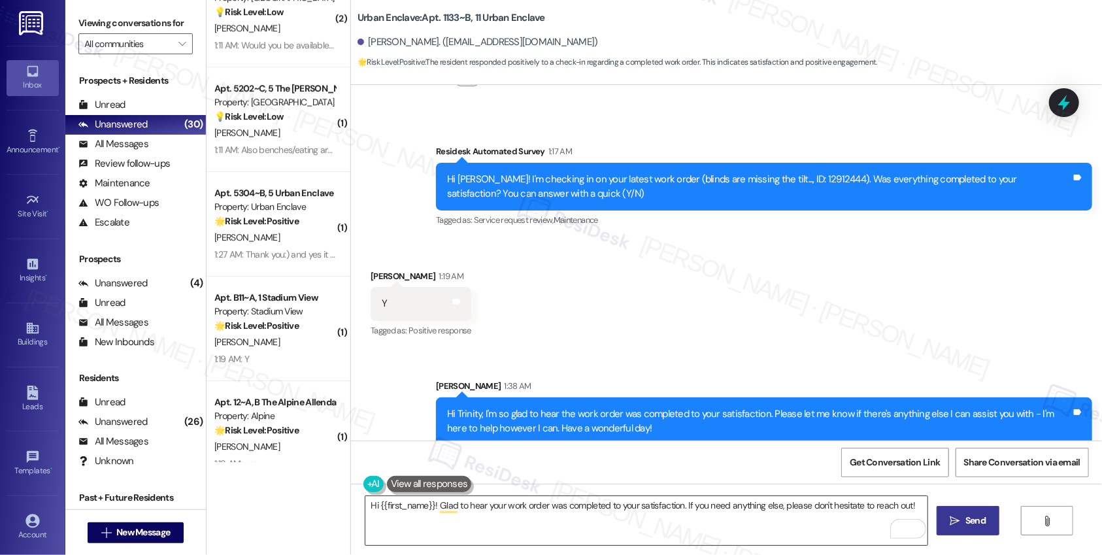
click at [561, 507] on textarea "Hi {{first_name}}! Glad to hear your work order was completed to your satisfact…" at bounding box center [646, 520] width 562 height 49
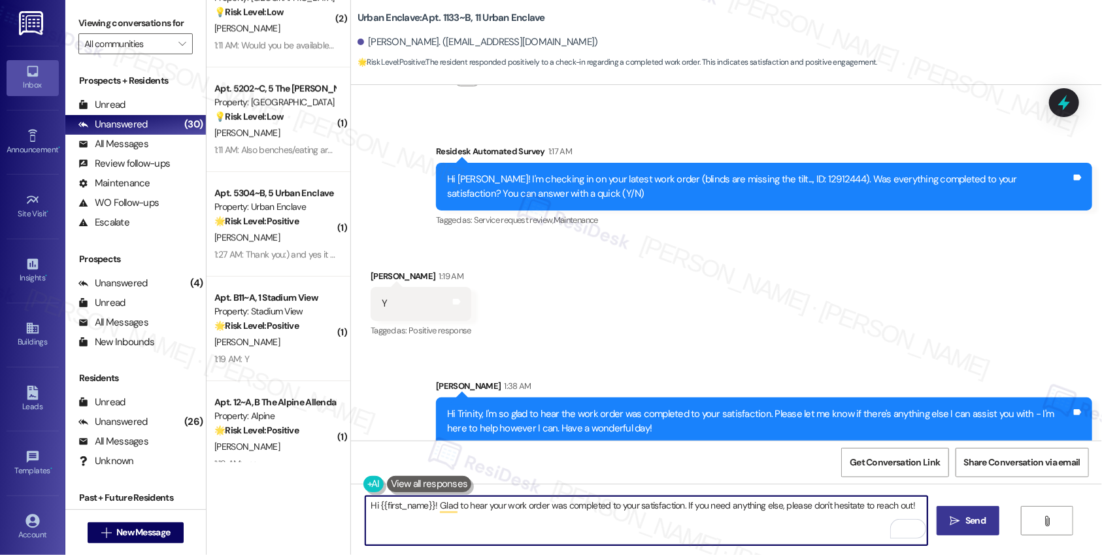
click at [561, 507] on textarea "Hi {{first_name}}! Glad to hear your work order was completed to your satisfact…" at bounding box center [646, 520] width 562 height 49
paste textarea "If I may ask...has {{property}} lived up to your expectations?"
type textarea "If I may ask...has {{property}} lived up to your expectations?"
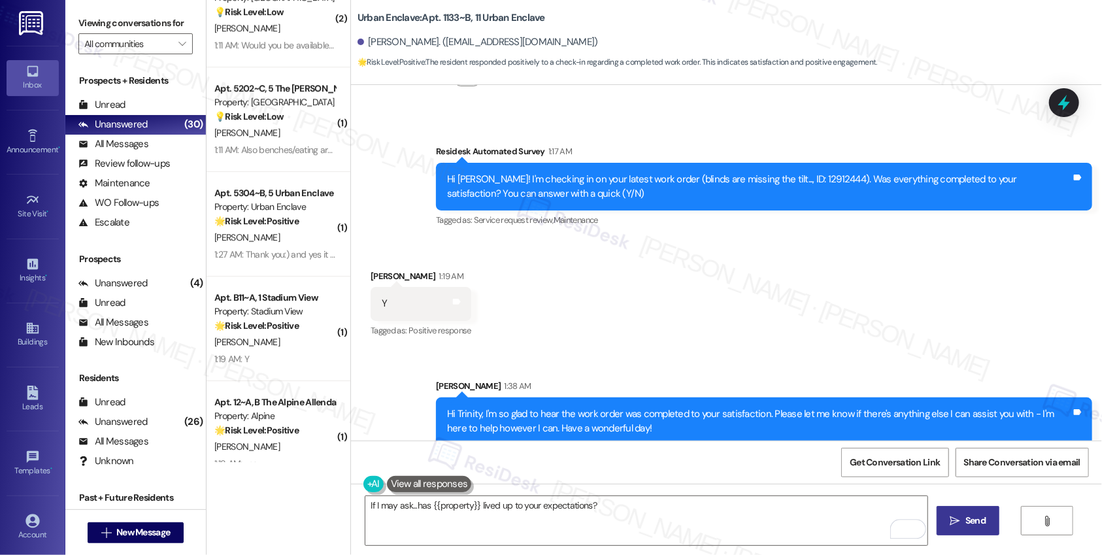
click at [954, 525] on icon "" at bounding box center [955, 521] width 10 height 10
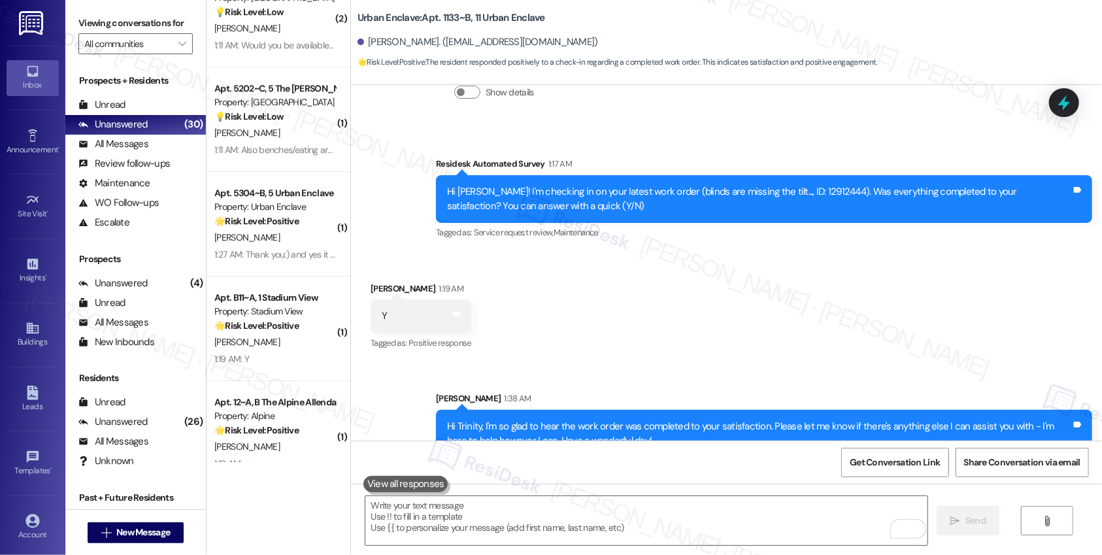
scroll to position [2213, 0]
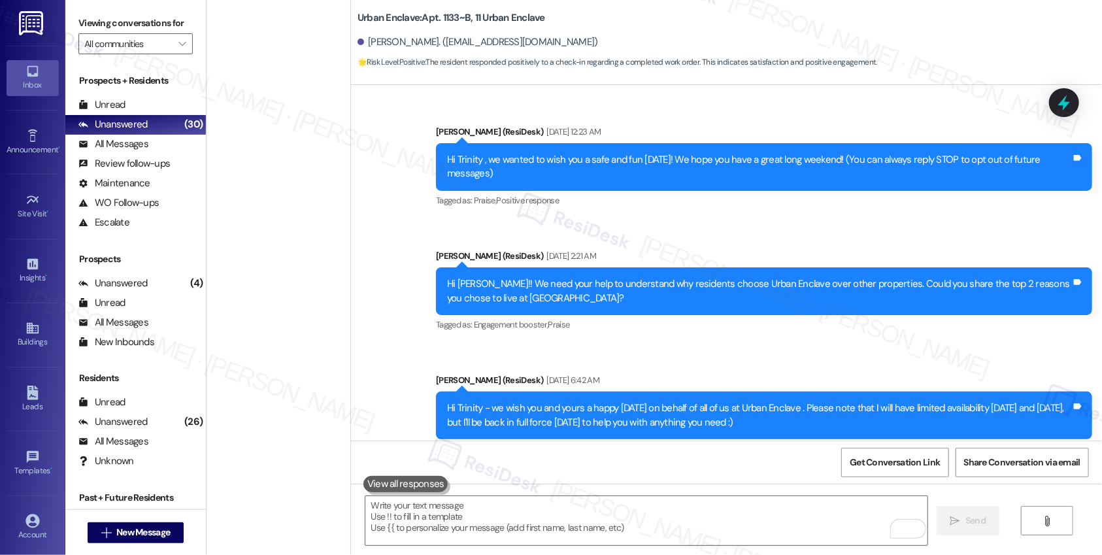
scroll to position [2213, 0]
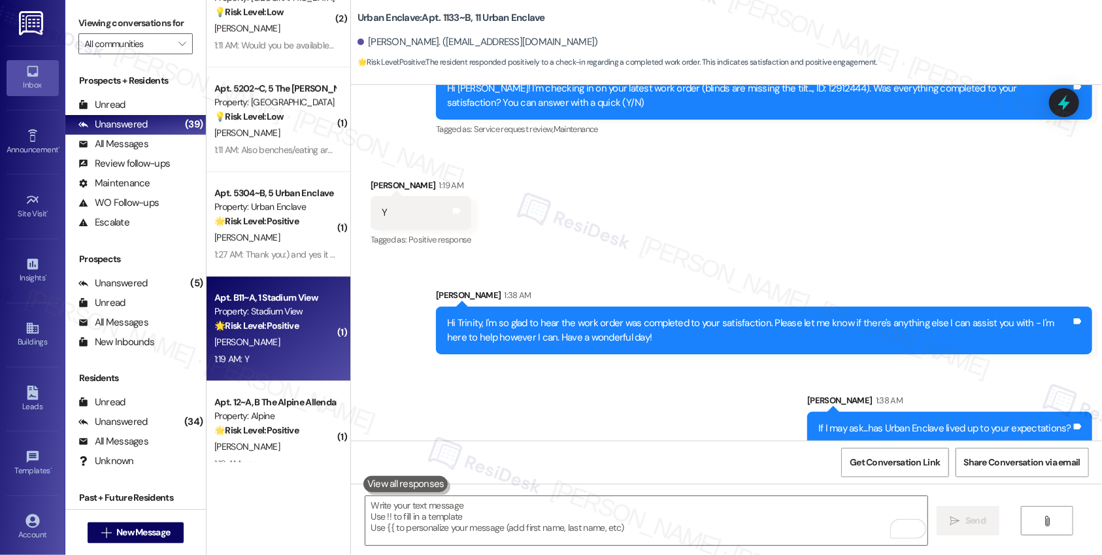
click at [271, 335] on div "[PERSON_NAME]" at bounding box center [275, 342] width 124 height 16
type textarea "Fetching suggested responses. Please feel free to read through the conversation…"
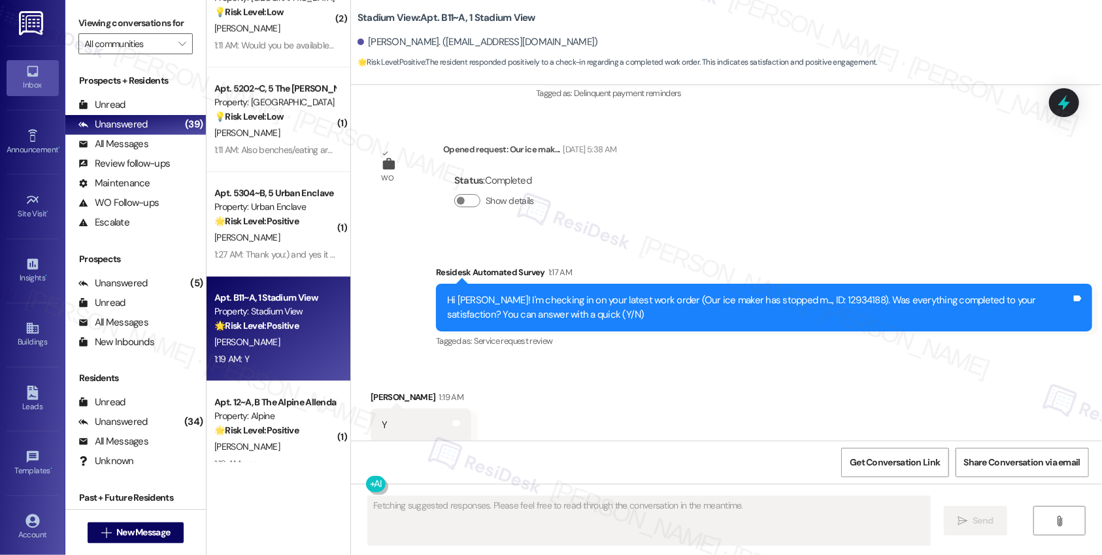
scroll to position [5535, 0]
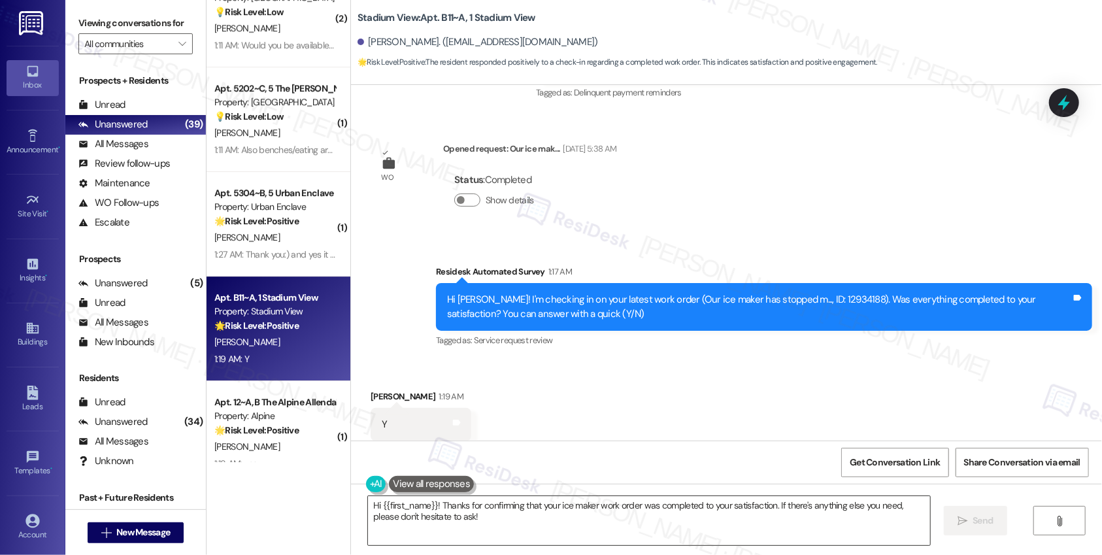
click at [430, 507] on textarea "Hi {{first_name}}! Thanks for confirming that your ice maker work order was com…" at bounding box center [649, 520] width 562 height 49
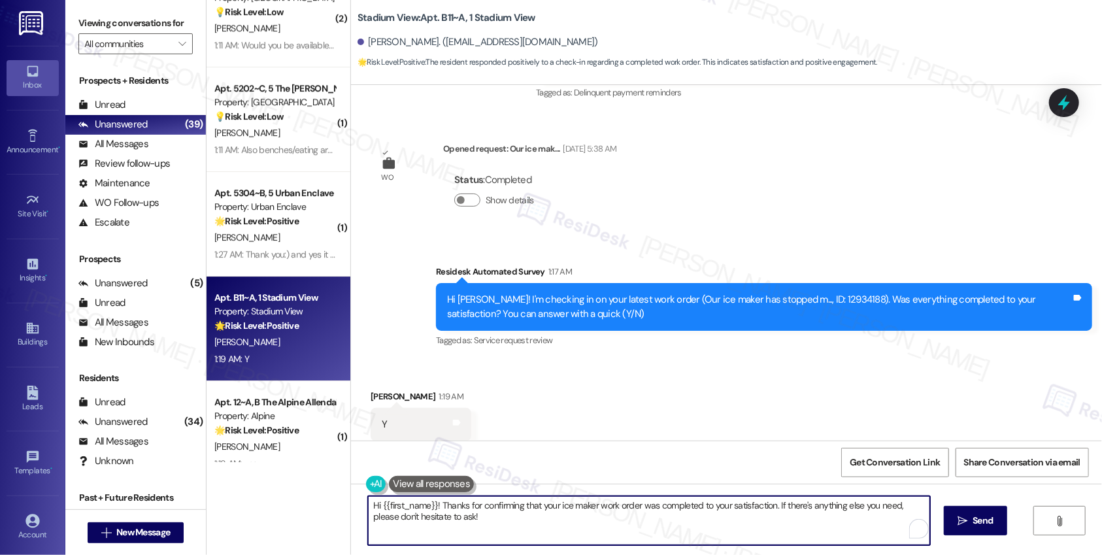
click at [430, 507] on textarea "Hi {{first_name}}! Thanks for confirming that your ice maker work order was com…" at bounding box center [649, 520] width 562 height 49
paste textarea ", I'm so glad to hear the work order was completed to your satisfaction. Please…"
type textarea "Hi {{first_name}}, I'm so glad to hear the work order was completed to your sat…"
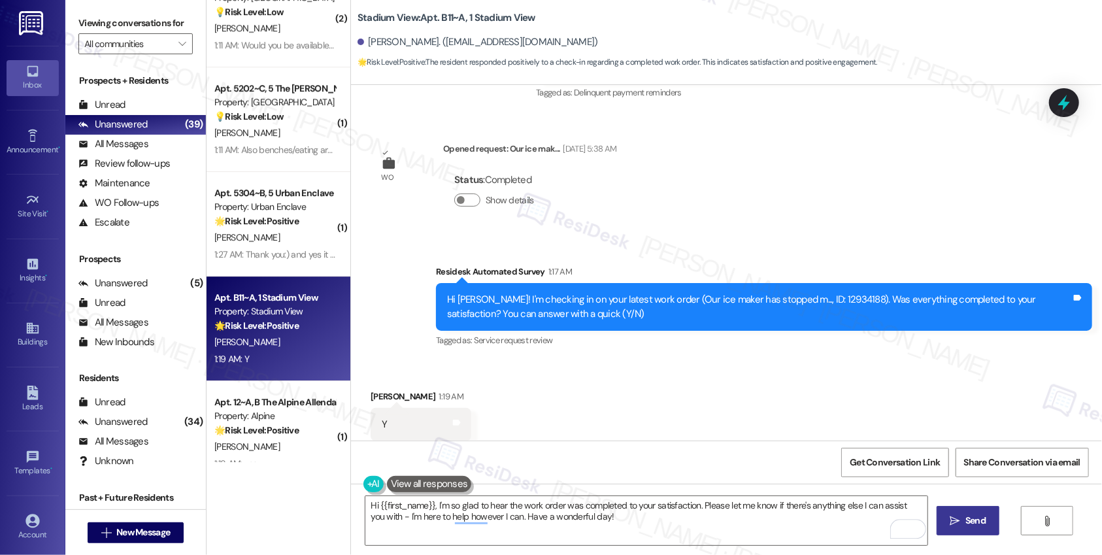
click at [969, 516] on span "Send" at bounding box center [975, 521] width 20 height 14
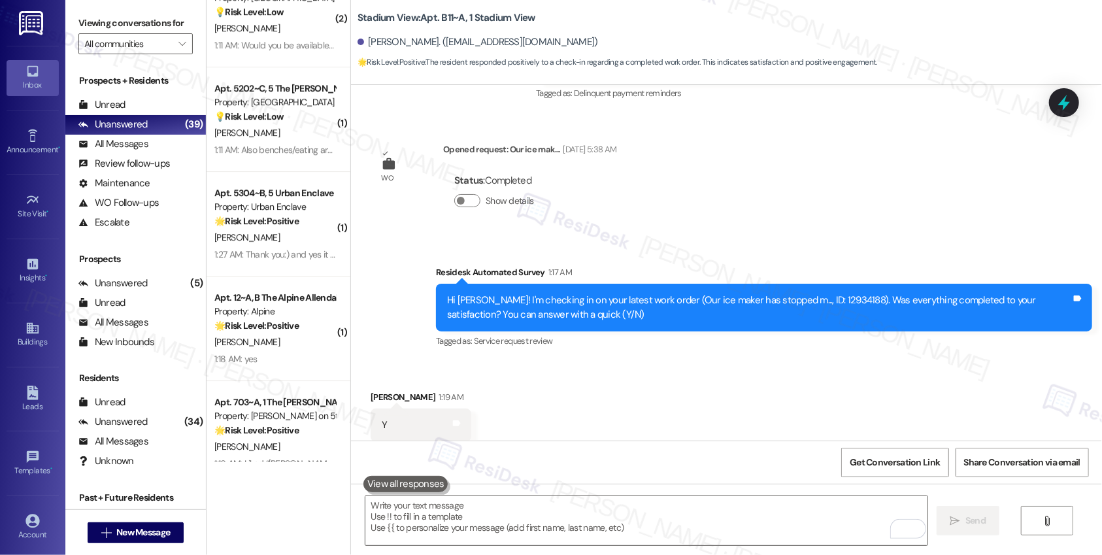
scroll to position [5640, 0]
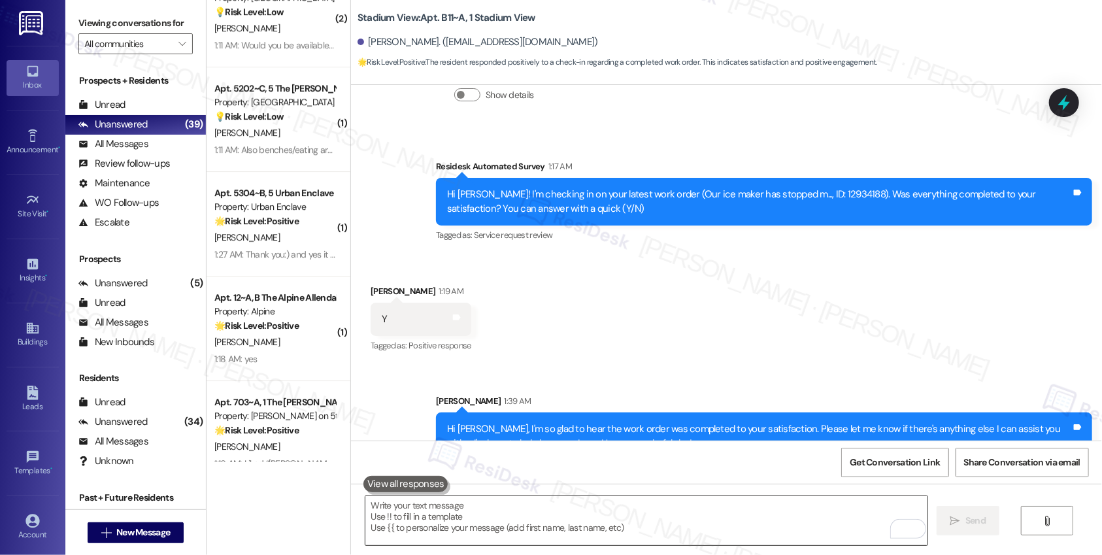
click at [535, 527] on textarea "To enrich screen reader interactions, please activate Accessibility in Grammarl…" at bounding box center [646, 520] width 562 height 49
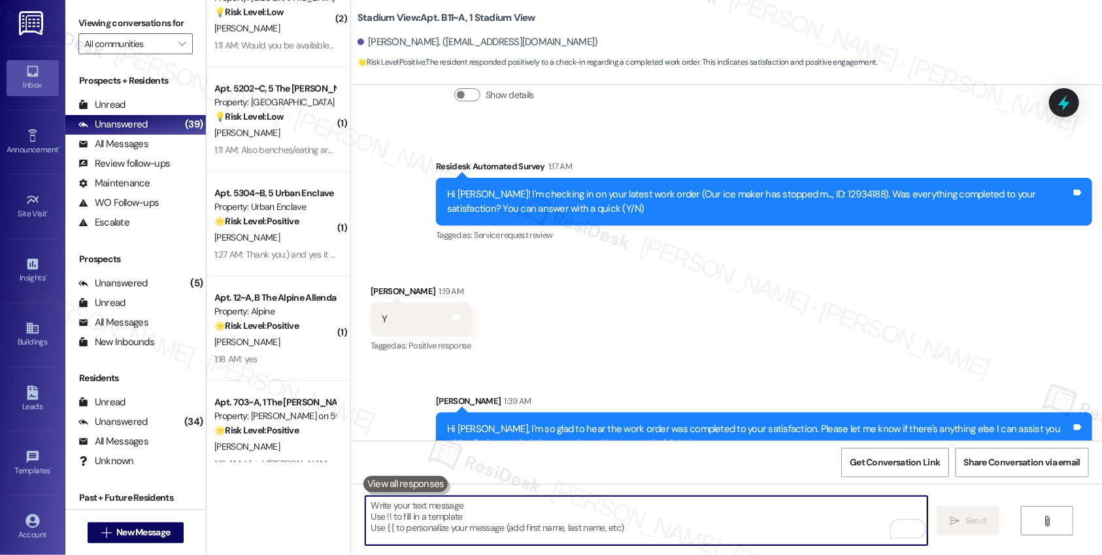
paste textarea "Hi {{first_name}}, I'm so glad to hear the work order was completed to your sat…"
type textarea "Hi {{first_name}}, I'm so glad to hear the work order was completed to your sat…"
click at [450, 524] on textarea "To enrich screen reader interactions, please activate Accessibility in Grammarl…" at bounding box center [646, 520] width 562 height 49
paste textarea "If I may ask...has {{property}} lived up to your expectations?"
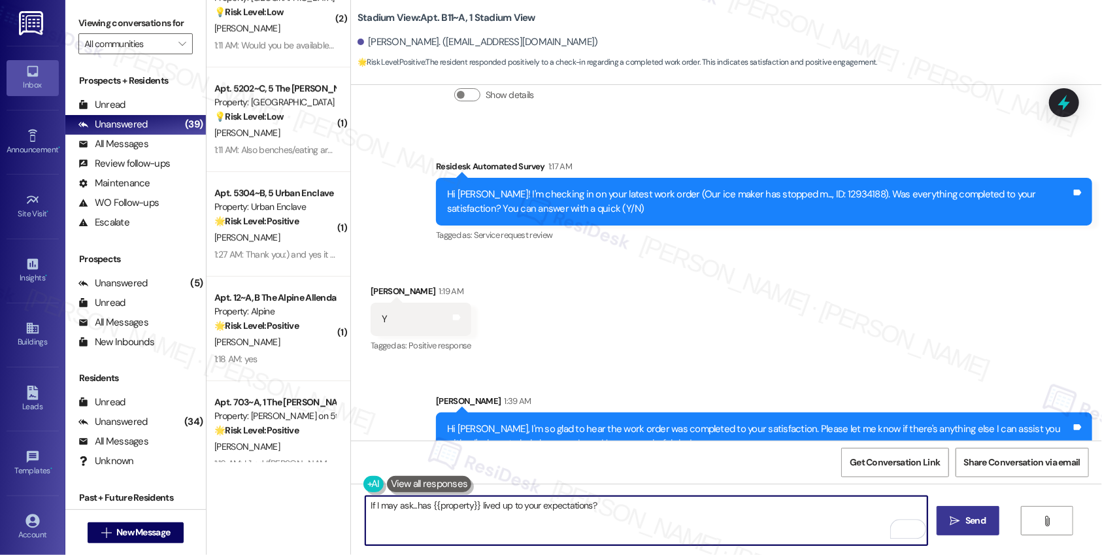
type textarea "If I may ask...has {{property}} lived up to your expectations?"
click at [978, 529] on button " Send" at bounding box center [968, 520] width 63 height 29
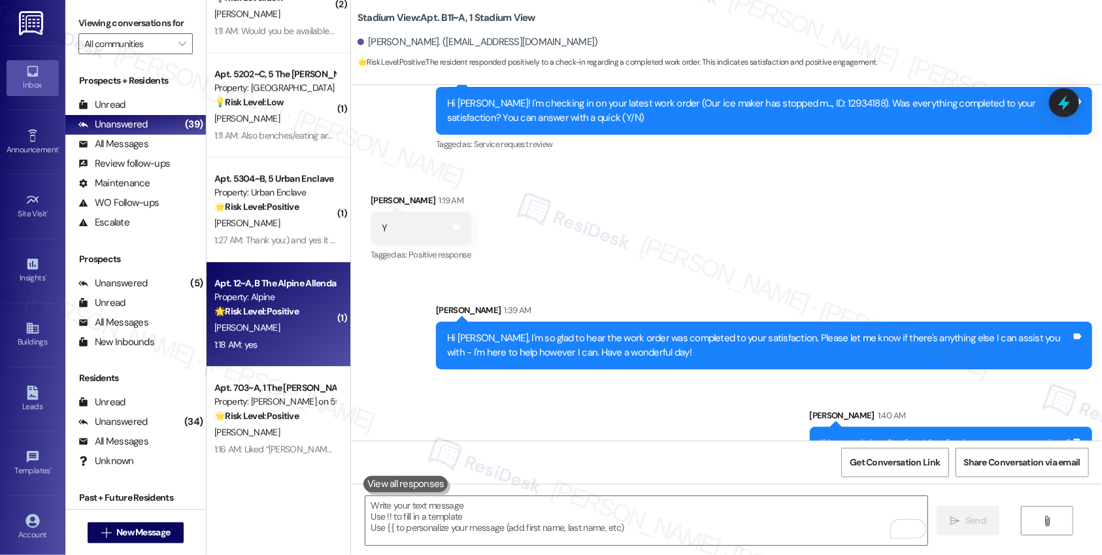
scroll to position [2556, 0]
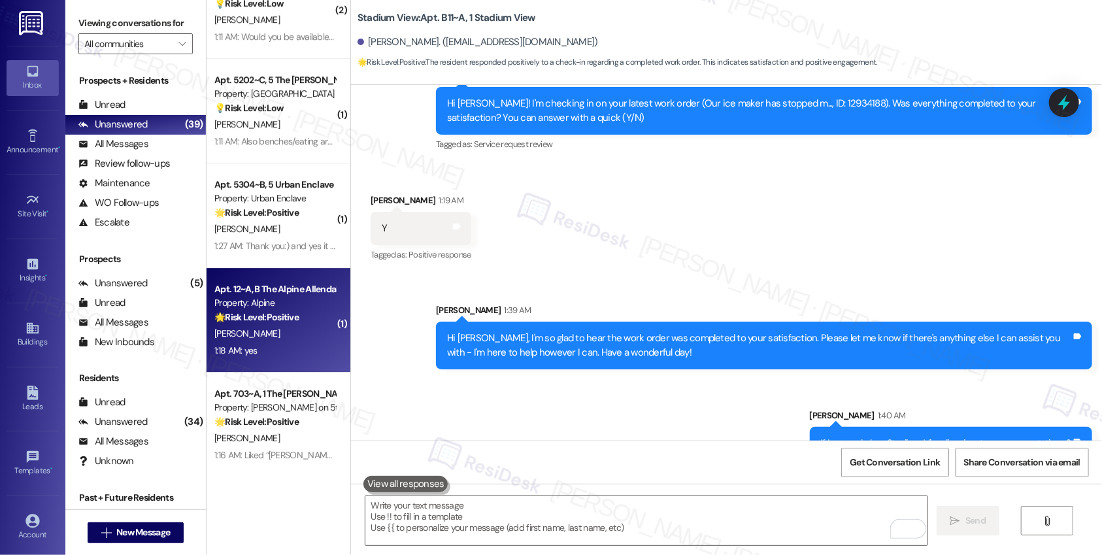
click at [279, 350] on div "1:18 AM: yes 1:18 AM: yes" at bounding box center [275, 351] width 124 height 16
type textarea "Fetching suggested responses. Please feel free to read through the conversation…"
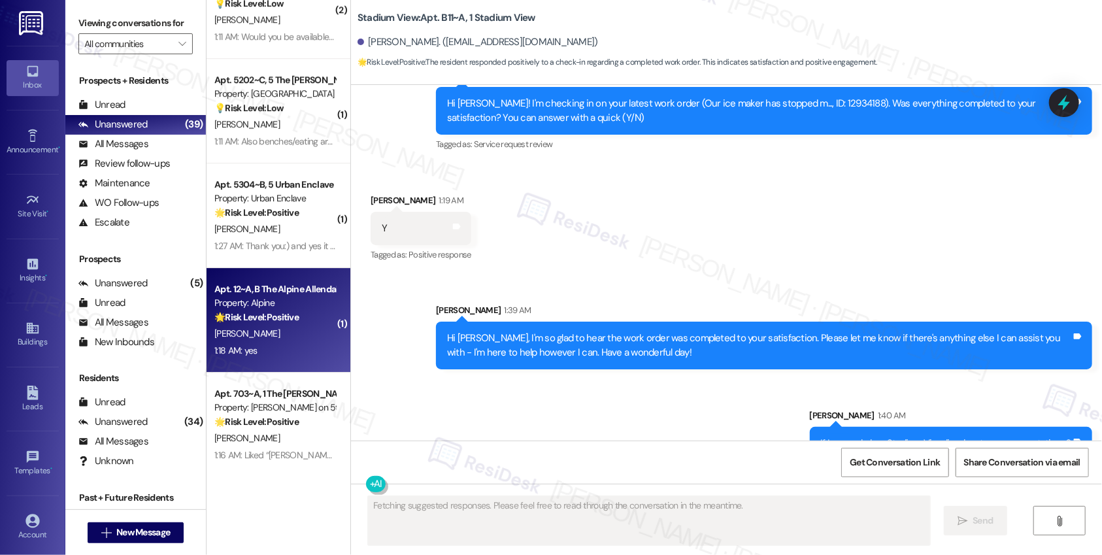
scroll to position [1333, 0]
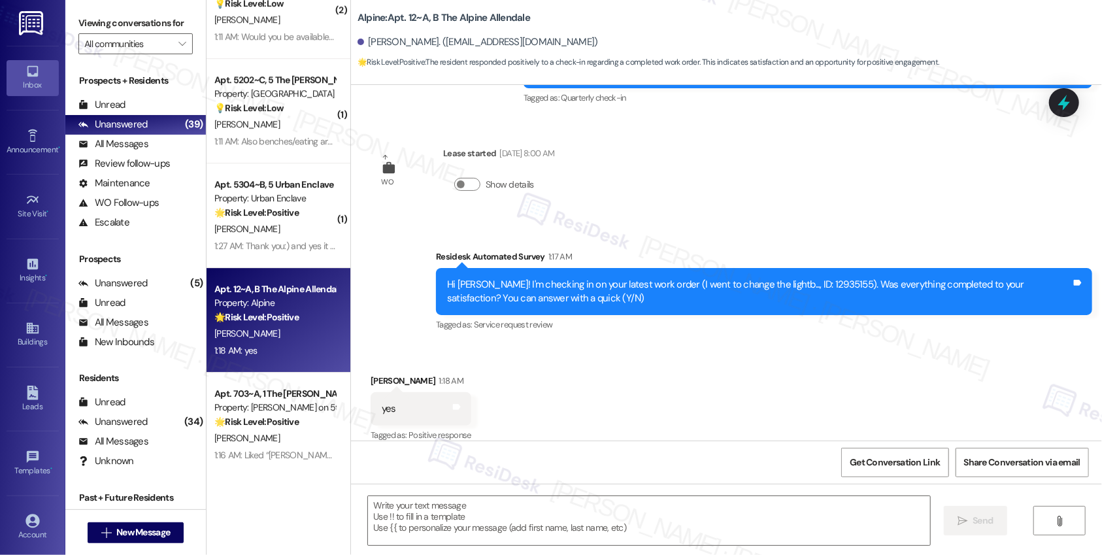
click at [585, 385] on div "Received via SMS [PERSON_NAME] 1:18 AM yes Tags and notes Tagged as: Positive r…" at bounding box center [726, 399] width 751 height 110
click at [431, 511] on textarea at bounding box center [649, 520] width 562 height 49
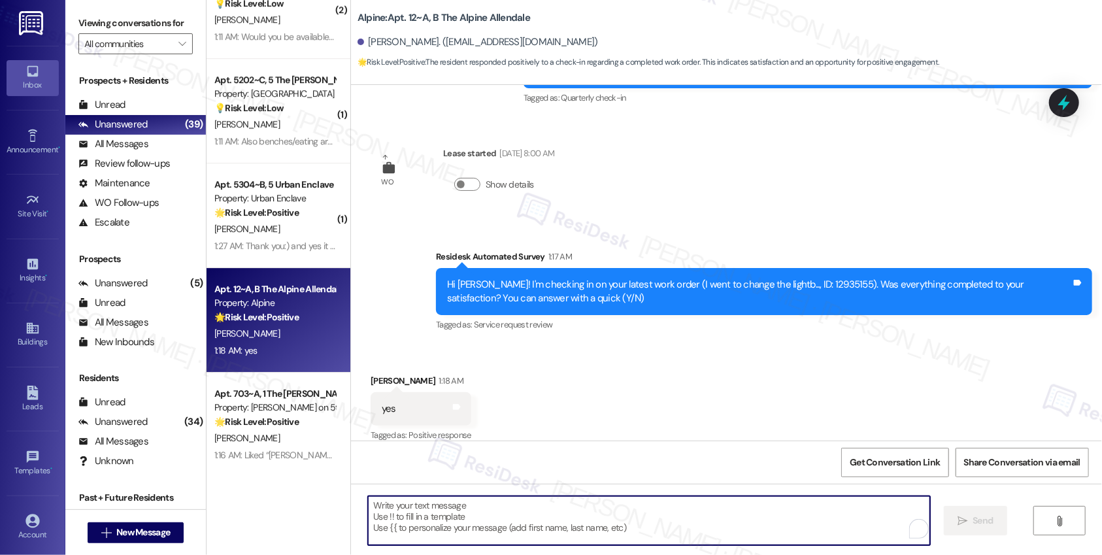
click at [431, 511] on textarea "To enrich screen reader interactions, please activate Accessibility in Grammarl…" at bounding box center [649, 520] width 562 height 49
paste textarea "Hi {{first_name}}, I'm so glad to hear the work order was completed to your sat…"
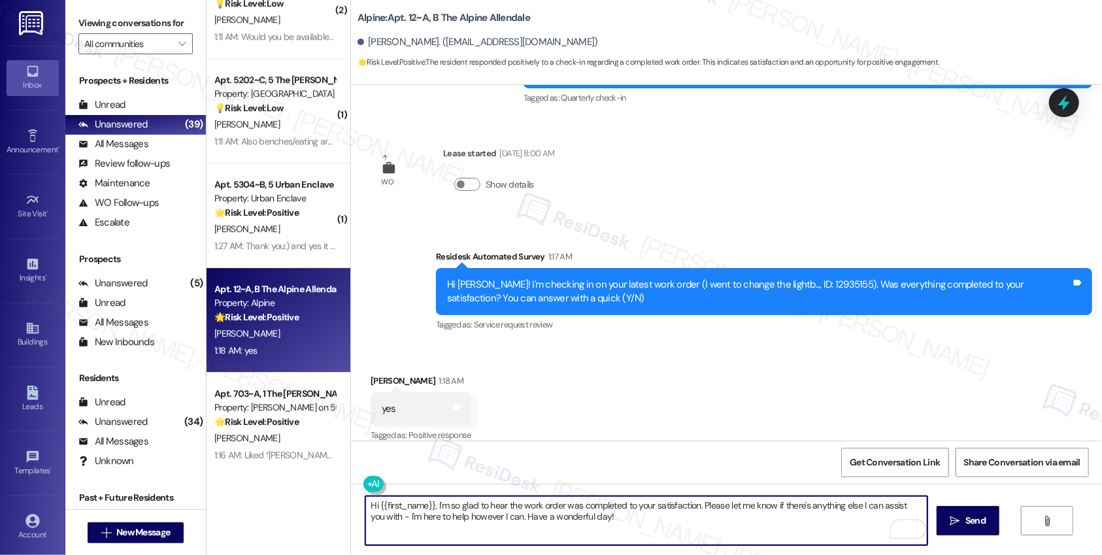
type textarea "Hi {{first_name}}, I'm so glad to hear the work order was completed to your sat…"
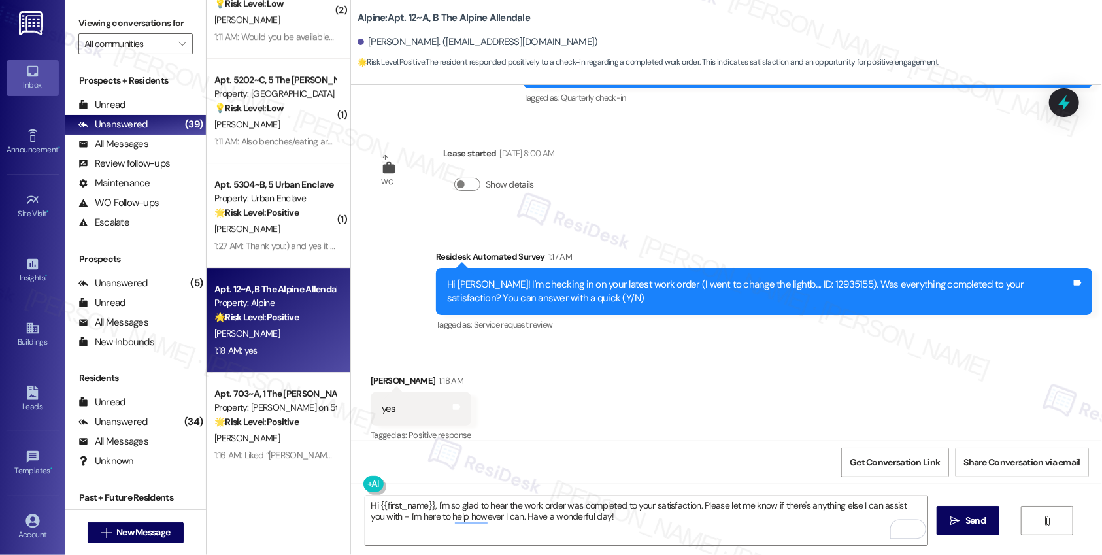
click at [975, 522] on span "Send" at bounding box center [975, 521] width 20 height 14
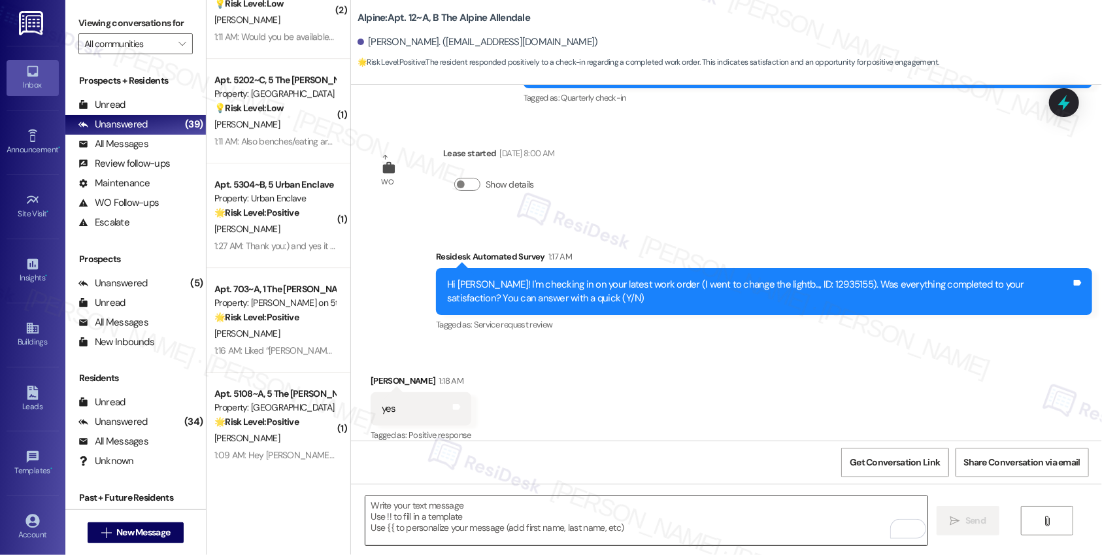
click at [422, 511] on textarea "To enrich screen reader interactions, please activate Accessibility in Grammarl…" at bounding box center [646, 520] width 562 height 49
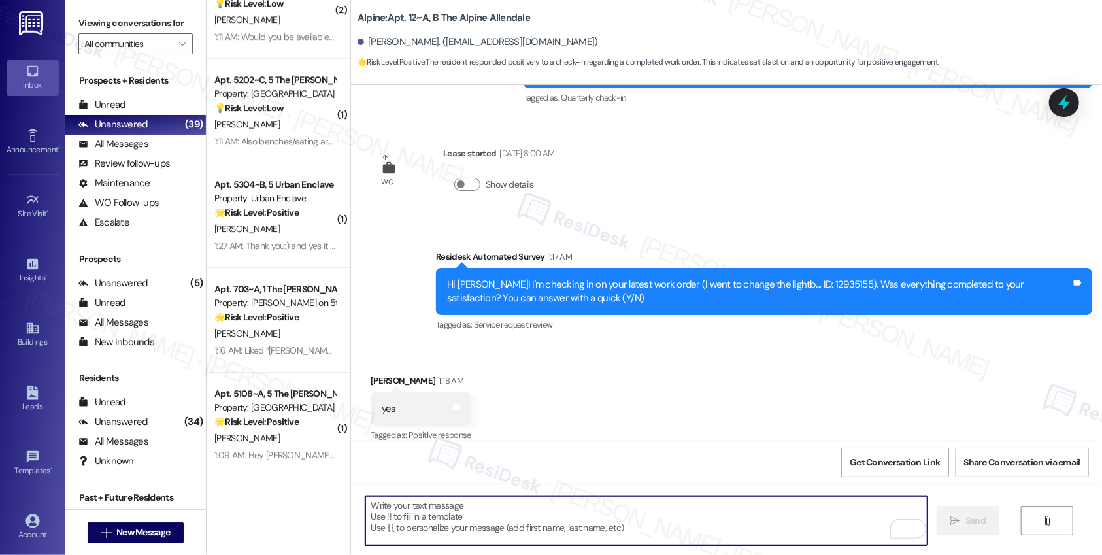
paste textarea "If I may ask...has {{property}} lived up to your expectations?"
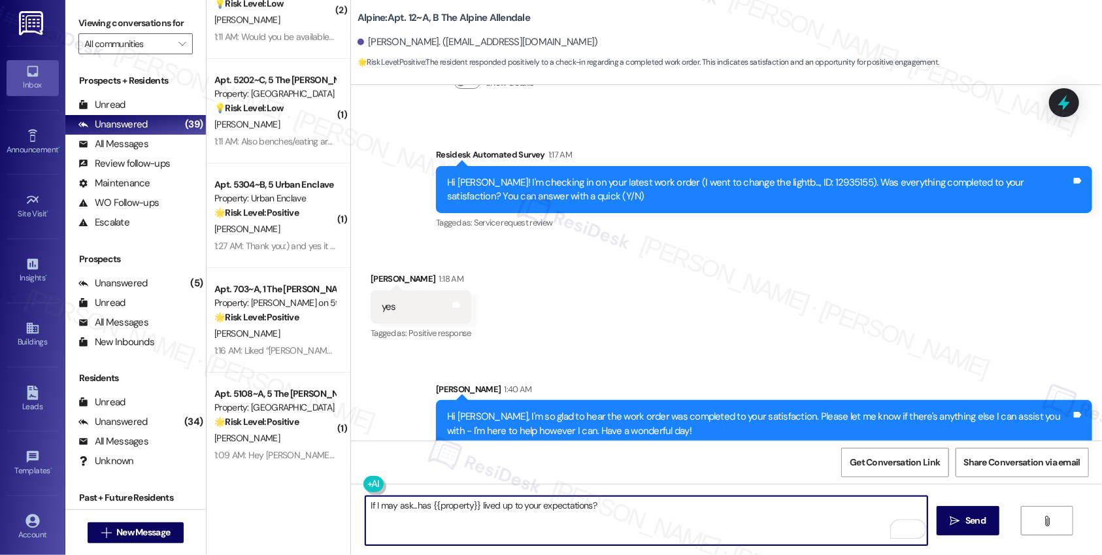
scroll to position [1438, 0]
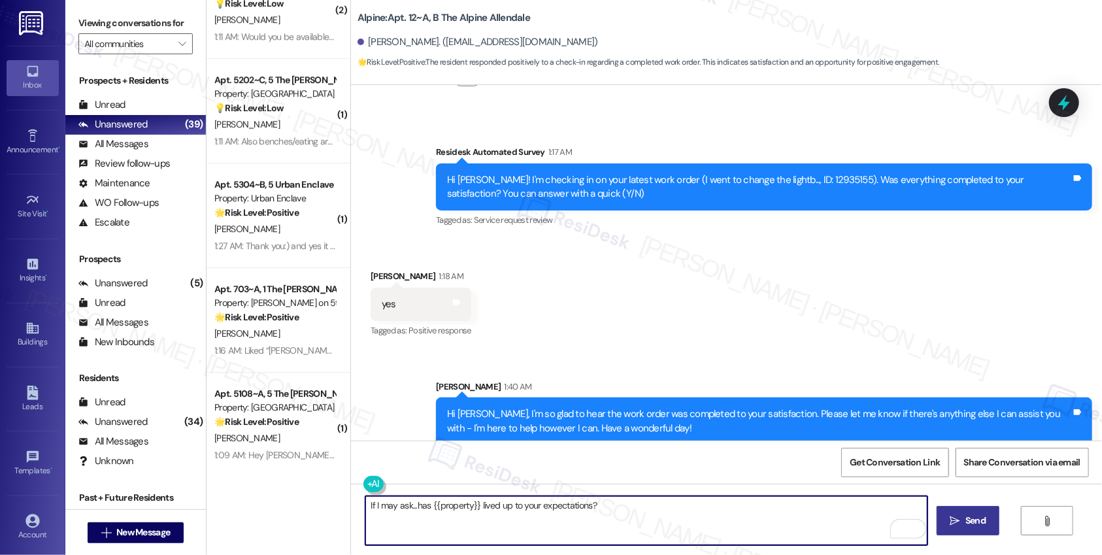
type textarea "If I may ask...has {{property}} lived up to your expectations?"
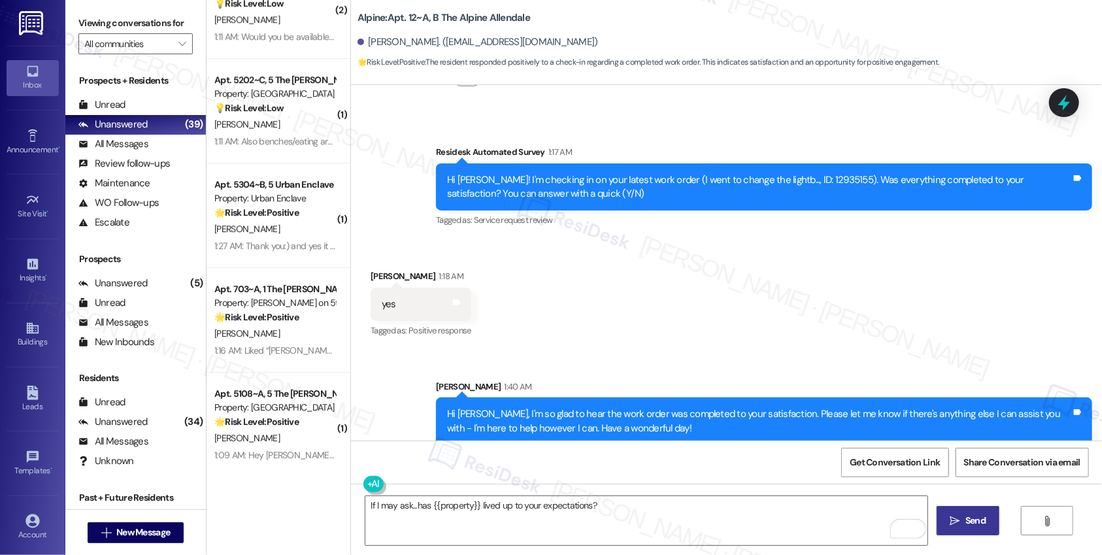
click at [942, 514] on button " Send" at bounding box center [968, 520] width 63 height 29
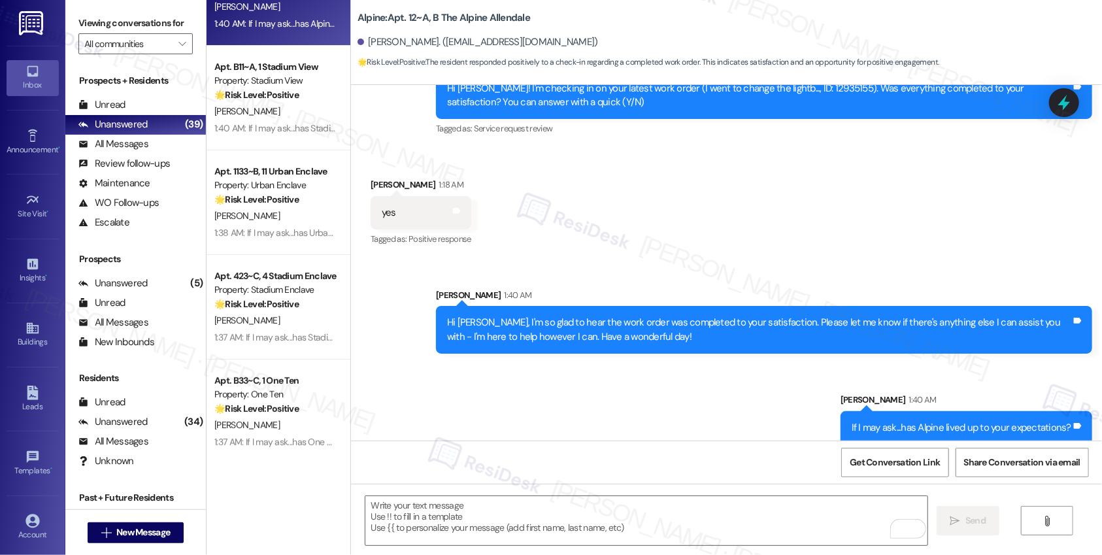
scroll to position [3093, 0]
click at [178, 46] on icon "" at bounding box center [181, 44] width 7 height 10
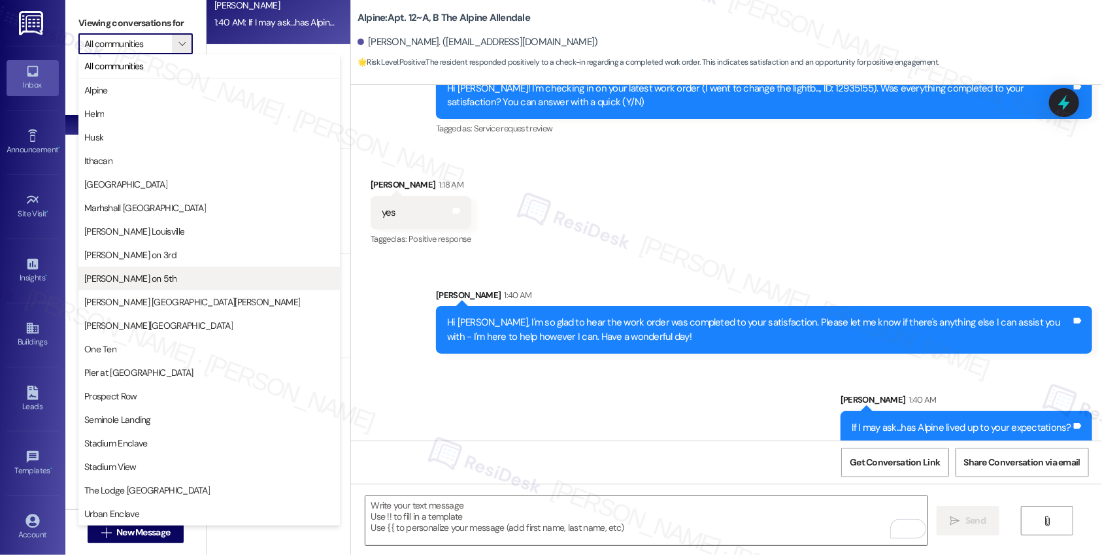
click at [147, 276] on span "[PERSON_NAME] on 5th" at bounding box center [209, 278] width 250 height 13
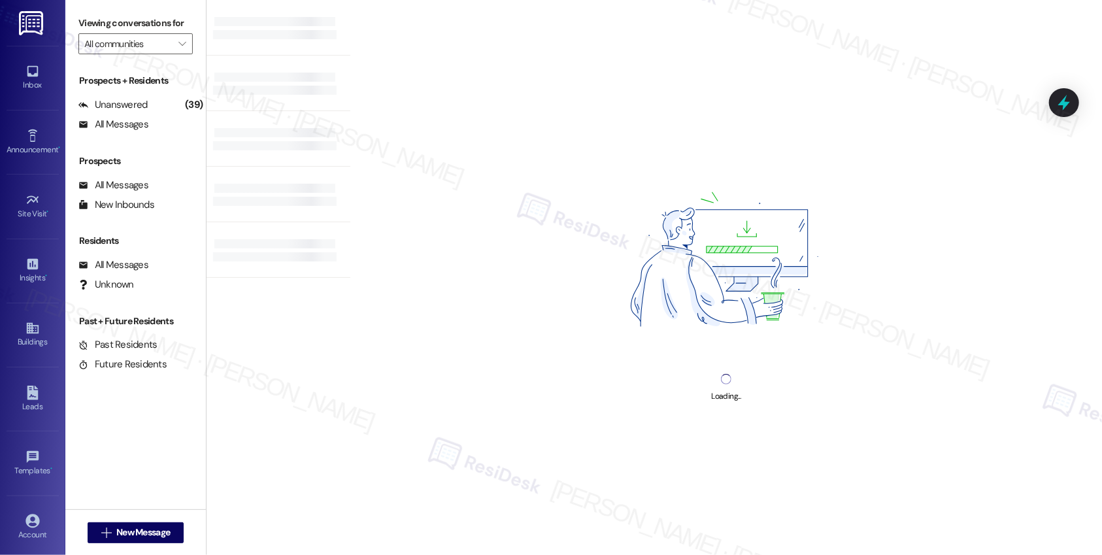
type input "[PERSON_NAME] on 5th"
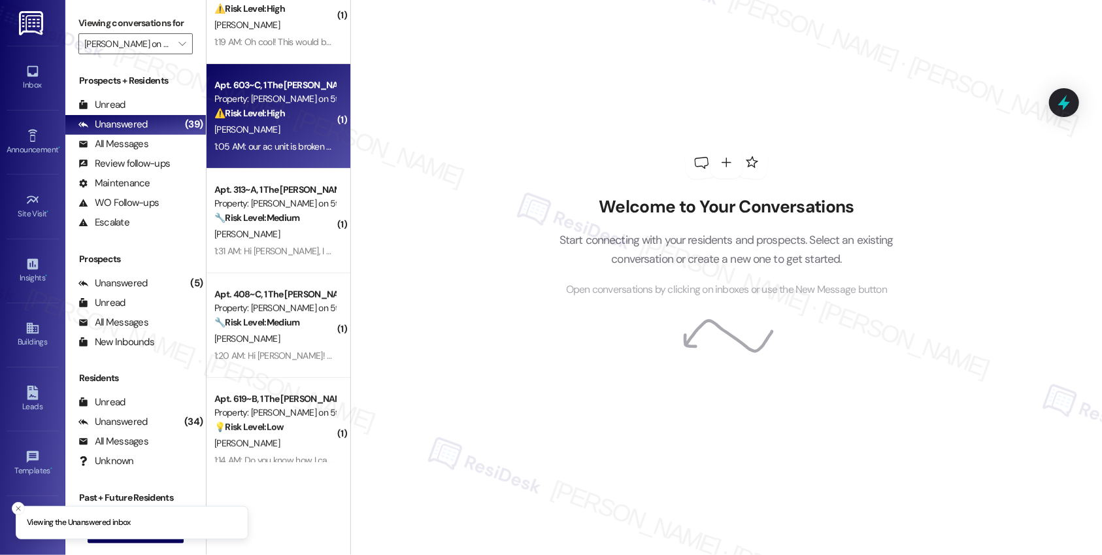
scroll to position [269, 0]
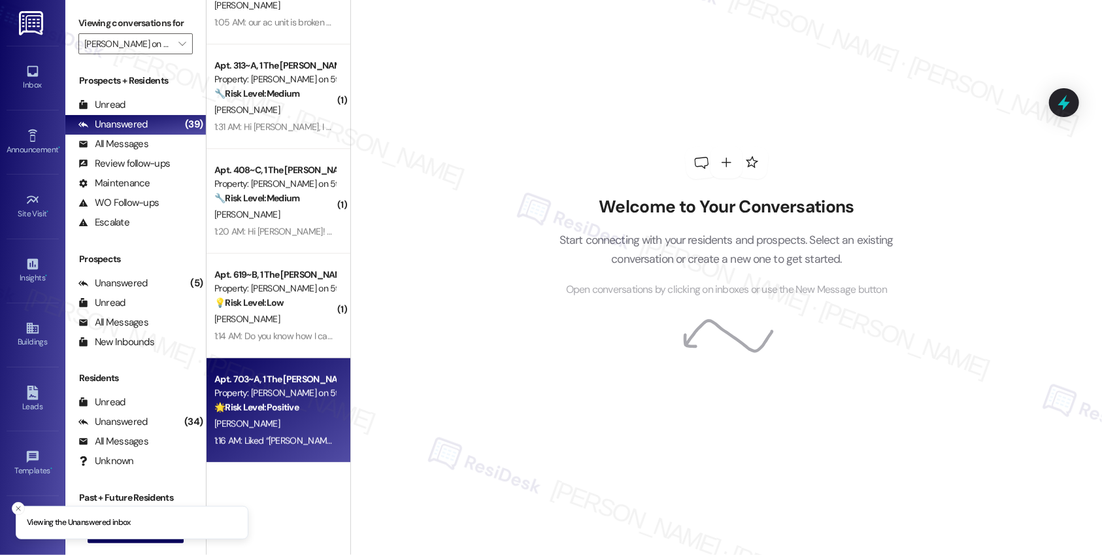
click at [303, 388] on div "Property: [PERSON_NAME] on 5th" at bounding box center [274, 393] width 121 height 14
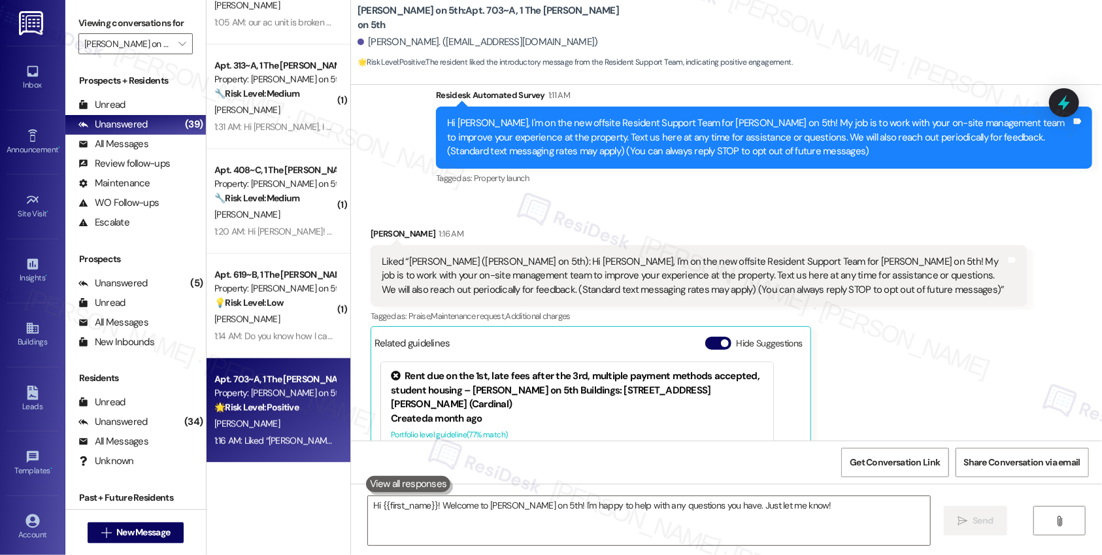
scroll to position [290, 0]
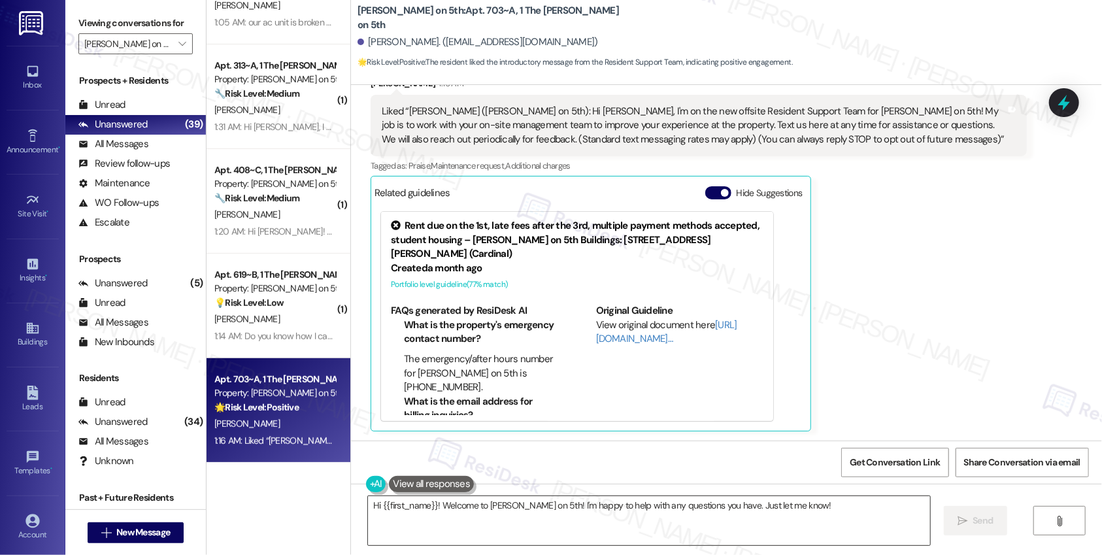
click at [491, 507] on textarea "Hi {{first_name}}! Welcome to [PERSON_NAME] on 5th! I'm happy to help with any …" at bounding box center [649, 520] width 562 height 49
click at [491, 507] on textarea "Hi {{first_name}}! Welcome to Marshall on 5th! I'm happy to help with any quest…" at bounding box center [649, 520] width 562 height 49
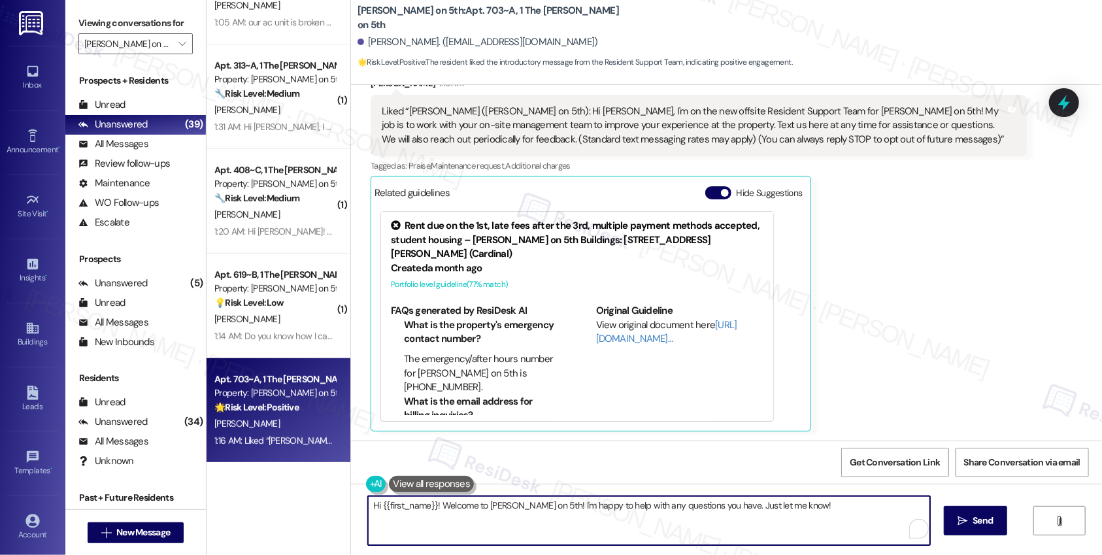
click at [491, 507] on textarea "Hi {{first_name}}! Welcome to Marshall on 5th! I'm happy to help with any quest…" at bounding box center [649, 520] width 562 height 49
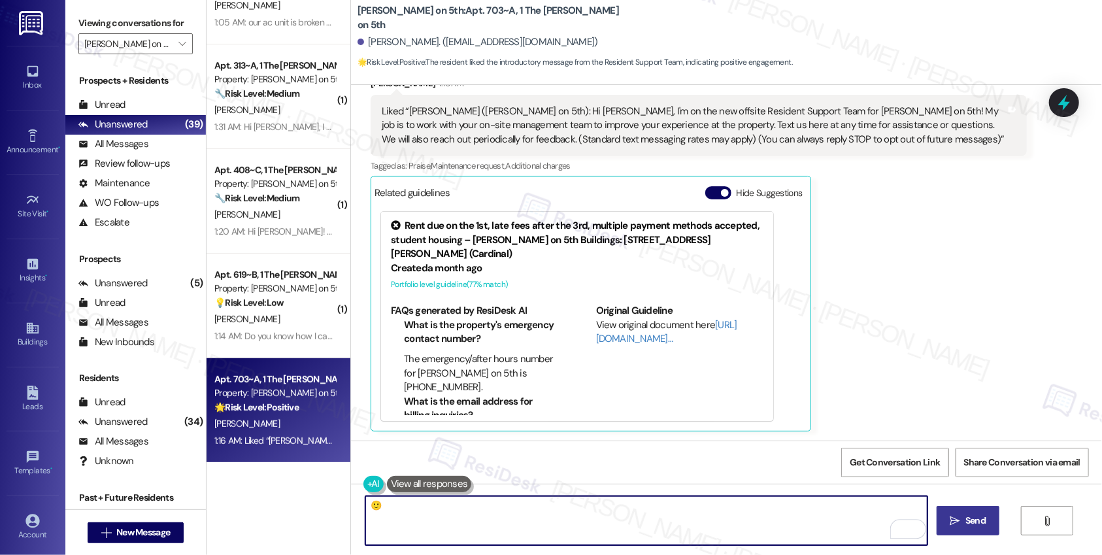
type textarea "🙂"
click at [980, 516] on span "Send" at bounding box center [975, 521] width 20 height 14
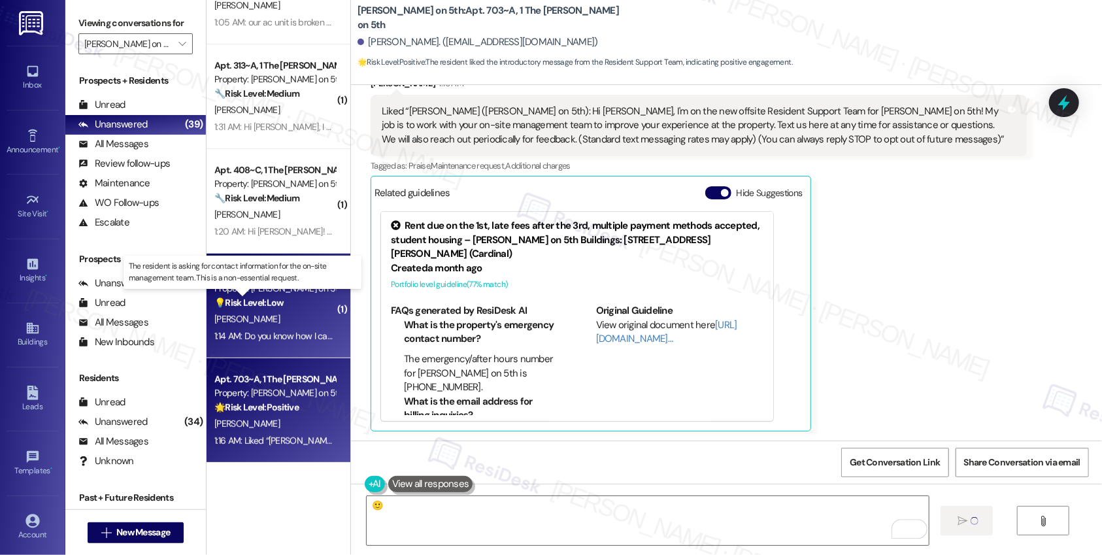
click at [269, 300] on strong "💡 Risk Level: Low" at bounding box center [248, 303] width 69 height 12
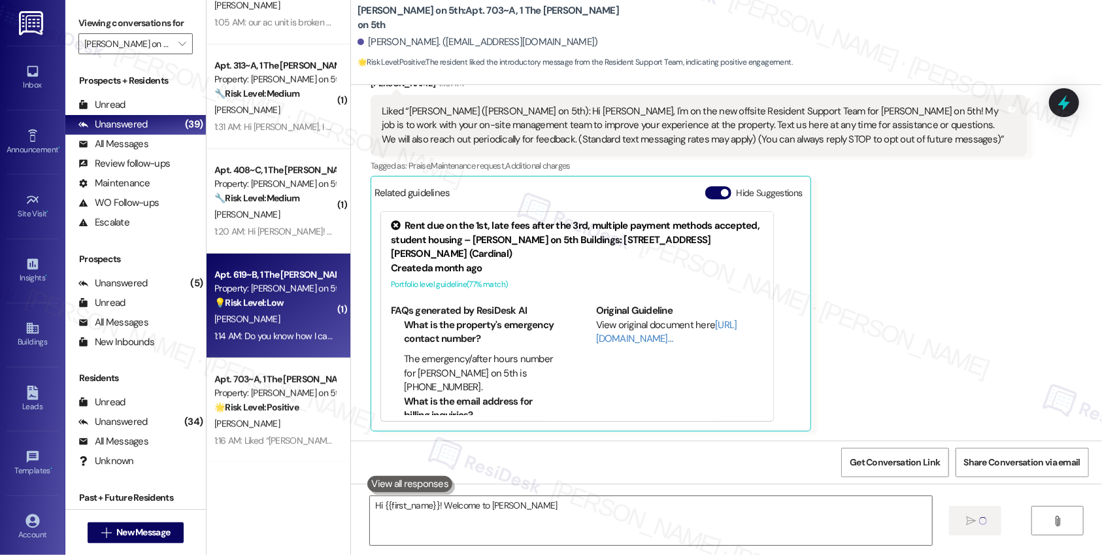
type textarea "Hi {{first_name}}! Welcome to Marshall"
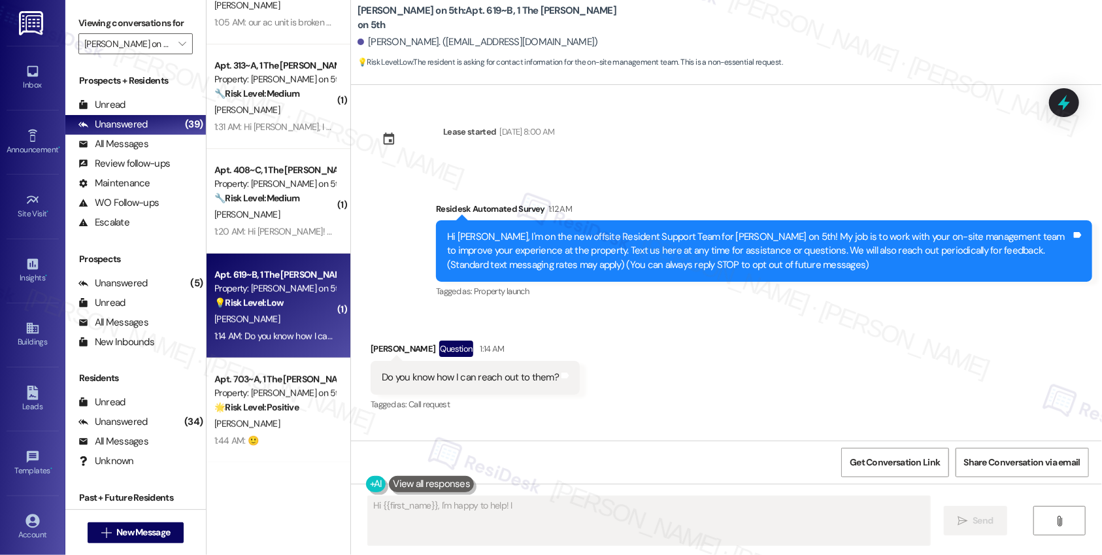
scroll to position [0, 0]
drag, startPoint x: 408, startPoint y: 379, endPoint x: 505, endPoint y: 380, distance: 96.7
click at [505, 380] on div "Do you know how I can reach out to them?" at bounding box center [470, 378] width 177 height 14
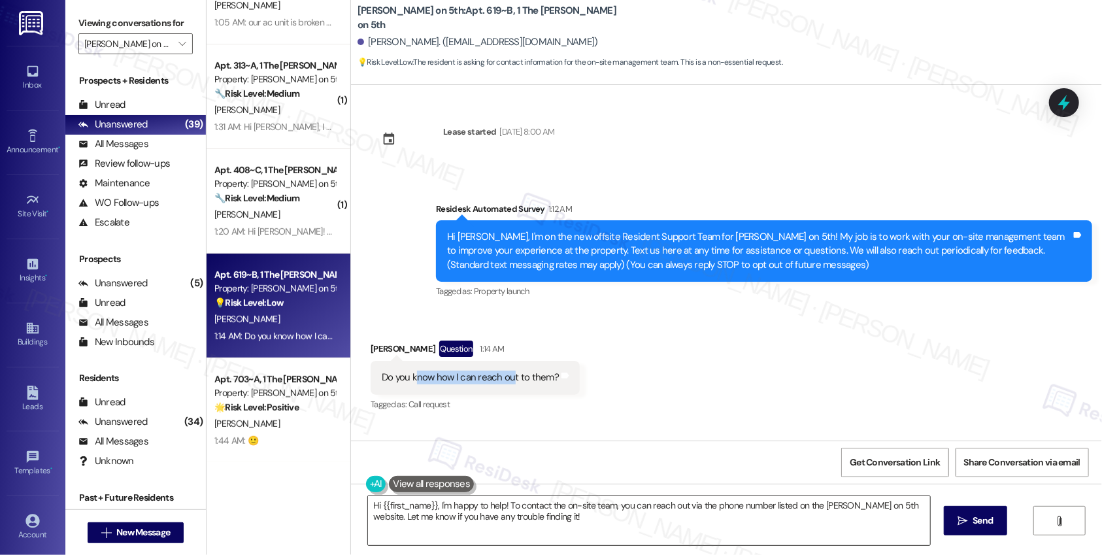
click at [652, 512] on textarea "Hi {{first_name}}, I'm happy to help! To contact the on-site team, you can reac…" at bounding box center [649, 520] width 562 height 49
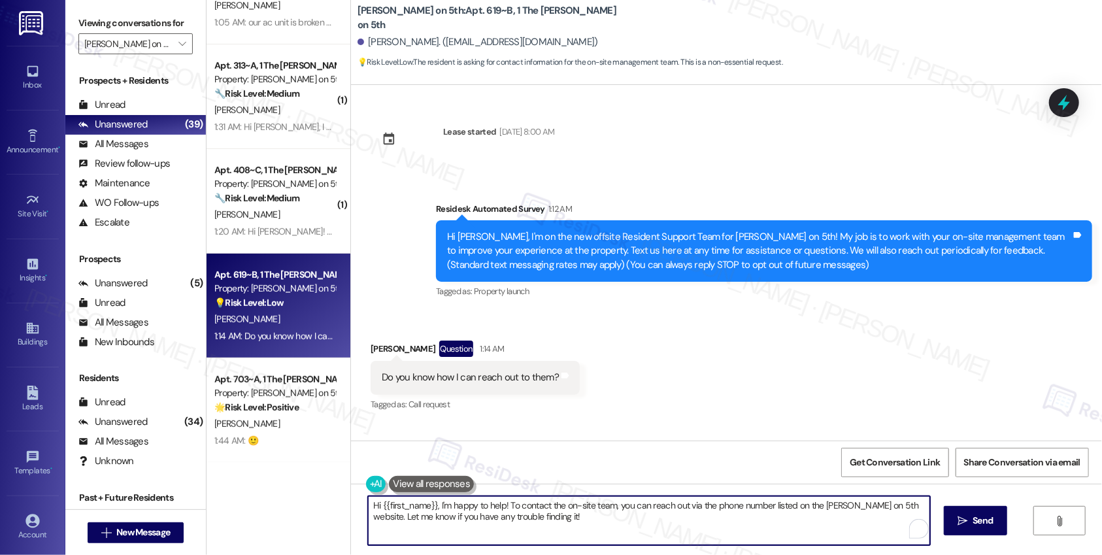
click at [652, 512] on textarea "Hi {{first_name}}, I'm happy to help! To contact the on-site team, you can reac…" at bounding box center [649, 520] width 562 height 49
drag, startPoint x: 547, startPoint y: 522, endPoint x: 499, endPoint y: 509, distance: 50.3
click at [499, 509] on textarea "Hi {{first_name}}, I'm happy to help! To contact the on-site team, you can reac…" at bounding box center [646, 520] width 562 height 49
type textarea "Hi {{first_name}}, I'm happy to help! To contact the on-site team, you can reac…"
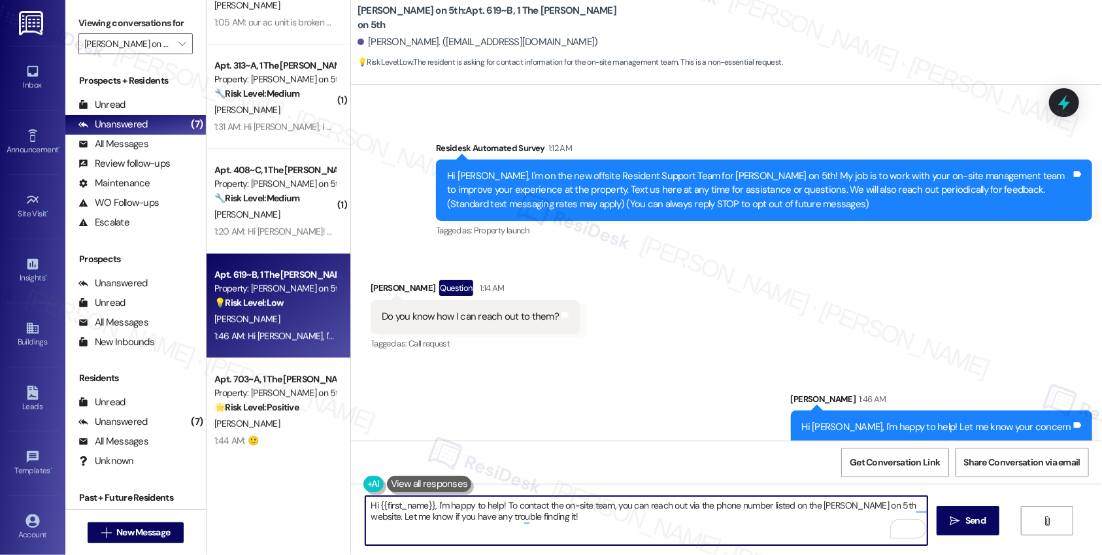
scroll to position [74, 0]
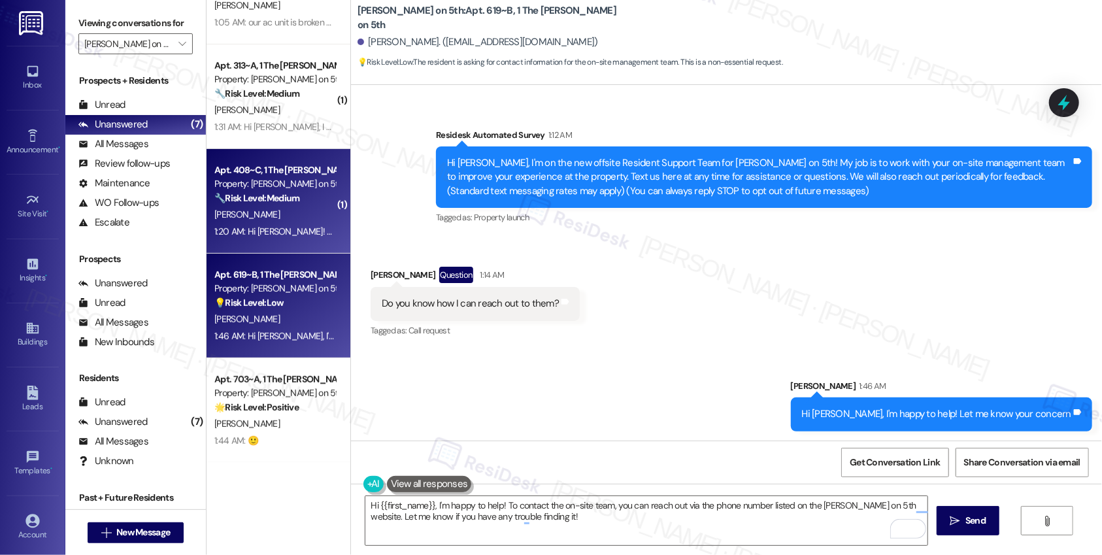
click at [274, 239] on div "1:20 AM: Hi Emily! Thanks for reaching out, I actually wanted to reach out rega…" at bounding box center [275, 232] width 124 height 16
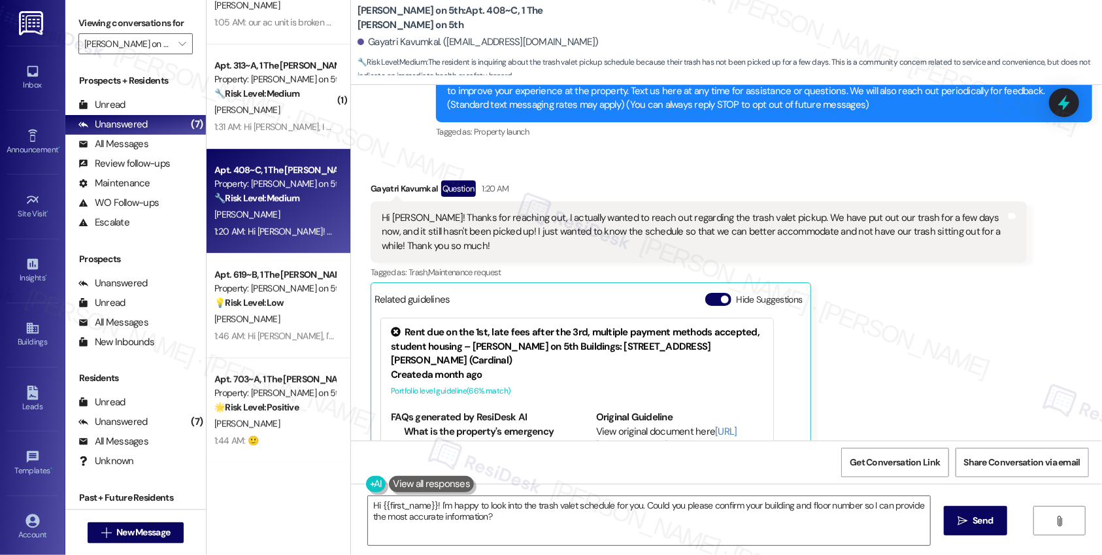
scroll to position [161, 0]
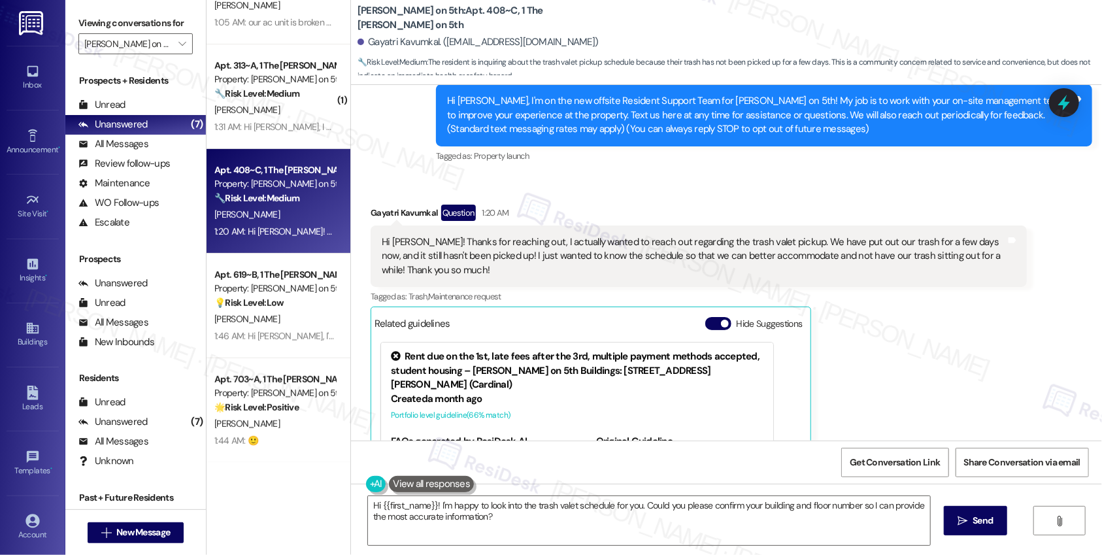
drag, startPoint x: 478, startPoint y: 239, endPoint x: 658, endPoint y: 246, distance: 180.6
click at [658, 246] on div "Hi Emily! Thanks for reaching out, I actually wanted to reach out regarding the…" at bounding box center [694, 256] width 624 height 42
drag, startPoint x: 583, startPoint y: 237, endPoint x: 771, endPoint y: 241, distance: 188.3
click at [771, 241] on div "Hi Emily! Thanks for reaching out, I actually wanted to reach out regarding the…" at bounding box center [694, 256] width 624 height 42
click at [803, 245] on div "Hi Emily! Thanks for reaching out, I actually wanted to reach out regarding the…" at bounding box center [694, 256] width 624 height 42
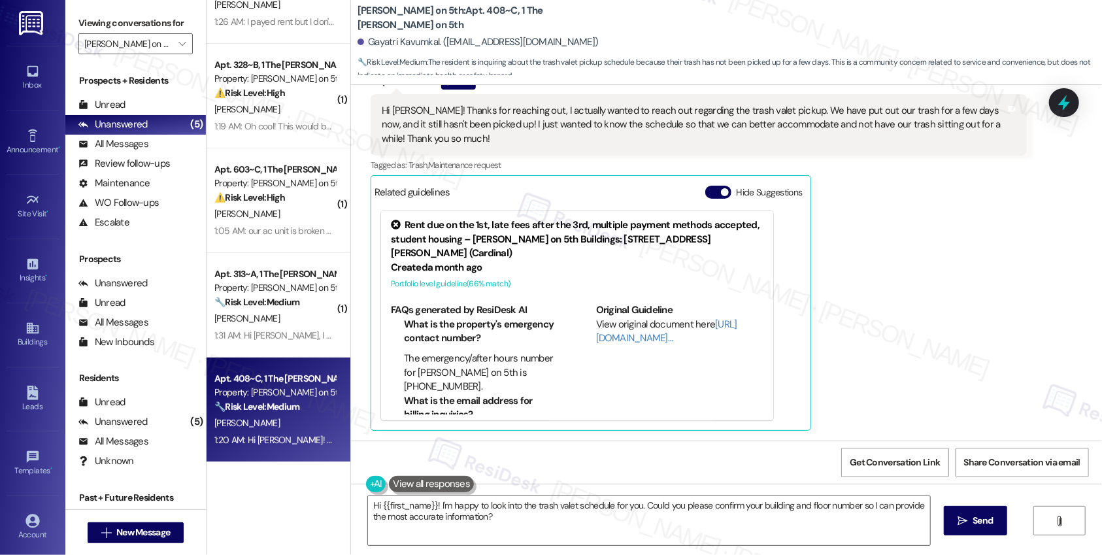
scroll to position [60, 0]
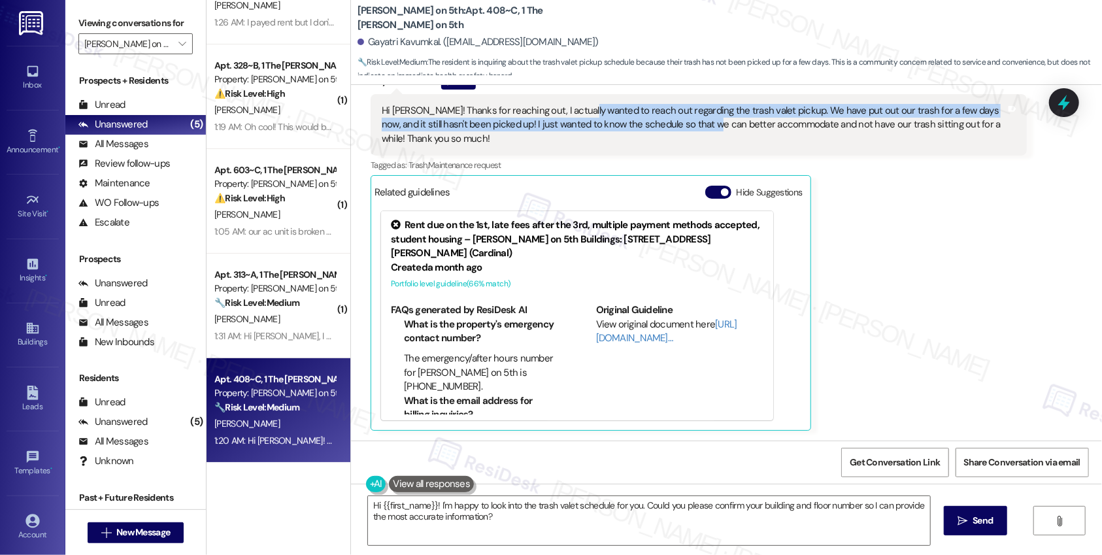
drag, startPoint x: 573, startPoint y: 112, endPoint x: 682, endPoint y: 121, distance: 108.8
click at [682, 121] on div "Hi Emily! Thanks for reaching out, I actually wanted to reach out regarding the…" at bounding box center [694, 125] width 624 height 42
click at [601, 126] on div "Hi Emily! Thanks for reaching out, I actually wanted to reach out regarding the…" at bounding box center [694, 125] width 624 height 42
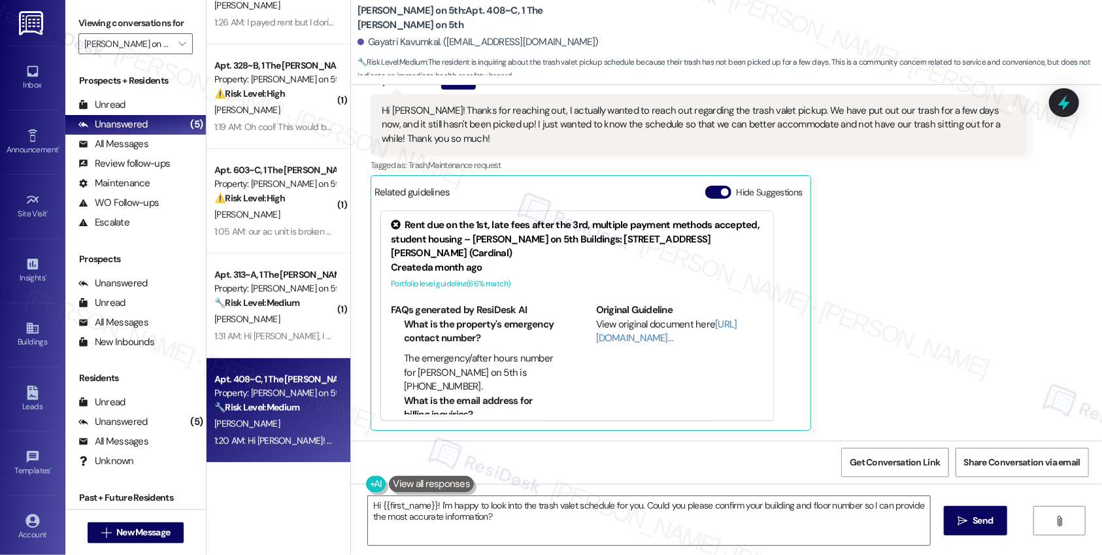
click at [639, 126] on div "Hi Emily! Thanks for reaching out, I actually wanted to reach out regarding the…" at bounding box center [694, 125] width 624 height 42
click at [528, 526] on textarea "Hi {{first_name}}! I'm happy to look into the trash valet schedule for you. Cou…" at bounding box center [649, 520] width 562 height 49
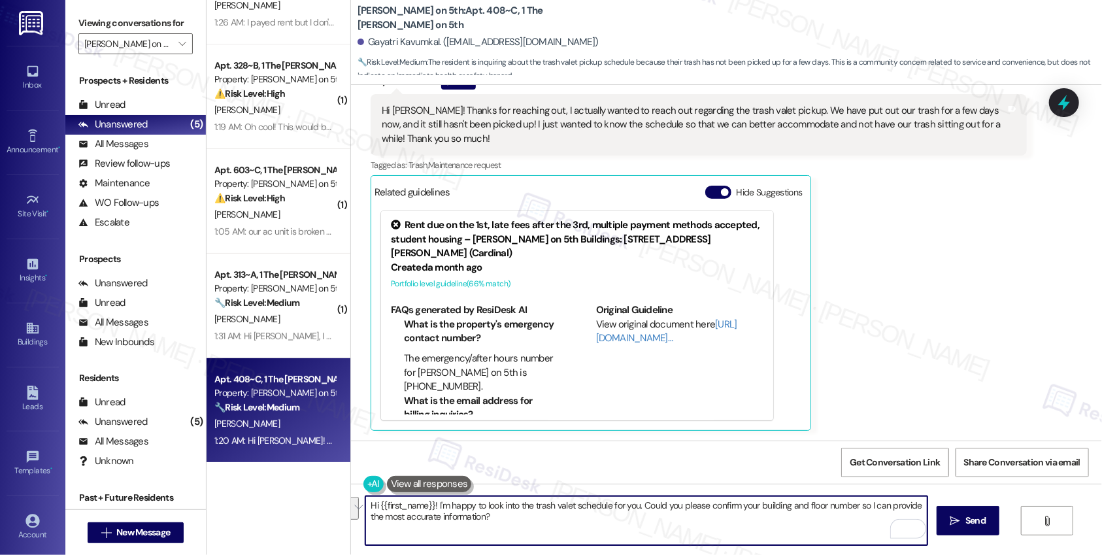
drag, startPoint x: 637, startPoint y: 505, endPoint x: 639, endPoint y: 514, distance: 10.0
click at [639, 514] on textarea "Hi {{first_name}}! I'm happy to look into the trash valet schedule for you. Cou…" at bounding box center [646, 520] width 562 height 49
click at [768, 507] on textarea "Hi {{first_name}}! I'm happy to look into the trash valet schedule for you. I a…" at bounding box center [646, 520] width 562 height 49
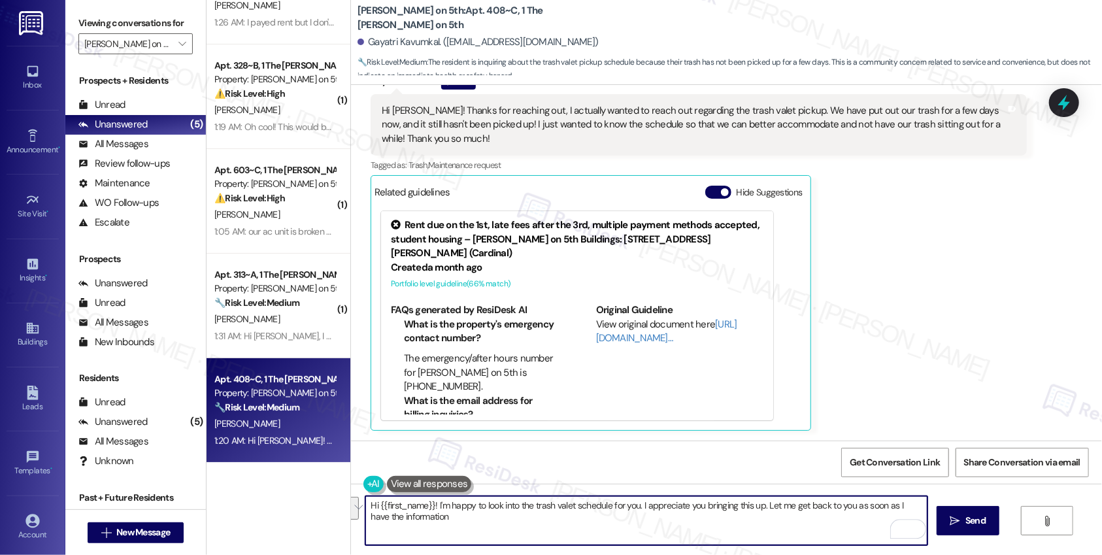
click at [768, 507] on textarea "Hi {{first_name}}! I'm happy to look into the trash valet schedule for you. I a…" at bounding box center [646, 520] width 562 height 49
click at [780, 507] on textarea "Hi {{first_name}}! I'm happy to look into the trash valet schedule for you. I a…" at bounding box center [646, 520] width 562 height 49
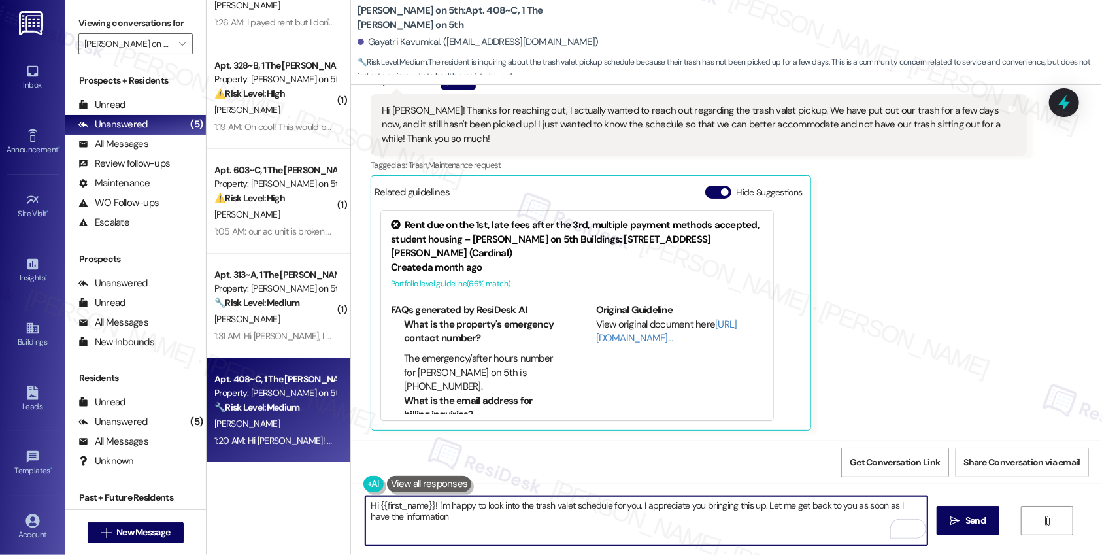
click at [789, 508] on textarea "Hi {{first_name}}! I'm happy to look into the trash valet schedule for you. I a…" at bounding box center [646, 520] width 562 height 49
click at [374, 42] on div "Gayatri Kavumkal. (gayatrikavumkal@gmail.com)" at bounding box center [478, 42] width 241 height 14
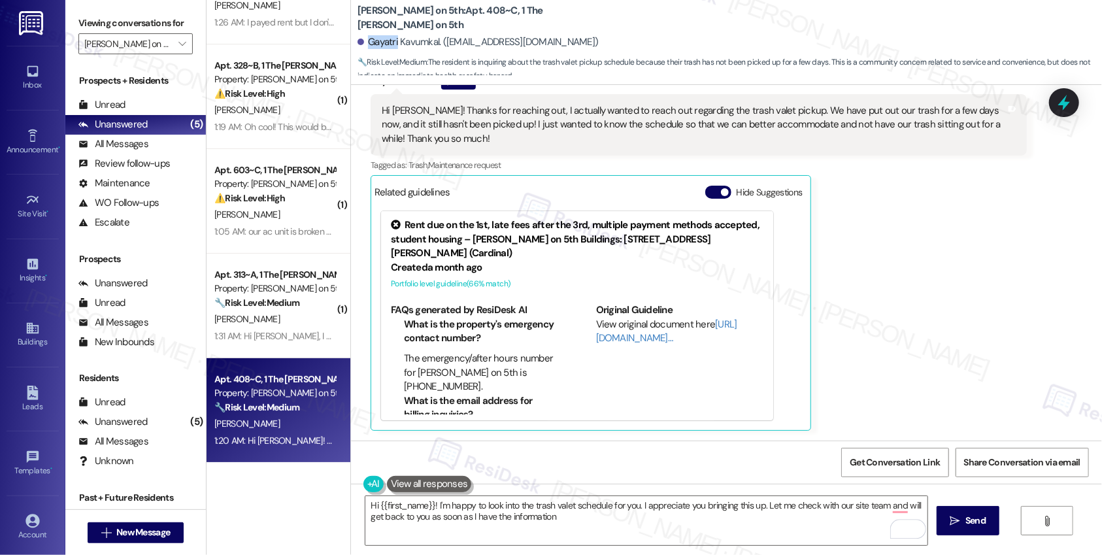
click at [374, 42] on div "Gayatri Kavumkal. (gayatrikavumkal@gmail.com)" at bounding box center [478, 42] width 241 height 14
copy div "Gayatri"
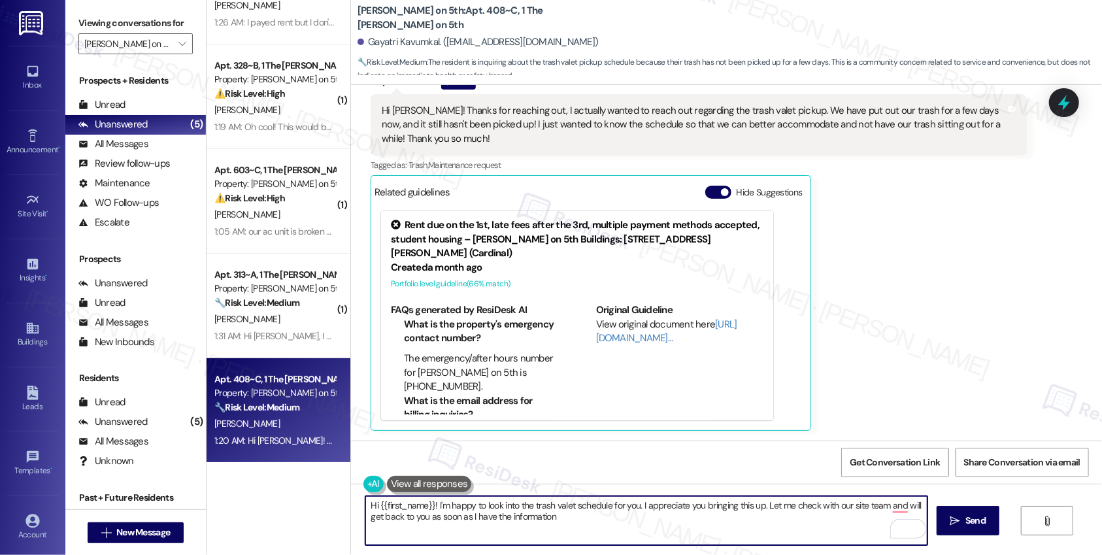
drag, startPoint x: 372, startPoint y: 507, endPoint x: 427, endPoint y: 506, distance: 55.6
click at [427, 506] on textarea "Hi {{first_name}}! I'm happy to look into the trash valet schedule for you. I a…" at bounding box center [646, 520] width 562 height 49
paste textarea "Gayatri"
type textarea "Hi Gayatri! I'm happy to look into the trash valet schedule for you. I apprecia…"
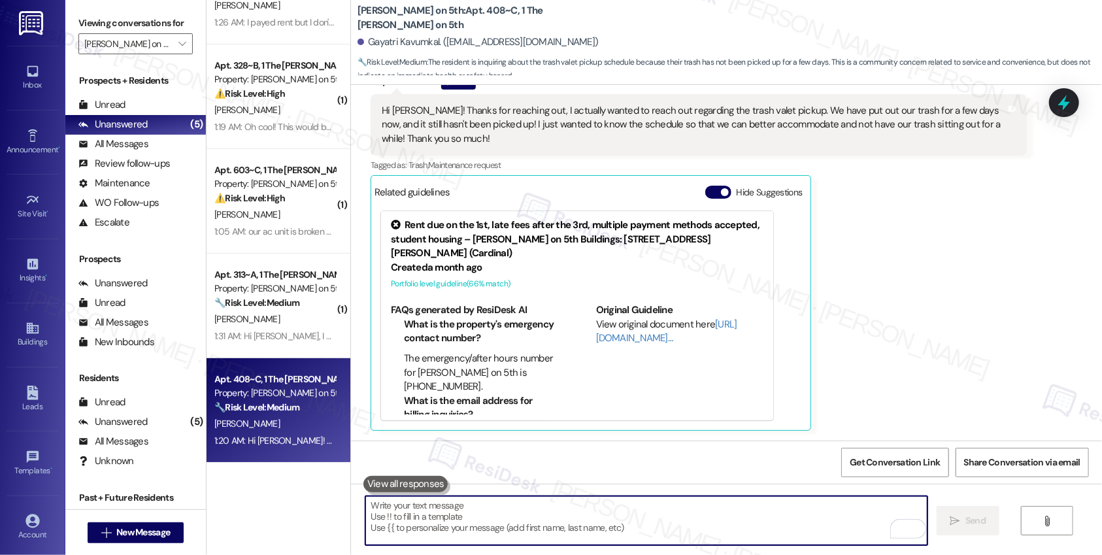
click at [467, 529] on textarea "To enrich screen reader interactions, please activate Accessibility in Grammarl…" at bounding box center [646, 520] width 562 height 49
paste textarea "Hi Gayatri! Thank you for bringing this up. I’ll look into the trash valet sche…"
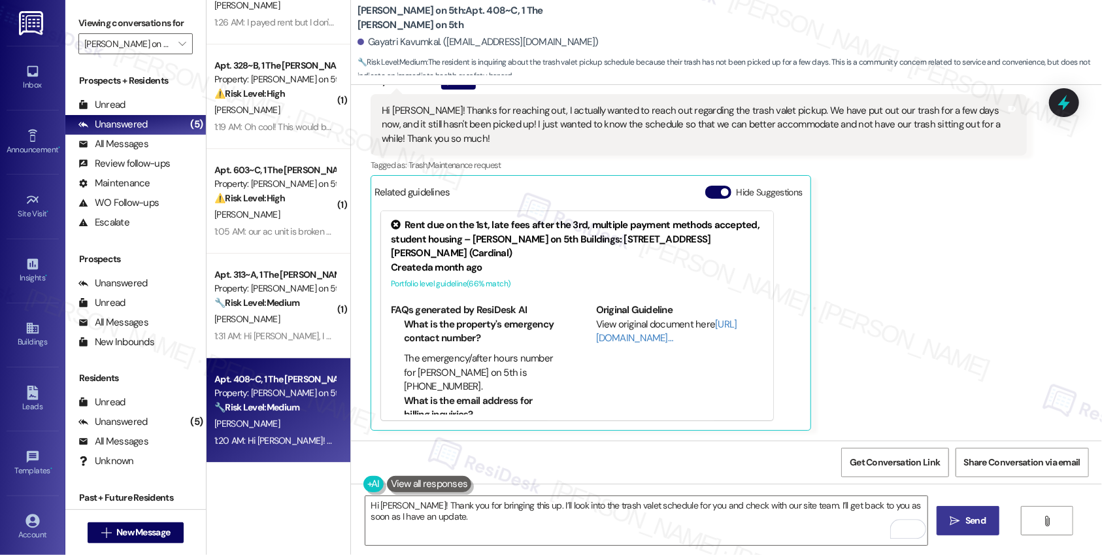
click at [956, 526] on icon "" at bounding box center [955, 521] width 10 height 10
type textarea "Hi {{first_name}}! I'm happy to look into the trash valet schedule for you. Cou…"
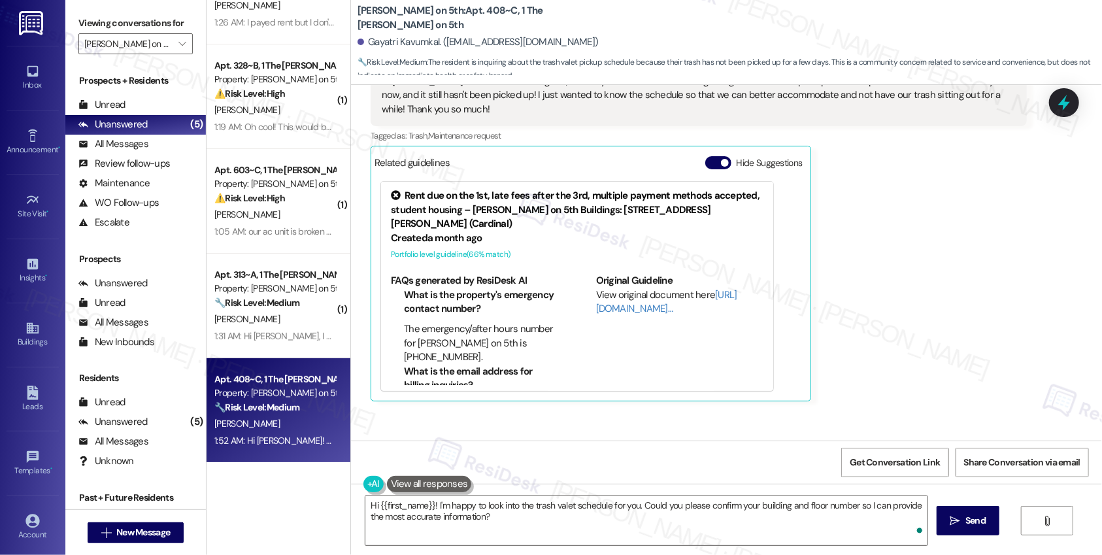
scroll to position [397, 0]
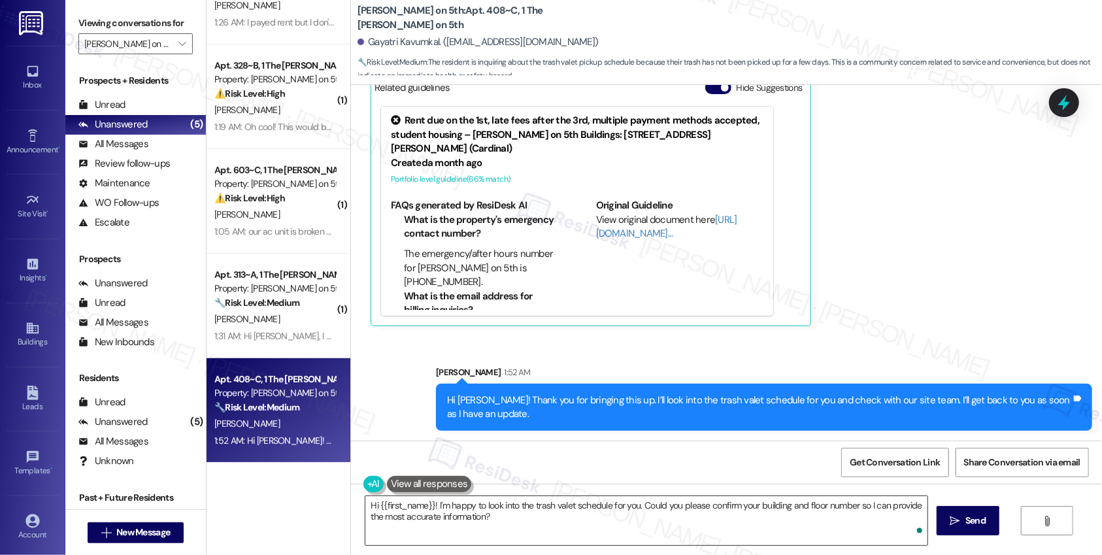
click at [644, 525] on textarea "Hi {{first_name}}! I'm happy to look into the trash valet schedule for you. Cou…" at bounding box center [646, 520] width 562 height 49
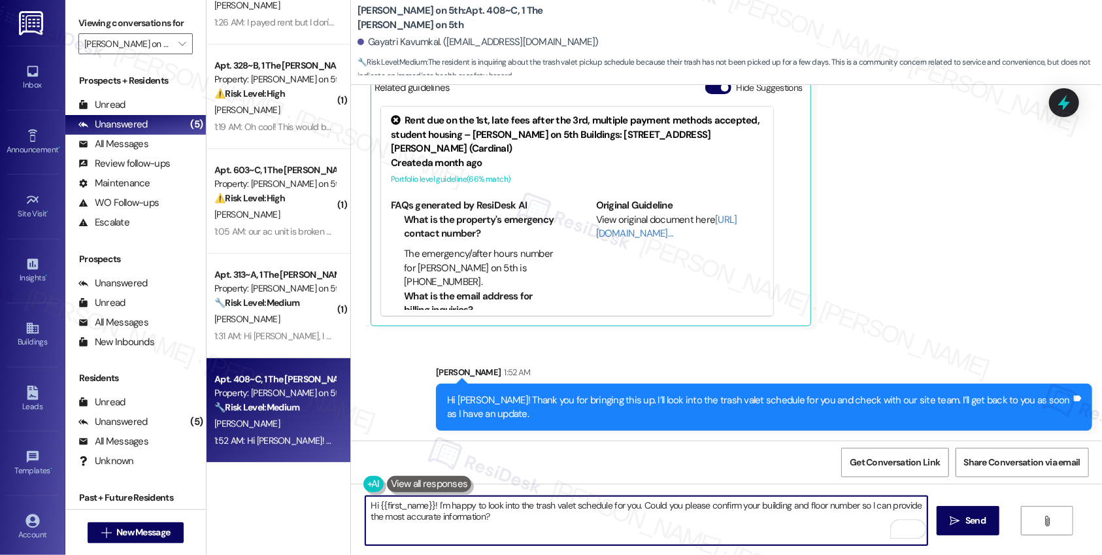
click at [644, 525] on textarea "Hi {{first_name}}! I'm happy to look into the trash valet schedule for you. Cou…" at bounding box center [646, 520] width 562 height 49
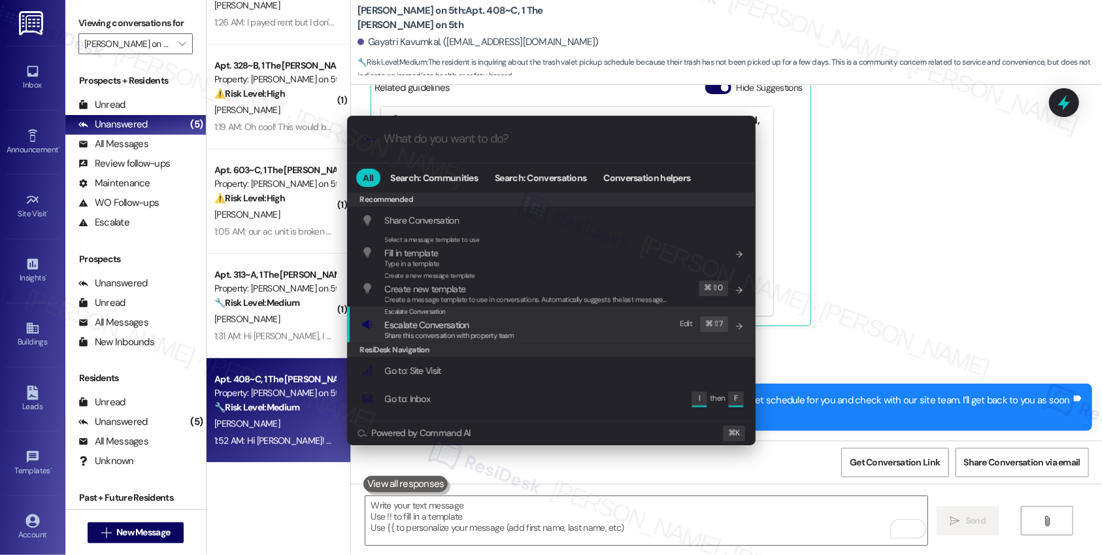
click at [595, 331] on div "Escalate Conversation Escalate Conversation Share this conversation with proper…" at bounding box center [552, 324] width 382 height 35
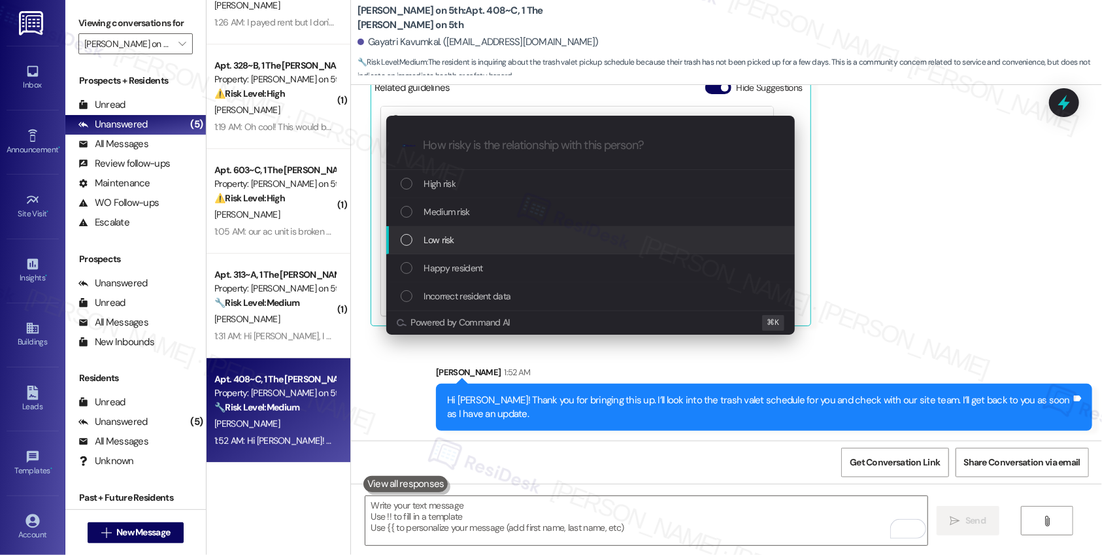
click at [470, 238] on div "Low risk" at bounding box center [592, 240] width 382 height 14
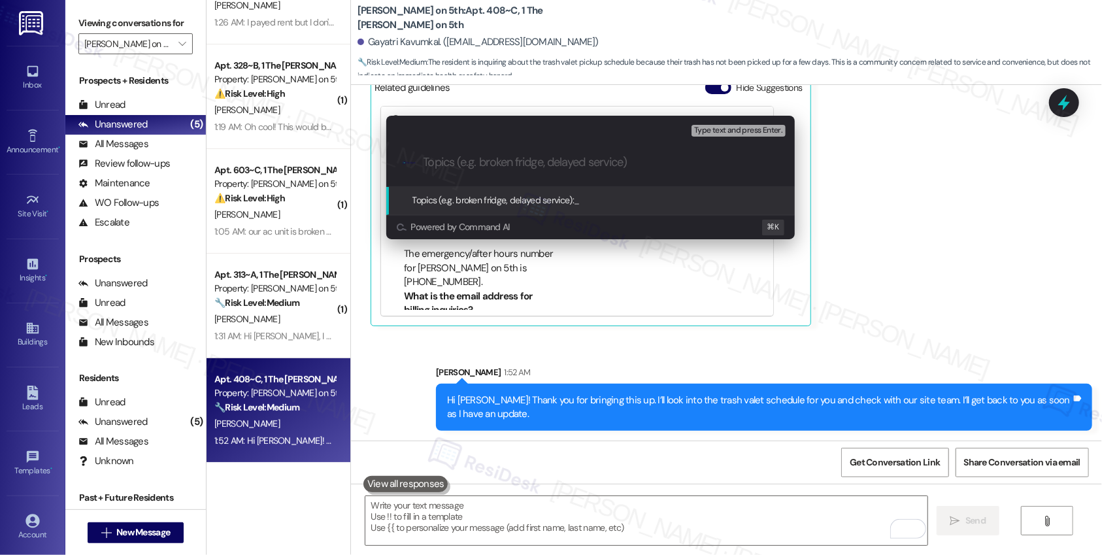
paste input "Trash Valet Schedule Inquiry"
type input "Trash Valet Schedule Inquiry"
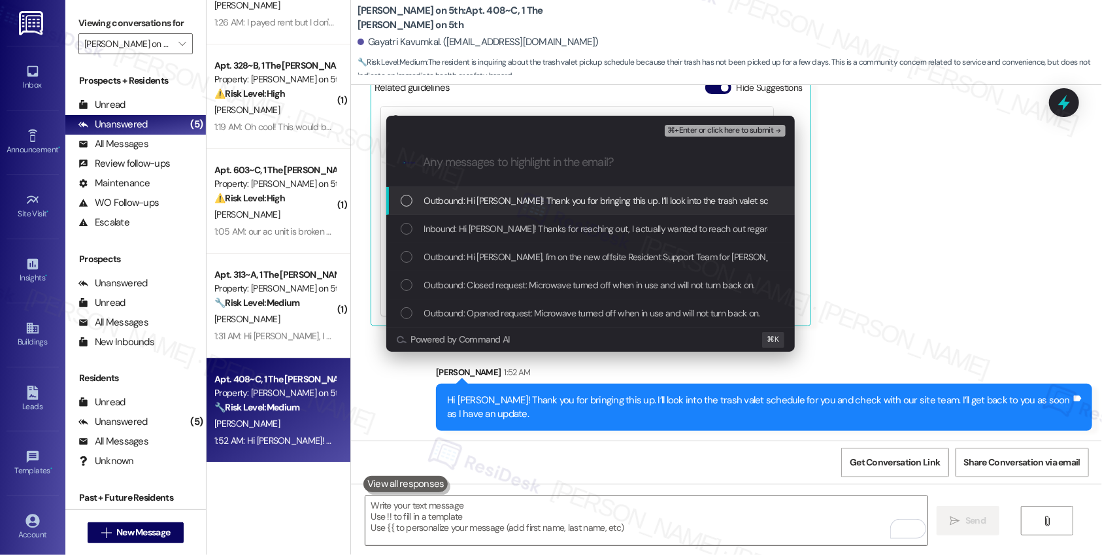
click at [563, 205] on span "Outbound: Hi Gayatri! Thank you for bringing this up. I’ll look into the trash …" at bounding box center [770, 200] width 692 height 14
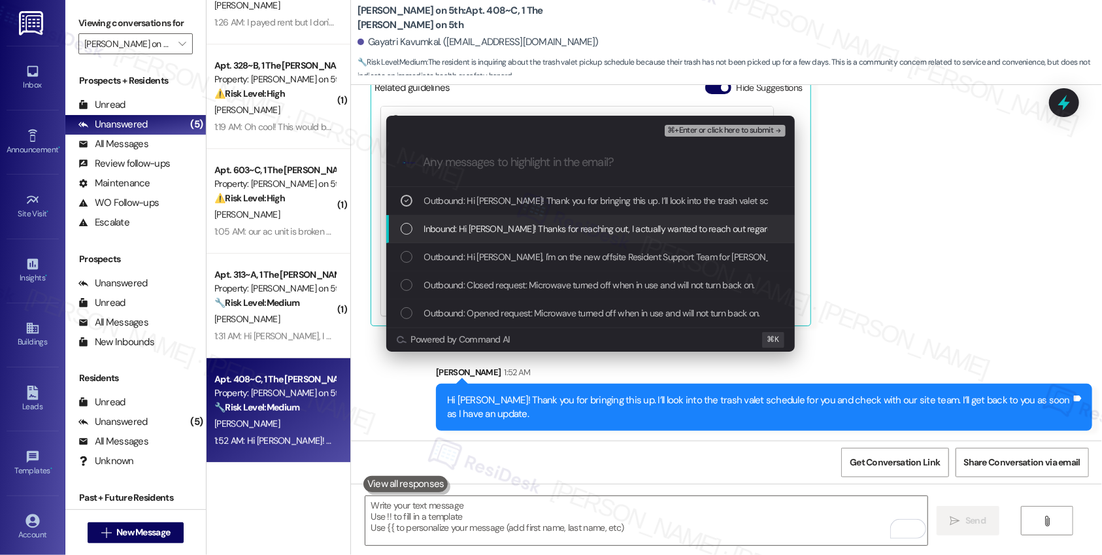
click at [558, 223] on span "Inbound: Hi Emily! Thanks for reaching out, I actually wanted to reach out rega…" at bounding box center [1061, 229] width 1274 height 14
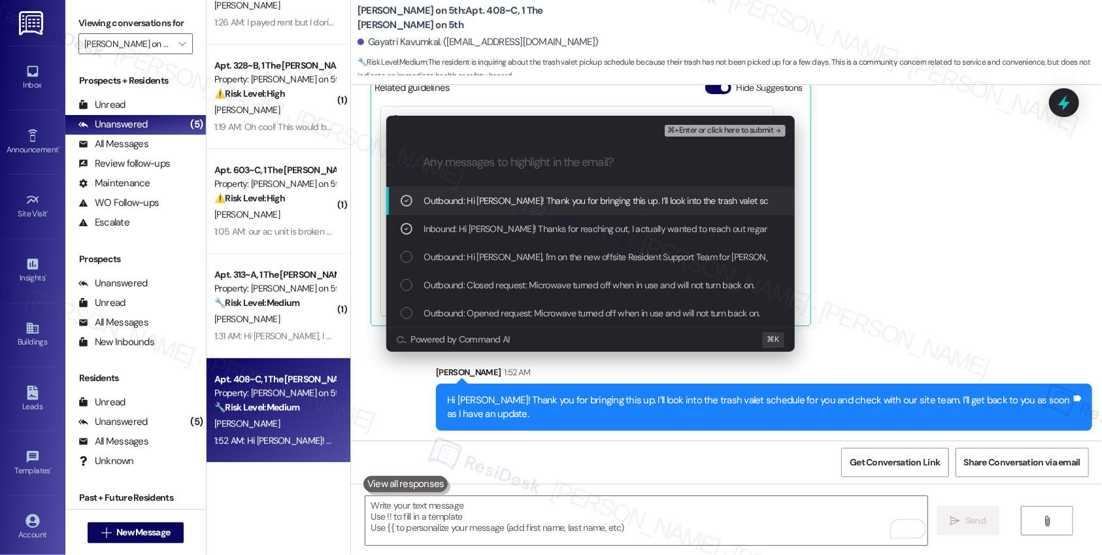
click at [725, 129] on span "⌘+Enter or click here to submit" at bounding box center [720, 130] width 106 height 9
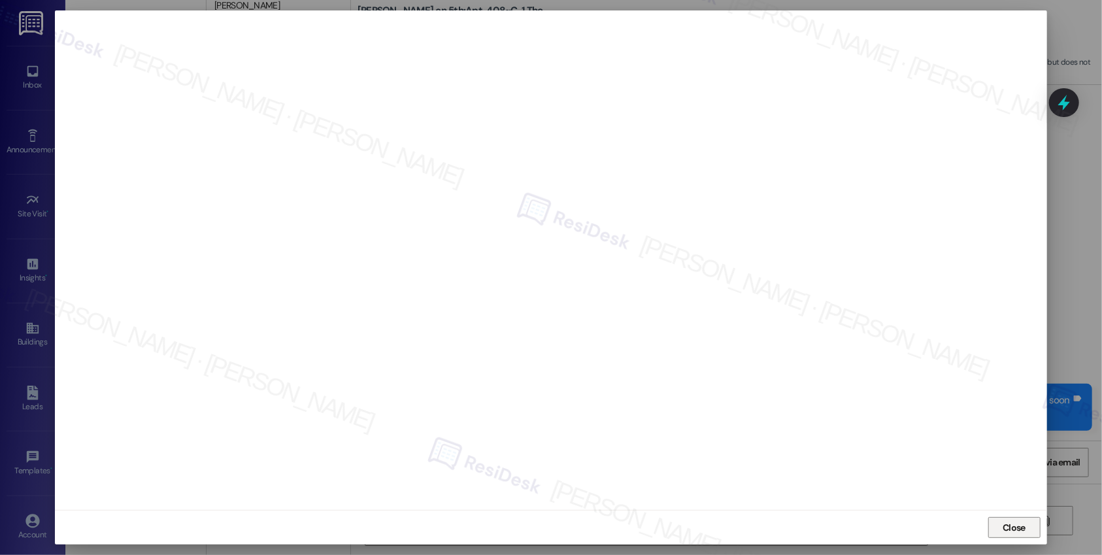
click at [1014, 534] on span "Close" at bounding box center [1014, 528] width 23 height 14
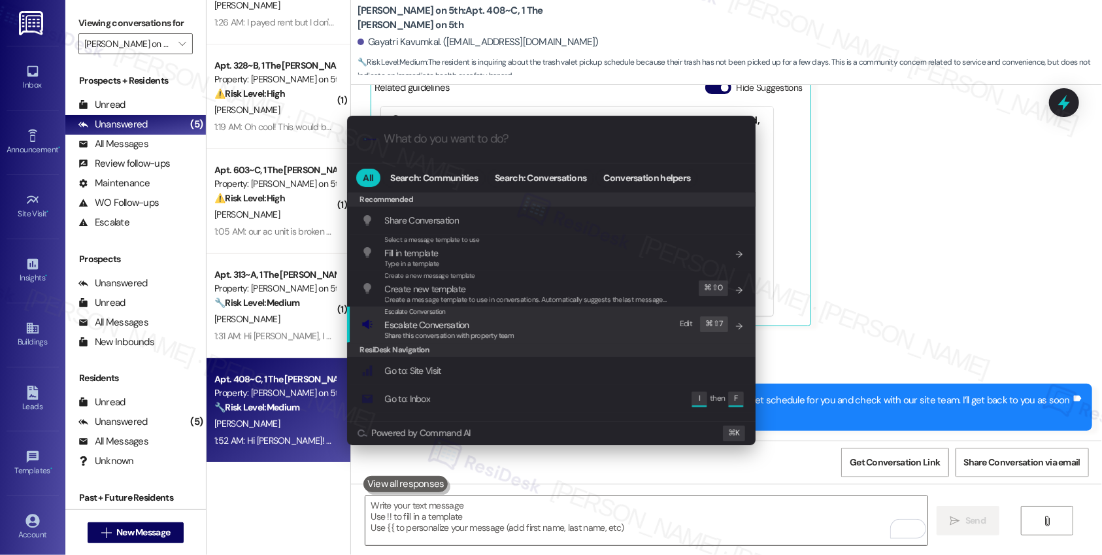
click at [443, 322] on span "Escalate Conversation" at bounding box center [427, 325] width 84 height 12
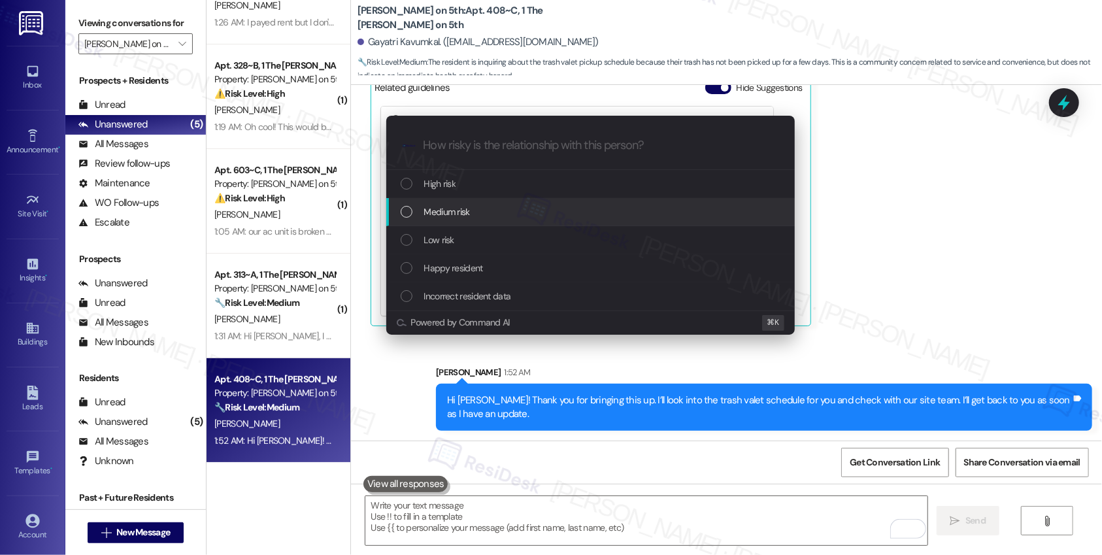
click at [465, 212] on span "Medium risk" at bounding box center [447, 212] width 46 height 14
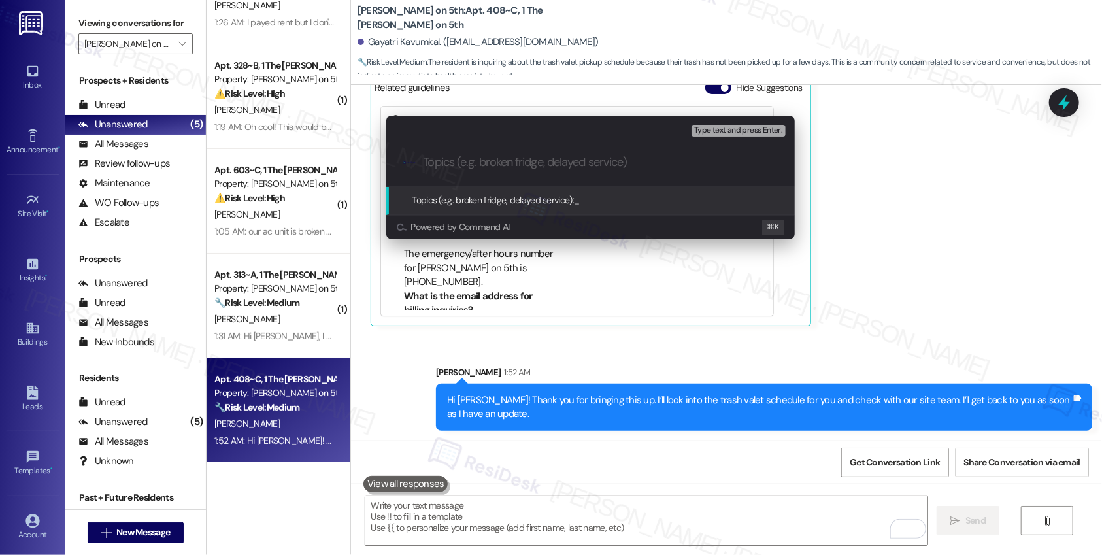
paste input "Trash Valet Schedule Inquiry"
type input "Trash Valet Schedule Inquiry"
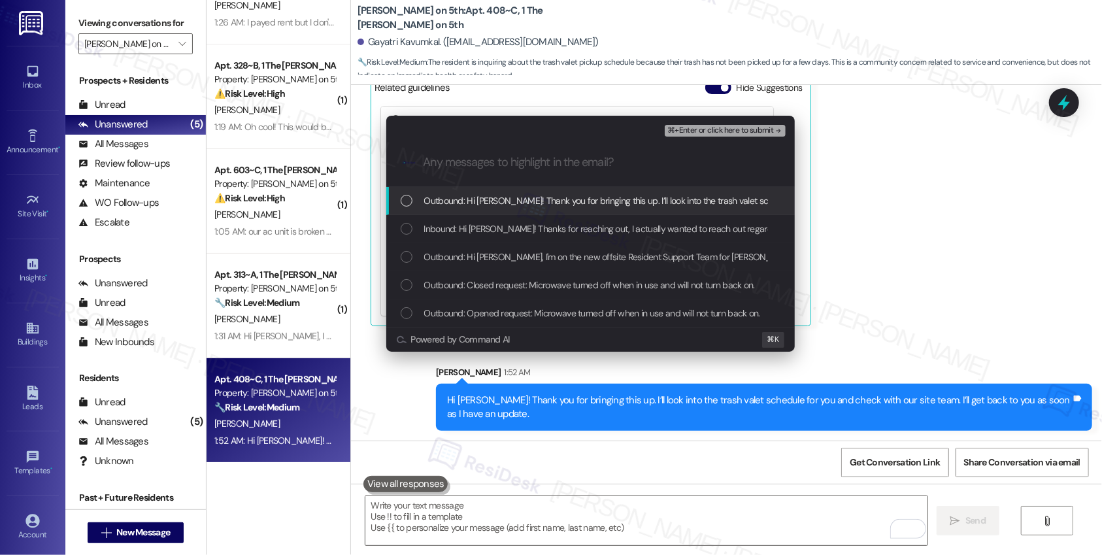
click at [465, 212] on div "Outbound: Hi Gayatri! Thank you for bringing this up. I’ll look into the trash …" at bounding box center [590, 201] width 409 height 28
click at [477, 201] on span "Outbound: Hi Gayatri! Thank you for bringing this up. I’ll look into the trash …" at bounding box center [770, 200] width 692 height 14
click at [484, 199] on span "Outbound: Hi Gayatri! Thank you for bringing this up. I’ll look into the trash …" at bounding box center [770, 200] width 692 height 14
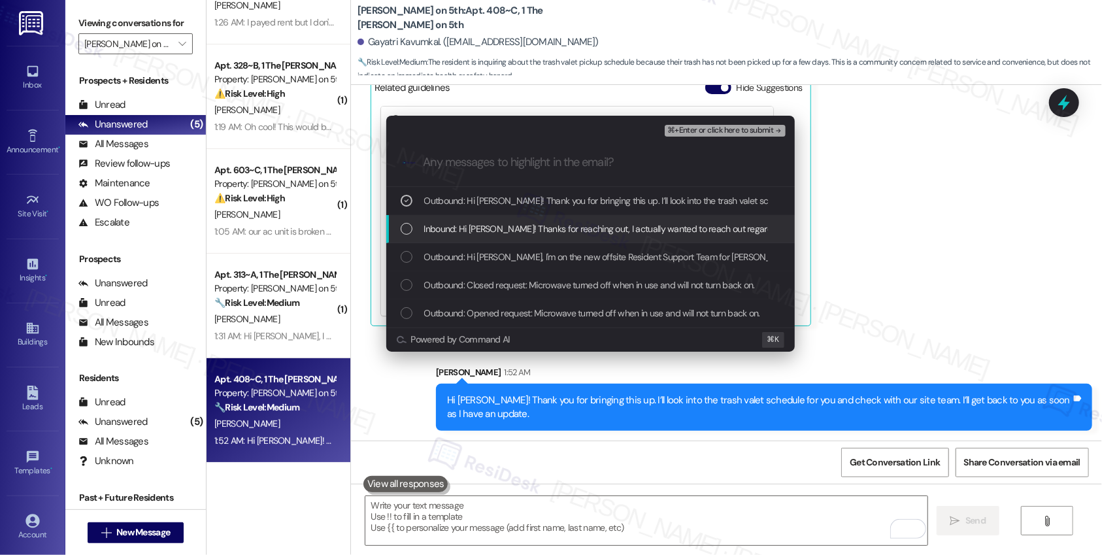
click at [484, 220] on div "Inbound: Hi Emily! Thanks for reaching out, I actually wanted to reach out rega…" at bounding box center [590, 229] width 409 height 28
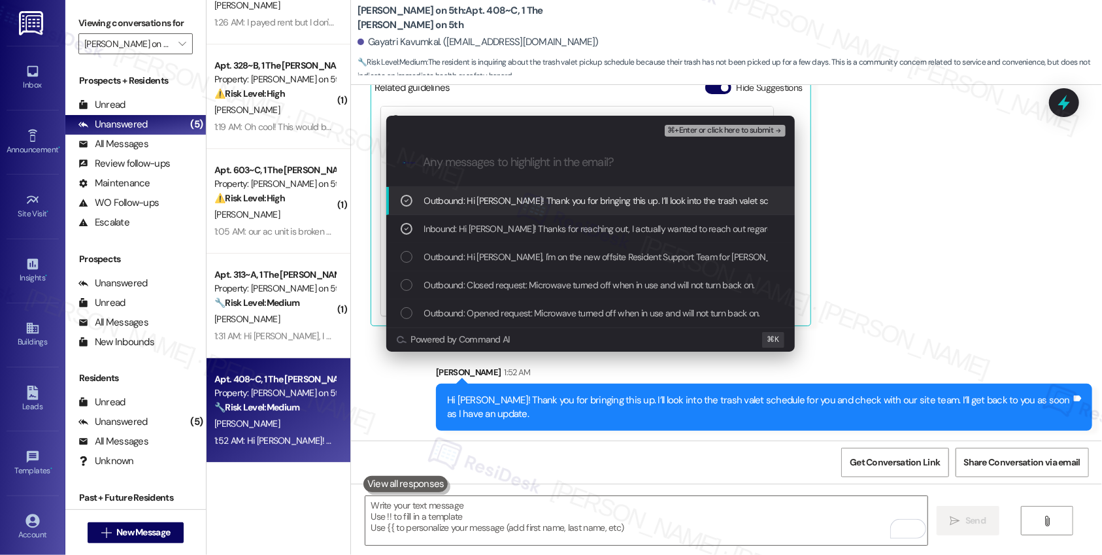
click at [688, 128] on span "⌘+Enter or click here to submit" at bounding box center [720, 130] width 106 height 9
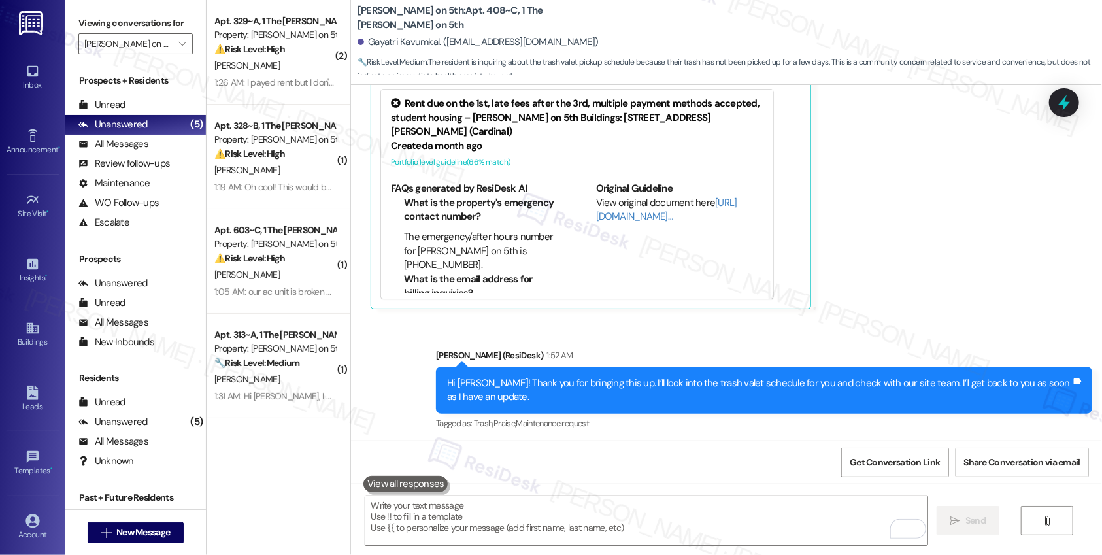
scroll to position [417, 0]
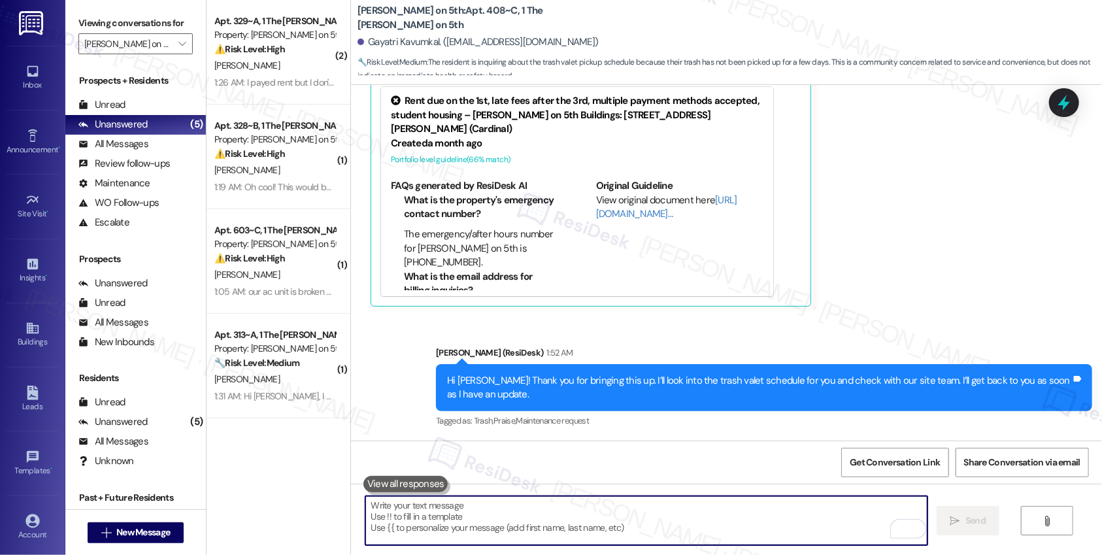
click at [458, 514] on textarea "To enrich screen reader interactions, please activate Accessibility in Grammarl…" at bounding box center [646, 520] width 562 height 49
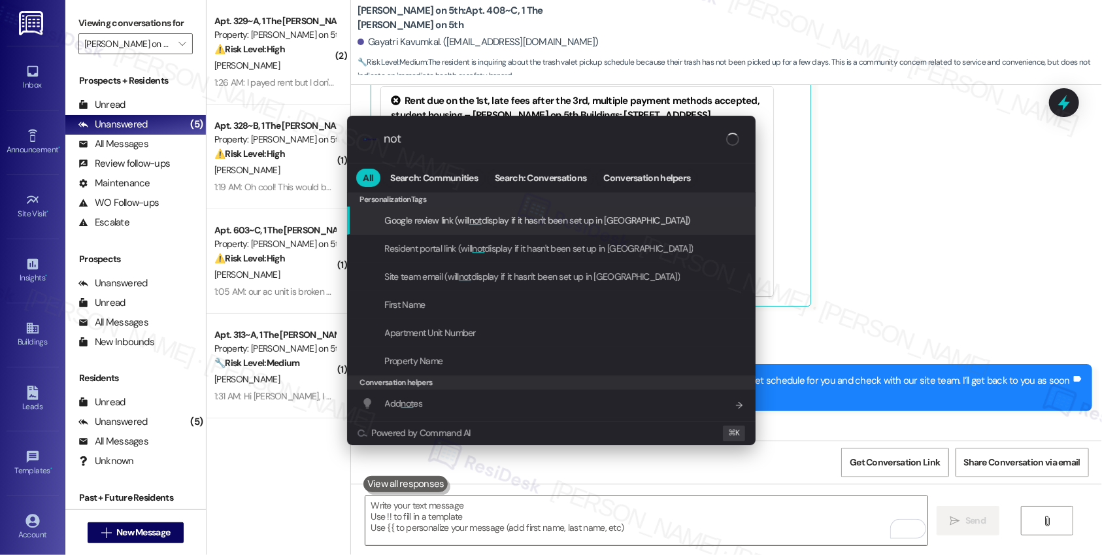
type input "note"
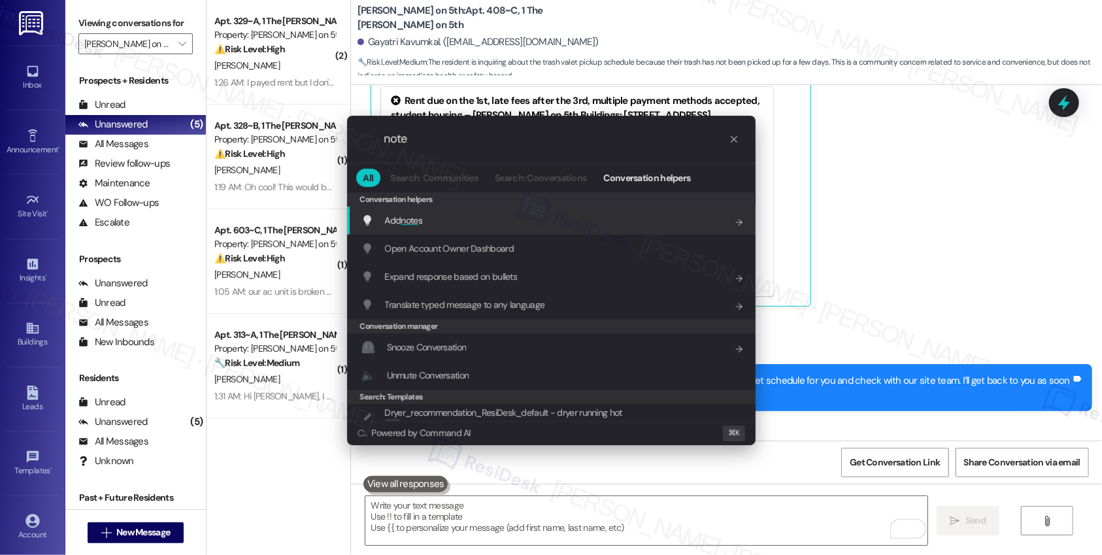
click at [429, 221] on div "Add note s Add shortcut" at bounding box center [552, 220] width 382 height 14
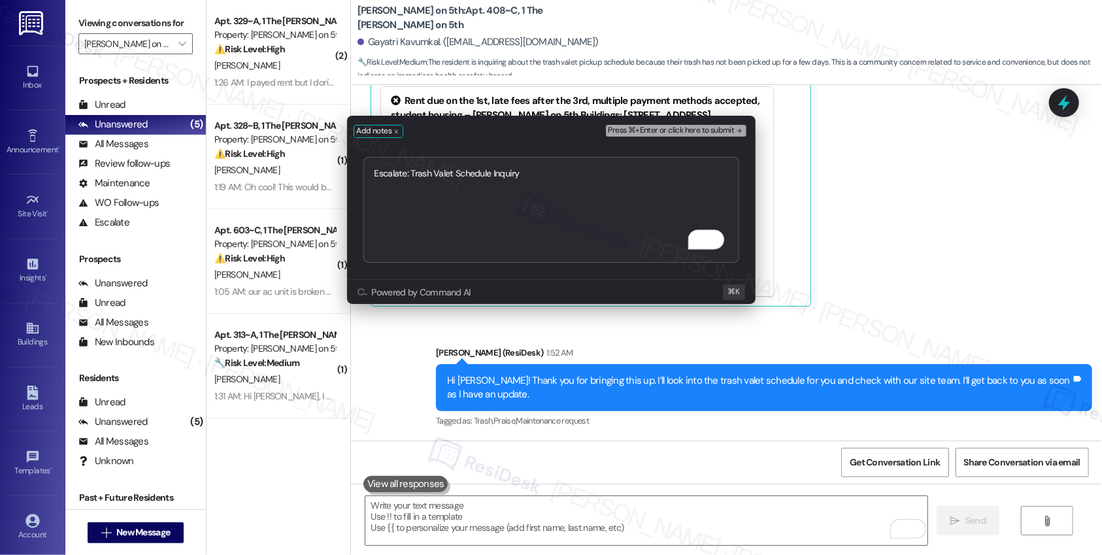
type textarea "Escalate: Trash Valet Schedule Inquiry"
click at [630, 129] on span "Press ⌘+Enter or click here to submit" at bounding box center [672, 130] width 126 height 9
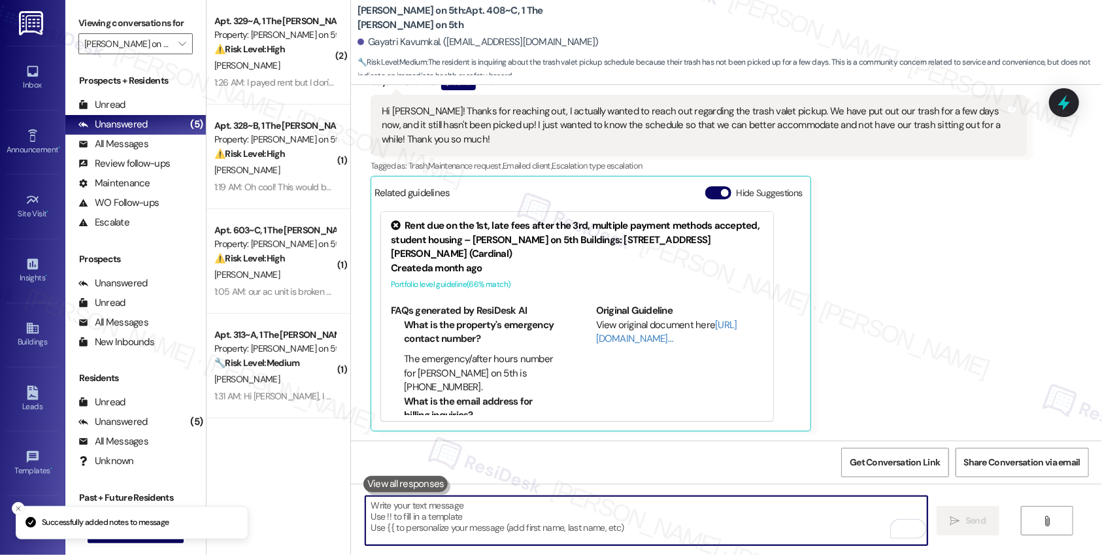
scroll to position [688, 0]
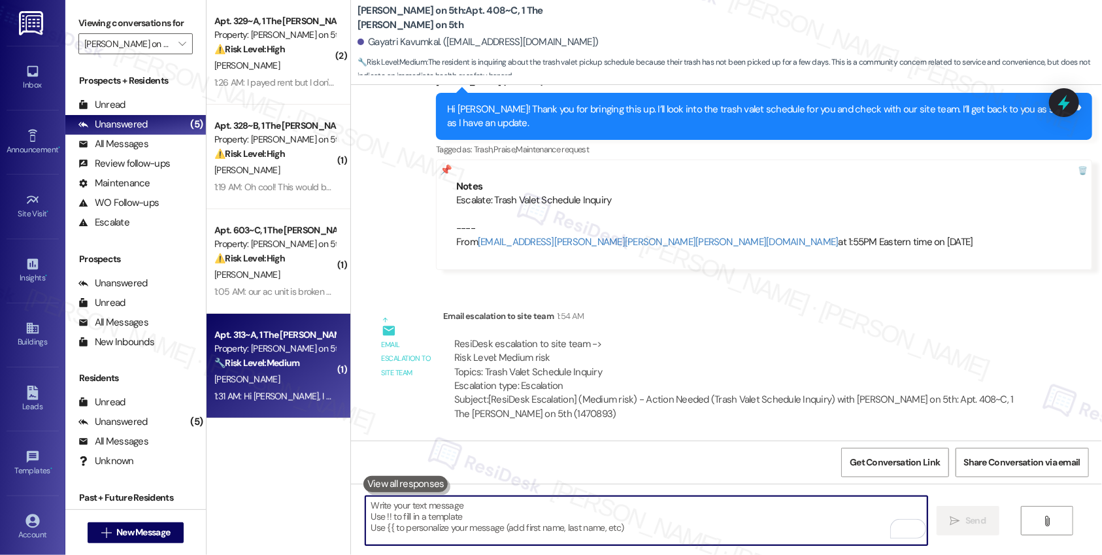
click at [279, 386] on div "[PERSON_NAME]" at bounding box center [275, 379] width 124 height 16
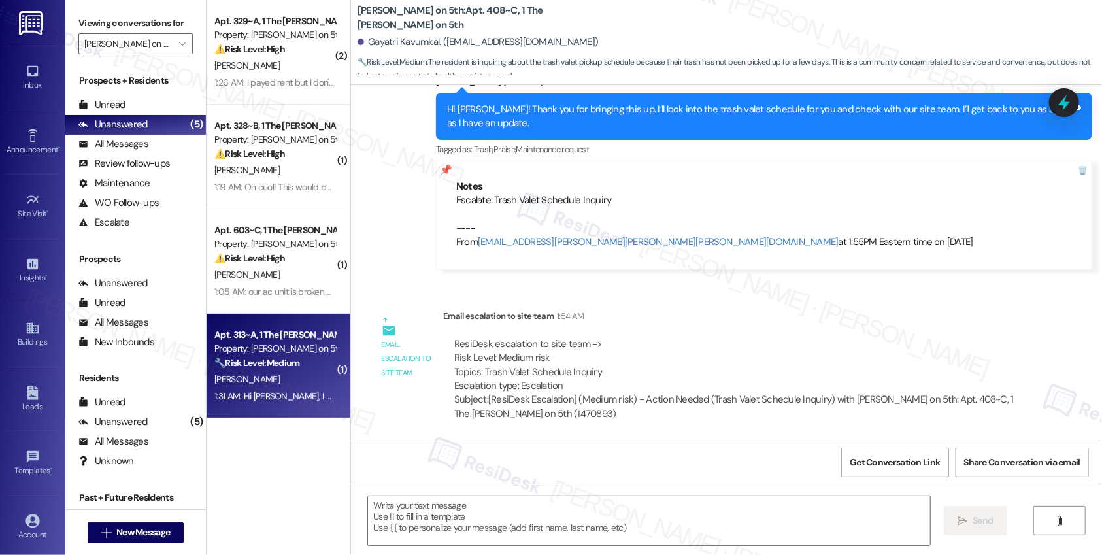
type textarea "Fetching suggested responses. Please feel free to read through the conversation…"
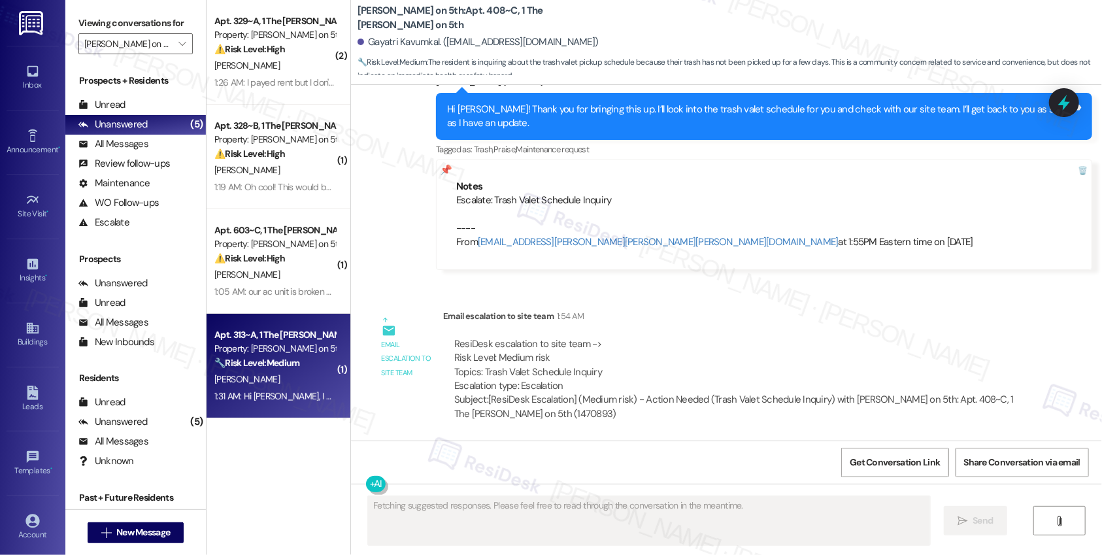
scroll to position [20, 0]
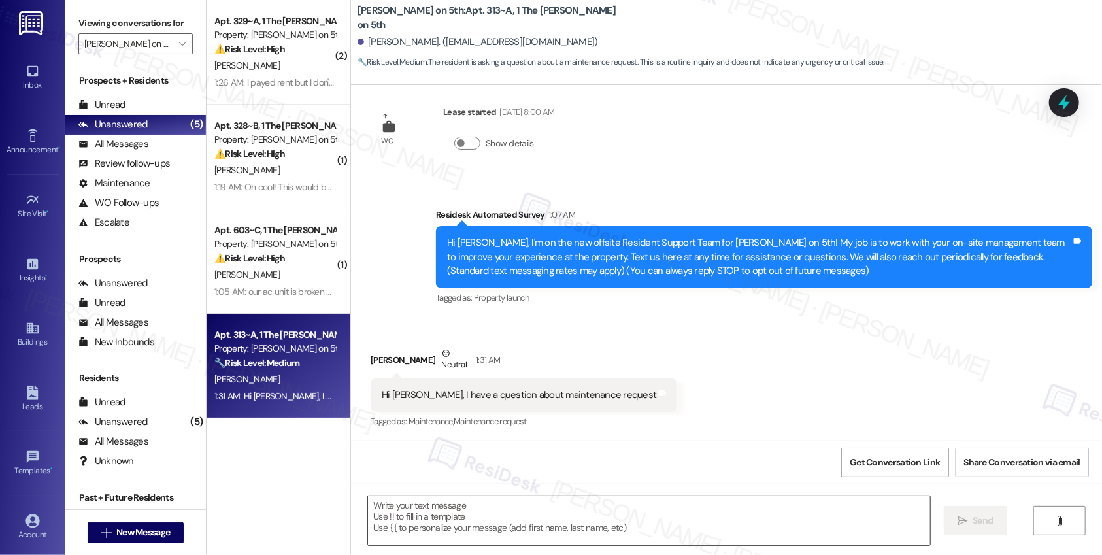
click at [554, 521] on textarea at bounding box center [649, 520] width 562 height 49
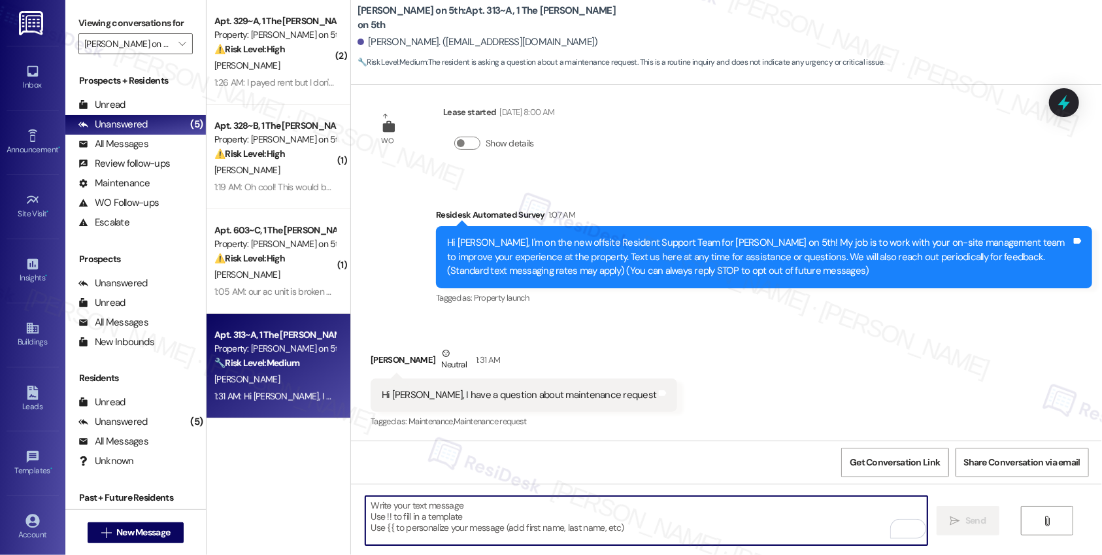
click at [511, 398] on div "Hi Emily, I have a question about maintenance request" at bounding box center [519, 395] width 275 height 14
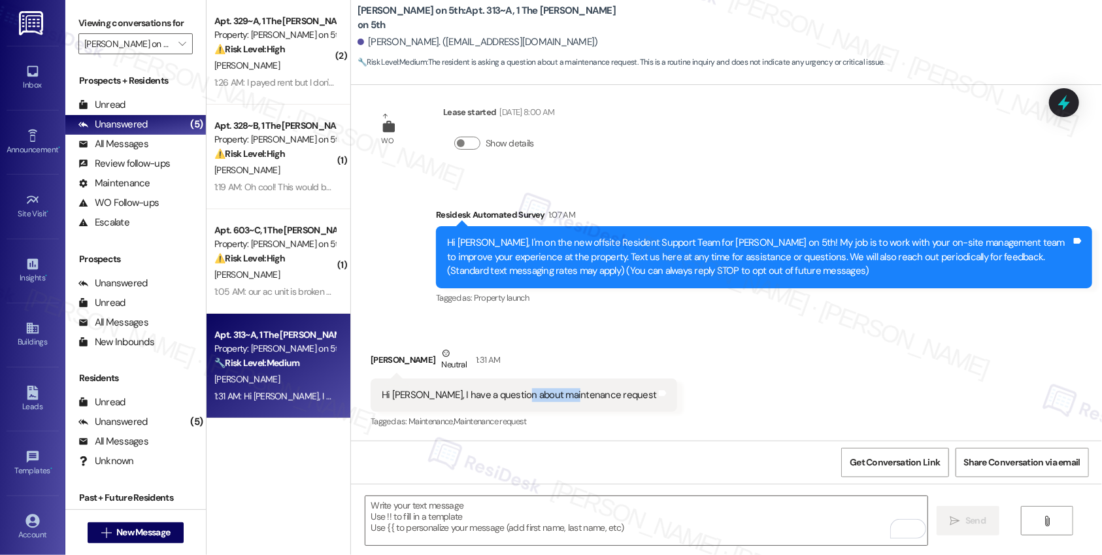
click at [511, 398] on div "Hi Emily, I have a question about maintenance request" at bounding box center [519, 395] width 275 height 14
copy div "Hi Emily, I have a question about maintenance request Tags and notes"
click at [481, 517] on textarea "To enrich screen reader interactions, please activate Accessibility in Grammarl…" at bounding box center [646, 520] width 562 height 49
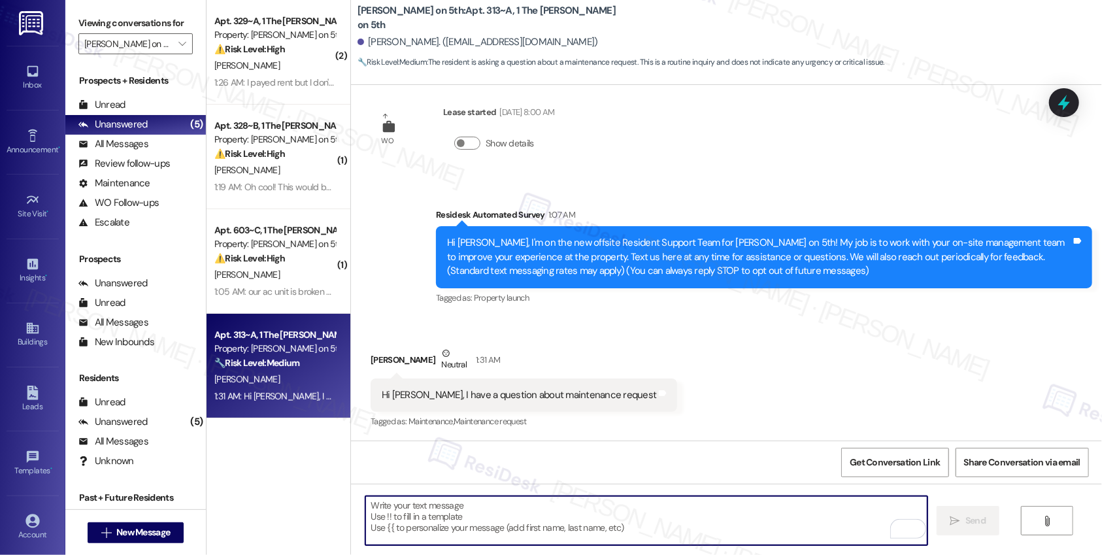
paste textarea "Hi Emily, Of course! What’s your question regarding the maintenance request? I’…"
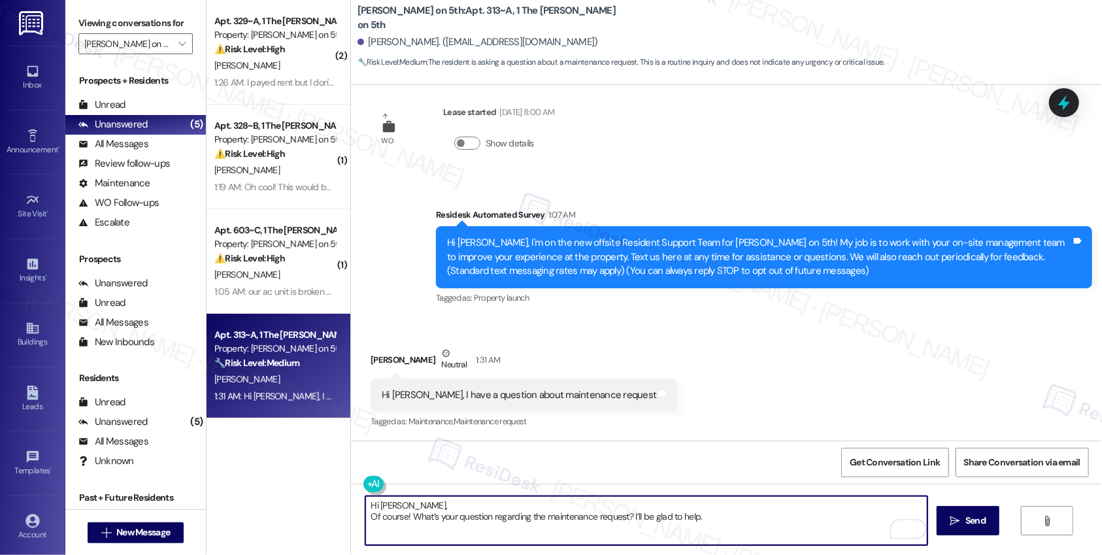
click at [369, 516] on textarea "Hi Emily, Of course! What’s your question regarding the maintenance request? I’…" at bounding box center [646, 520] width 562 height 49
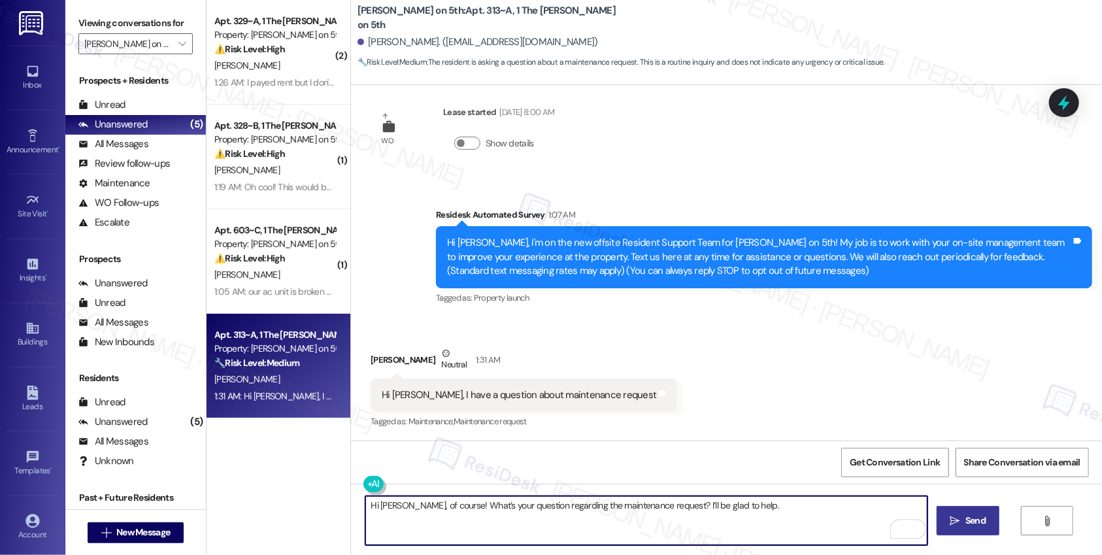
type textarea "Hi Emily, of course! What’s your question regarding the maintenance request? I’…"
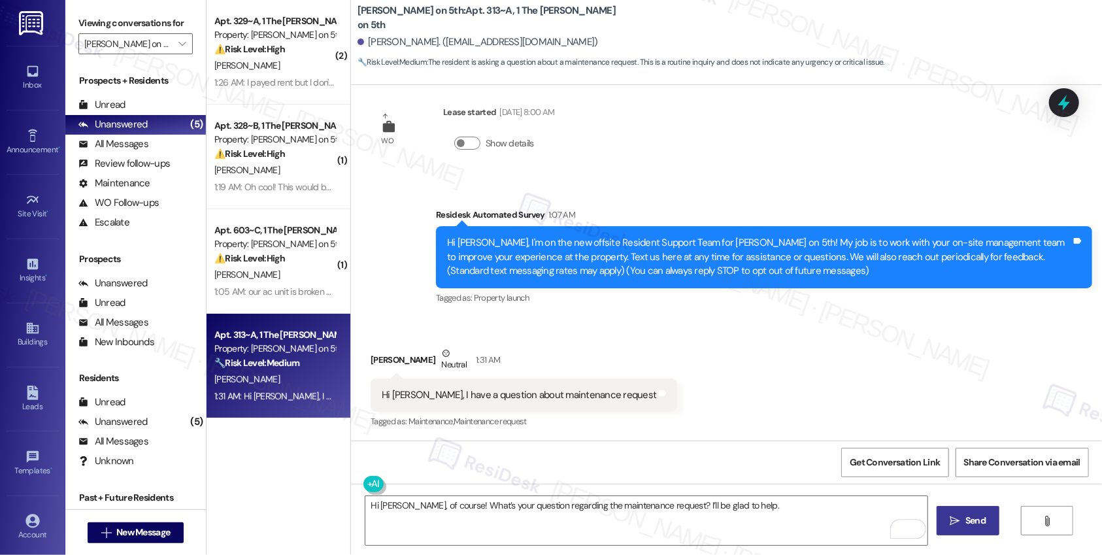
click at [959, 533] on button " Send" at bounding box center [968, 520] width 63 height 29
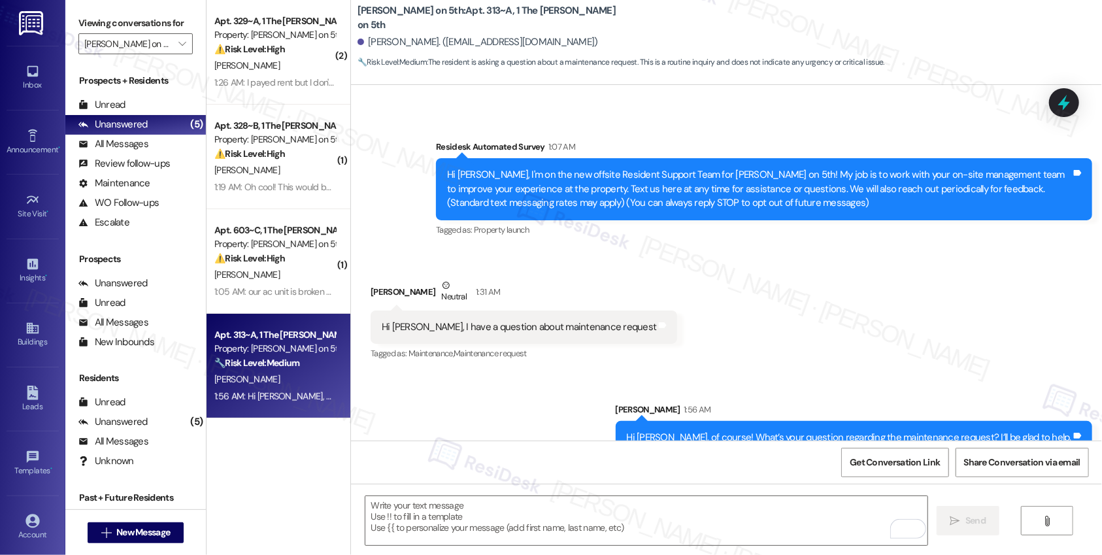
scroll to position [111, 0]
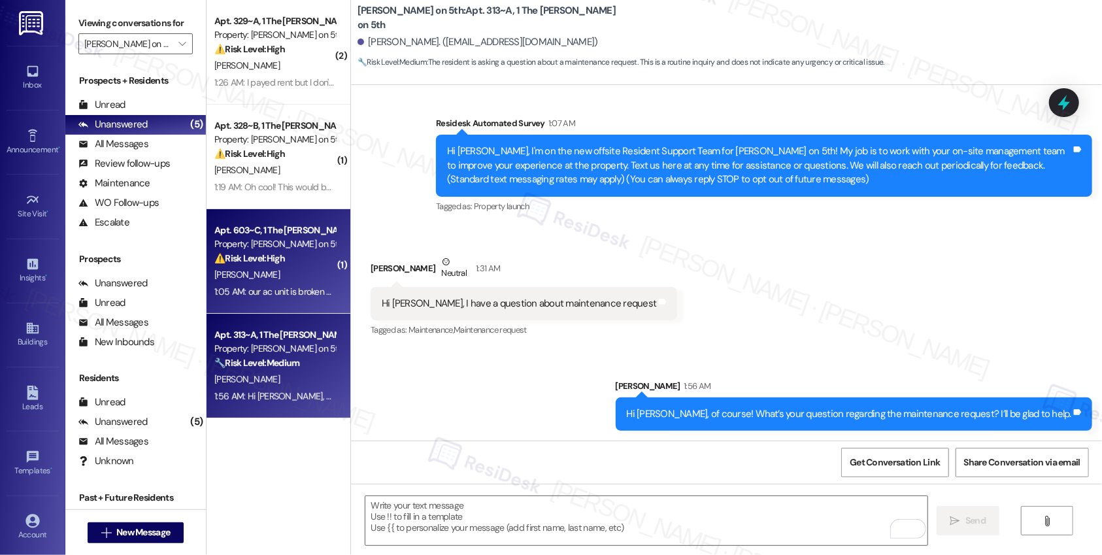
click at [305, 286] on div "1:05 AM: our ac unit is broken and our fire alarm has been beeping for a month …" at bounding box center [362, 292] width 296 height 12
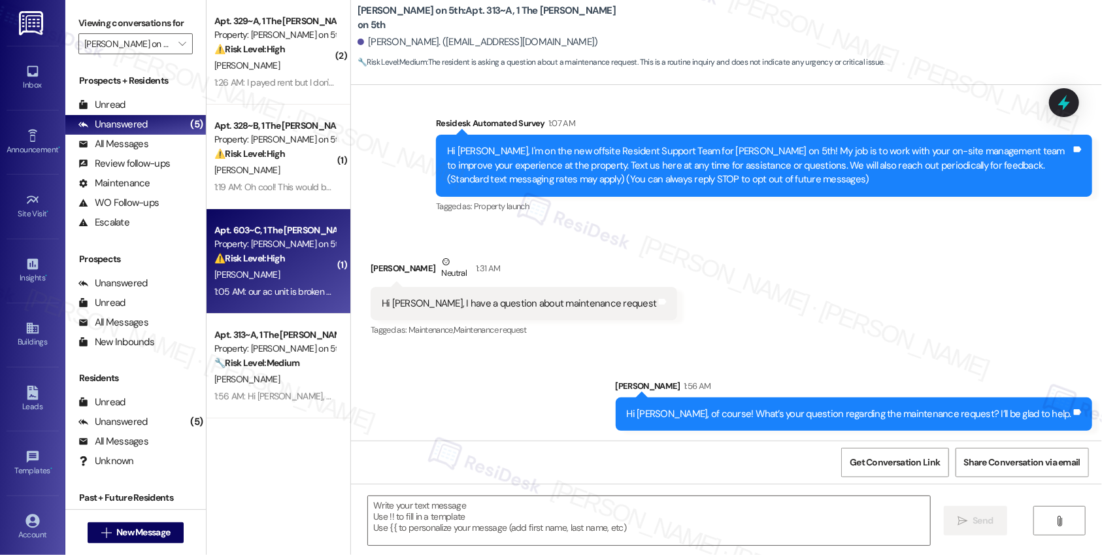
type textarea "Fetching suggested responses. Please feel free to read through the conversation…"
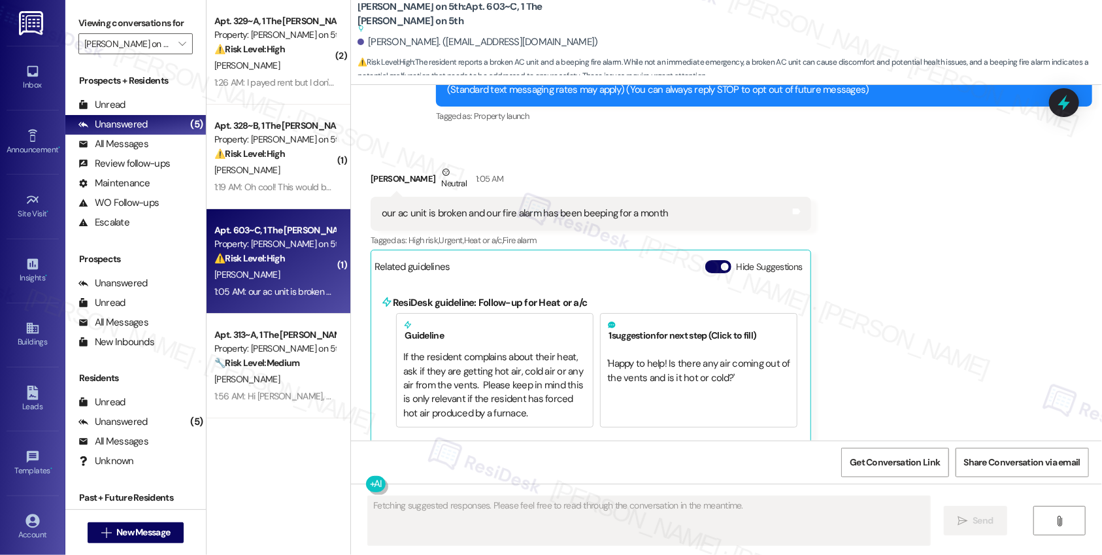
scroll to position [195, 0]
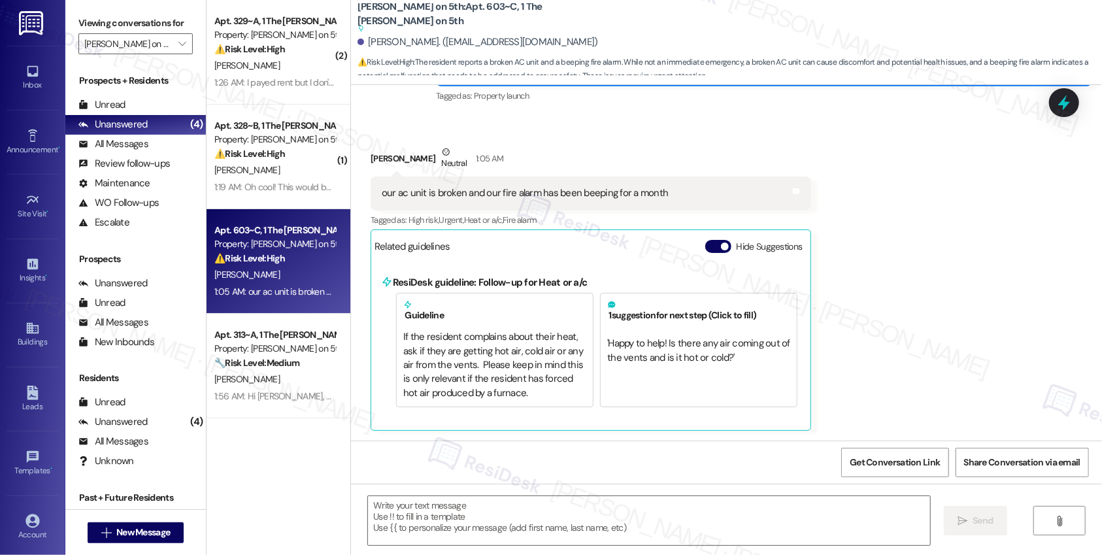
click at [418, 193] on div "our ac unit is broken and our fire alarm has been beeping for a month" at bounding box center [525, 193] width 286 height 14
copy div "our ac unit is broken and our fire alarm has been beeping for a month Tags and …"
click at [402, 520] on textarea at bounding box center [649, 520] width 562 height 49
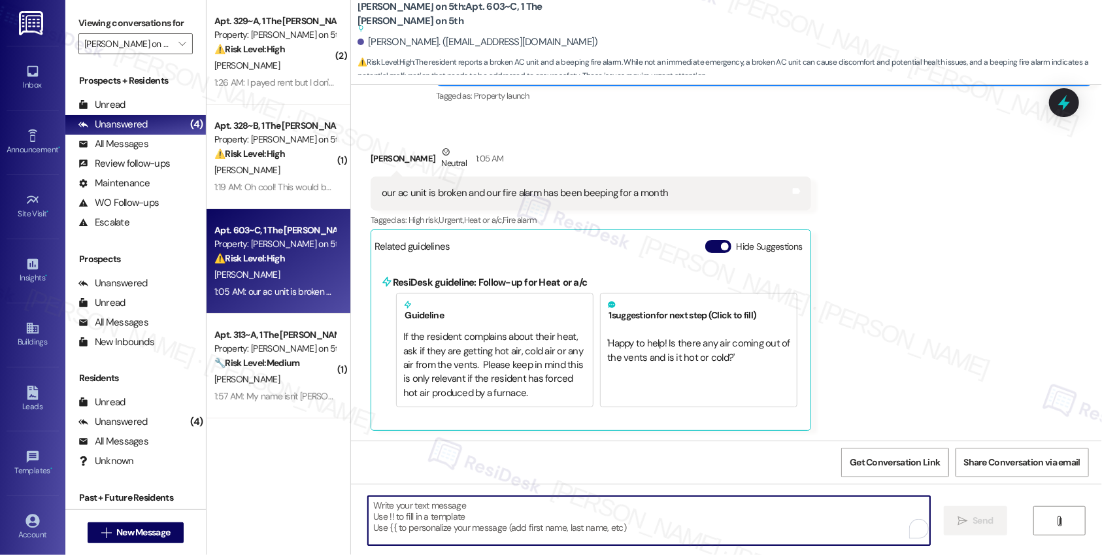
click at [402, 520] on textarea "To enrich screen reader interactions, please activate Accessibility in Grammarl…" at bounding box center [649, 520] width 562 height 49
paste textarea "Hi [Resident’s Name], thank you for letting us know. I’m sorry you’ve been deal…"
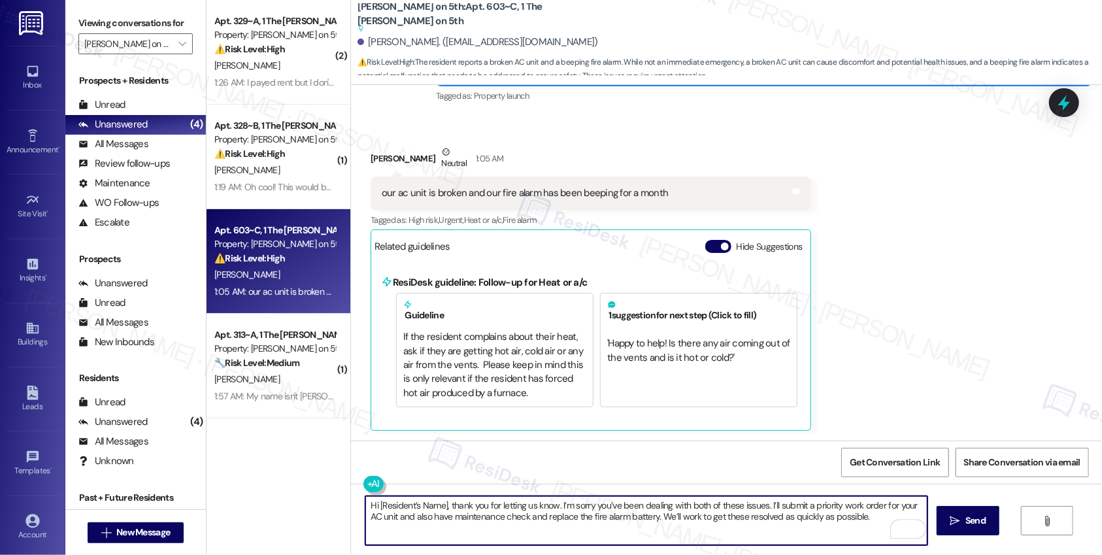
type textarea "Hi [Resident’s Name], thank you for letting us know. I’m sorry you’ve been deal…"
click at [373, 158] on div "Gargi Chitre Neutral 1:05 AM" at bounding box center [591, 161] width 441 height 32
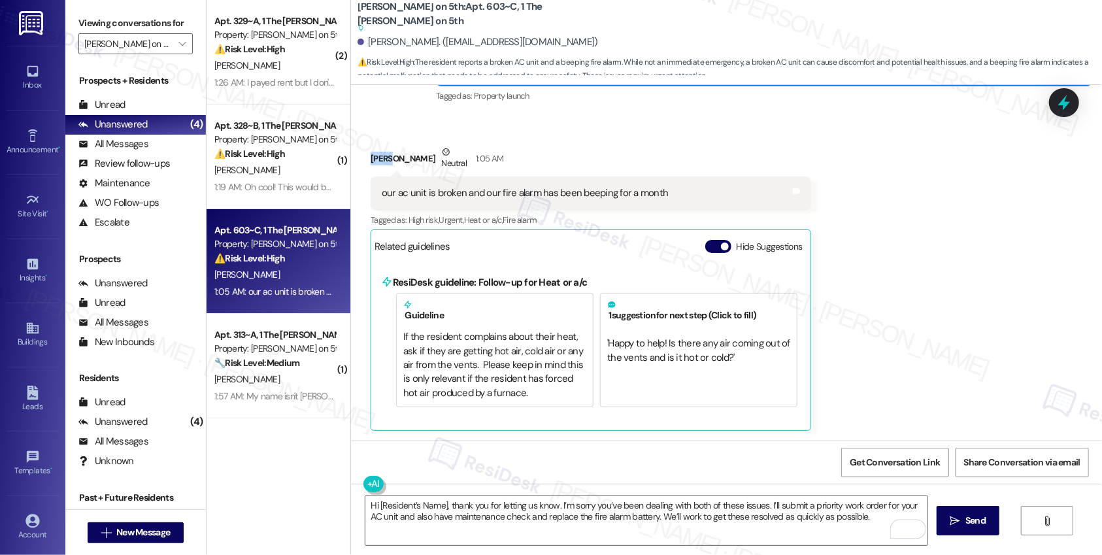
click at [373, 158] on div "Gargi Chitre Neutral 1:05 AM" at bounding box center [591, 161] width 441 height 32
copy div "Gargi"
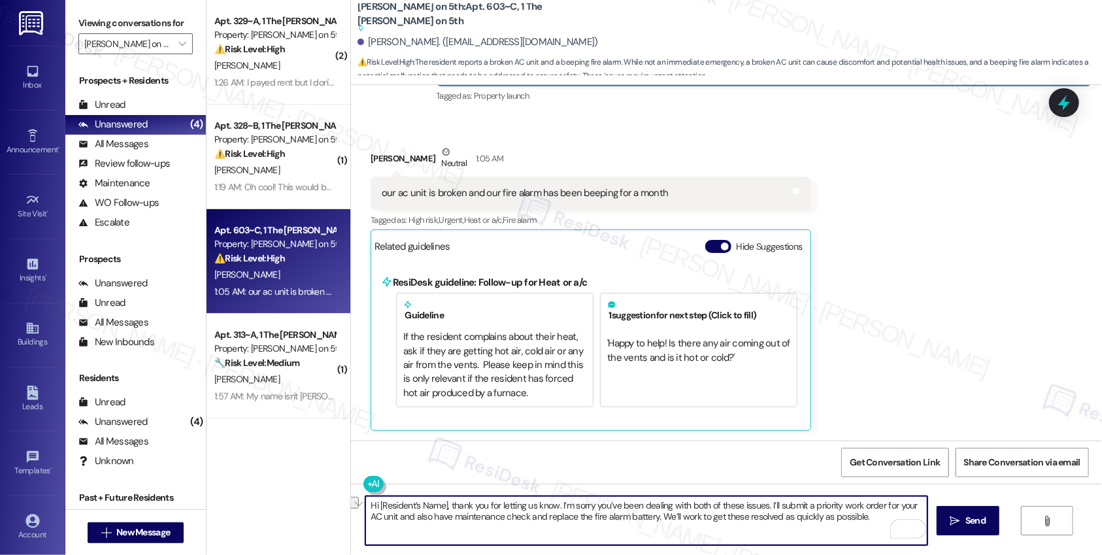
drag, startPoint x: 373, startPoint y: 505, endPoint x: 440, endPoint y: 504, distance: 67.3
click at [440, 504] on textarea "Hi [Resident’s Name], thank you for letting us know. I’m sorry you’ve been deal…" at bounding box center [646, 520] width 562 height 49
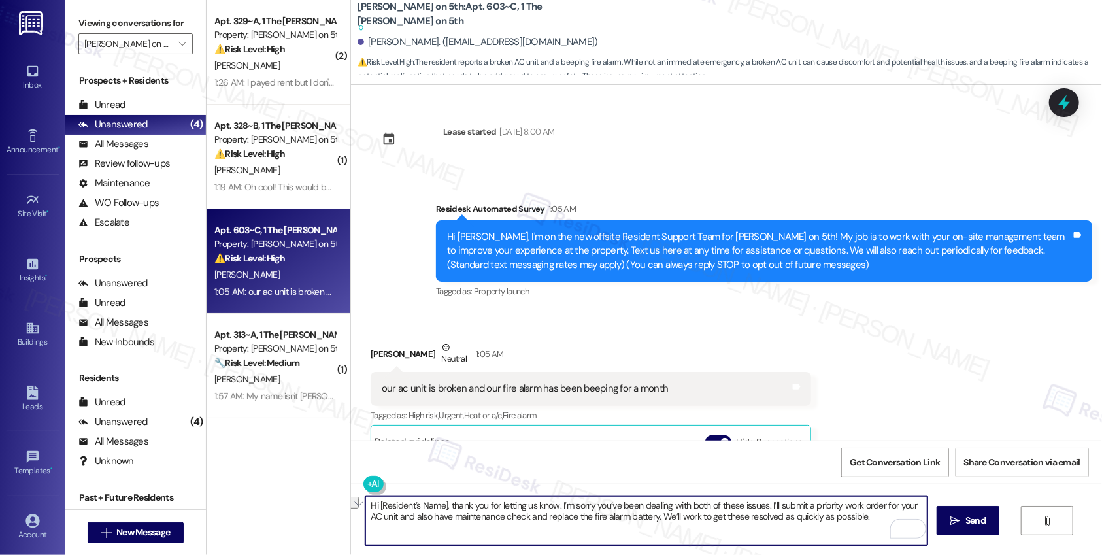
scroll to position [195, 0]
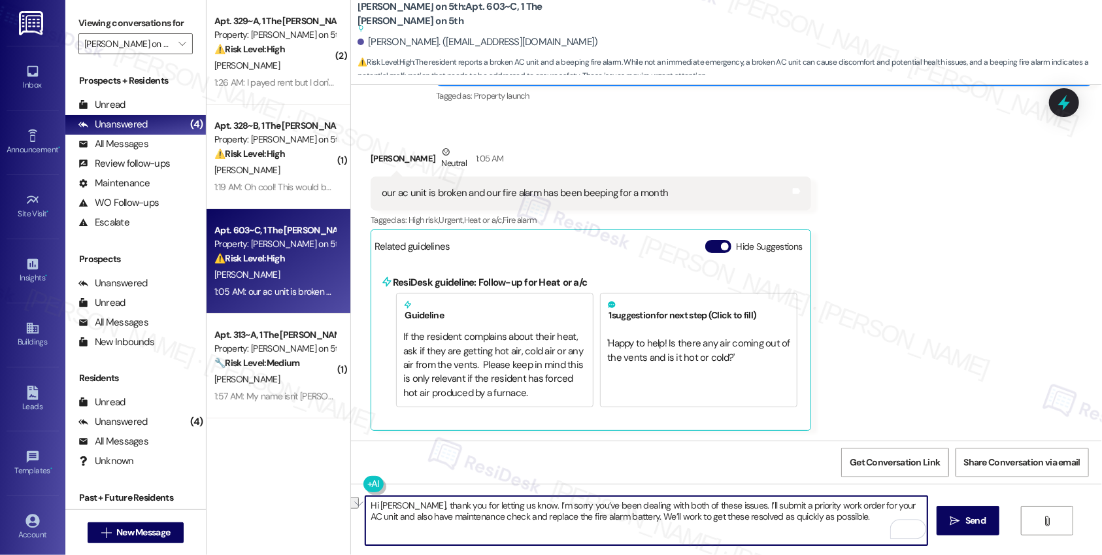
drag, startPoint x: 410, startPoint y: 508, endPoint x: 601, endPoint y: 511, distance: 190.9
click at [601, 511] on textarea "Hi [PERSON_NAME], thank you for letting us know. I’m sorry you’ve been dealing …" at bounding box center [646, 520] width 562 height 49
click at [772, 505] on textarea "Hi [PERSON_NAME], thank you for letting us know. I’m sorry you’ve been dealing …" at bounding box center [646, 520] width 562 height 49
drag, startPoint x: 397, startPoint y: 515, endPoint x: 471, endPoint y: 516, distance: 73.9
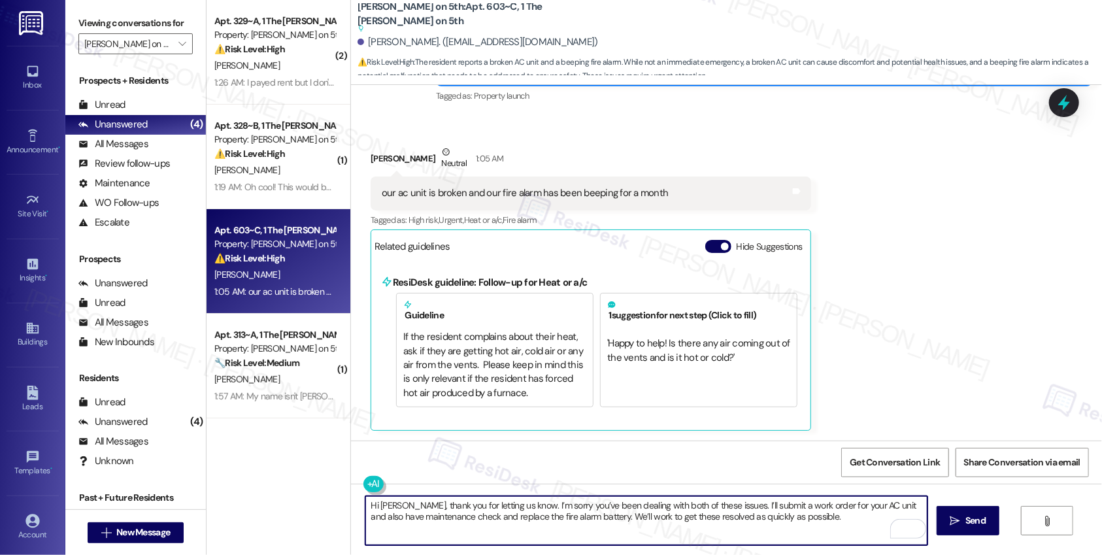
click at [471, 516] on textarea "Hi [PERSON_NAME], thank you for letting us know. I’m sorry you’ve been dealing …" at bounding box center [646, 520] width 562 height 49
drag, startPoint x: 442, startPoint y: 517, endPoint x: 484, endPoint y: 518, distance: 41.9
click at [484, 518] on textarea "Hi [PERSON_NAME], thank you for letting us know. I’m sorry you’ve been dealing …" at bounding box center [646, 520] width 562 height 49
type textarea "Hi [PERSON_NAME], thank you for letting us know. I’m sorry you’ve been dealing …"
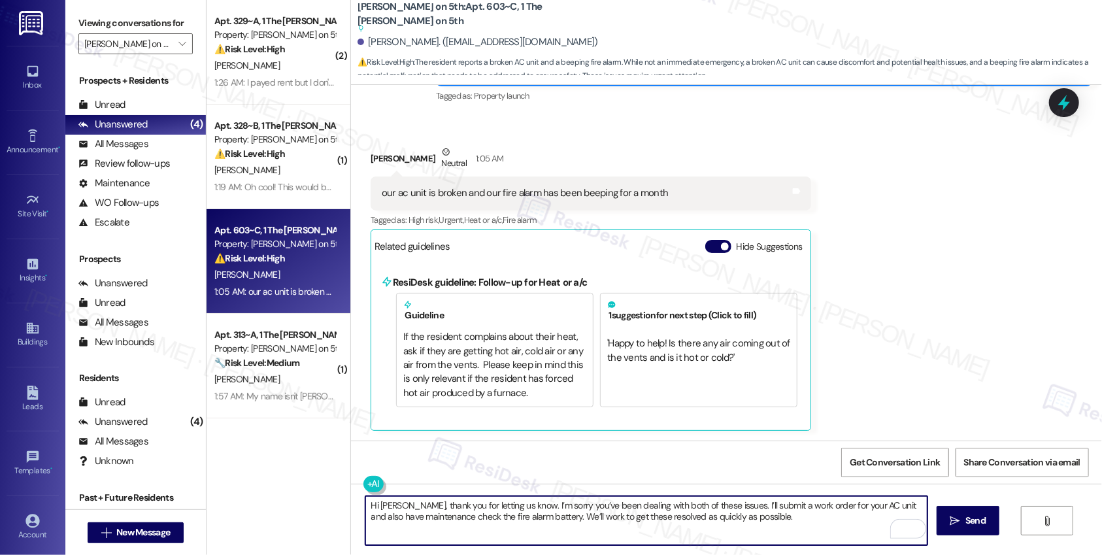
click at [743, 520] on textarea "Hi [PERSON_NAME], thank you for letting us know. I’m sorry you’ve been dealing …" at bounding box center [646, 520] width 562 height 49
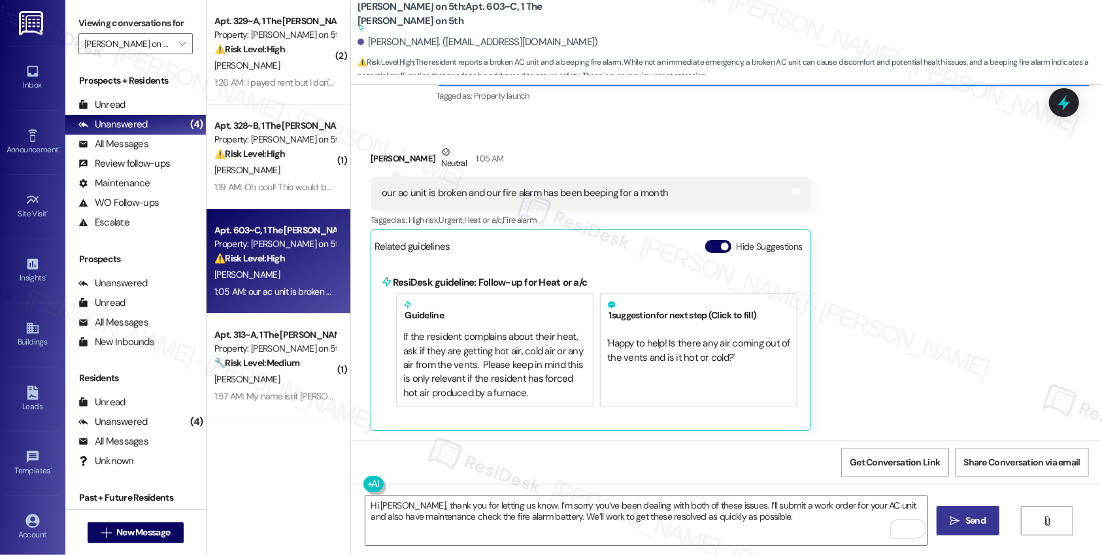
click at [961, 530] on button " Send" at bounding box center [968, 520] width 63 height 29
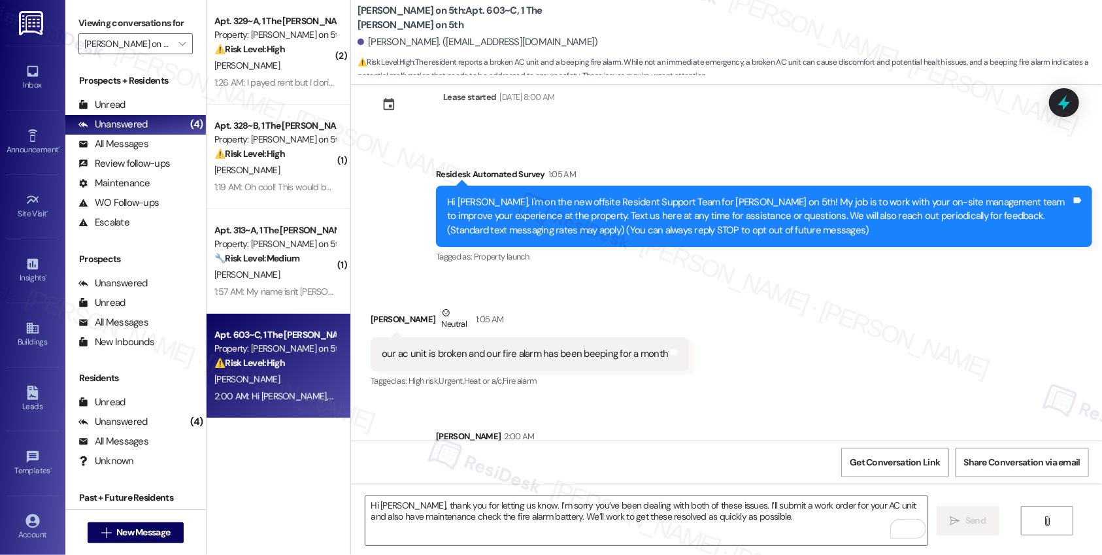
scroll to position [99, 0]
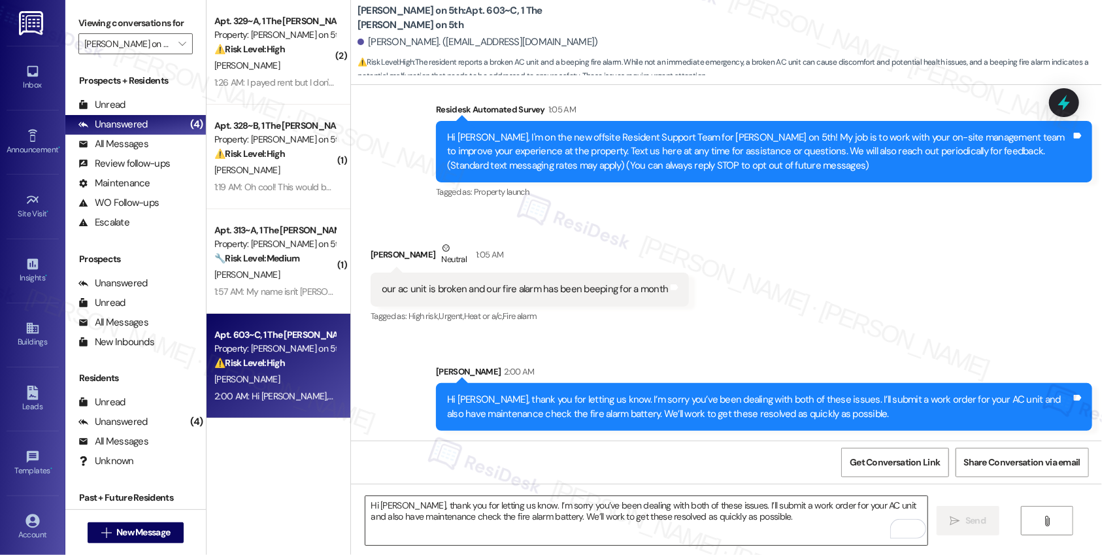
click at [512, 520] on textarea "Hi Gargi, thank you for letting us know. I’m sorry you’ve been dealing with bot…" at bounding box center [646, 520] width 562 height 49
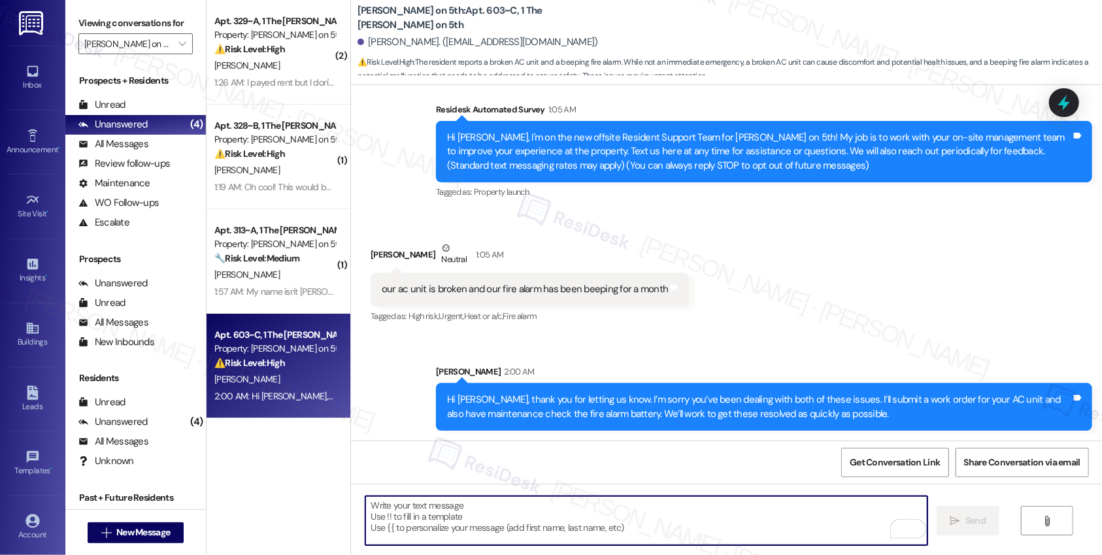
paste textarea "To help maintenance better understand the issue, could you let me know a few de…"
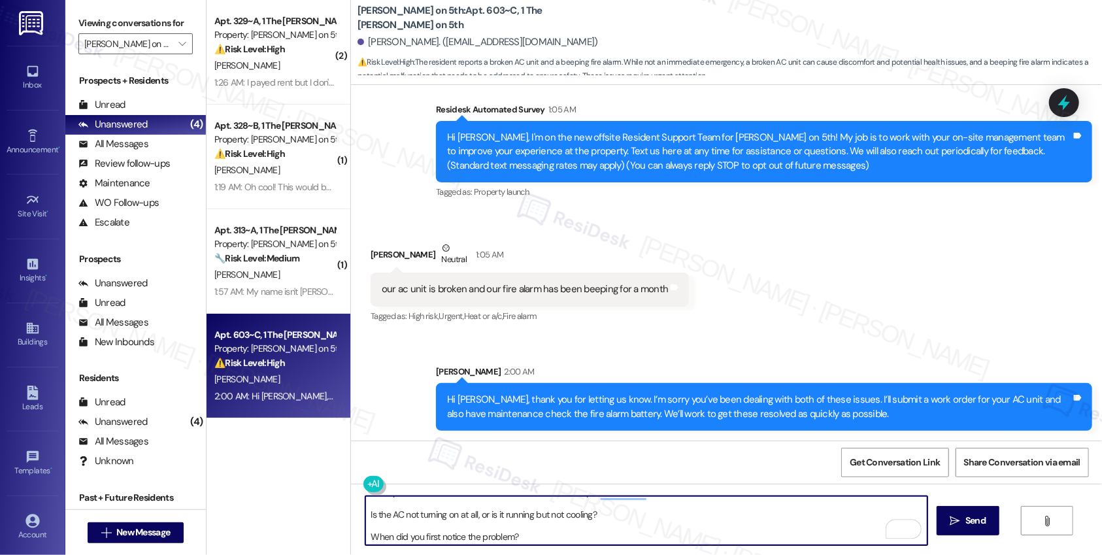
scroll to position [0, 0]
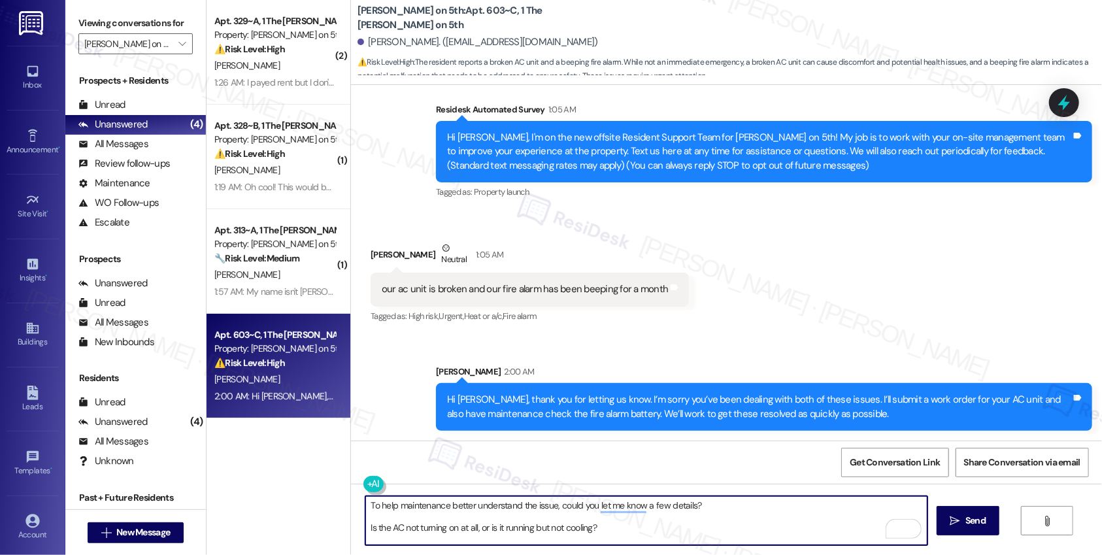
click at [365, 528] on textarea "To help maintenance better understand the issue, could you let me know a few de…" at bounding box center [646, 520] width 562 height 49
click at [365, 527] on textarea "To help maintenance better understand the issue, could you let me know a few de…" at bounding box center [646, 520] width 562 height 49
click at [490, 526] on textarea "To help maintenance better understand the issue, could you let me know a few de…" at bounding box center [646, 520] width 562 height 49
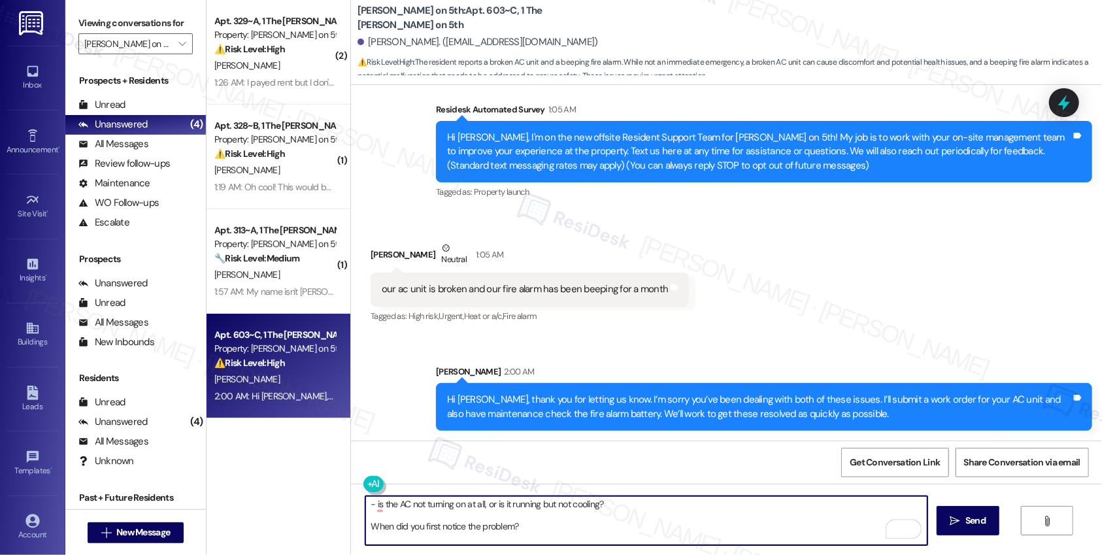
click at [490, 526] on textarea "To help maintenance better understand the issue, could you let me know a few de…" at bounding box center [646, 520] width 562 height 49
click at [368, 528] on textarea "To help maintenance better understand the issue, could you let me know a few de…" at bounding box center [646, 520] width 562 height 49
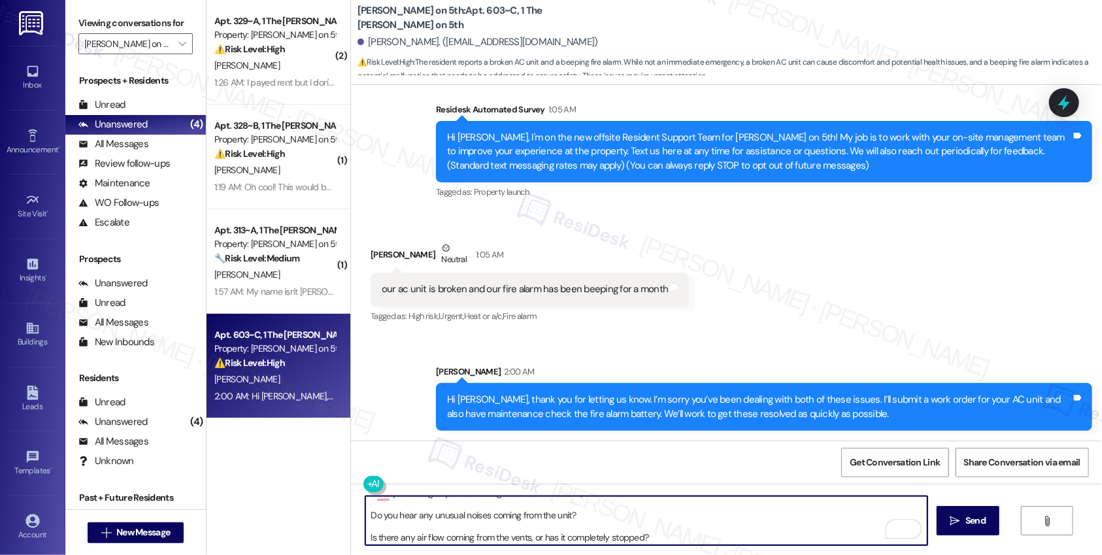
scroll to position [52, 0]
click at [443, 518] on textarea "To help maintenance better understand the issue, could you let me know a few de…" at bounding box center [646, 520] width 562 height 49
click at [529, 521] on textarea "To help maintenance better understand the issue, could you let me know a few de…" at bounding box center [646, 520] width 562 height 49
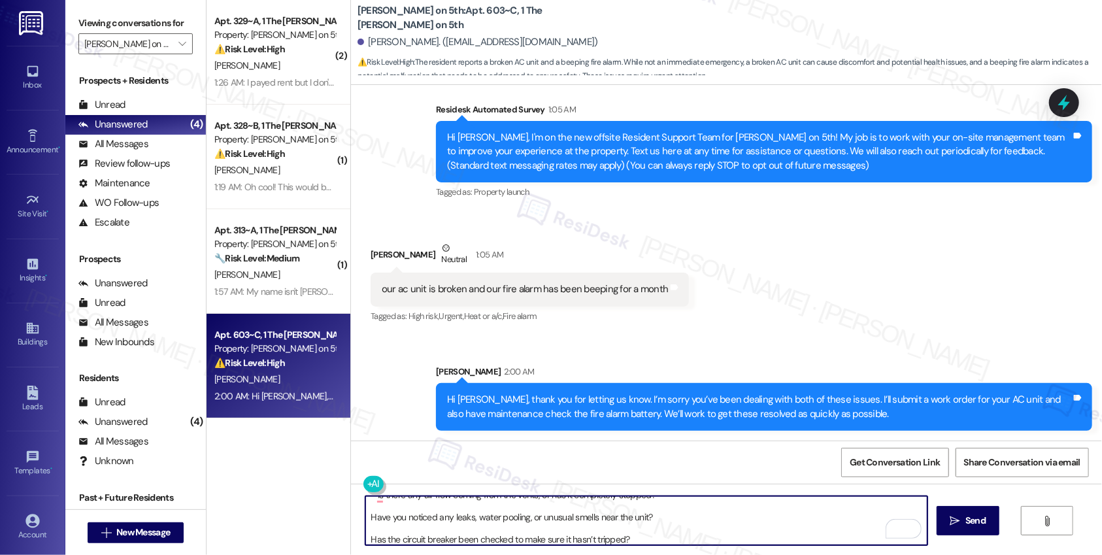
click at [529, 521] on textarea "To help maintenance better understand the issue, could you let me know a few de…" at bounding box center [646, 520] width 562 height 49
click at [458, 537] on textarea "To help maintenance better understand the issue, could you let me know a few de…" at bounding box center [646, 520] width 562 height 49
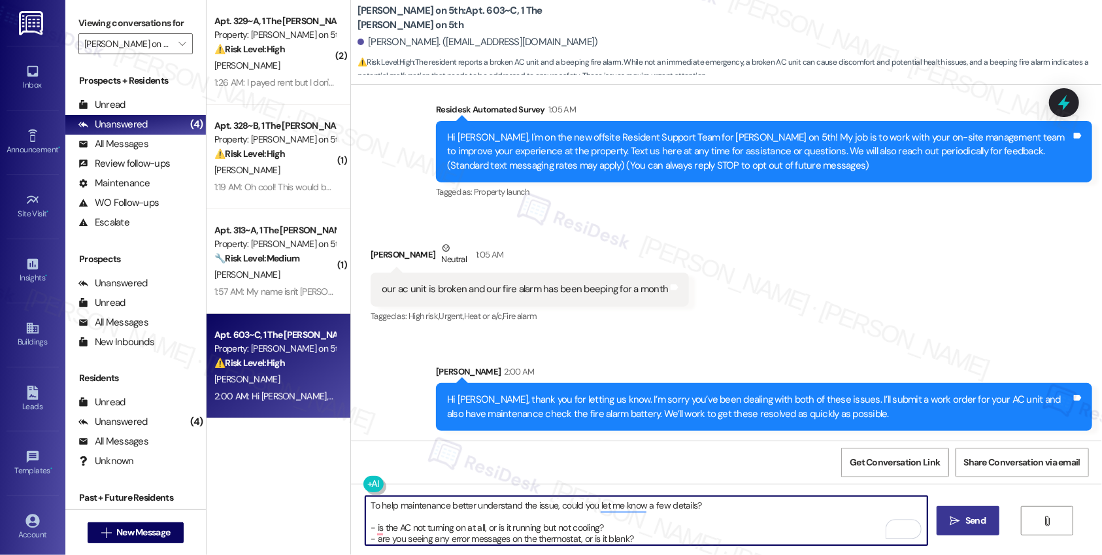
type textarea "To help maintenance better understand the issue, could you let me know a few de…"
click at [987, 531] on button " Send" at bounding box center [968, 520] width 63 height 29
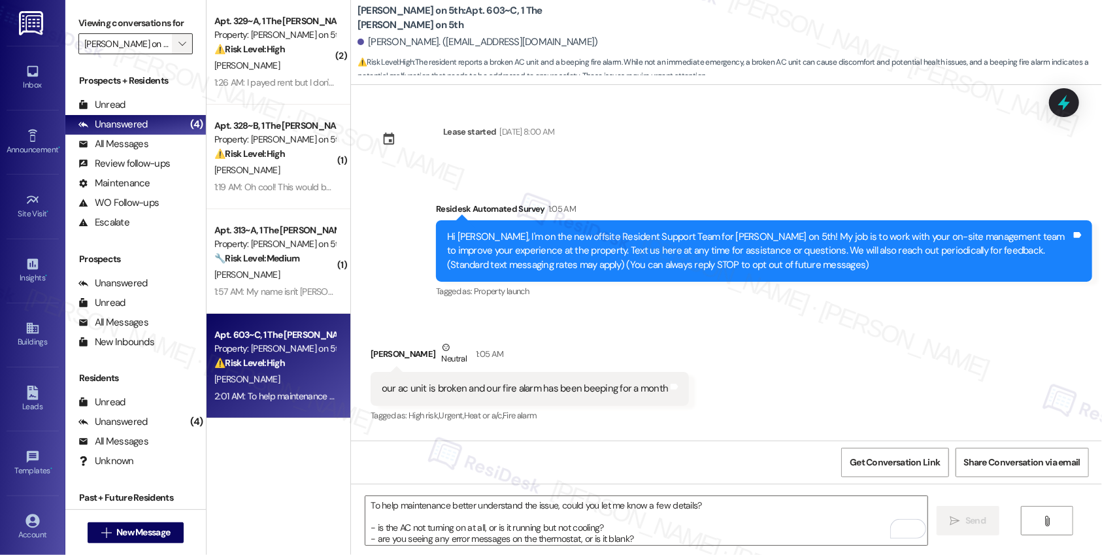
click at [178, 44] on icon "" at bounding box center [181, 44] width 7 height 10
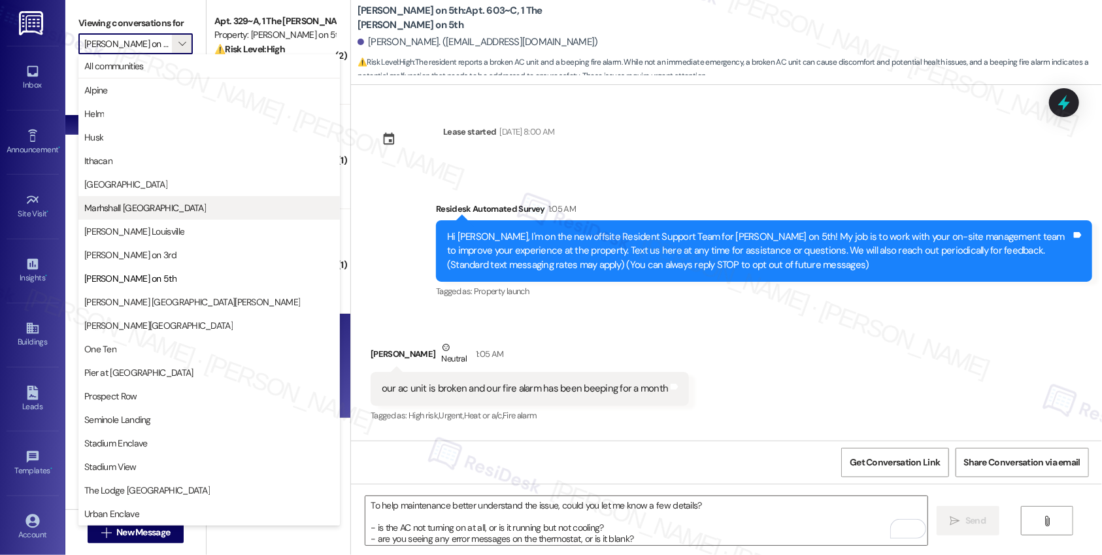
click at [156, 210] on span "Marhshall [GEOGRAPHIC_DATA]" at bounding box center [145, 207] width 122 height 13
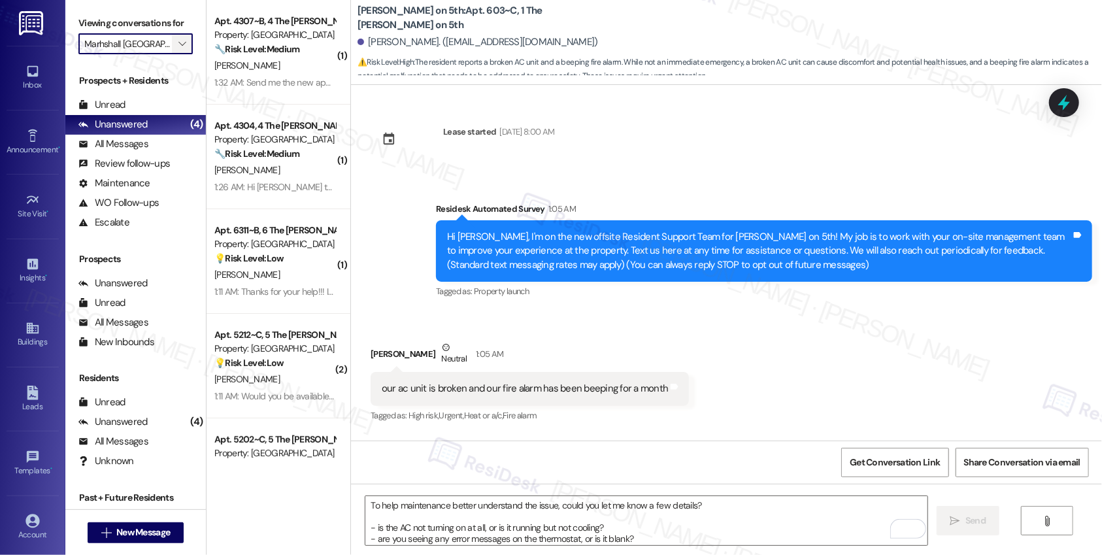
click at [178, 43] on span "" at bounding box center [182, 43] width 12 height 21
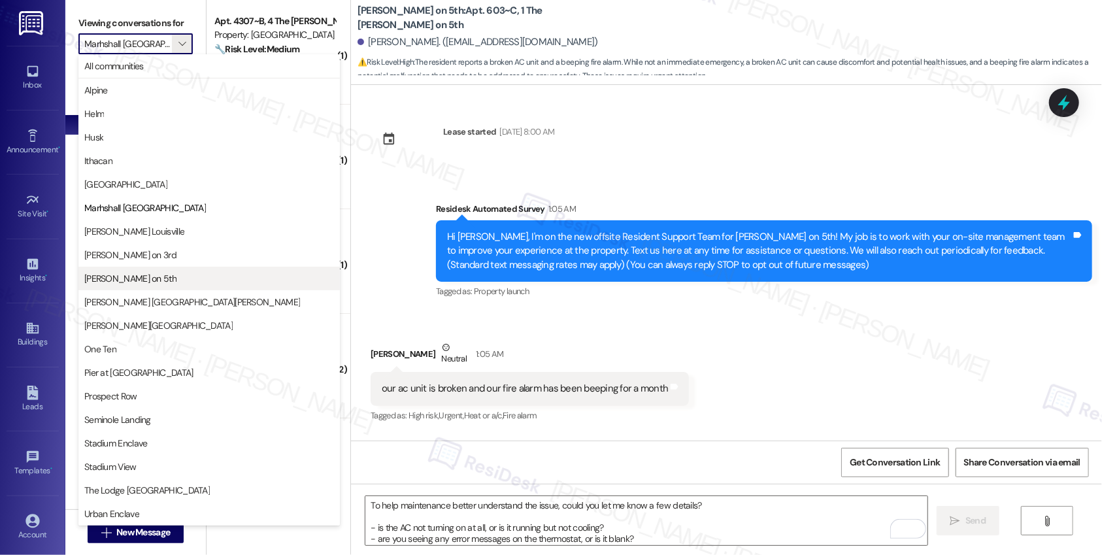
click at [177, 276] on span "Marshall on 5th" at bounding box center [209, 278] width 250 height 13
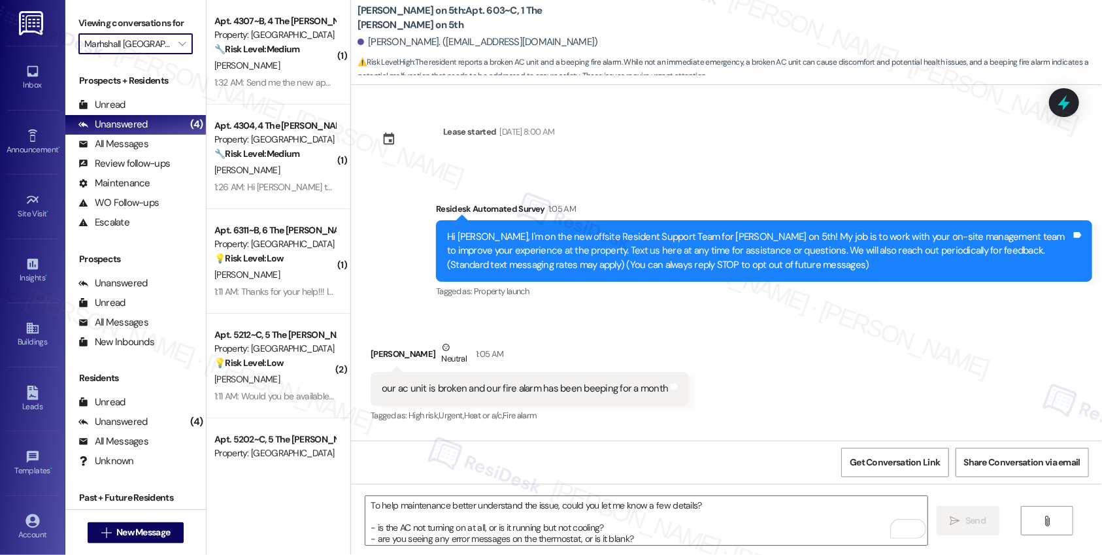
type input "Marshall on 5th"
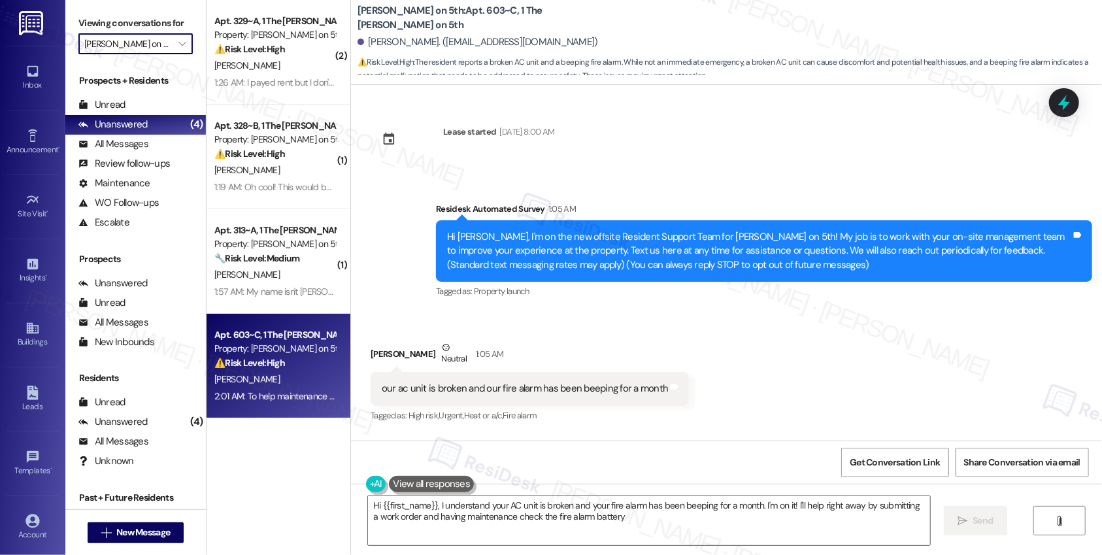
type textarea "Hi {{first_name}}, I understand your AC unit is broken and your fire alarm has …"
click at [178, 44] on icon "" at bounding box center [181, 44] width 7 height 10
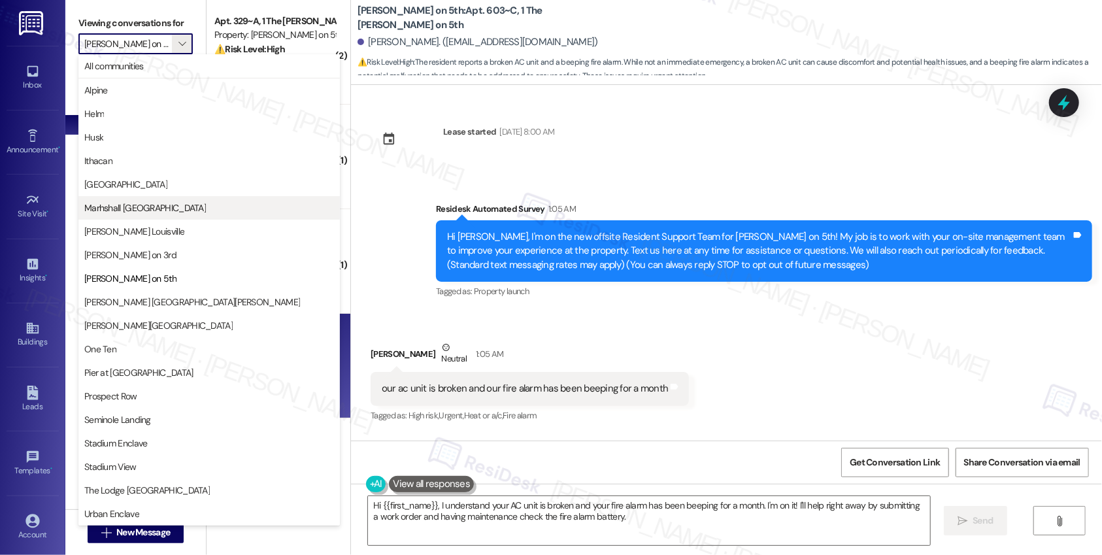
click at [161, 207] on span "Marhshall [GEOGRAPHIC_DATA]" at bounding box center [209, 207] width 250 height 13
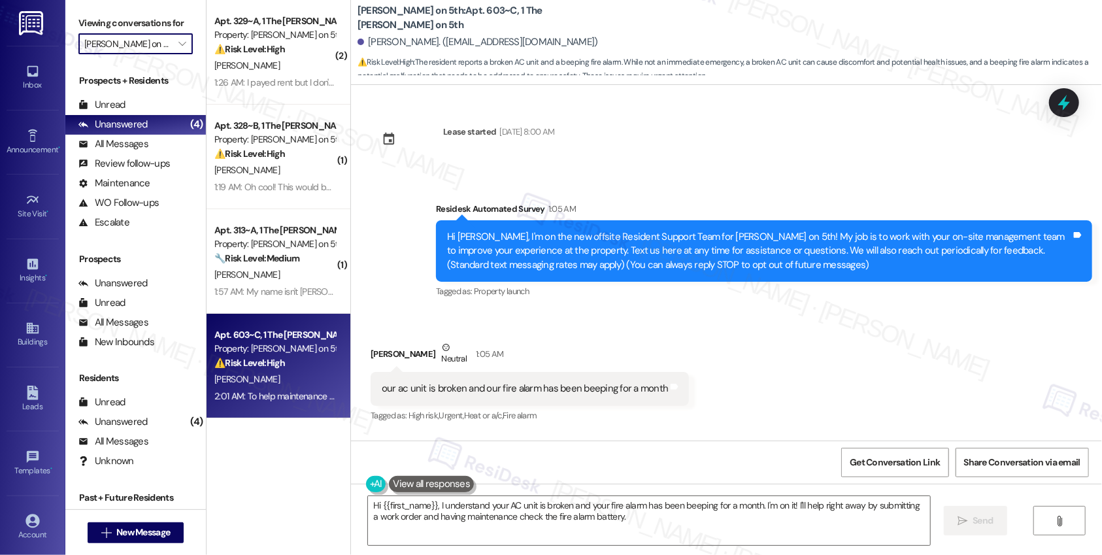
type input "Marhshall [GEOGRAPHIC_DATA]"
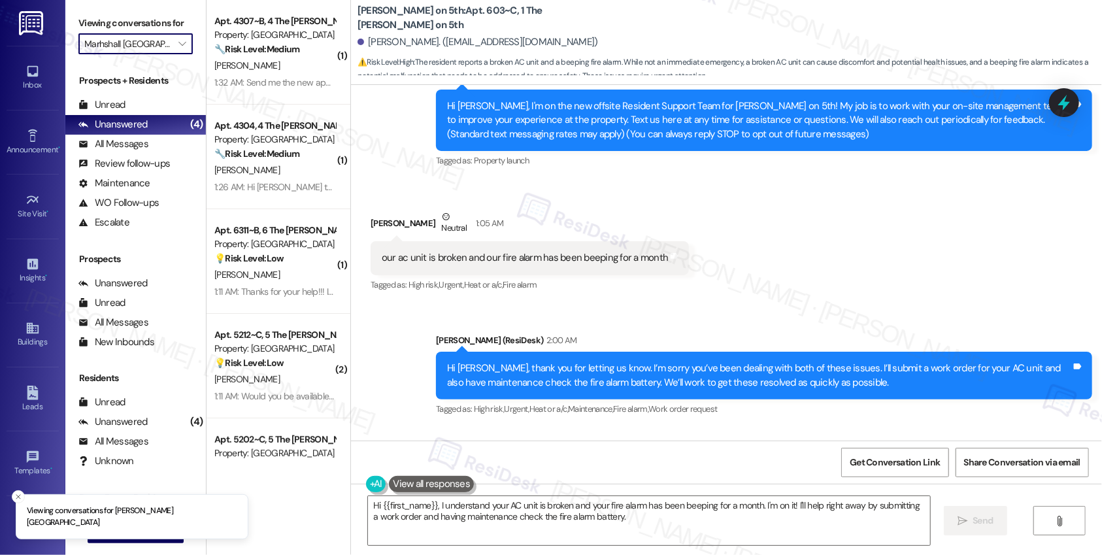
scroll to position [267, 0]
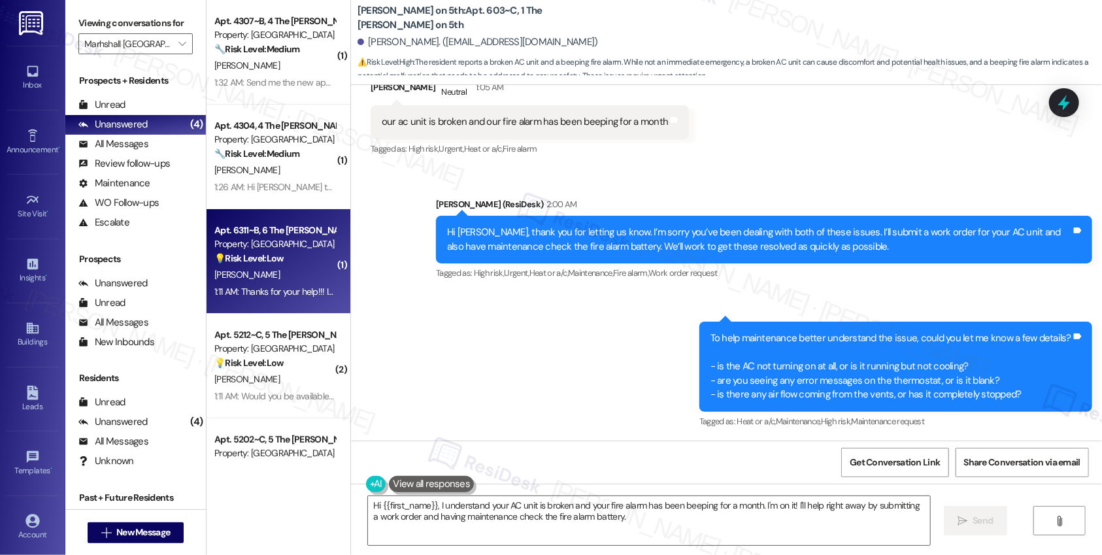
click at [293, 303] on div "Apt. 6311~B, 6 The Marshall Rochester Property: Marhshall Rochester 💡 Risk Leve…" at bounding box center [279, 261] width 144 height 105
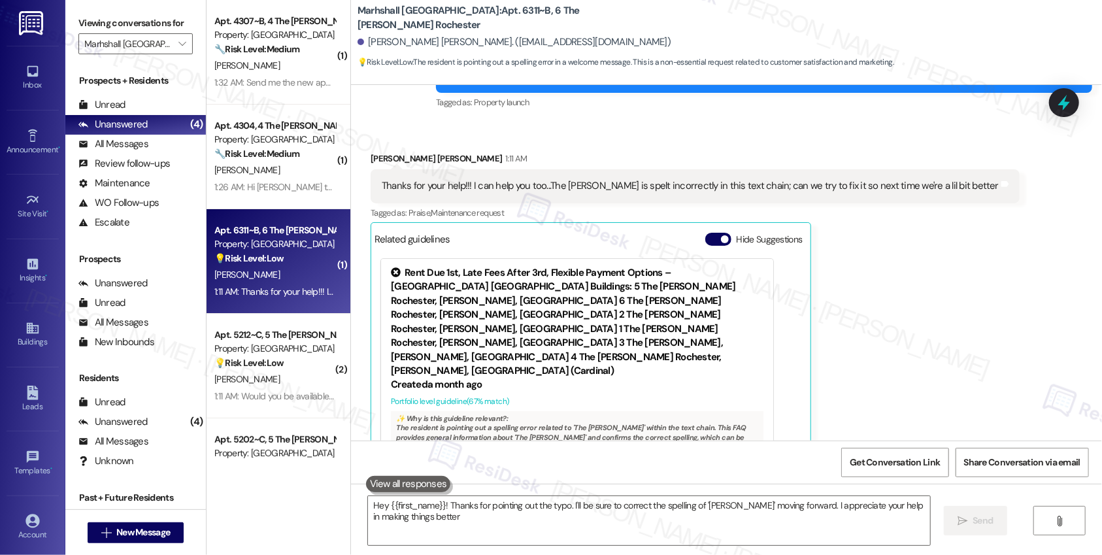
type textarea "Hey {{first_name}}! Thanks for pointing out the typo. I'll be sure to correct t…"
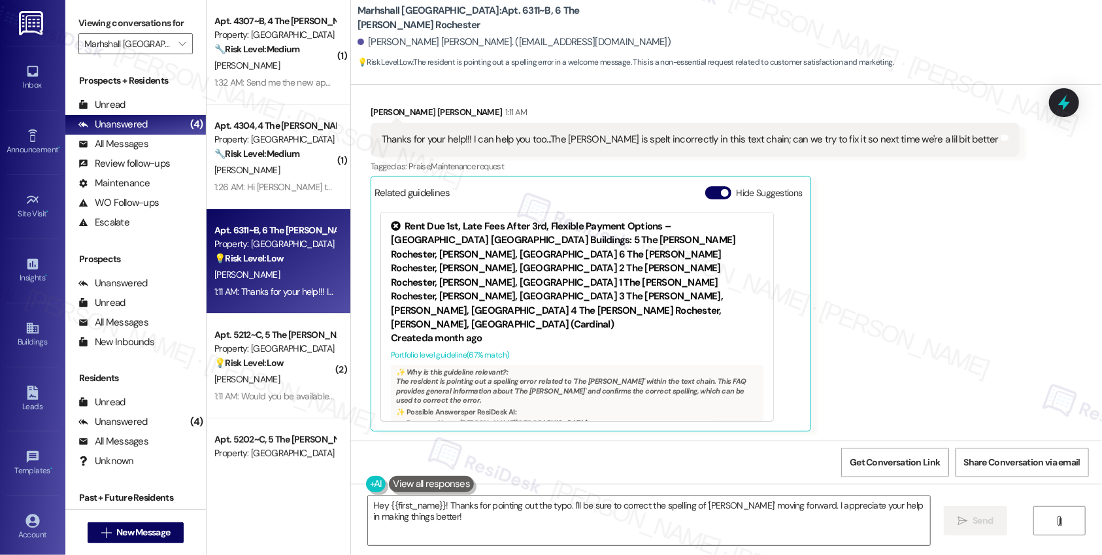
scroll to position [236, 0]
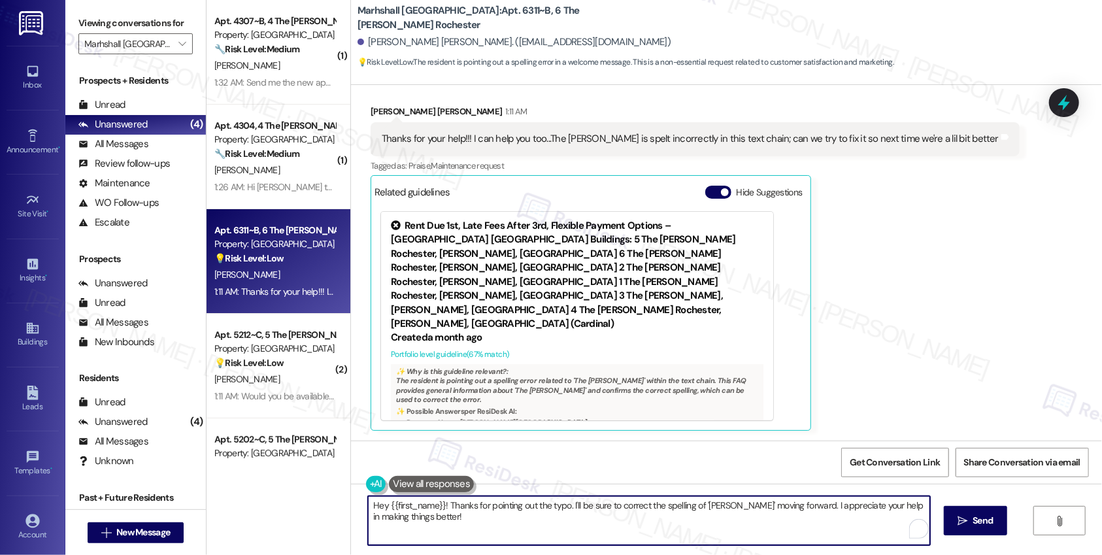
drag, startPoint x: 726, startPoint y: 505, endPoint x: 712, endPoint y: 518, distance: 19.0
click at [726, 505] on textarea "Hey {{first_name}}! Thanks for pointing out the typo. I'll be sure to correct t…" at bounding box center [649, 520] width 562 height 49
click at [704, 522] on textarea "Hey {{first_name}}! Thanks for pointing out the typo. I'll be sure to correct t…" at bounding box center [649, 520] width 562 height 49
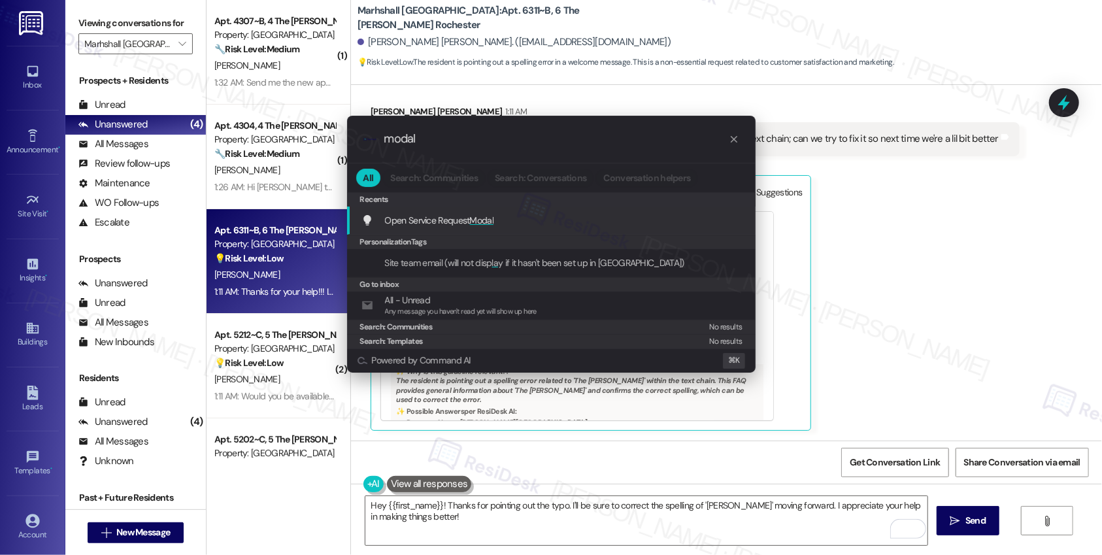
type input "modal"
click at [612, 218] on div "Open Service Request Modal Add shortcut" at bounding box center [552, 220] width 382 height 14
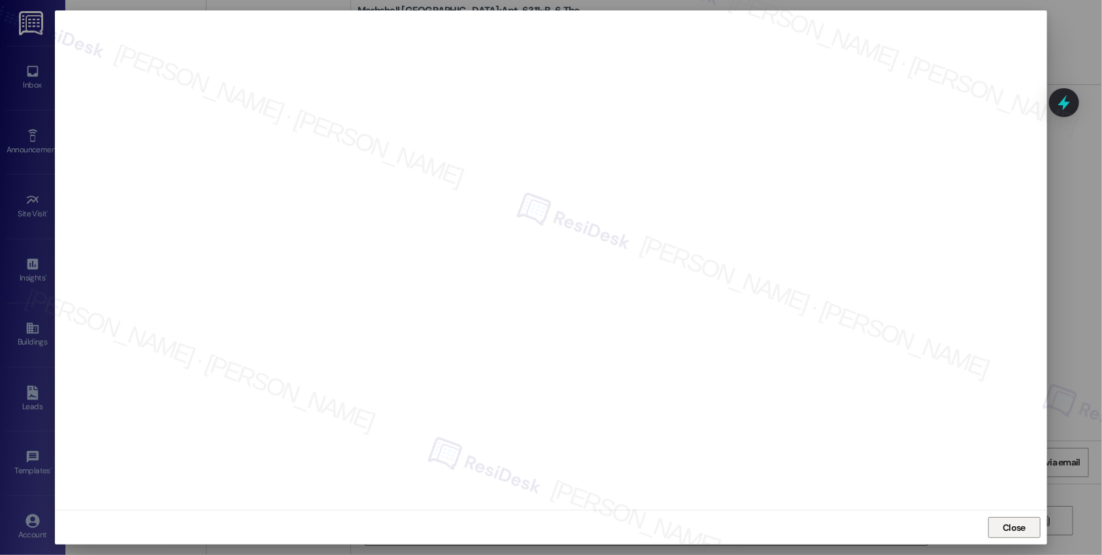
click at [1007, 523] on span "Close" at bounding box center [1014, 528] width 23 height 14
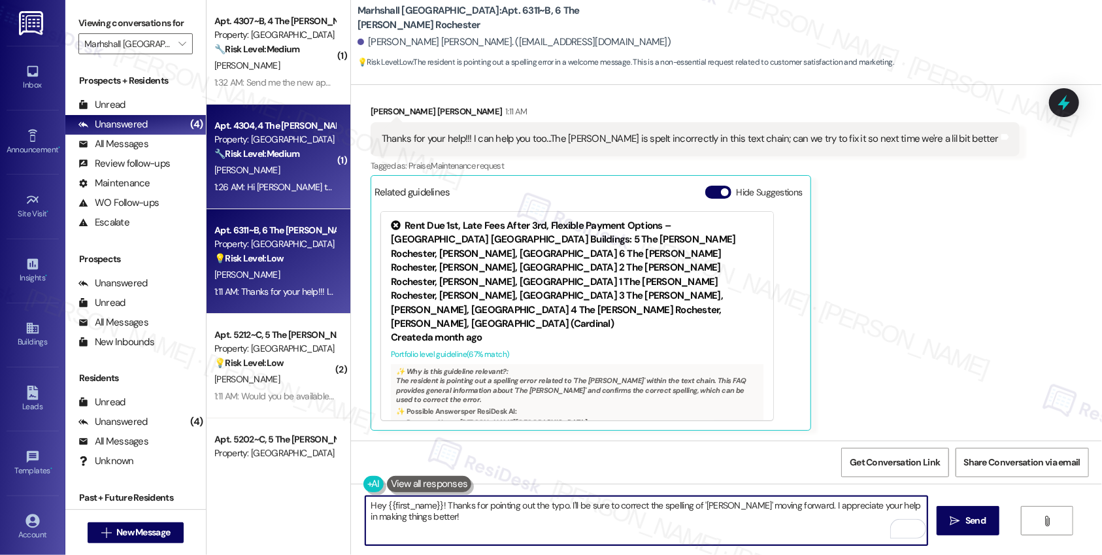
click at [267, 166] on div "[PERSON_NAME]" at bounding box center [275, 170] width 124 height 16
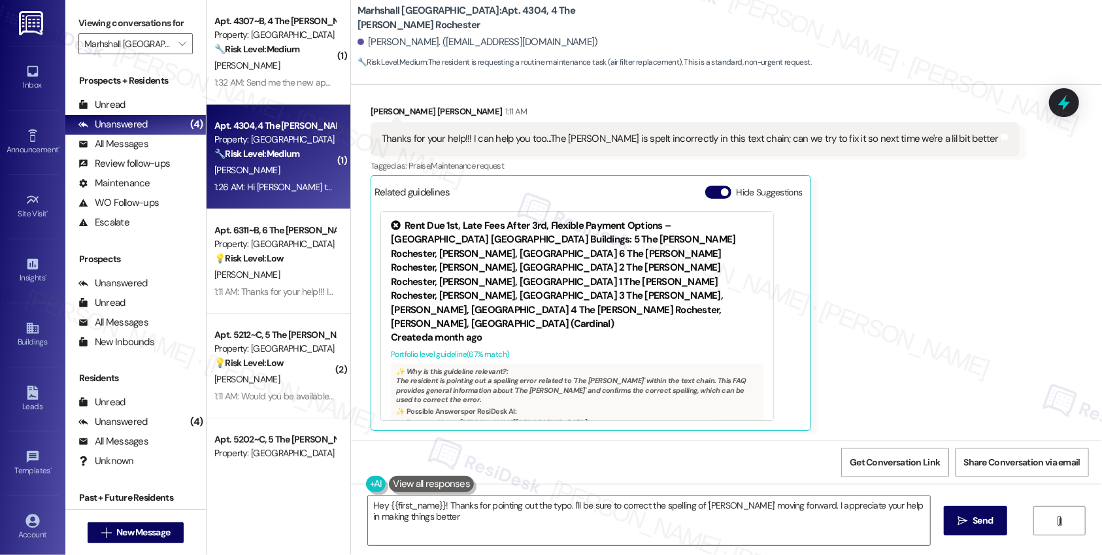
scroll to position [0, 0]
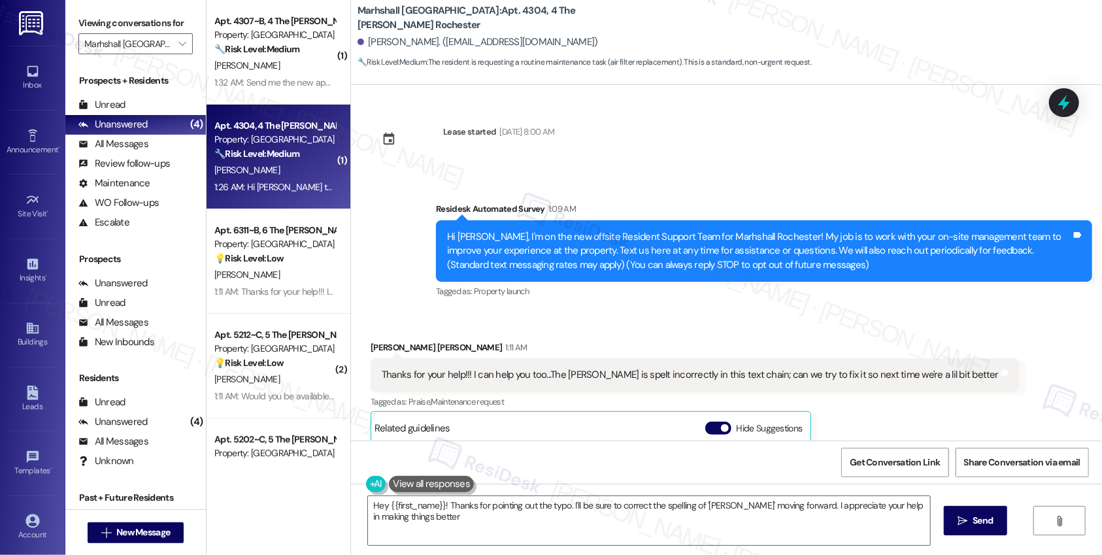
type textarea "Hey {{first_name}}! Thanks for pointing out the typo. I'll be sure to correct t…"
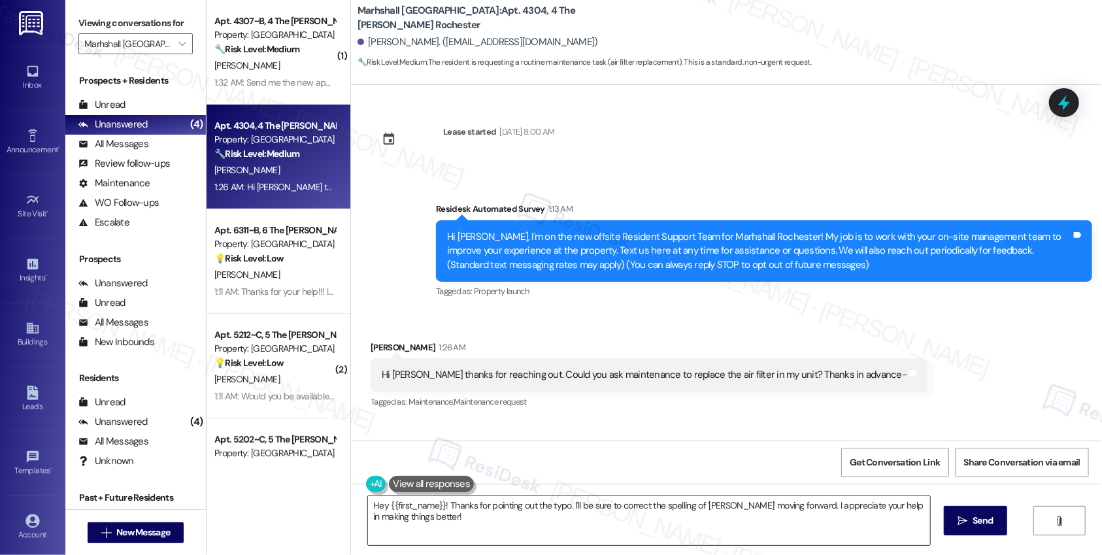
click at [479, 528] on textarea "Hey {{first_name}}! Thanks for pointing out the typo. I'll be sure to correct t…" at bounding box center [649, 520] width 562 height 49
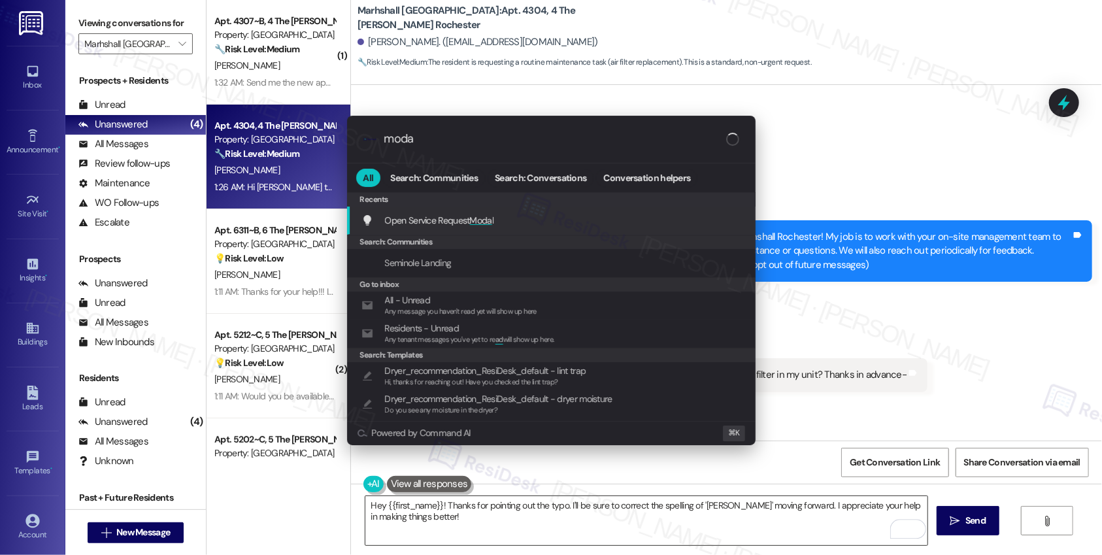
type input "modal"
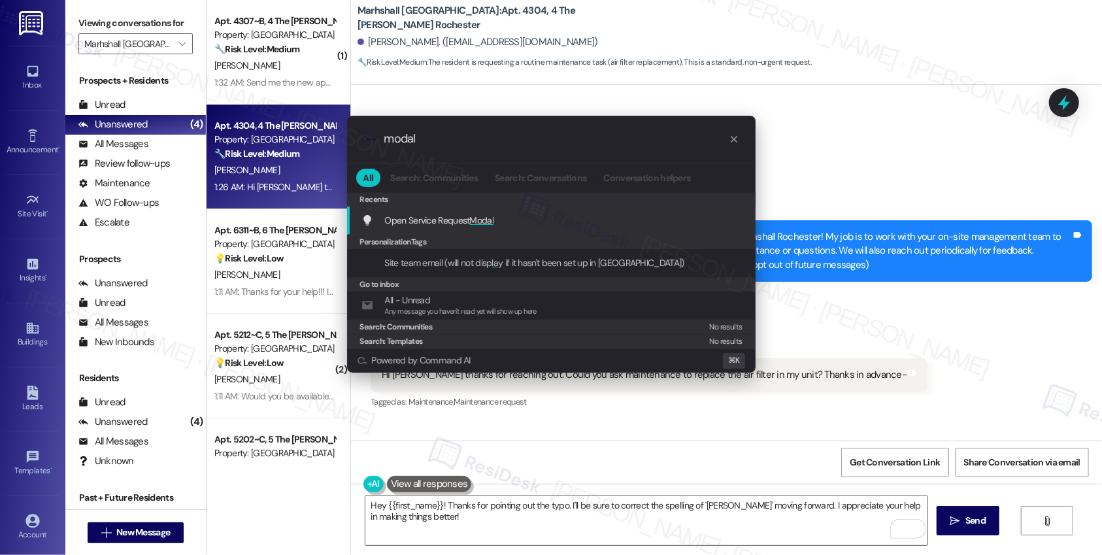
click at [526, 220] on div "Open Service Request Modal Add shortcut" at bounding box center [552, 220] width 382 height 14
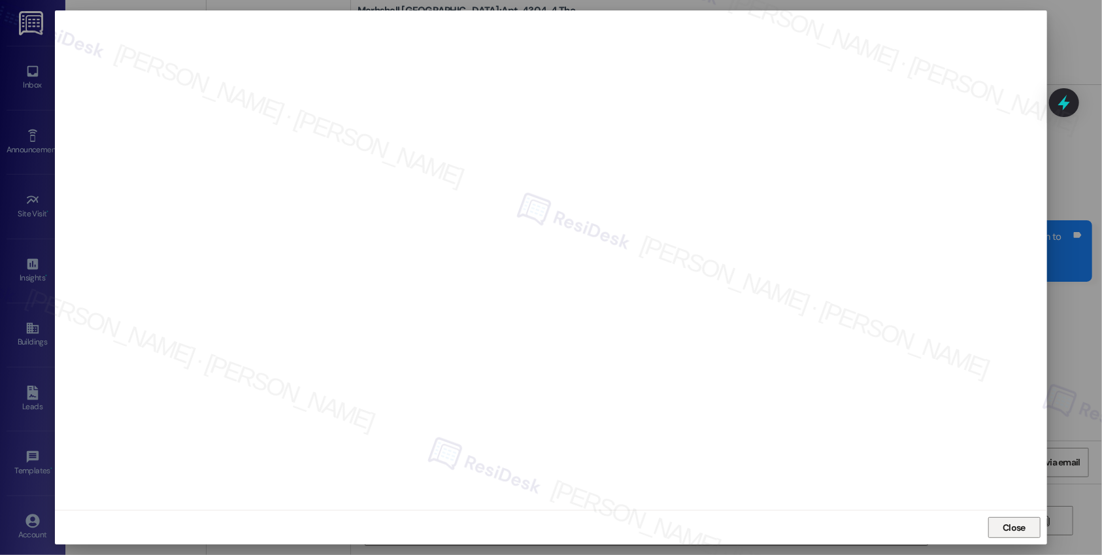
click at [1013, 526] on span "Close" at bounding box center [1014, 528] width 23 height 14
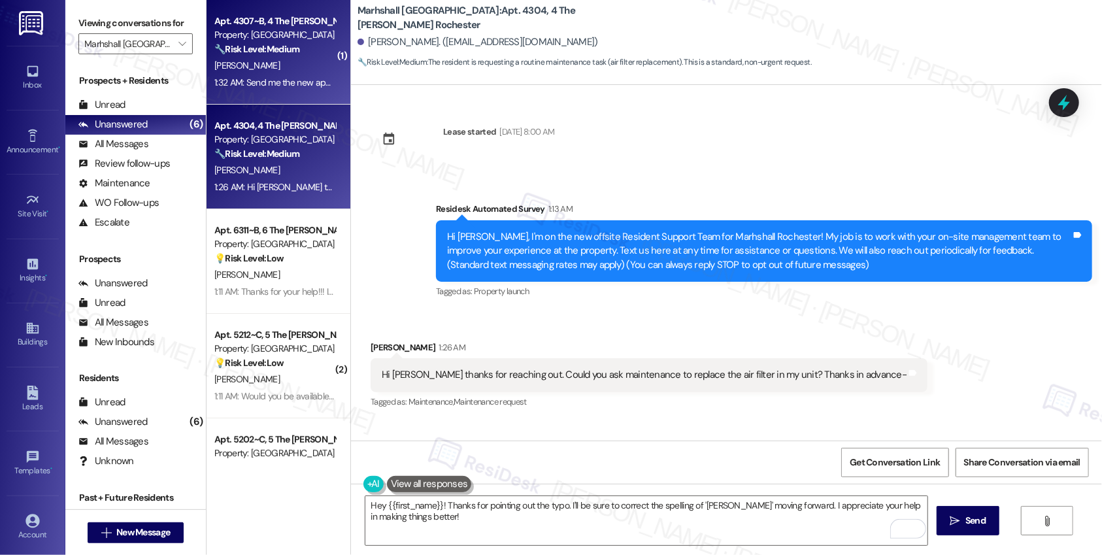
click at [266, 73] on div "C. Mbaka" at bounding box center [275, 66] width 124 height 16
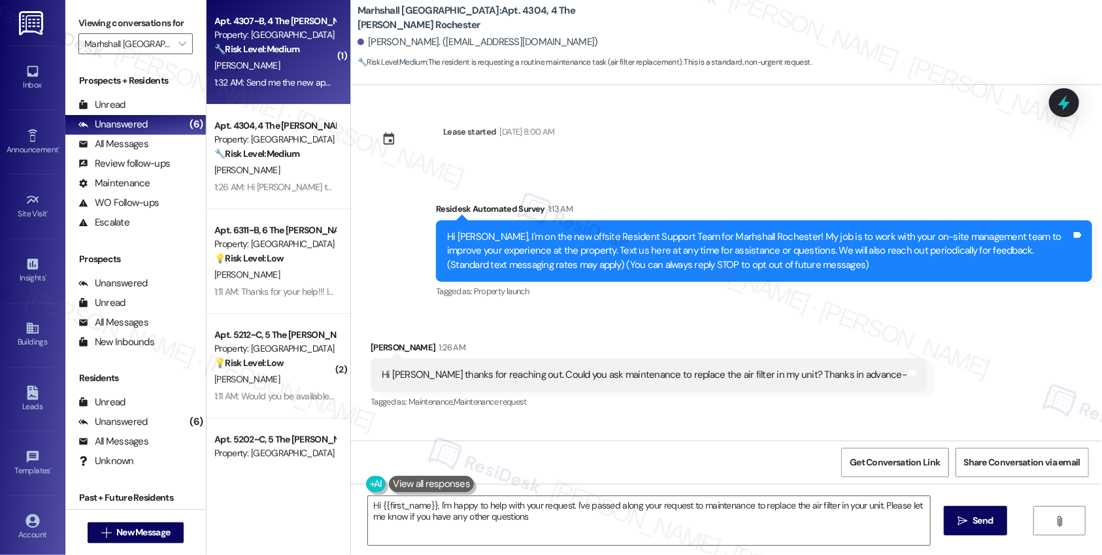
type textarea "Hi {{first_name}}, I'm happy to help with your request. I've passed along your …"
click at [611, 375] on div "Send me the new app for the bus. Also the Echelon app at the gym is not connect…" at bounding box center [612, 375] width 461 height 14
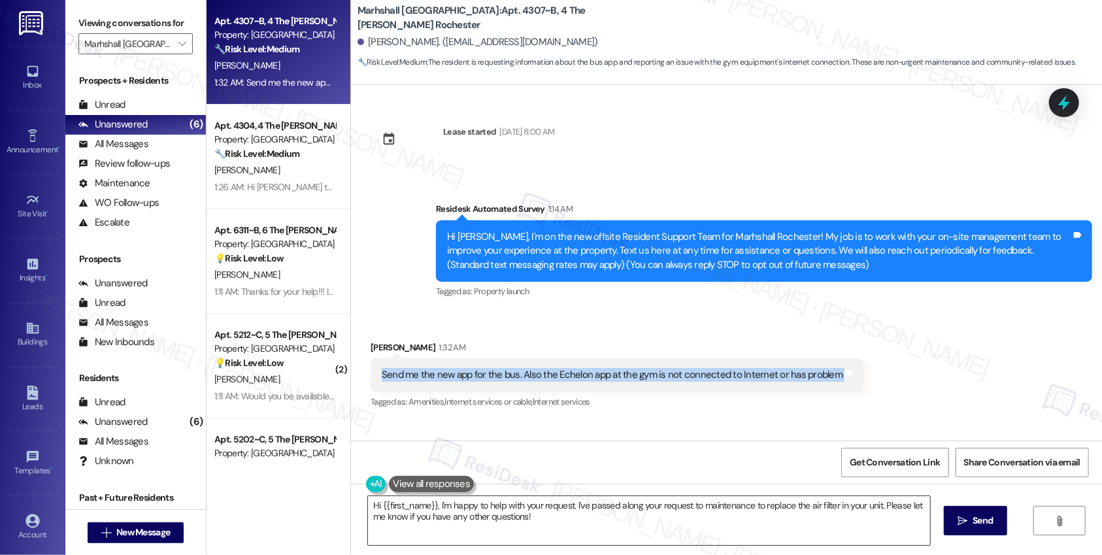
click at [582, 519] on textarea "Hi {{first_name}}, I'm happy to help with your request. I've passed along your …" at bounding box center [649, 520] width 562 height 49
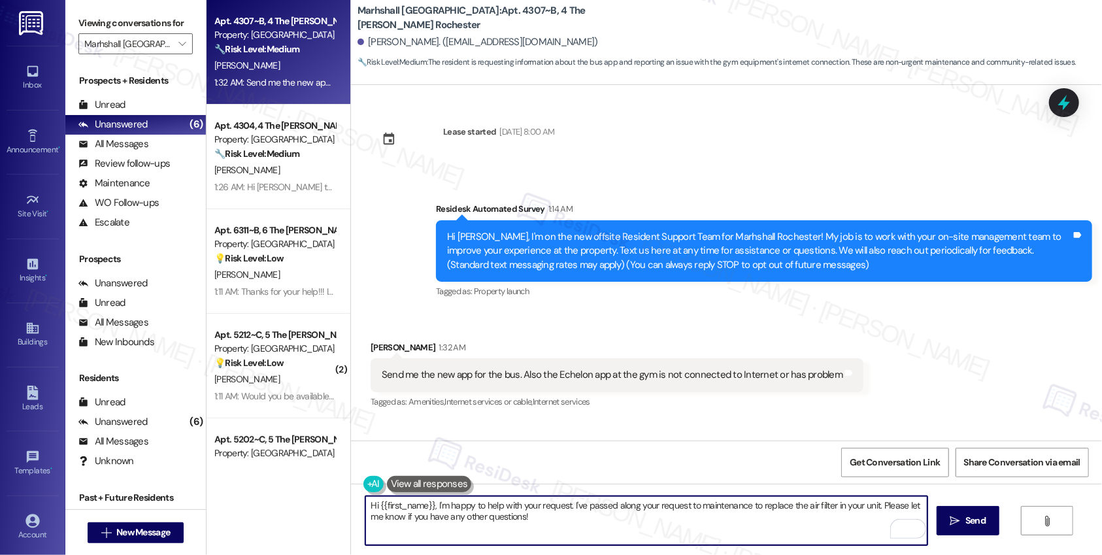
click at [615, 378] on div "Send me the new app for the bus. Also the Echelon app at the gym is not connect…" at bounding box center [612, 375] width 461 height 14
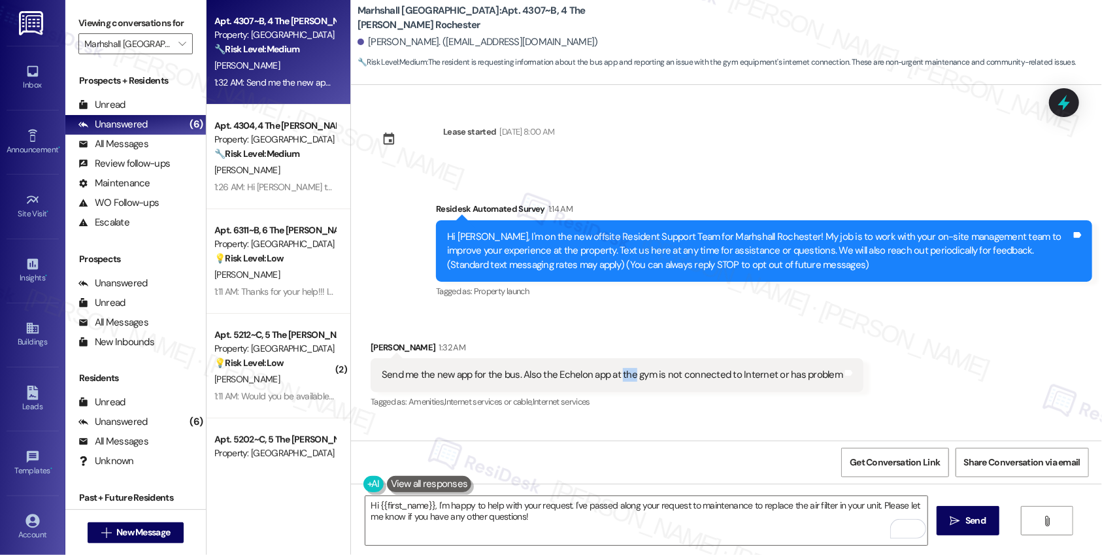
click at [615, 378] on div "Send me the new app for the bus. Also the Echelon app at the gym is not connect…" at bounding box center [612, 375] width 461 height 14
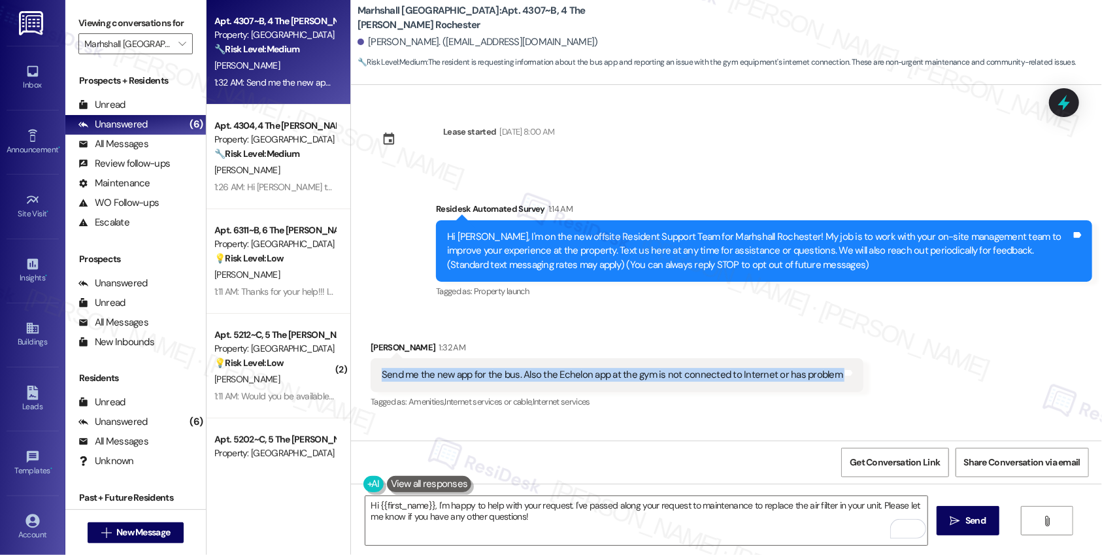
copy div "Send me the new app for the bus. Also the Echelon app at the gym is not connect…"
click at [581, 519] on textarea "Hi {{first_name}}, I'm happy to help with your request. I've passed along your …" at bounding box center [646, 520] width 562 height 49
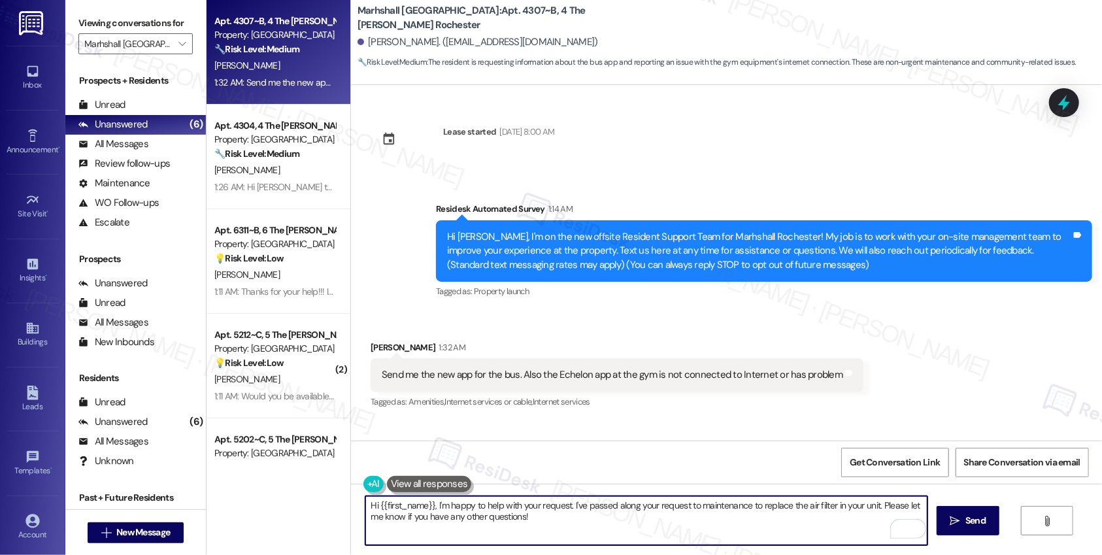
click at [478, 509] on textarea "Hi {{first_name}}, I'm happy to help with your request. I've passed along your …" at bounding box center [646, 520] width 562 height 49
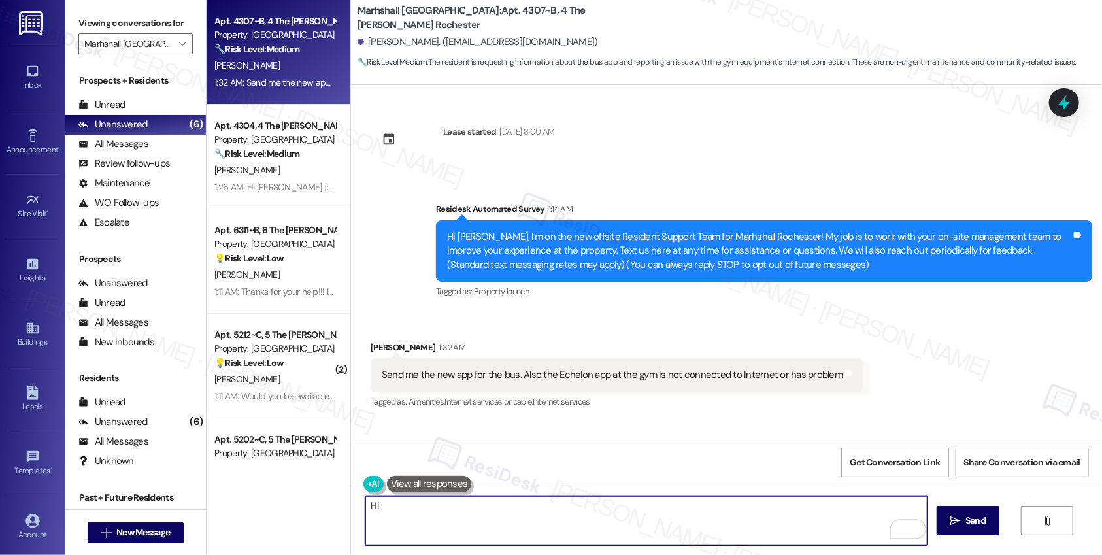
click at [371, 347] on div "Chinyere Mbaka 1:32 AM" at bounding box center [617, 350] width 493 height 18
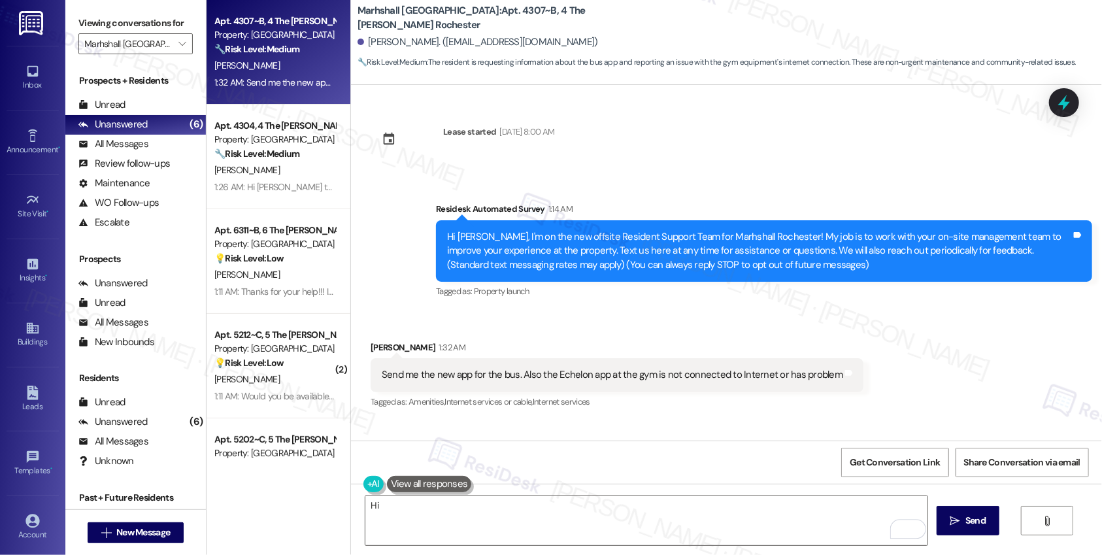
click at [371, 347] on div "Chinyere Mbaka 1:32 AM" at bounding box center [617, 350] width 493 height 18
copy div "Chinyere"
click at [426, 500] on textarea "Hi" at bounding box center [646, 520] width 562 height 49
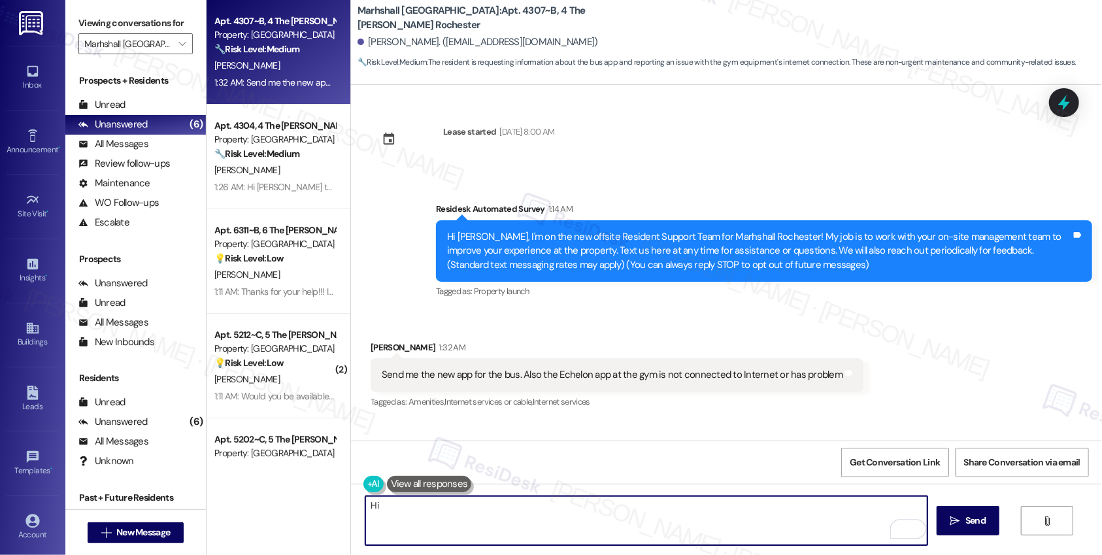
paste textarea "Chinyere"
drag, startPoint x: 675, startPoint y: 509, endPoint x: 512, endPoint y: 507, distance: 162.1
click at [512, 507] on textarea "Hi Chinyere, thank you for reaching out. Let me check with our onsite team" at bounding box center [646, 520] width 562 height 49
paste textarea "As for the Echelon app at the gym, I’ll report the connectivity issue to our te…"
type textarea "Hi Chinyere, thank you for reaching out. I am reaching out to our site team to …"
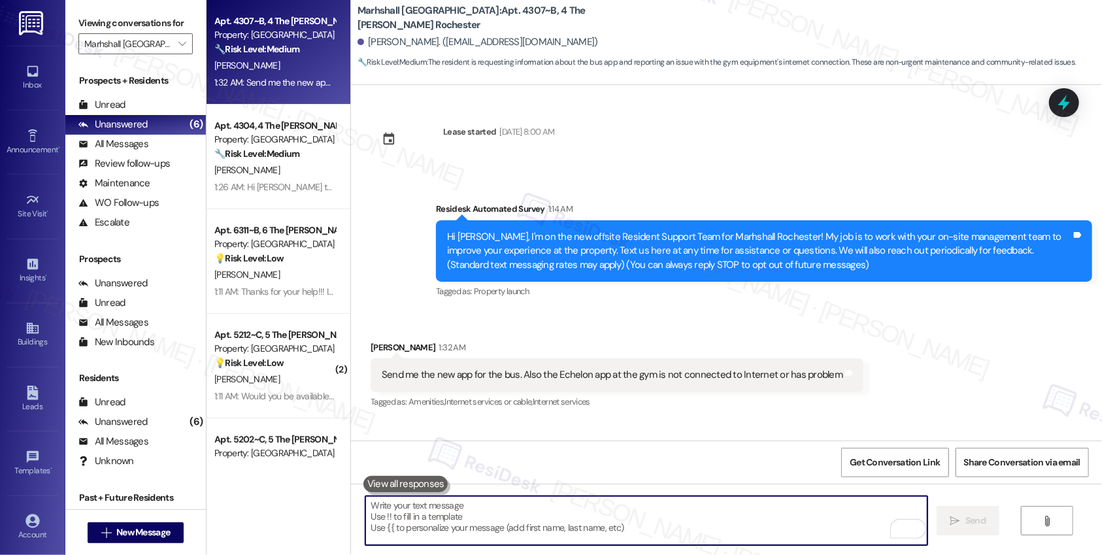
click at [434, 522] on textarea "To enrich screen reader interactions, please activate Accessibility in Grammarl…" at bounding box center [646, 520] width 562 height 49
paste textarea "Hi Chinyere, thank you for reaching out. I’m checking with our site team to get…"
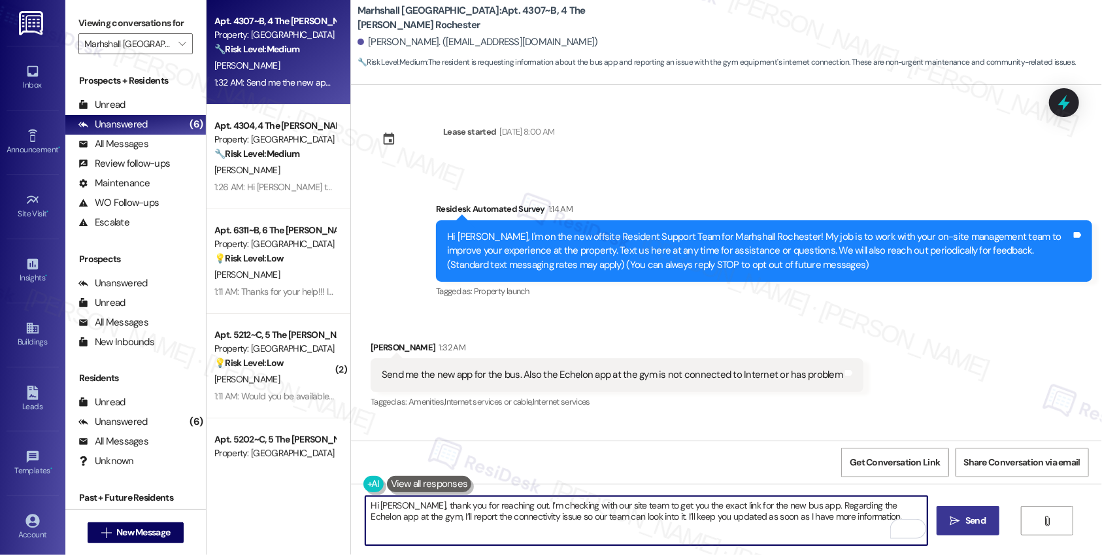
type textarea "Hi Chinyere, thank you for reaching out. I’m checking with our site team to get…"
click at [965, 524] on span "Send" at bounding box center [975, 521] width 20 height 14
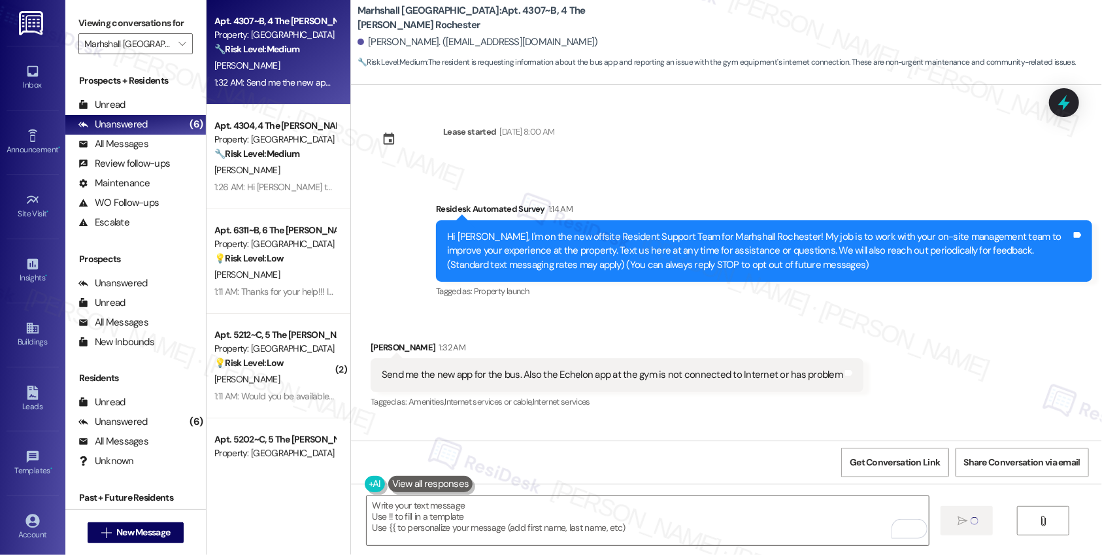
type textarea "Fetching suggested responses. Please feel free to read through the conversation…"
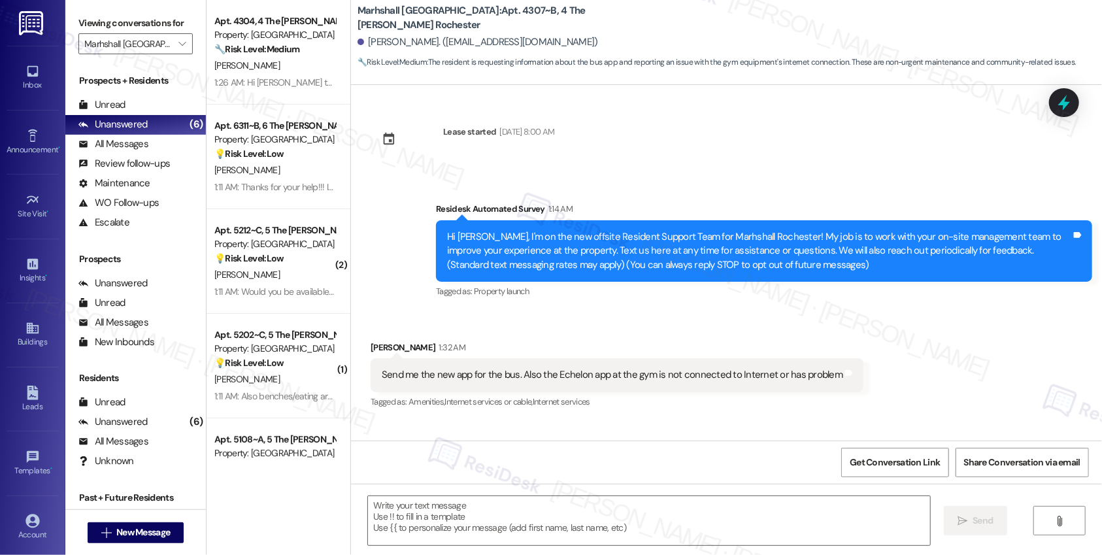
scroll to position [86, 0]
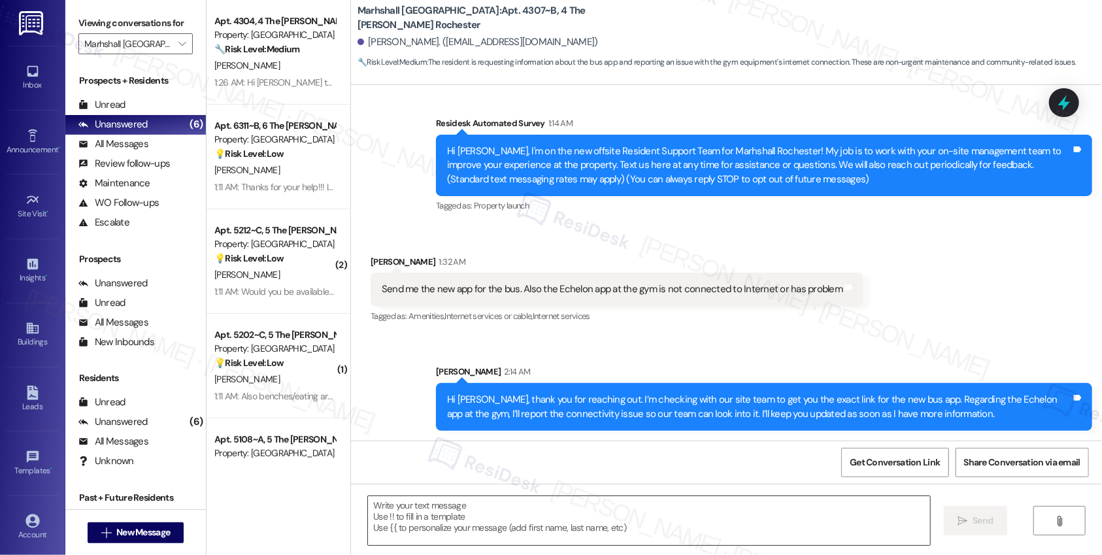
click at [477, 516] on textarea "To enrich screen reader interactions, please activate Accessibility in Grammarl…" at bounding box center [649, 520] width 562 height 49
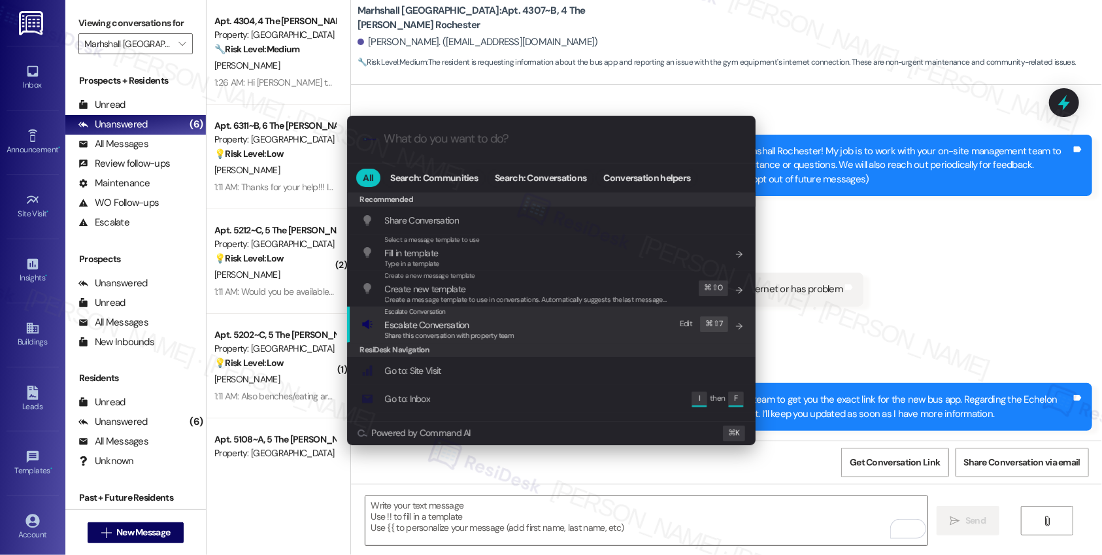
click at [520, 328] on div "Escalate Conversation Escalate Conversation Share this conversation with proper…" at bounding box center [552, 324] width 382 height 35
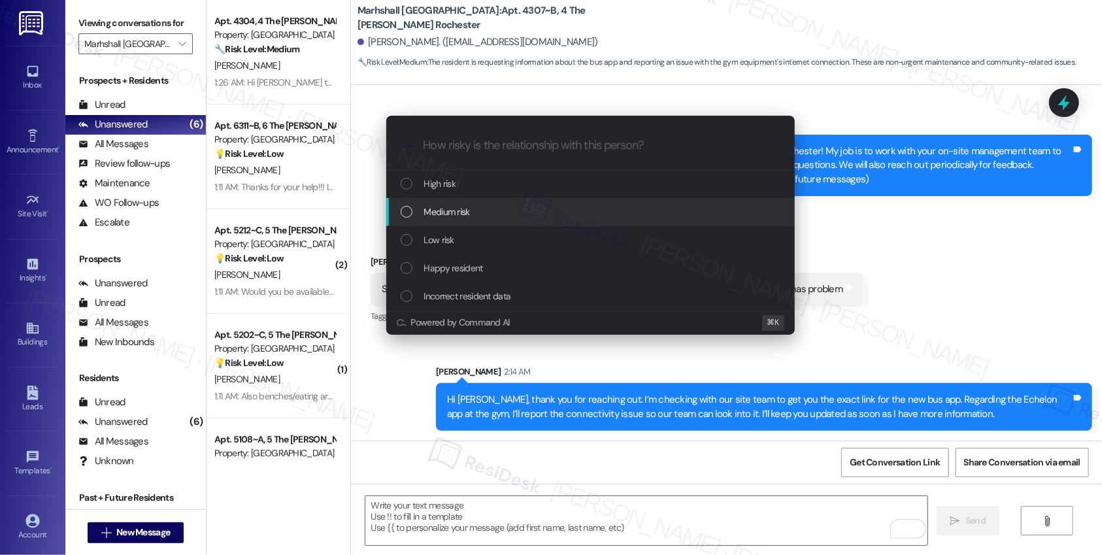
click at [514, 207] on div "Medium risk" at bounding box center [592, 212] width 382 height 14
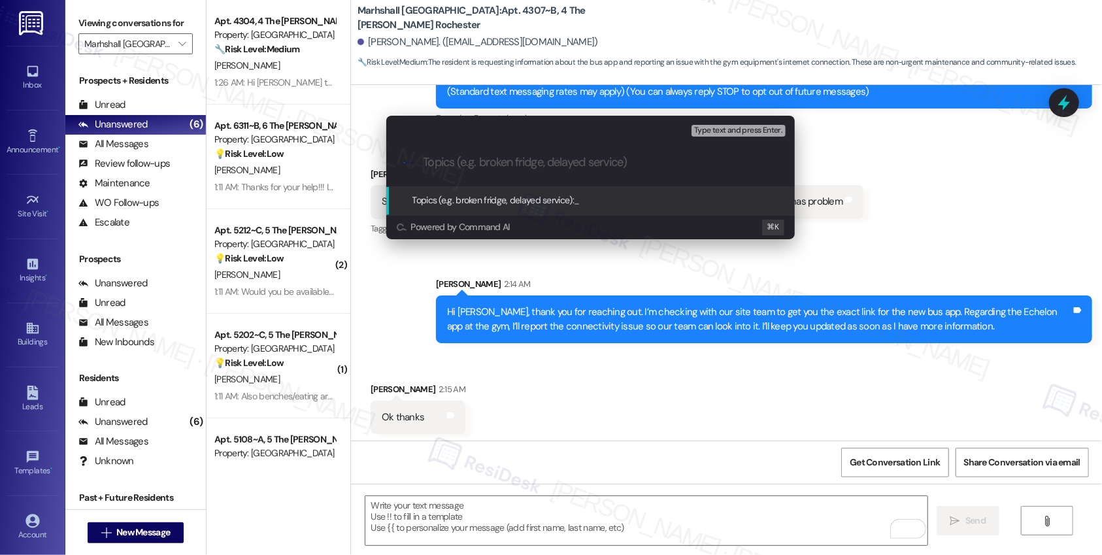
scroll to position [176, 0]
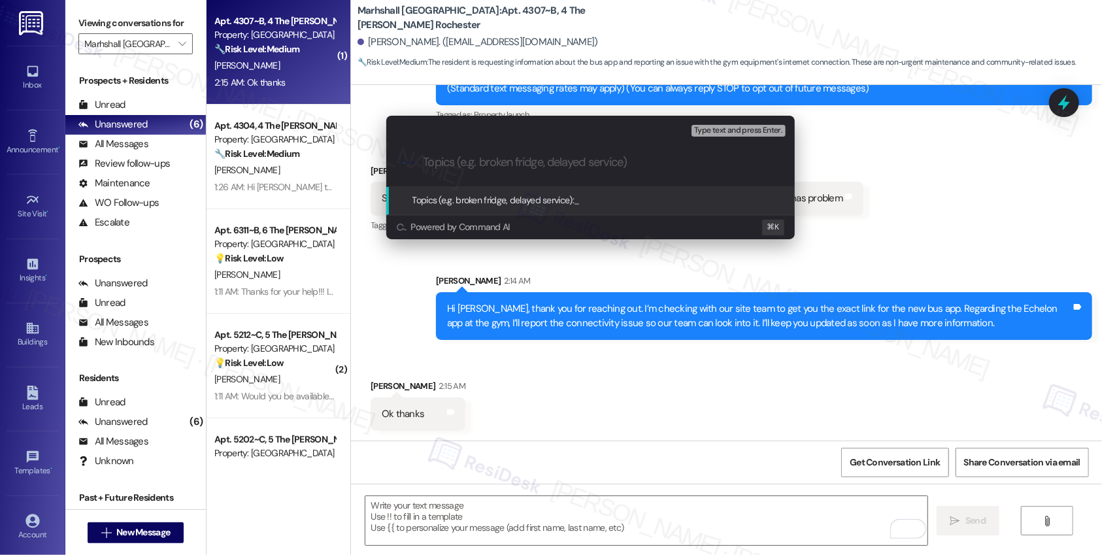
click at [524, 173] on div ".cls-1{fill:#0a055f;}.cls-2{fill:#0cc4c4;} resideskLogoBlueOrange" at bounding box center [590, 162] width 409 height 46
click at [526, 162] on input "Topics (e.g. broken fridge, delayed service)" at bounding box center [601, 163] width 355 height 14
paste input "Bus App Link & Gym Echelon App Update"
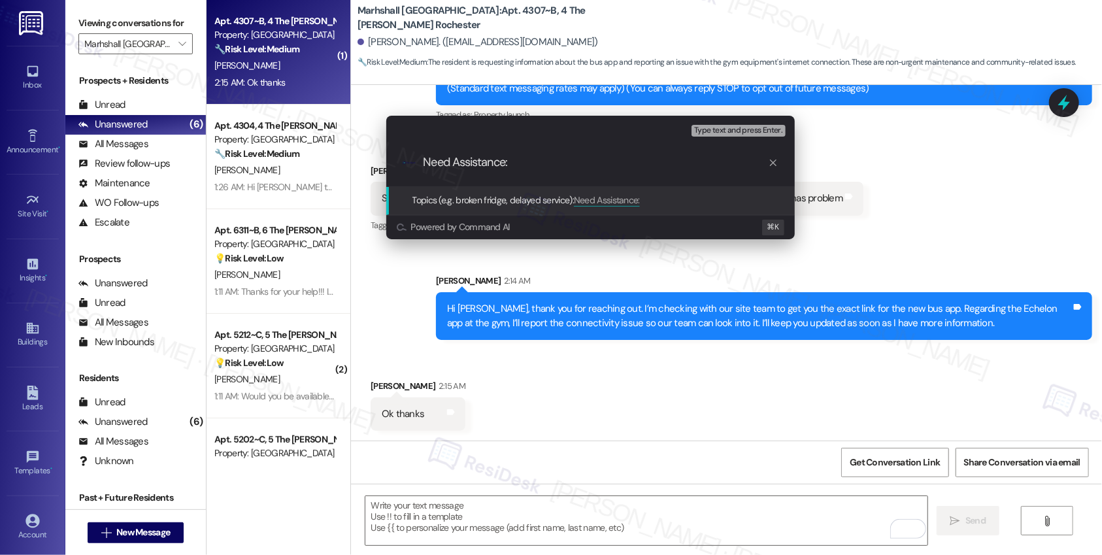
type input "Need Assistance: Bus App Link & Gym Echelon App Update"
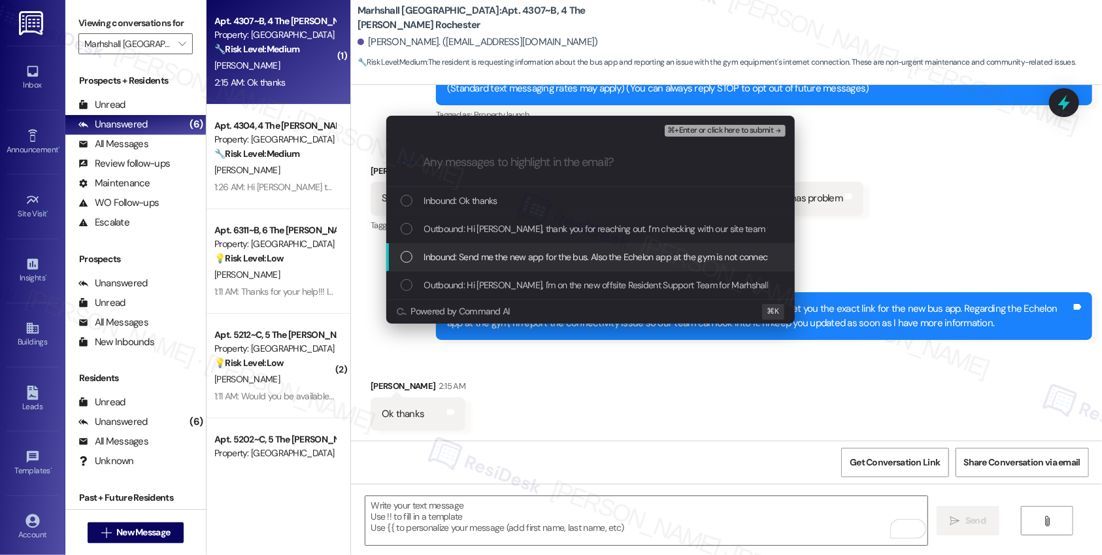
click at [519, 254] on span "Inbound: Send me the new app for the bus. Also the Echelon app at the gym is no…" at bounding box center [653, 257] width 458 height 14
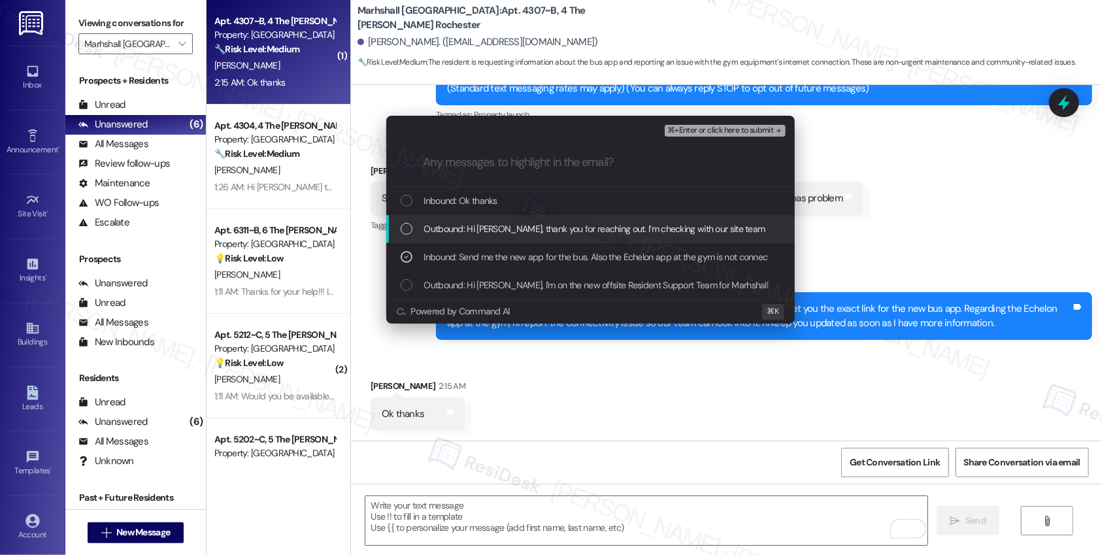
click at [533, 227] on span "Outbound: Hi Chinyere, thank you for reaching out. I’m checking with our site t…" at bounding box center [975, 229] width 1103 height 14
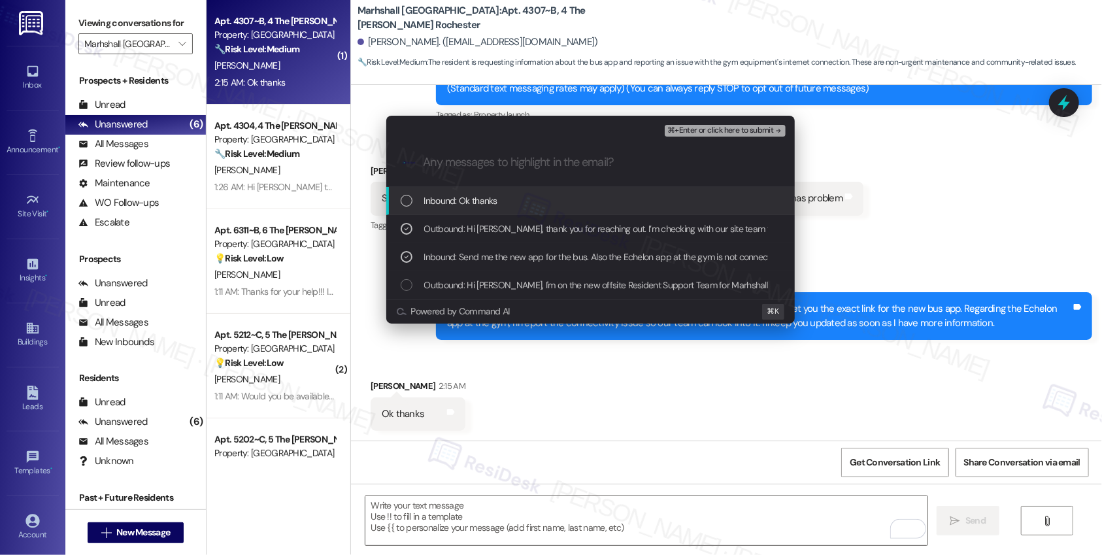
click at [733, 128] on span "⌘+Enter or click here to submit" at bounding box center [720, 130] width 106 height 9
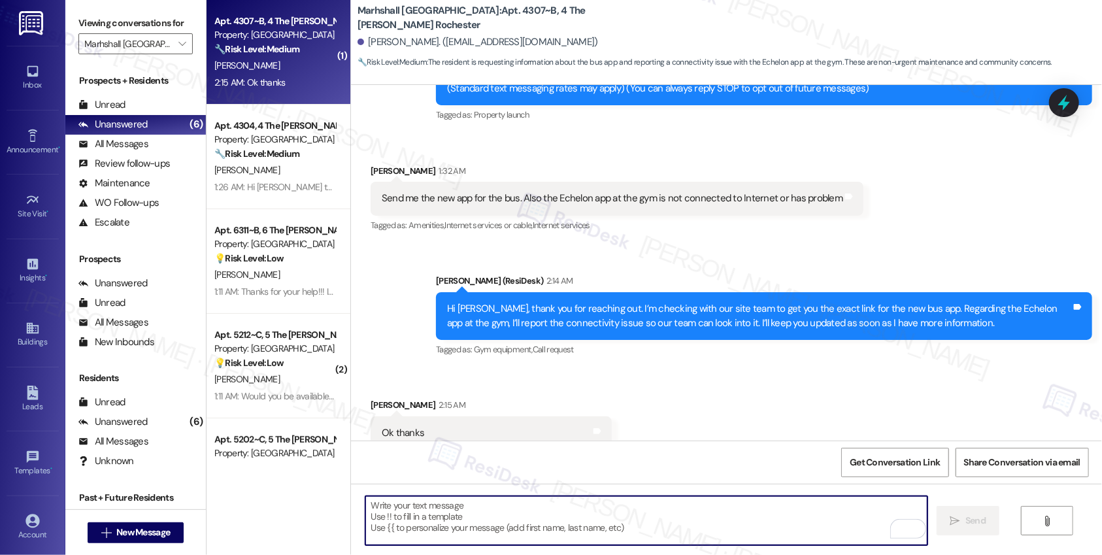
scroll to position [216, 0]
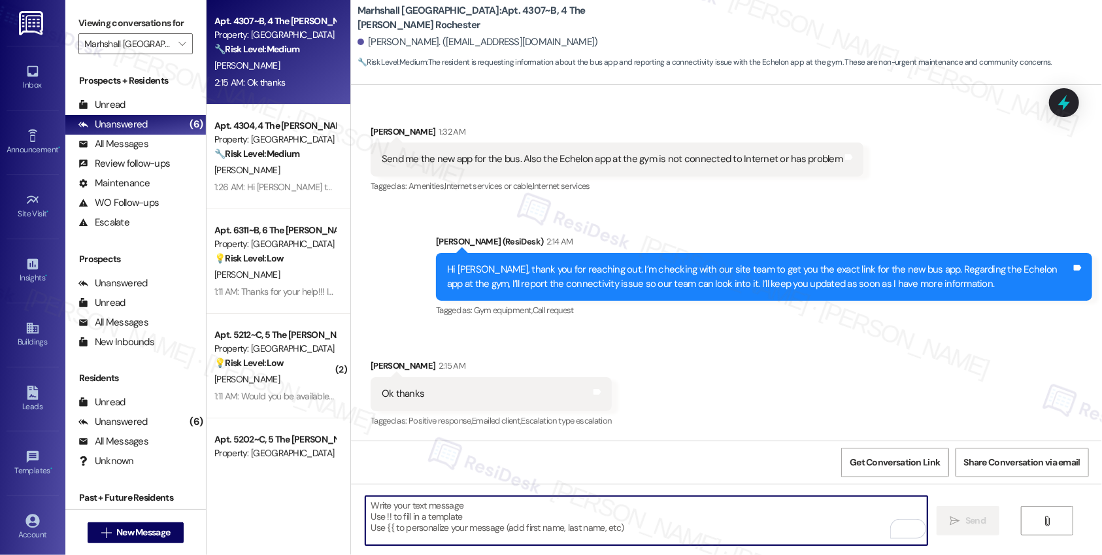
click at [644, 531] on textarea "To enrich screen reader interactions, please activate Accessibility in Grammarl…" at bounding box center [646, 520] width 562 height 49
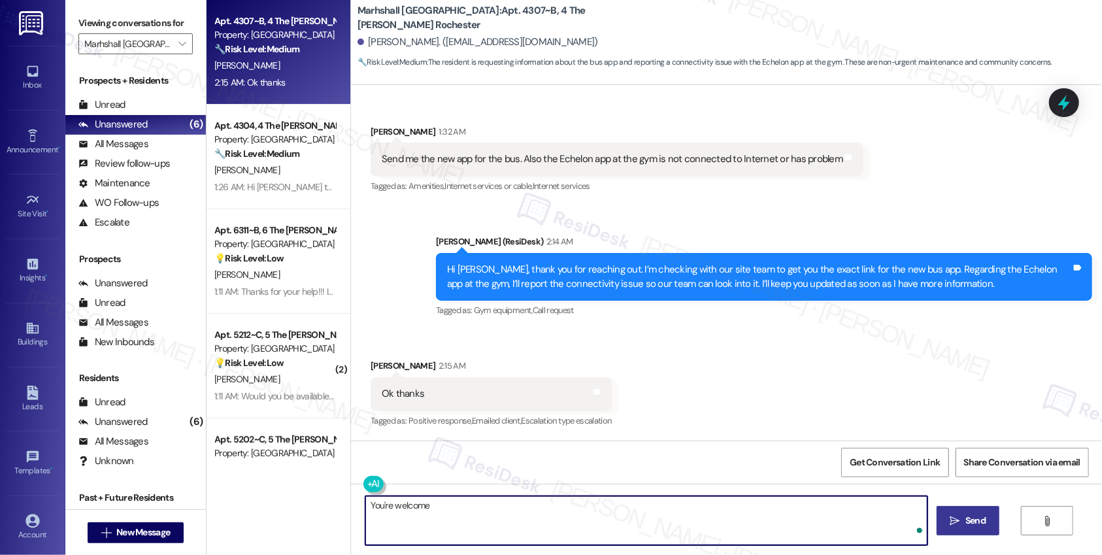
type textarea "You're welcome!"
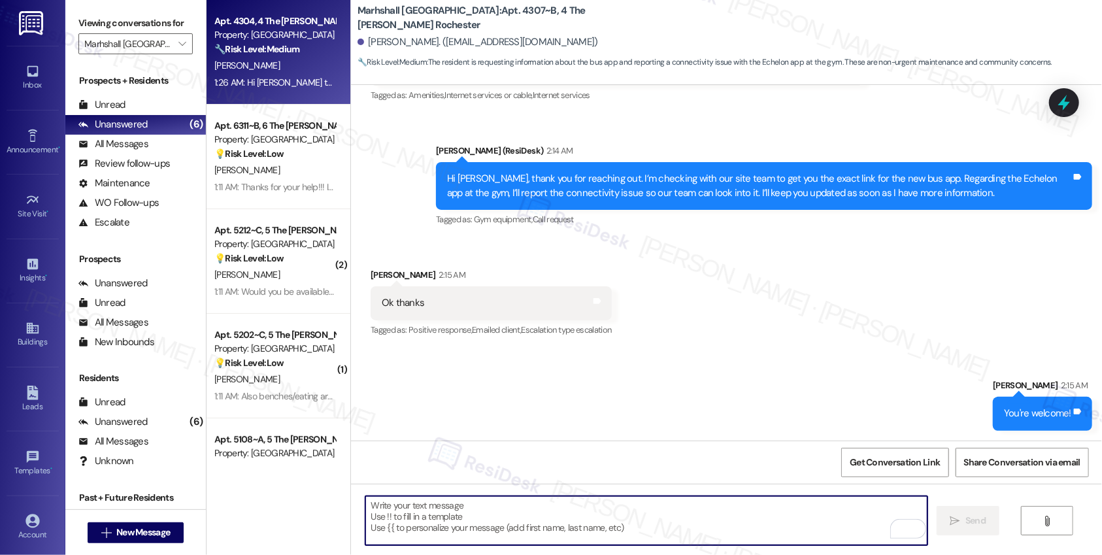
scroll to position [165, 0]
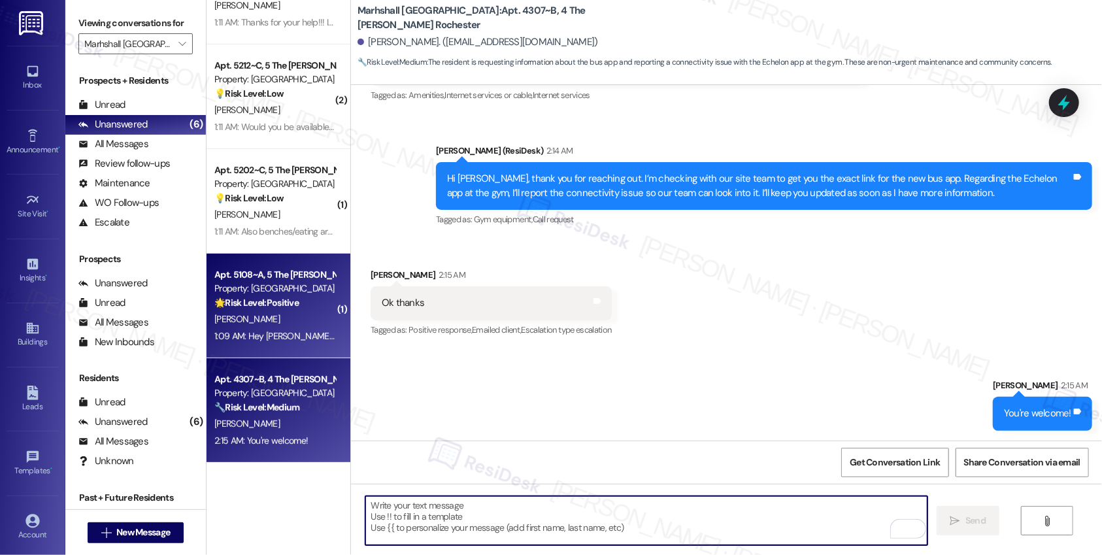
click at [270, 313] on div "A. Olver" at bounding box center [275, 319] width 124 height 16
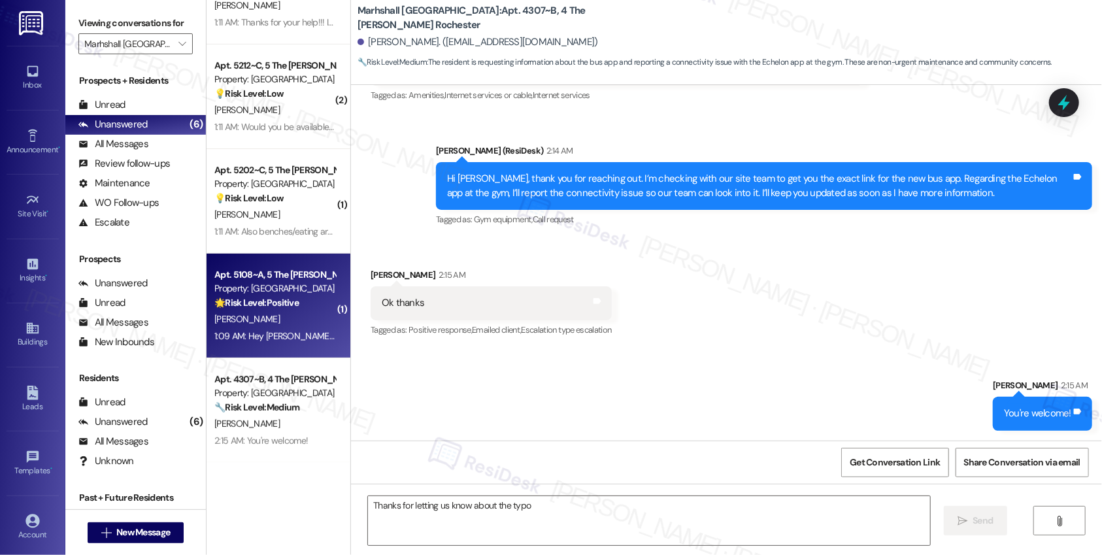
scroll to position [0, 0]
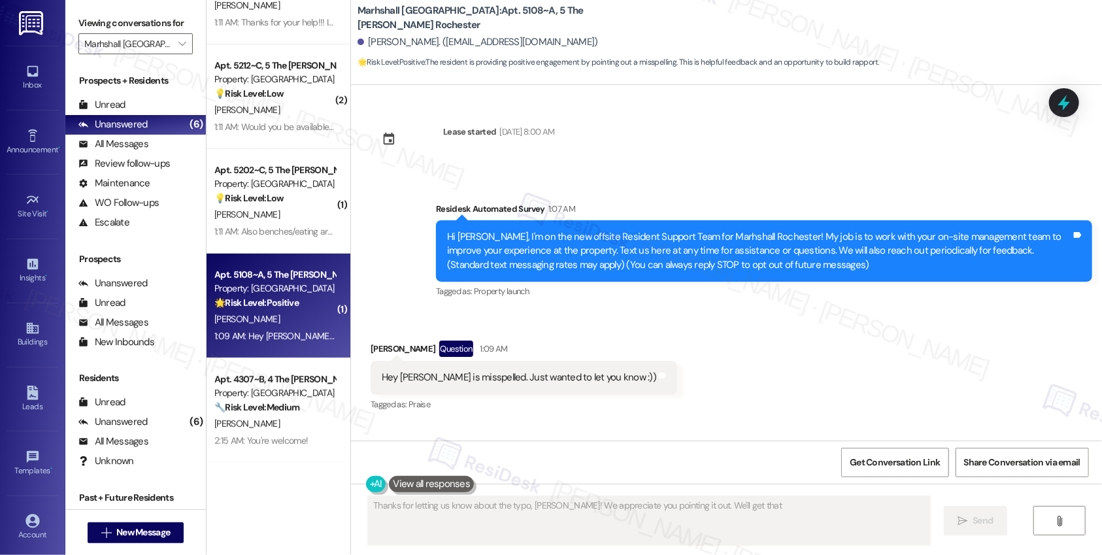
click at [270, 313] on div "A. Olver" at bounding box center [275, 319] width 124 height 16
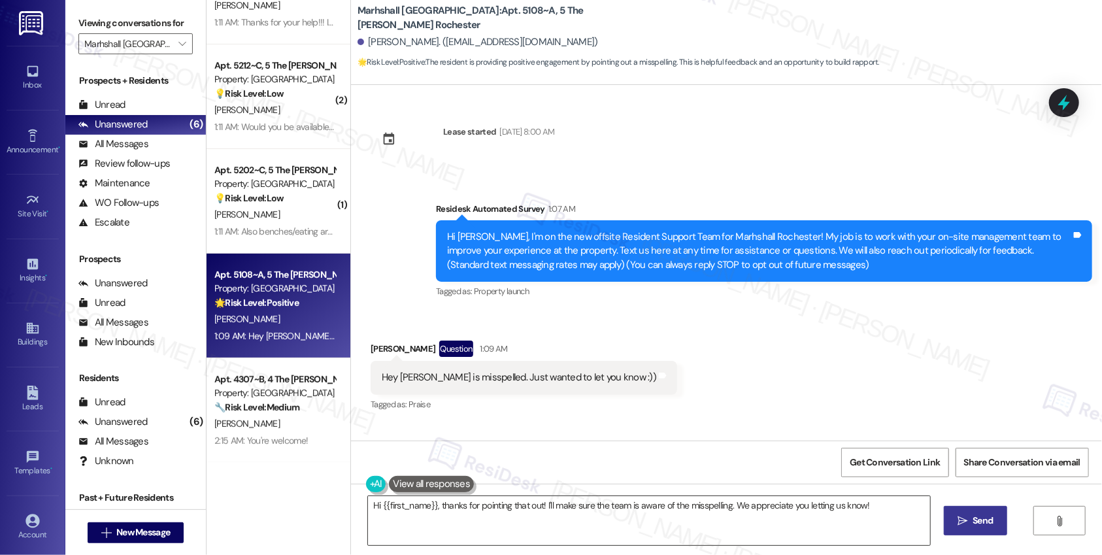
click at [439, 511] on textarea "Hi {{first_name}}, thanks for pointing that out! I'll make sure the team is awa…" at bounding box center [649, 520] width 562 height 49
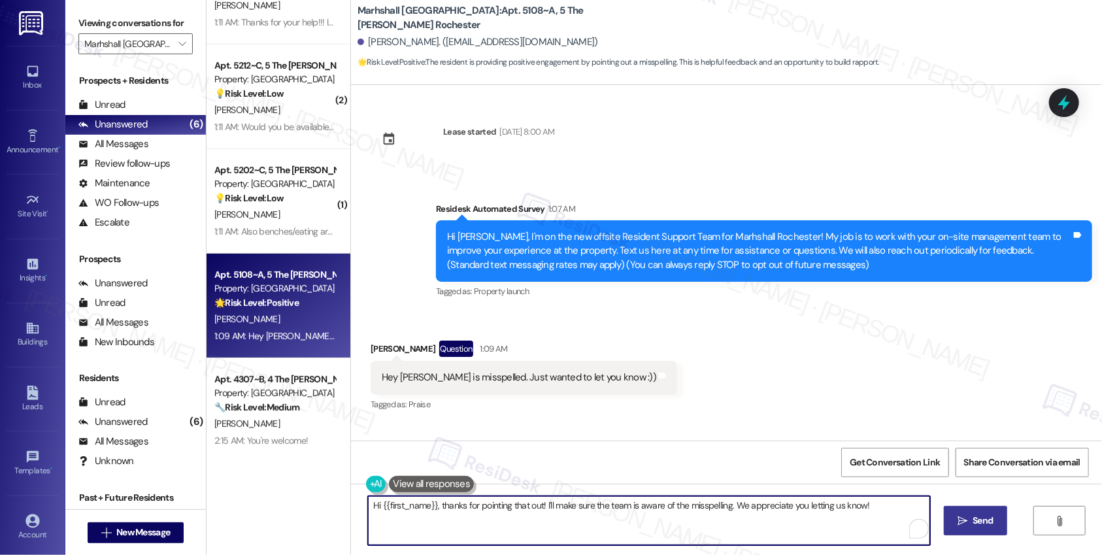
click at [439, 511] on textarea "Hi {{first_name}}, thanks for pointing that out! I'll make sure the team is awa…" at bounding box center [649, 520] width 562 height 49
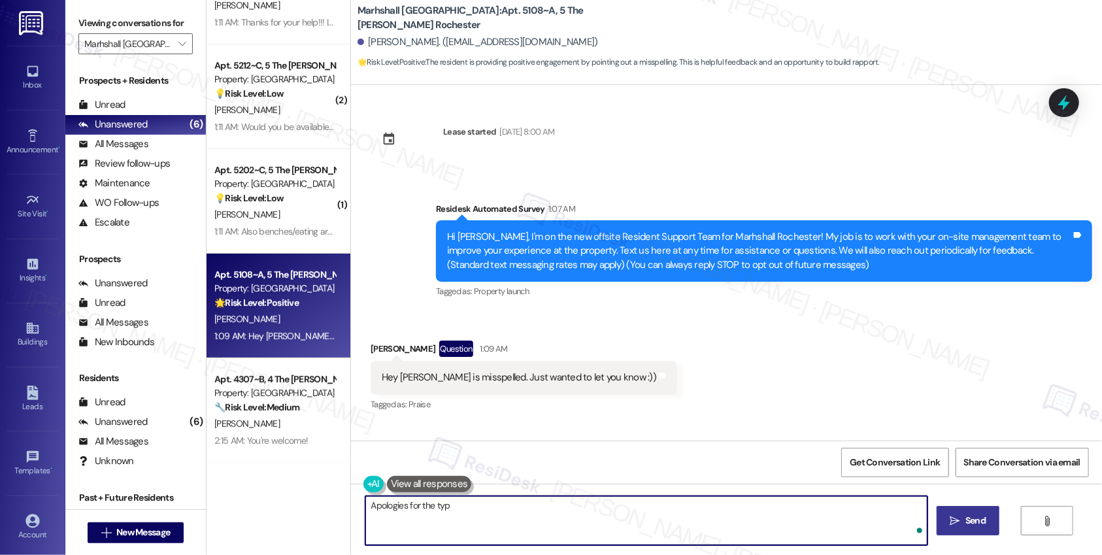
type textarea "Apologies for the typo"
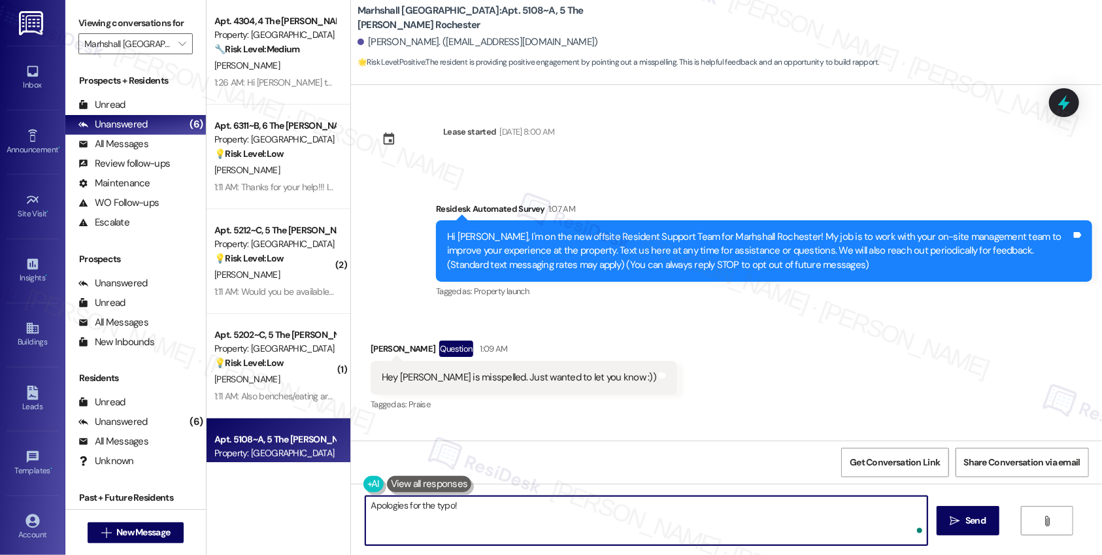
scroll to position [165, 0]
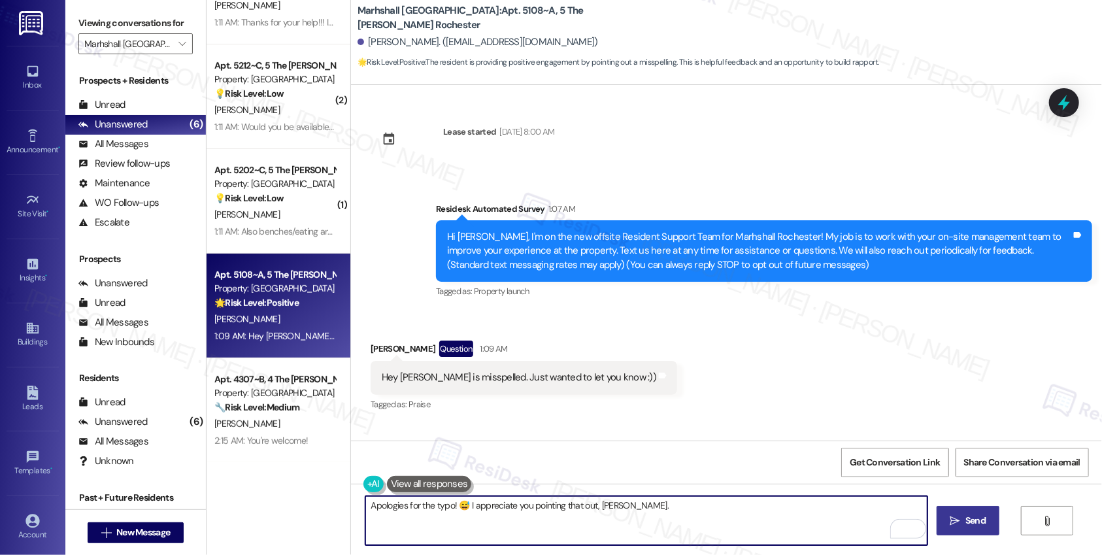
type textarea "Apologies for the typo! 😅 I appreciate you pointing that out, [PERSON_NAME]."
click at [963, 519] on span "Send" at bounding box center [975, 521] width 25 height 14
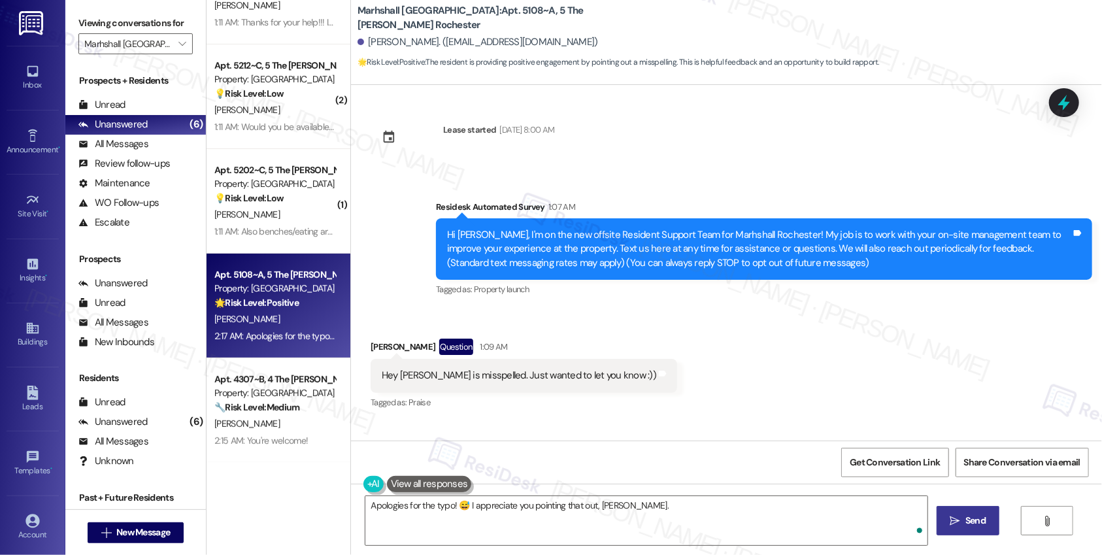
scroll to position [74, 0]
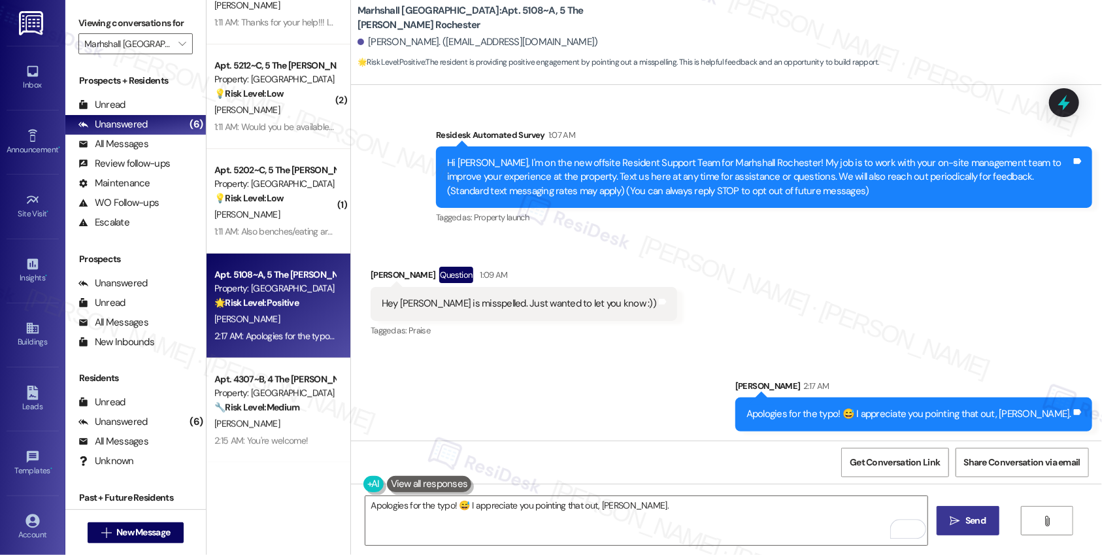
click at [879, 332] on div "Received via SMS [PERSON_NAME] Question 1:09 AM Hey [PERSON_NAME] is misspelled…" at bounding box center [726, 293] width 751 height 113
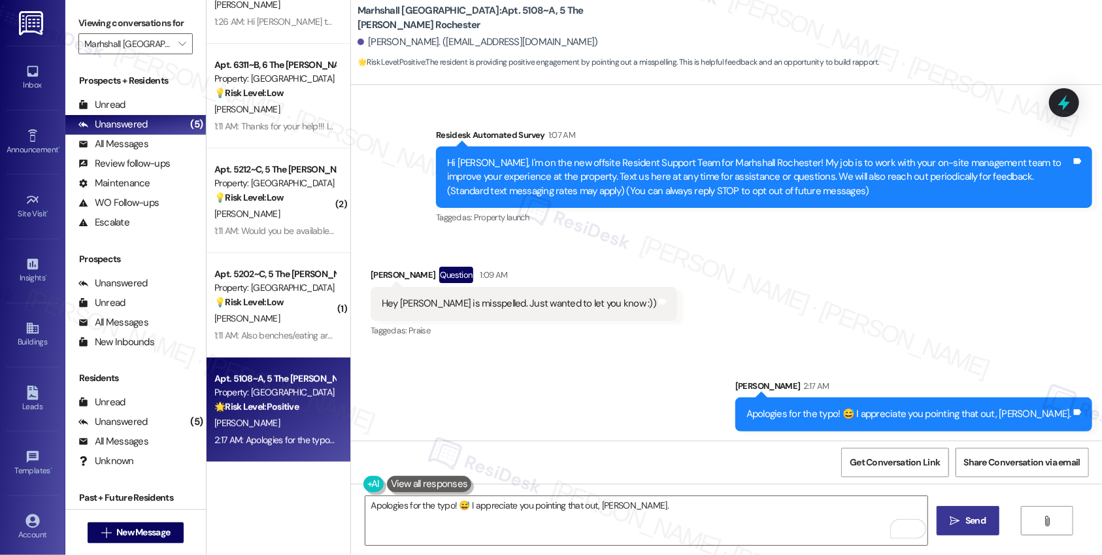
scroll to position [60, 0]
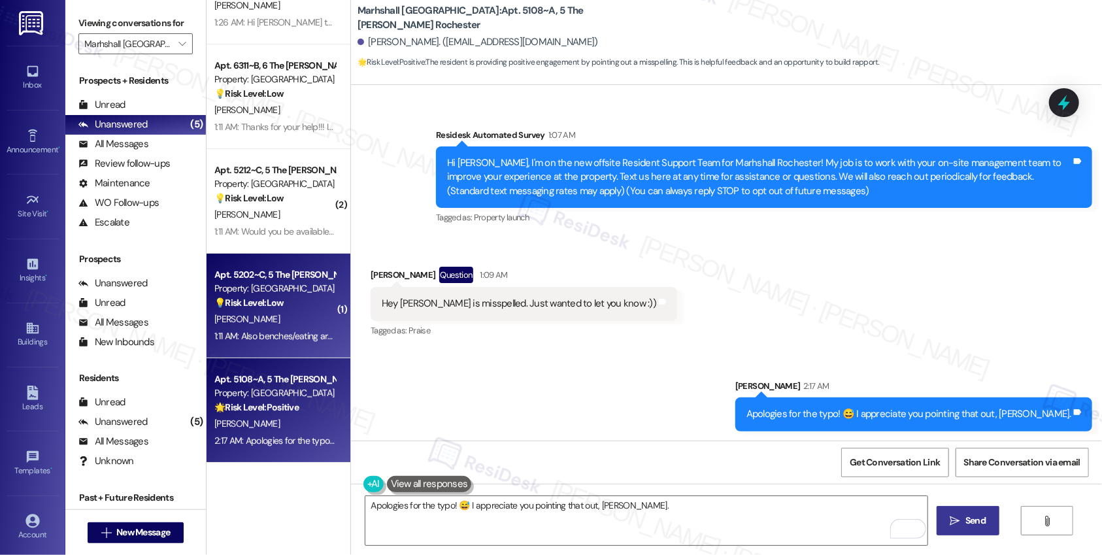
click at [292, 326] on div "[PERSON_NAME]" at bounding box center [275, 319] width 124 height 16
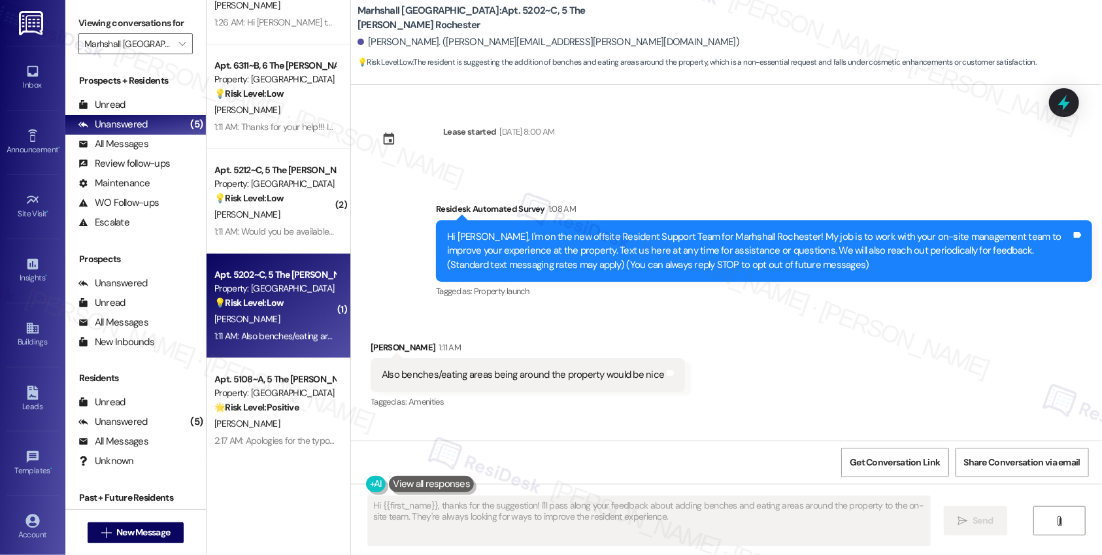
scroll to position [0, 0]
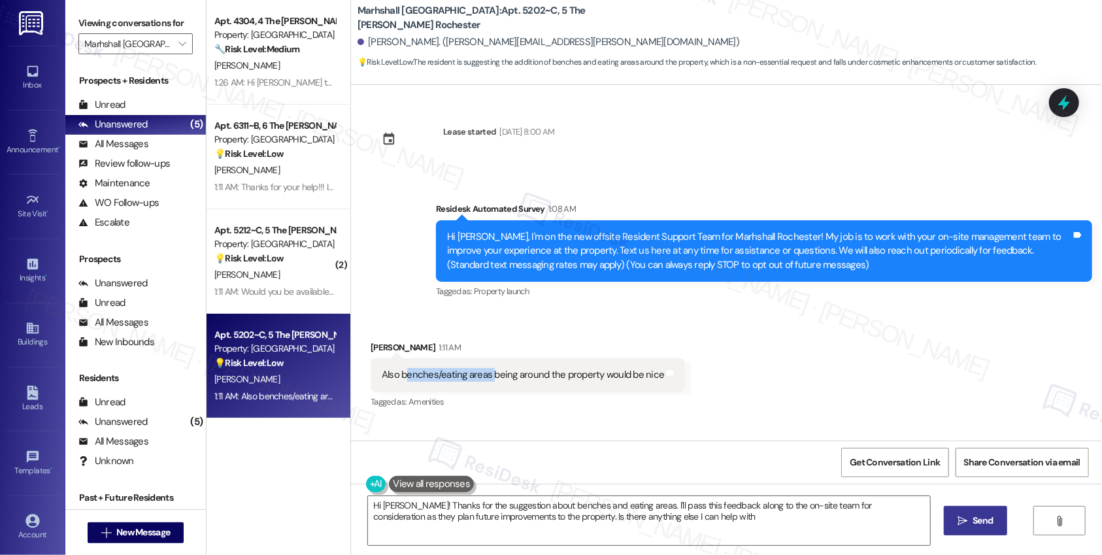
type textarea "Hi [PERSON_NAME]! Thanks for the suggestion about benches and eating areas. I'l…"
drag, startPoint x: 399, startPoint y: 374, endPoint x: 591, endPoint y: 380, distance: 192.3
click at [591, 380] on div "Also benches/eating areas being around the property would be nice" at bounding box center [523, 375] width 282 height 14
click at [483, 373] on div "Also benches/eating areas being around the property would be nice" at bounding box center [523, 375] width 282 height 14
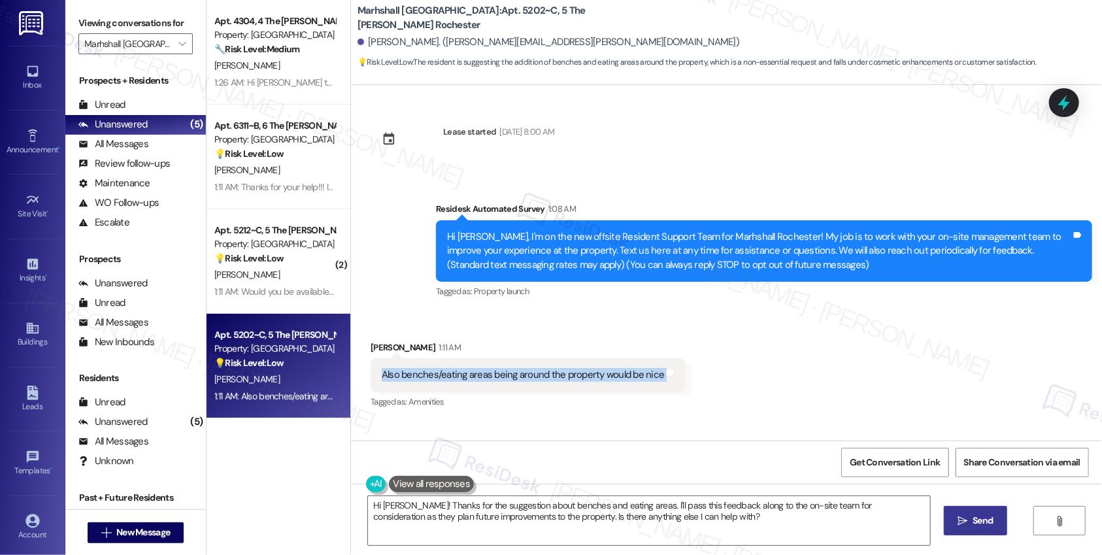
click at [483, 373] on div "Also benches/eating areas being around the property would be nice" at bounding box center [523, 375] width 282 height 14
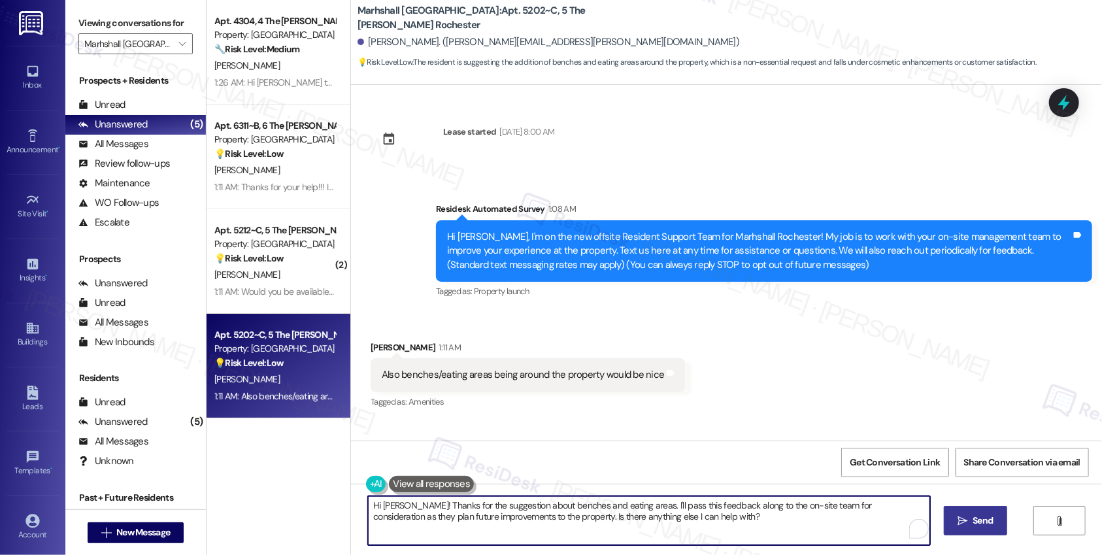
drag, startPoint x: 458, startPoint y: 509, endPoint x: 635, endPoint y: 512, distance: 177.2
click at [635, 512] on textarea "Hi [PERSON_NAME]! Thanks for the suggestion about benches and eating areas. I'l…" at bounding box center [649, 520] width 562 height 49
click at [668, 518] on textarea "Hi [PERSON_NAME]! Thanks for the suggestion about benches and eating areas. I'l…" at bounding box center [646, 520] width 562 height 49
drag, startPoint x: 409, startPoint y: 514, endPoint x: 499, endPoint y: 517, distance: 90.3
click at [499, 517] on textarea "Hi [PERSON_NAME]! Thanks for the suggestion about benches and eating areas. I'l…" at bounding box center [646, 520] width 562 height 49
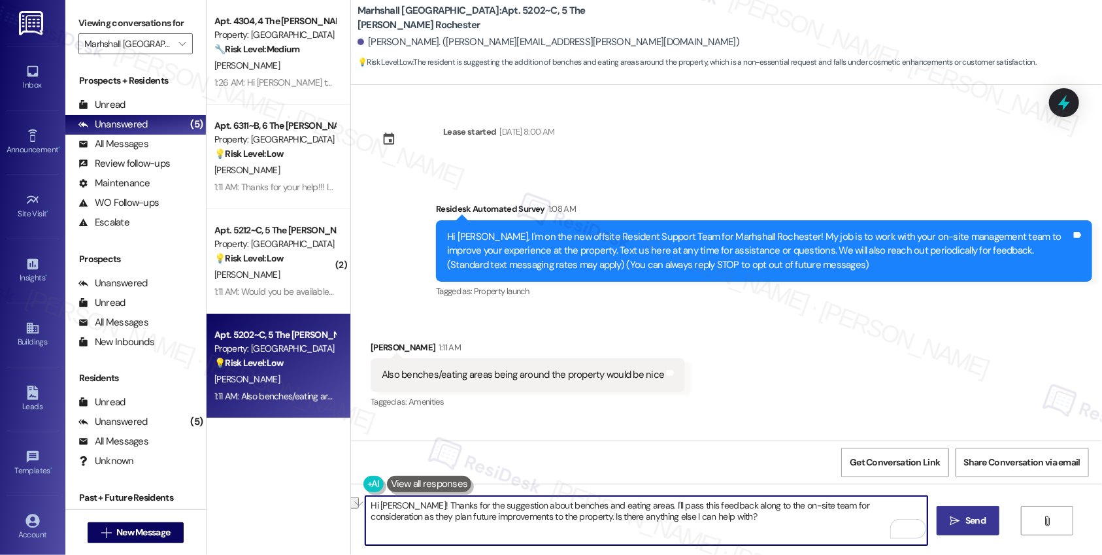
click at [671, 524] on textarea "Hi [PERSON_NAME]! Thanks for the suggestion about benches and eating areas. I'l…" at bounding box center [646, 520] width 562 height 49
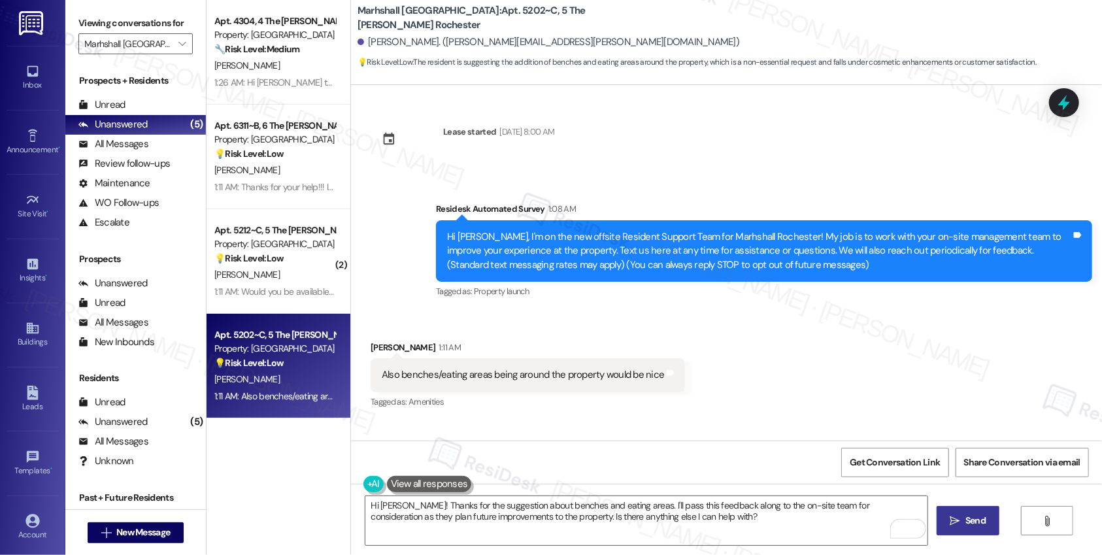
click at [965, 529] on button " Send" at bounding box center [968, 520] width 63 height 29
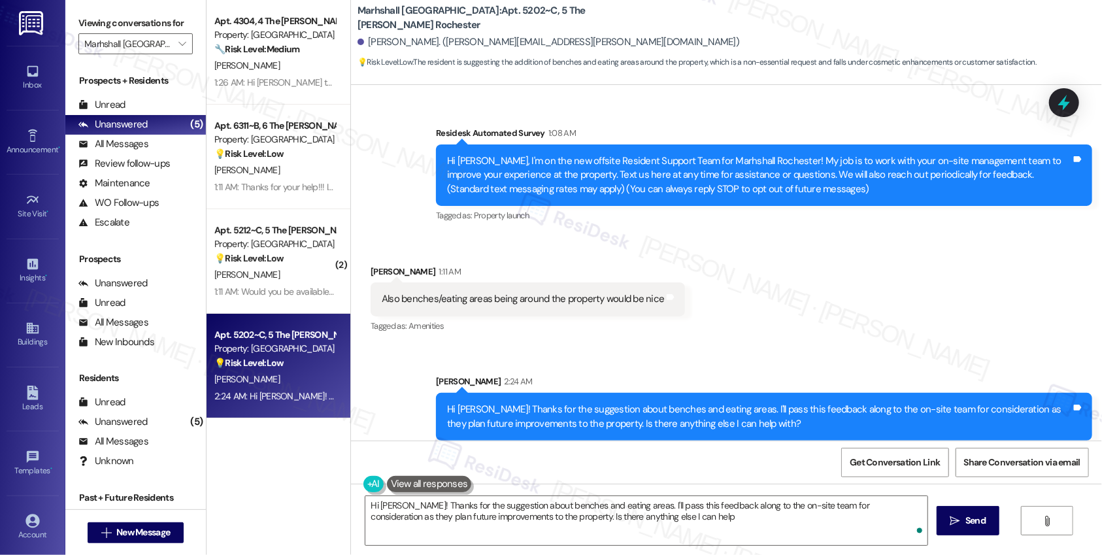
scroll to position [86, 0]
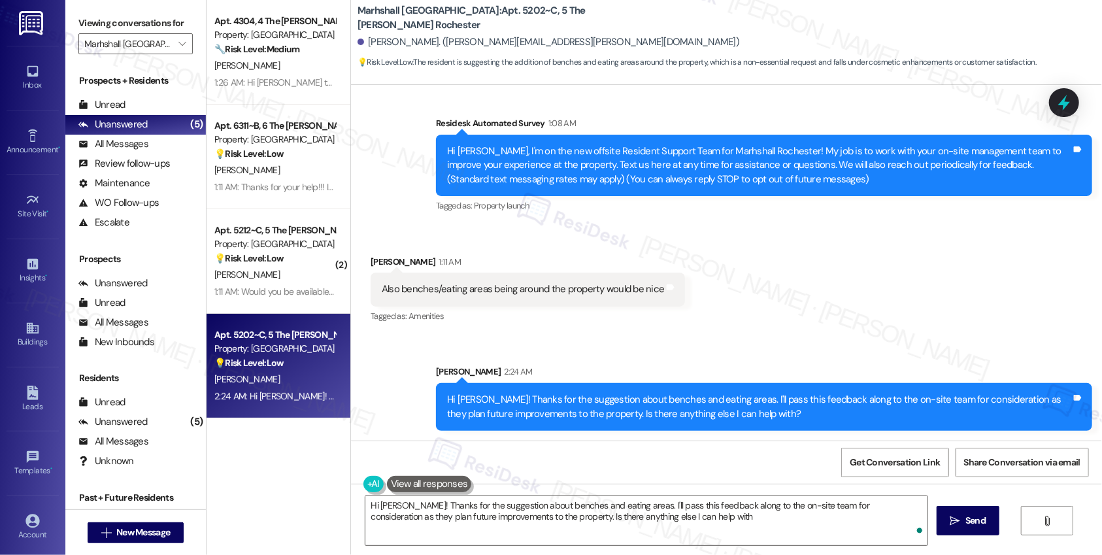
type textarea "Hi [PERSON_NAME]! Thanks for the suggestion about benches and eating areas. I'l…"
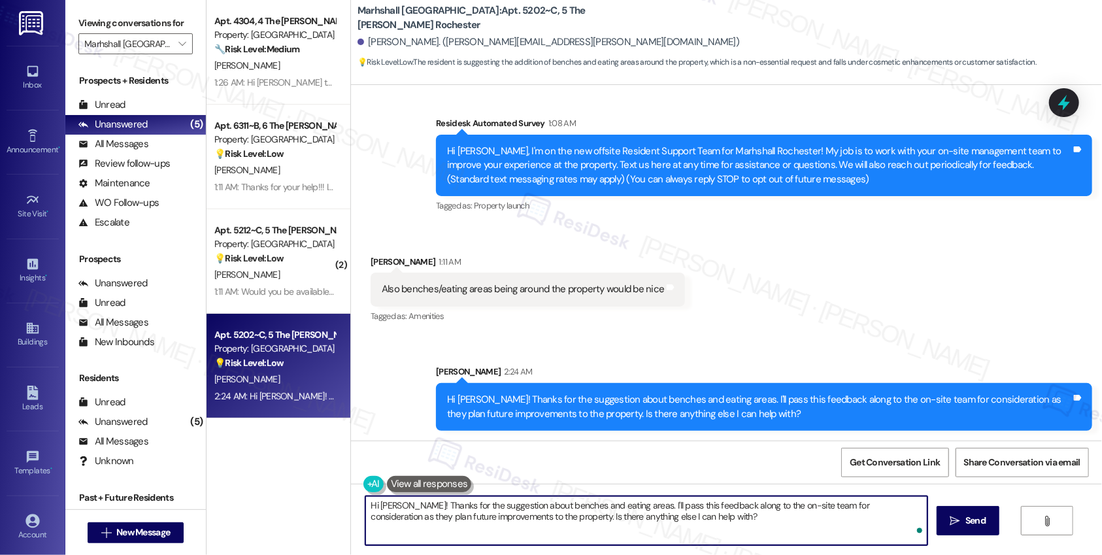
click at [541, 517] on textarea "Hi [PERSON_NAME]! Thanks for the suggestion about benches and eating areas. I'l…" at bounding box center [646, 520] width 562 height 49
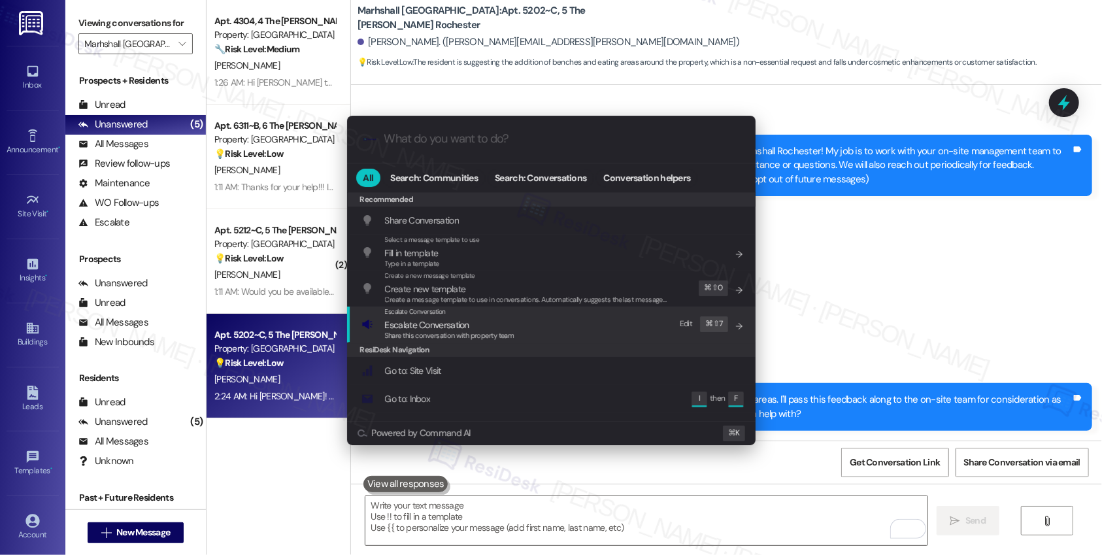
click at [602, 312] on div "Escalate Conversation Escalate Conversation Share this conversation with proper…" at bounding box center [552, 324] width 382 height 35
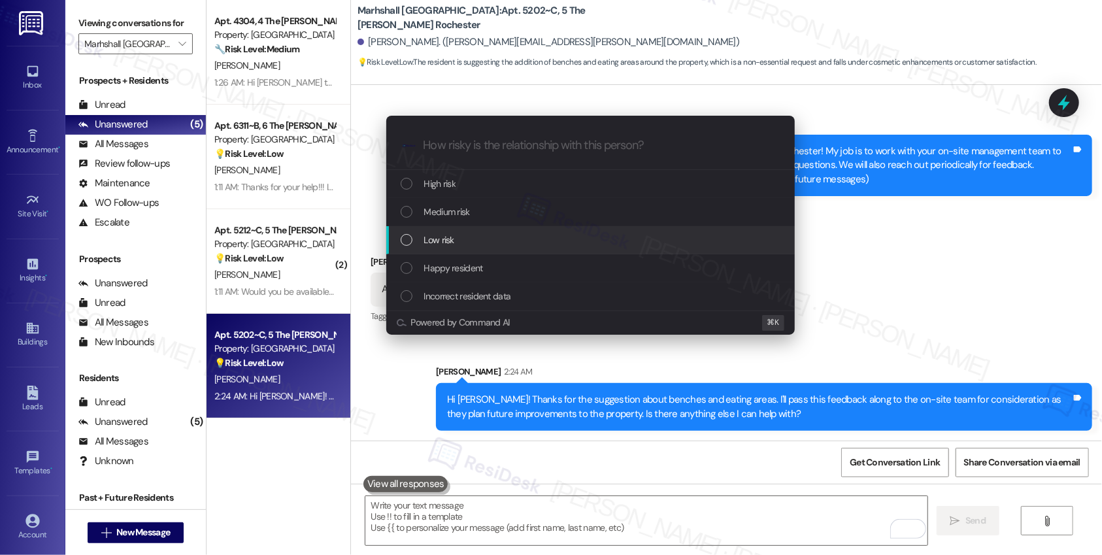
click at [539, 246] on div "Low risk" at bounding box center [592, 240] width 382 height 14
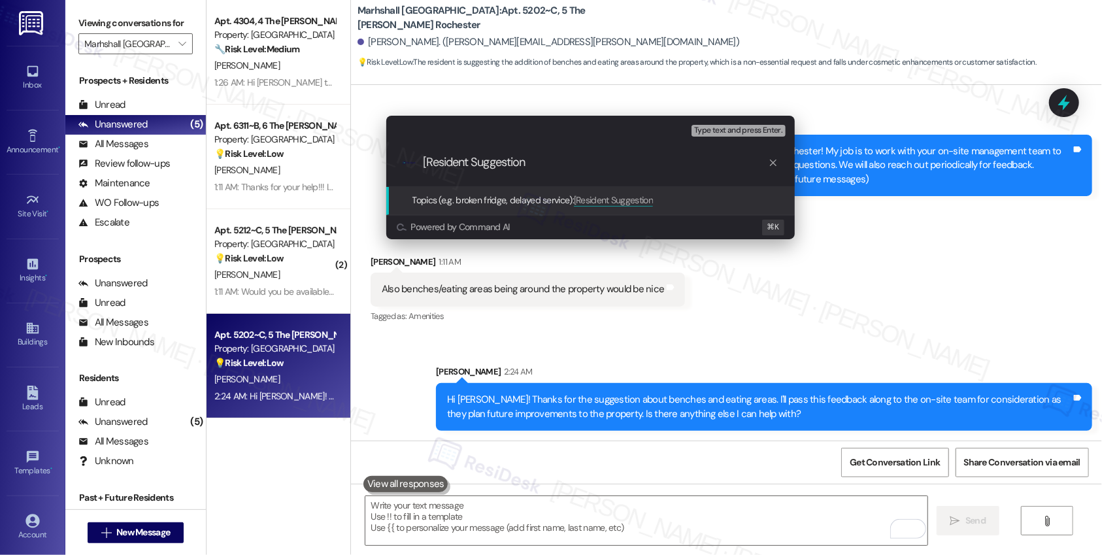
type input "Resident Suggestion"
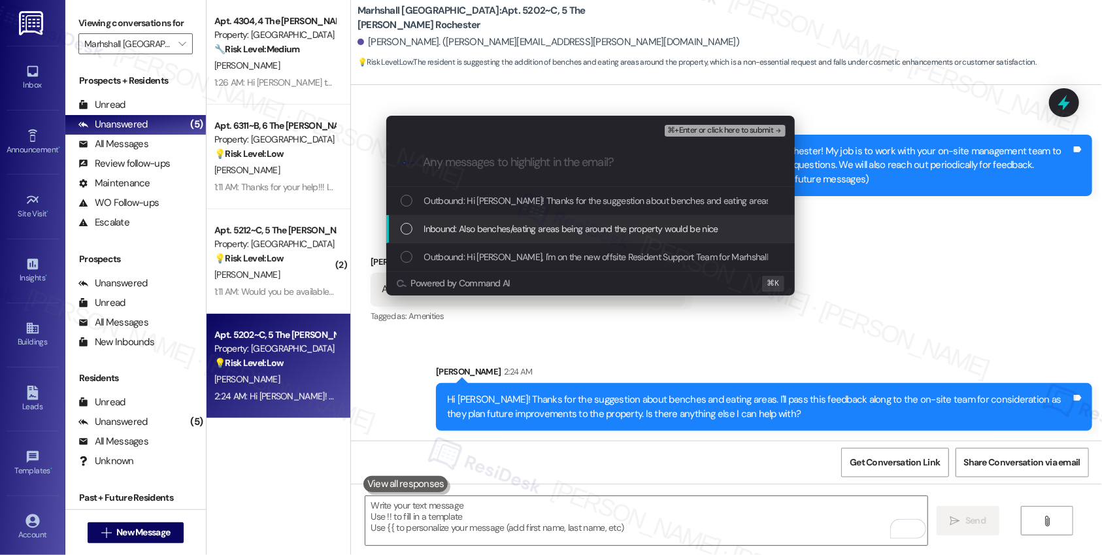
click at [556, 222] on span "Inbound: Also benches/eating areas being around the property would be nice" at bounding box center [571, 229] width 294 height 14
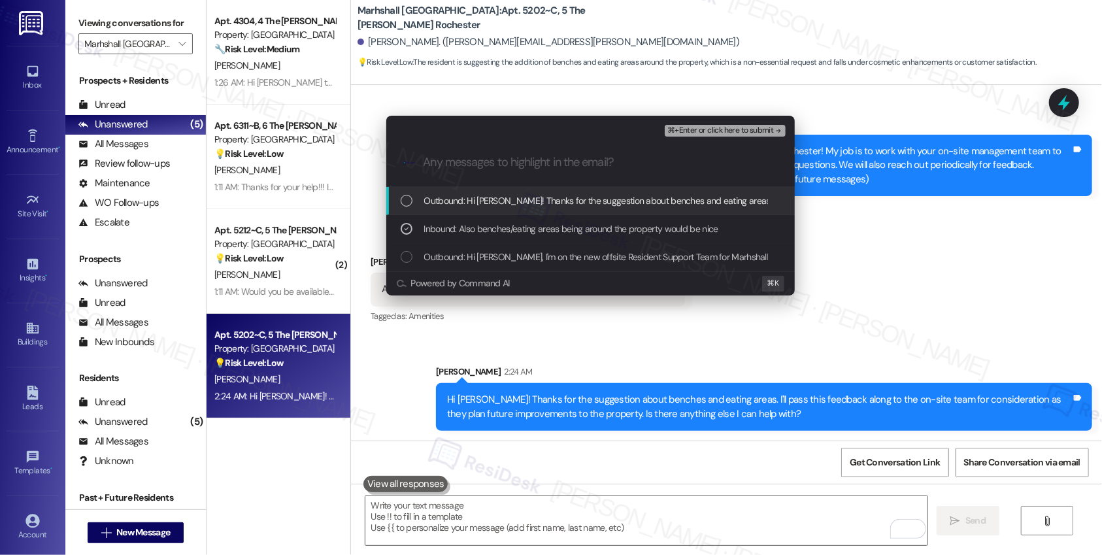
click at [563, 204] on span "Outbound: Hi [PERSON_NAME]! Thanks for the suggestion about benches and eating …" at bounding box center [889, 200] width 930 height 14
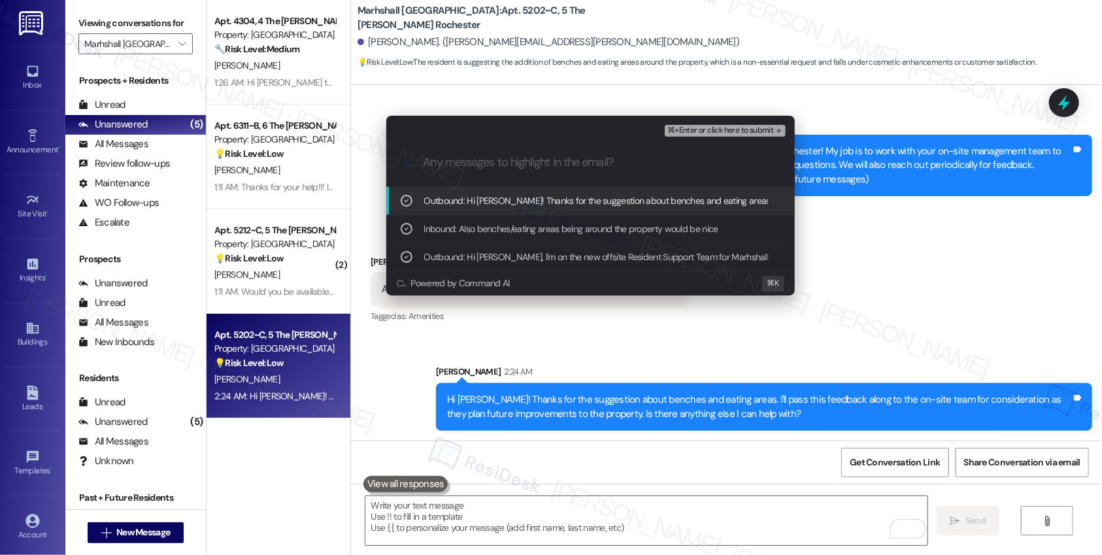
click at [720, 134] on span "⌘+Enter or click here to submit" at bounding box center [720, 130] width 106 height 9
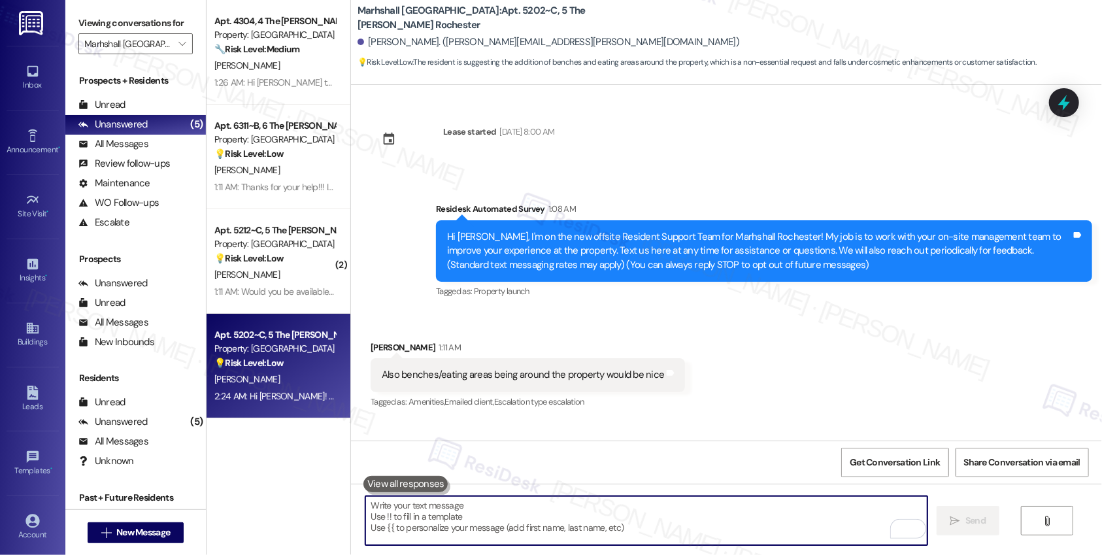
scroll to position [105, 0]
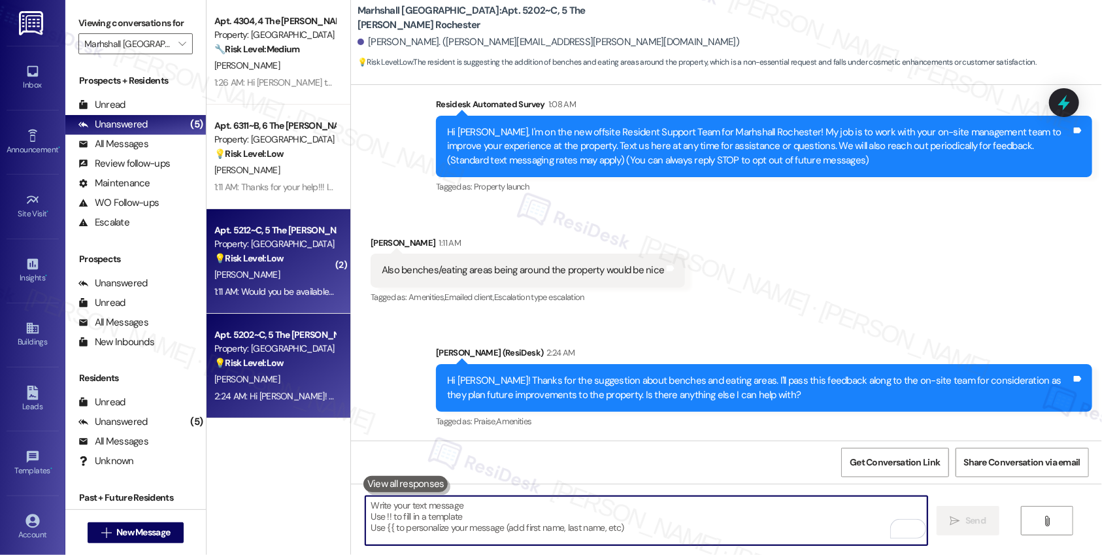
click at [322, 276] on div "[PERSON_NAME]" at bounding box center [275, 275] width 124 height 16
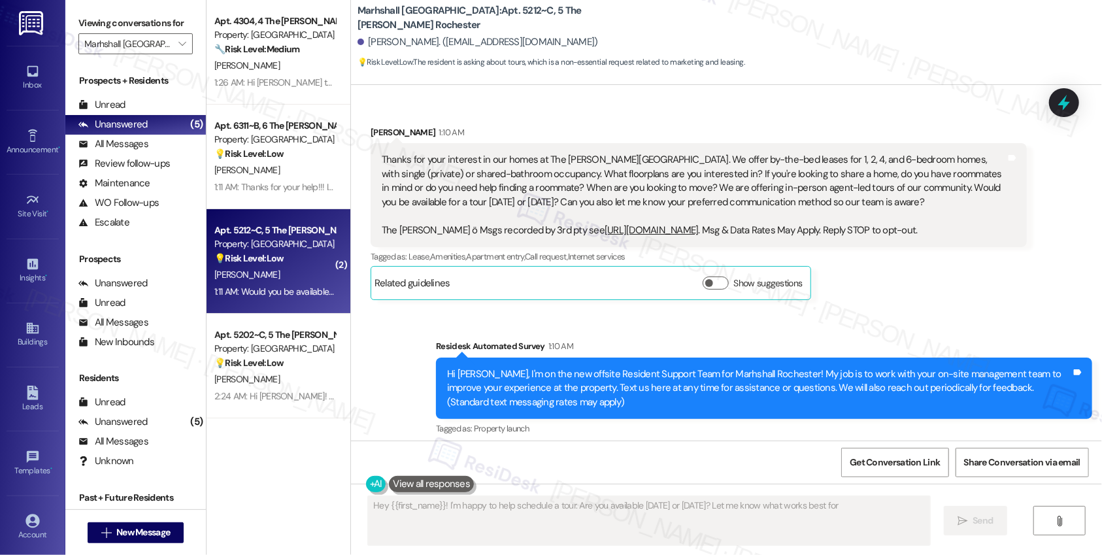
scroll to position [335, 0]
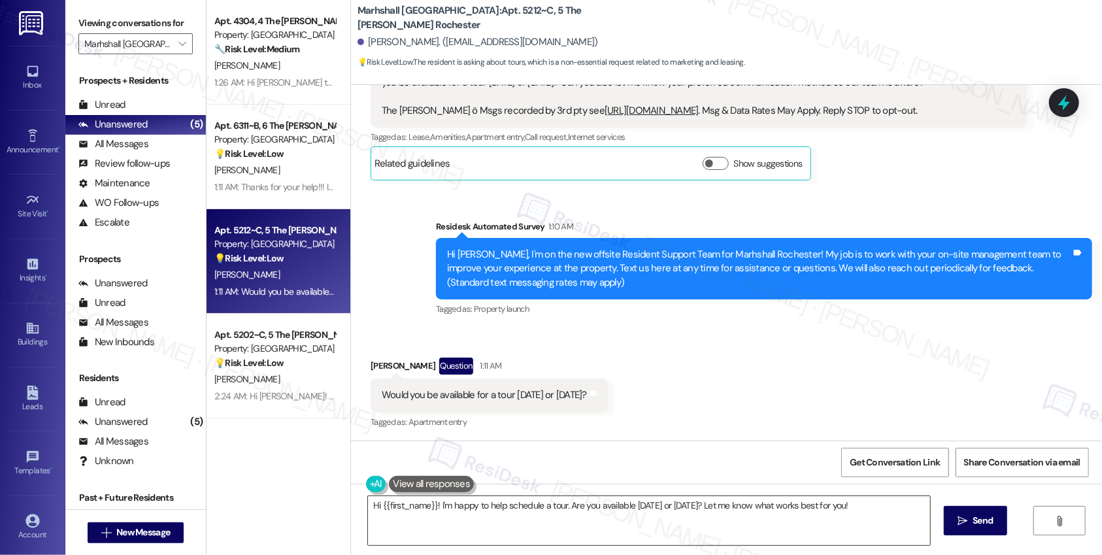
click at [435, 505] on textarea "Hi {{first_name}}! I'm happy to help schedule a tour. Are you available [DATE] …" at bounding box center [649, 520] width 562 height 49
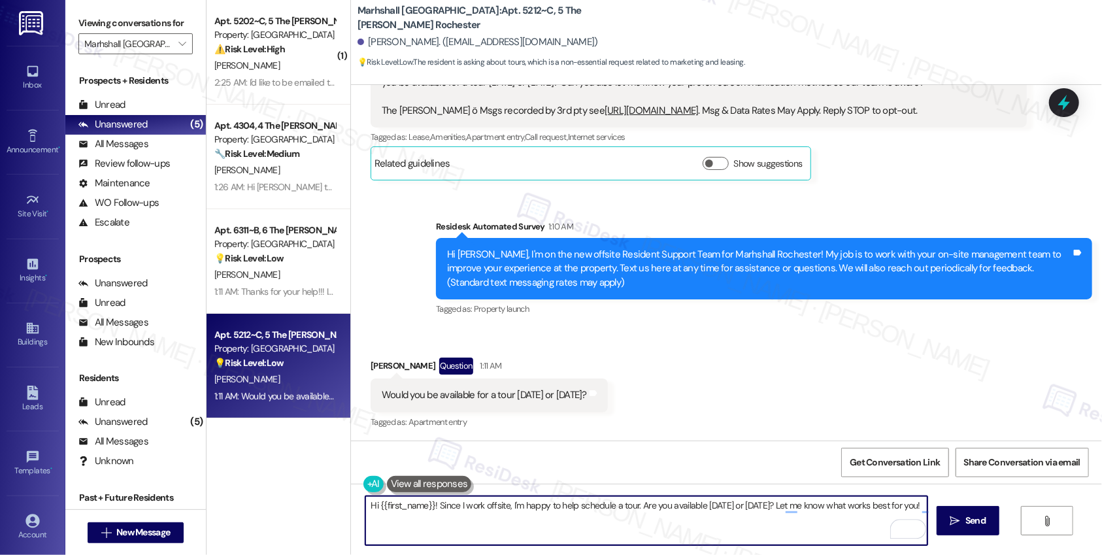
click at [663, 508] on textarea "Hi {{first_name}}! Since I work offsite, I'm happy to help schedule a tour. Are…" at bounding box center [646, 520] width 562 height 49
click at [635, 507] on textarea "Hi {{first_name}}! Since I work offsite, I'm happy to help schedule a tour. Are…" at bounding box center [646, 520] width 562 height 49
drag, startPoint x: 635, startPoint y: 507, endPoint x: 836, endPoint y: 517, distance: 200.9
click at [836, 517] on textarea "Hi {{first_name}}! Since I work offsite, I'm happy to help schedule a tour. Are…" at bounding box center [646, 520] width 562 height 49
click at [648, 507] on textarea "Hi {{first_name}}! Since I work offsite, I'm happy to help schedule a tour. Let…" at bounding box center [646, 520] width 562 height 49
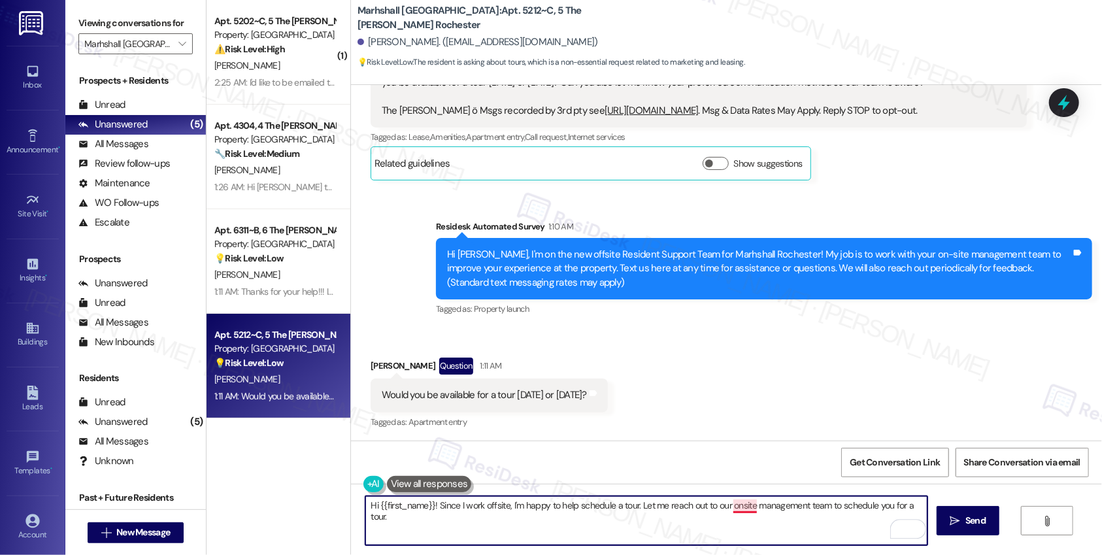
click at [741, 508] on textarea "Hi {{first_name}}! Since I work offsite, I'm happy to help schedule a tour. Let…" at bounding box center [646, 520] width 562 height 49
click at [637, 531] on textarea "Hi {{first_name}}! Since I work offsite, I'm happy to help schedule a tour. Let…" at bounding box center [646, 520] width 562 height 49
click at [373, 367] on div "[PERSON_NAME] Question 1:11 AM" at bounding box center [489, 368] width 237 height 21
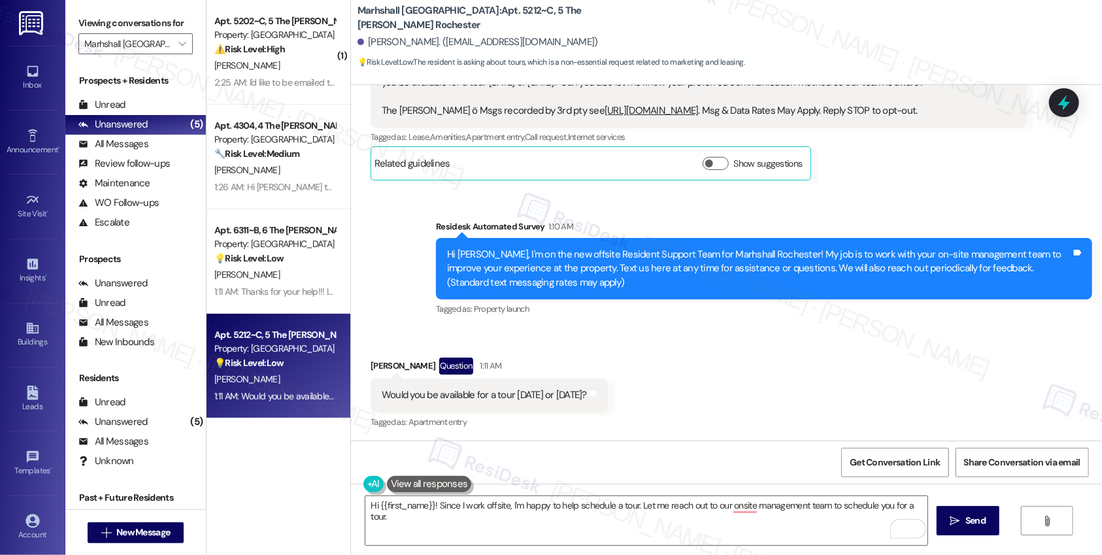
click at [373, 367] on div "[PERSON_NAME] Question 1:11 AM" at bounding box center [489, 368] width 237 height 21
copy div "Fardin"
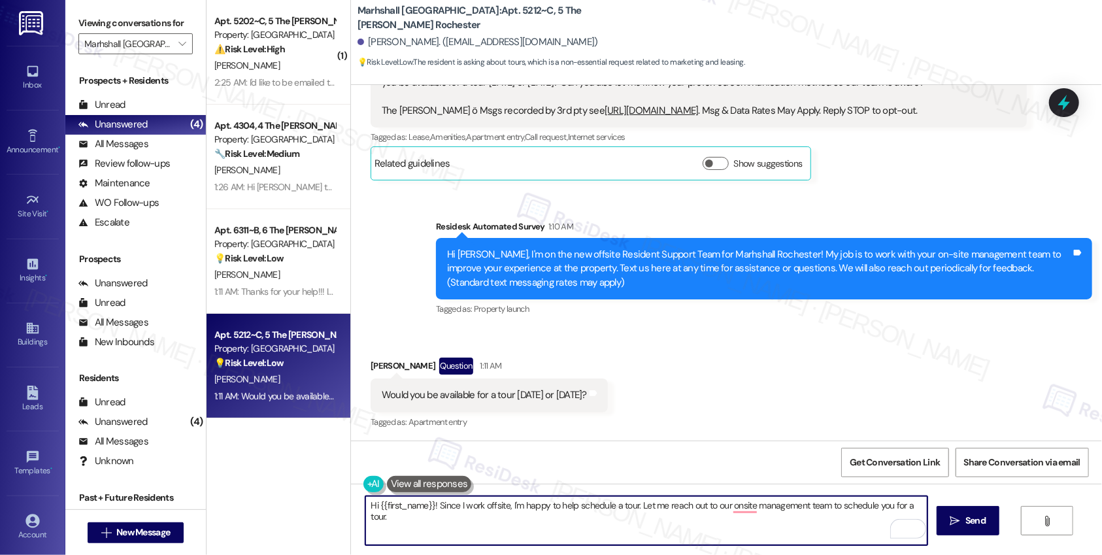
drag, startPoint x: 427, startPoint y: 507, endPoint x: 373, endPoint y: 505, distance: 54.9
click at [373, 505] on textarea "Hi {{first_name}}! Since I work offsite, I'm happy to help schedule a tour. Let…" at bounding box center [646, 520] width 562 height 49
paste textarea "Fardin"
type textarea "Hi [PERSON_NAME]! Since I work offsite, I'm happy to help schedule a tour. Let …"
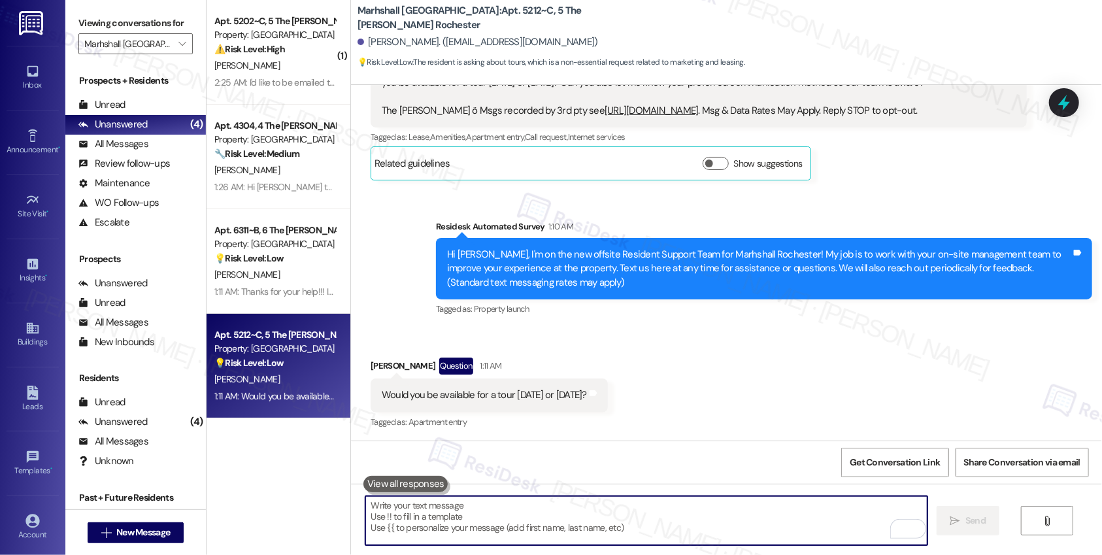
click at [397, 511] on textarea "To enrich screen reader interactions, please activate Accessibility in Grammarl…" at bounding box center [646, 520] width 562 height 49
paste textarea "Hi [PERSON_NAME]! Since I work offsite, I’ll coordinate with our onsite managem…"
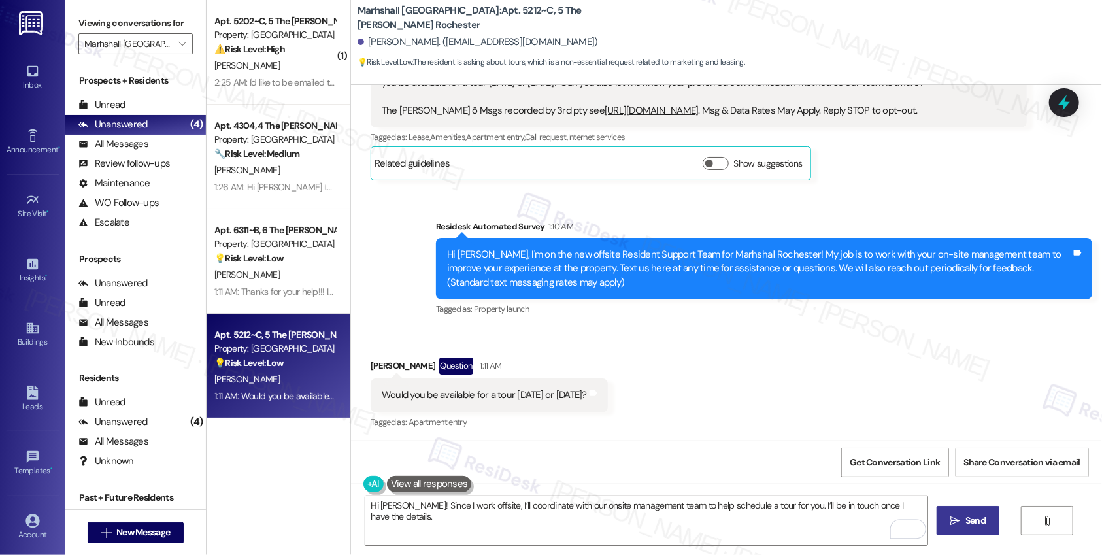
click at [965, 529] on button " Send" at bounding box center [968, 520] width 63 height 29
type textarea "Hi {{first_name}}! I'm happy to help schedule a tour. Are you available [DATE] …"
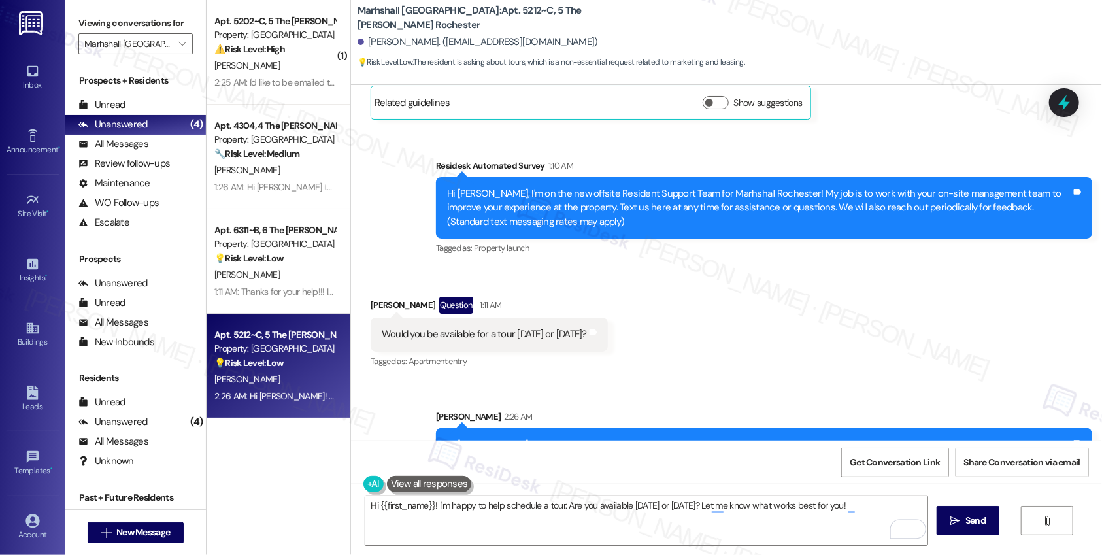
scroll to position [426, 0]
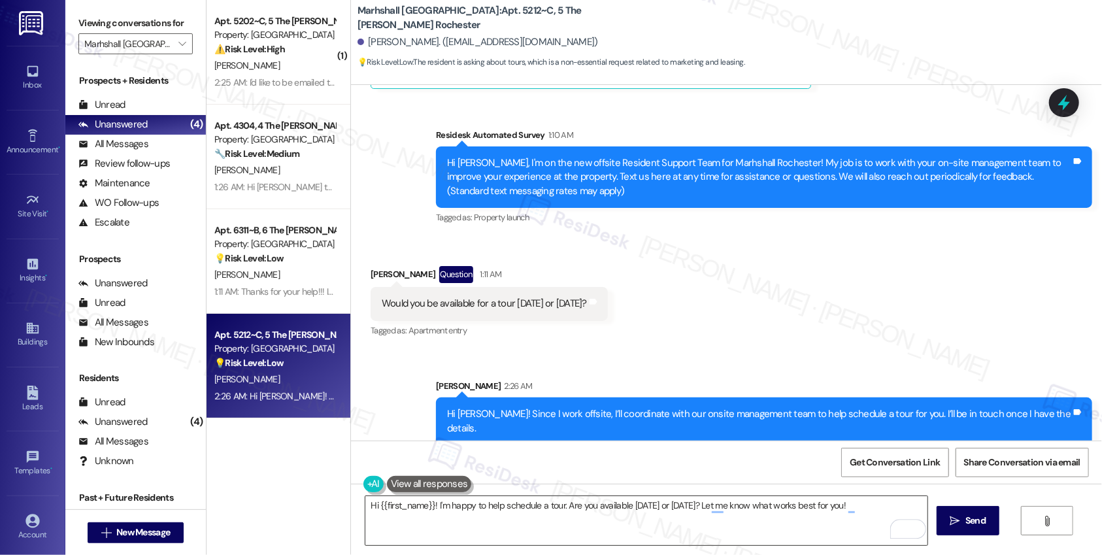
click at [587, 507] on textarea "Hi {{first_name}}! I'm happy to help schedule a tour. Are you available [DATE] …" at bounding box center [646, 520] width 562 height 49
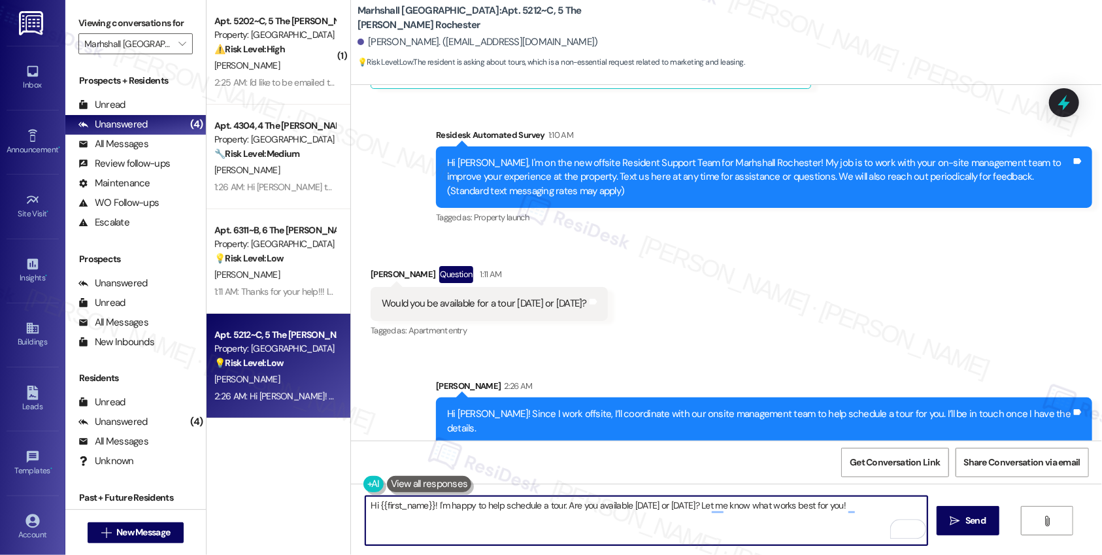
click at [587, 507] on textarea "Hi {{first_name}}! I'm happy to help schedule a tour. Are you available [DATE] …" at bounding box center [646, 520] width 562 height 49
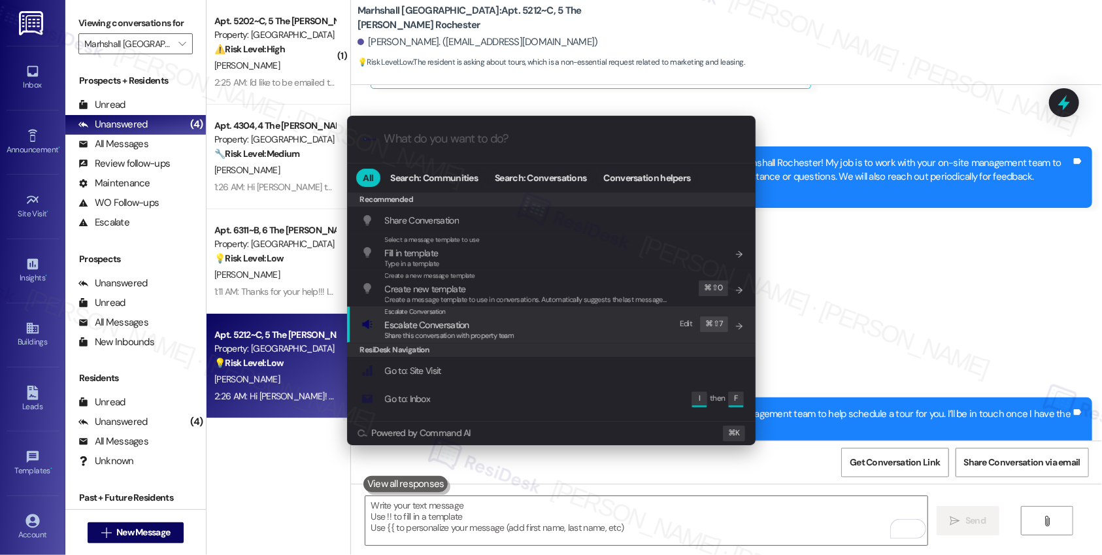
click at [543, 329] on div "Escalate Conversation Escalate Conversation Share this conversation with proper…" at bounding box center [552, 324] width 382 height 35
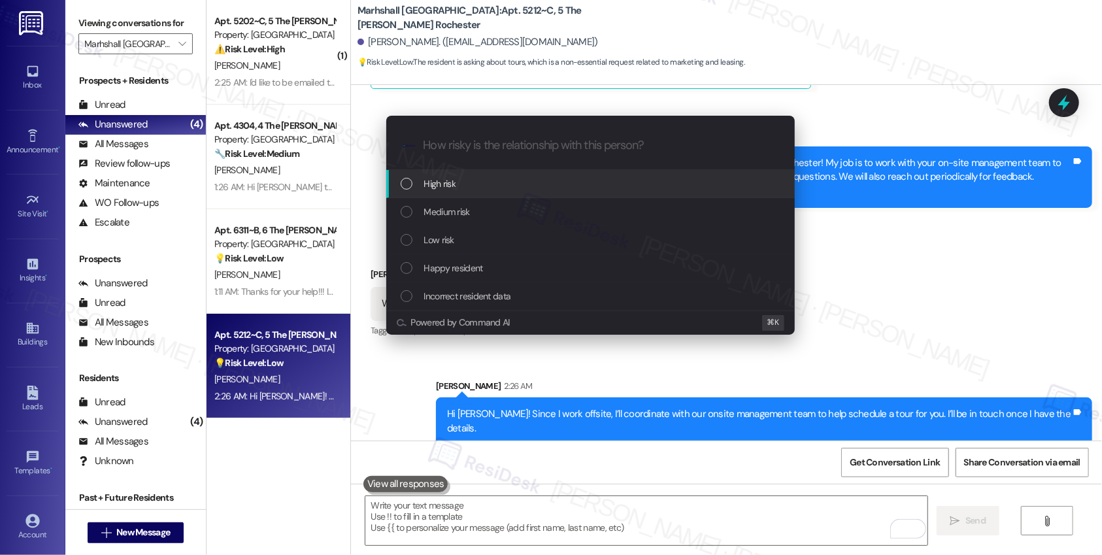
click at [527, 187] on div "High risk" at bounding box center [592, 183] width 382 height 14
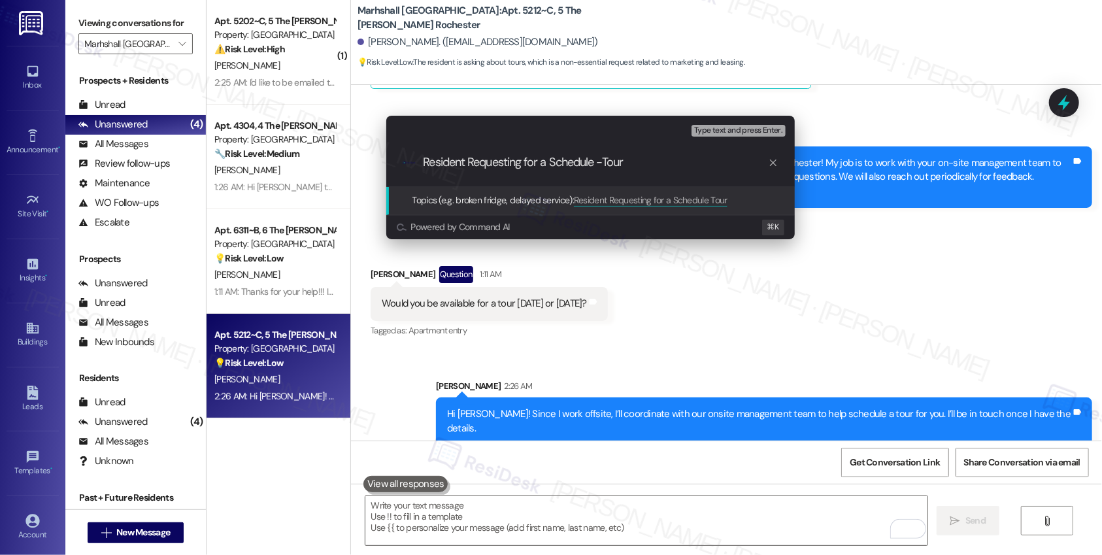
type input "Resident Requesting for a Schedule - Tour"
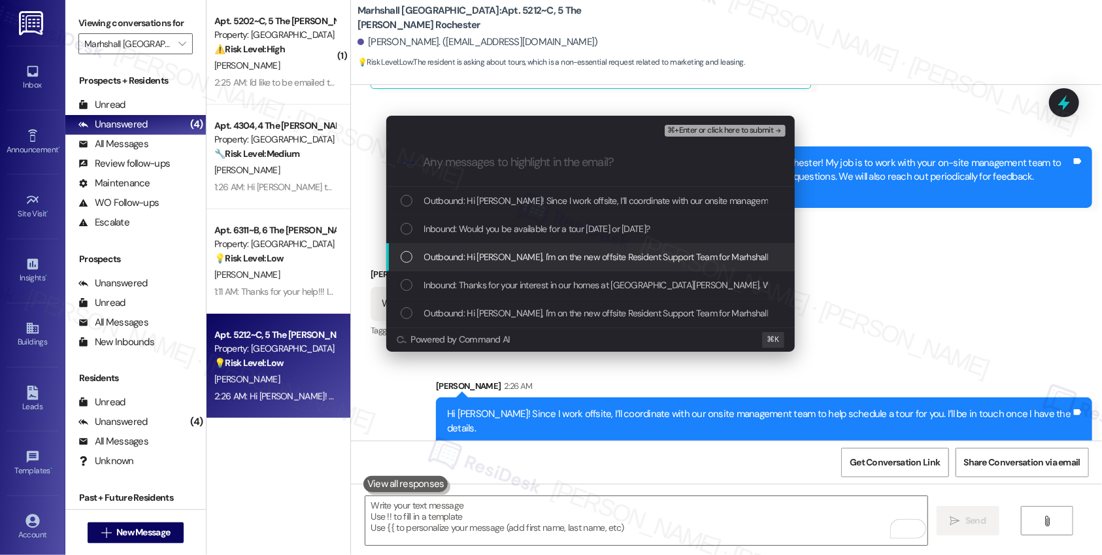
click at [604, 256] on span "Outbound: Hi [PERSON_NAME], I'm on the new offsite Resident Support Team for Ma…" at bounding box center [1079, 257] width 1311 height 14
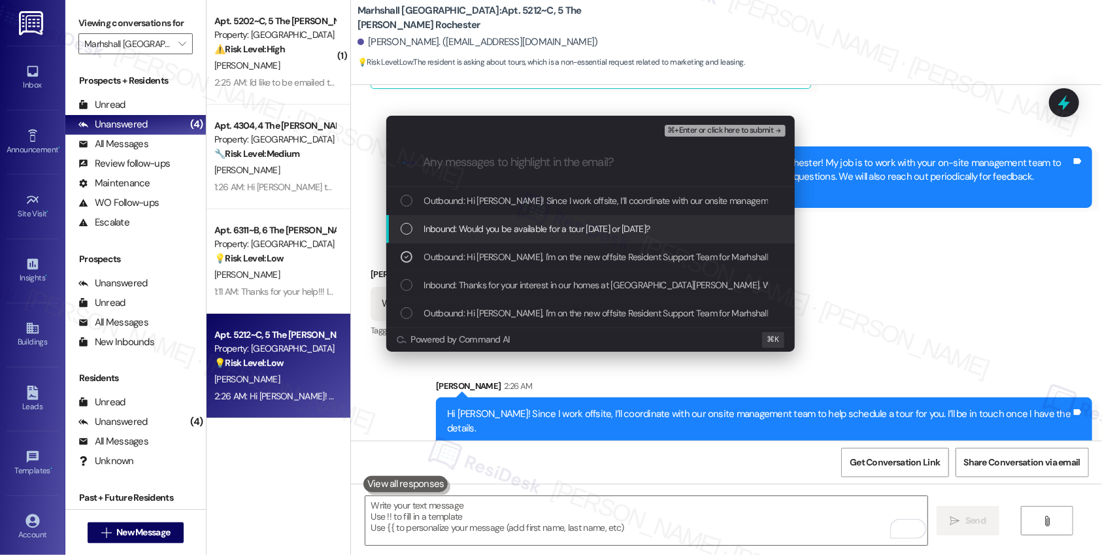
click at [614, 228] on span "Inbound: Would you be available for a tour [DATE] or [DATE]?" at bounding box center [537, 229] width 226 height 14
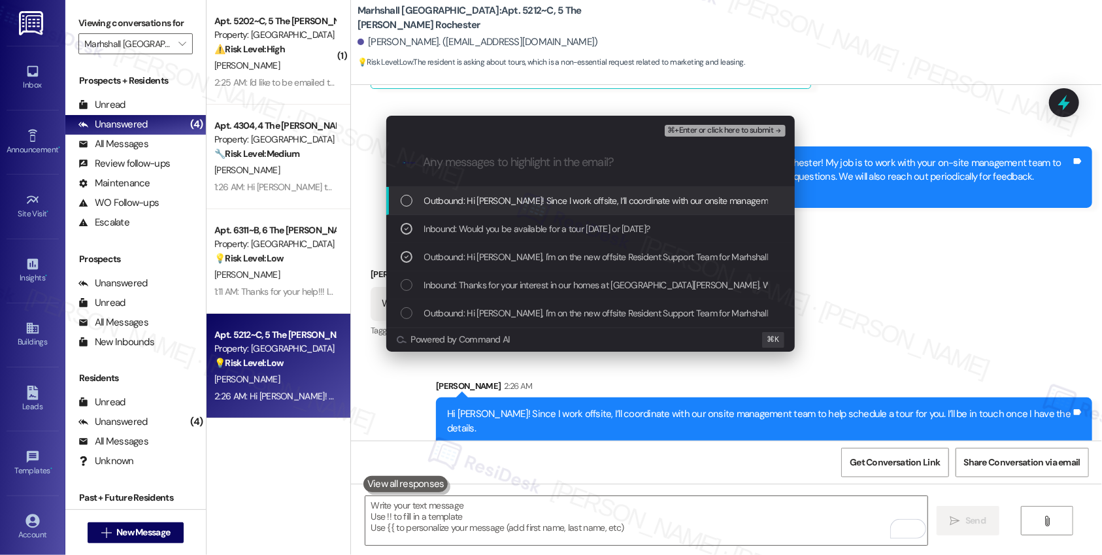
click at [621, 201] on span "Outbound: Hi [PERSON_NAME]! Since I work offsite, I’ll coordinate with our onsi…" at bounding box center [744, 200] width 640 height 14
click at [719, 129] on span "⌘+Enter or click here to submit" at bounding box center [720, 130] width 106 height 9
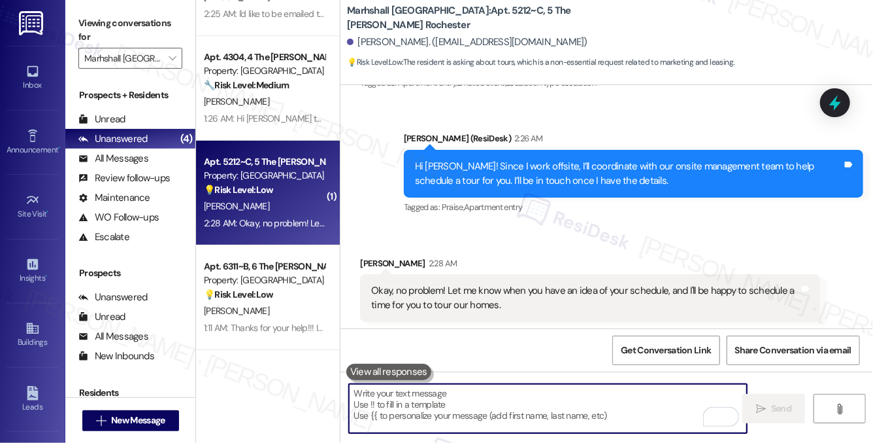
scroll to position [748, 0]
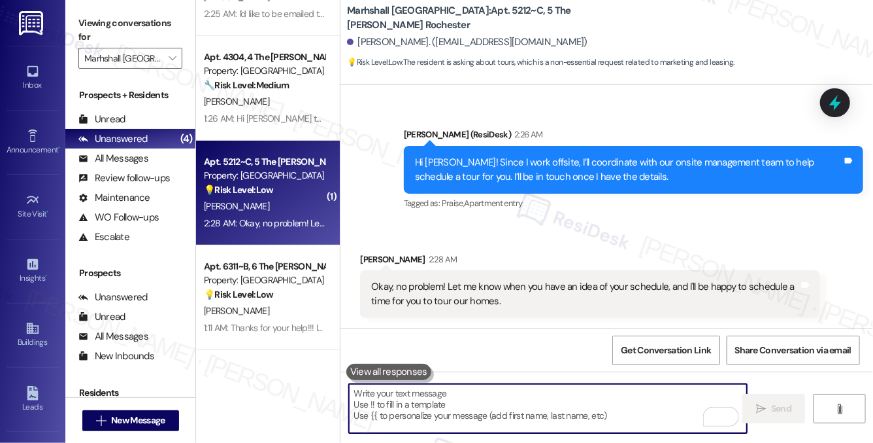
click at [492, 395] on textarea "To enrich screen reader interactions, please activate Accessibility in Grammarl…" at bounding box center [548, 408] width 398 height 49
click at [479, 289] on div "Okay, no problem! Let me know when you have an idea of your schedule, and I'll …" at bounding box center [584, 294] width 427 height 28
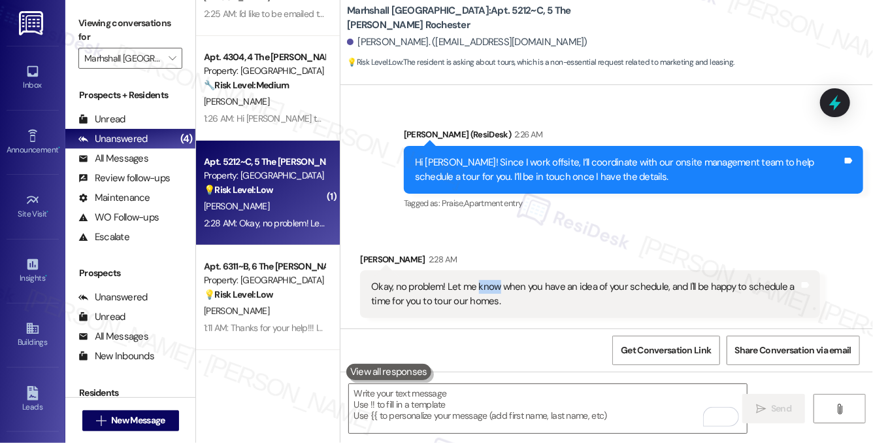
click at [479, 289] on div "Okay, no problem! Let me know when you have an idea of your schedule, and I'll …" at bounding box center [584, 294] width 427 height 28
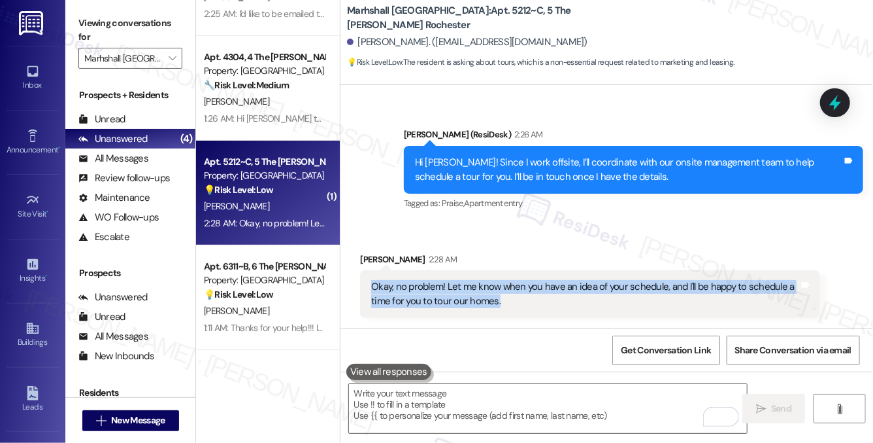
copy div "Okay, no problem! Let me know when you have an idea of your schedule, and I'll …"
click at [453, 243] on div "Received via SMS [PERSON_NAME] 2:28 AM Okay, no problem! Let me know when you h…" at bounding box center [589, 286] width 479 height 86
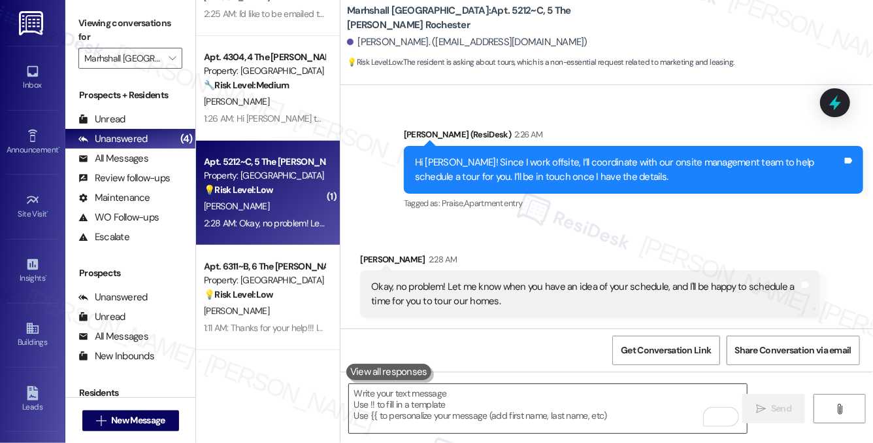
click at [520, 402] on textarea "To enrich screen reader interactions, please activate Accessibility in Grammarl…" at bounding box center [548, 408] width 398 height 49
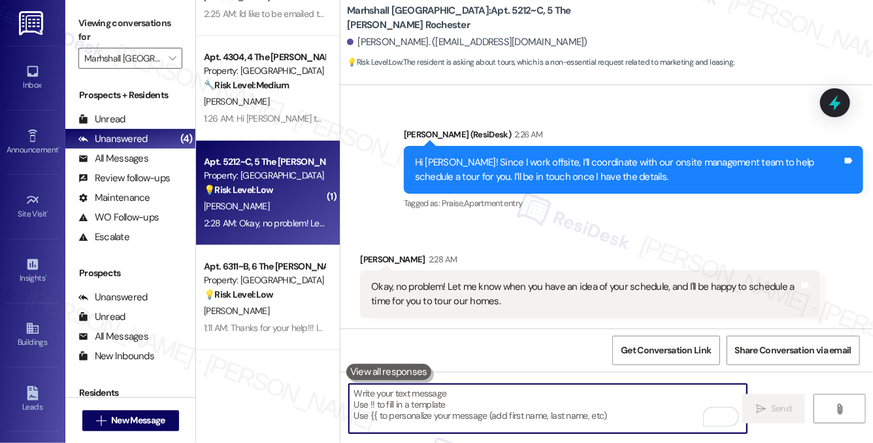
click at [487, 395] on textarea "To enrich screen reader interactions, please activate Accessibility in Grammarl…" at bounding box center [548, 408] width 398 height 49
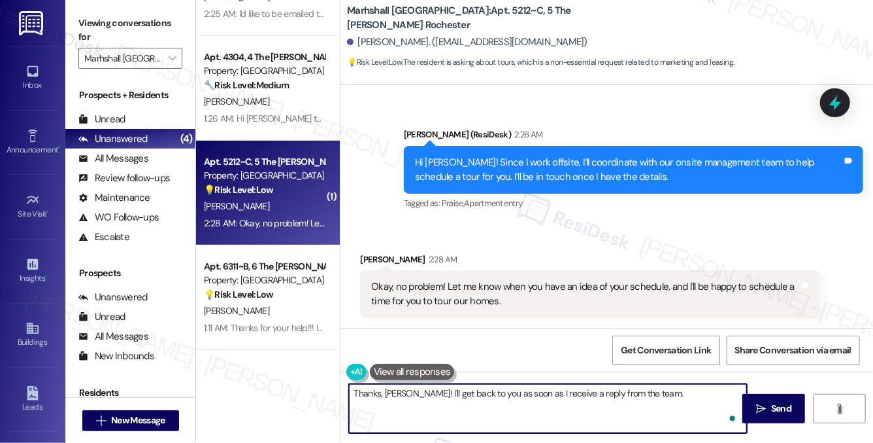
type textarea "Thanks, [PERSON_NAME]! I'll get back to you as soon as I receive a reply from t…"
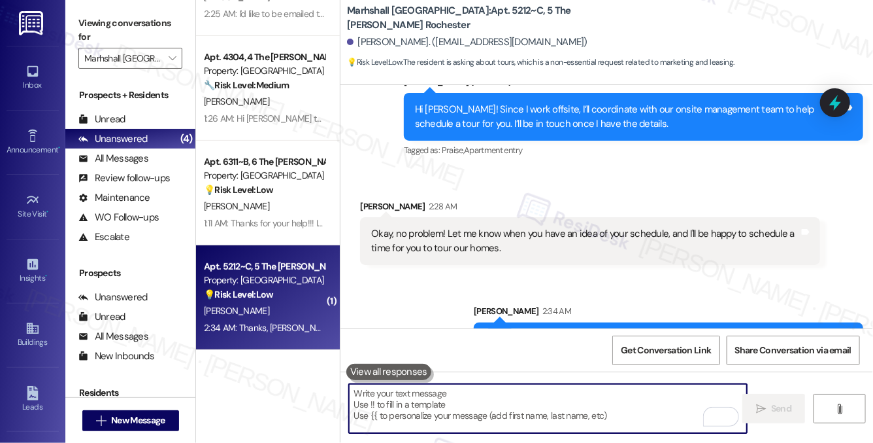
scroll to position [839, 0]
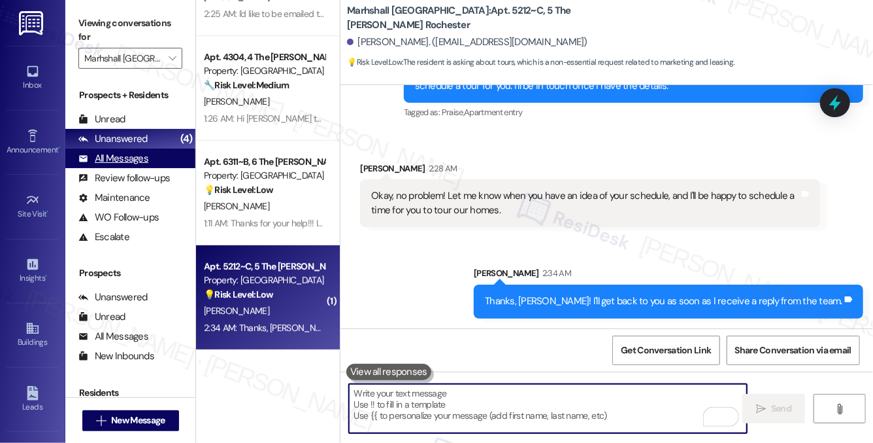
click at [128, 163] on div "All Messages" at bounding box center [113, 159] width 70 height 14
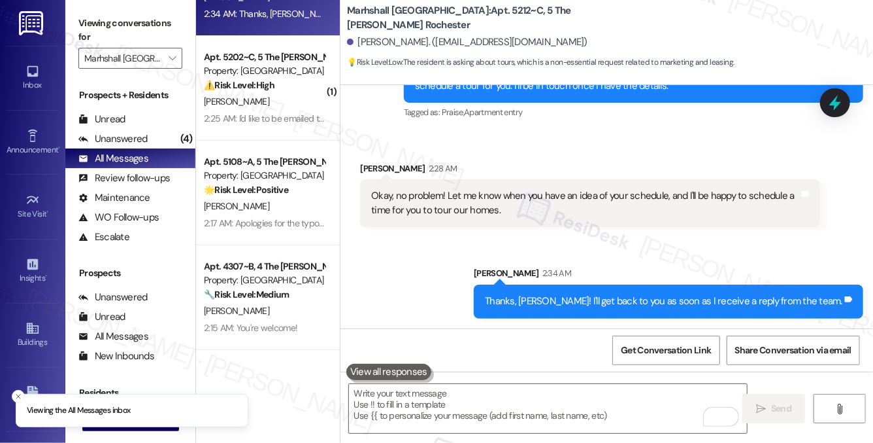
scroll to position [0, 0]
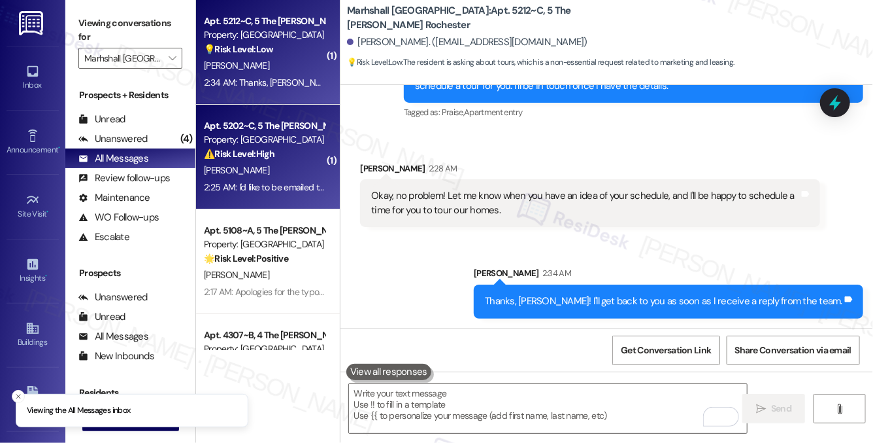
click at [275, 165] on div "[PERSON_NAME]" at bounding box center [265, 170] width 124 height 16
type textarea "Fetching suggested responses. Please feel free to read through the conversation…"
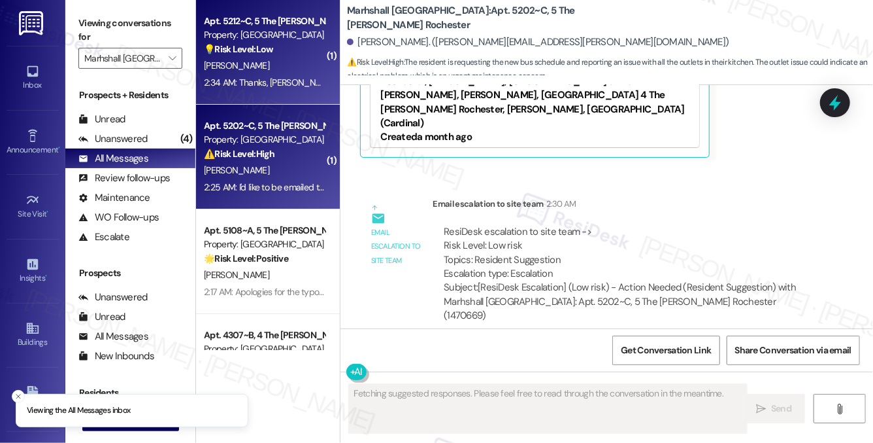
click at [279, 54] on div "💡 Risk Level: Low The resident is inquiring about scheduling a tour, which is a…" at bounding box center [264, 49] width 121 height 14
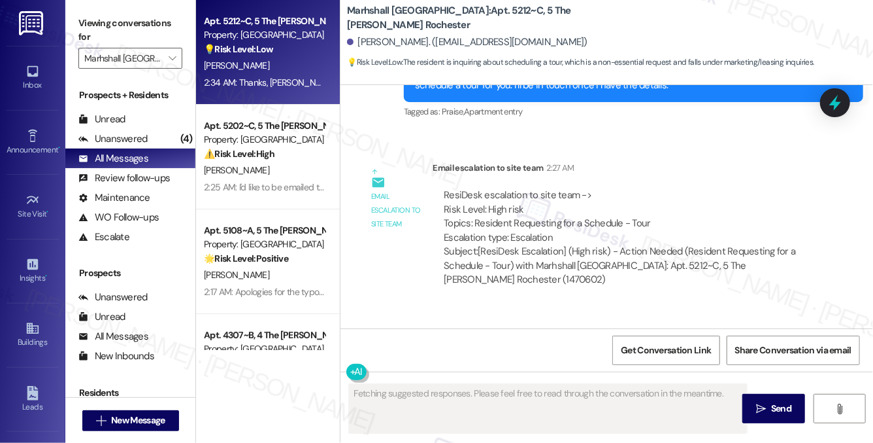
scroll to position [820, 0]
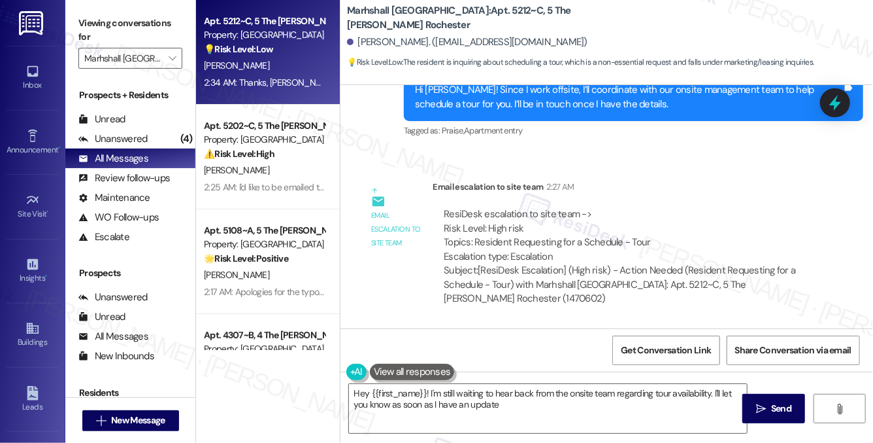
type textarea "Hey {{first_name}}! I'm still waiting to hear back from the onsite team regardi…"
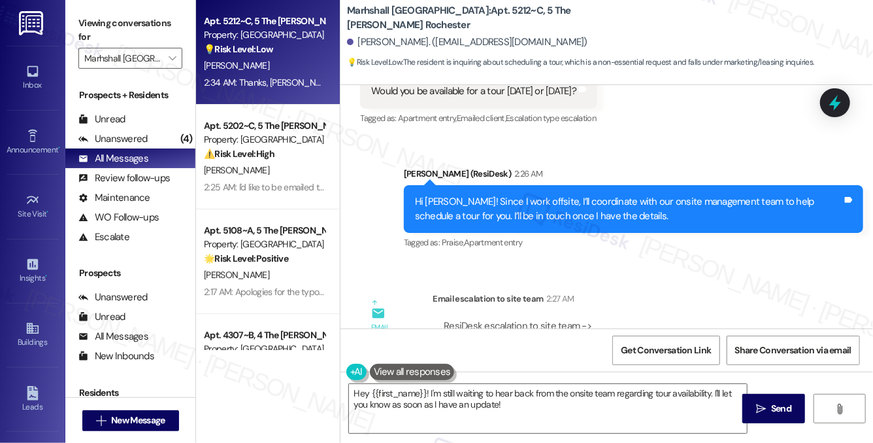
scroll to position [1065, 0]
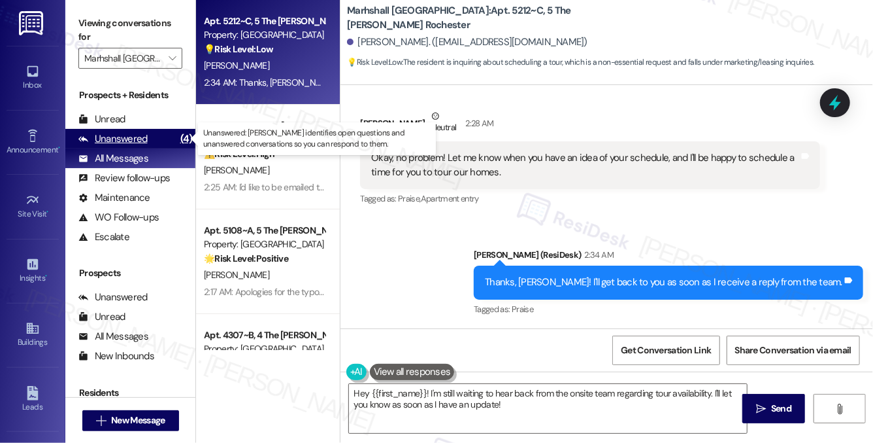
click at [123, 140] on div "Unanswered" at bounding box center [112, 139] width 69 height 14
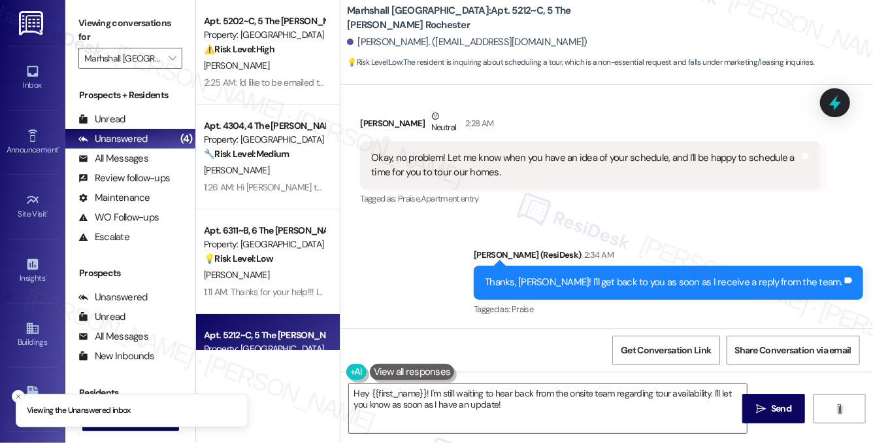
scroll to position [69, 0]
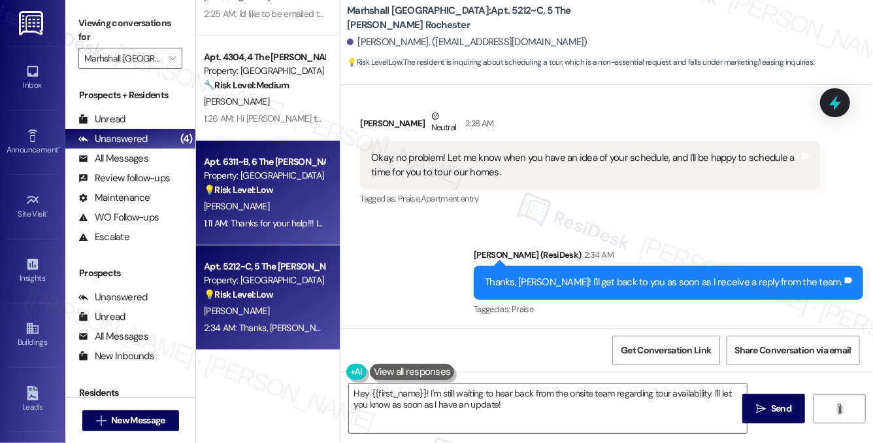
click at [288, 192] on div "💡 Risk Level: Low The resident is pointing out a spelling error in a welcome me…" at bounding box center [264, 190] width 121 height 14
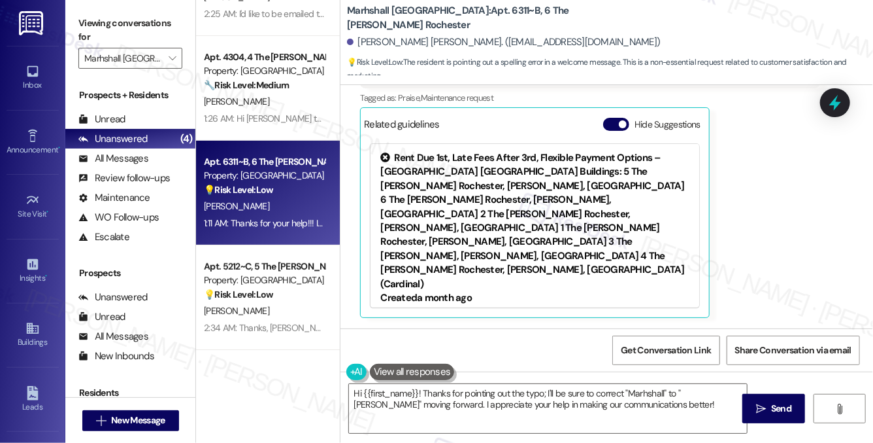
scroll to position [153, 0]
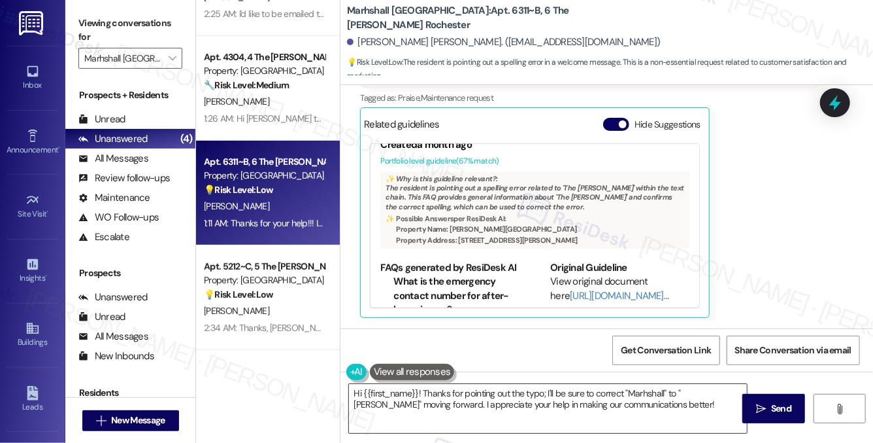
click at [661, 405] on textarea "Hi {{first_name}}! Thanks for pointing out the typo; I'll be sure to correct "M…" at bounding box center [548, 408] width 398 height 49
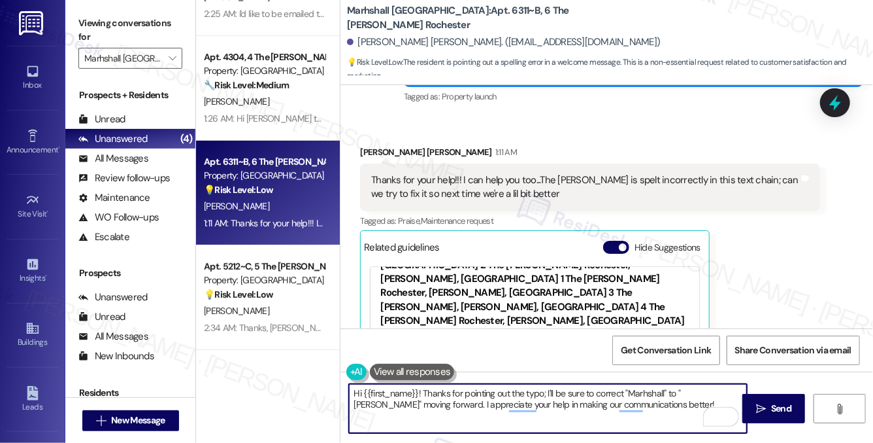
scroll to position [200, 0]
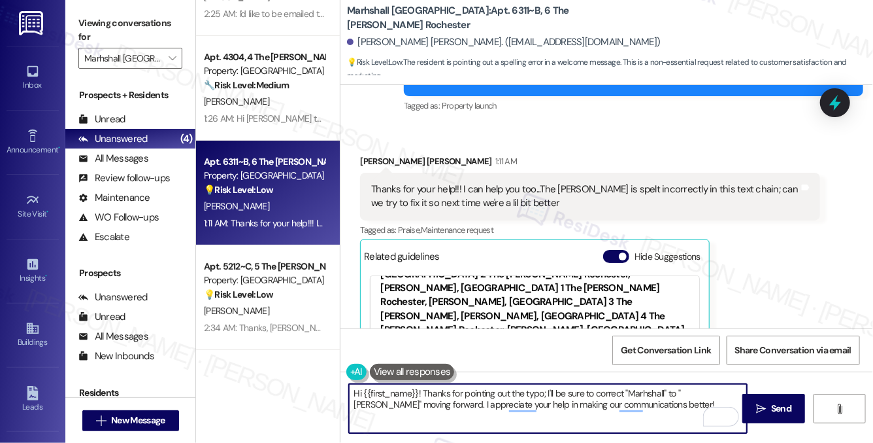
click at [660, 411] on textarea "Hi {{first_name}}! Thanks for pointing out the typo; I'll be sure to correct "M…" at bounding box center [548, 408] width 398 height 49
drag, startPoint x: 666, startPoint y: 403, endPoint x: 414, endPoint y: 407, distance: 251.7
click at [414, 407] on textarea "Hi {{first_name}}! Thanks for pointing out the typo; I'll be sure to correct "M…" at bounding box center [548, 408] width 398 height 49
type textarea "Hi {{first_name}}! Thanks for pointing out the typo; I'll be sure to correct "M…"
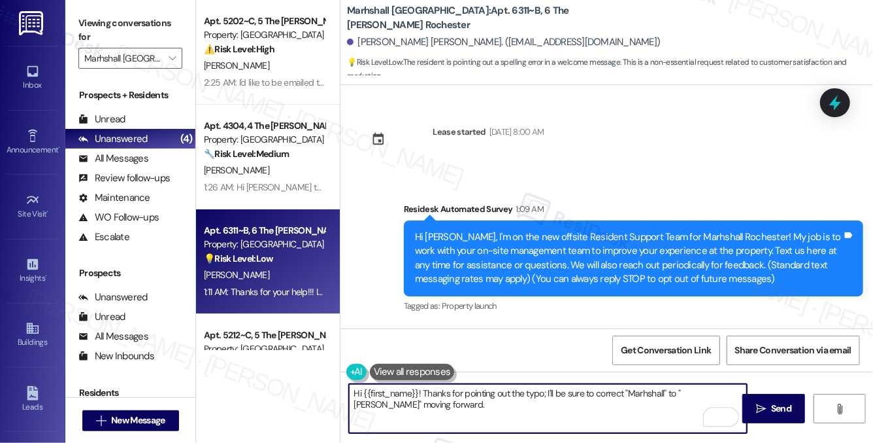
scroll to position [72, 0]
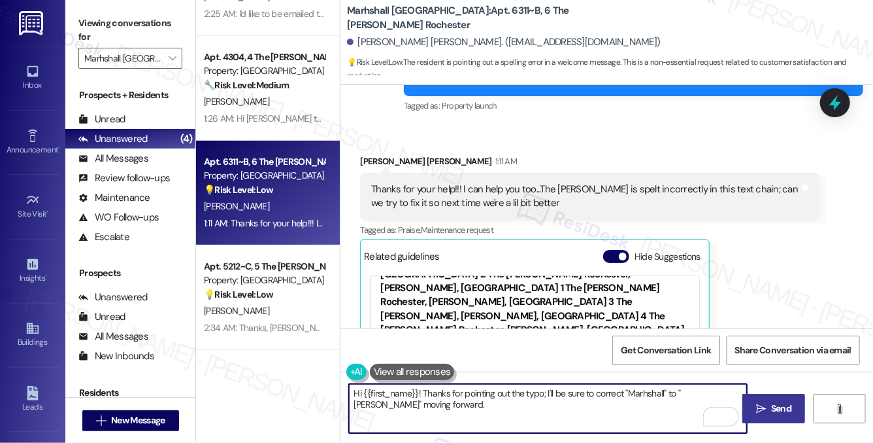
type textarea "Hi {{first_name}}! Thanks for pointing out the typo; I'll be sure to correct "M…"
click at [763, 412] on icon "" at bounding box center [761, 408] width 10 height 10
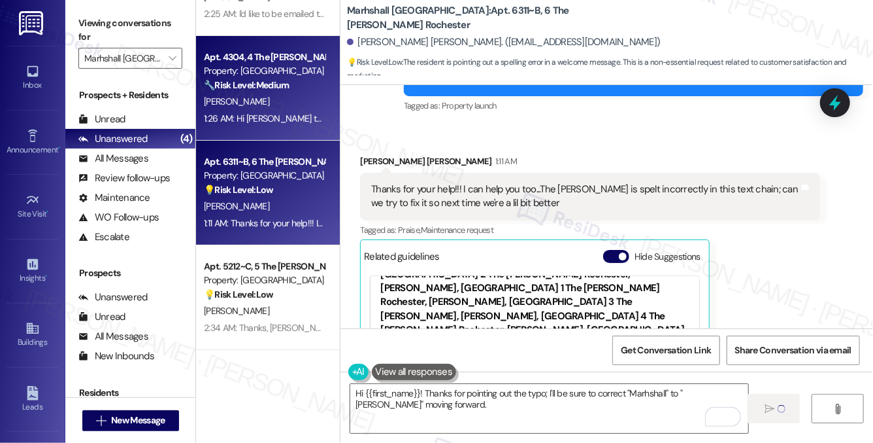
click at [292, 107] on div "[PERSON_NAME]" at bounding box center [265, 101] width 124 height 16
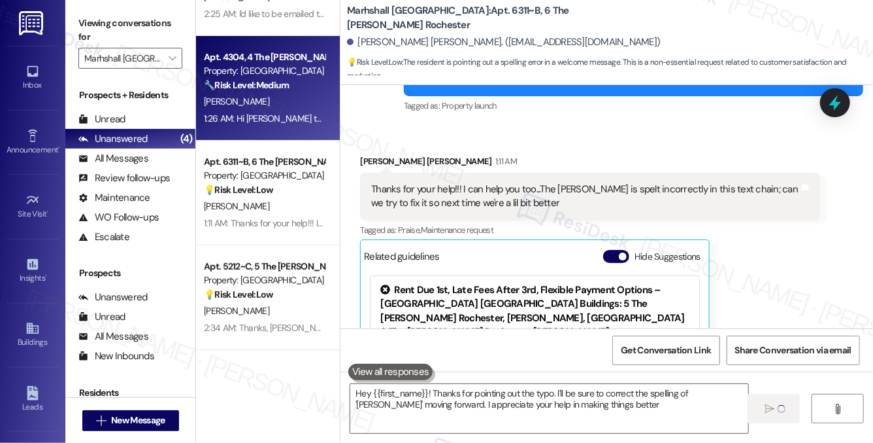
type textarea "Hey {{first_name}}! Thanks for pointing out the typo. I'll be sure to correct t…"
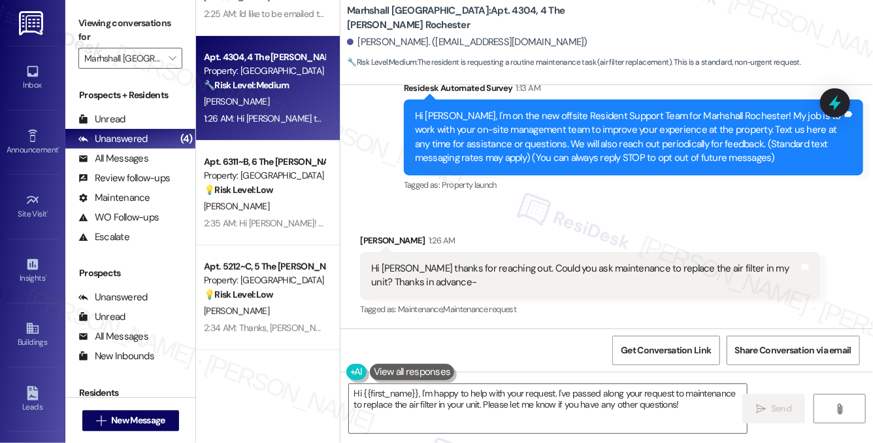
scroll to position [121, 0]
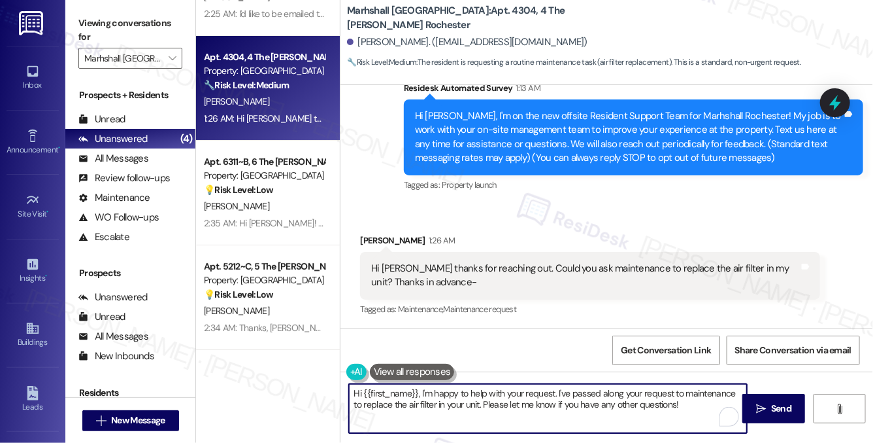
drag, startPoint x: 705, startPoint y: 407, endPoint x: 483, endPoint y: 404, distance: 222.3
click at [483, 404] on textarea "Hi {{first_name}}, I'm happy to help with your request. I've passed along your …" at bounding box center [548, 408] width 398 height 49
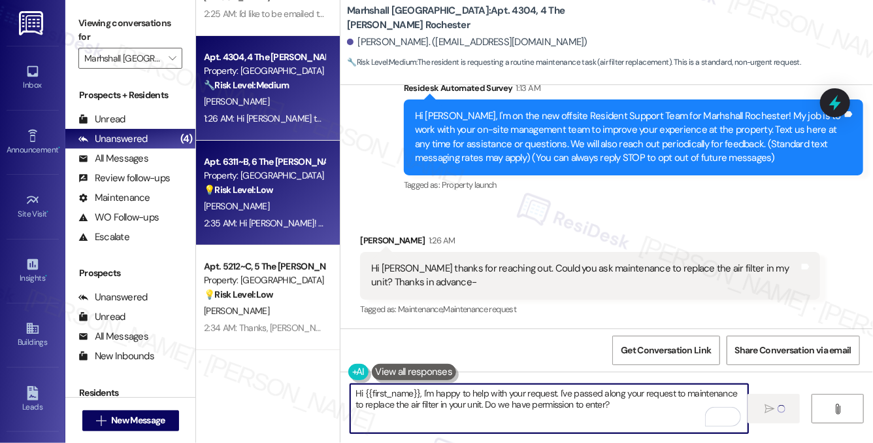
scroll to position [0, 0]
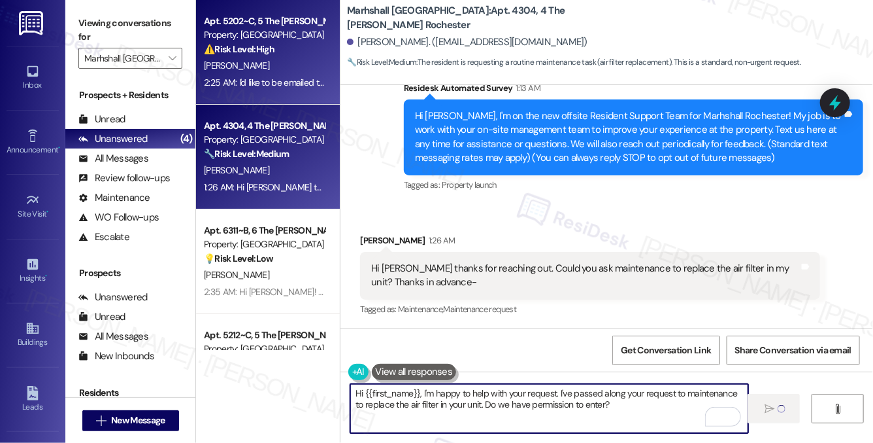
type textarea "Fetching suggested responses. Please feel free to read through the conversation…"
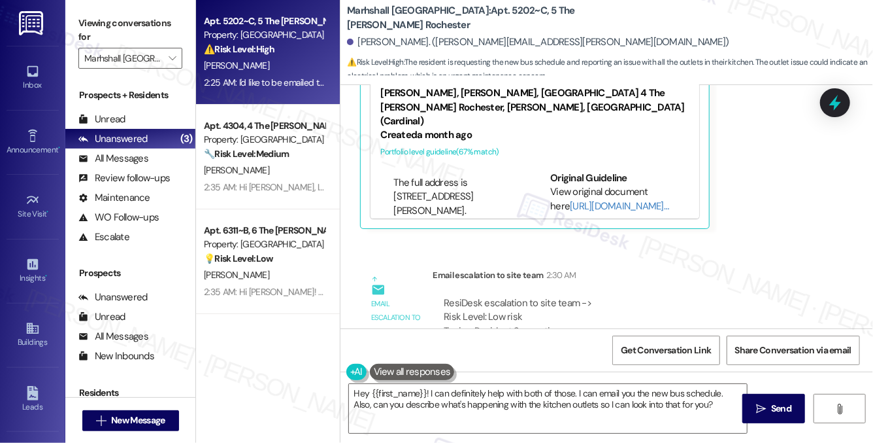
scroll to position [614, 0]
click at [471, 211] on li "Is this property specifically for students?" at bounding box center [457, 225] width 126 height 28
click at [473, 211] on li "Is this property specifically for students?" at bounding box center [457, 225] width 126 height 28
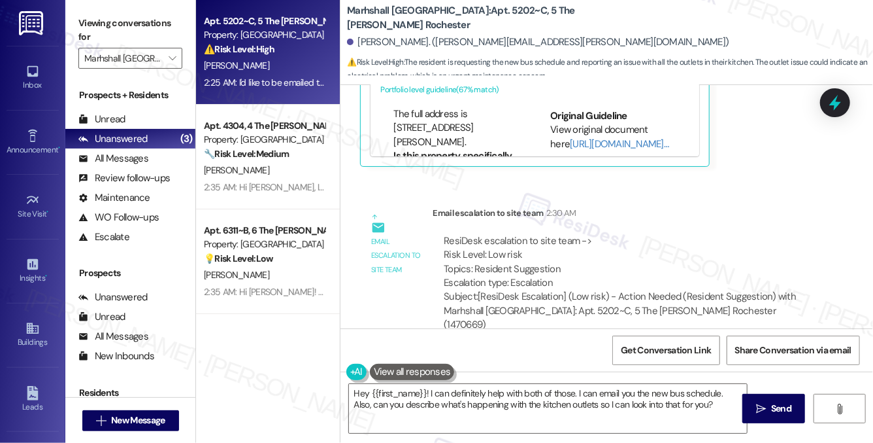
scroll to position [755, 0]
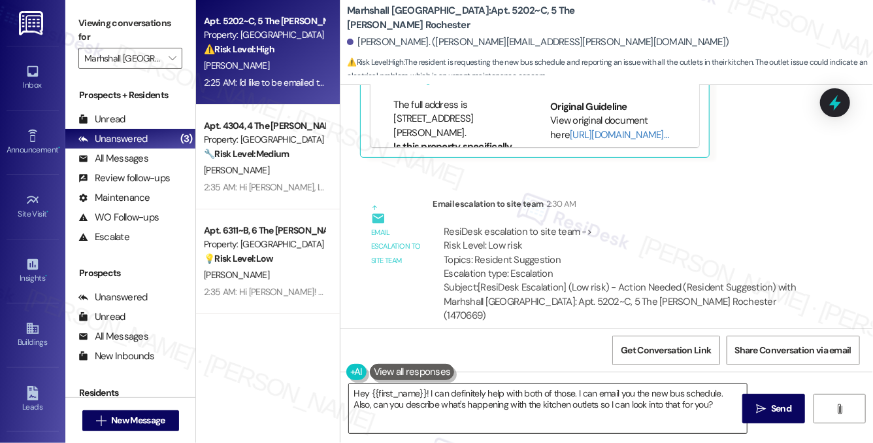
click at [671, 397] on textarea "Hey {{first_name}}! I can definitely help with both of those. I can email you t…" at bounding box center [548, 408] width 398 height 49
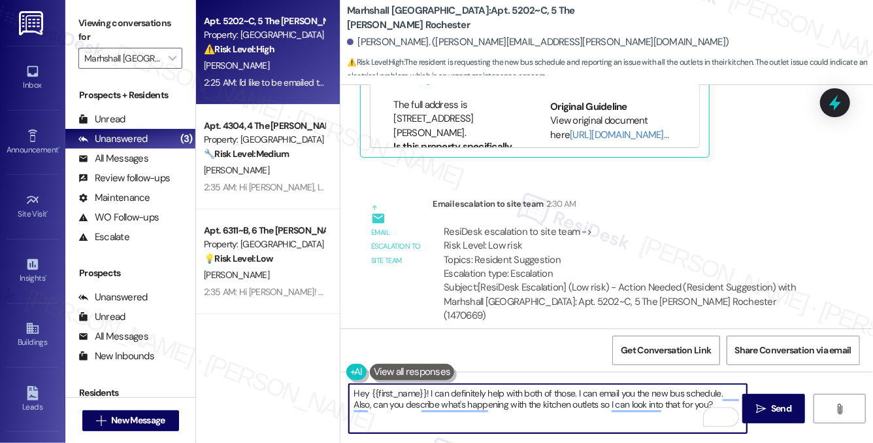
click at [526, 406] on textarea "Hey {{first_name}}! I can definitely help with both of those. I can email you t…" at bounding box center [548, 408] width 398 height 49
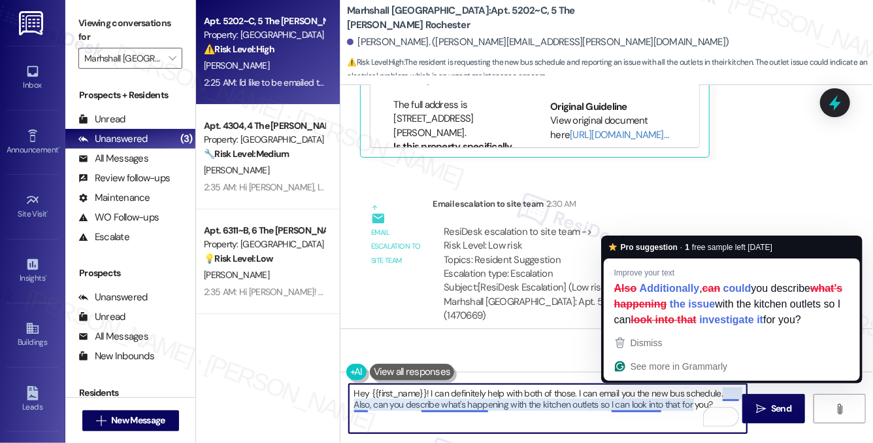
click at [428, 394] on textarea "Hey {{first_name}}! I can definitely help with both of those. I can email you t…" at bounding box center [548, 408] width 398 height 49
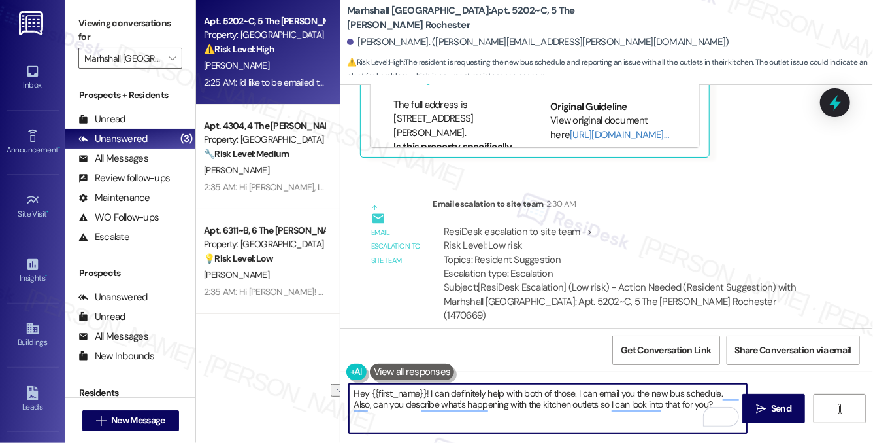
drag, startPoint x: 429, startPoint y: 394, endPoint x: 302, endPoint y: 386, distance: 127.7
click at [302, 386] on div "Apt. 5202~C, 5 The [PERSON_NAME] Rochester Property: Marhshall Rochester ⚠️ Ris…" at bounding box center [534, 221] width 677 height 443
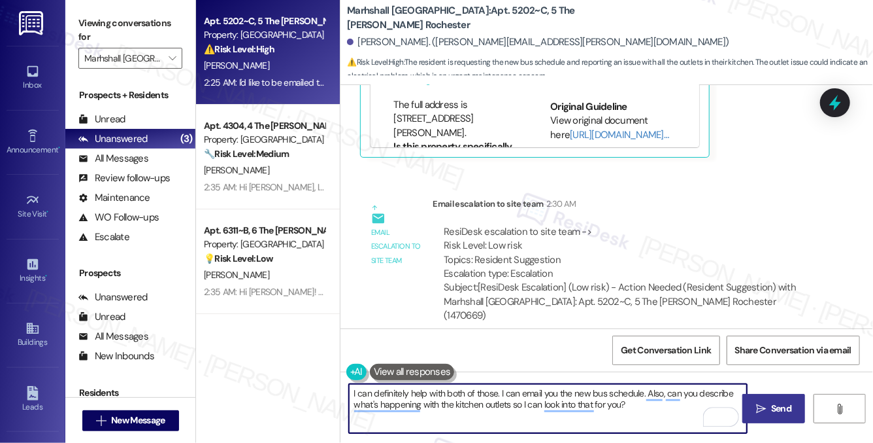
type textarea "I can definitely help with both of those. I can email you the new bus schedule.…"
click at [771, 410] on span "Send" at bounding box center [781, 408] width 20 height 14
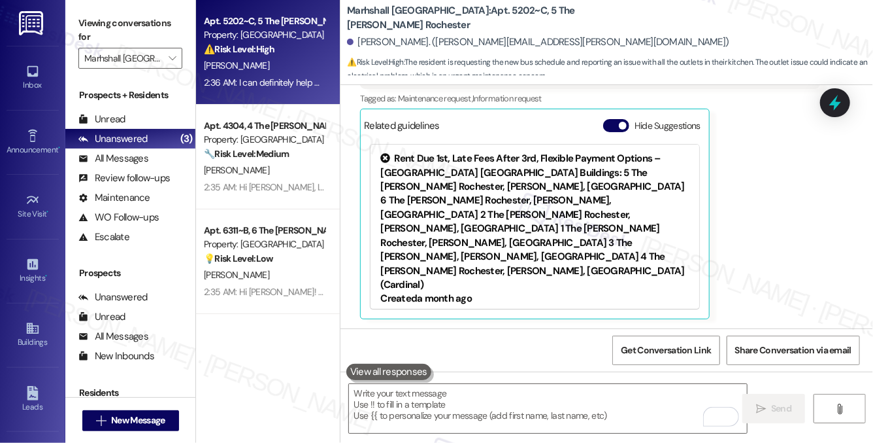
scroll to position [73, 0]
